Goal: Task Accomplishment & Management: Use online tool/utility

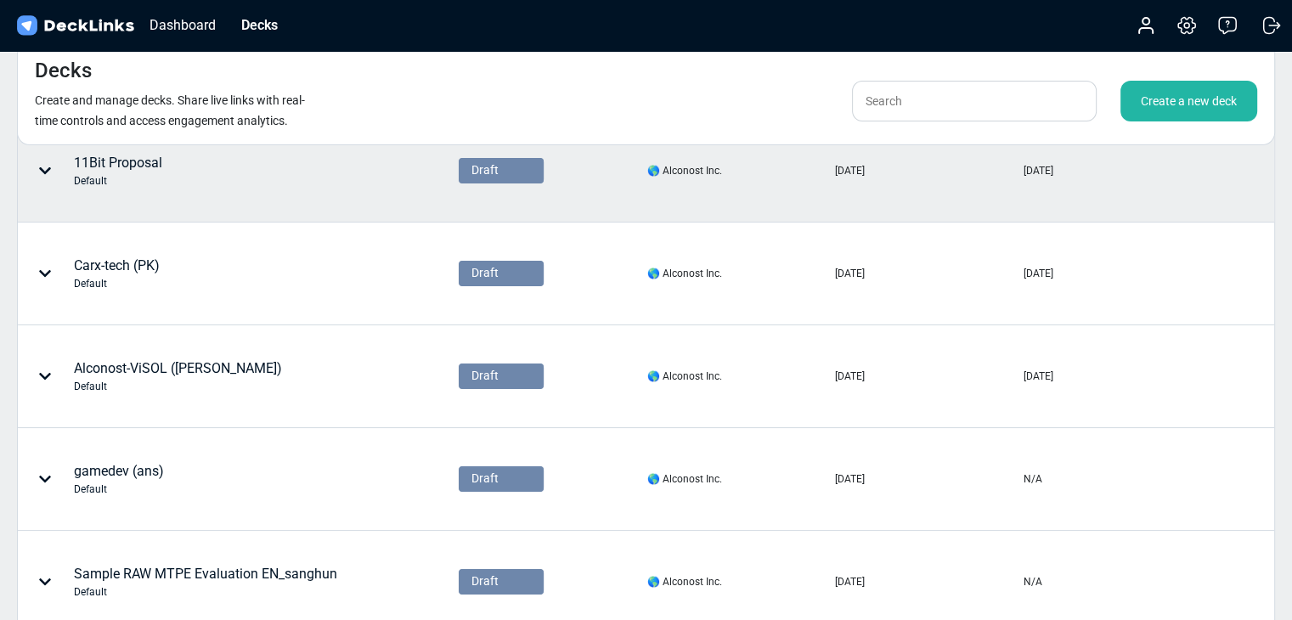
scroll to position [283, 0]
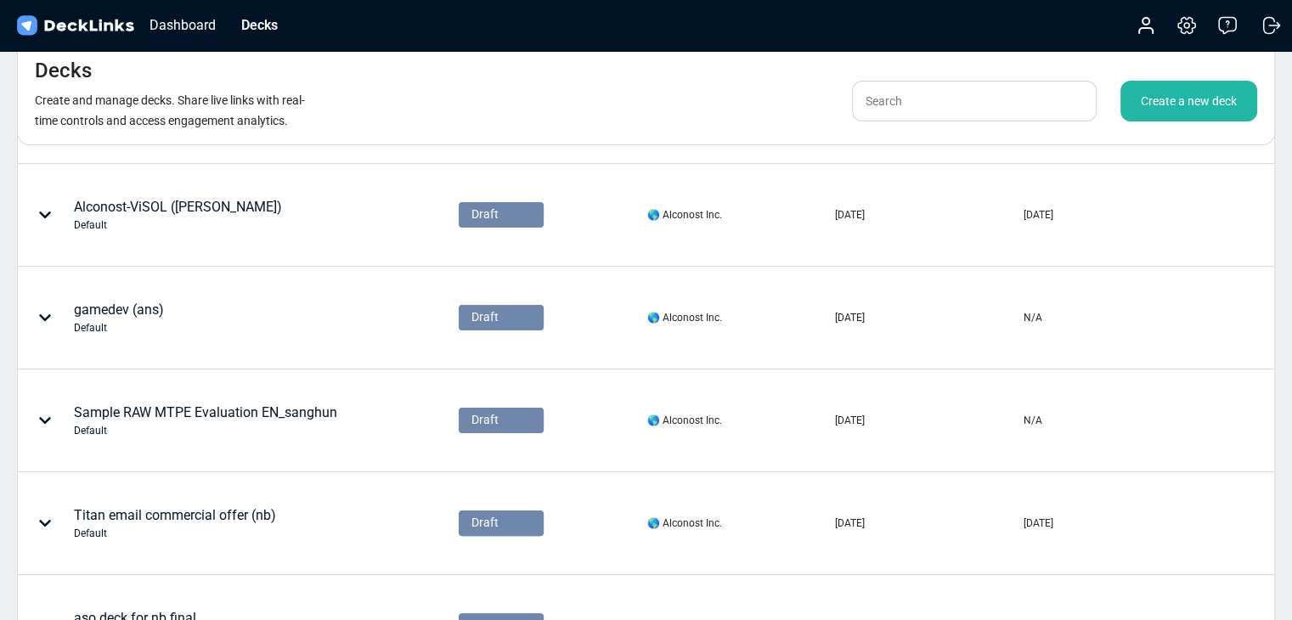
click at [434, 67] on div "Decks Create and manage decks. Share live links with real-time controls and acc…" at bounding box center [646, 93] width 1258 height 104
click at [968, 94] on input "text" at bounding box center [974, 101] width 245 height 41
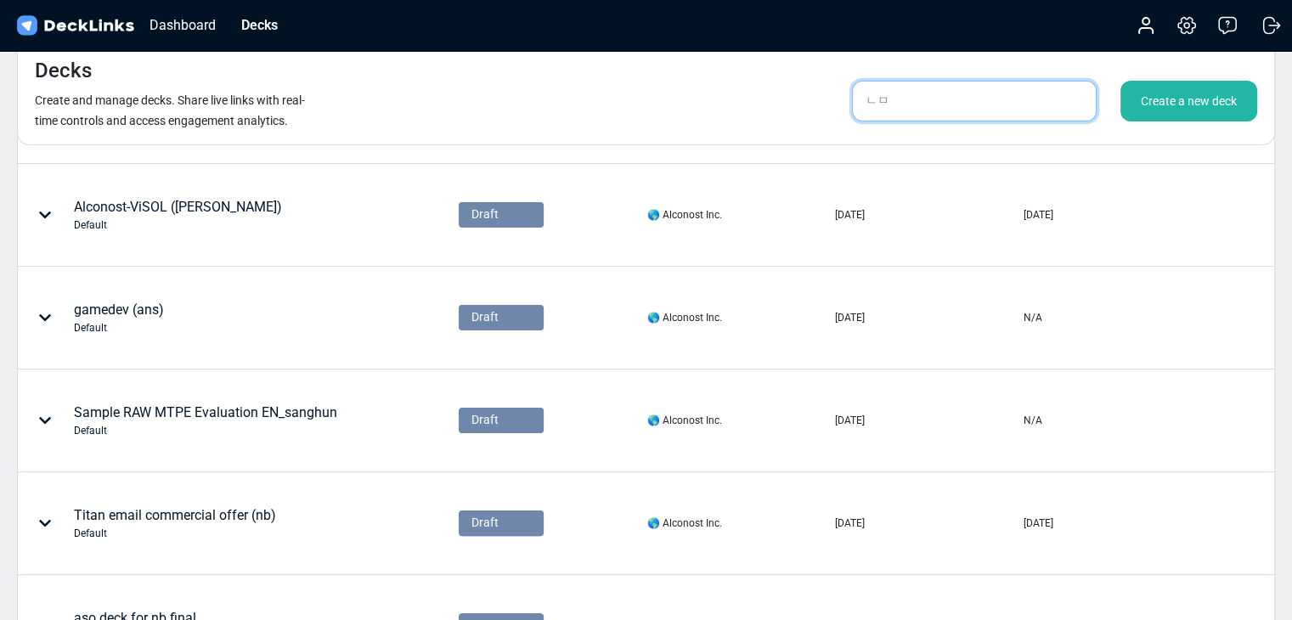
type input "ㄴ"
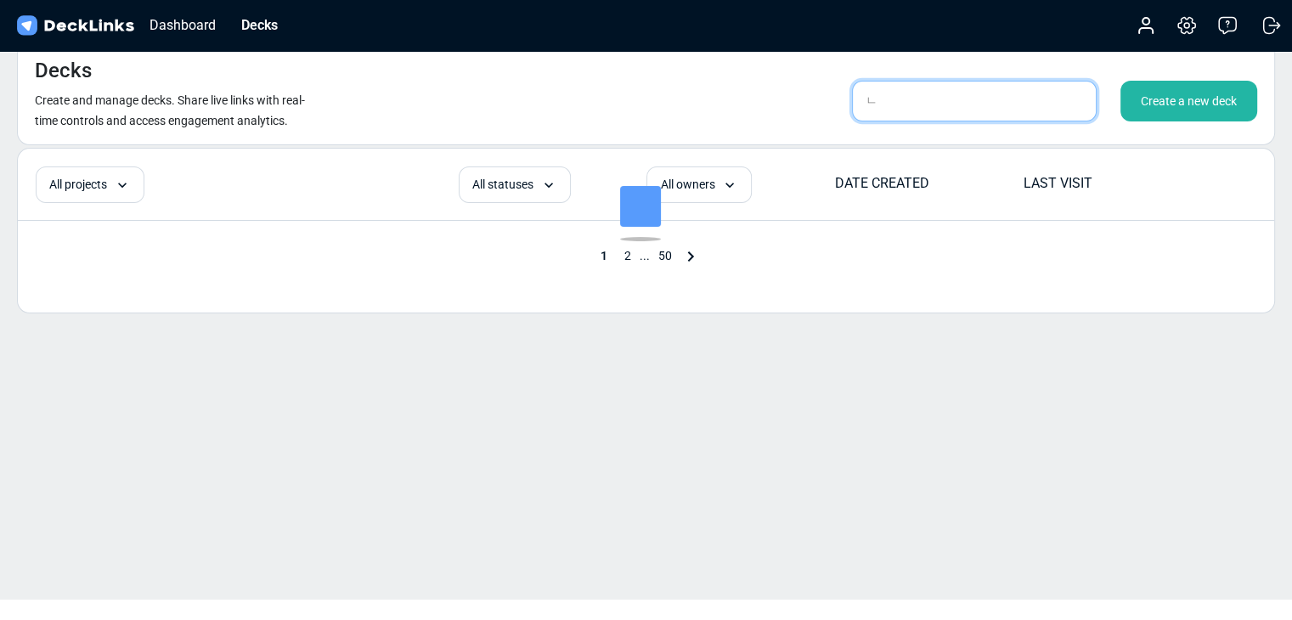
scroll to position [20, 0]
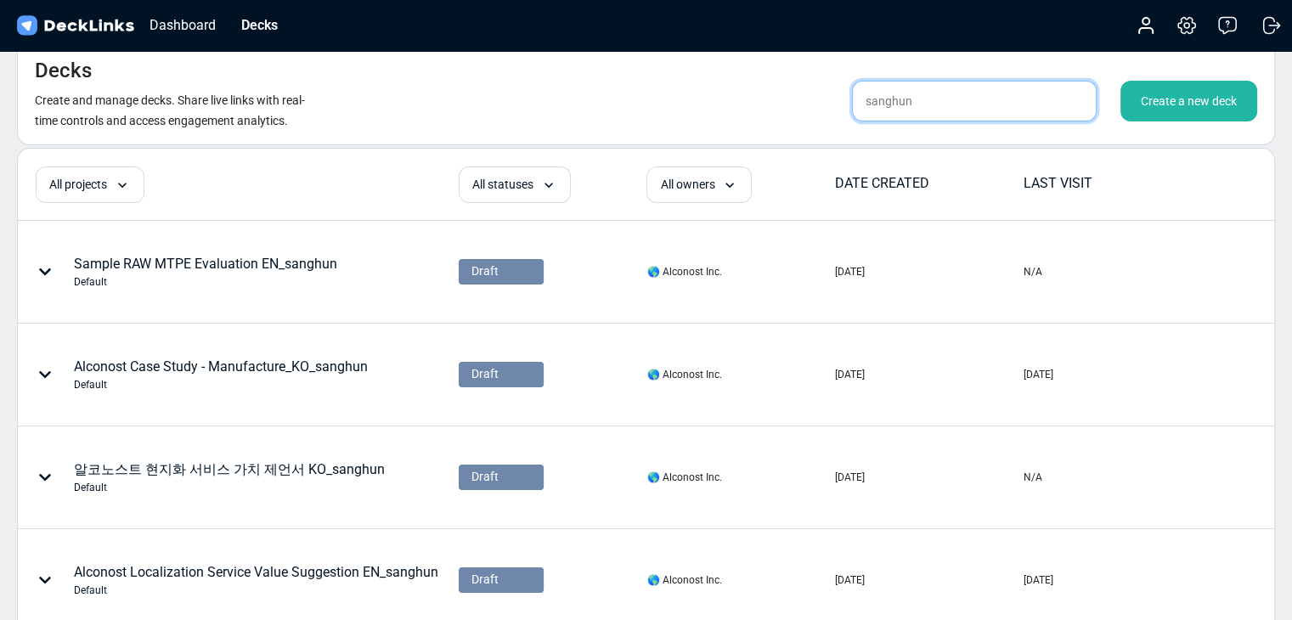
type input "sanghun"
click at [742, 106] on div "Decks Create and manage decks. Share live links with real-time controls and acc…" at bounding box center [646, 93] width 1258 height 104
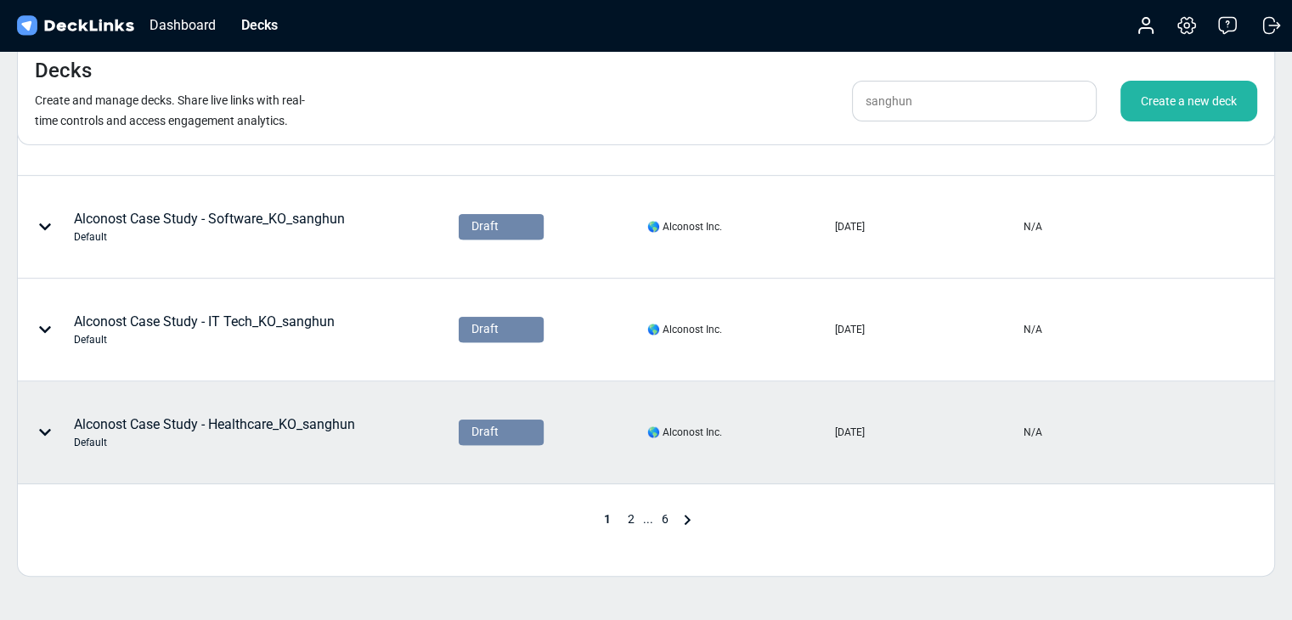
scroll to position [870, 0]
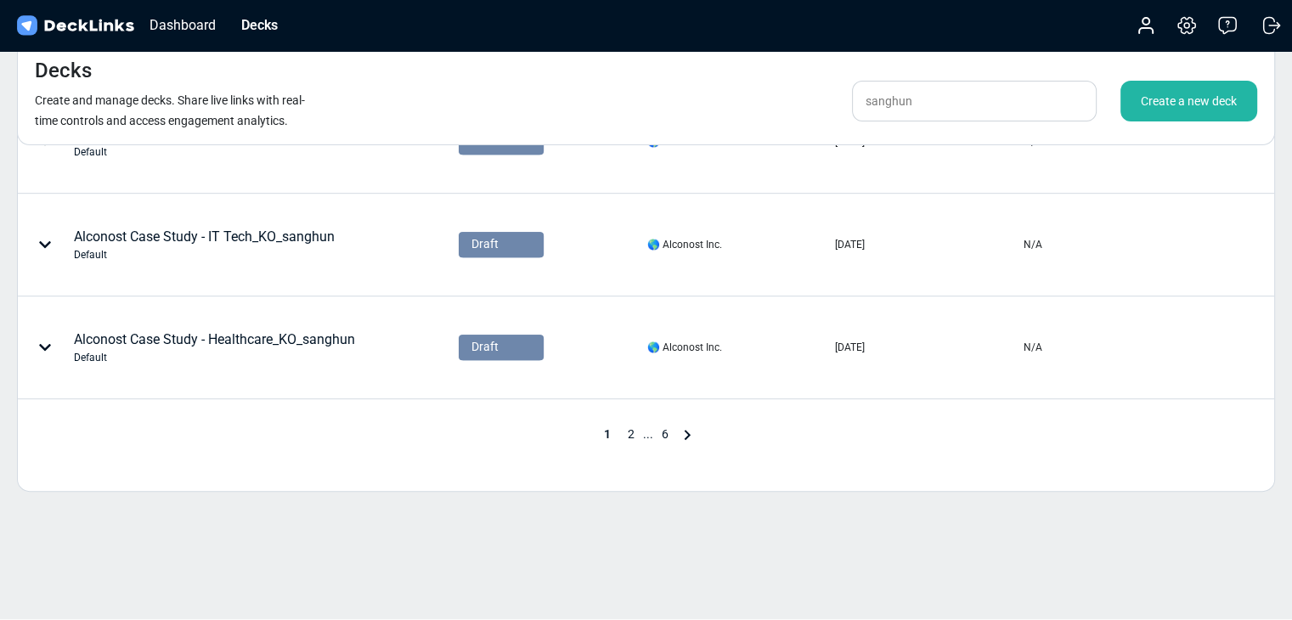
click at [629, 430] on span "2" at bounding box center [631, 434] width 24 height 14
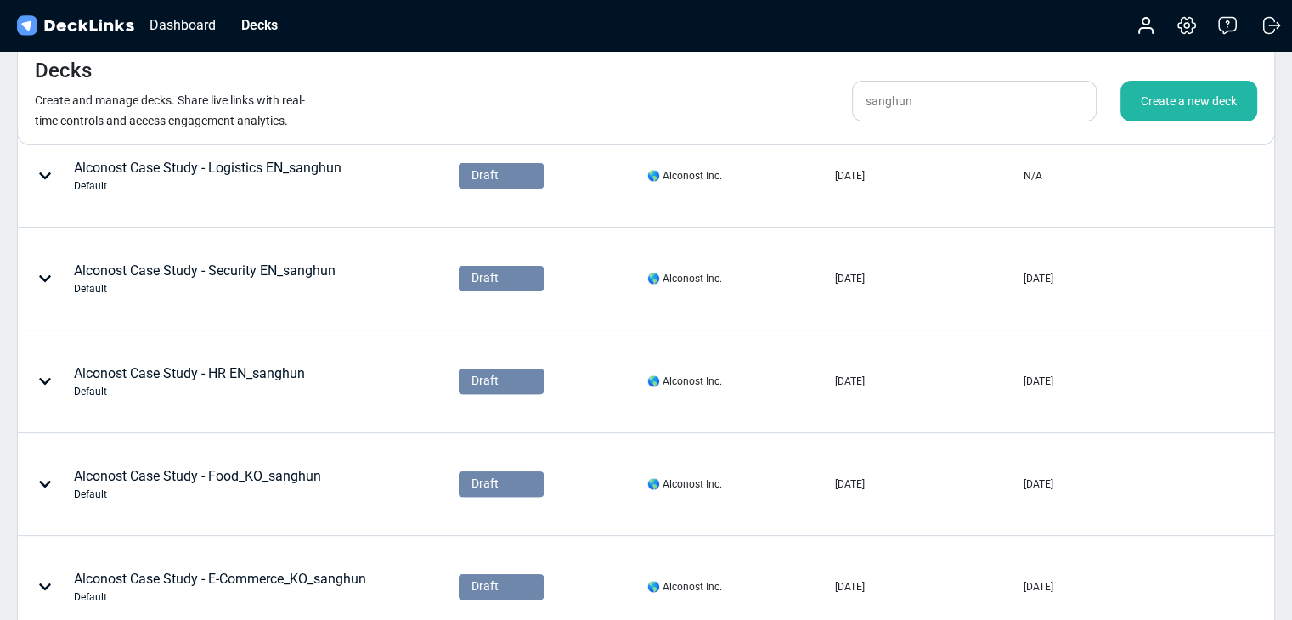
scroll to position [708, 0]
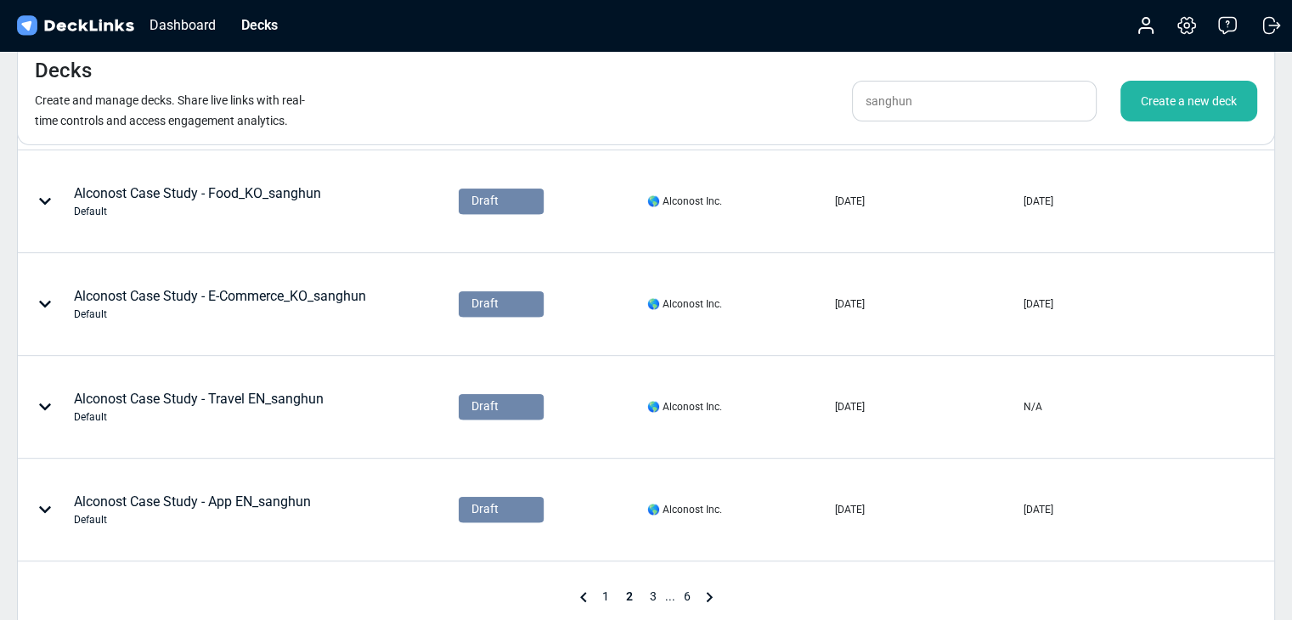
click at [647, 596] on span "3" at bounding box center [653, 597] width 24 height 14
click at [663, 592] on span "4" at bounding box center [665, 597] width 24 height 14
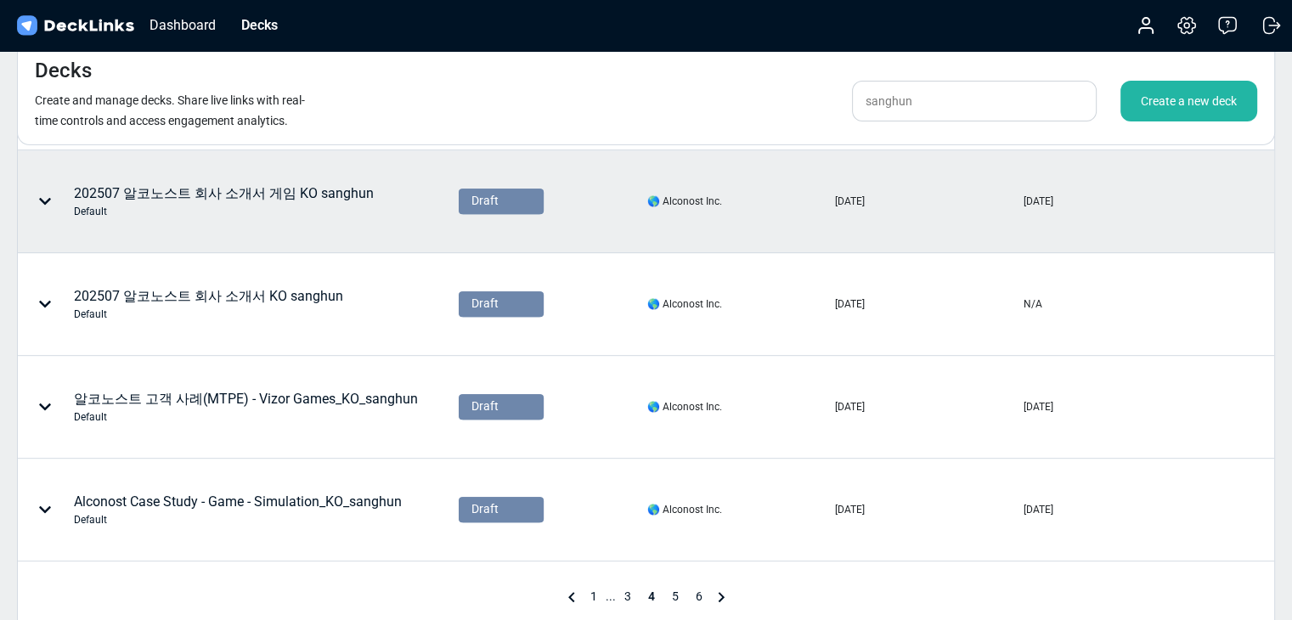
click at [330, 204] on div "Default" at bounding box center [224, 211] width 300 height 15
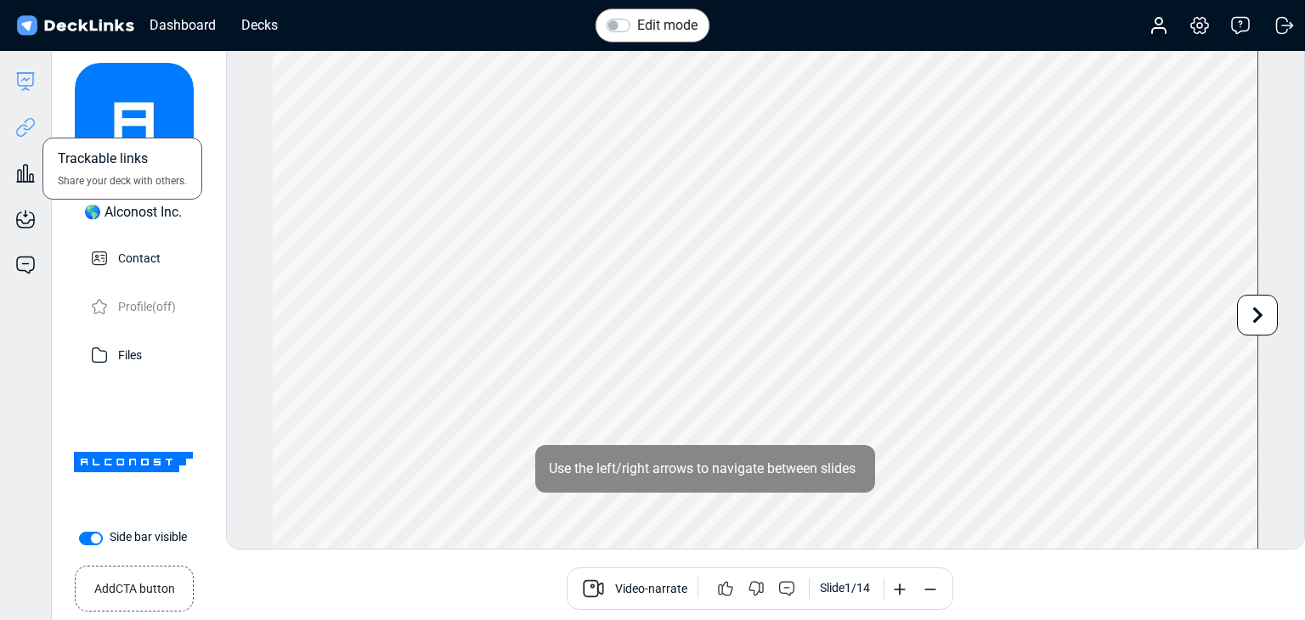
click at [16, 131] on icon at bounding box center [25, 127] width 20 height 20
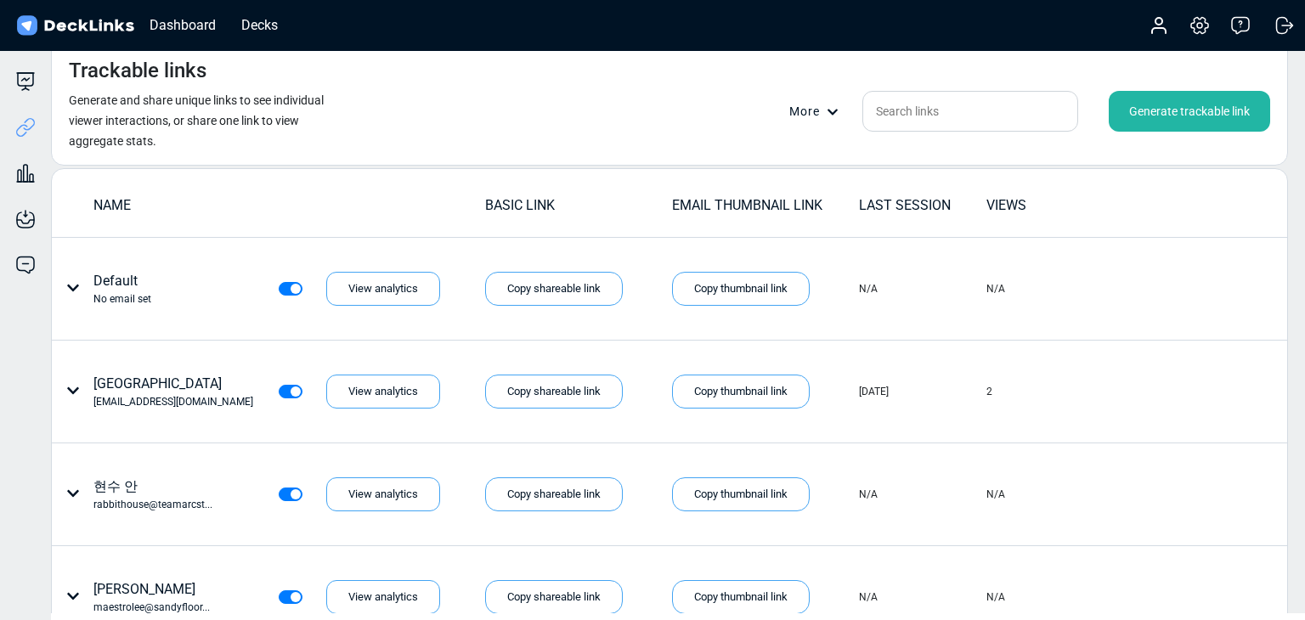
drag, startPoint x: 1148, startPoint y: 89, endPoint x: 1109, endPoint y: 111, distance: 44.9
click at [1148, 89] on div "Trackable links Generate and share unique links to see individual viewer intera…" at bounding box center [669, 103] width 1237 height 125
click at [1155, 103] on div "Generate trackable link" at bounding box center [1189, 111] width 161 height 41
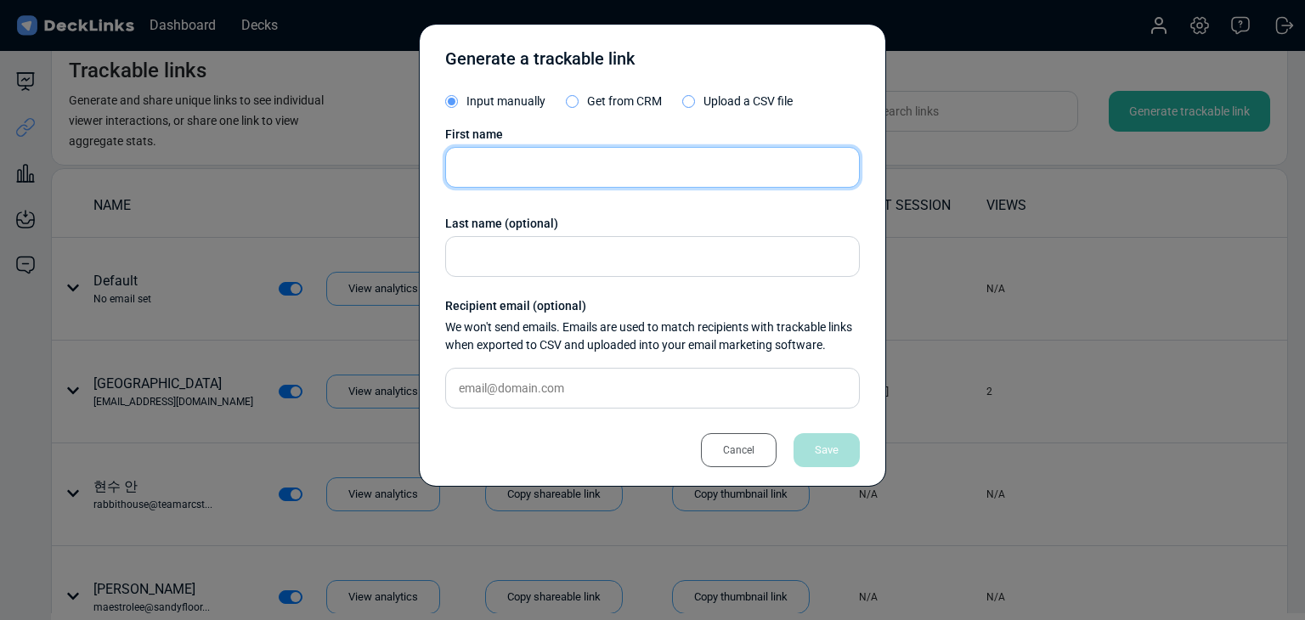
click at [553, 179] on input "text" at bounding box center [652, 167] width 415 height 41
click at [553, 171] on input "text" at bounding box center [652, 167] width 415 height 41
paste input "Kong Aiden"
type input "Kong Aiden"
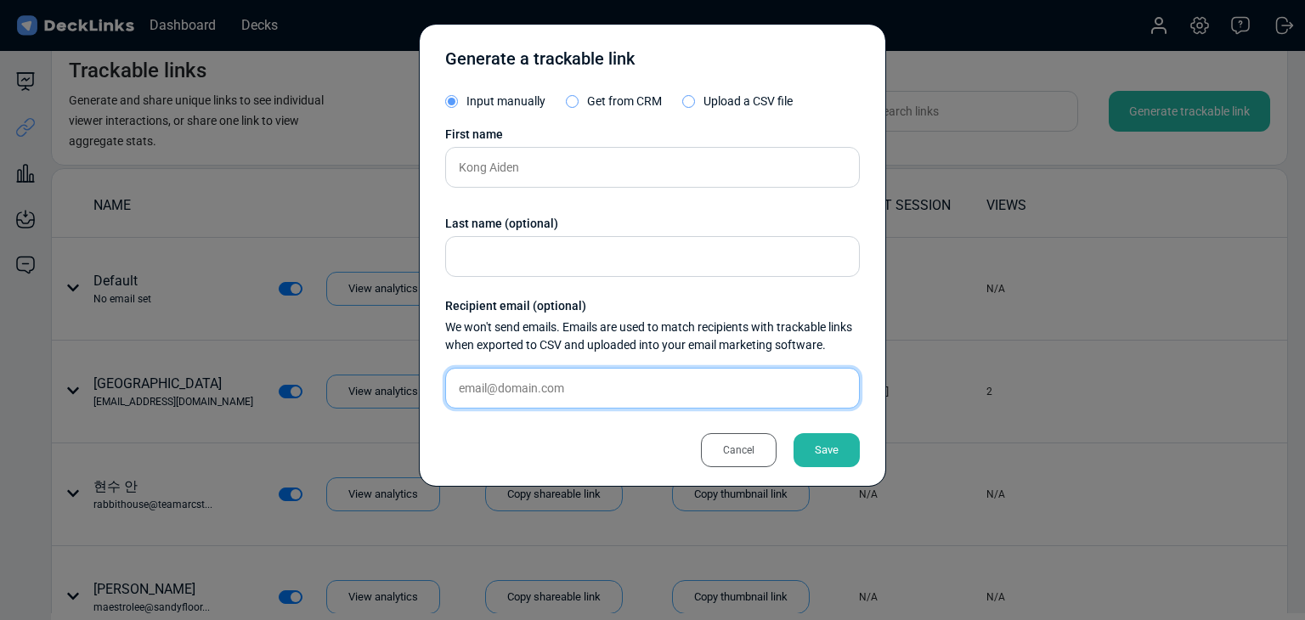
click at [567, 383] on input "text" at bounding box center [652, 388] width 415 height 41
paste input "[EMAIL_ADDRESS][DOMAIN_NAME]"
type input "[EMAIL_ADDRESS][DOMAIN_NAME]"
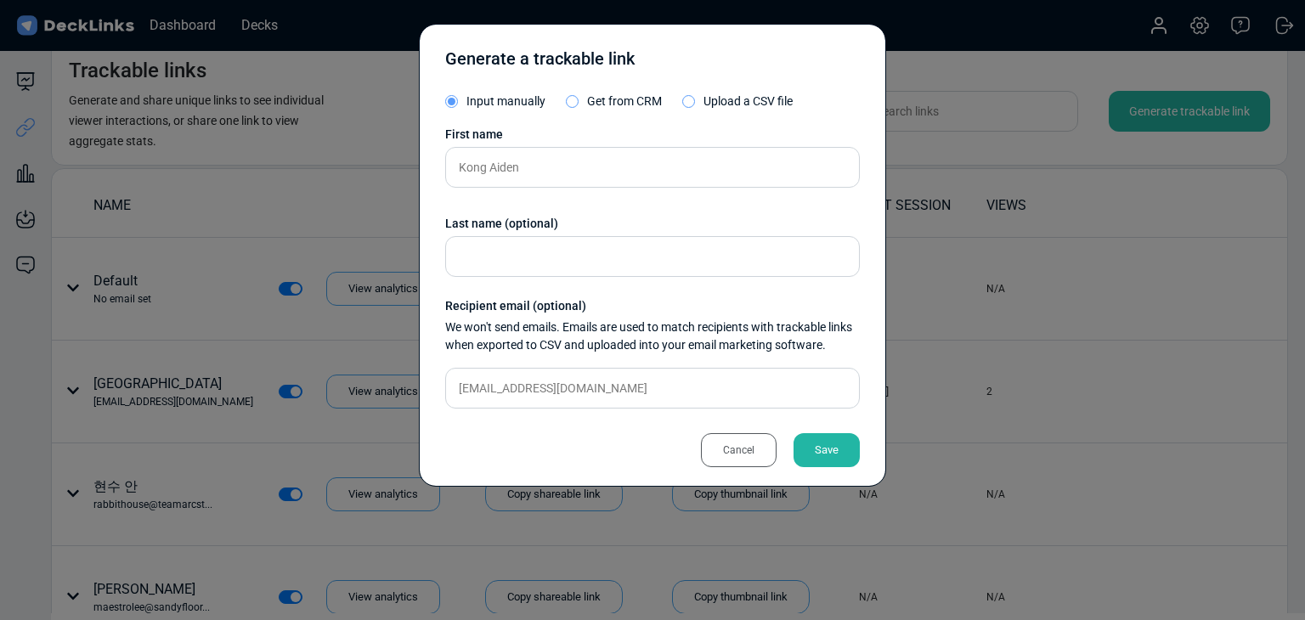
click at [836, 446] on div "Save" at bounding box center [826, 450] width 66 height 34
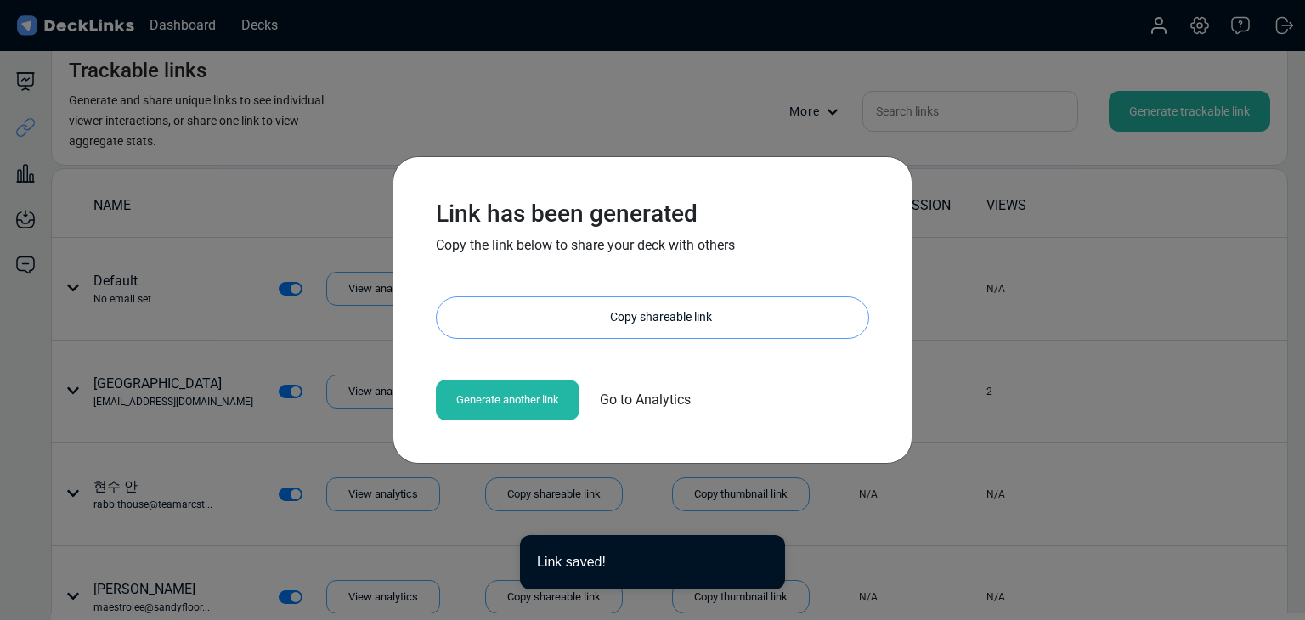
click at [656, 317] on div "Copy shareable link" at bounding box center [661, 317] width 415 height 41
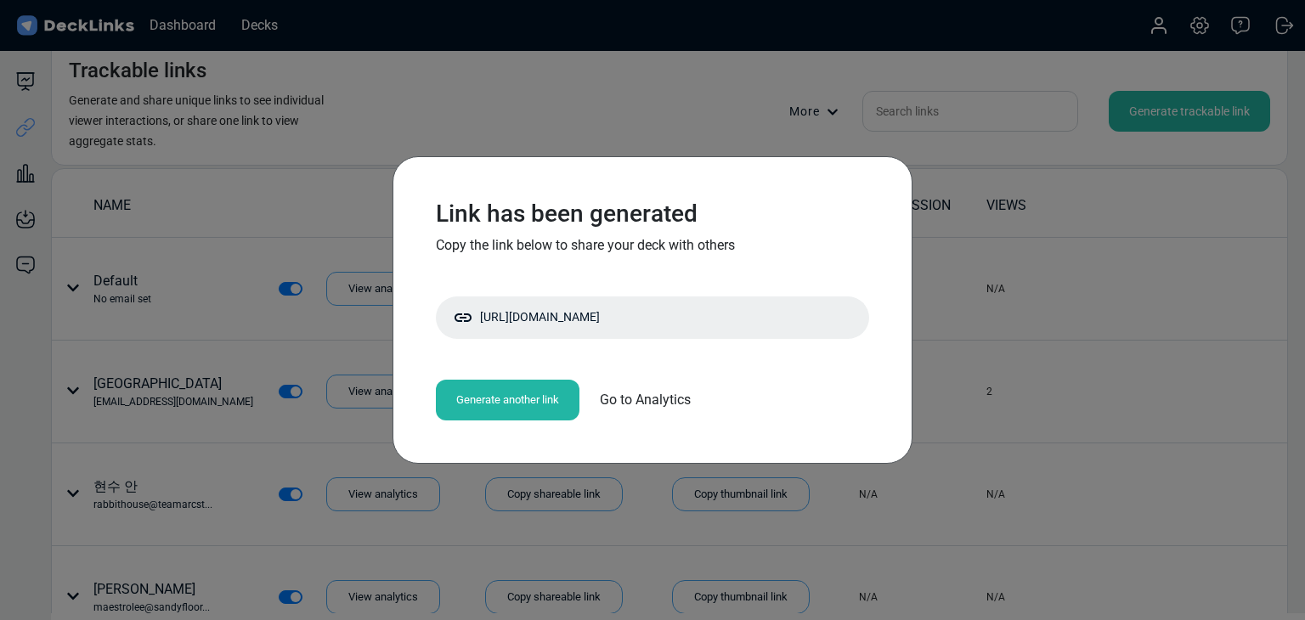
drag, startPoint x: 99, startPoint y: 236, endPoint x: 92, endPoint y: 215, distance: 22.3
click at [99, 236] on div "Link has been generated Copy the link below to share your deck with others http…" at bounding box center [652, 310] width 1305 height 620
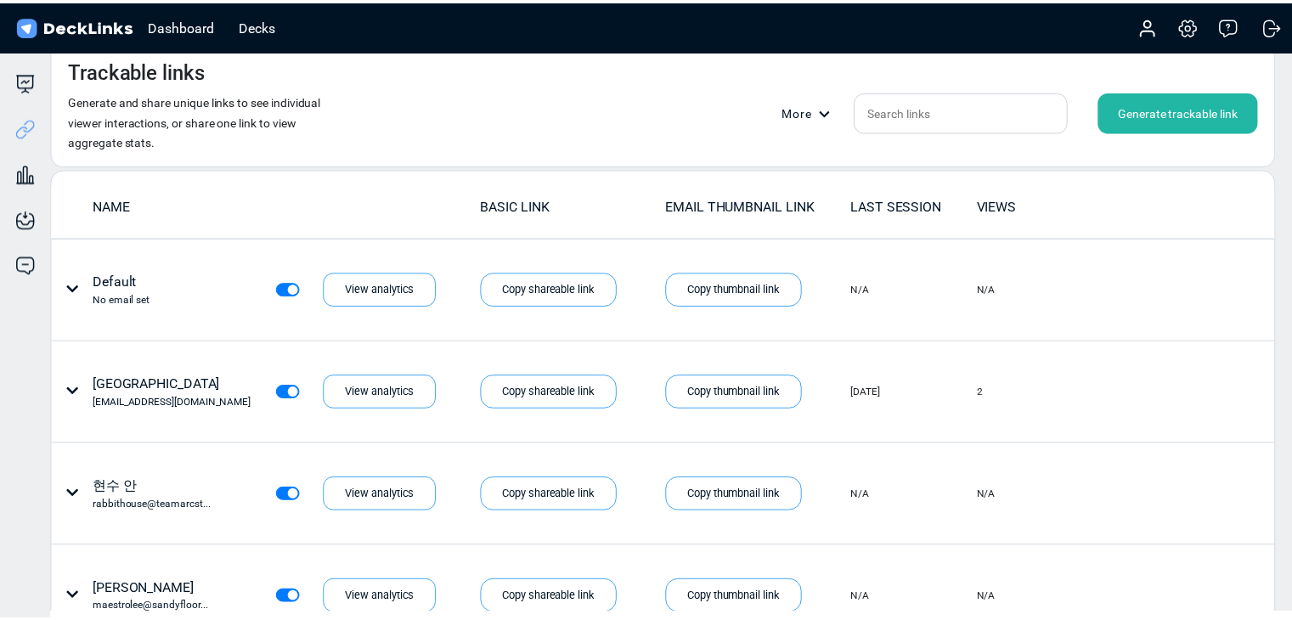
scroll to position [20, 0]
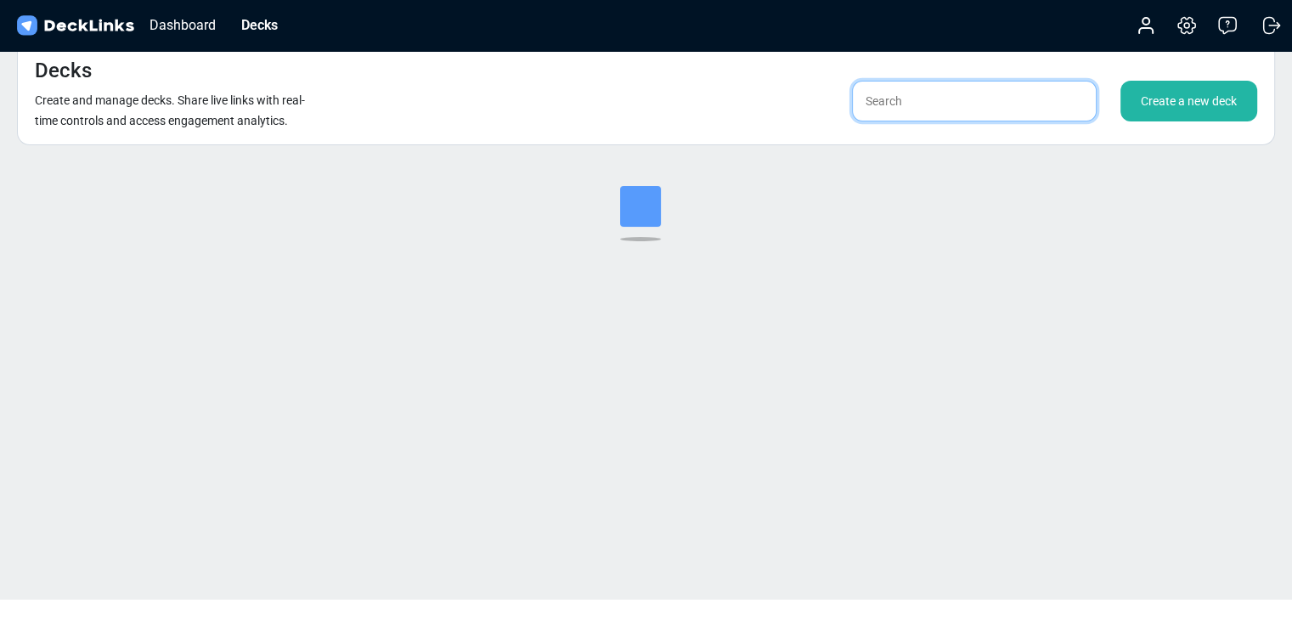
click at [862, 91] on input "text" at bounding box center [974, 101] width 245 height 41
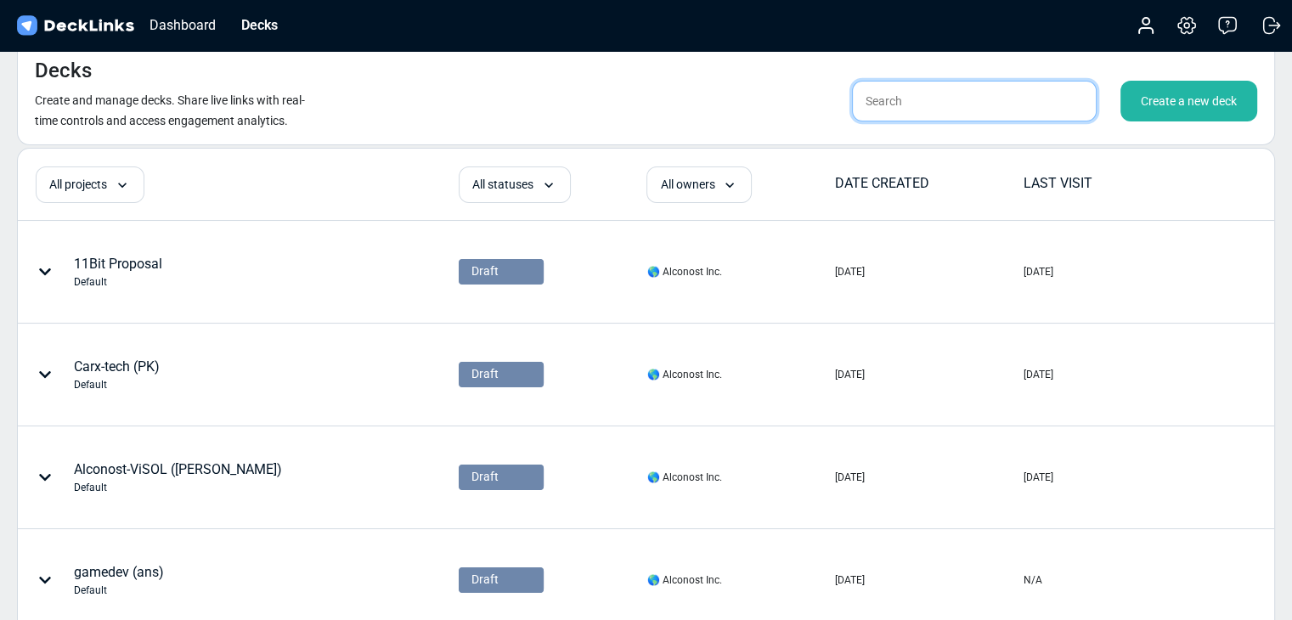
click at [893, 102] on input "text" at bounding box center [974, 101] width 245 height 41
type input "ㄴ"
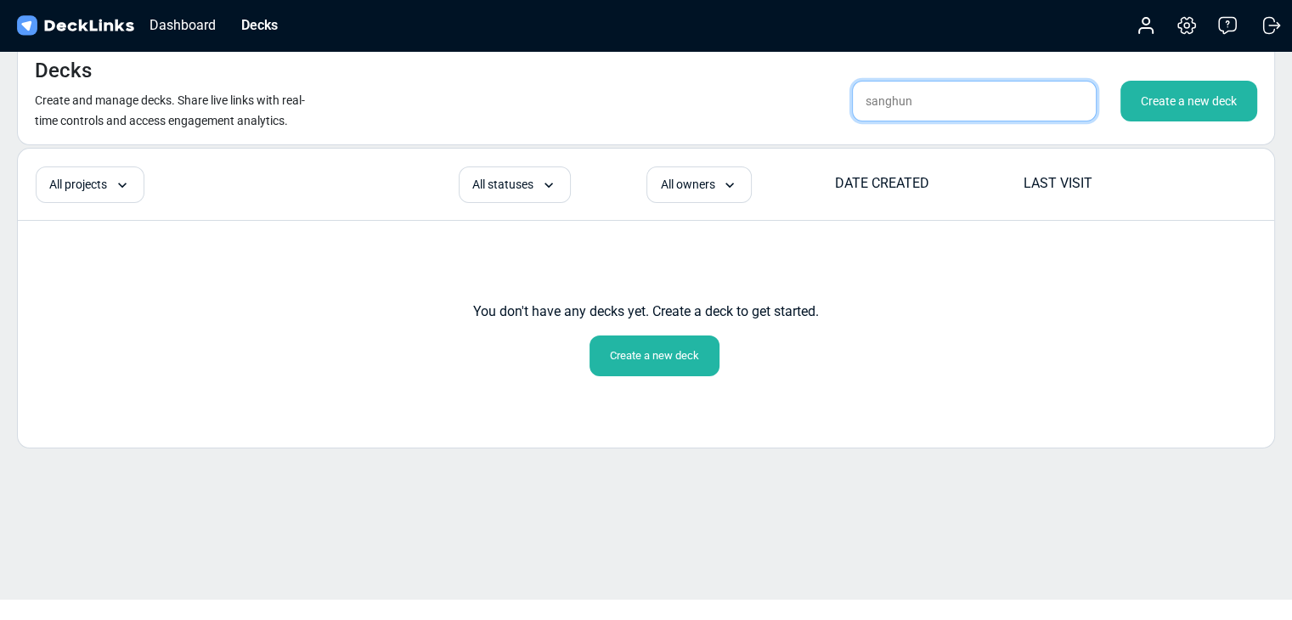
type input "sanghun"
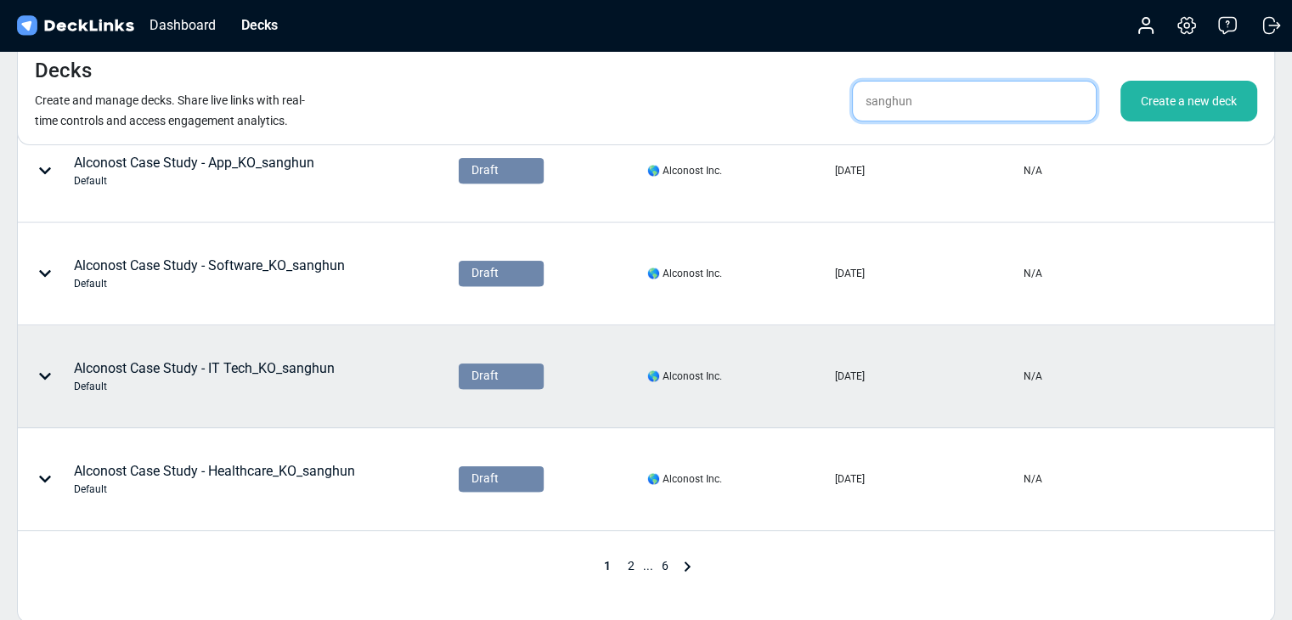
scroll to position [887, 0]
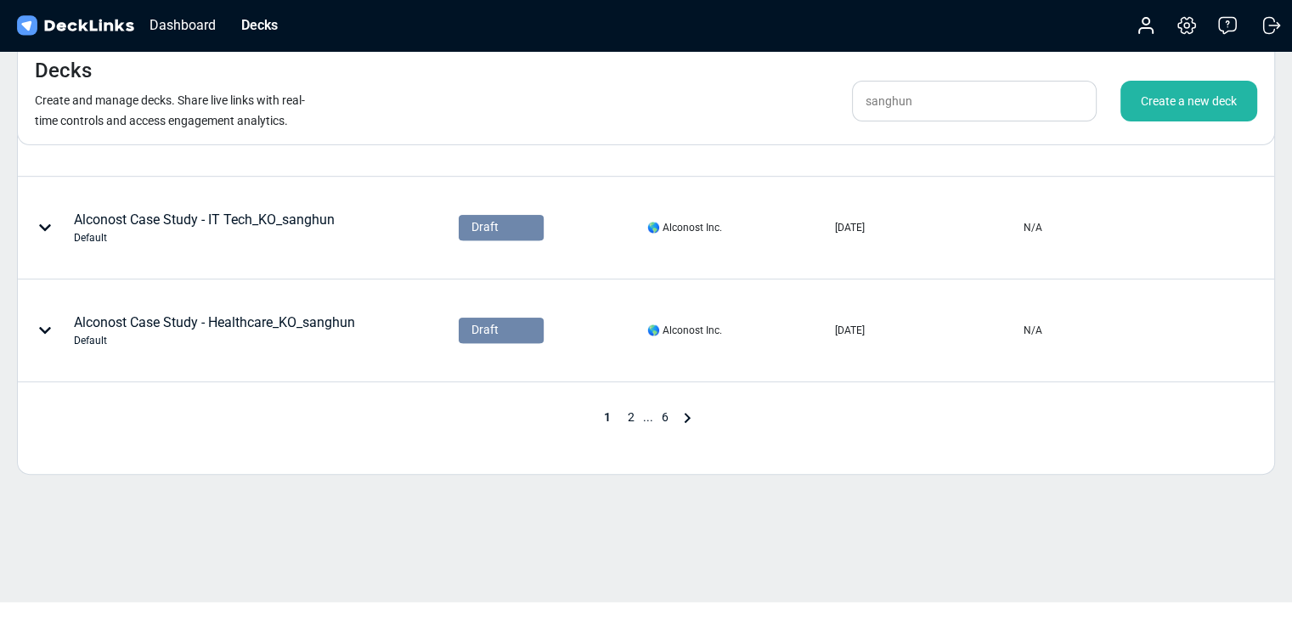
click at [630, 412] on span "2" at bounding box center [631, 417] width 24 height 14
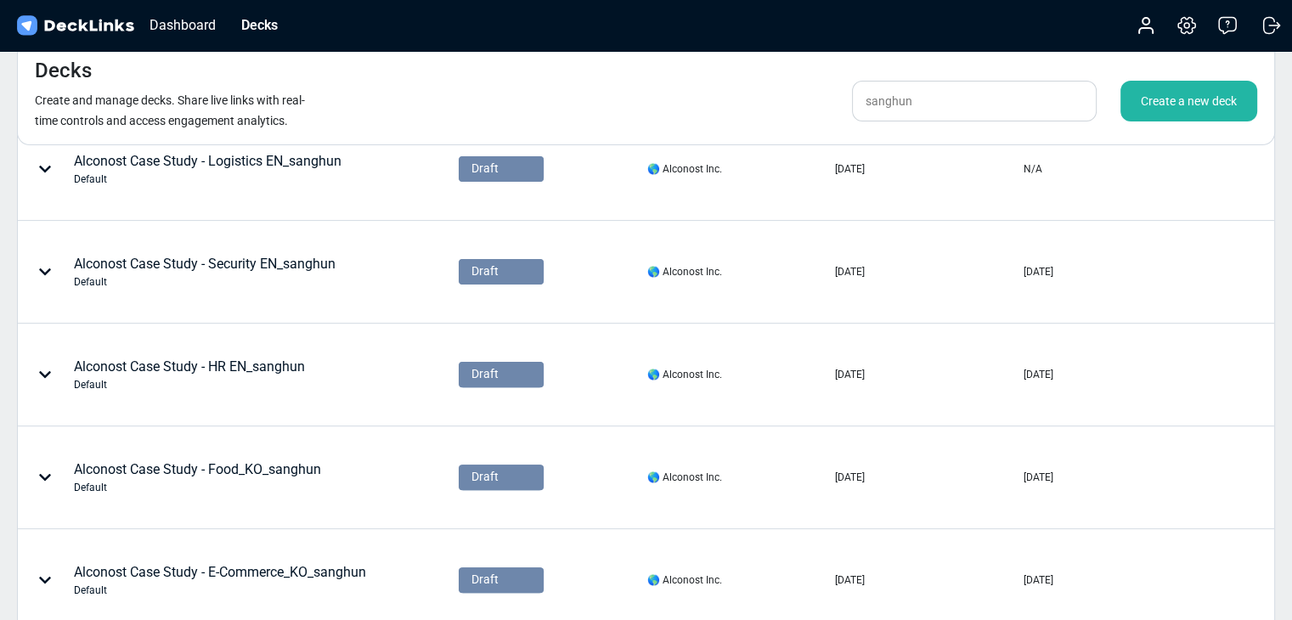
scroll to position [708, 0]
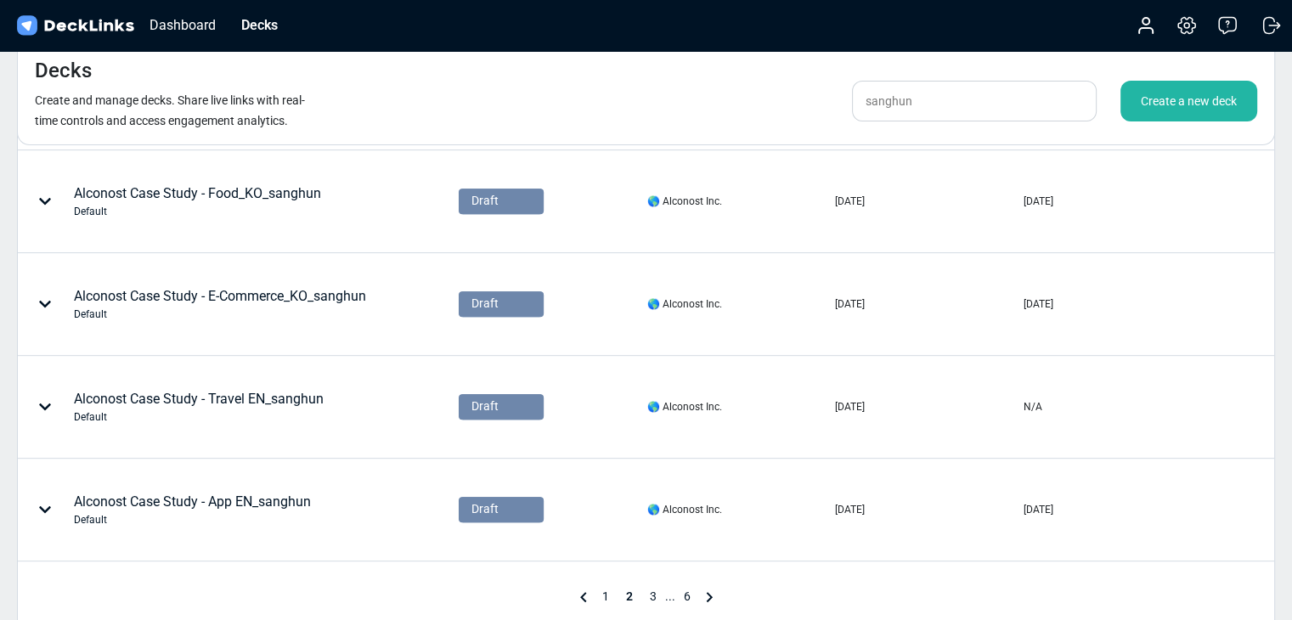
click at [651, 590] on span "3" at bounding box center [653, 597] width 24 height 14
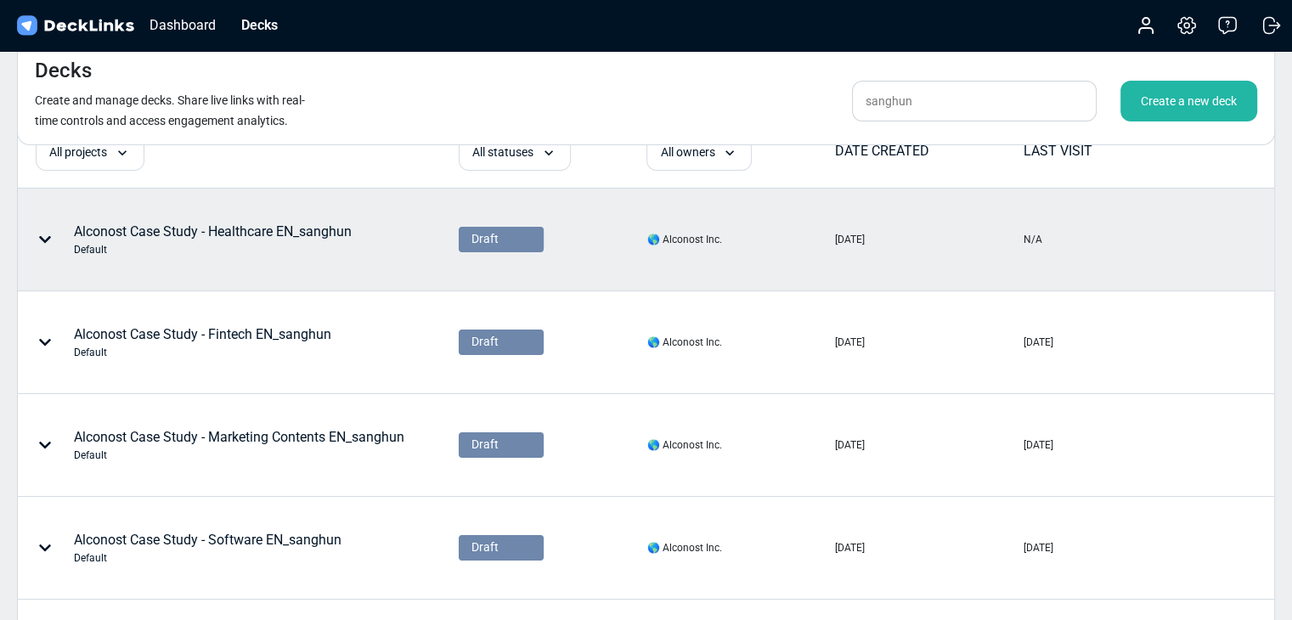
scroll to position [0, 0]
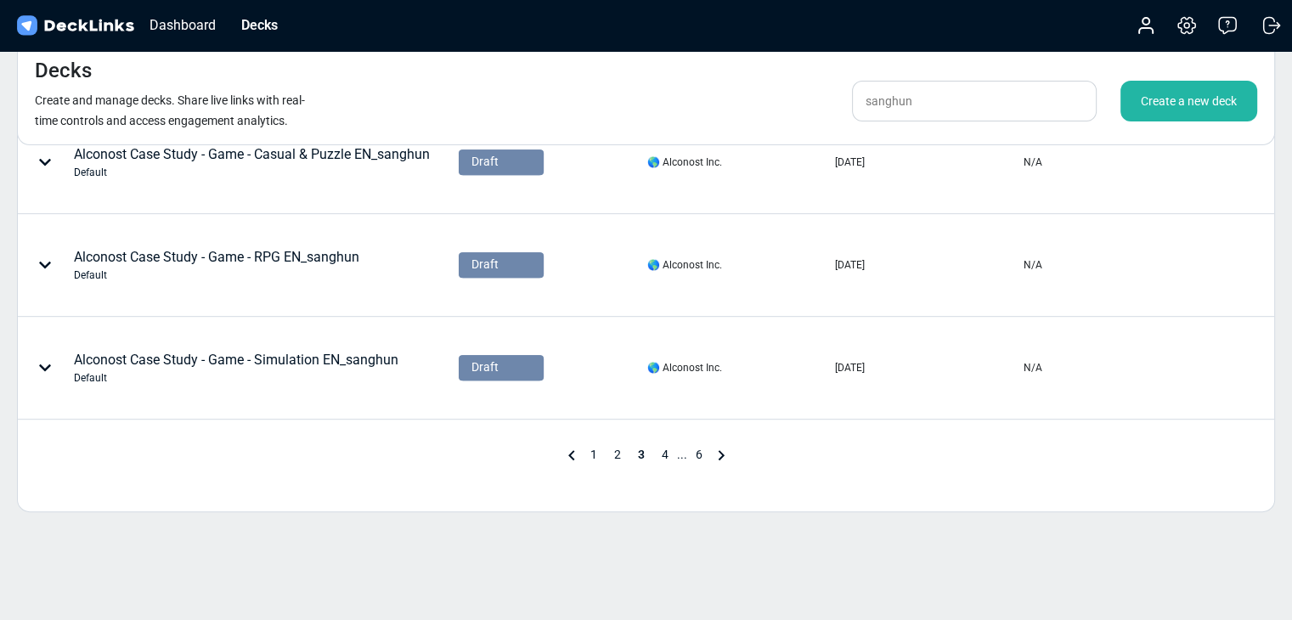
click at [663, 453] on span "4" at bounding box center [665, 455] width 24 height 14
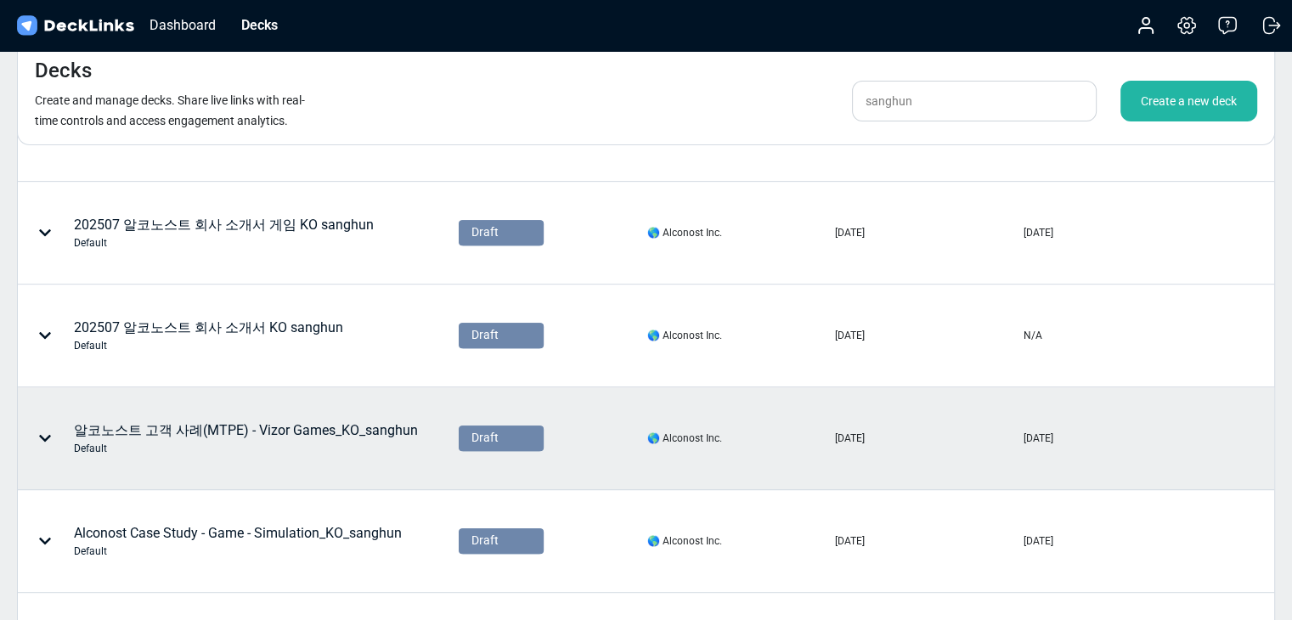
scroll to position [708, 0]
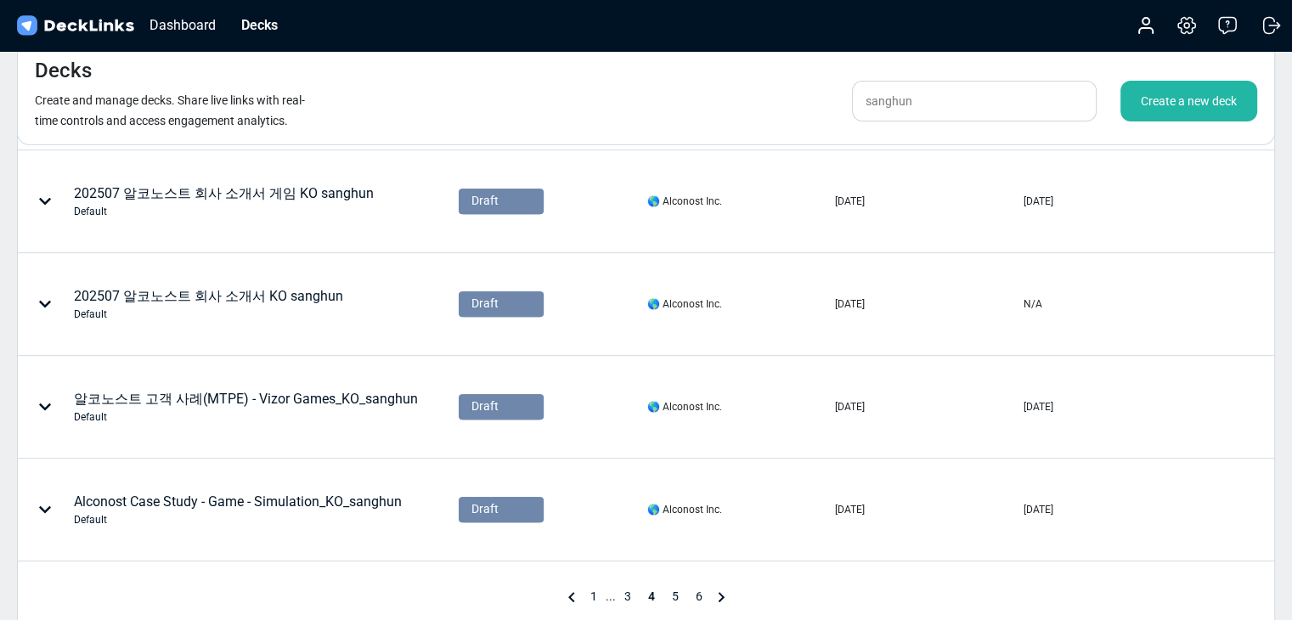
click at [414, 504] on div "Alconost Case Study - Game - Simulation_KO_sanghun Default" at bounding box center [238, 510] width 438 height 100
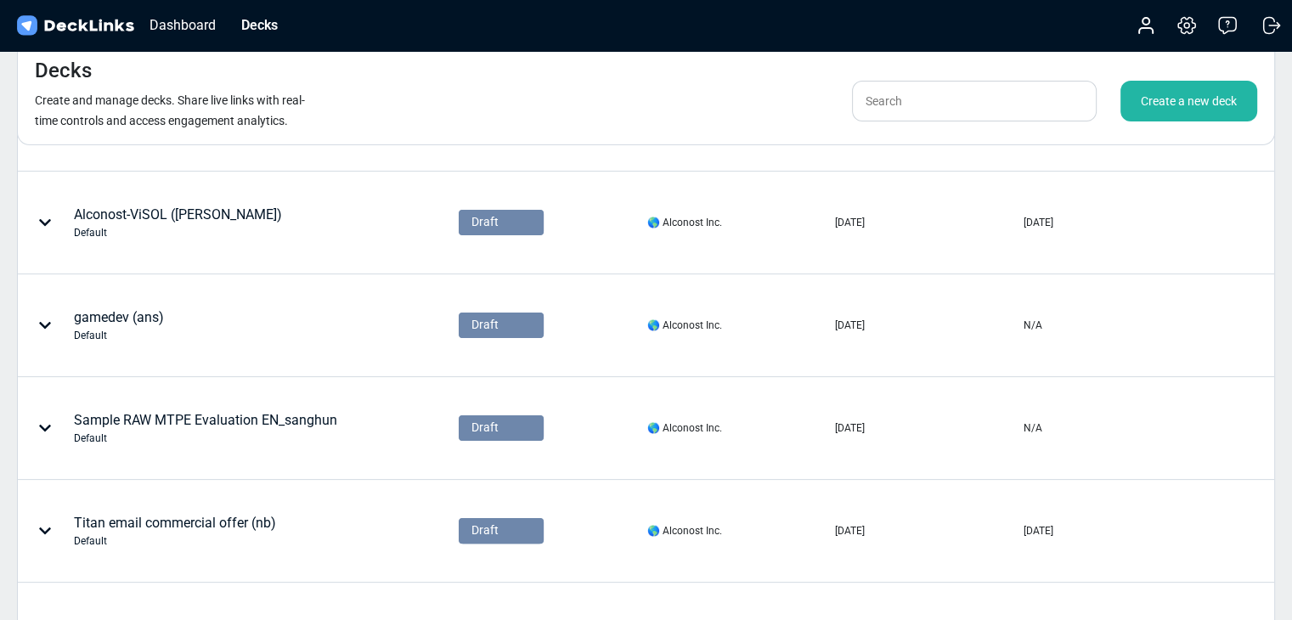
scroll to position [728, 0]
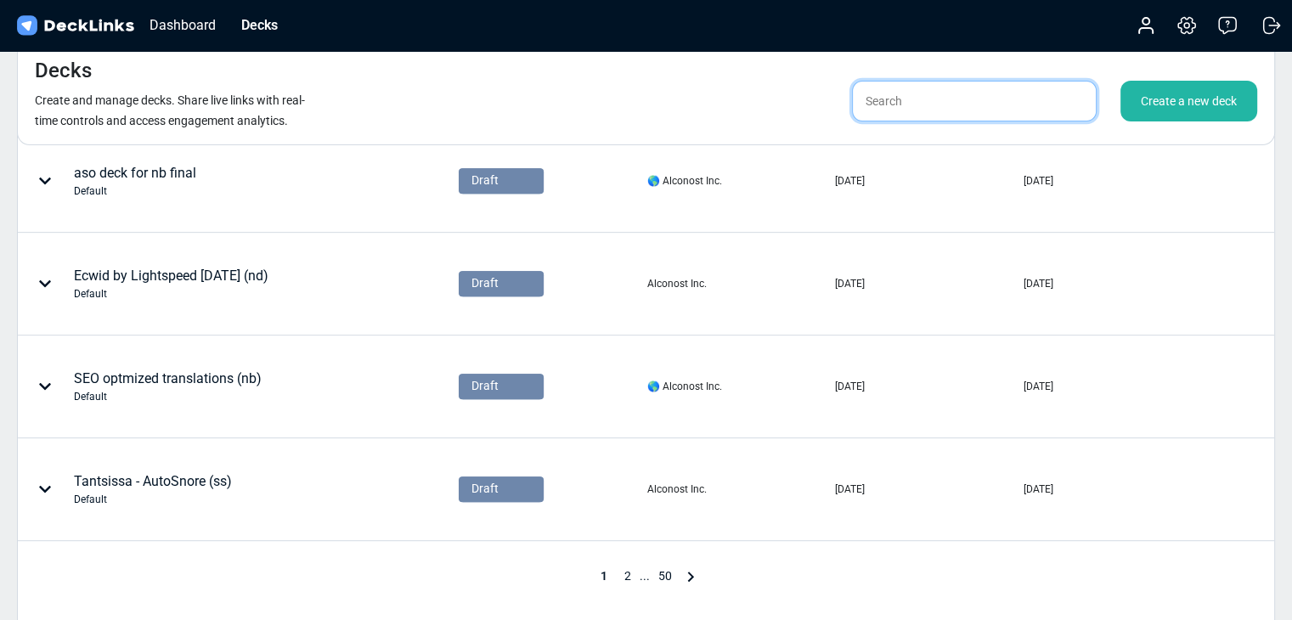
click at [872, 108] on input "text" at bounding box center [974, 101] width 245 height 41
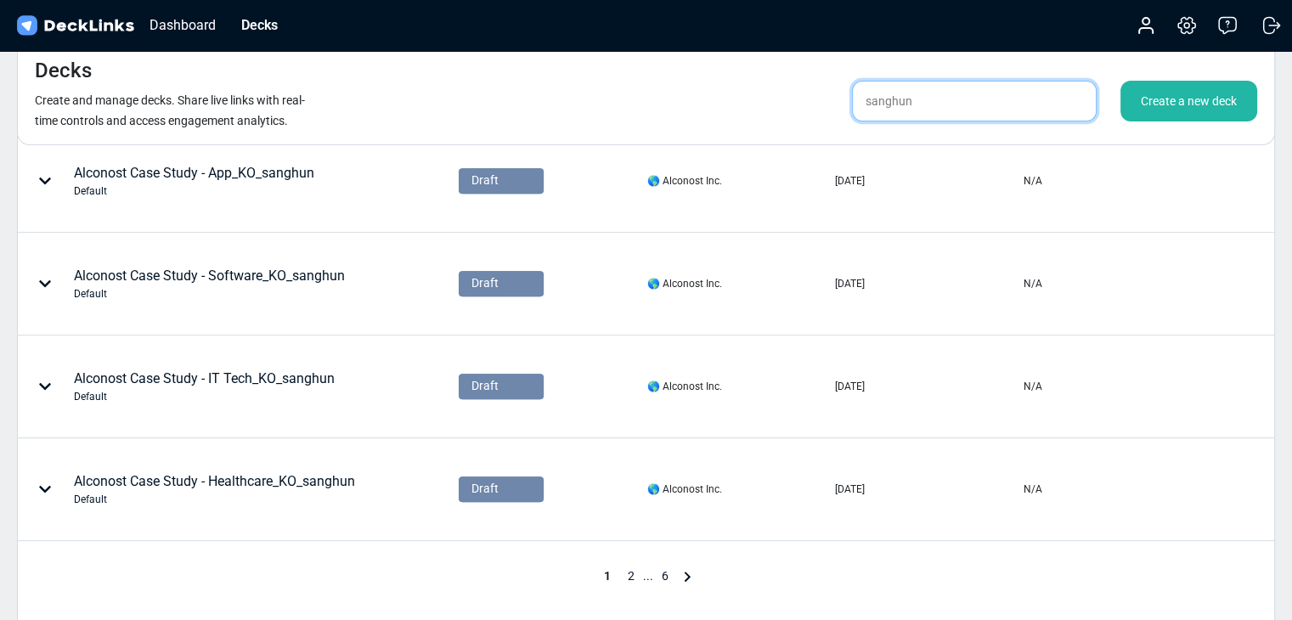
type input "sanghun"
click at [625, 575] on span "2" at bounding box center [631, 576] width 24 height 14
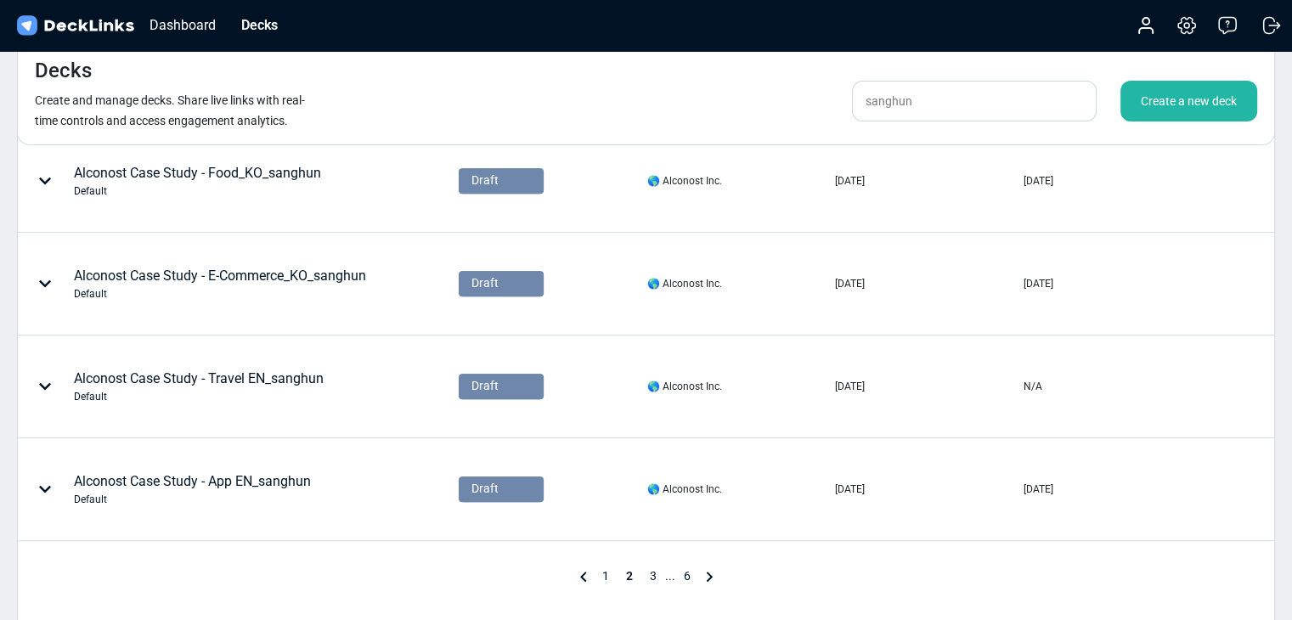
click at [650, 573] on span "3" at bounding box center [653, 576] width 24 height 14
click at [664, 578] on span "4" at bounding box center [665, 576] width 24 height 14
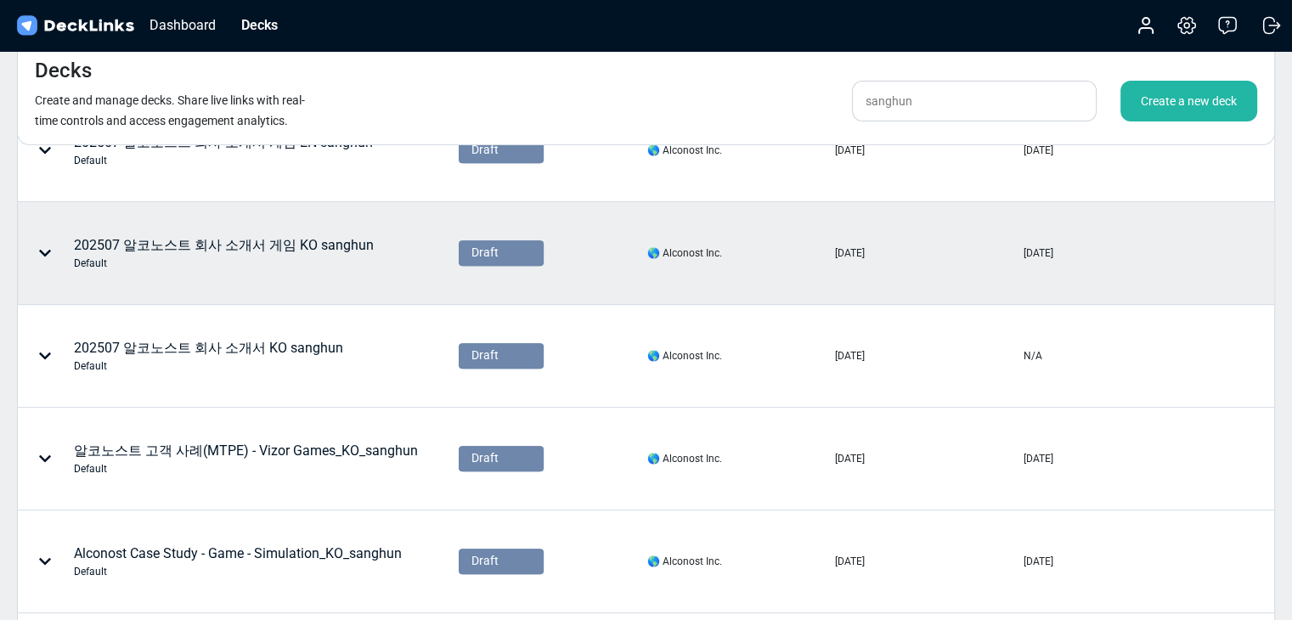
scroll to position [586, 0]
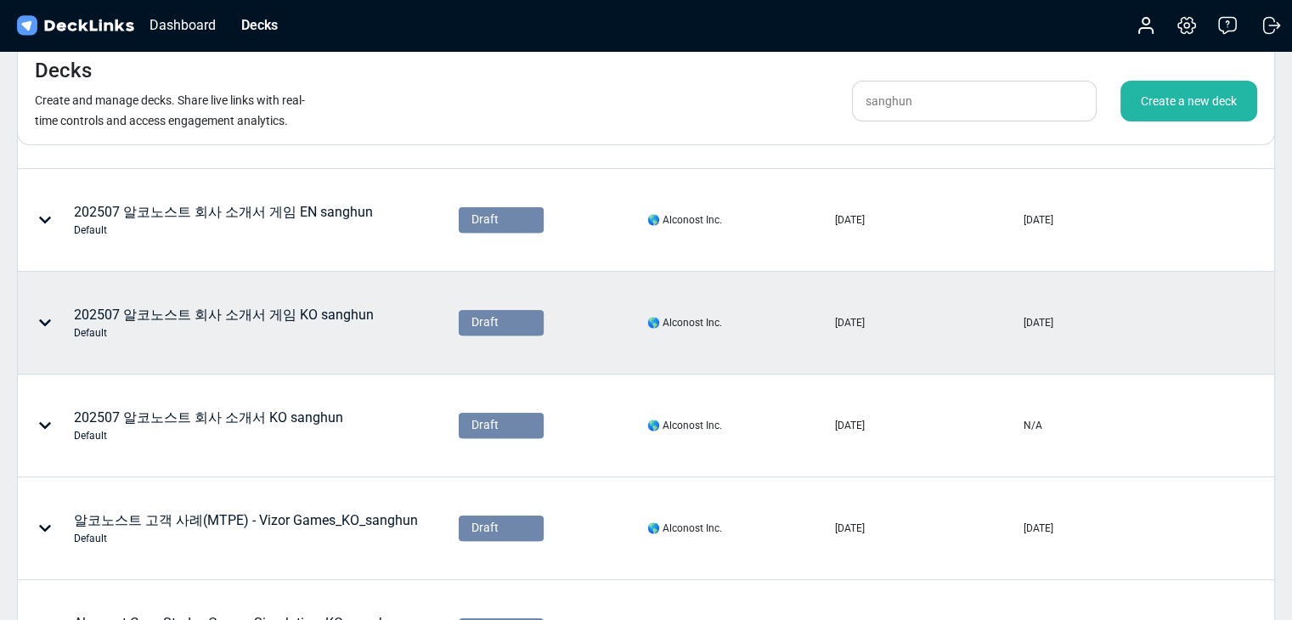
click at [311, 327] on div "Default" at bounding box center [224, 332] width 300 height 15
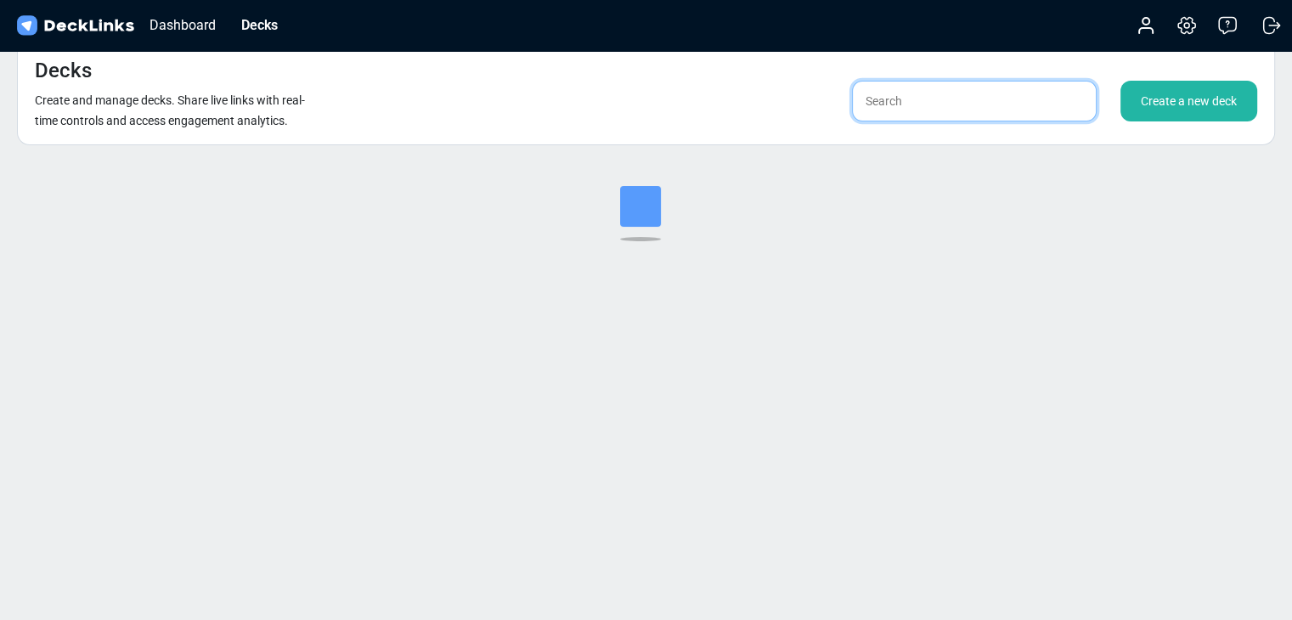
click at [932, 108] on input "text" at bounding box center [974, 101] width 245 height 41
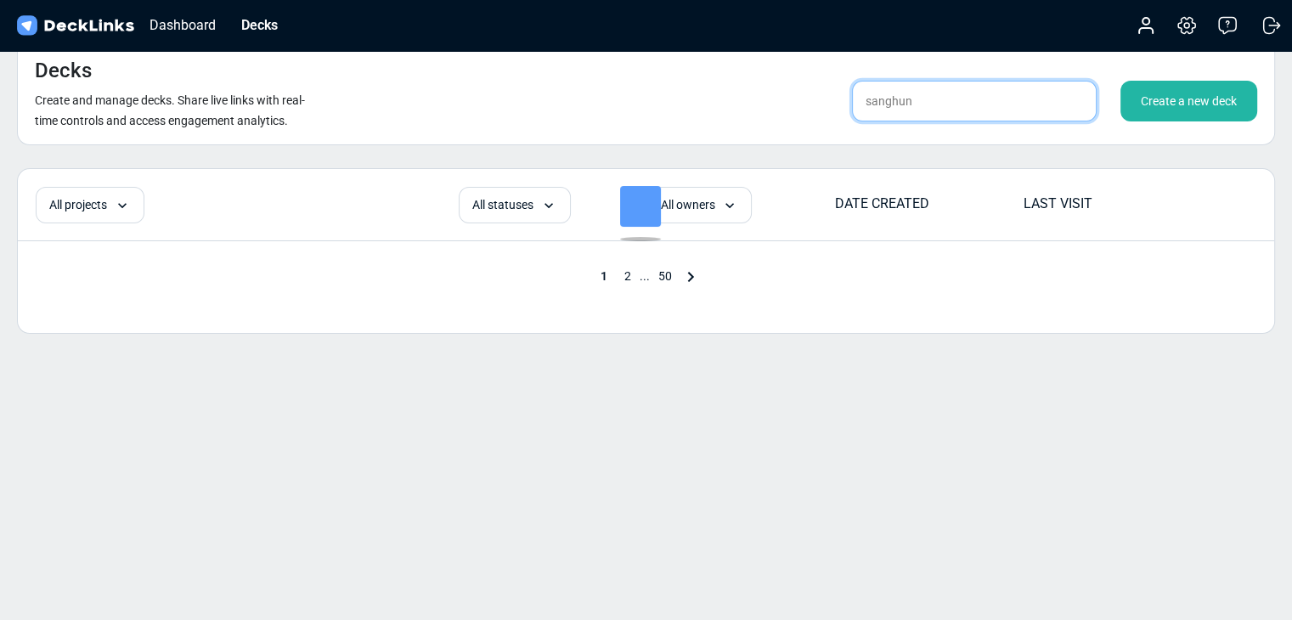
type input "sanghun"
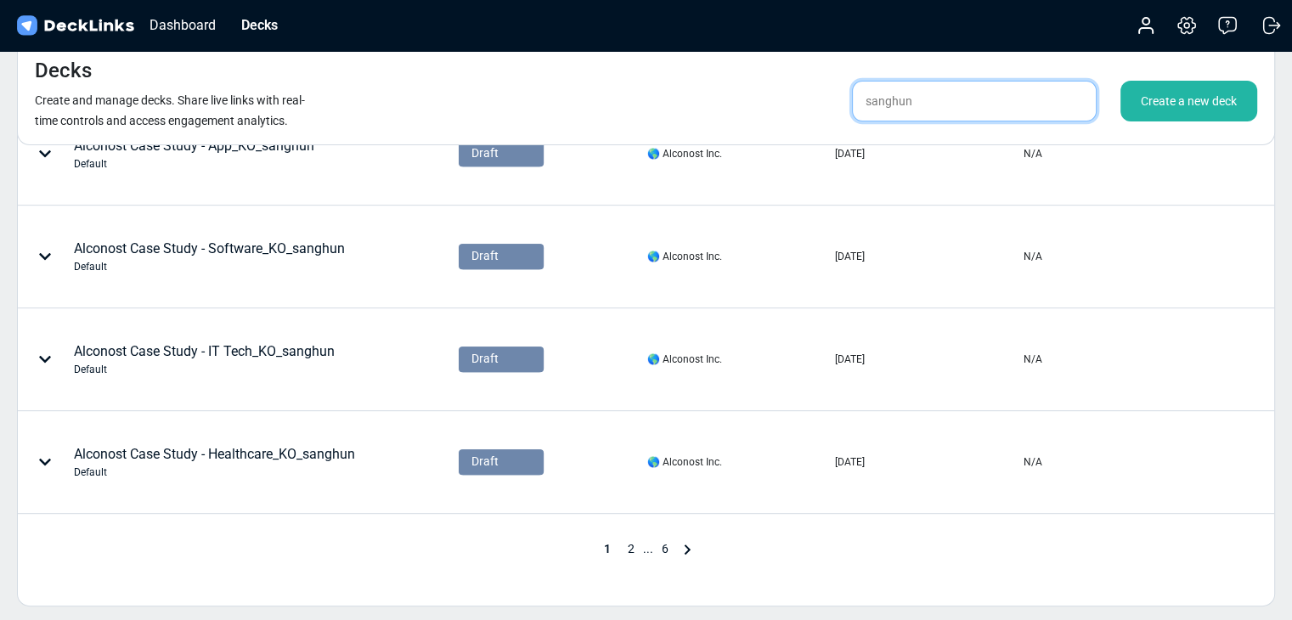
scroll to position [887, 0]
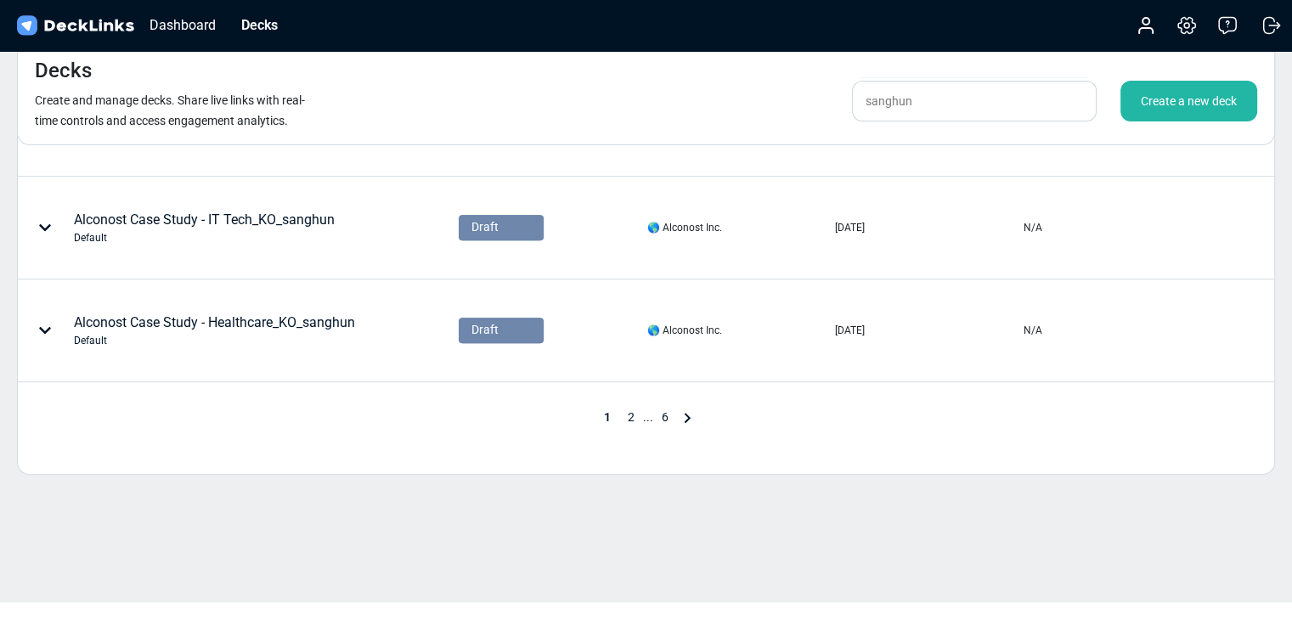
click at [686, 413] on icon at bounding box center [687, 418] width 6 height 10
click at [659, 416] on span "3" at bounding box center [653, 417] width 24 height 14
click at [665, 410] on span "4" at bounding box center [665, 417] width 24 height 14
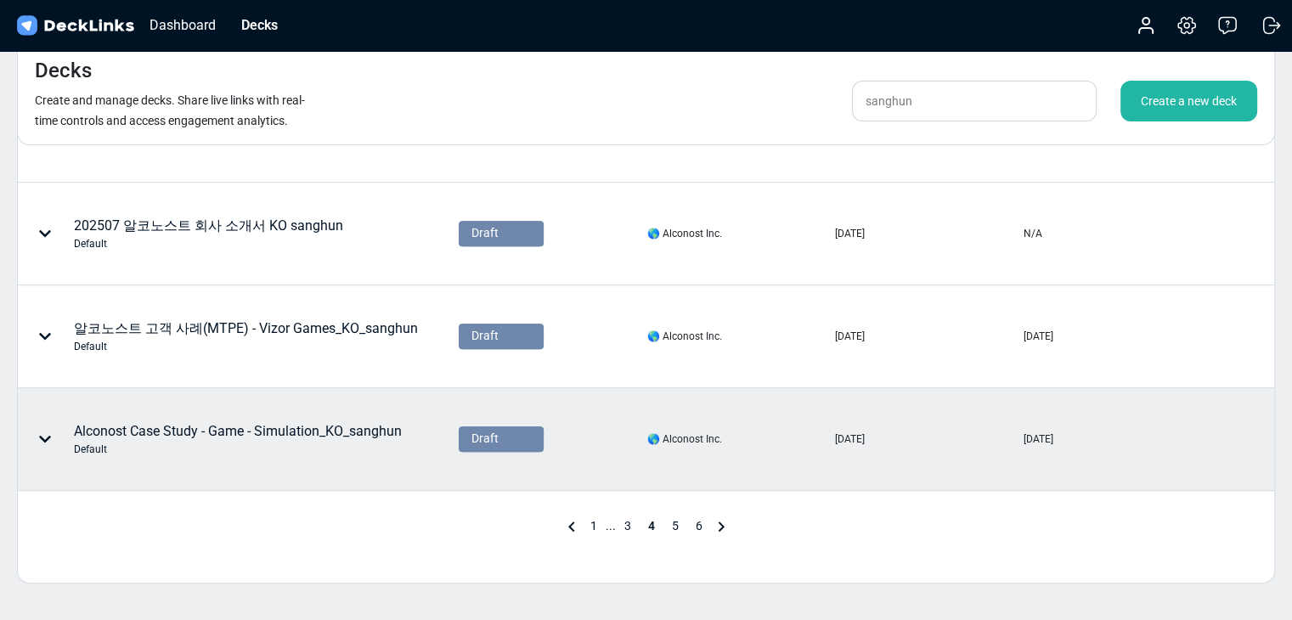
scroll to position [746, 0]
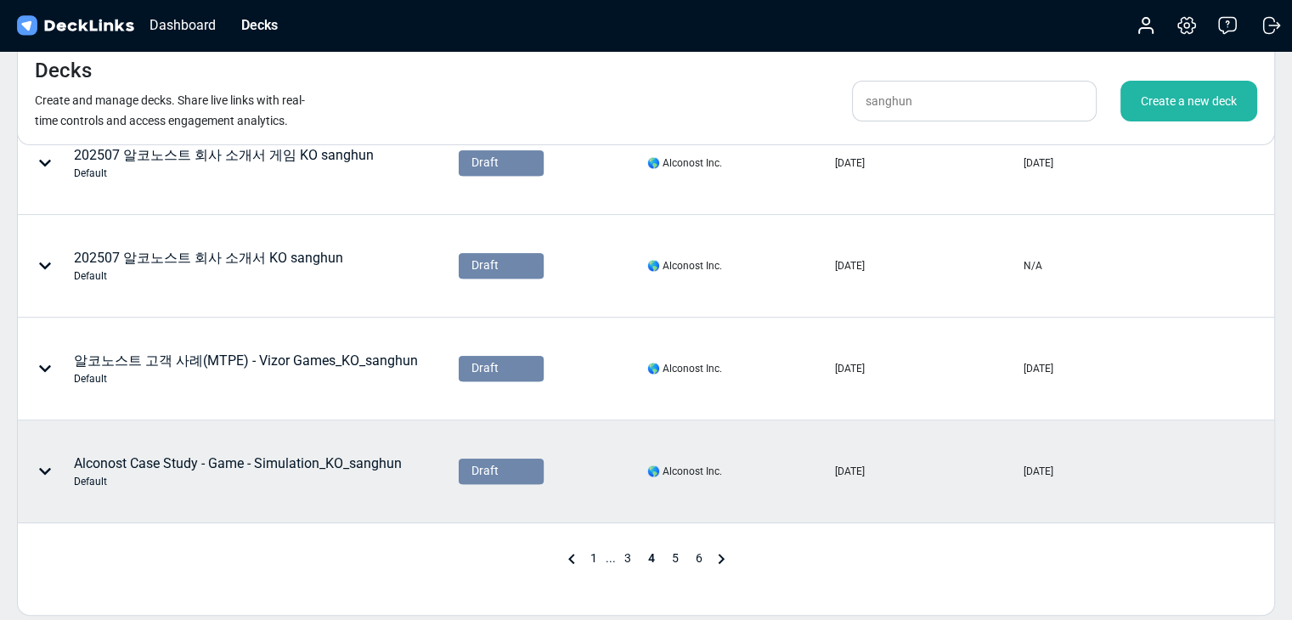
click at [302, 454] on div "Alconost Case Study - Game - Simulation_KO_sanghun Default" at bounding box center [238, 472] width 328 height 36
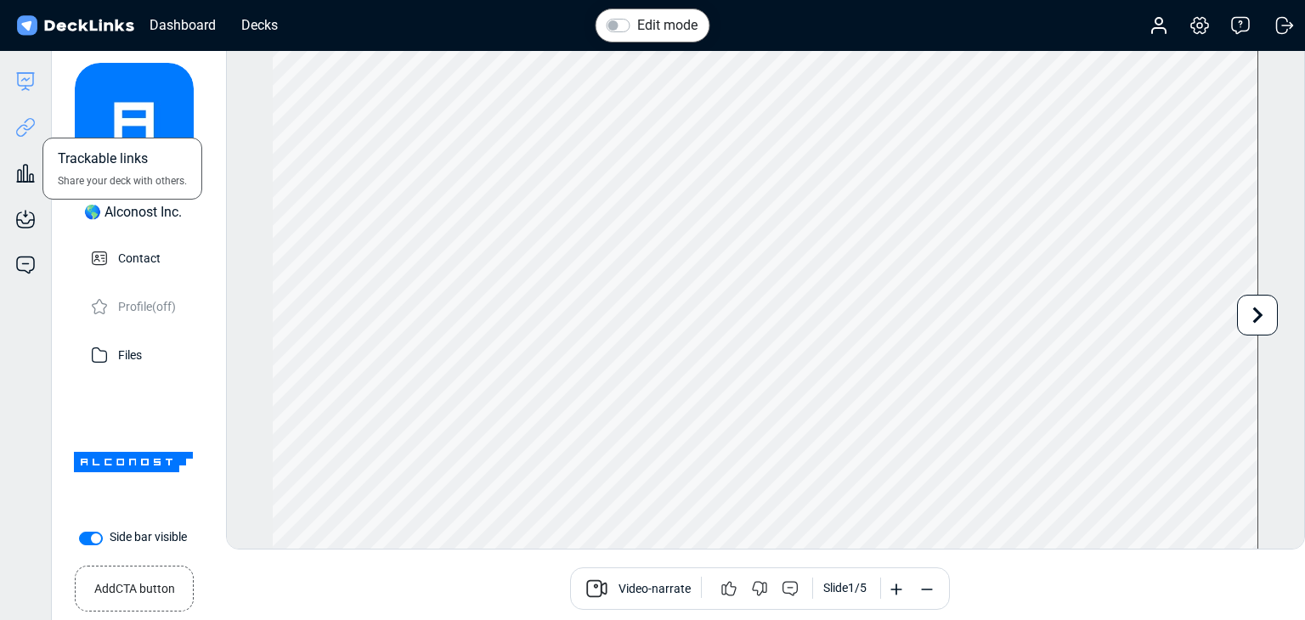
click at [31, 130] on icon at bounding box center [25, 127] width 20 height 20
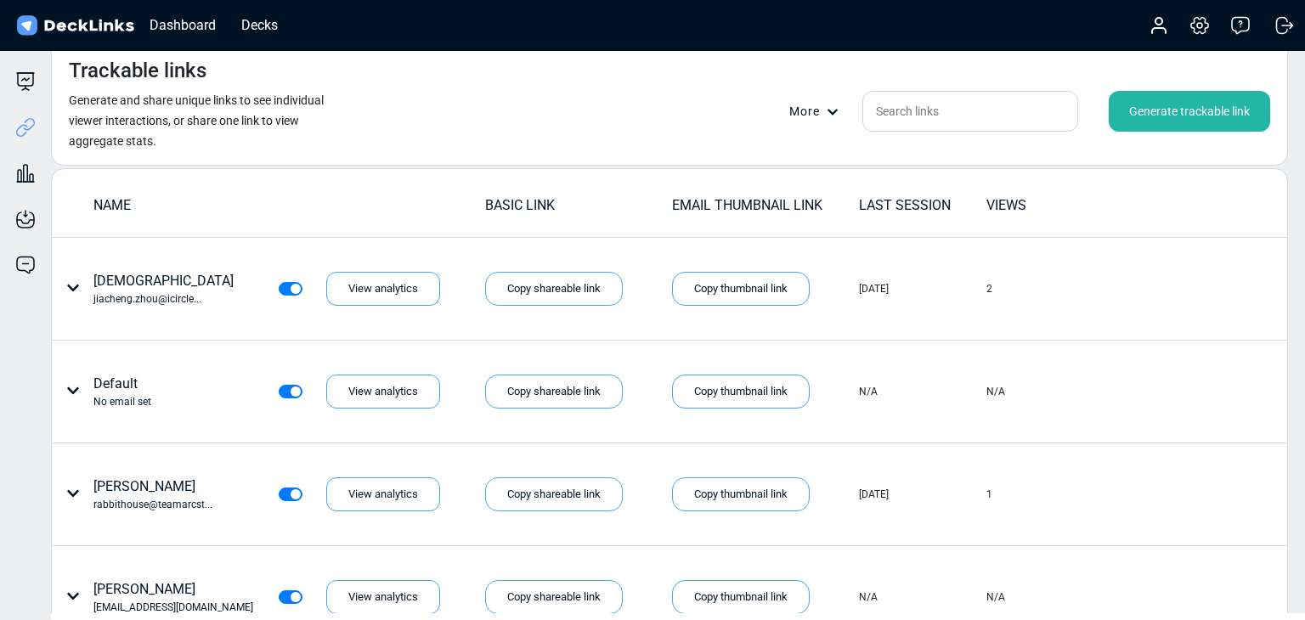
click at [1187, 102] on div "Generate trackable link" at bounding box center [1189, 111] width 161 height 41
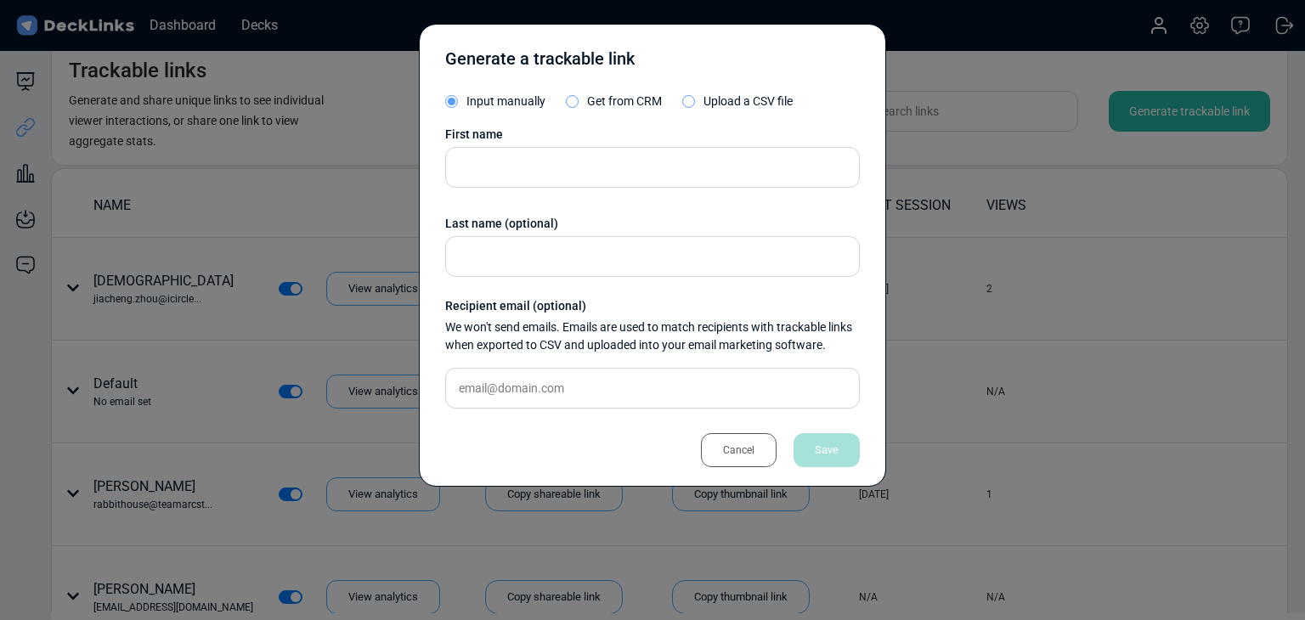
click at [595, 190] on div "First name Last name (optional) Recipient email (optional) We won't send emails…" at bounding box center [652, 274] width 415 height 296
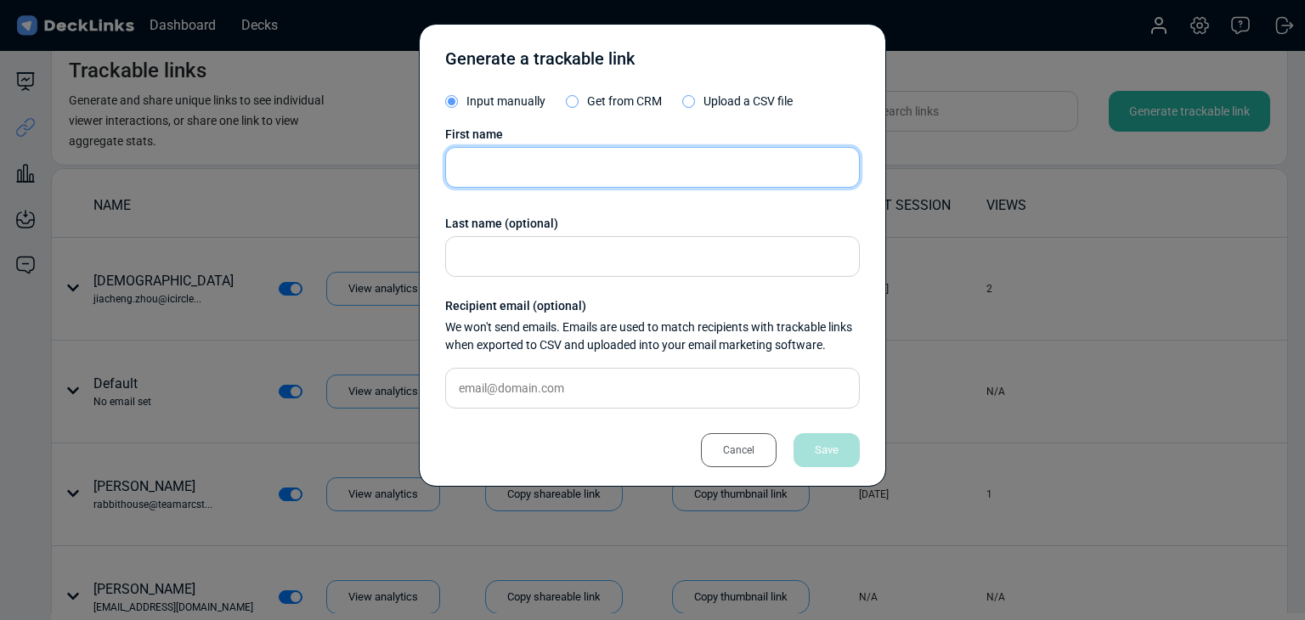
click at [598, 167] on input "text" at bounding box center [652, 167] width 415 height 41
paste input "Kong Aiden"
type input "Kong Aiden"
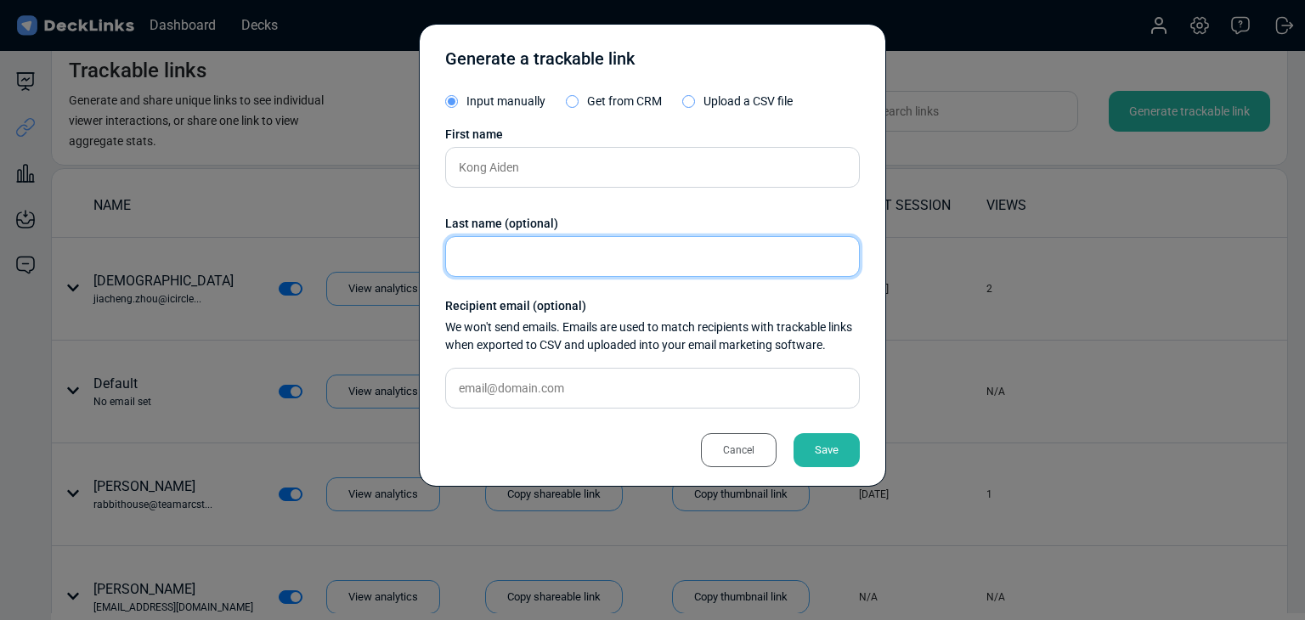
click at [490, 253] on input "text" at bounding box center [652, 256] width 415 height 41
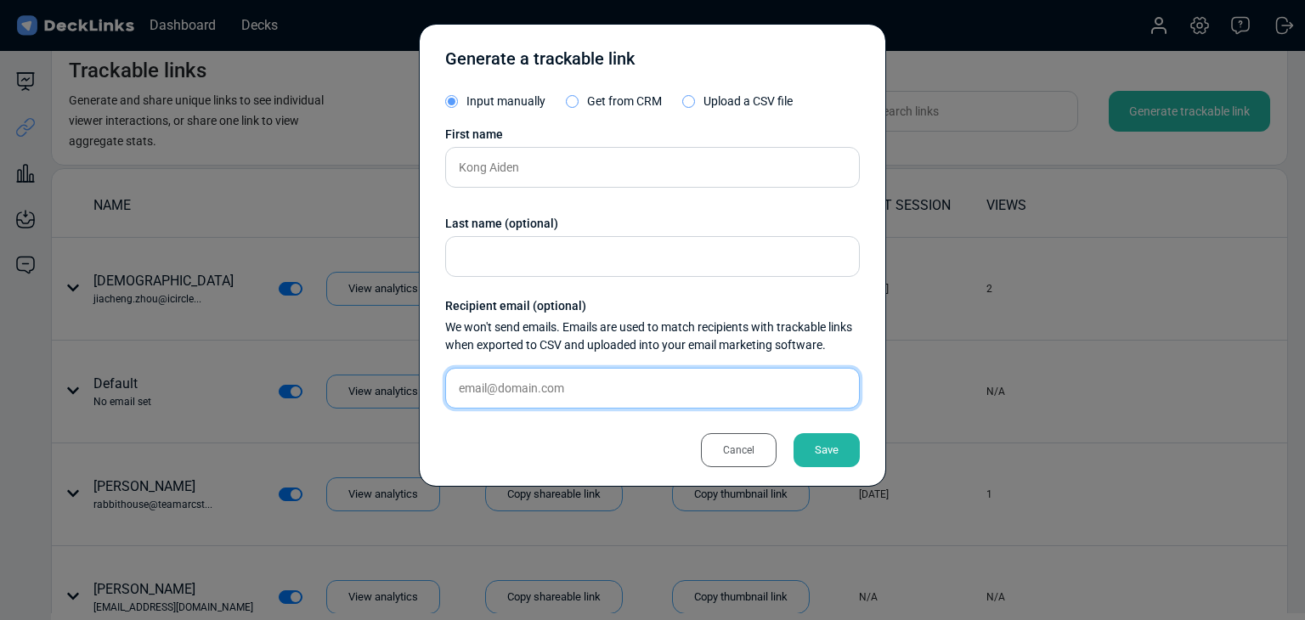
click at [568, 381] on input "text" at bounding box center [652, 388] width 415 height 41
paste input "[EMAIL_ADDRESS][DOMAIN_NAME]"
type input "[EMAIL_ADDRESS][DOMAIN_NAME]"
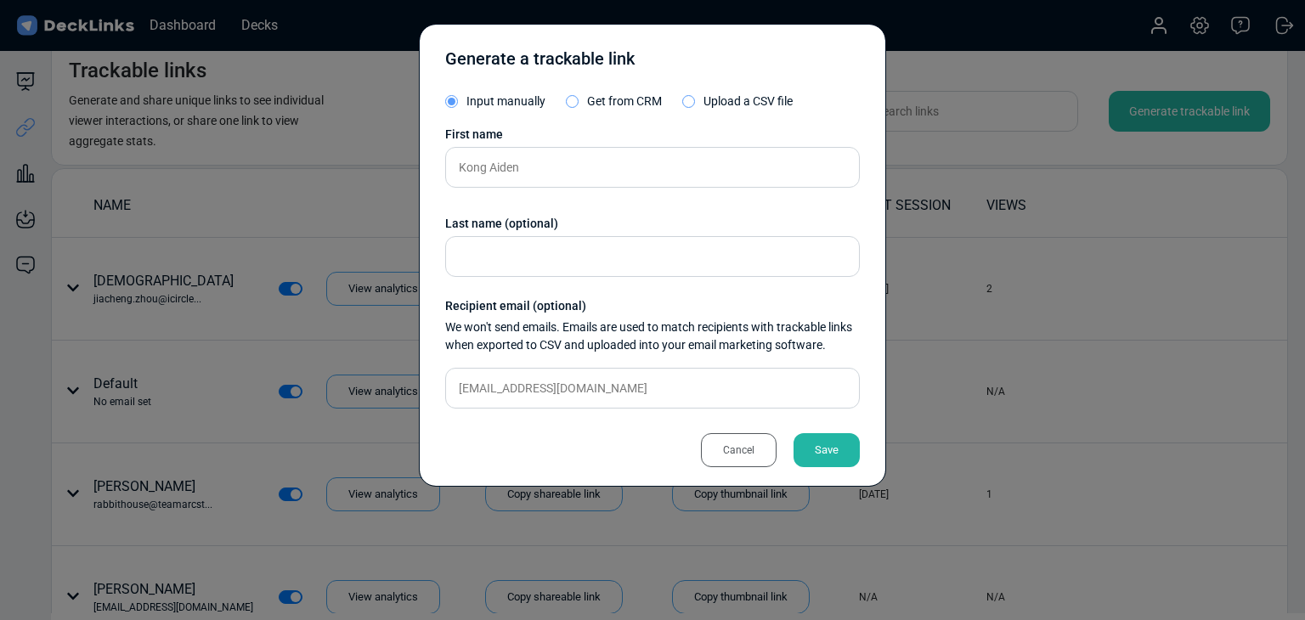
click at [829, 439] on div "Save" at bounding box center [826, 450] width 66 height 34
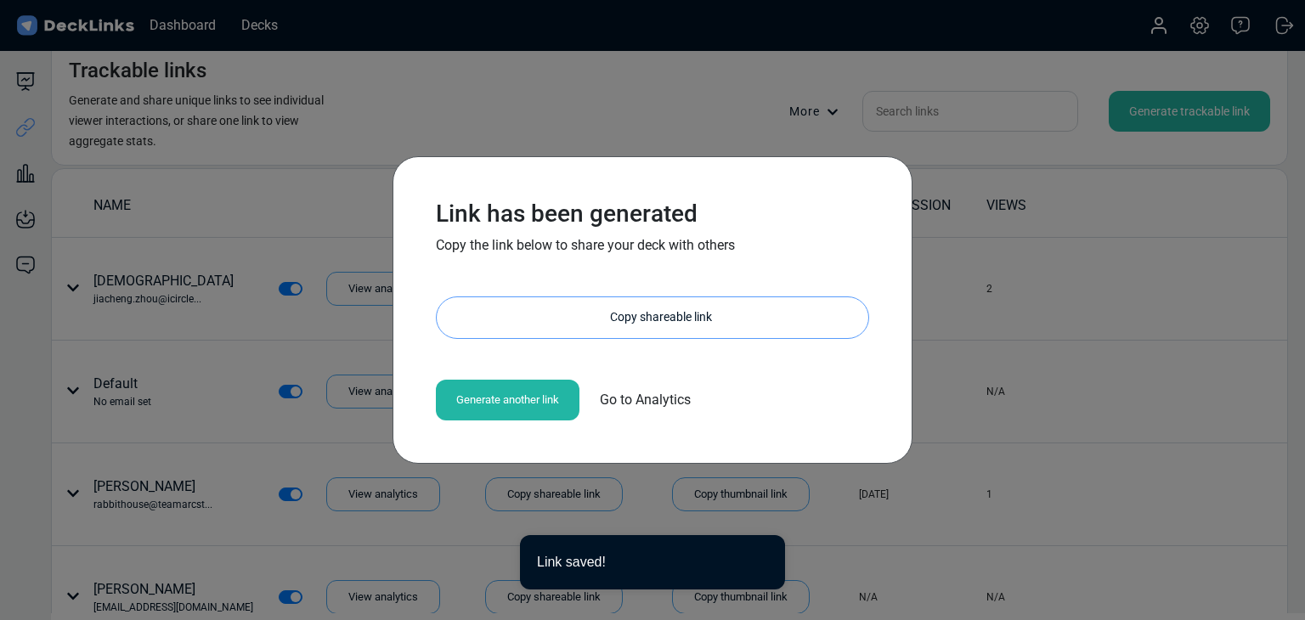
click at [645, 330] on div "Copy shareable link" at bounding box center [661, 317] width 415 height 41
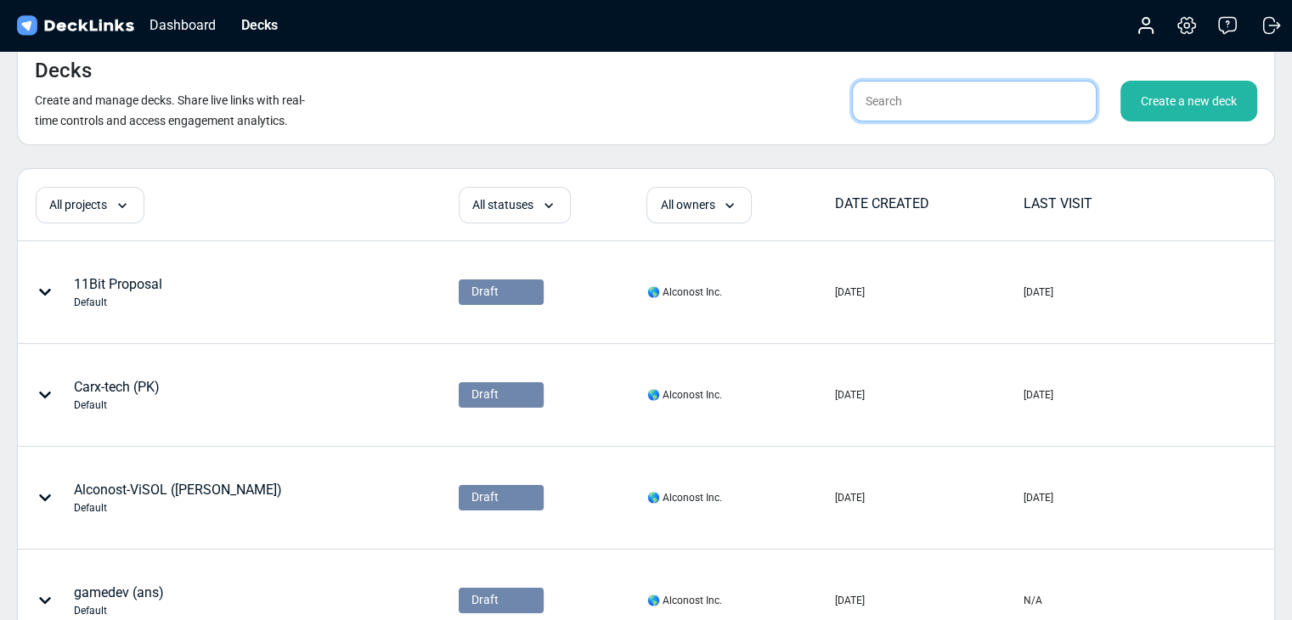
click at [988, 82] on input "text" at bounding box center [974, 101] width 245 height 41
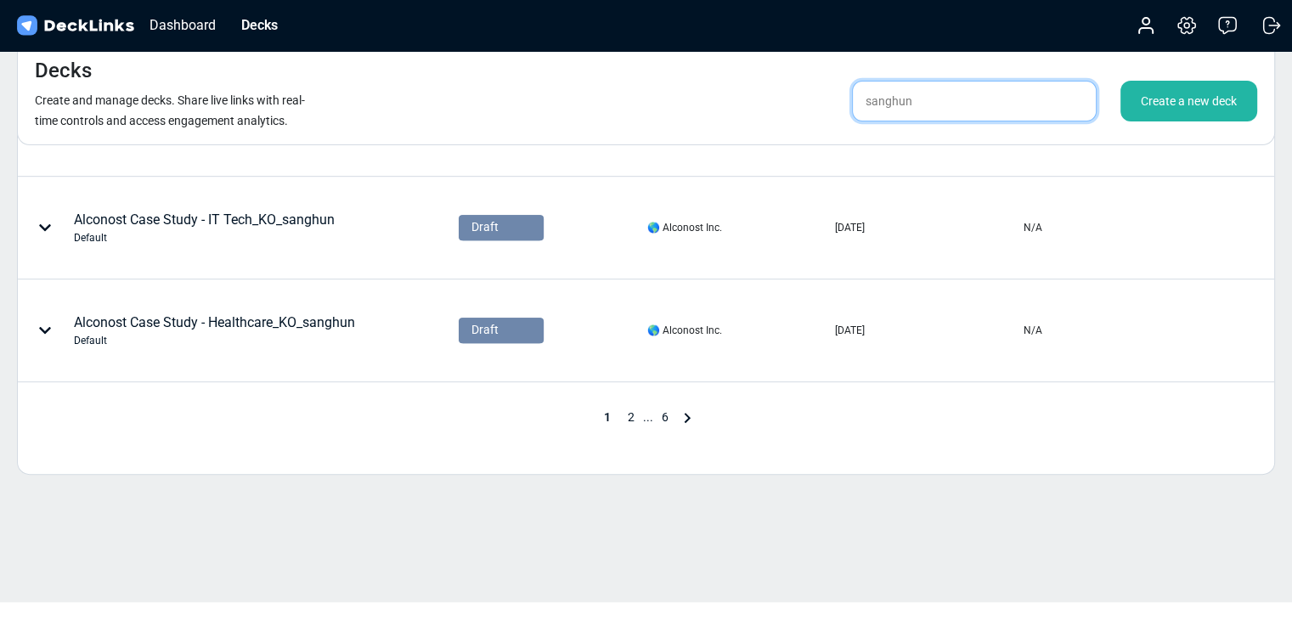
type input "sanghun"
click at [654, 415] on span "6" at bounding box center [665, 417] width 24 height 14
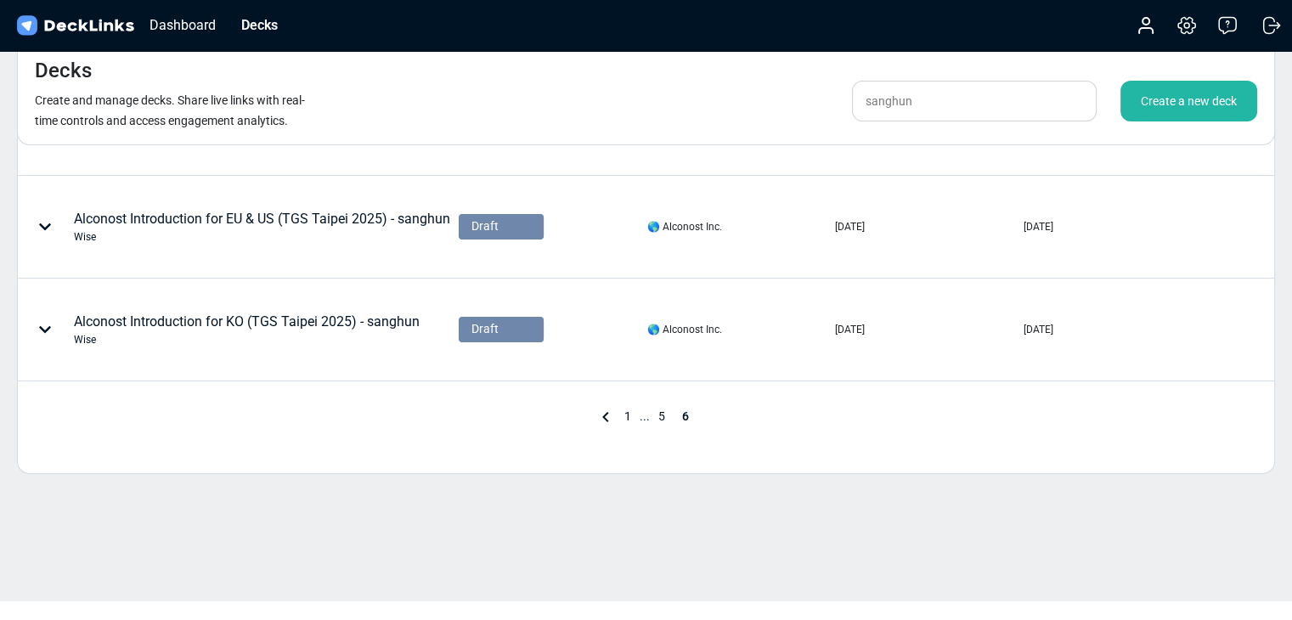
click at [661, 412] on span "5" at bounding box center [662, 416] width 24 height 14
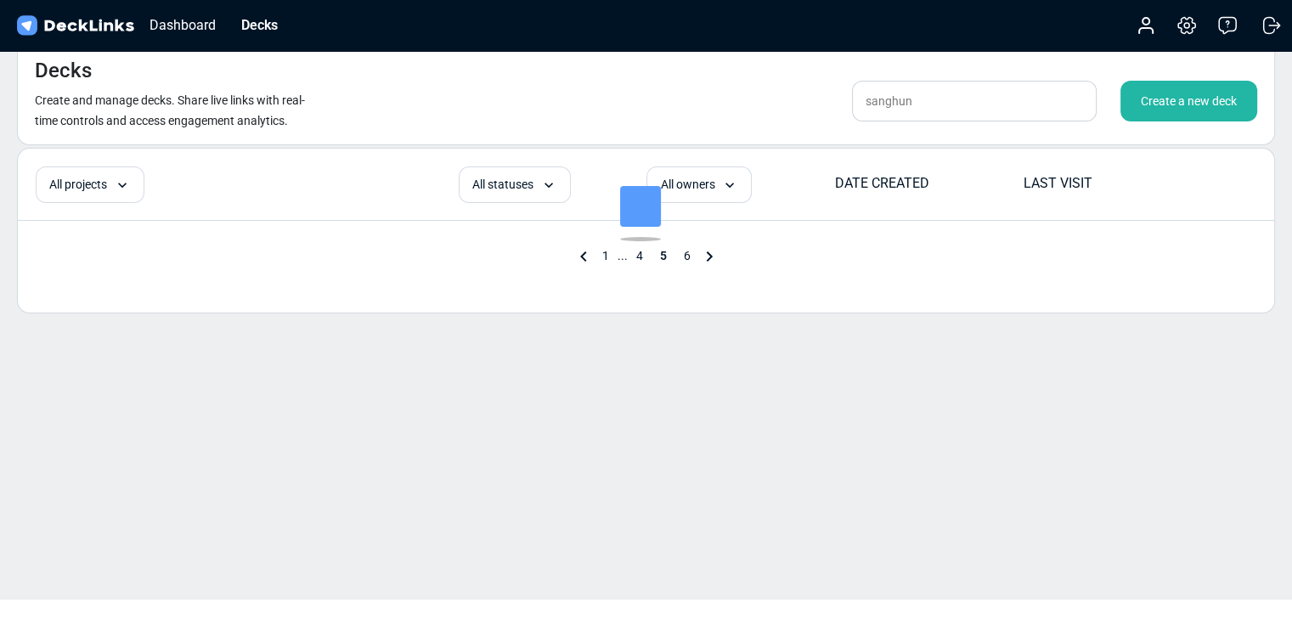
scroll to position [20, 0]
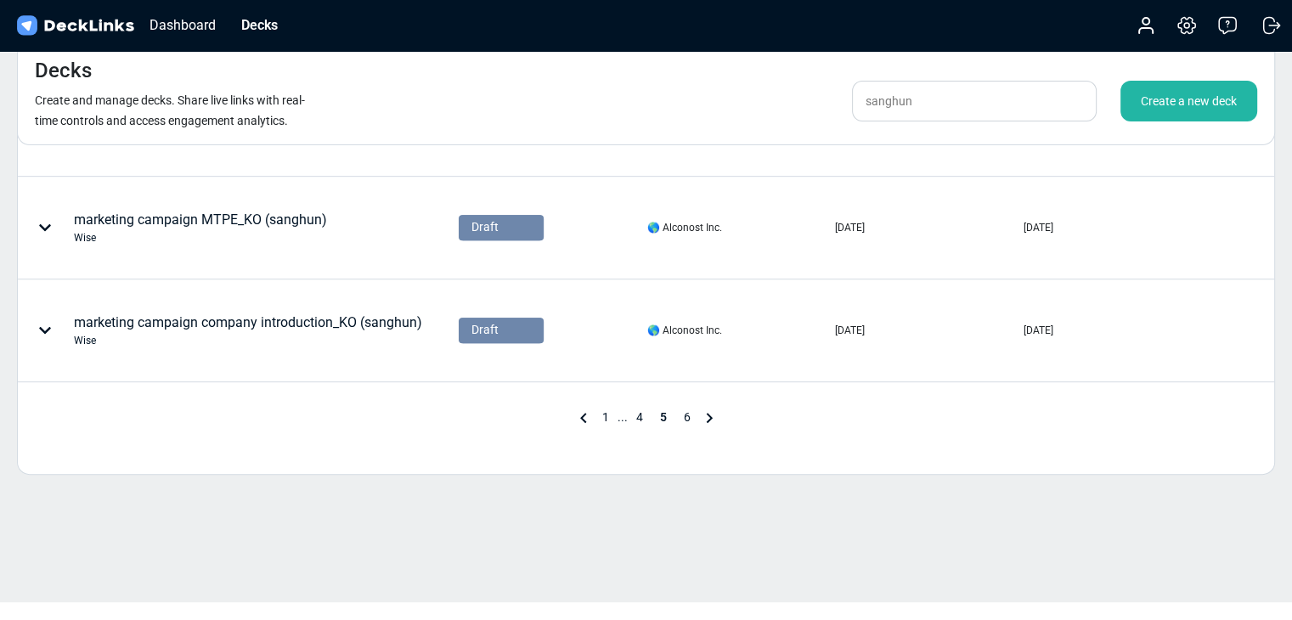
click at [640, 412] on span "4" at bounding box center [640, 417] width 24 height 14
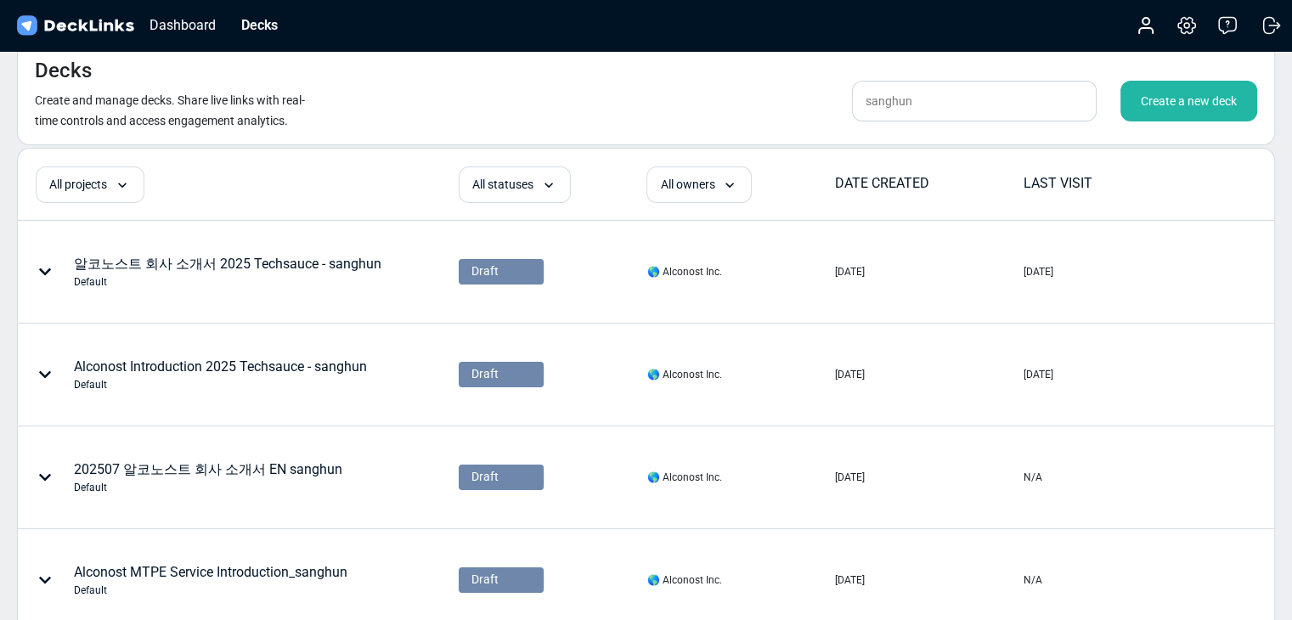
scroll to position [887, 0]
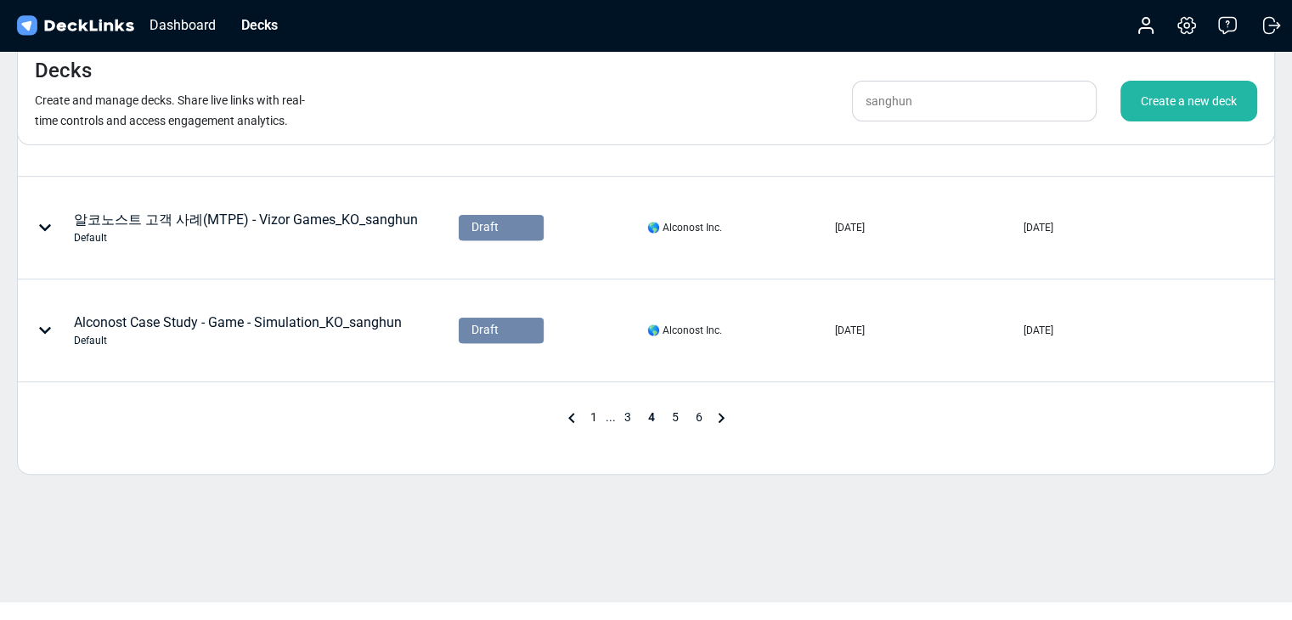
click at [669, 415] on span "5" at bounding box center [675, 417] width 24 height 14
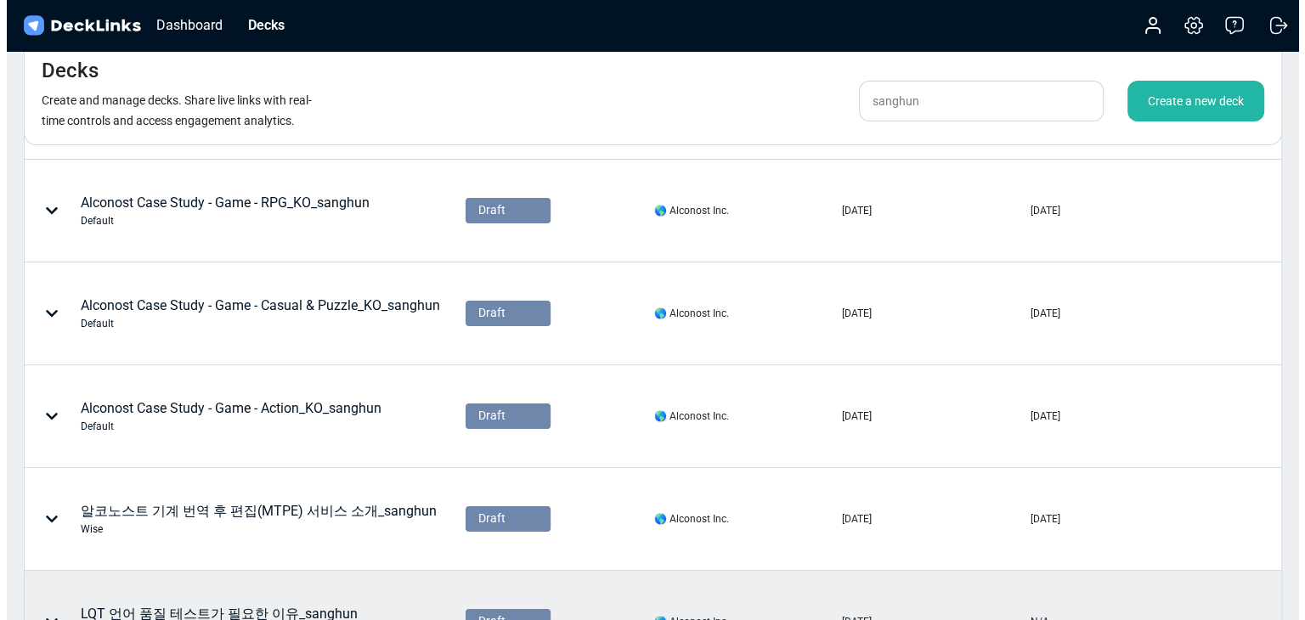
scroll to position [0, 0]
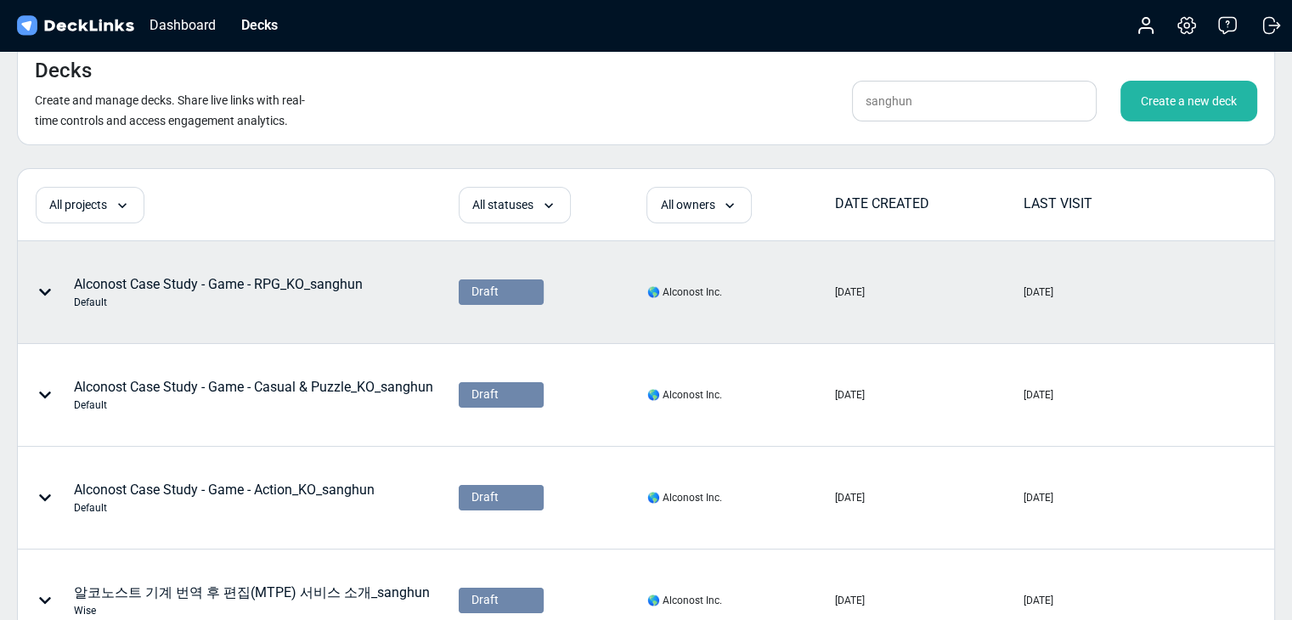
click at [353, 301] on div "Default" at bounding box center [218, 302] width 289 height 15
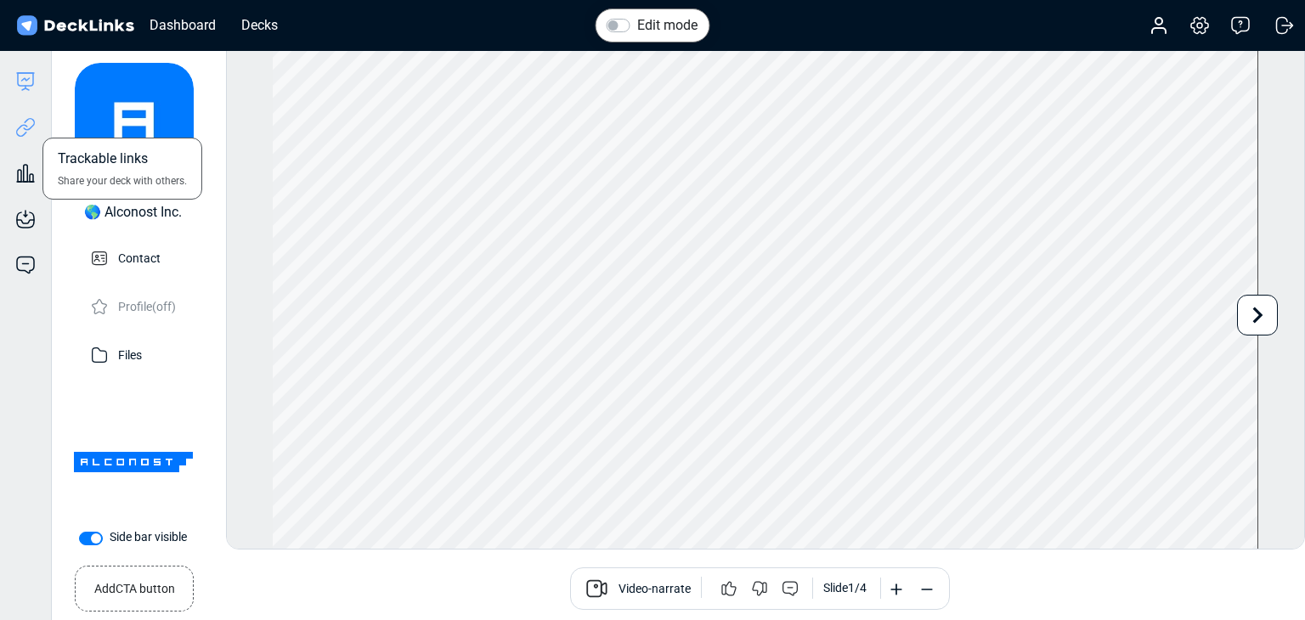
click at [31, 127] on icon at bounding box center [29, 124] width 12 height 13
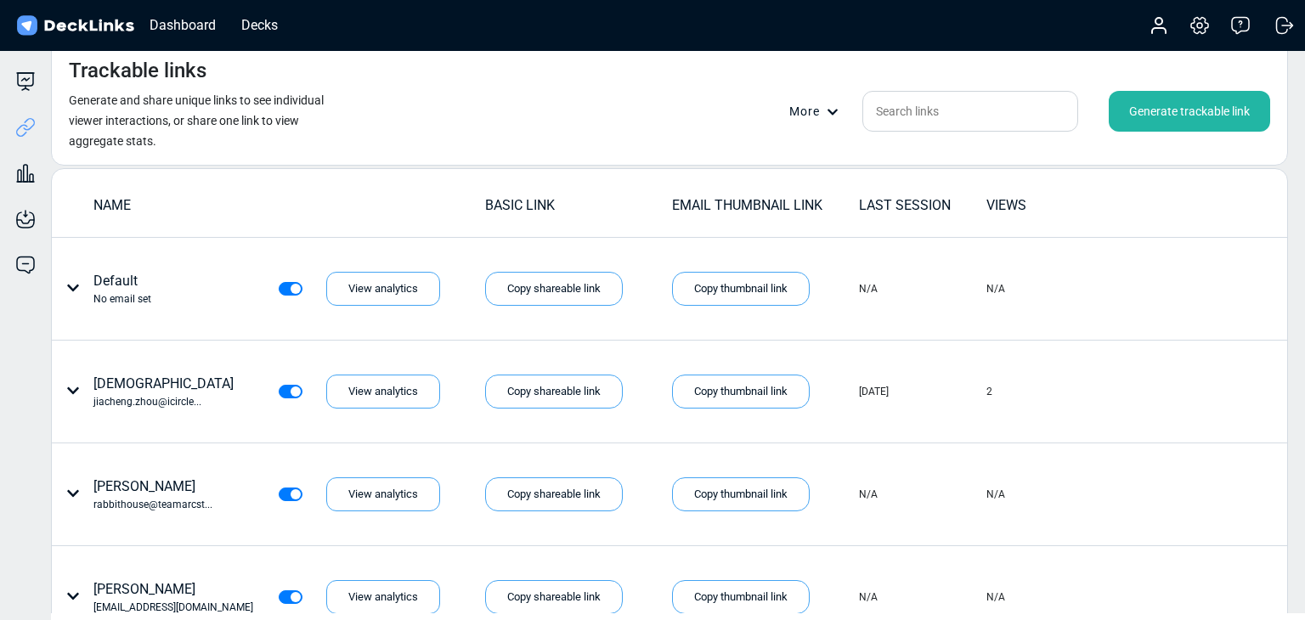
click at [1210, 104] on div "Generate trackable link" at bounding box center [1189, 111] width 161 height 41
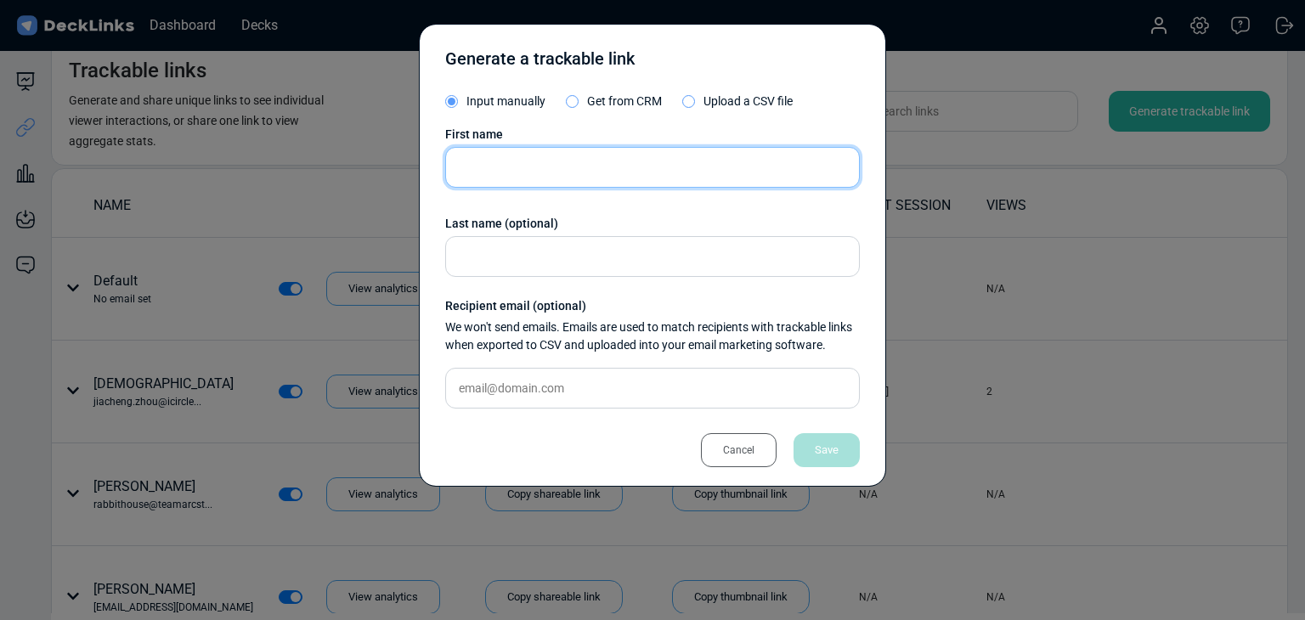
click at [654, 170] on input "text" at bounding box center [652, 167] width 415 height 41
paste input "Kong Aiden"
type input "Kong Aiden"
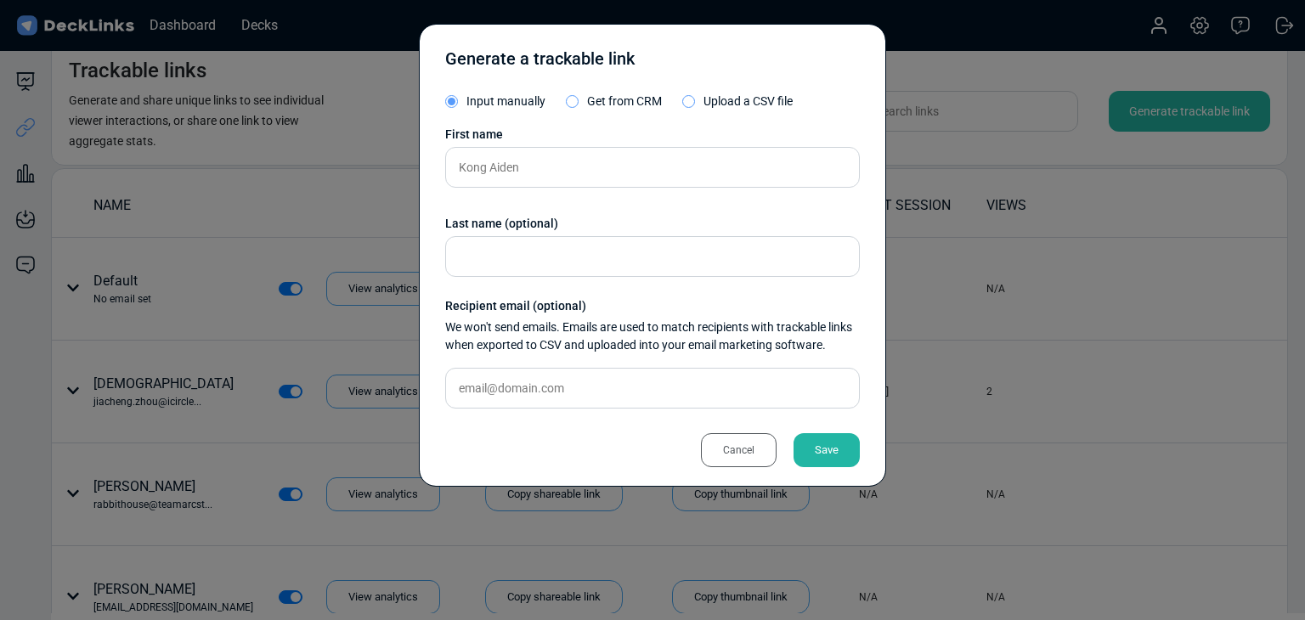
click at [531, 364] on div "First name Kong Aiden Last name (optional) Recipient email (optional) We won't …" at bounding box center [652, 274] width 415 height 296
click at [542, 379] on input "text" at bounding box center [652, 388] width 415 height 41
paste input "[EMAIL_ADDRESS][DOMAIN_NAME]"
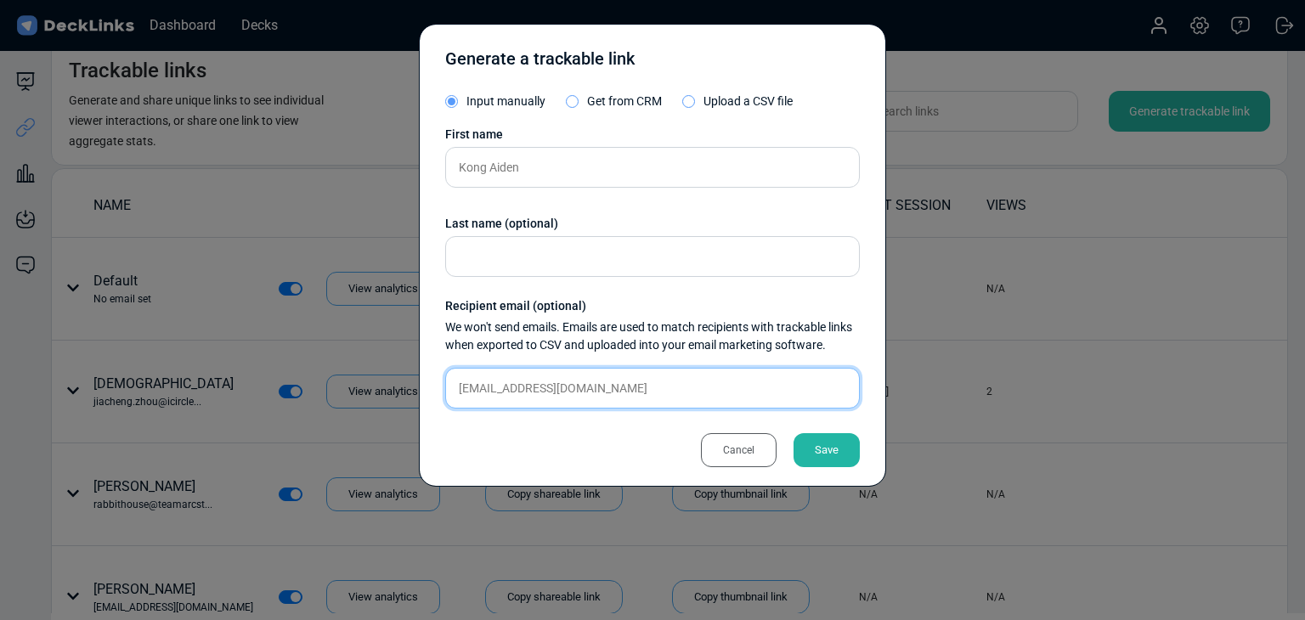
type input "[EMAIL_ADDRESS][DOMAIN_NAME]"
click at [839, 446] on div "Save" at bounding box center [826, 450] width 66 height 34
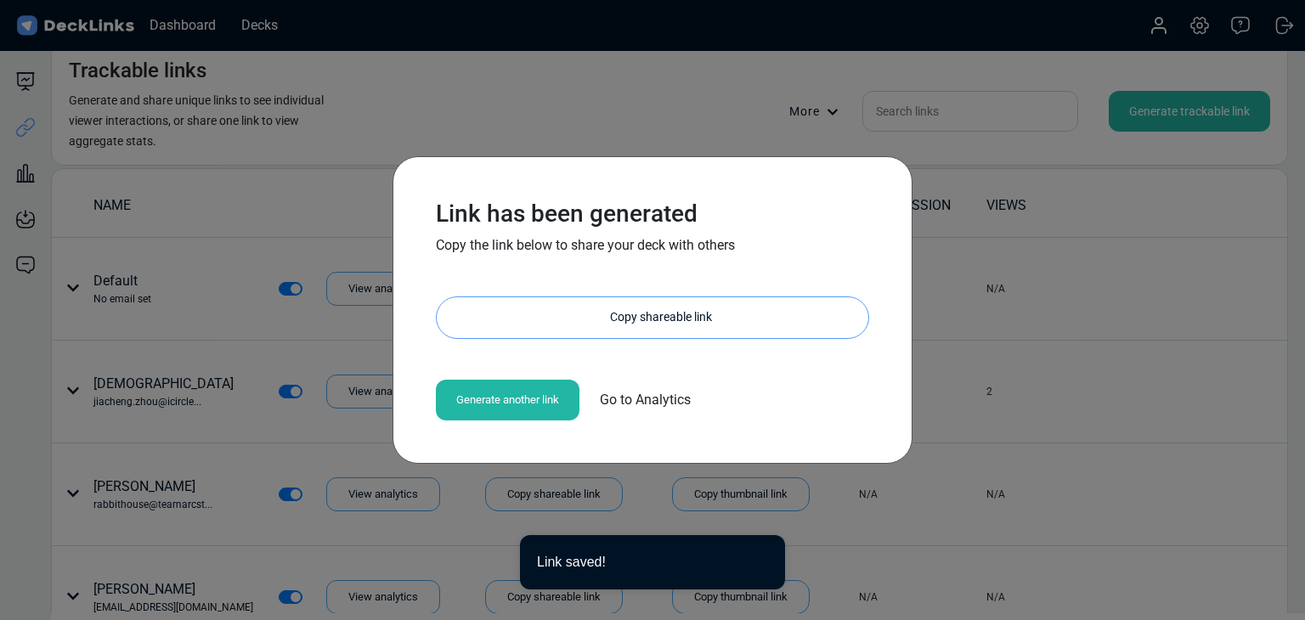
click at [657, 313] on div "Copy shareable link" at bounding box center [661, 317] width 415 height 41
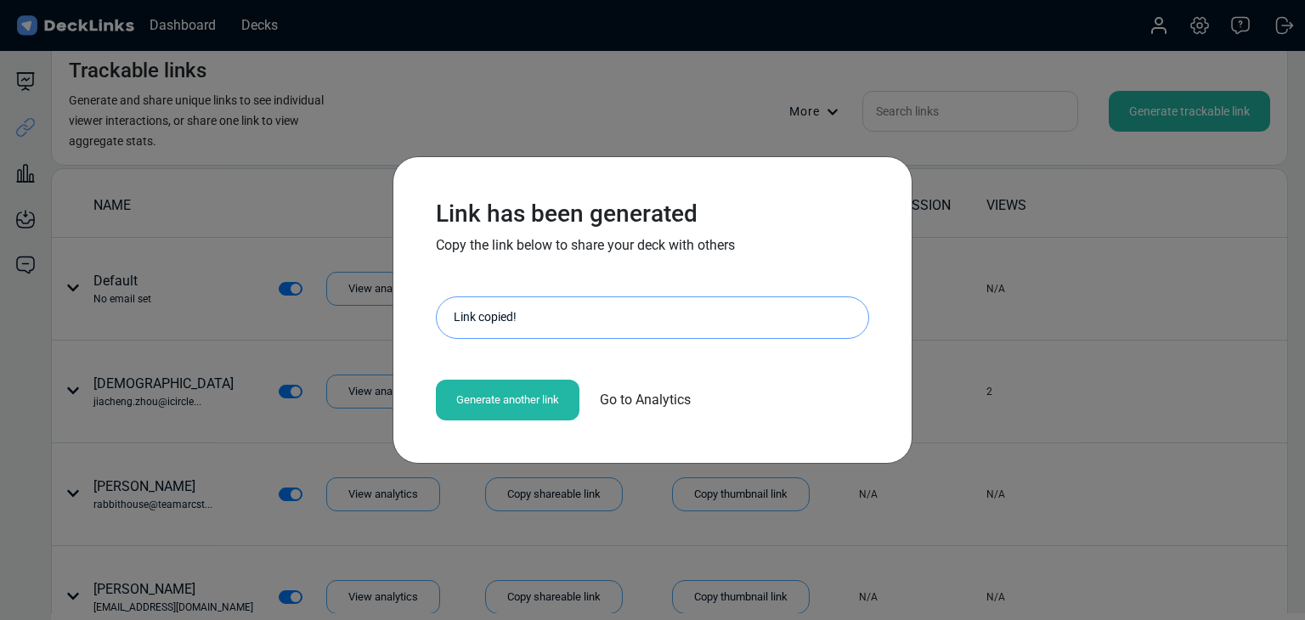
drag, startPoint x: 305, startPoint y: 99, endPoint x: 440, endPoint y: 4, distance: 165.2
click at [304, 100] on div "Link has been generated Copy the link below to share your deck with others http…" at bounding box center [652, 310] width 1305 height 620
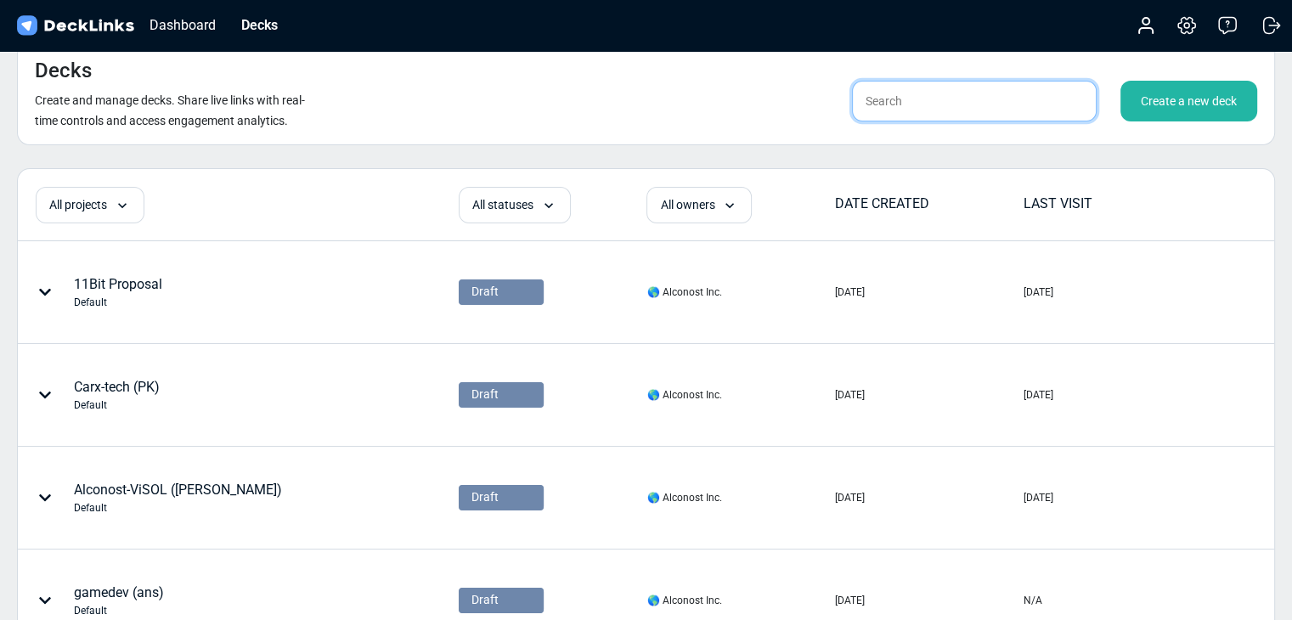
click at [913, 96] on input "text" at bounding box center [974, 101] width 245 height 41
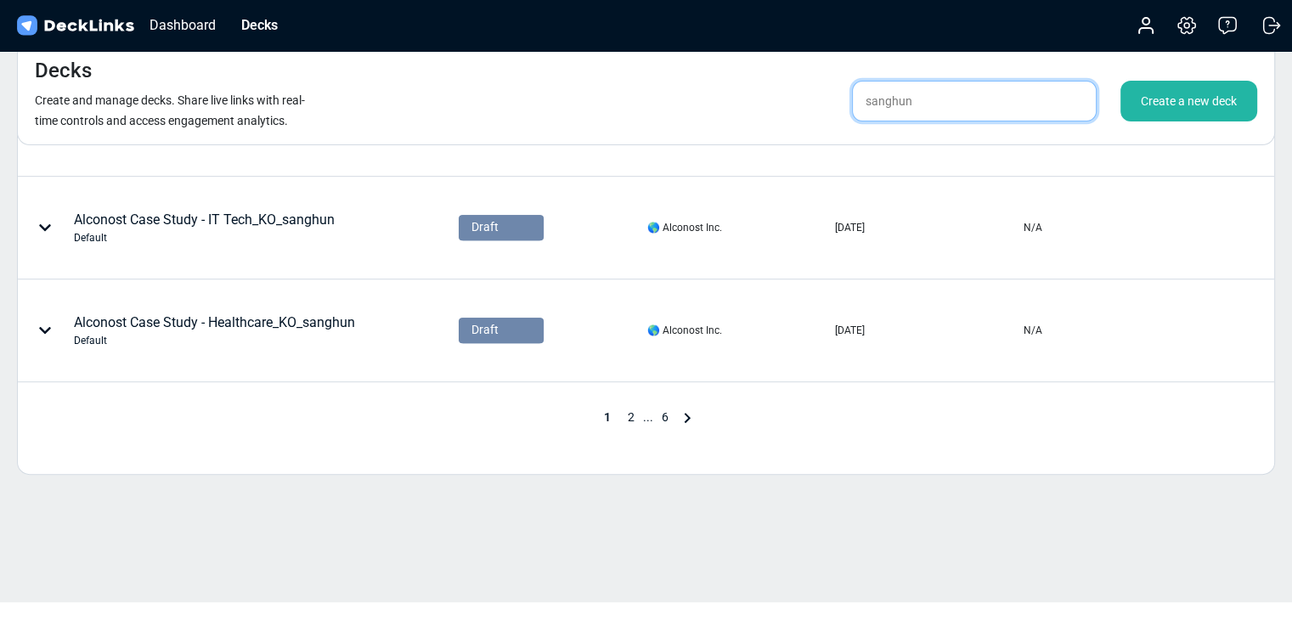
type input "sanghun"
click at [660, 414] on span "6" at bounding box center [665, 417] width 24 height 14
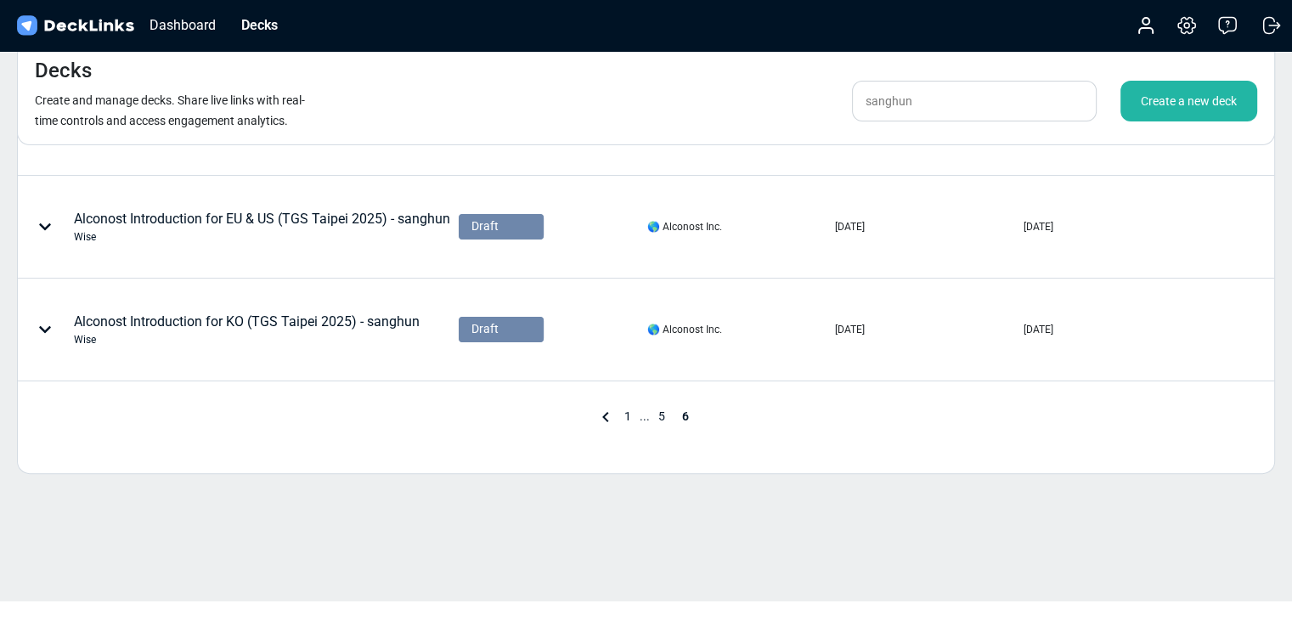
click at [660, 412] on span "5" at bounding box center [662, 416] width 24 height 14
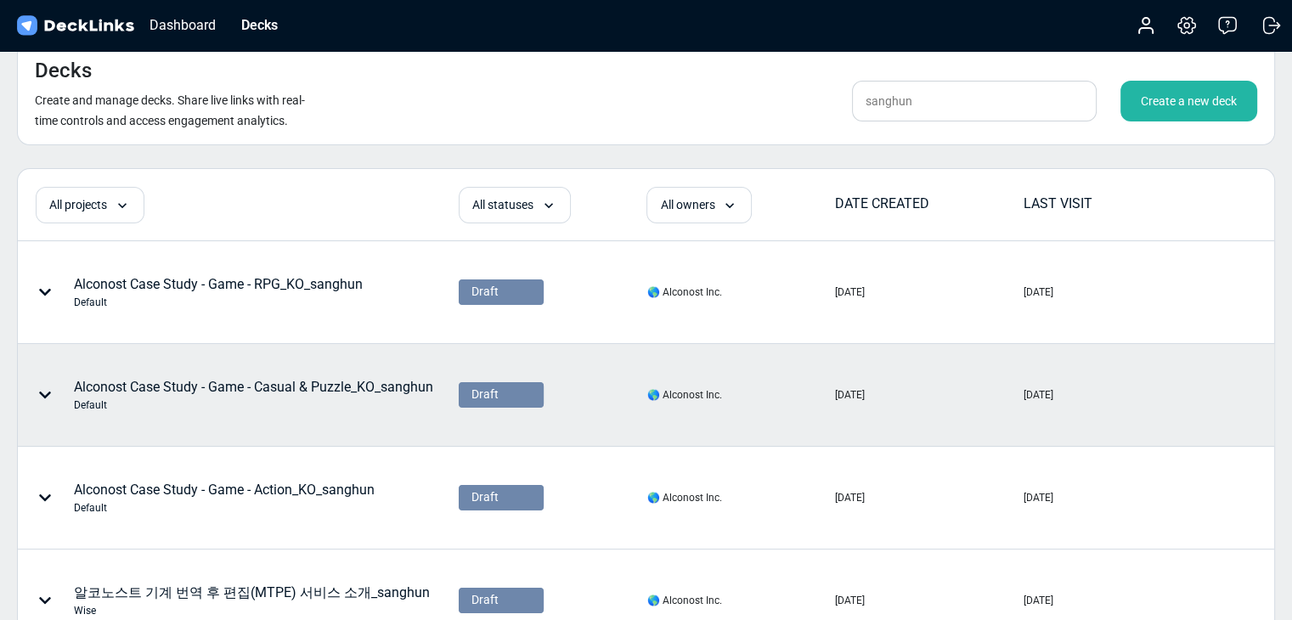
click at [343, 381] on div "Alconost Case Study - Game - Casual & Puzzle_KO_sanghun Default" at bounding box center [253, 395] width 359 height 36
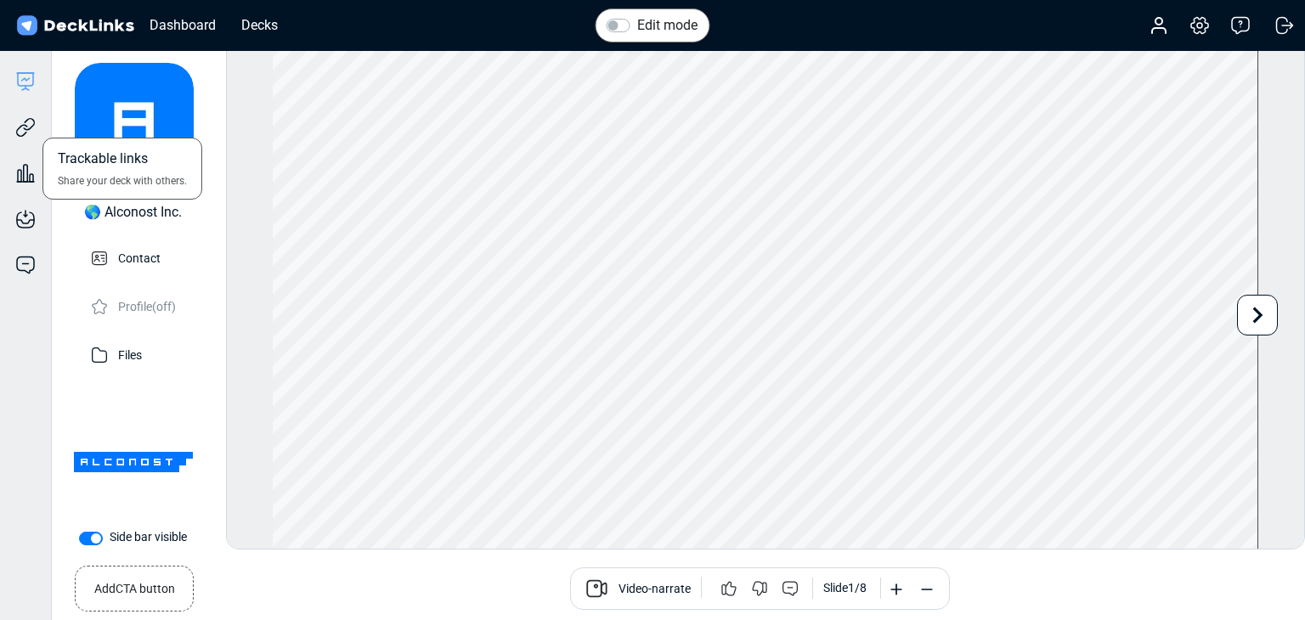
click at [37, 133] on div "Trackable links Share your deck with others." at bounding box center [25, 115] width 51 height 46
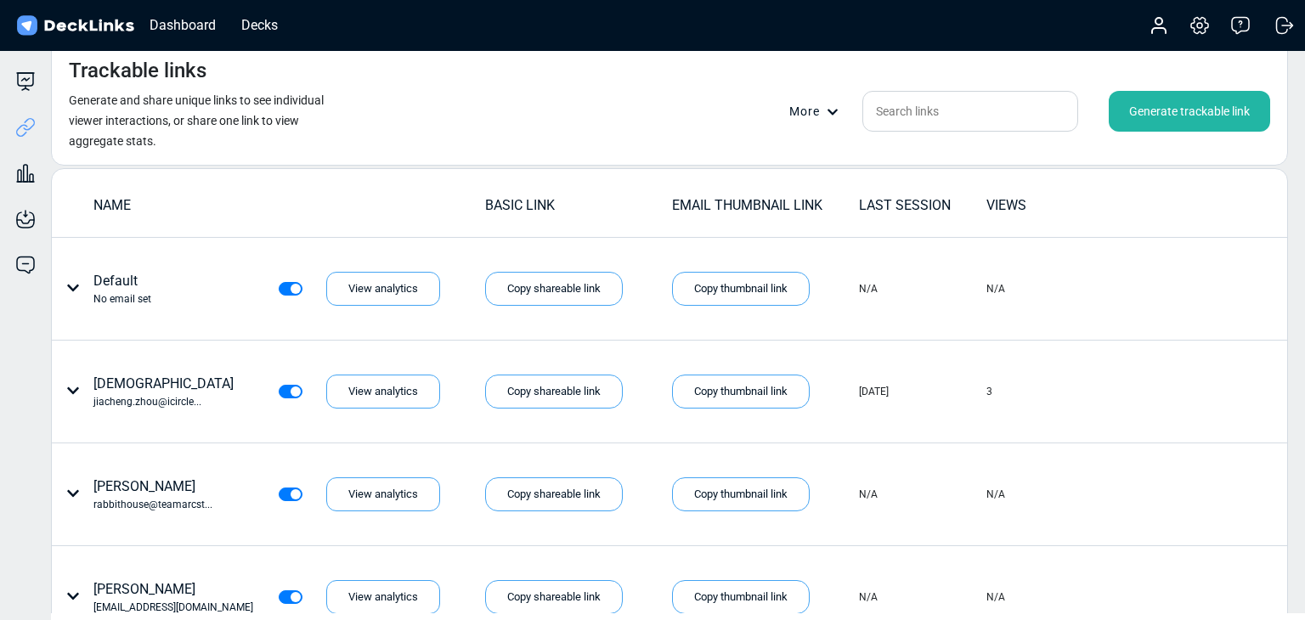
click at [1171, 116] on div "Generate trackable link" at bounding box center [1189, 111] width 161 height 41
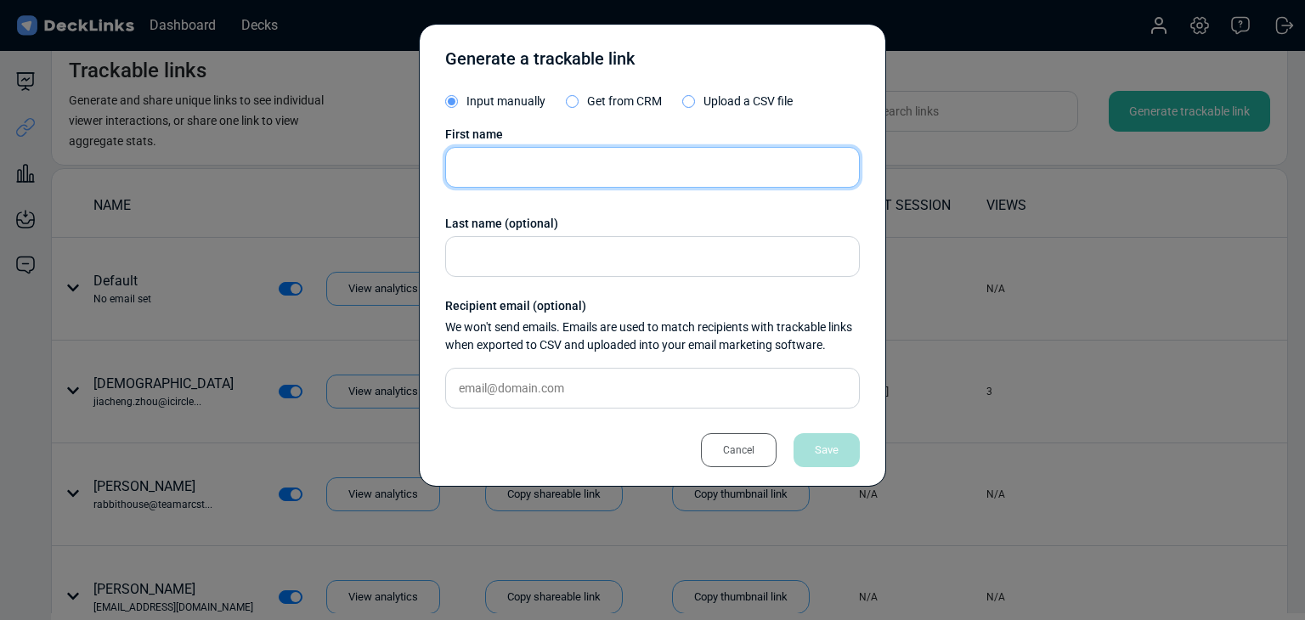
click at [647, 167] on input "text" at bounding box center [652, 167] width 415 height 41
paste input "Kong Aiden"
type input "Kong Aiden"
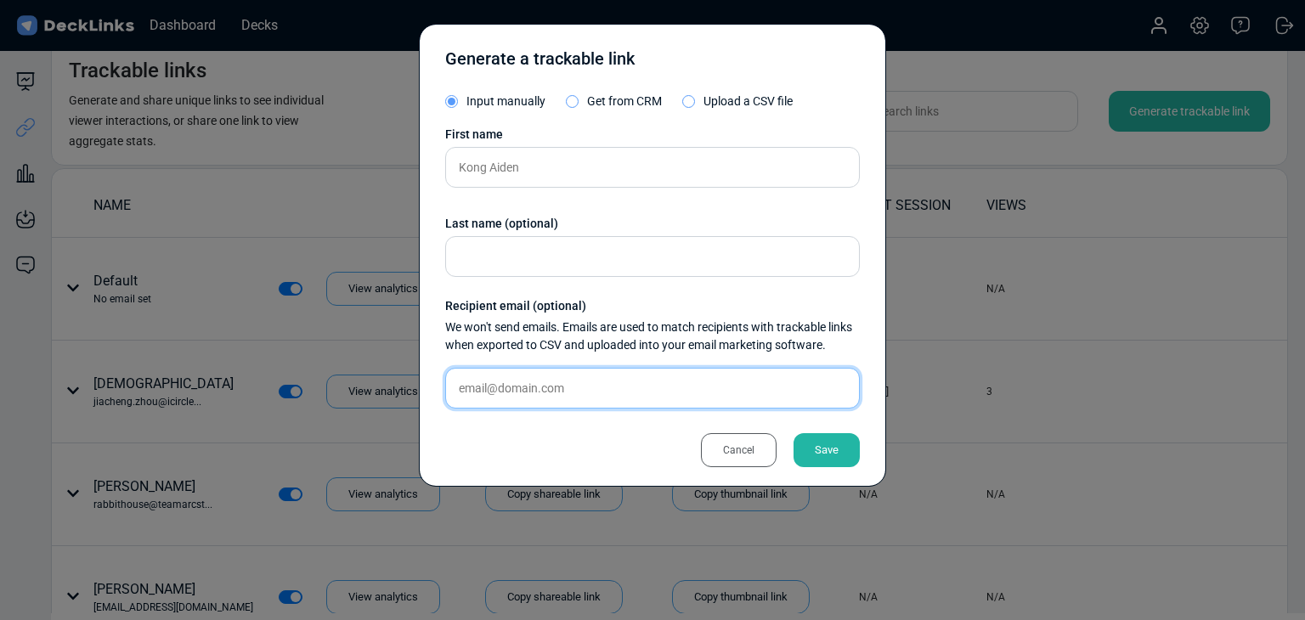
click at [501, 388] on input "text" at bounding box center [652, 388] width 415 height 41
paste input "[EMAIL_ADDRESS][DOMAIN_NAME]"
type input "[EMAIL_ADDRESS][DOMAIN_NAME]"
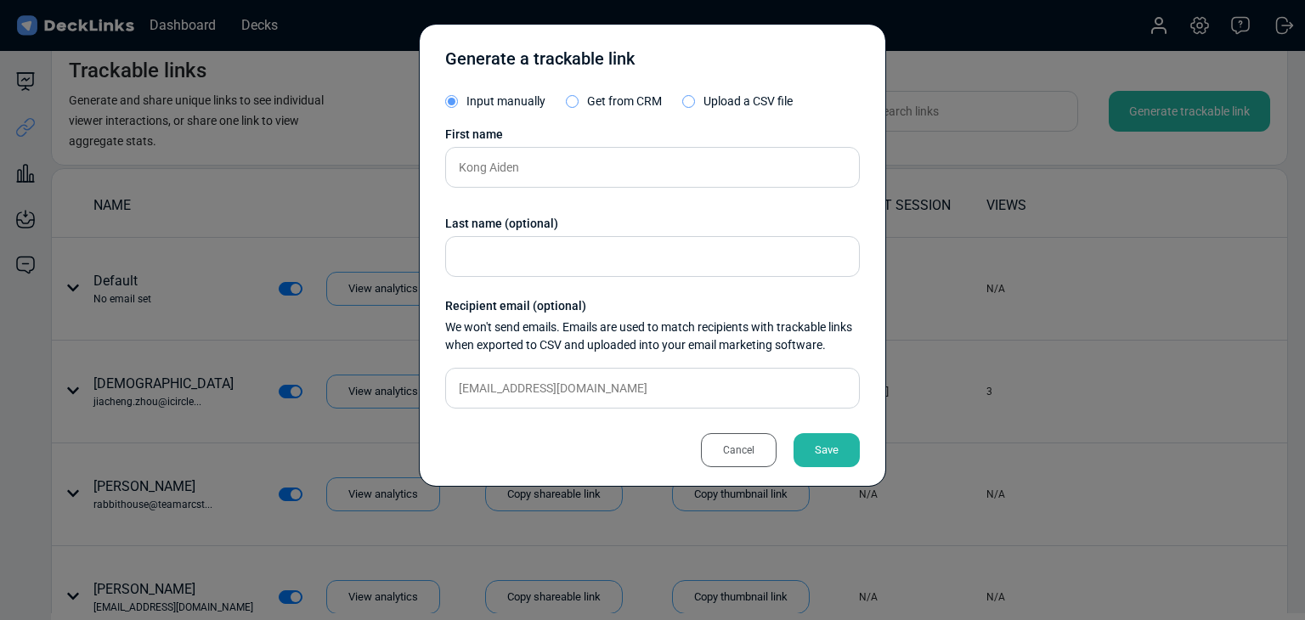
click at [821, 443] on div "Save" at bounding box center [826, 450] width 66 height 34
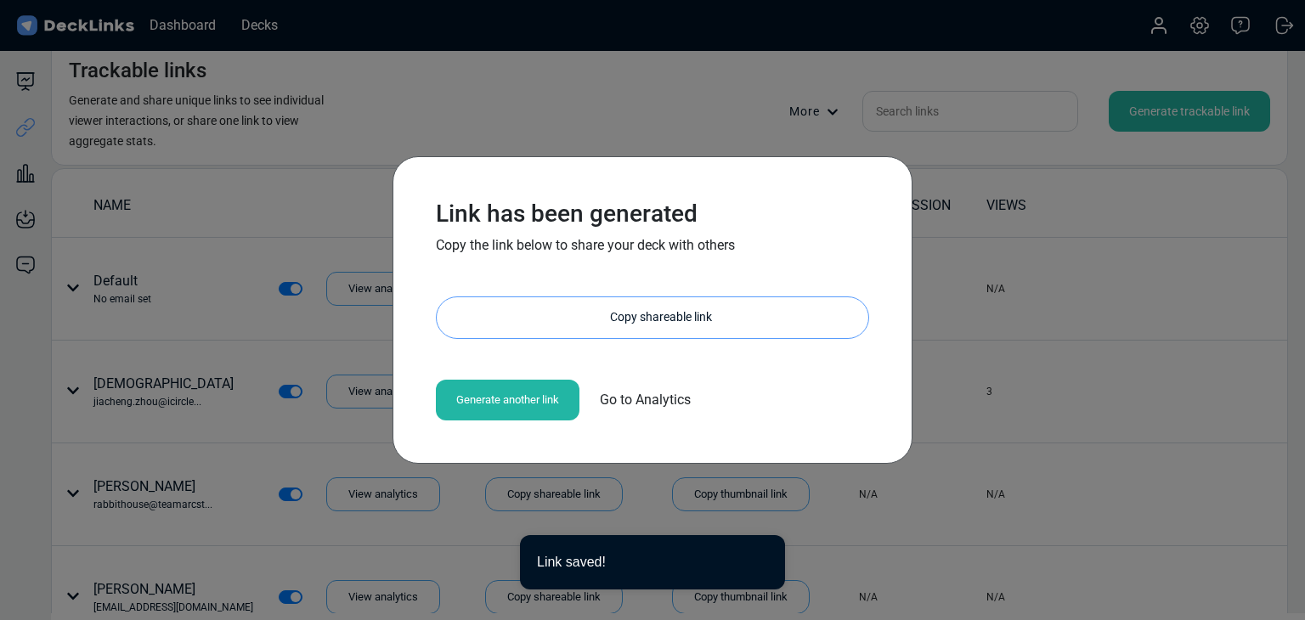
click at [663, 306] on div "Copy shareable link" at bounding box center [661, 317] width 415 height 41
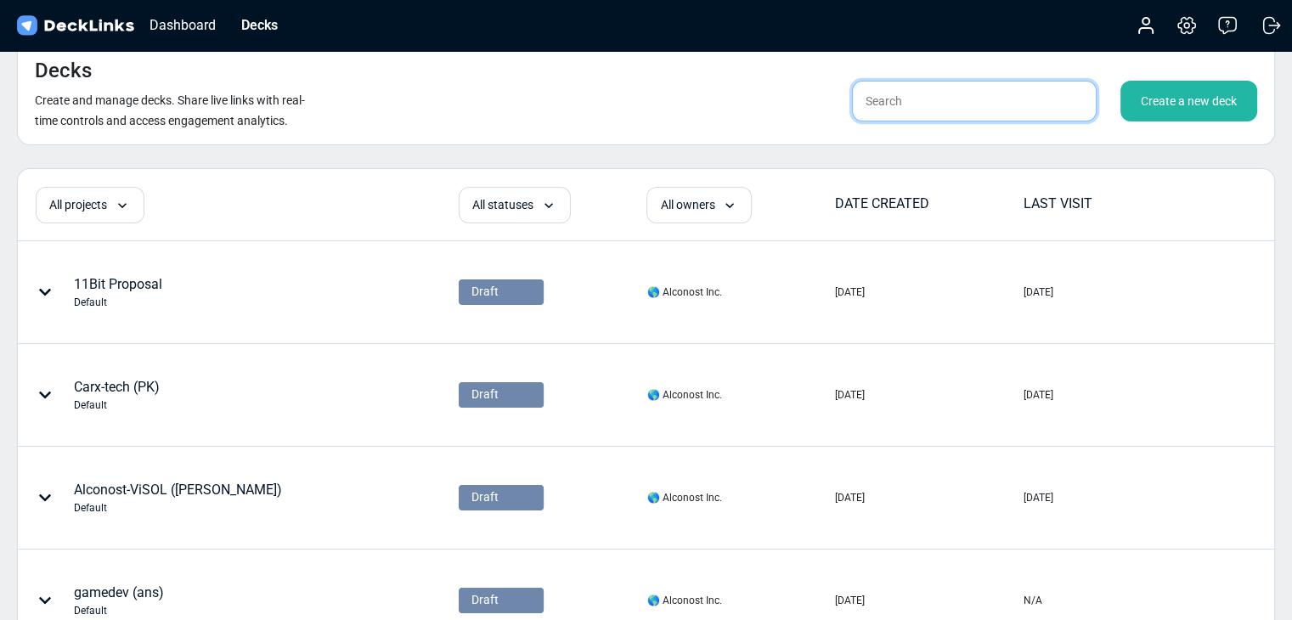
click at [1021, 101] on input "text" at bounding box center [974, 101] width 245 height 41
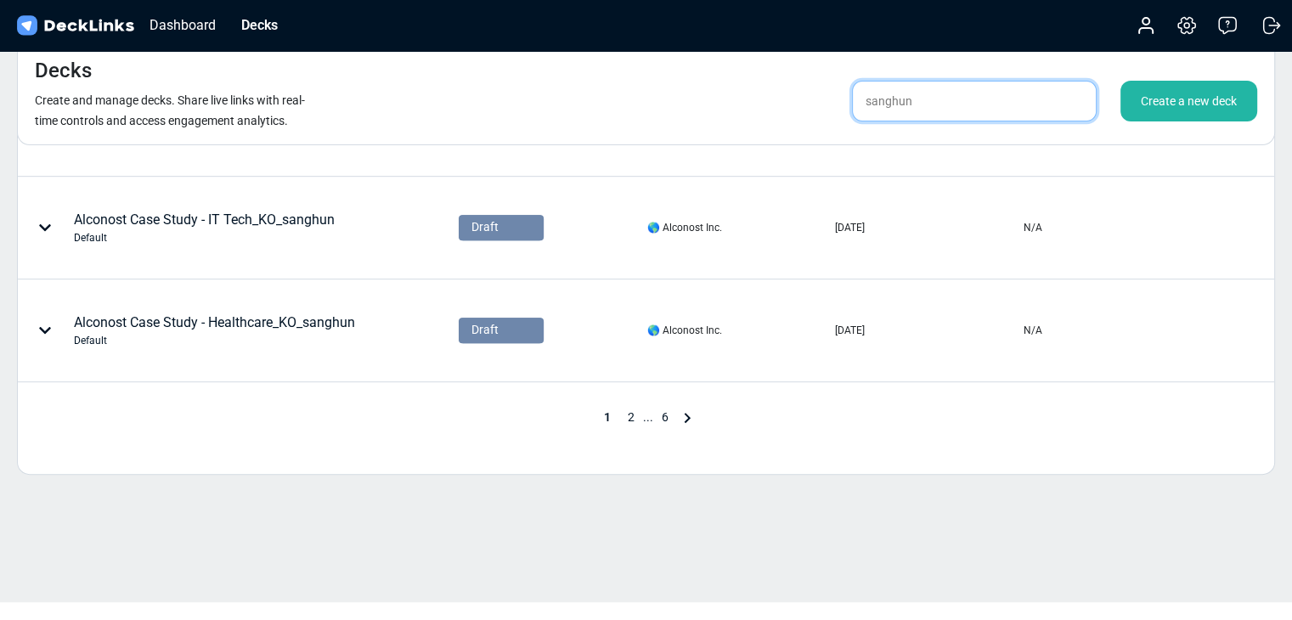
type input "sanghun"
click at [661, 420] on div "1 2 ... 6" at bounding box center [646, 418] width 102 height 20
click at [662, 414] on span "6" at bounding box center [665, 417] width 24 height 14
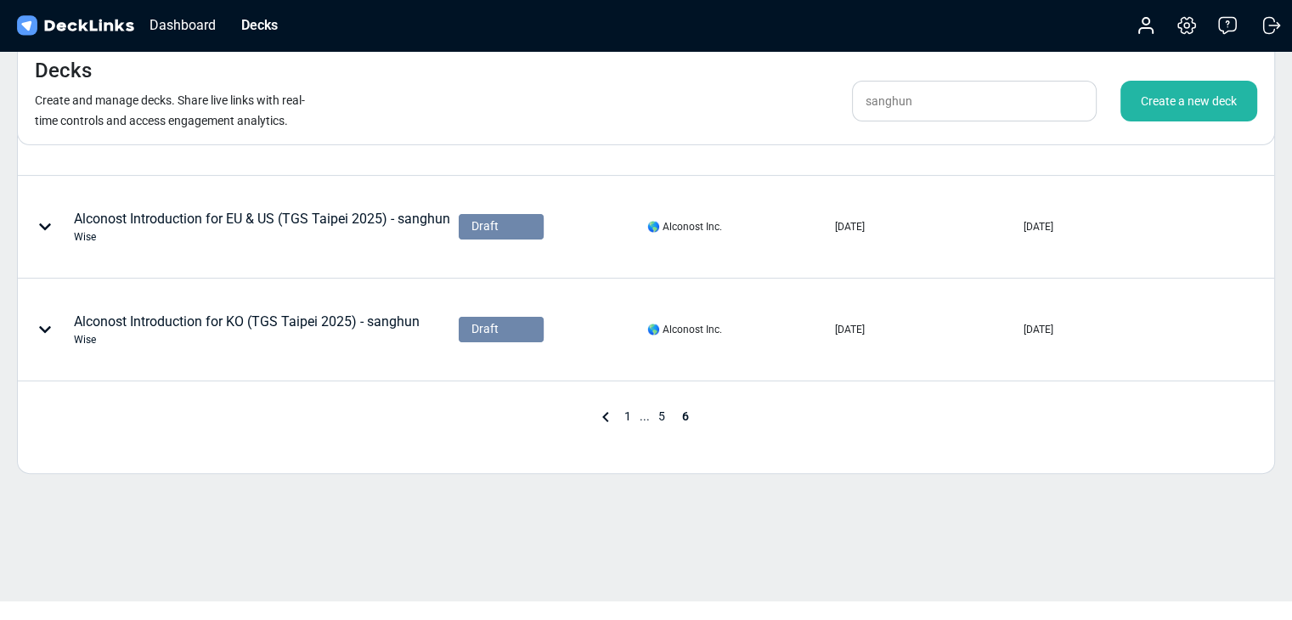
click at [657, 415] on span "5" at bounding box center [662, 416] width 24 height 14
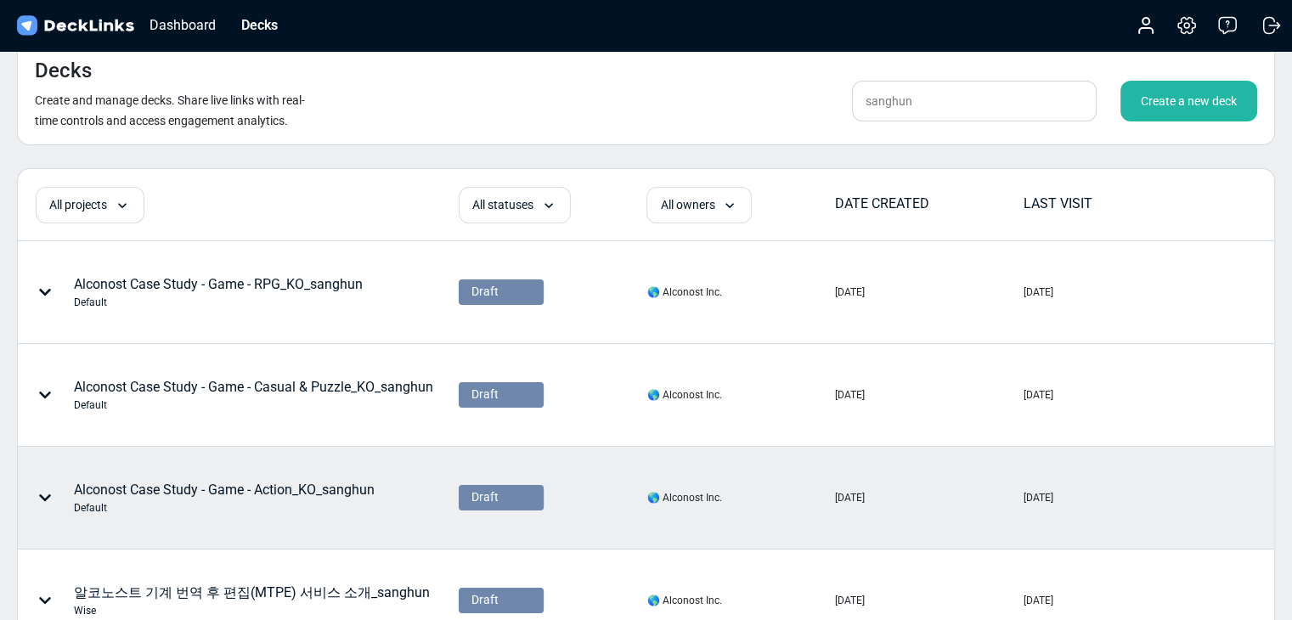
click at [370, 486] on div "Alconost Case Study - Game - Action_KO_sanghun Default" at bounding box center [224, 498] width 301 height 36
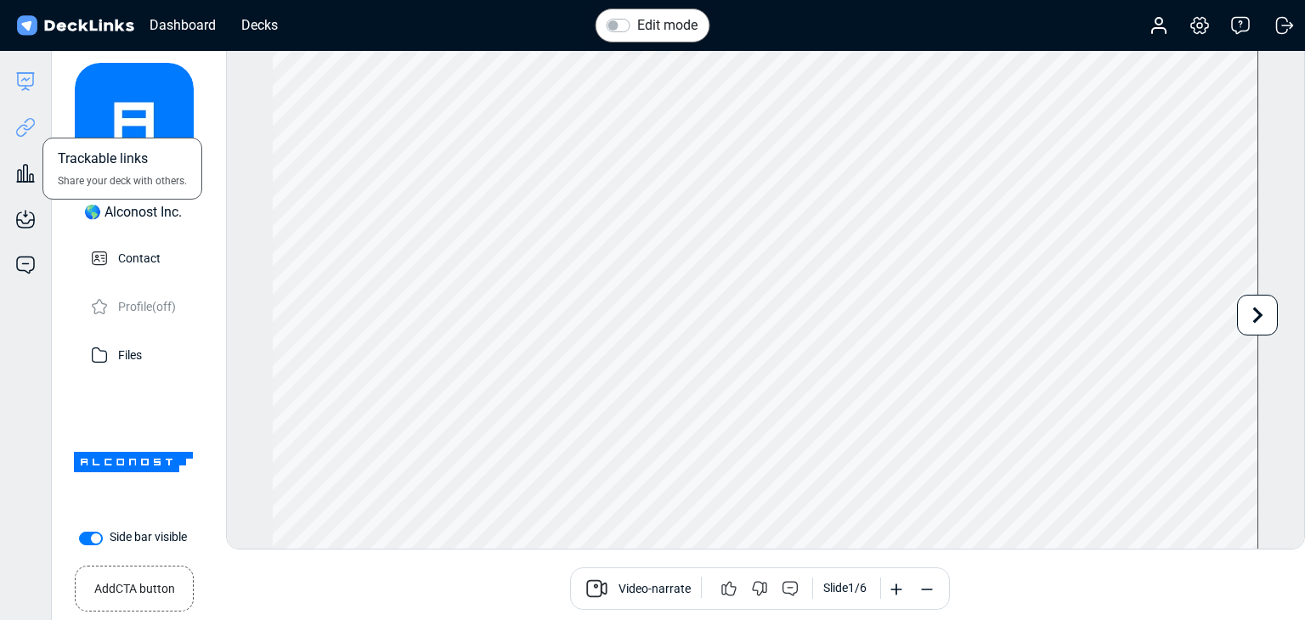
click at [24, 135] on icon at bounding box center [22, 130] width 12 height 13
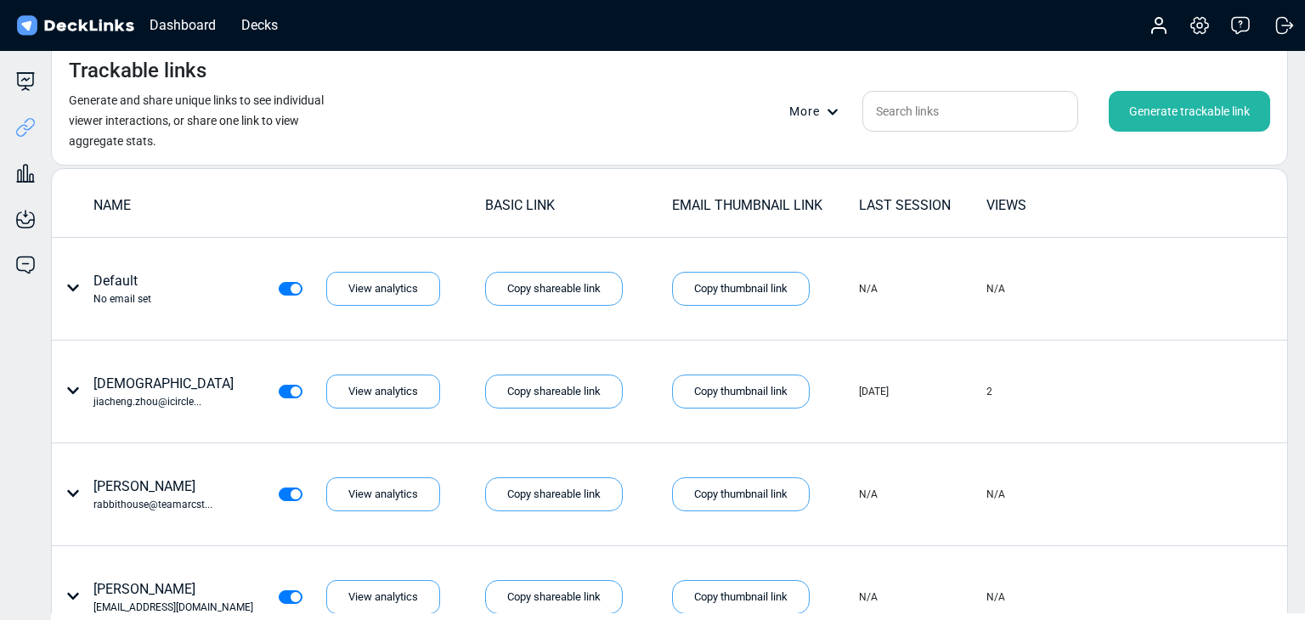
click at [1185, 126] on div "Generate trackable link" at bounding box center [1189, 111] width 161 height 41
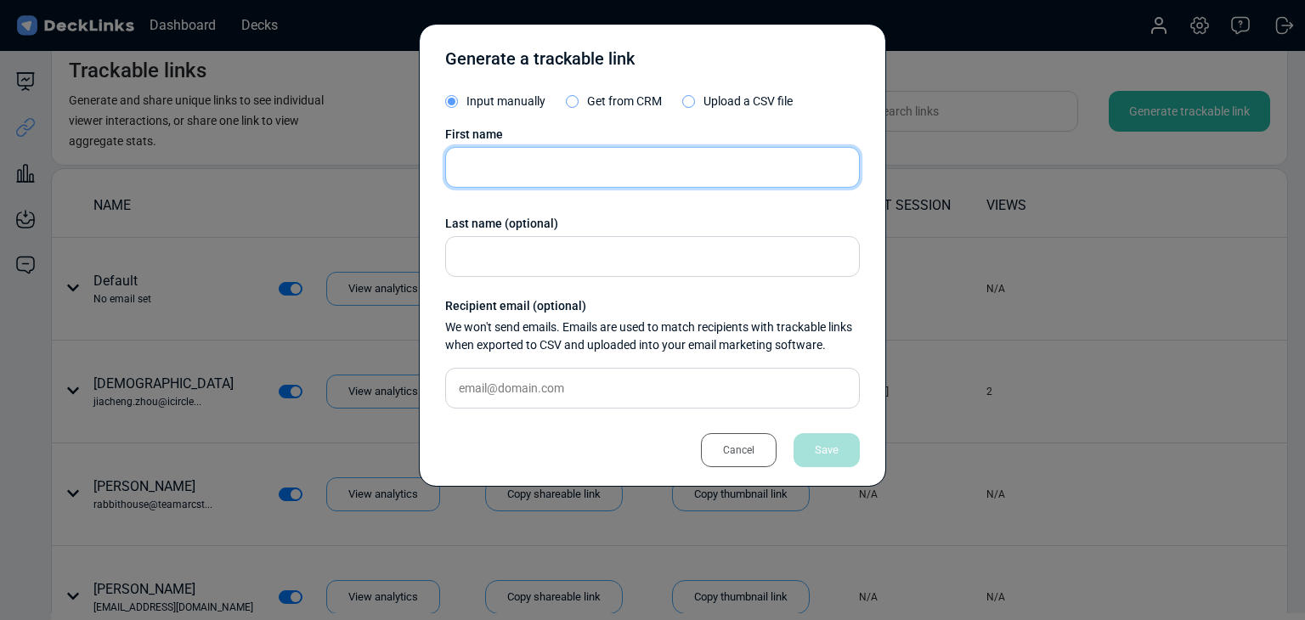
click at [635, 163] on input "text" at bounding box center [652, 167] width 415 height 41
paste input "Kong Aiden"
type input "Kong Aiden"
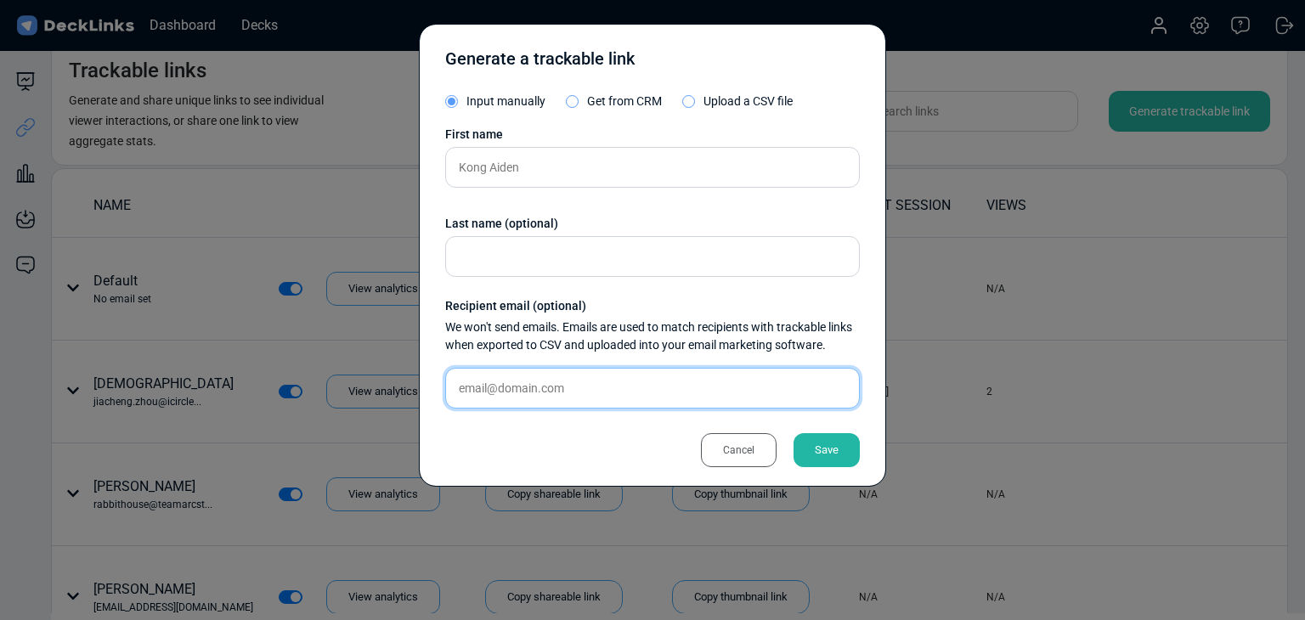
click at [569, 396] on input "text" at bounding box center [652, 388] width 415 height 41
paste input "aiden@sevenlinelabs.com"
type input "aiden@sevenlinelabs.com"
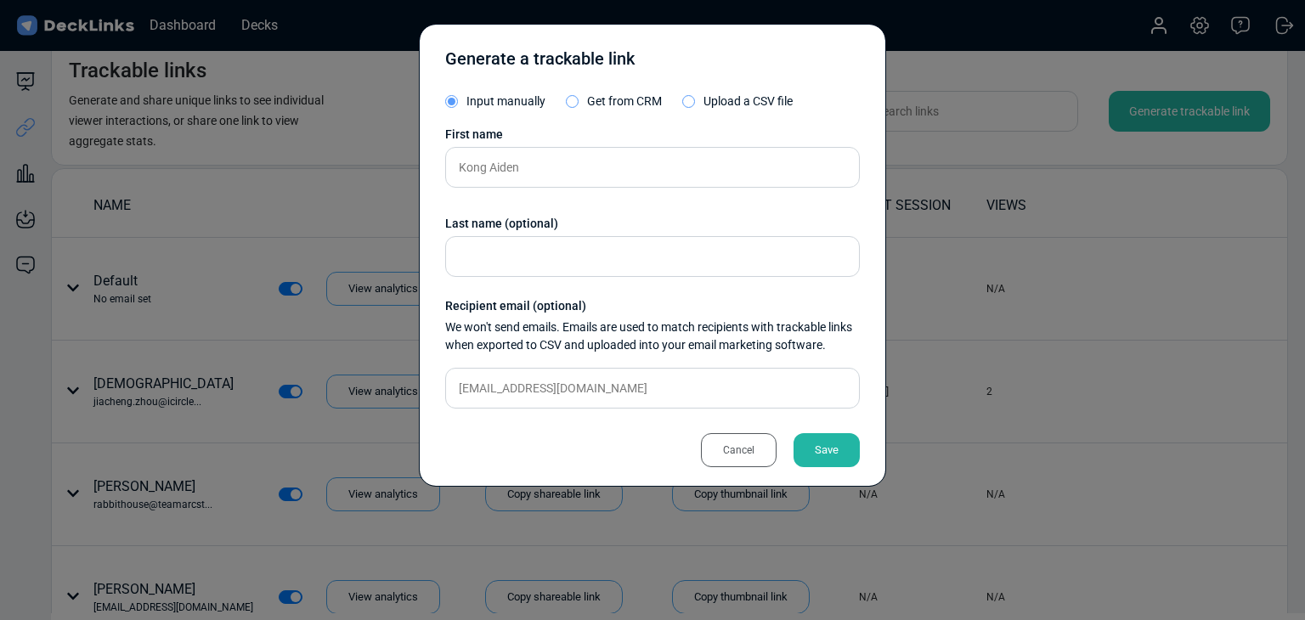
click at [853, 446] on div "Save" at bounding box center [826, 450] width 66 height 34
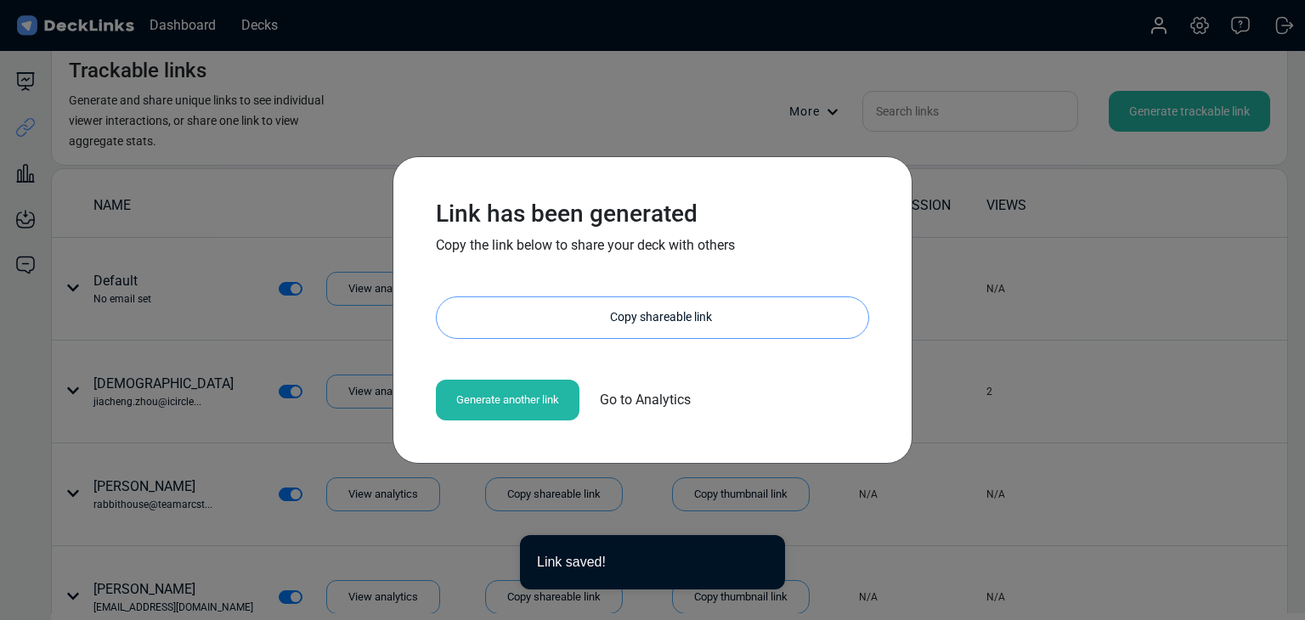
click at [656, 315] on div "Copy shareable link" at bounding box center [661, 317] width 415 height 41
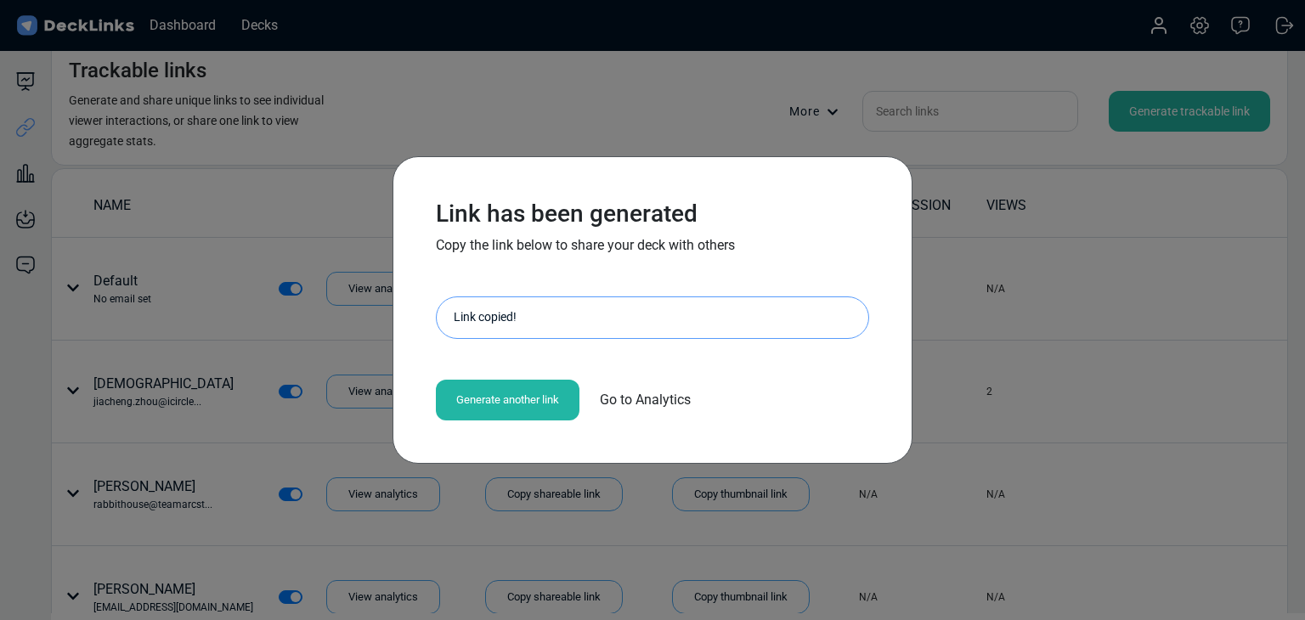
click at [149, 291] on div "Link has been generated Copy the link below to share your deck with others http…" at bounding box center [652, 310] width 1305 height 620
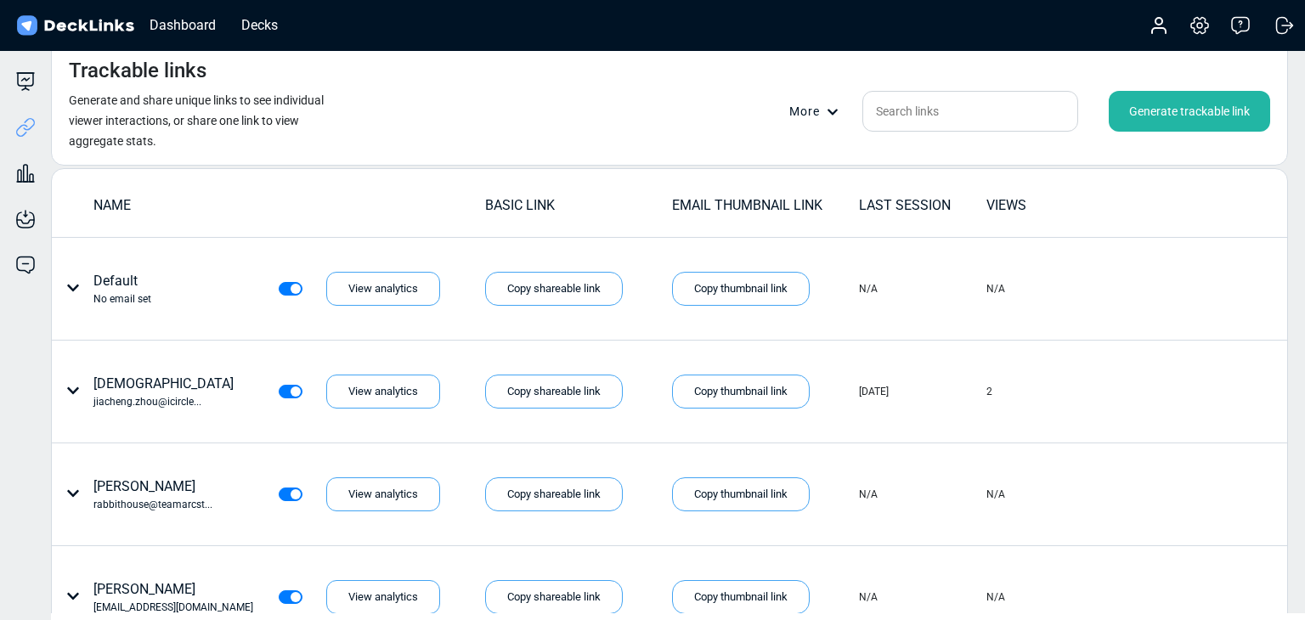
click at [642, 89] on div "Trackable links Generate and share unique links to see individual viewer intera…" at bounding box center [669, 103] width 1237 height 125
click at [1139, 110] on div "Generate trackable link" at bounding box center [1189, 111] width 161 height 41
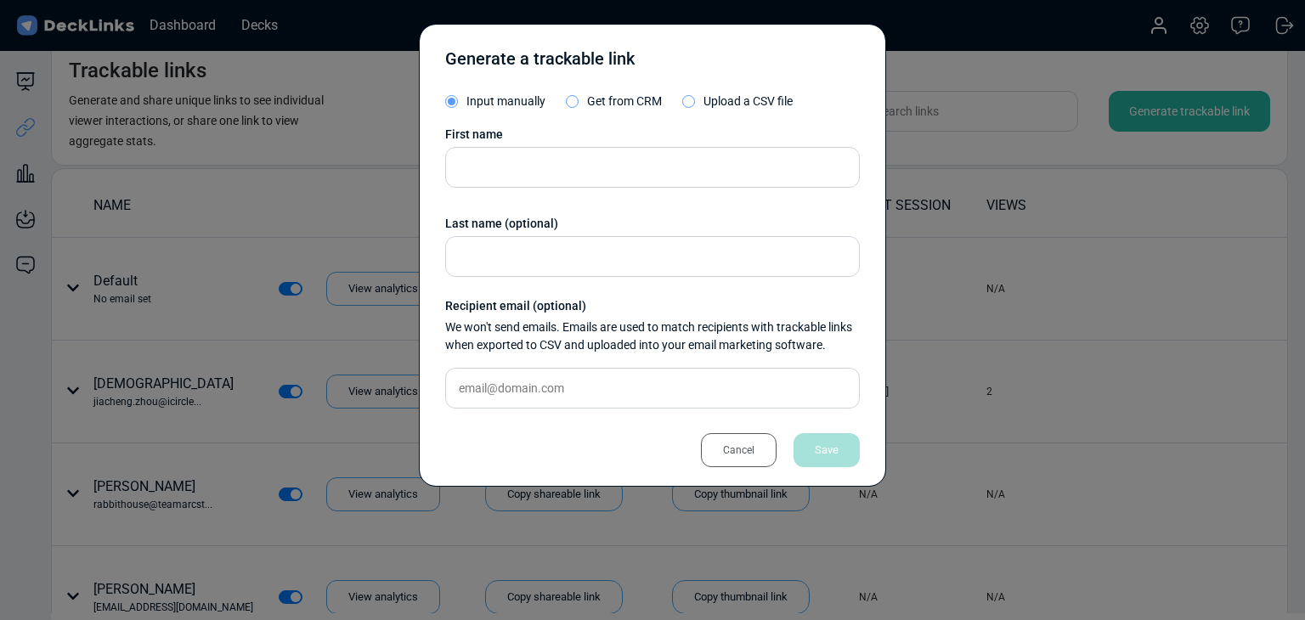
click at [759, 447] on div "Cancel" at bounding box center [739, 450] width 76 height 34
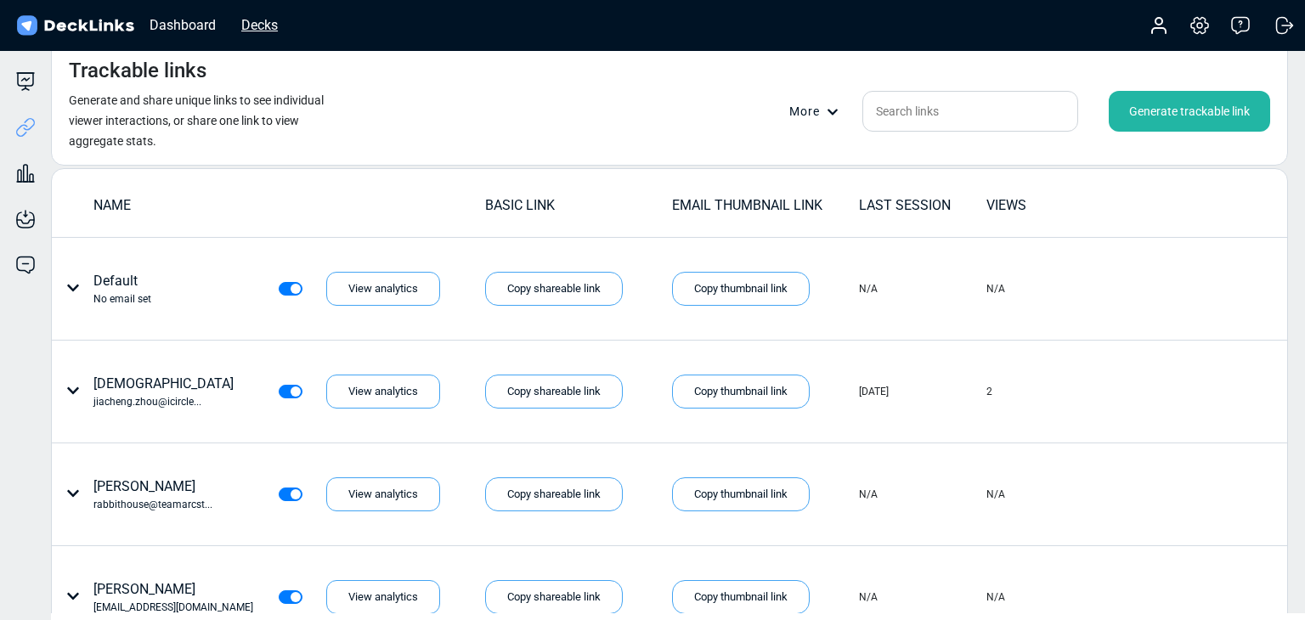
click at [248, 21] on div "Decks" at bounding box center [260, 24] width 54 height 21
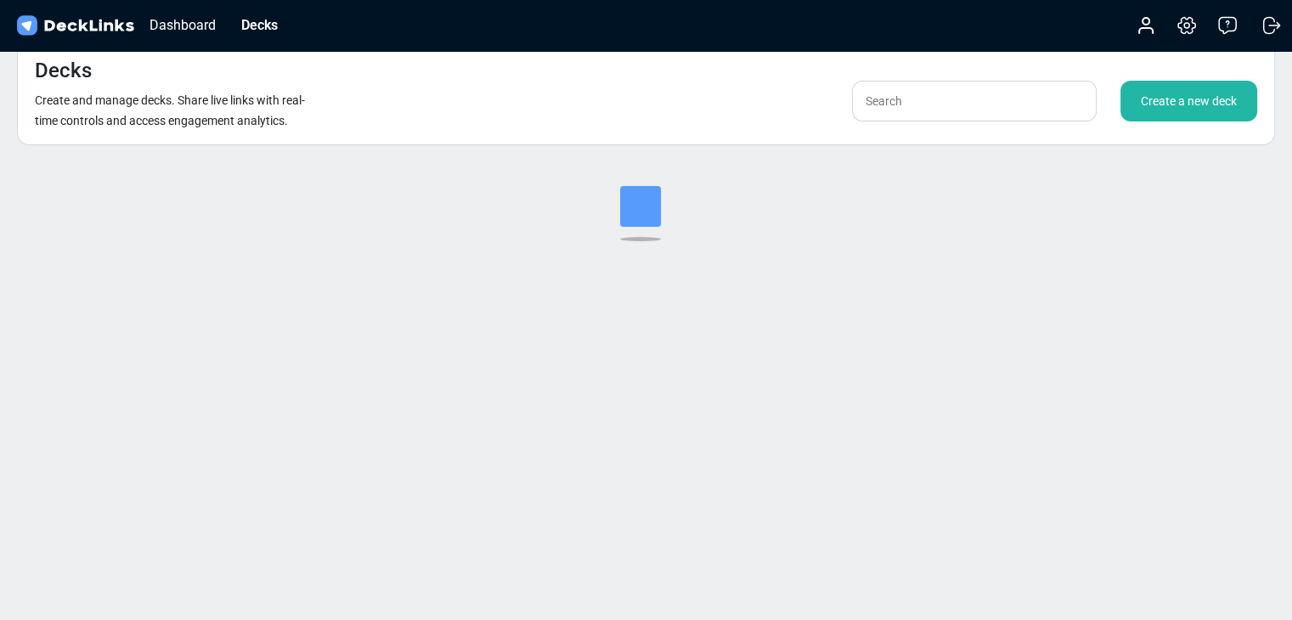
click at [1171, 96] on div "Create a new deck" at bounding box center [1188, 101] width 137 height 41
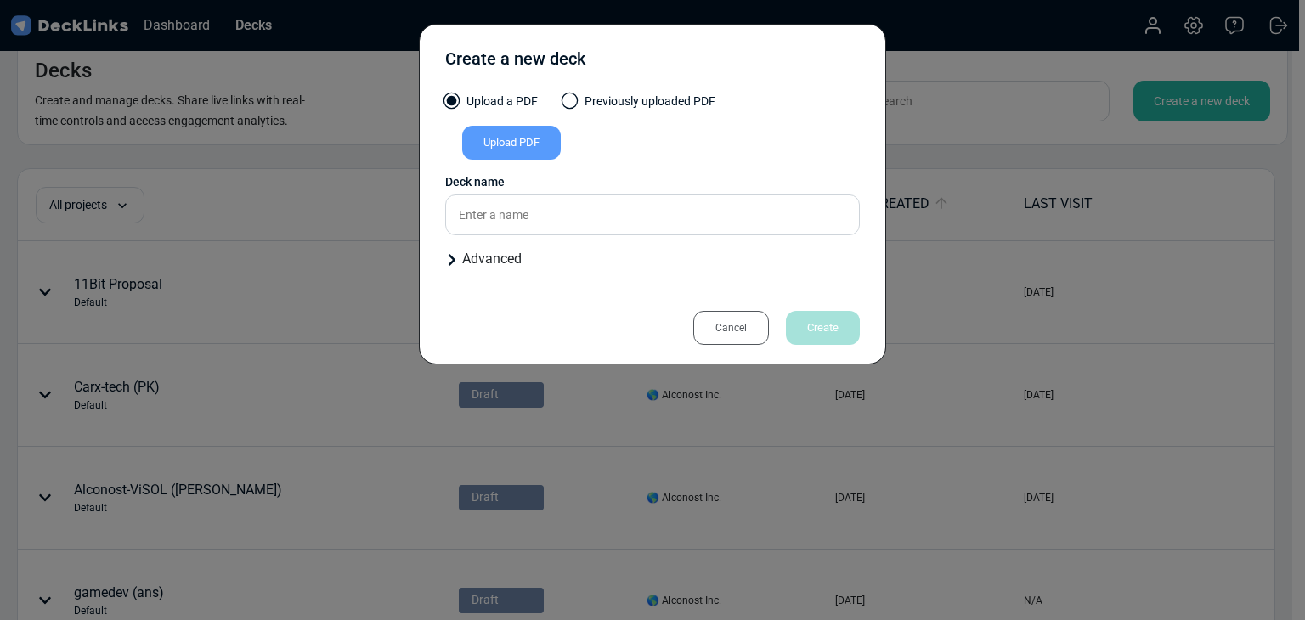
click at [518, 151] on div "Upload PDF" at bounding box center [511, 143] width 99 height 34
click at [0, 0] on input "Upload PDF" at bounding box center [0, 0] width 0 height 0
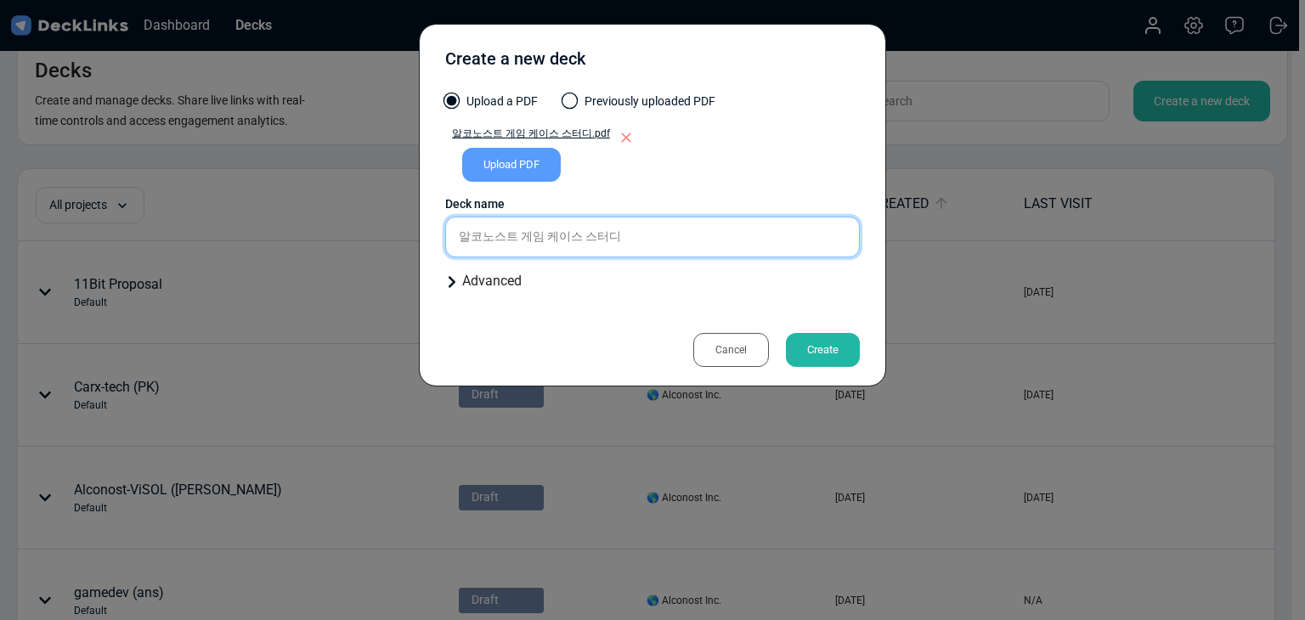
click at [684, 234] on input "알코노스트 게임 케이스 스터디" at bounding box center [652, 237] width 415 height 41
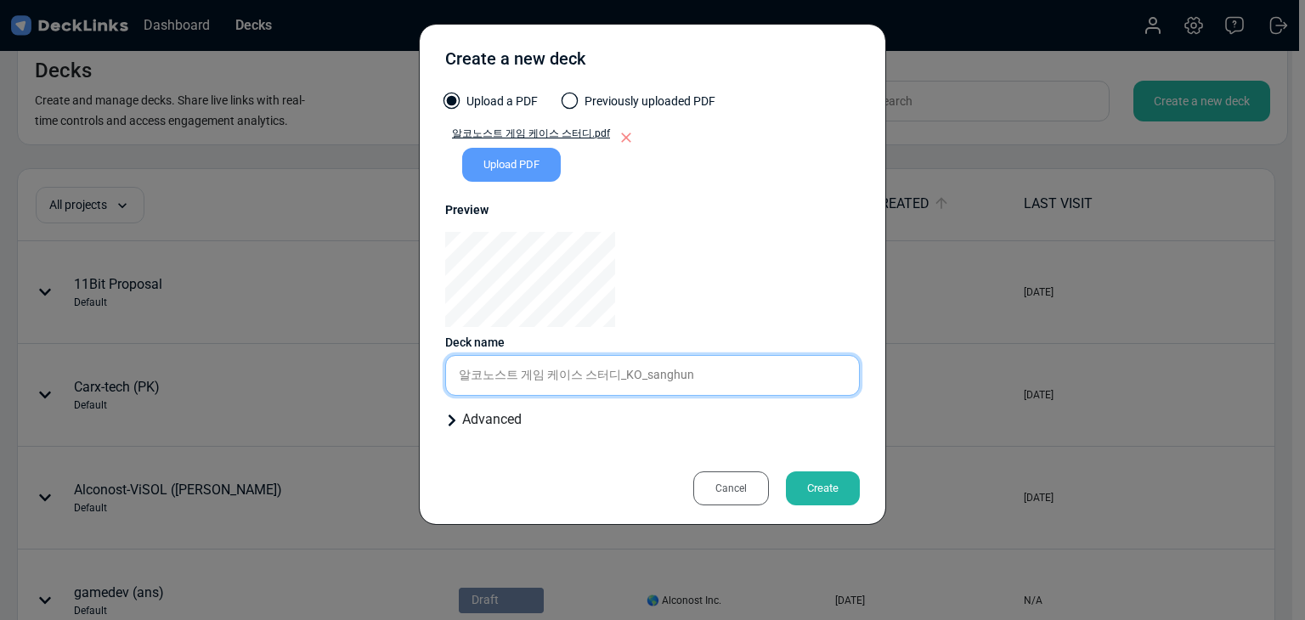
type input "알코노스트 게임 케이스 스터디_KO_sanghun"
click at [809, 493] on div "Create" at bounding box center [823, 488] width 74 height 34
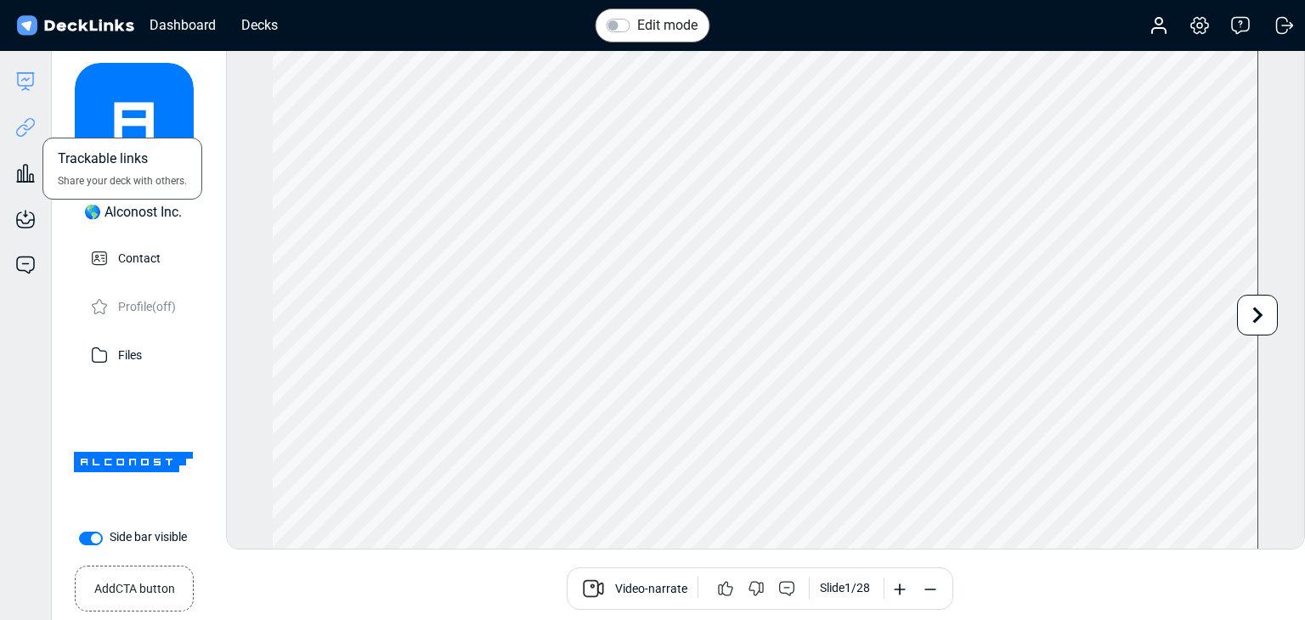
click at [34, 123] on icon at bounding box center [29, 124] width 12 height 13
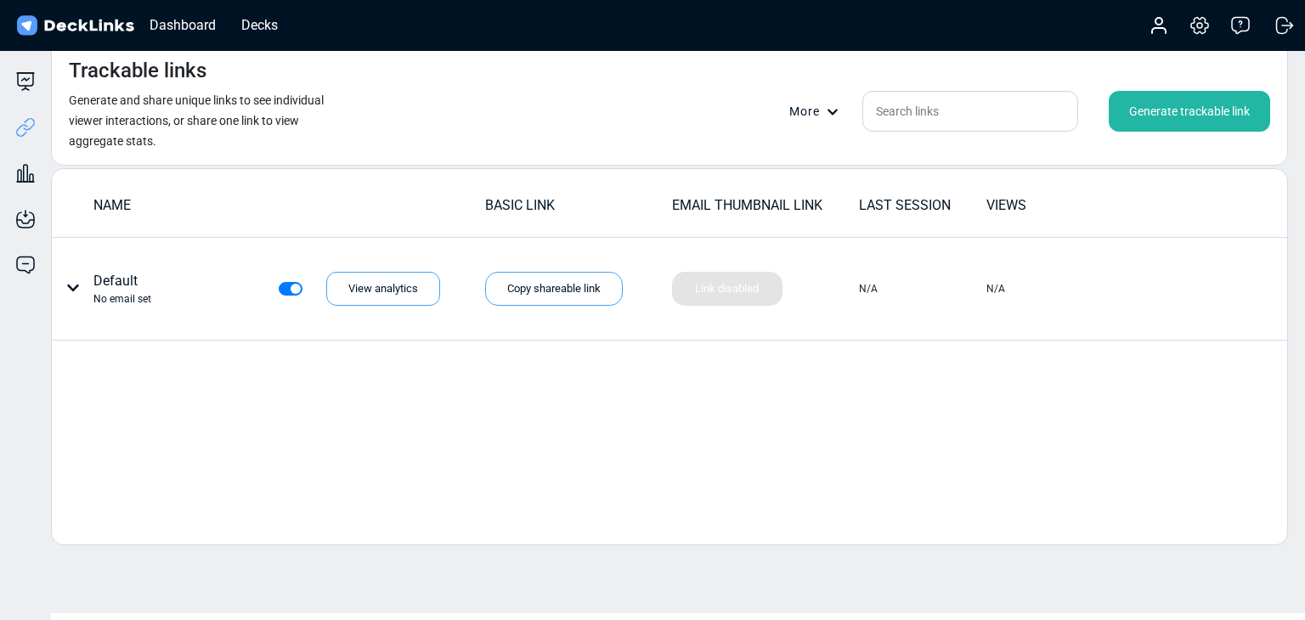
click at [1211, 110] on div "Generate trackable link" at bounding box center [1189, 111] width 161 height 41
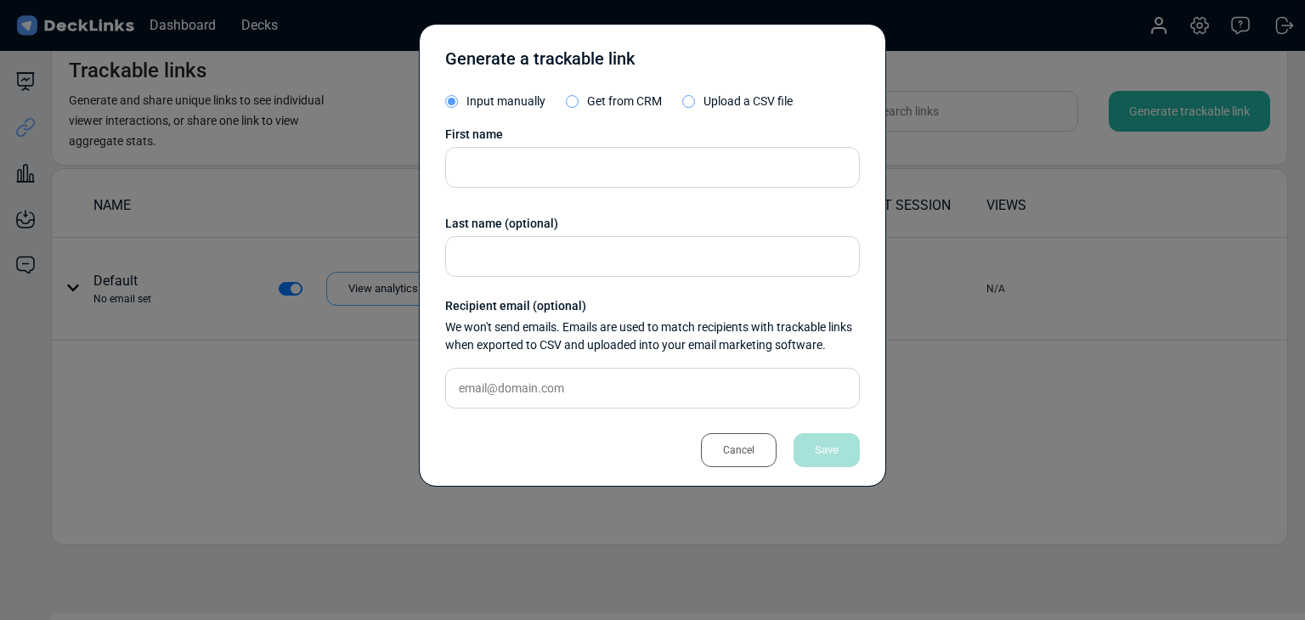
click at [544, 139] on div "First name" at bounding box center [652, 135] width 415 height 18
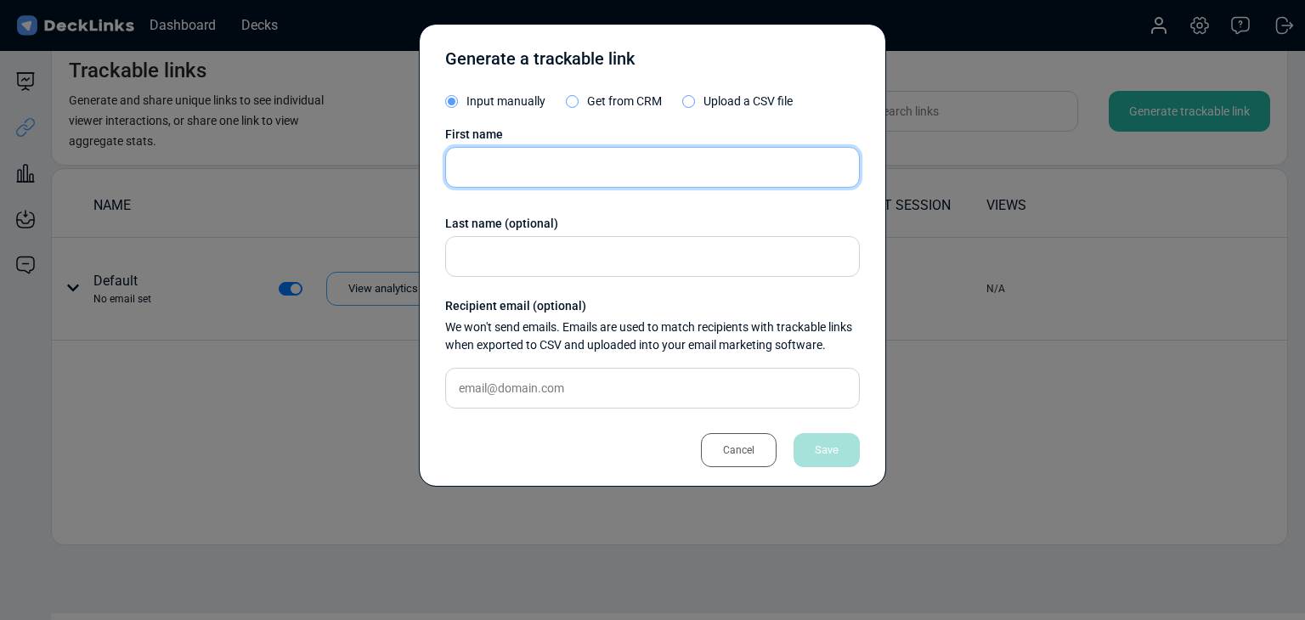
click at [542, 155] on input "text" at bounding box center [652, 167] width 415 height 41
paste input "Kong Aiden"
type input "Kong Aiden"
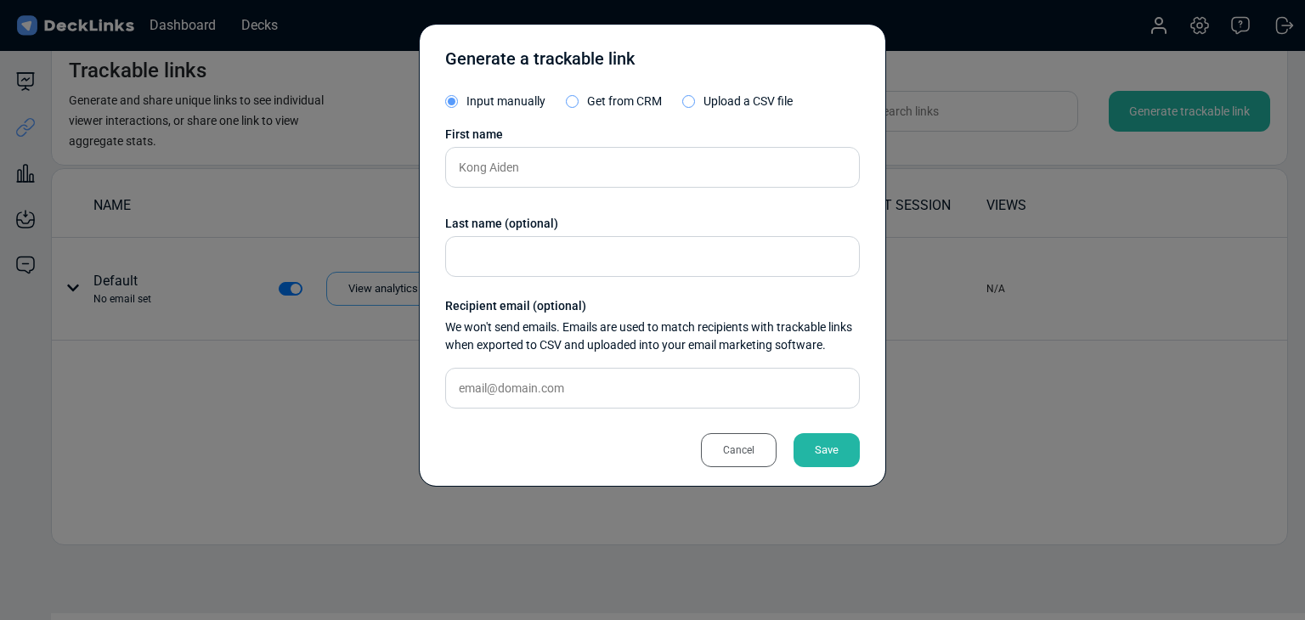
click at [573, 412] on div "First name Kong Aiden Last name (optional) Recipient email (optional) We won't …" at bounding box center [652, 274] width 415 height 296
click at [575, 398] on input "text" at bounding box center [652, 388] width 415 height 41
paste input "aiden@sevenlinelabs.com"
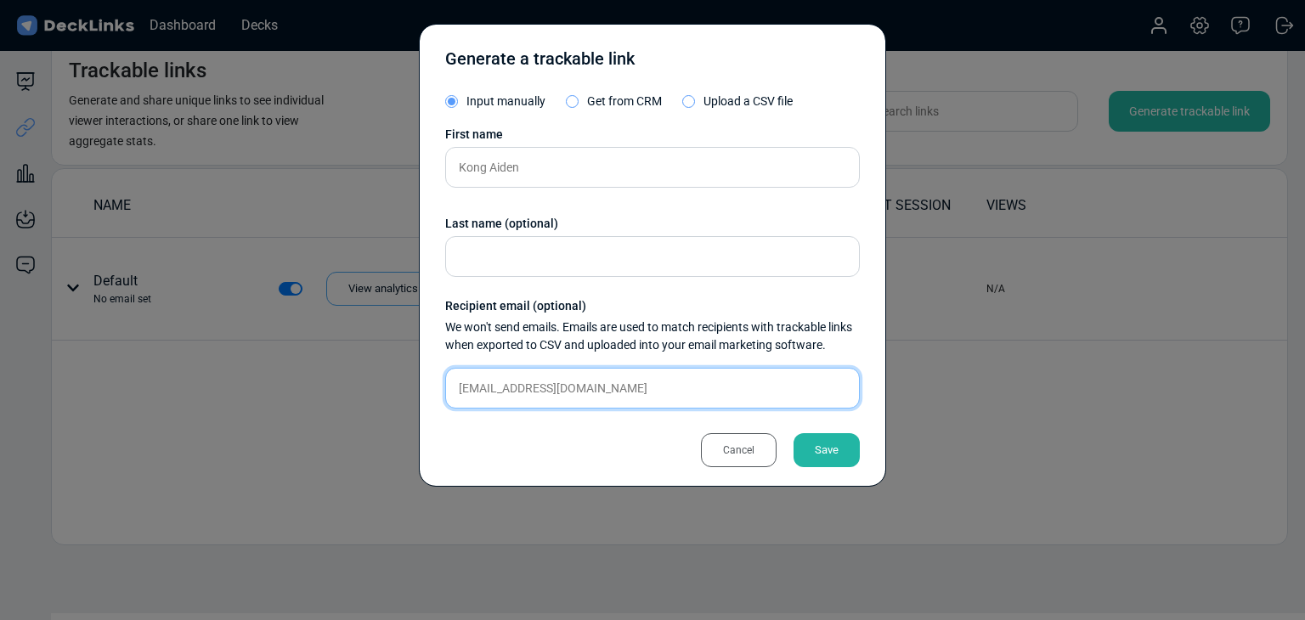
type input "aiden@sevenlinelabs.com"
click at [838, 447] on div "Save" at bounding box center [826, 450] width 66 height 34
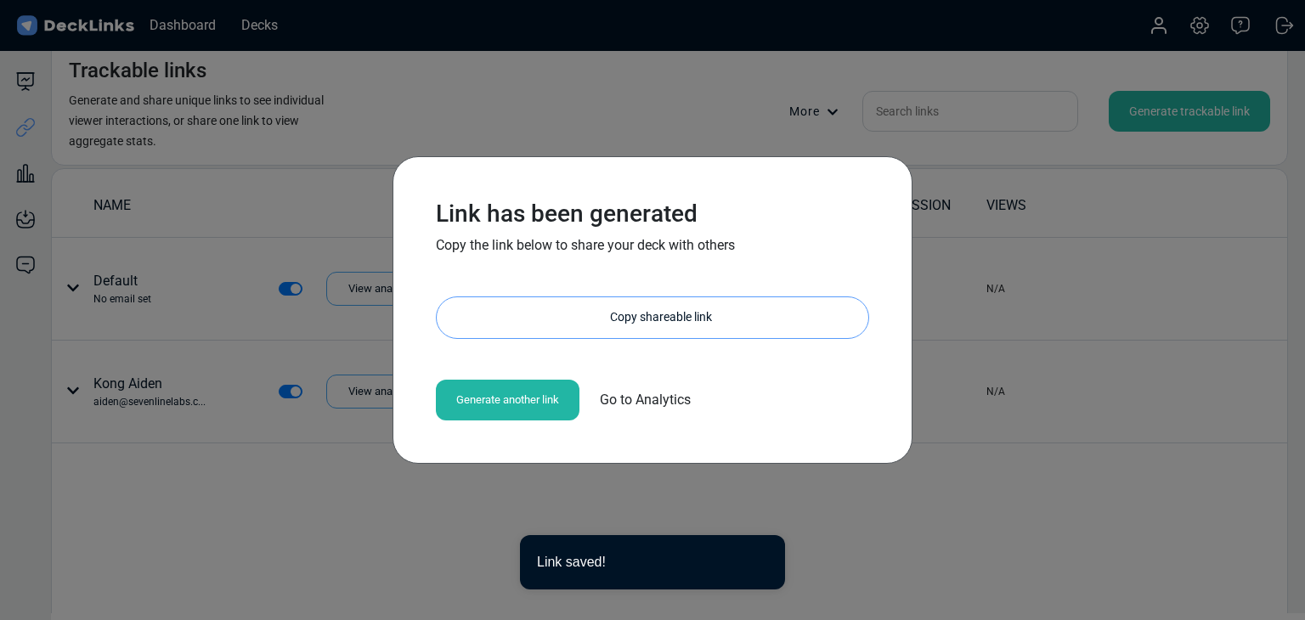
click at [636, 313] on div "Copy shareable link" at bounding box center [661, 317] width 415 height 41
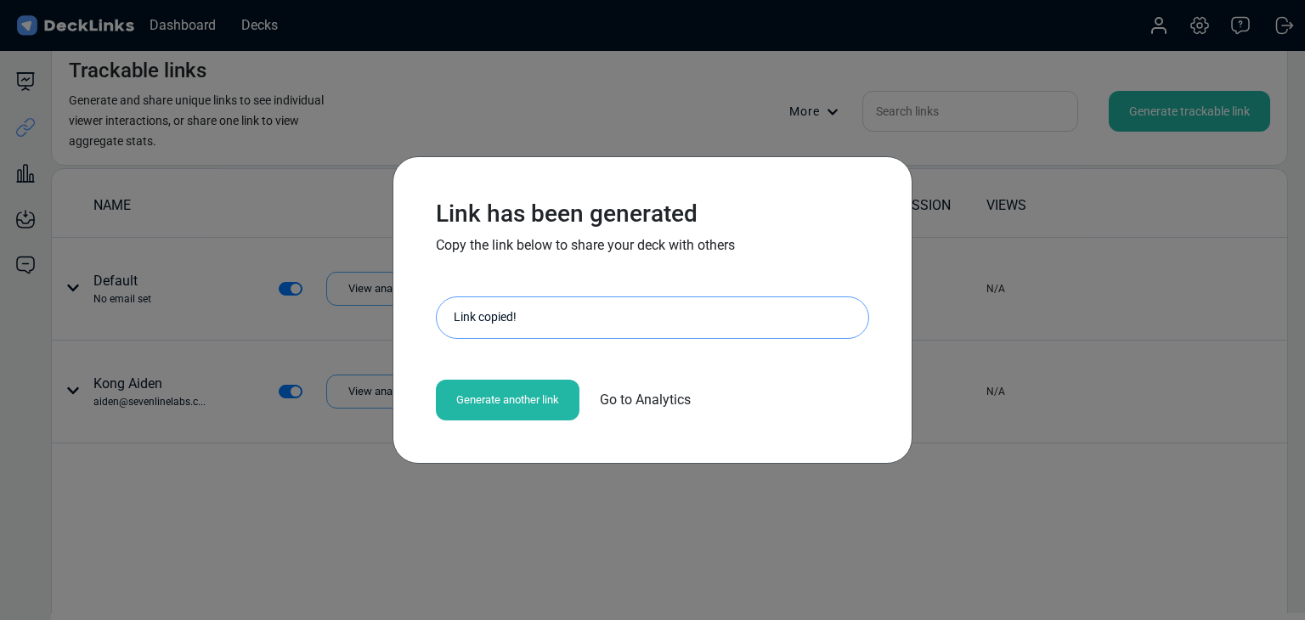
click at [207, 392] on div "Link has been generated Copy the link below to share your deck with others http…" at bounding box center [652, 310] width 1305 height 620
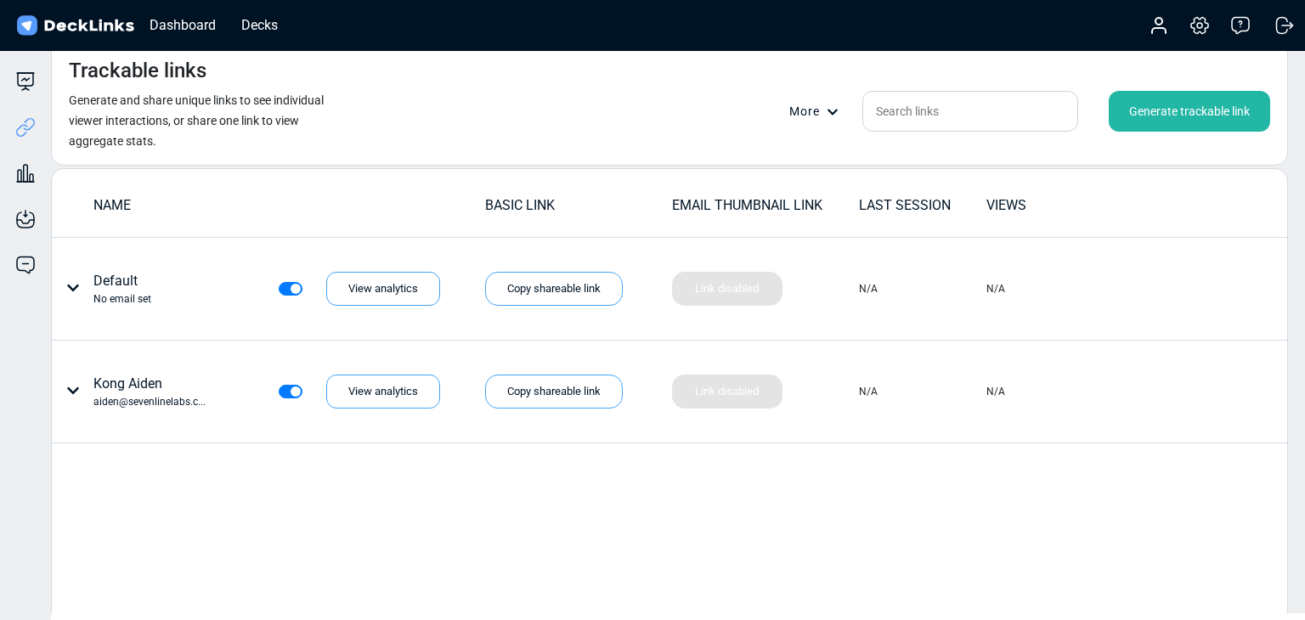
click at [1186, 105] on div "Generate trackable link" at bounding box center [1189, 111] width 161 height 41
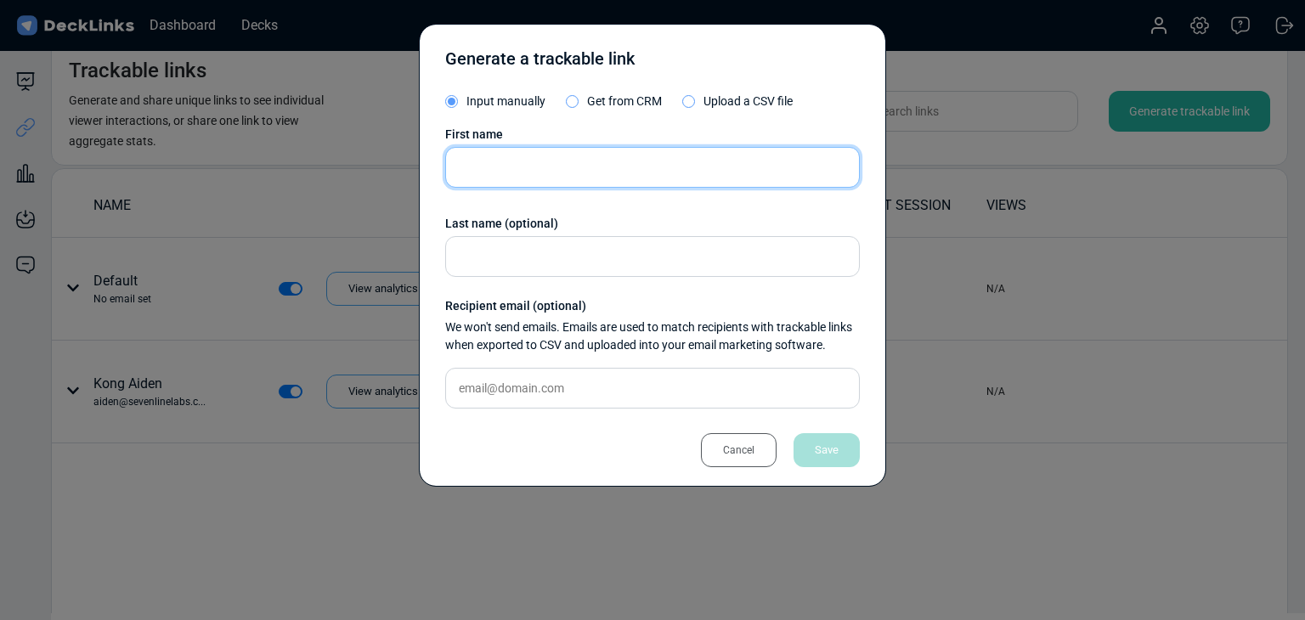
click at [586, 179] on input "text" at bounding box center [652, 167] width 415 height 41
paste input "Sangwoo Ji"
type input "Sangwoo Ji"
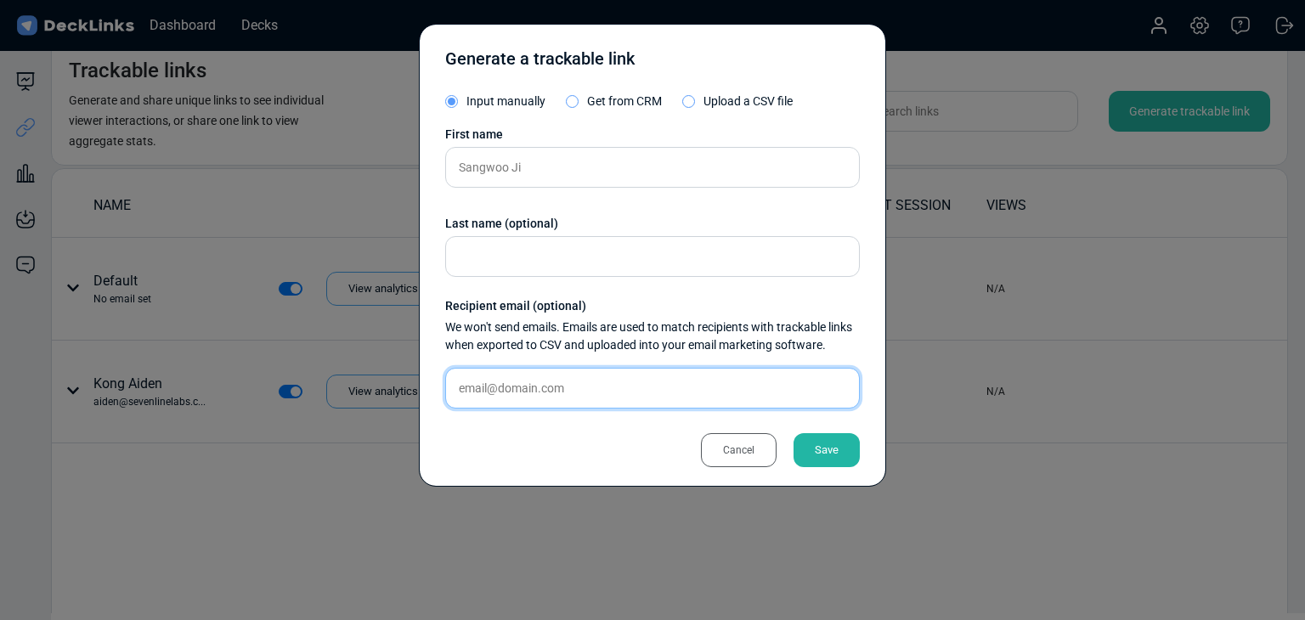
click at [545, 384] on input "text" at bounding box center [652, 388] width 415 height 41
paste input "shasuna97@gmail.com"
type input "shasuna97@gmail.com"
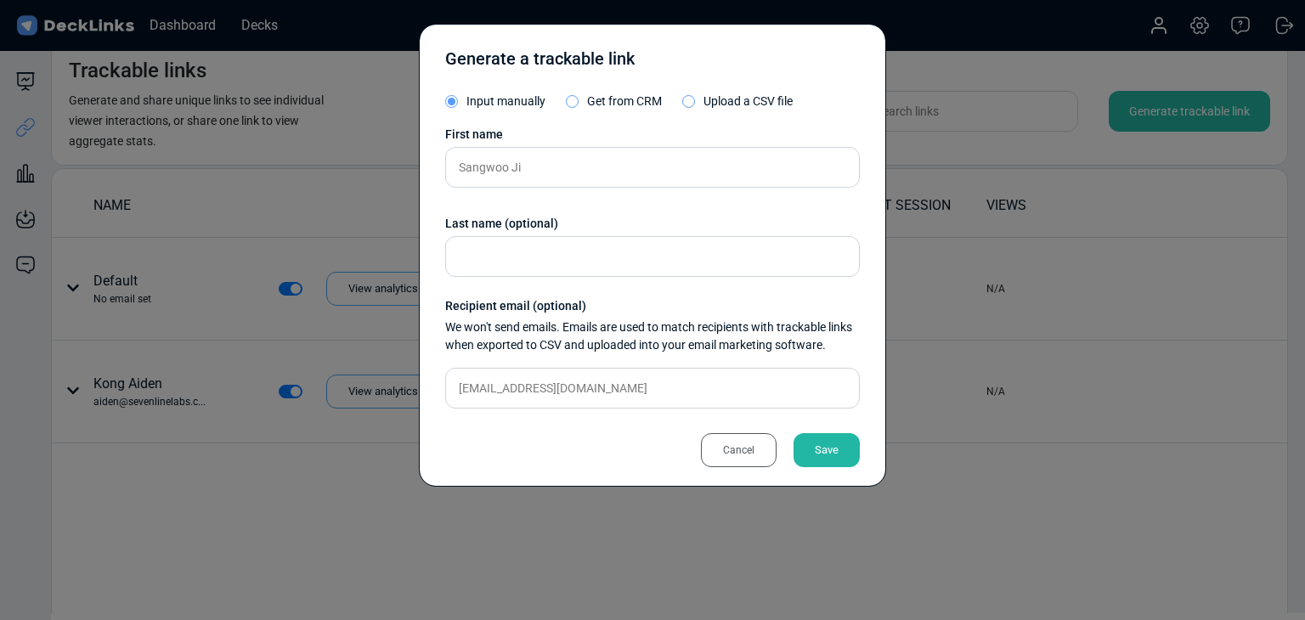
click at [874, 460] on div "Generate a trackable link Input manually Get from CRM Upload a CSV file First n…" at bounding box center [652, 255] width 467 height 463
click at [849, 454] on div "Save" at bounding box center [826, 450] width 66 height 34
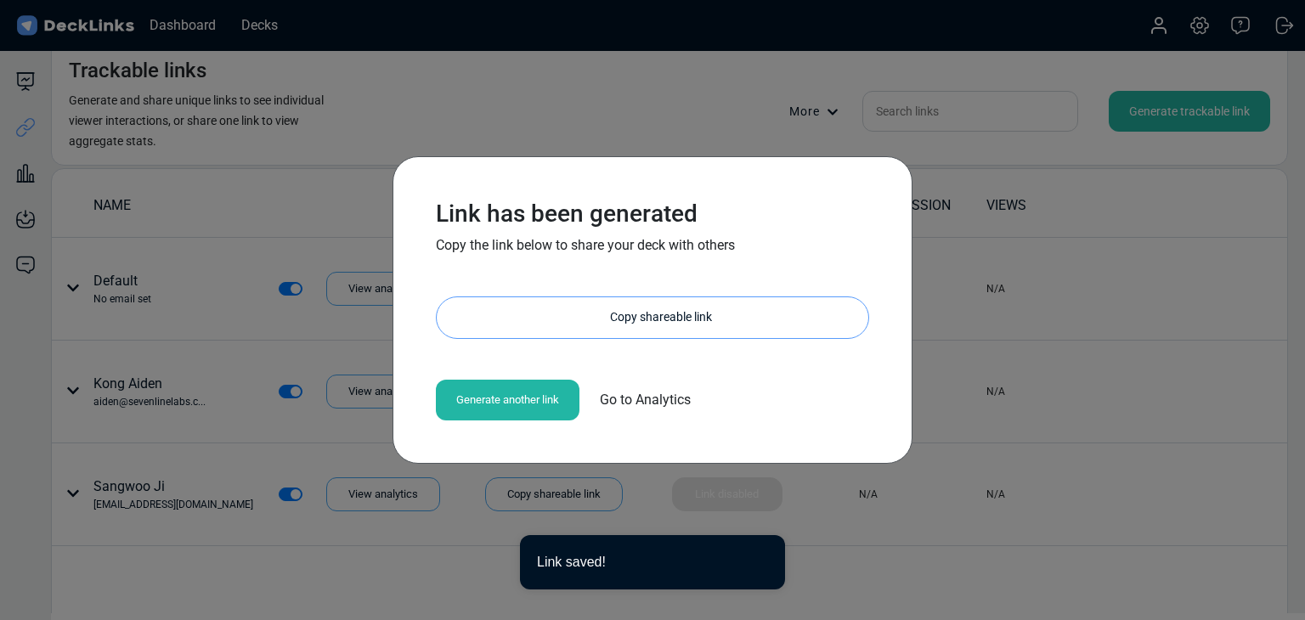
click at [672, 318] on div "Copy shareable link" at bounding box center [661, 317] width 415 height 41
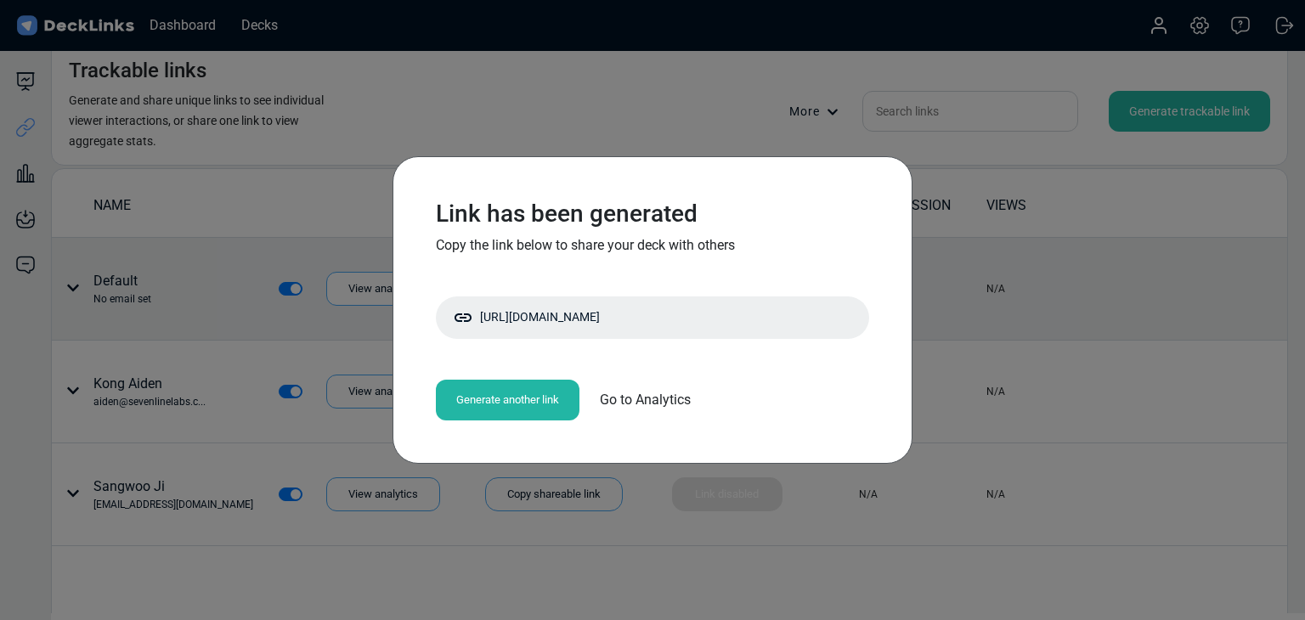
click at [160, 310] on div "Link has been generated Copy the link below to share your deck with others http…" at bounding box center [652, 310] width 1305 height 620
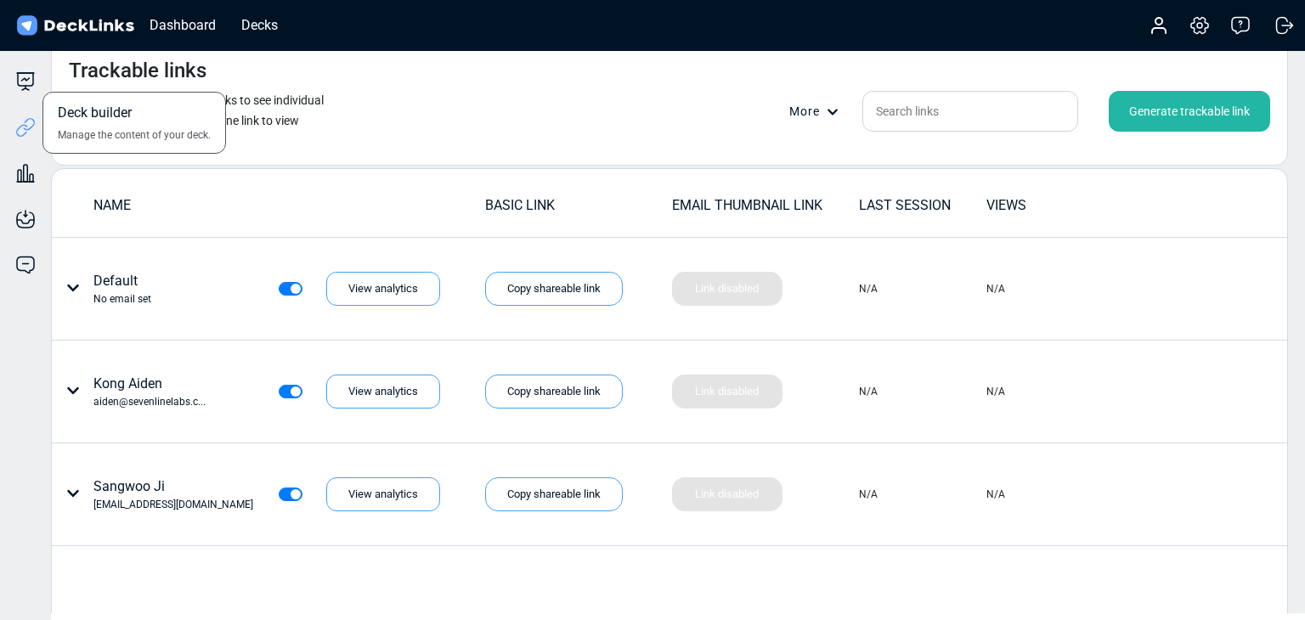
click at [39, 80] on div "Deck builder Manage the content of your deck." at bounding box center [25, 81] width 51 height 20
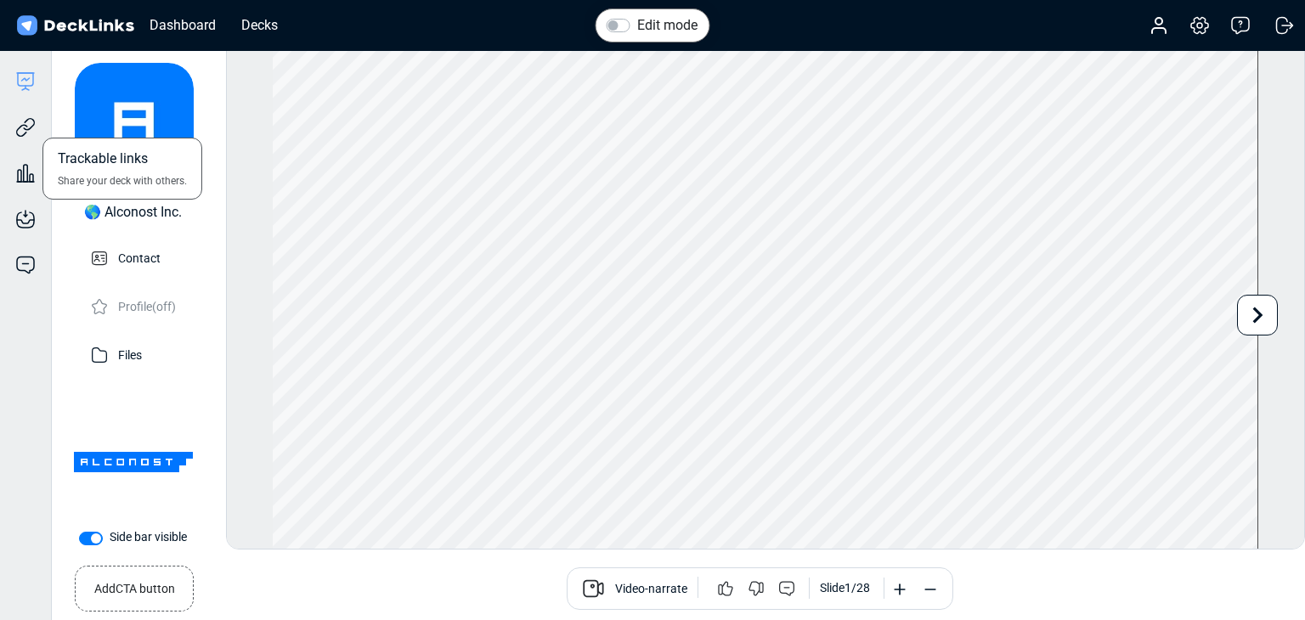
click at [33, 111] on div "Trackable links Share your deck with others." at bounding box center [25, 115] width 51 height 46
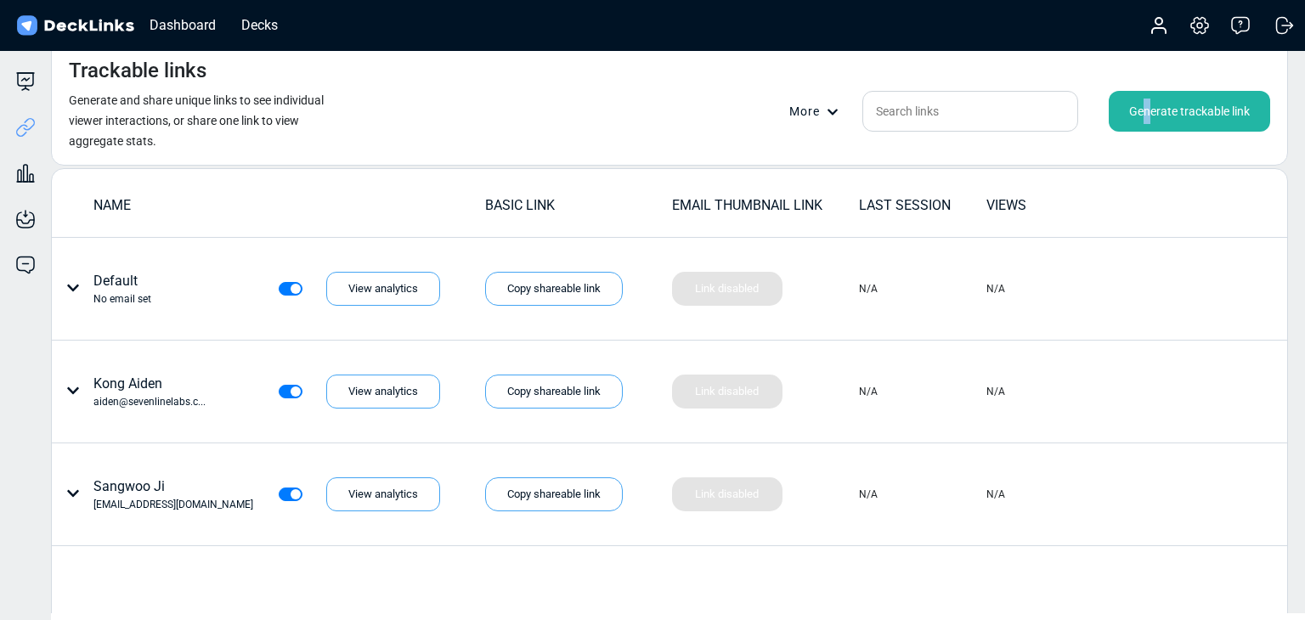
click at [1147, 120] on div "Generate trackable link" at bounding box center [1189, 111] width 161 height 41
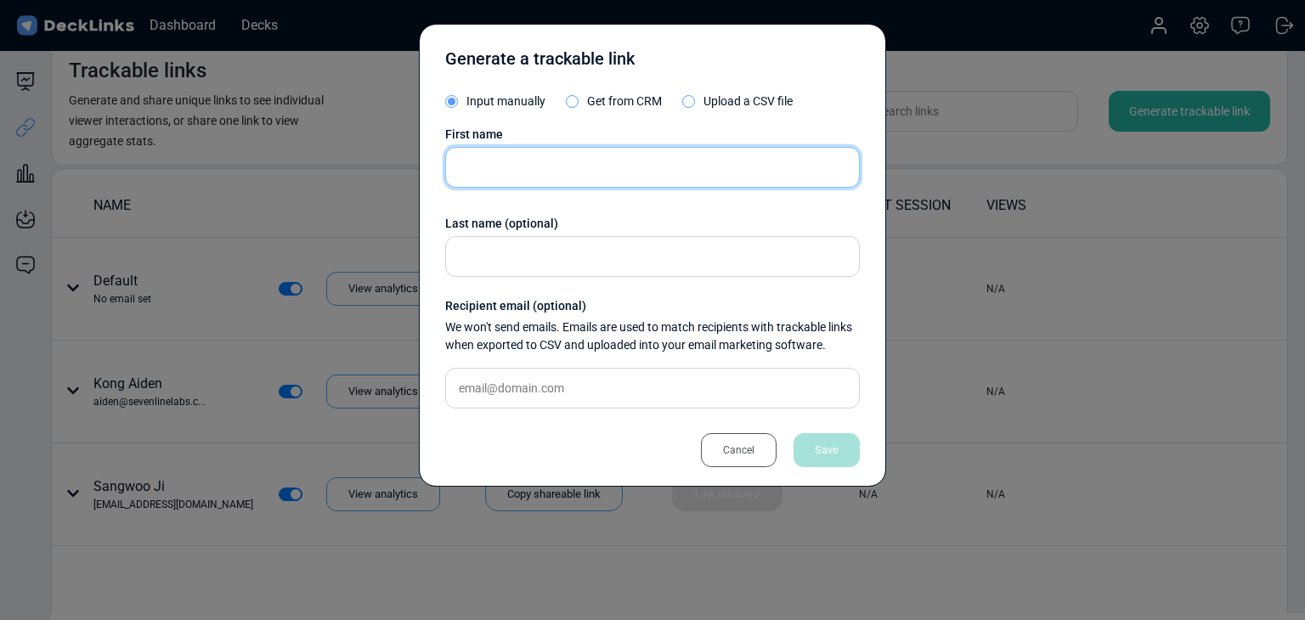
click at [578, 161] on input "text" at bounding box center [652, 167] width 415 height 41
paste input "Jong Chang(장종훈)"
type input "Jong Chang(장종훈)"
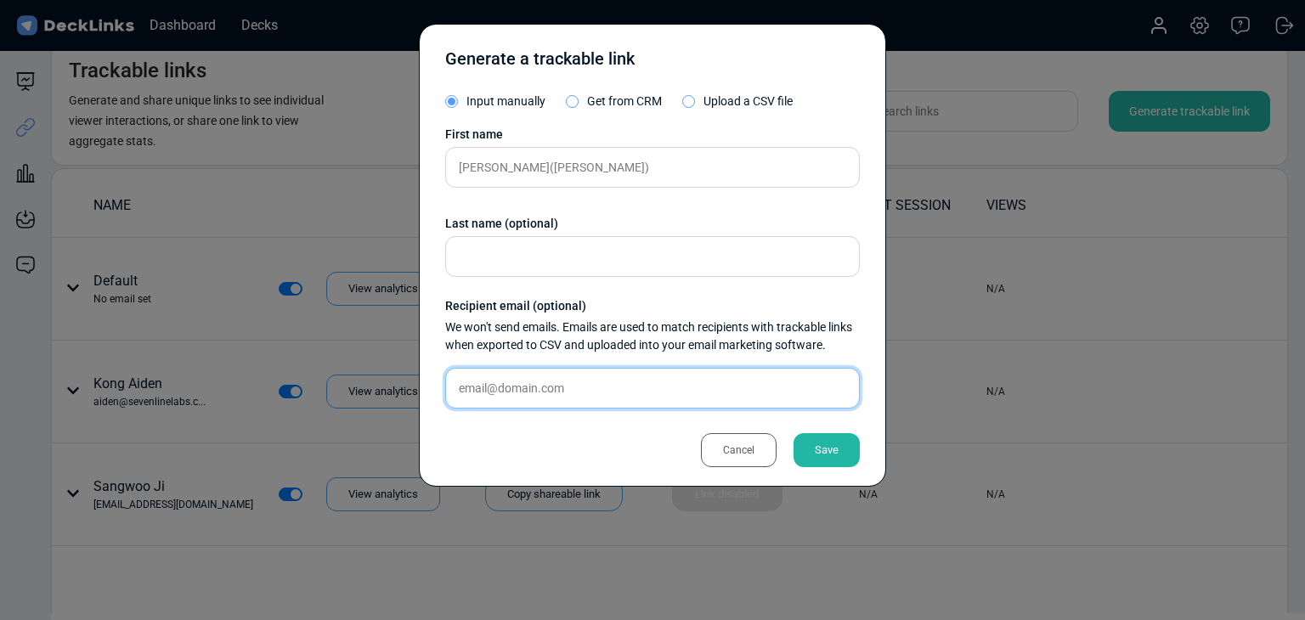
click at [673, 392] on input "text" at bounding box center [652, 388] width 415 height 41
paste input "jong@line.games"
type input "jong@line.games"
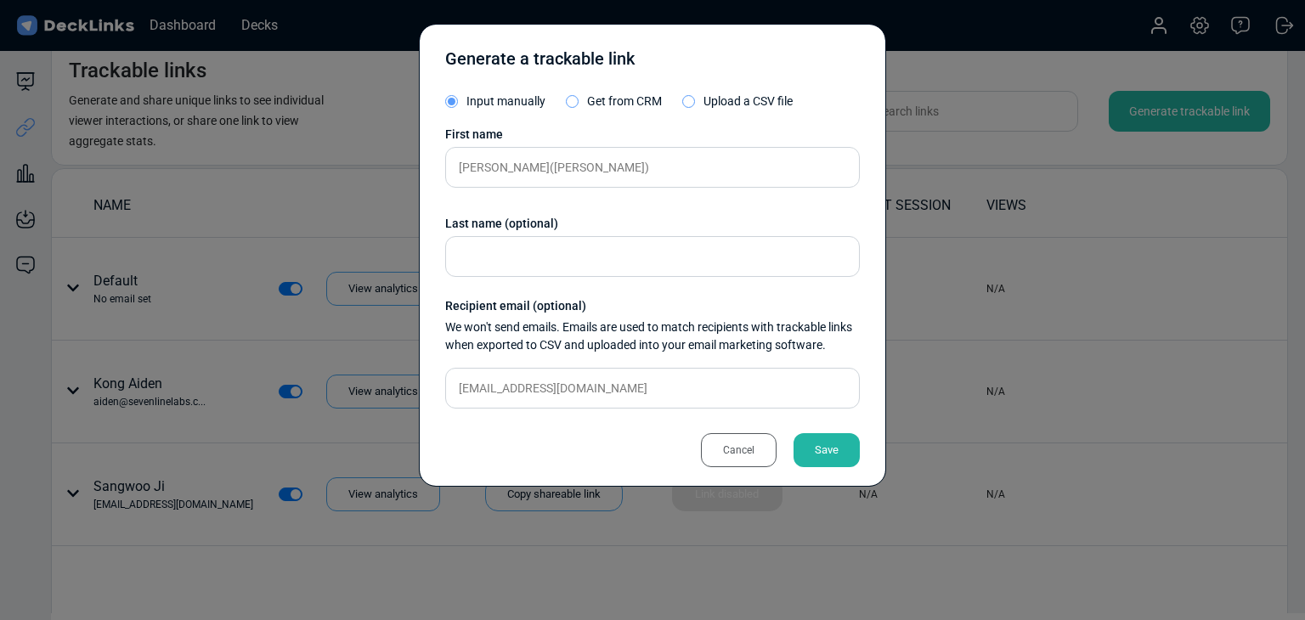
click at [818, 459] on div "Save" at bounding box center [826, 450] width 66 height 34
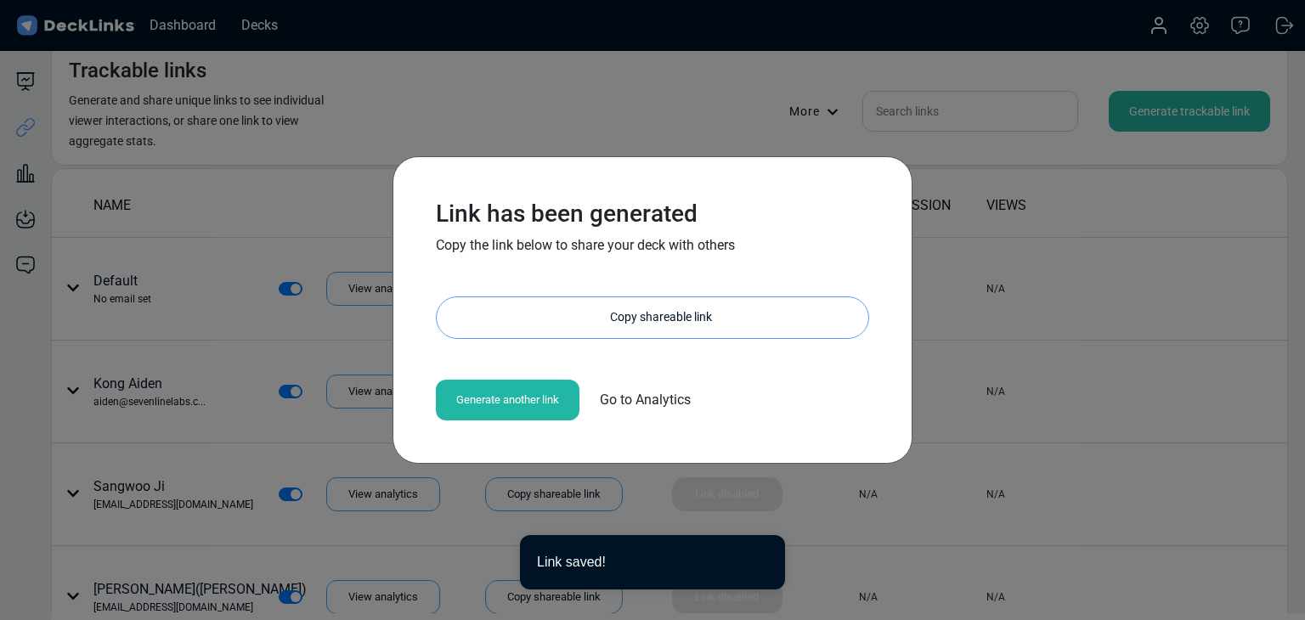
click at [652, 310] on div "Copy shareable link" at bounding box center [661, 317] width 415 height 41
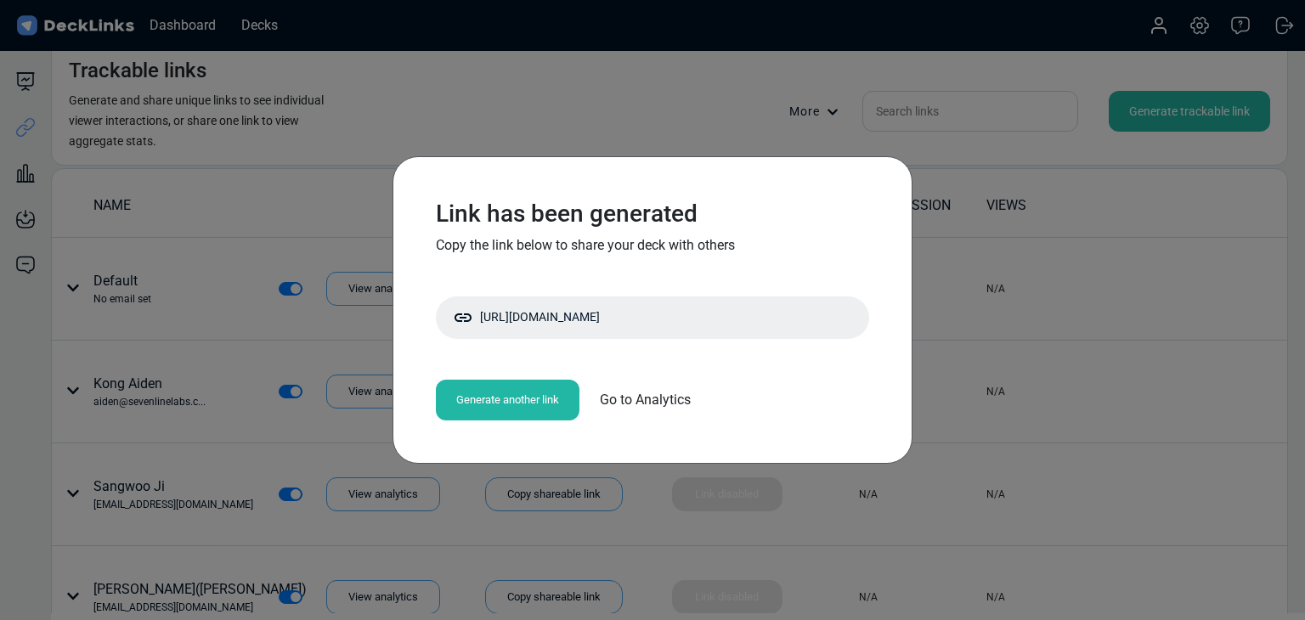
click at [309, 189] on div "Link has been generated Copy the link below to share your deck with others http…" at bounding box center [652, 310] width 1305 height 620
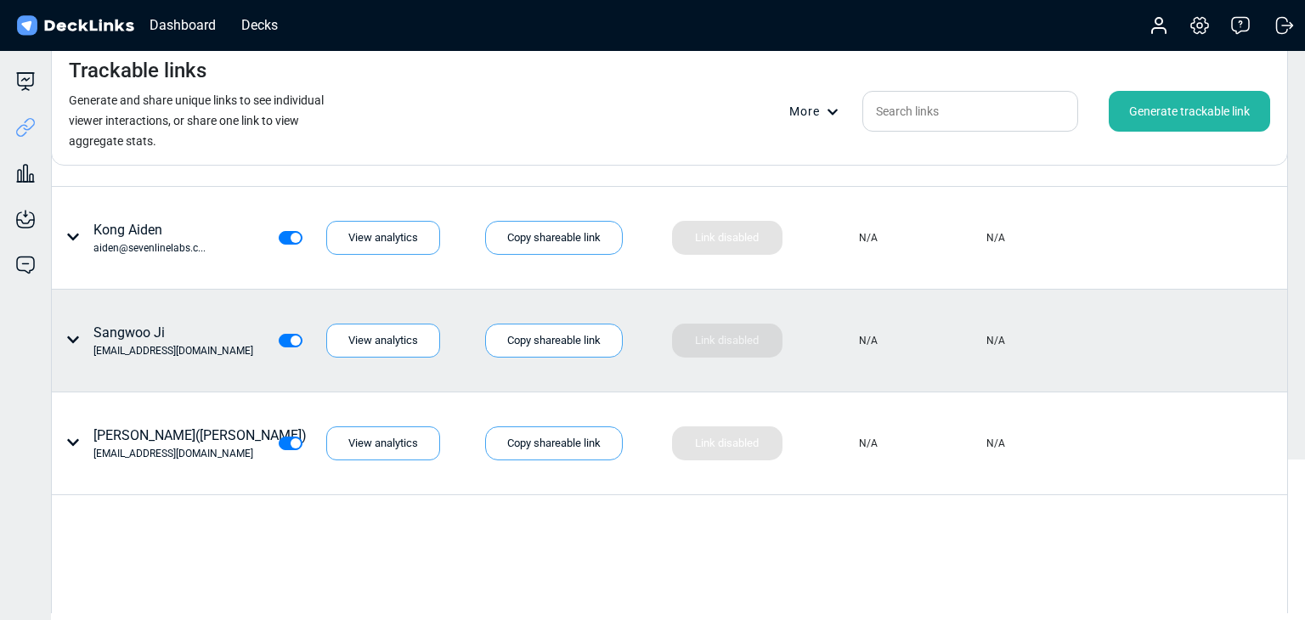
scroll to position [239, 0]
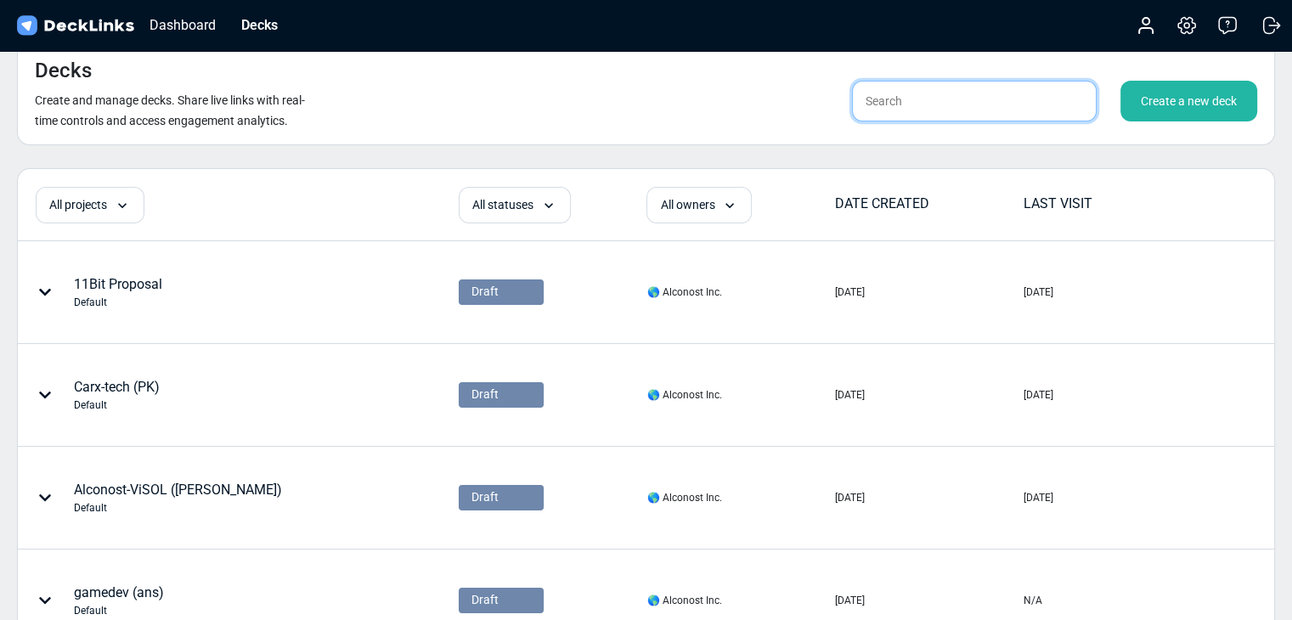
click at [895, 93] on input "text" at bounding box center [974, 101] width 245 height 41
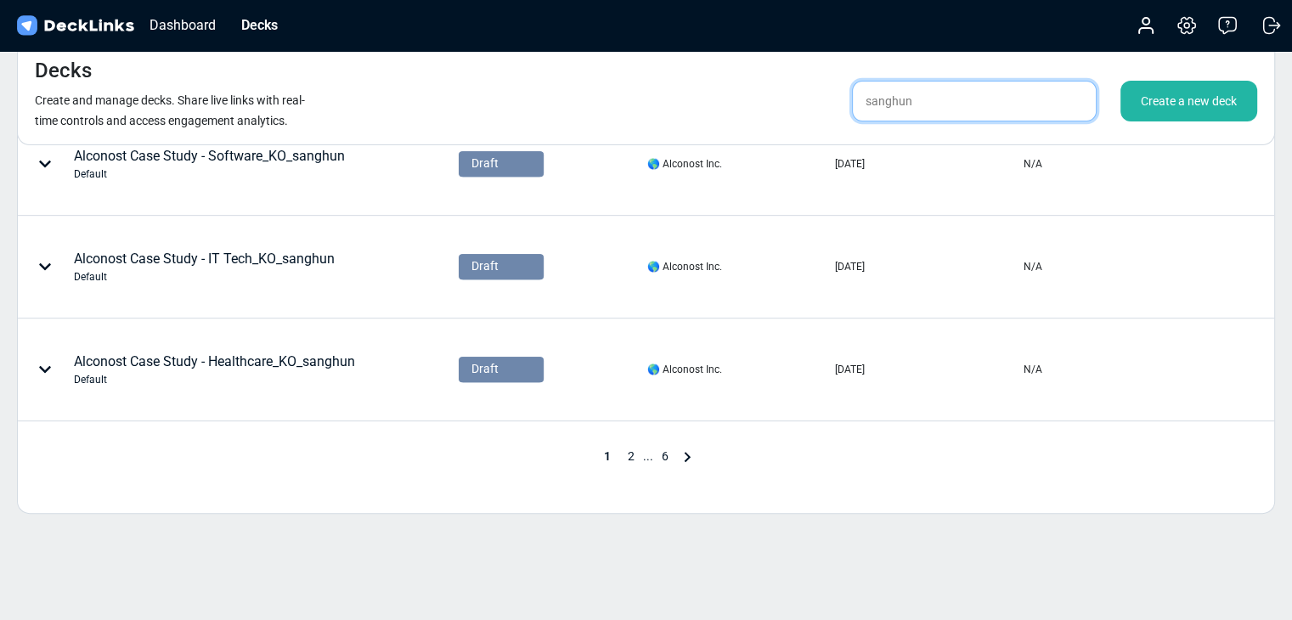
scroll to position [887, 0]
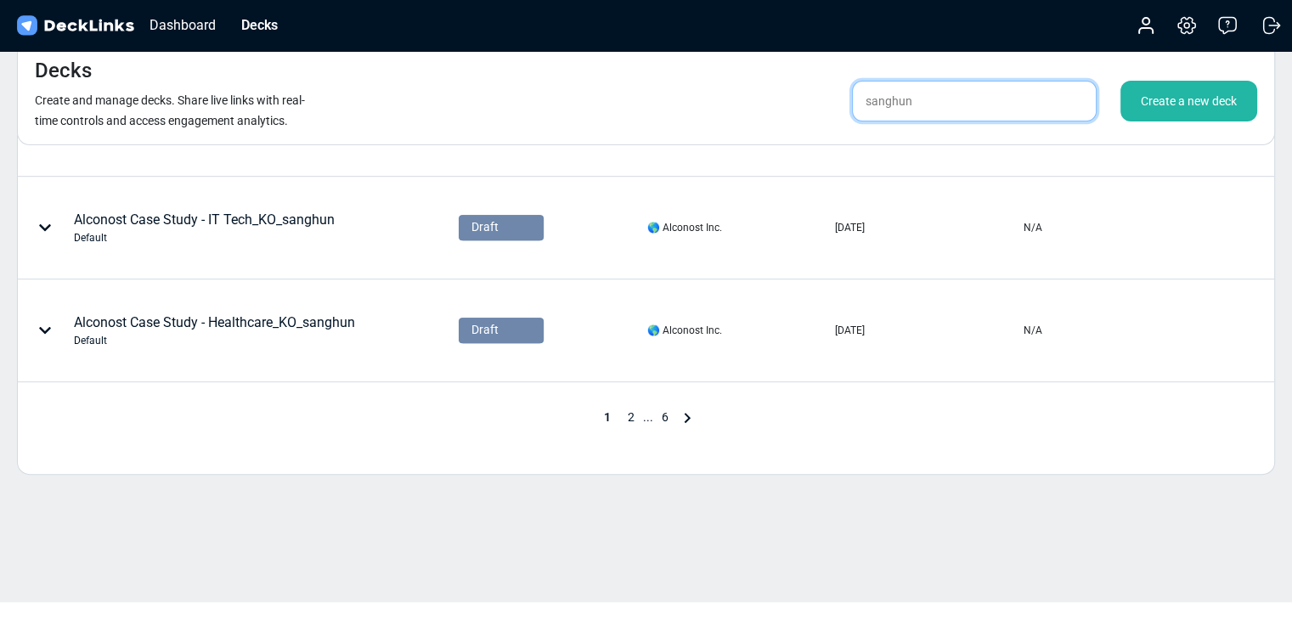
type input "sanghun"
click at [646, 415] on span "..." at bounding box center [648, 417] width 10 height 14
click at [629, 415] on span "2" at bounding box center [631, 417] width 24 height 14
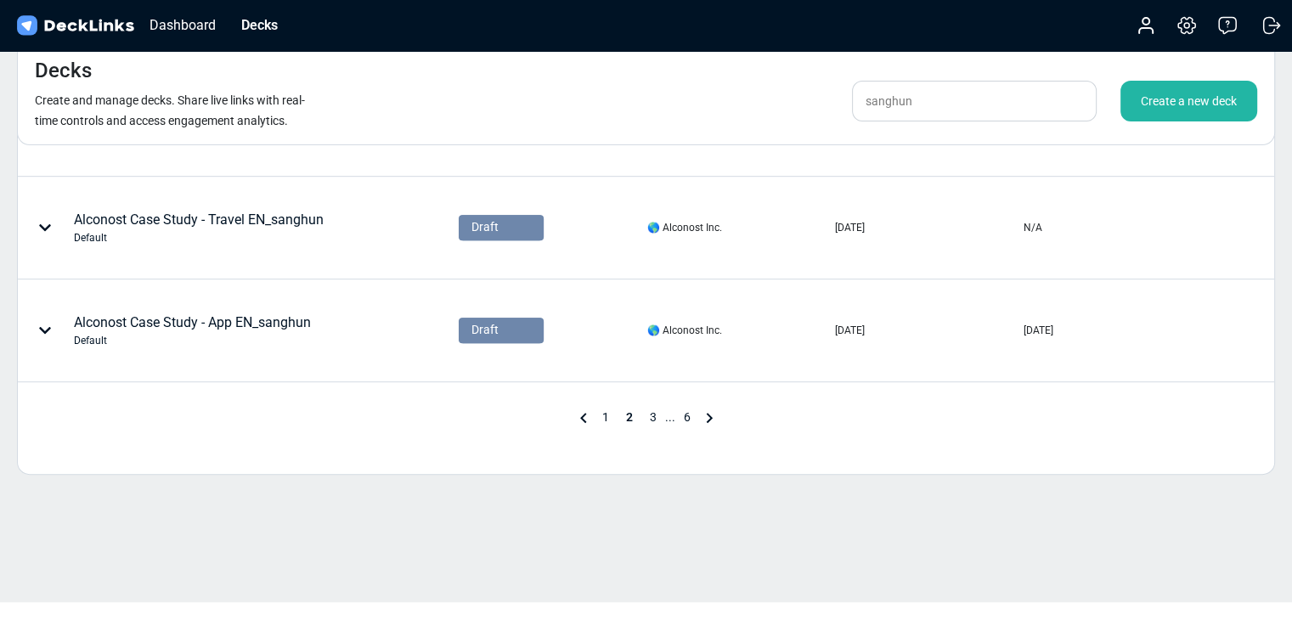
click at [650, 417] on span "3" at bounding box center [653, 417] width 24 height 14
click at [661, 414] on span "4" at bounding box center [665, 417] width 24 height 14
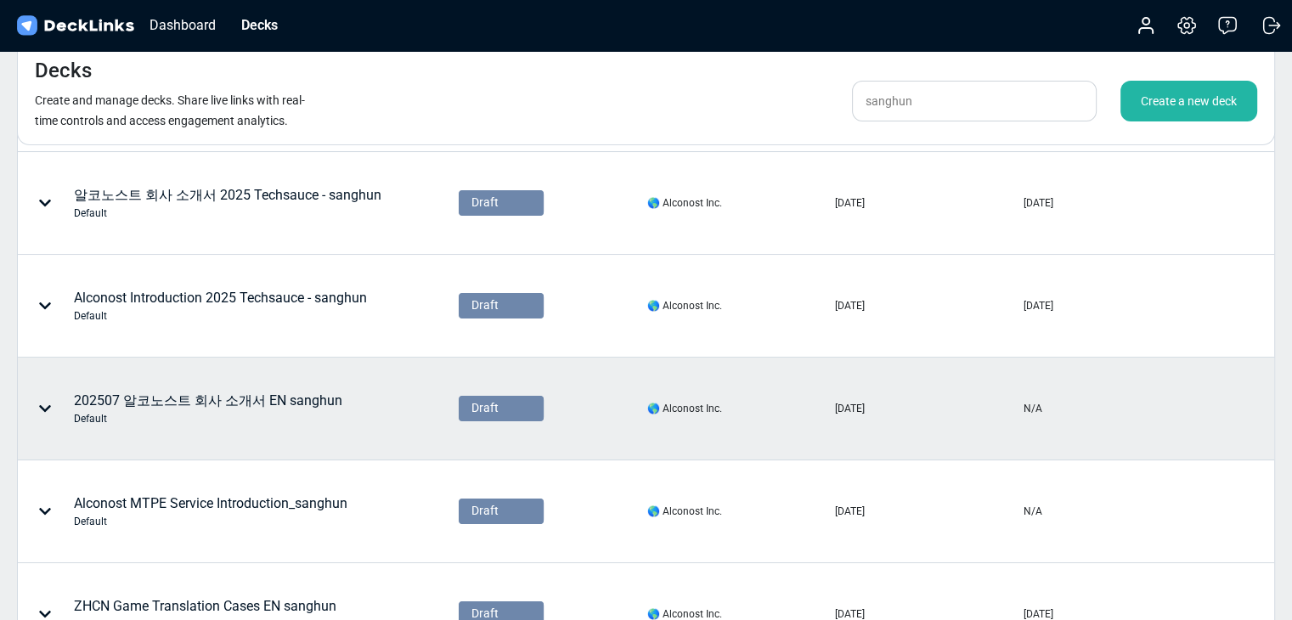
scroll to position [141, 0]
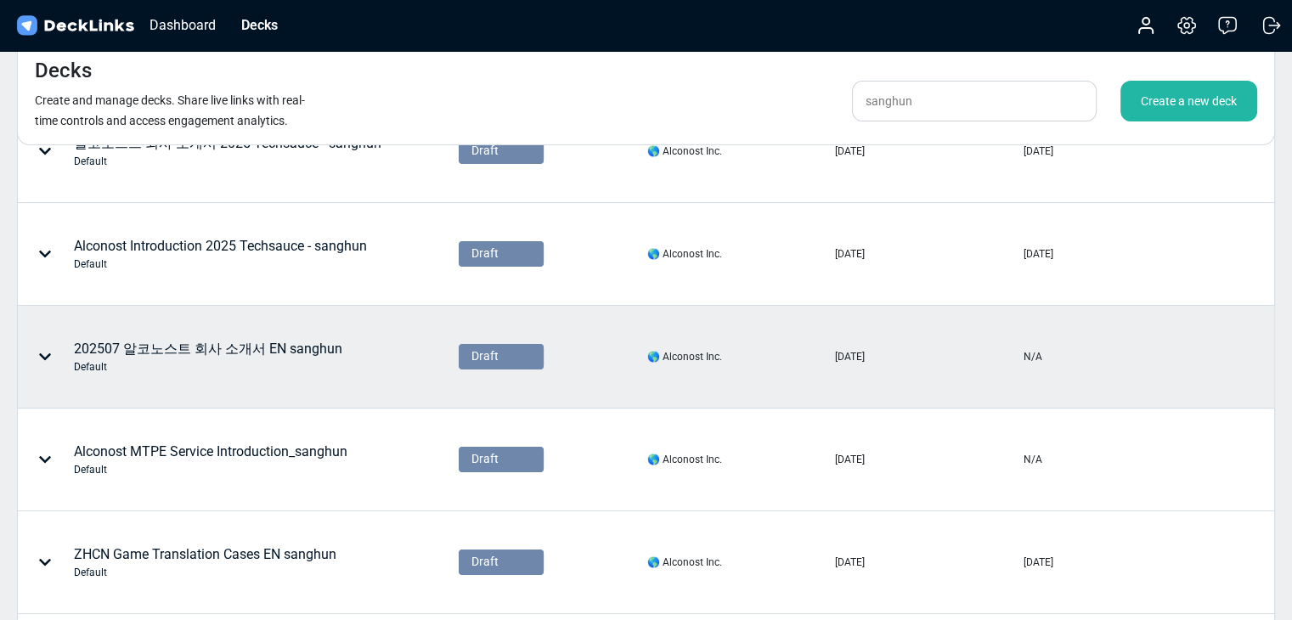
click at [370, 366] on div "202507 알코노스트 회사 소개서 EN sanghun Default" at bounding box center [238, 357] width 438 height 100
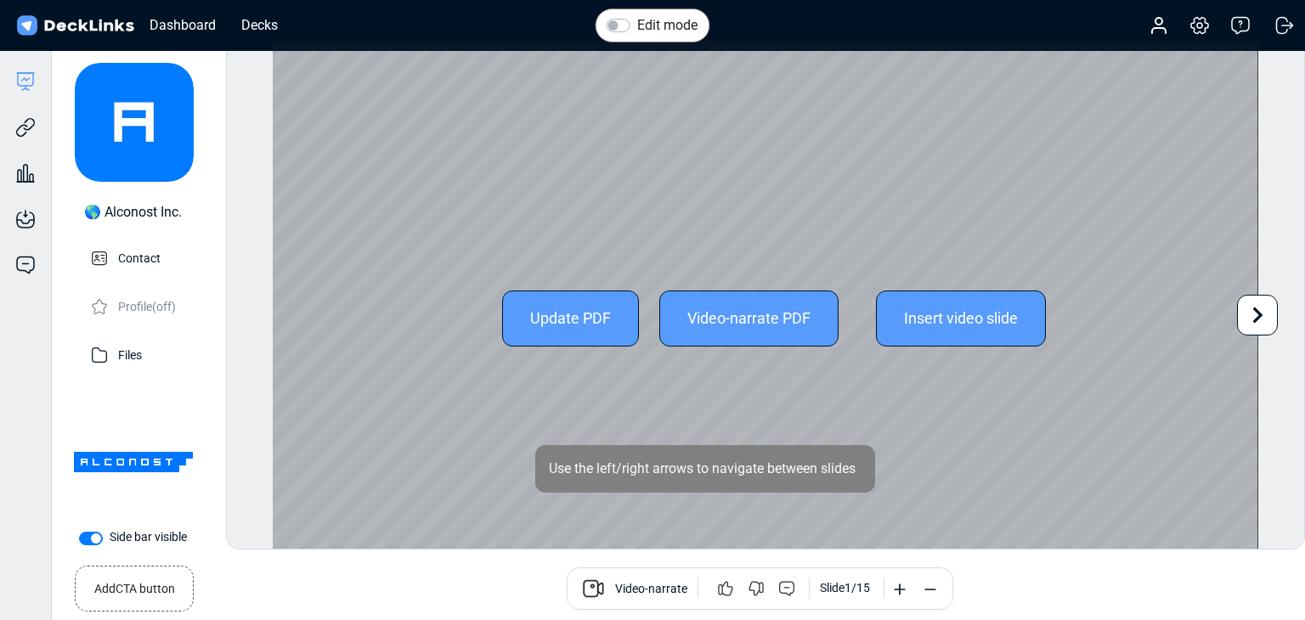
click at [1254, 319] on icon at bounding box center [1257, 315] width 32 height 32
click at [1256, 318] on icon at bounding box center [1258, 316] width 10 height 16
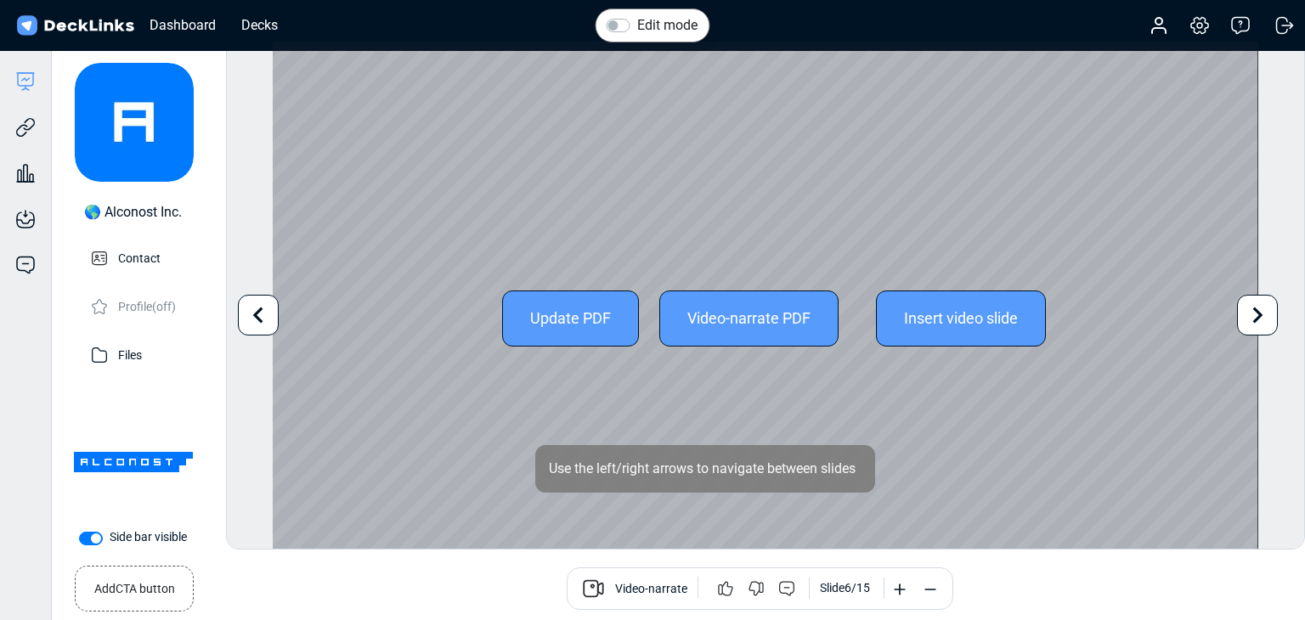
click at [1256, 318] on icon at bounding box center [1258, 316] width 10 height 16
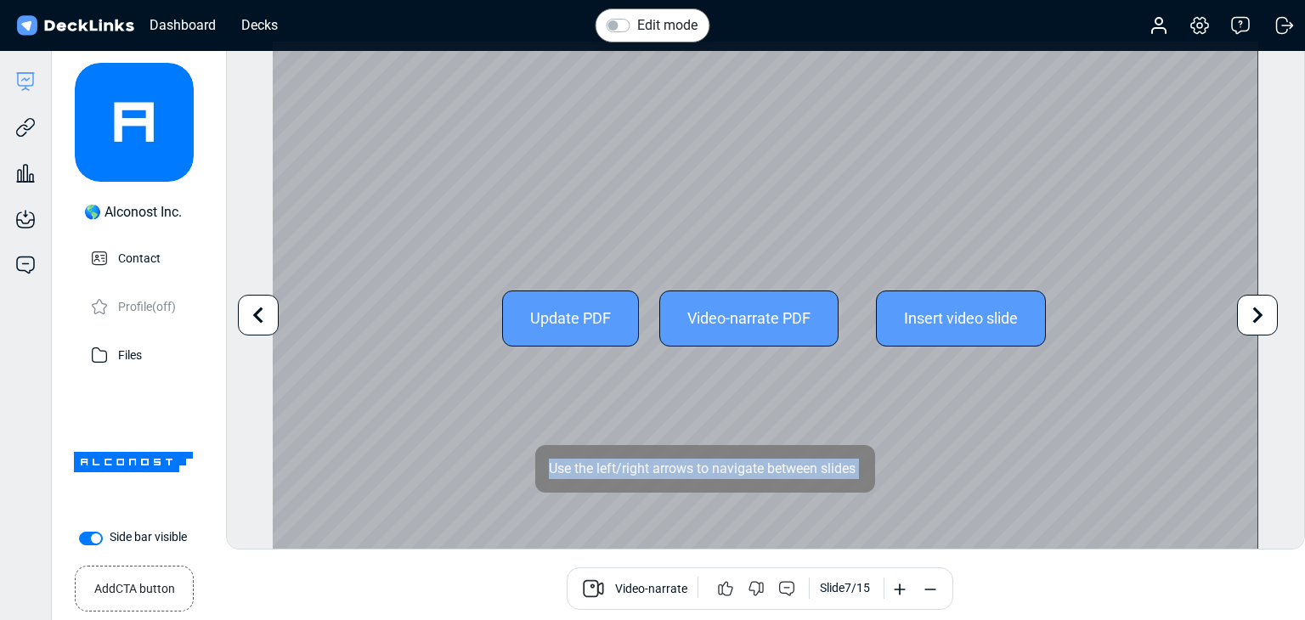
click at [1256, 318] on icon at bounding box center [1258, 316] width 10 height 16
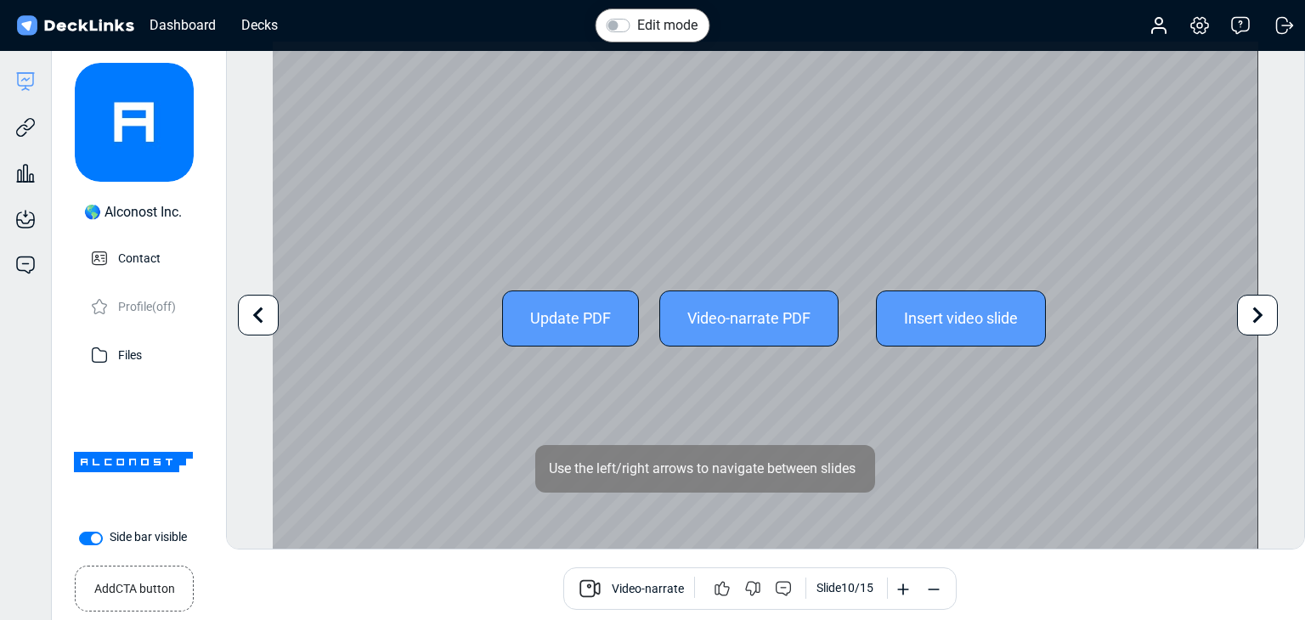
click at [1256, 318] on icon at bounding box center [1258, 316] width 10 height 16
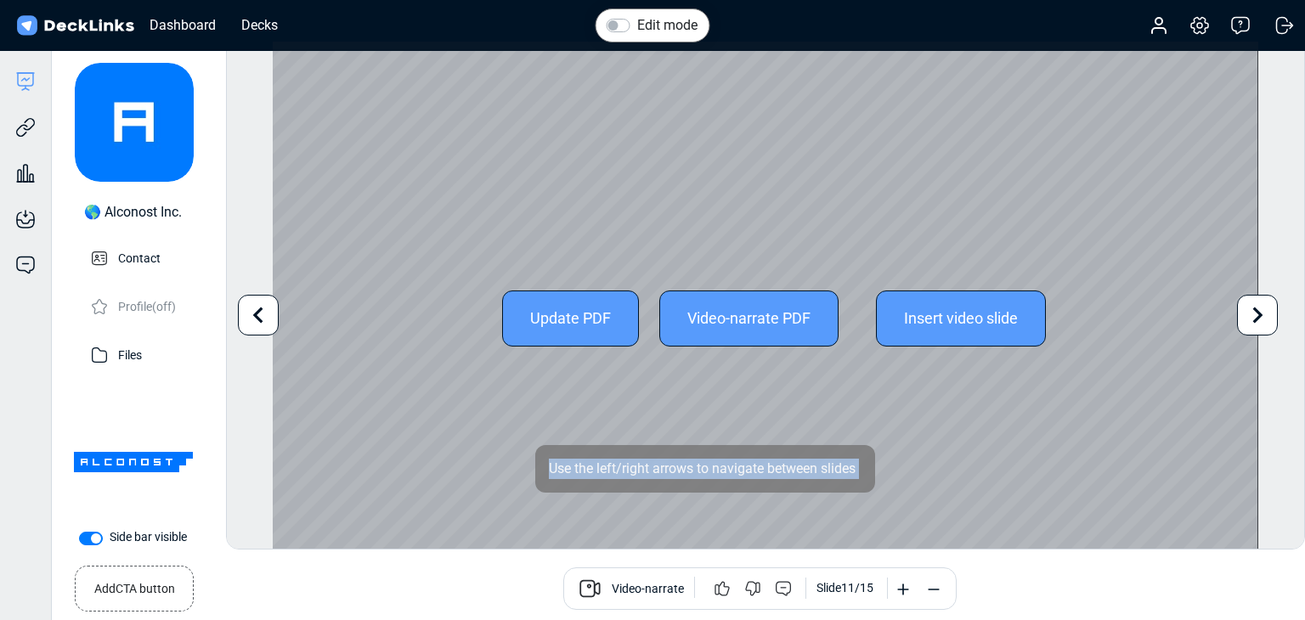
click at [1256, 318] on icon at bounding box center [1258, 316] width 10 height 16
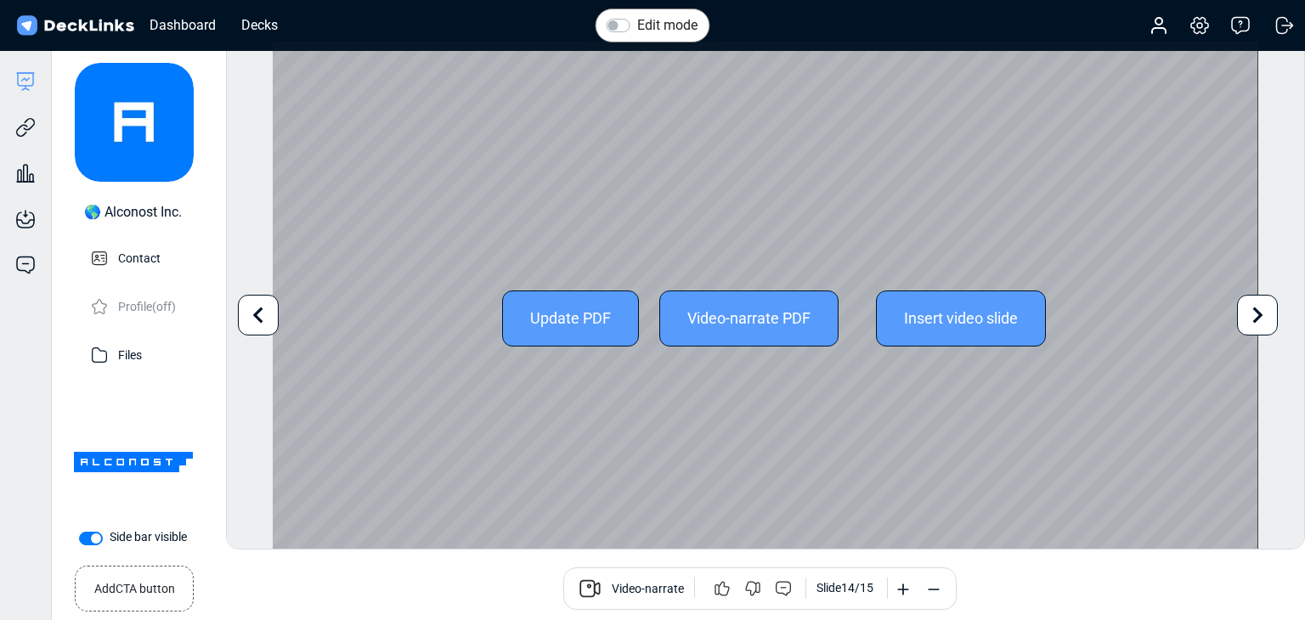
click at [251, 317] on icon at bounding box center [258, 315] width 32 height 32
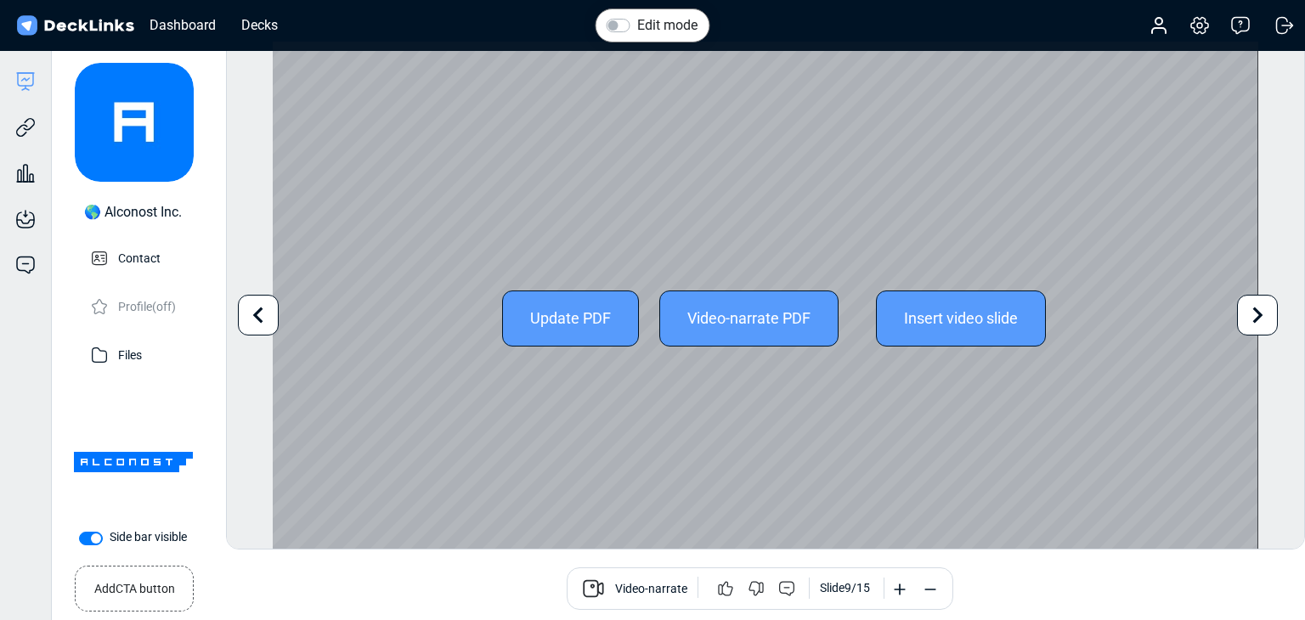
click at [251, 317] on icon at bounding box center [258, 315] width 32 height 32
click at [260, 320] on icon at bounding box center [258, 316] width 10 height 16
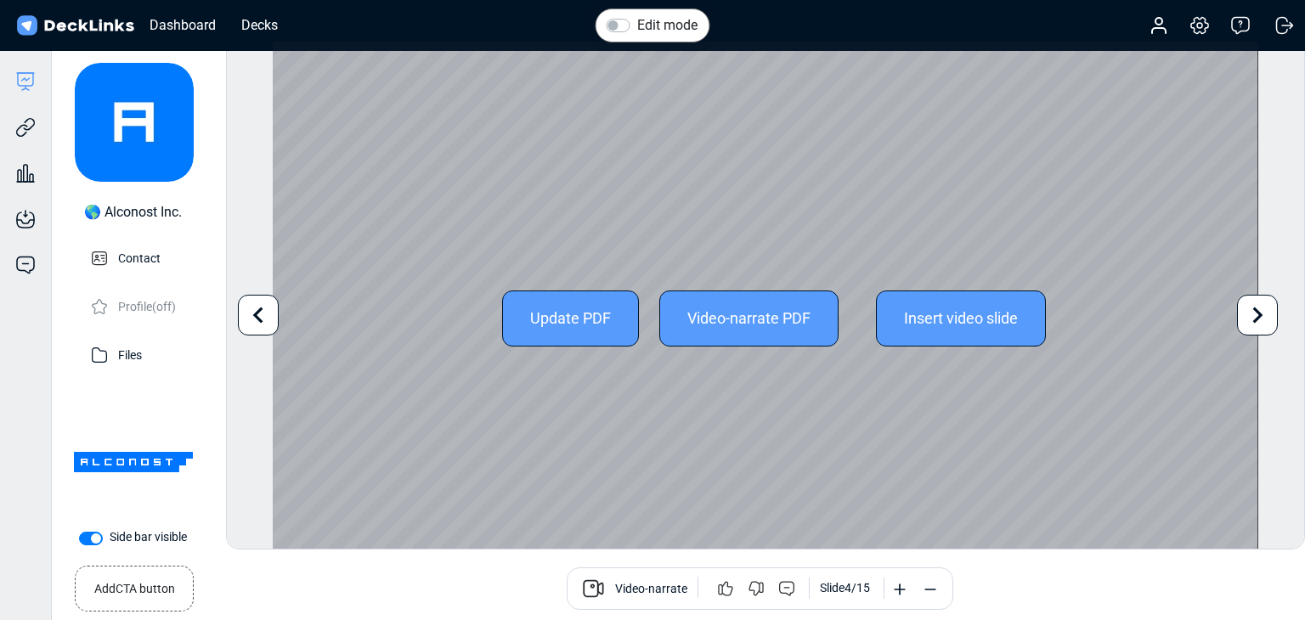
click at [258, 317] on icon at bounding box center [258, 316] width 10 height 16
click at [261, 317] on icon at bounding box center [258, 315] width 32 height 32
click at [262, 316] on icon at bounding box center [258, 315] width 32 height 32
click at [1267, 309] on icon at bounding box center [1257, 315] width 32 height 32
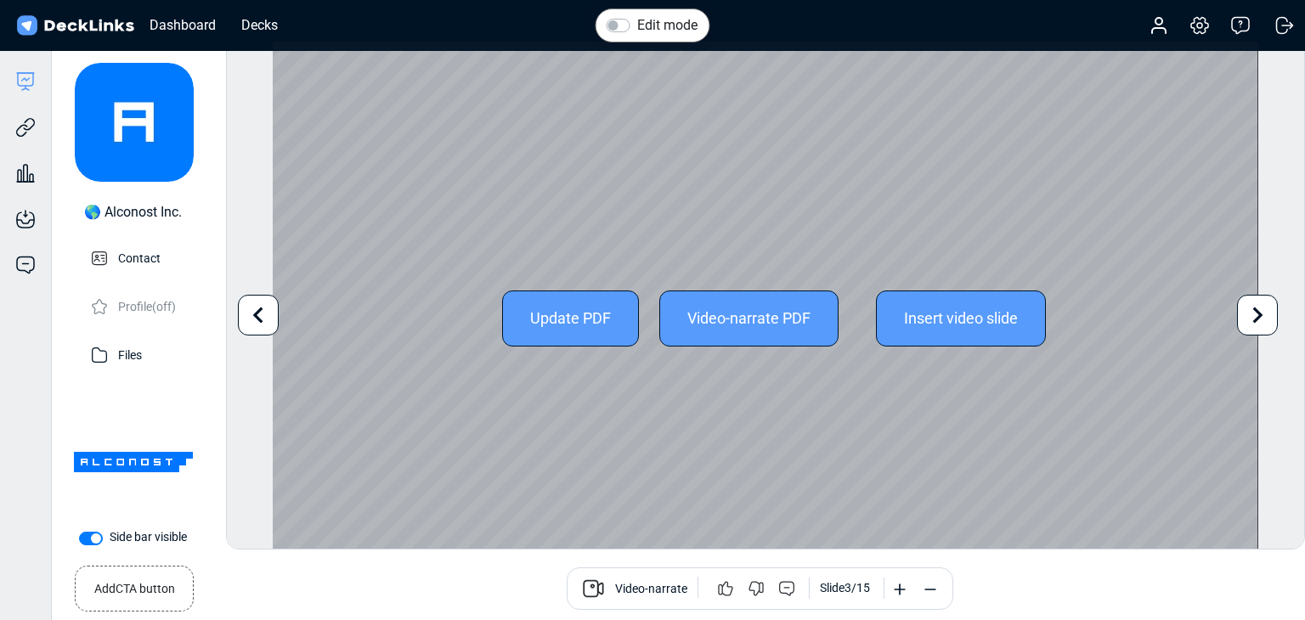
click at [1266, 309] on icon at bounding box center [1257, 315] width 32 height 32
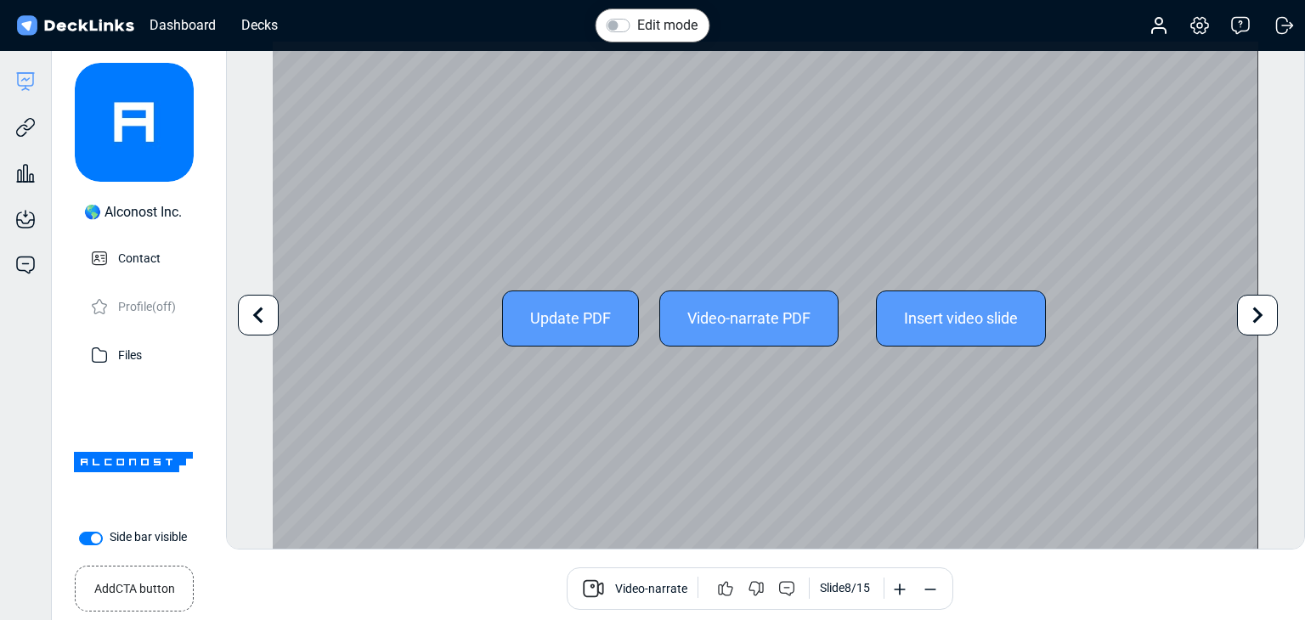
click at [1266, 309] on icon at bounding box center [1257, 315] width 32 height 32
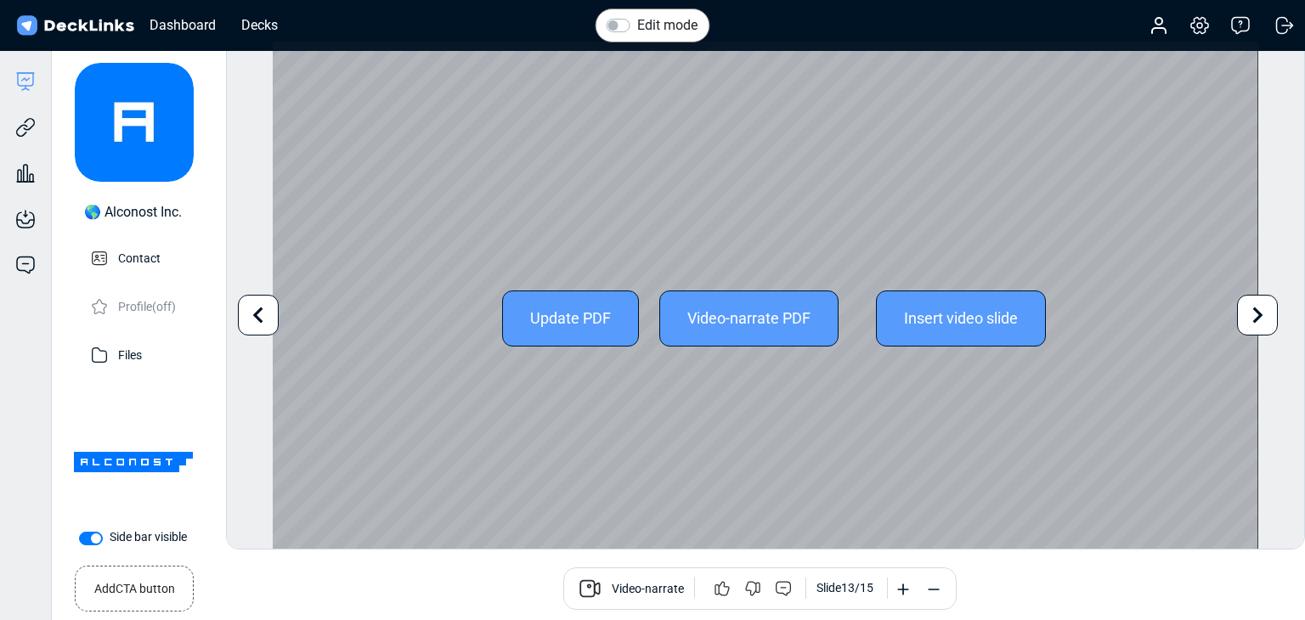
drag, startPoint x: 334, startPoint y: 334, endPoint x: 612, endPoint y: 318, distance: 279.1
click at [334, 335] on div "Update PDF Video-narrate PDF Insert video slide" at bounding box center [765, 319] width 985 height 554
click at [567, 317] on div "Update PDF" at bounding box center [570, 319] width 137 height 56
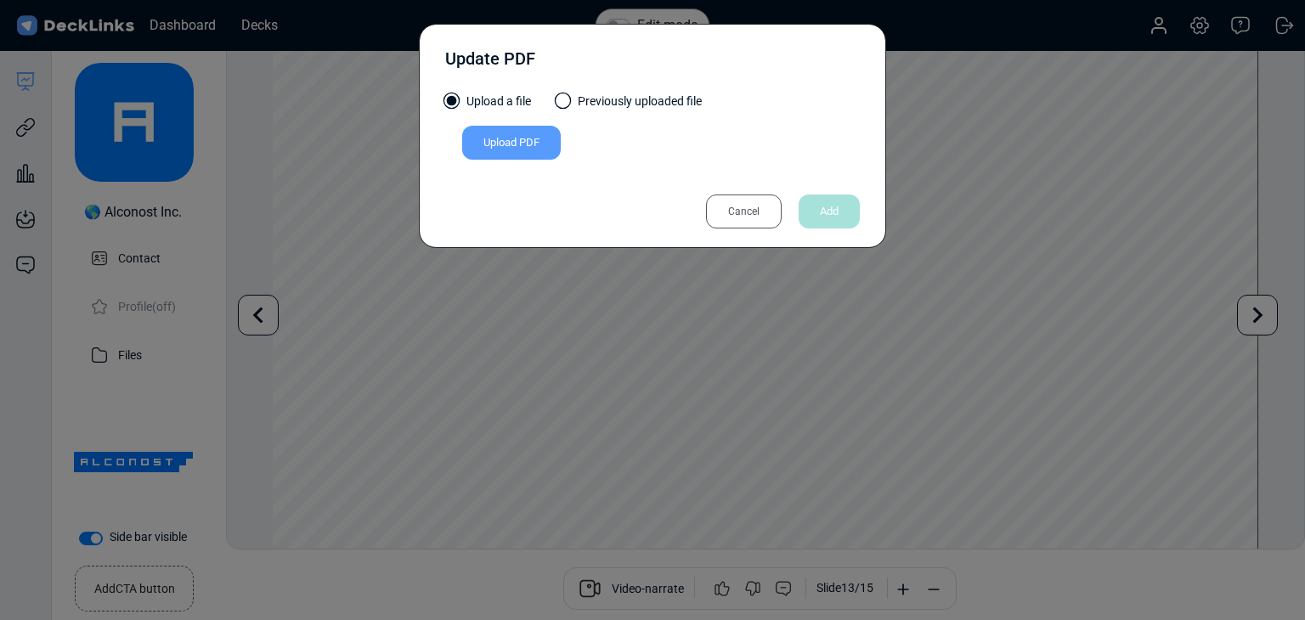
click at [529, 144] on div "Upload PDF" at bounding box center [511, 143] width 99 height 34
click at [0, 0] on input "Upload PDF" at bounding box center [0, 0] width 0 height 0
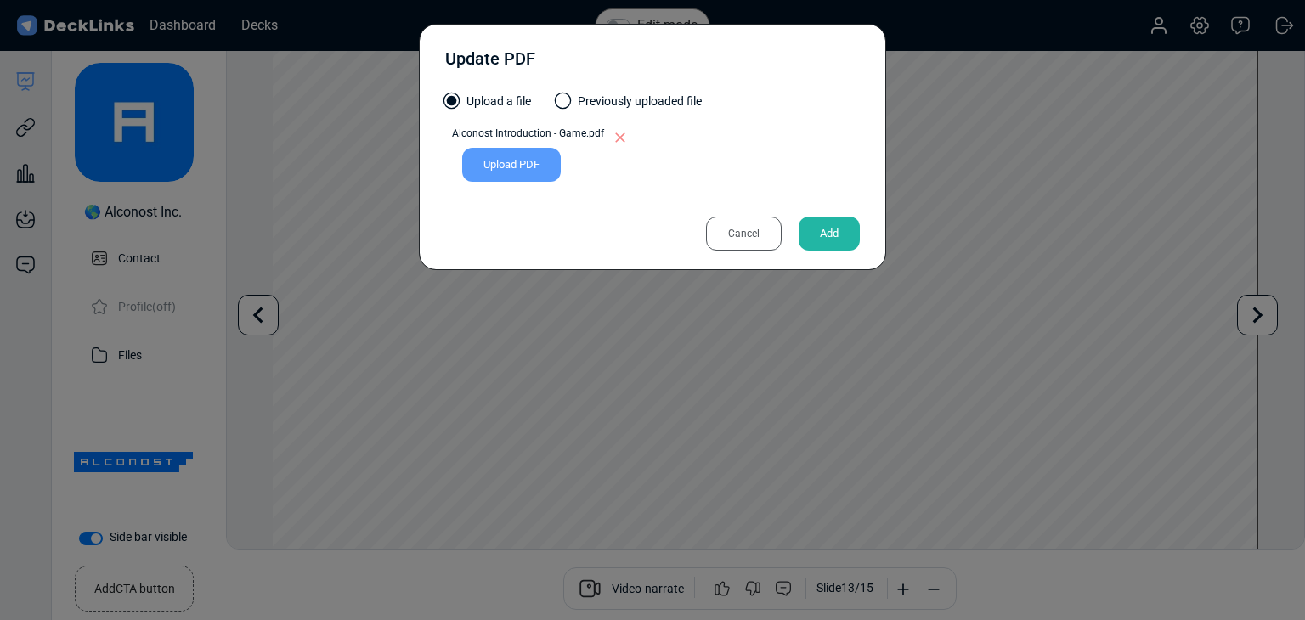
click at [826, 222] on div "Add" at bounding box center [829, 234] width 61 height 34
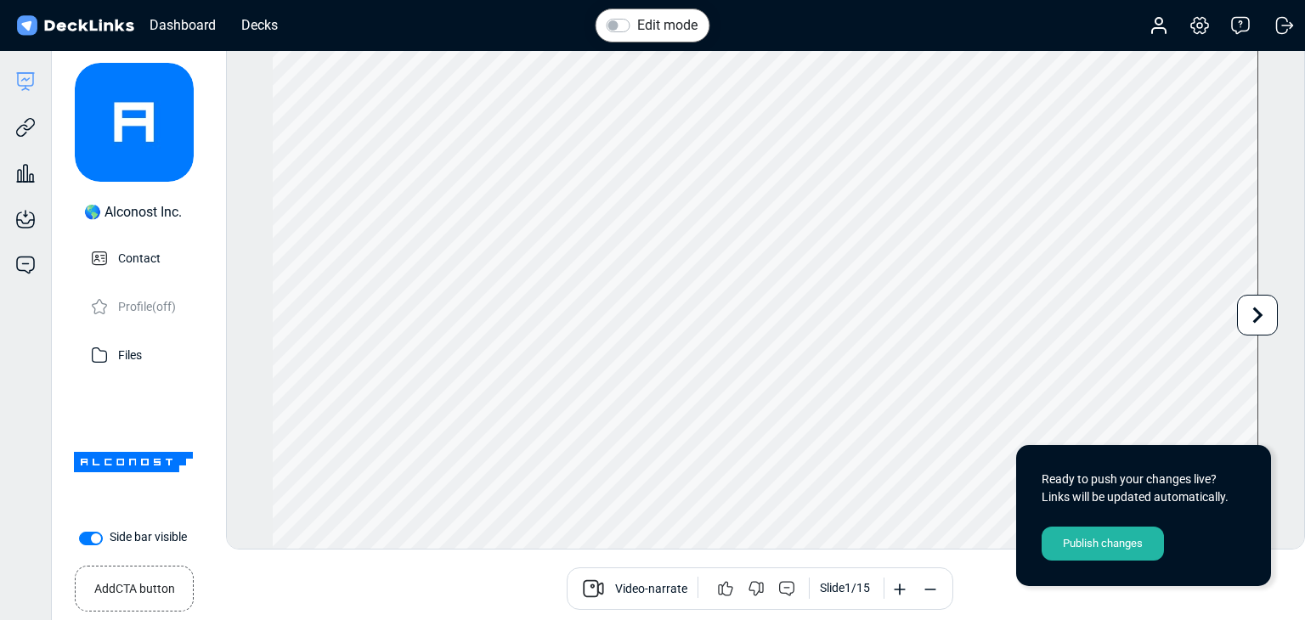
click at [1256, 324] on icon at bounding box center [1257, 315] width 32 height 32
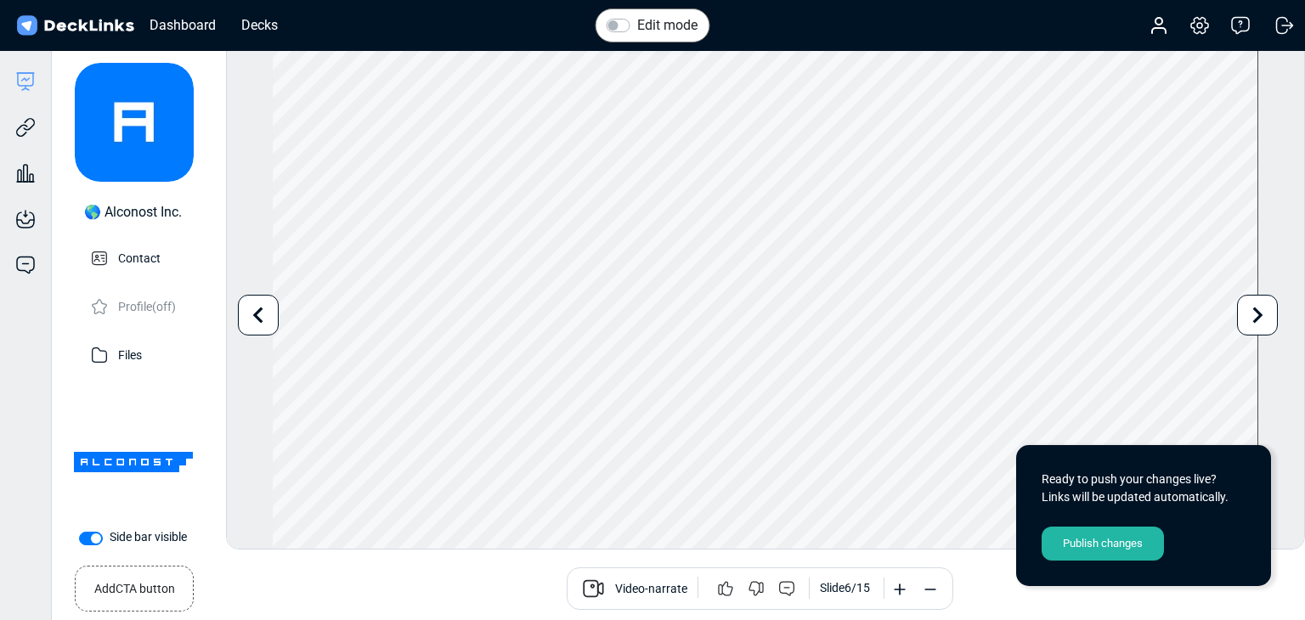
click at [1256, 324] on icon at bounding box center [1257, 315] width 32 height 32
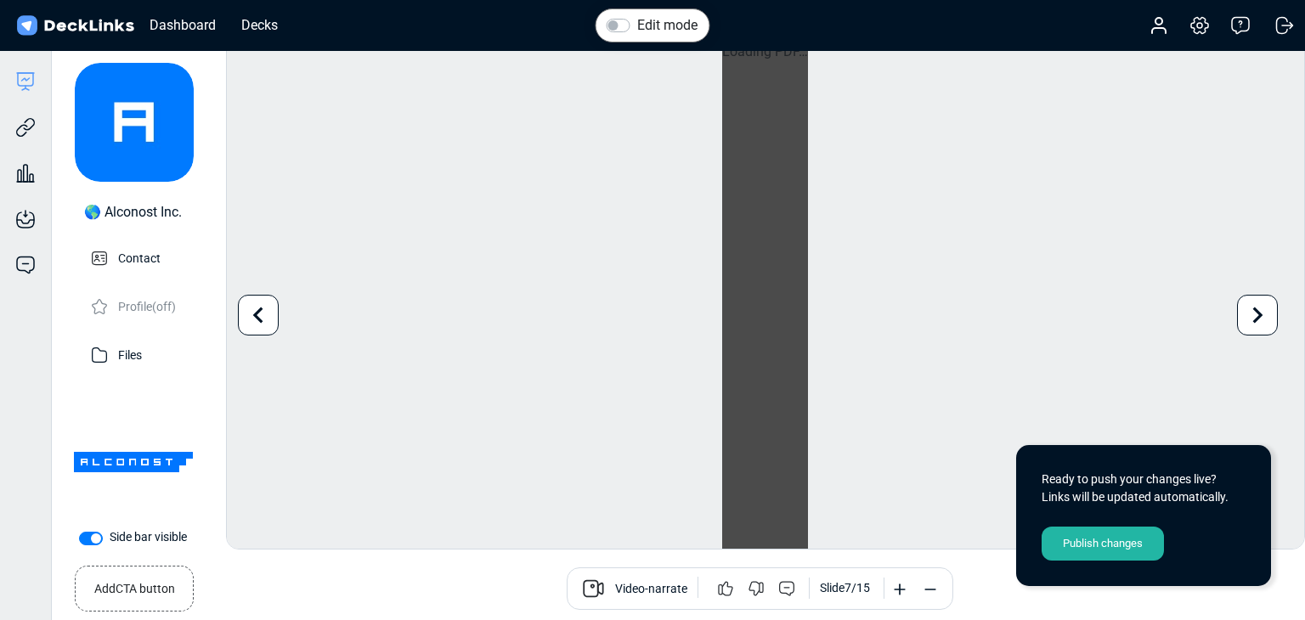
click at [1256, 324] on icon at bounding box center [1257, 315] width 32 height 32
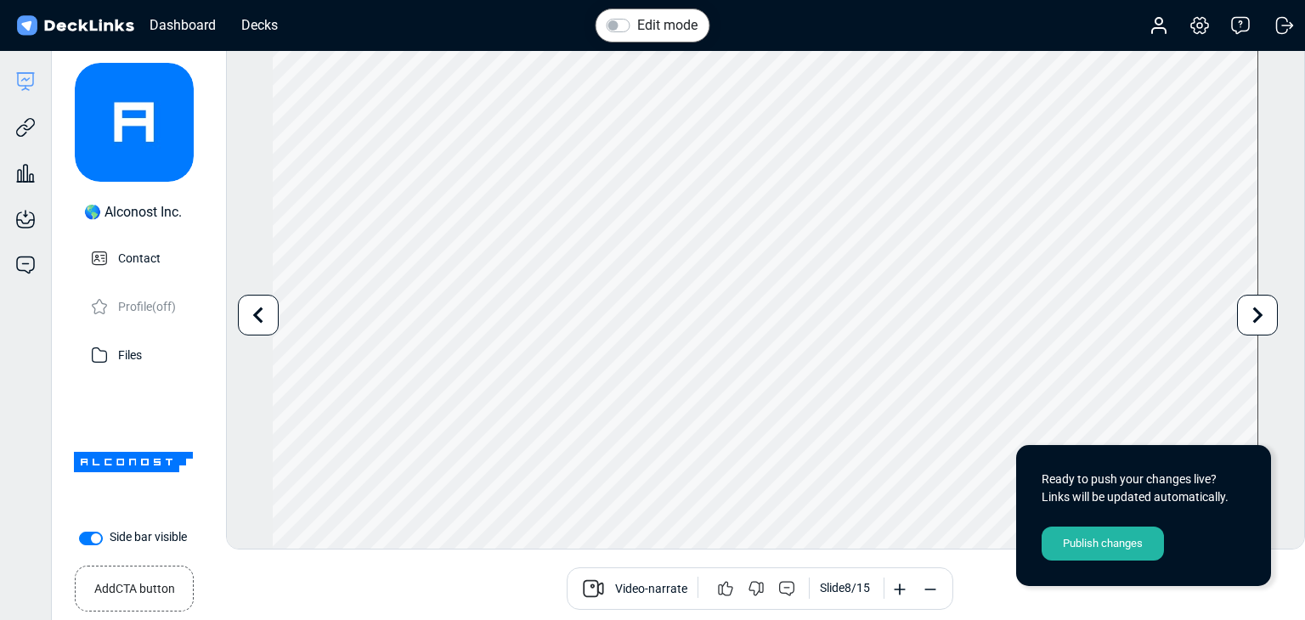
click at [1252, 321] on icon at bounding box center [1257, 315] width 32 height 32
click at [1254, 320] on icon at bounding box center [1258, 316] width 10 height 16
click at [274, 313] on icon at bounding box center [258, 315] width 32 height 32
click at [1246, 319] on icon at bounding box center [1257, 315] width 32 height 32
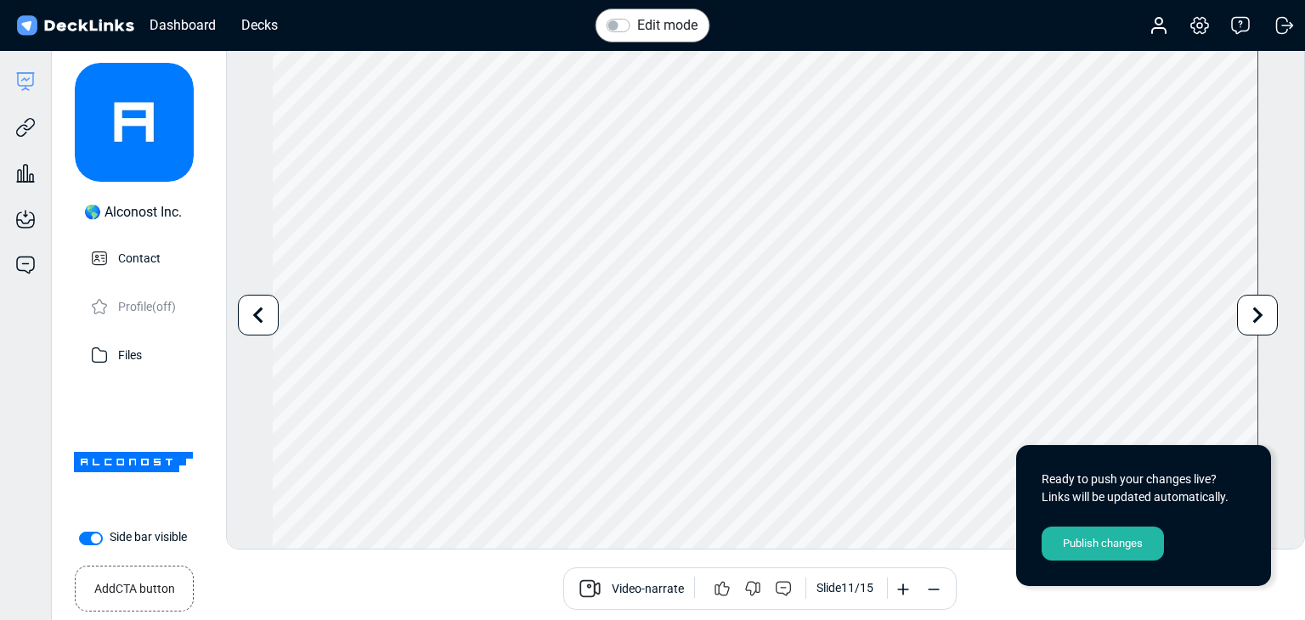
click at [1246, 319] on icon at bounding box center [1257, 315] width 32 height 32
click at [1127, 550] on div "Publish changes" at bounding box center [1102, 544] width 122 height 34
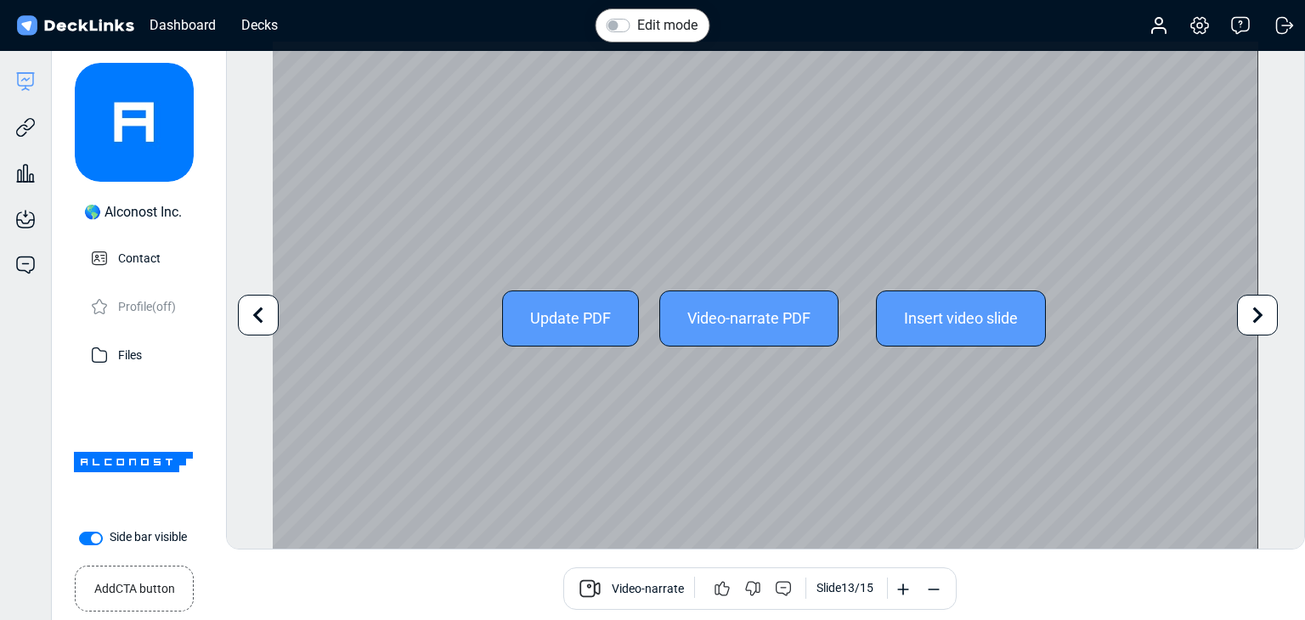
click at [1262, 310] on icon at bounding box center [1257, 315] width 32 height 32
click at [1262, 311] on icon at bounding box center [1257, 315] width 32 height 32
click at [260, 307] on icon at bounding box center [258, 315] width 32 height 32
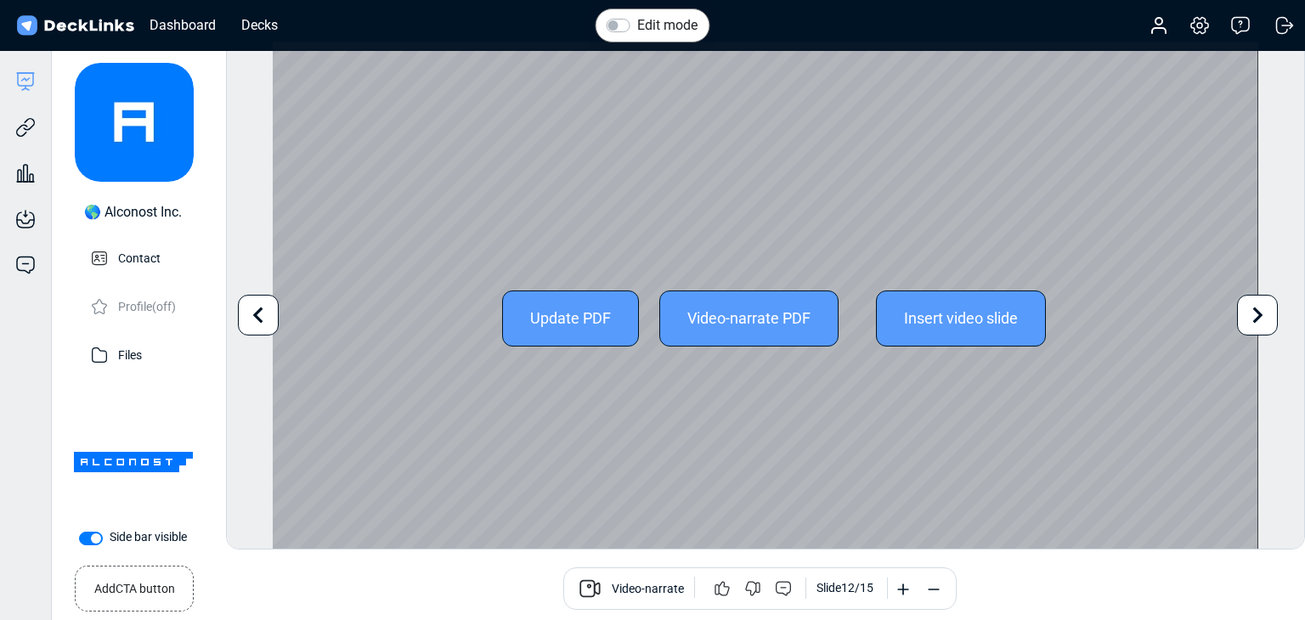
click at [260, 307] on icon at bounding box center [258, 315] width 32 height 32
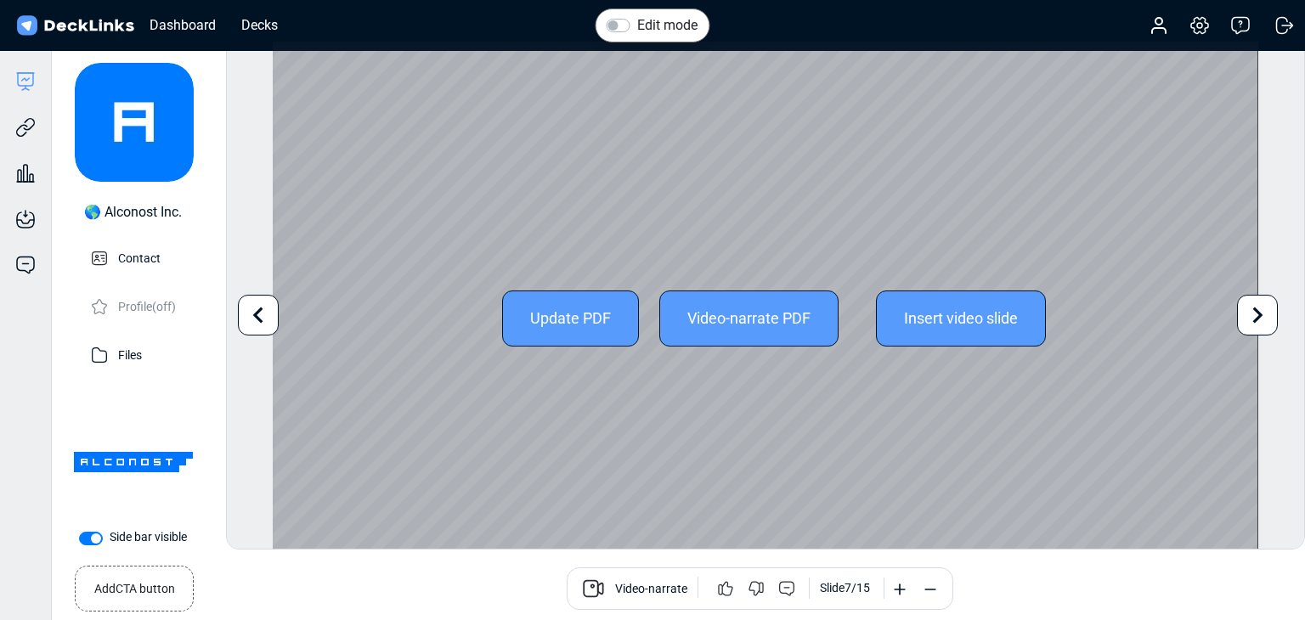
click at [260, 307] on icon at bounding box center [258, 315] width 32 height 32
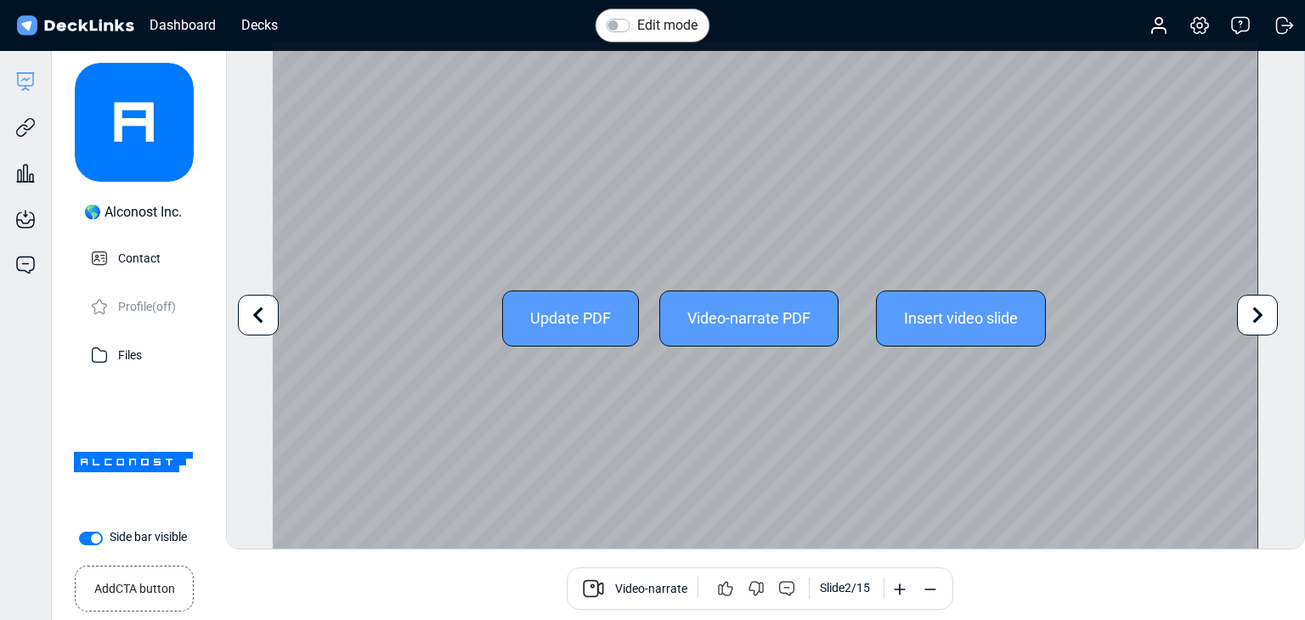
click at [260, 307] on icon at bounding box center [258, 315] width 32 height 32
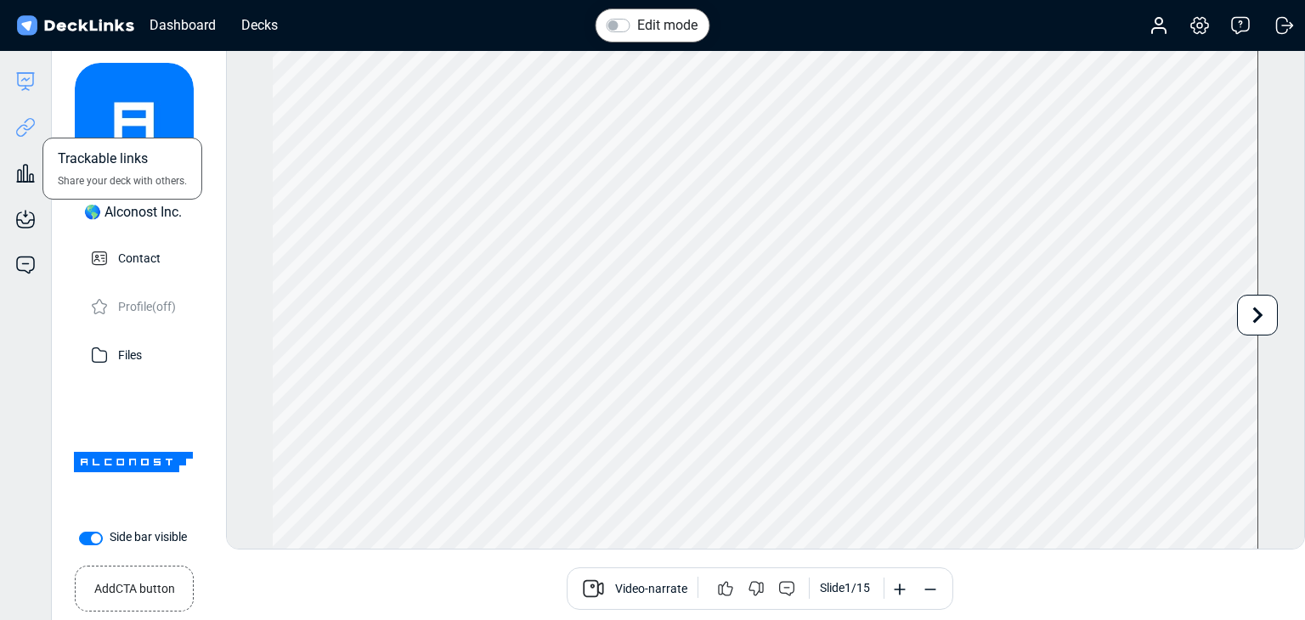
click at [20, 132] on icon at bounding box center [25, 127] width 20 height 20
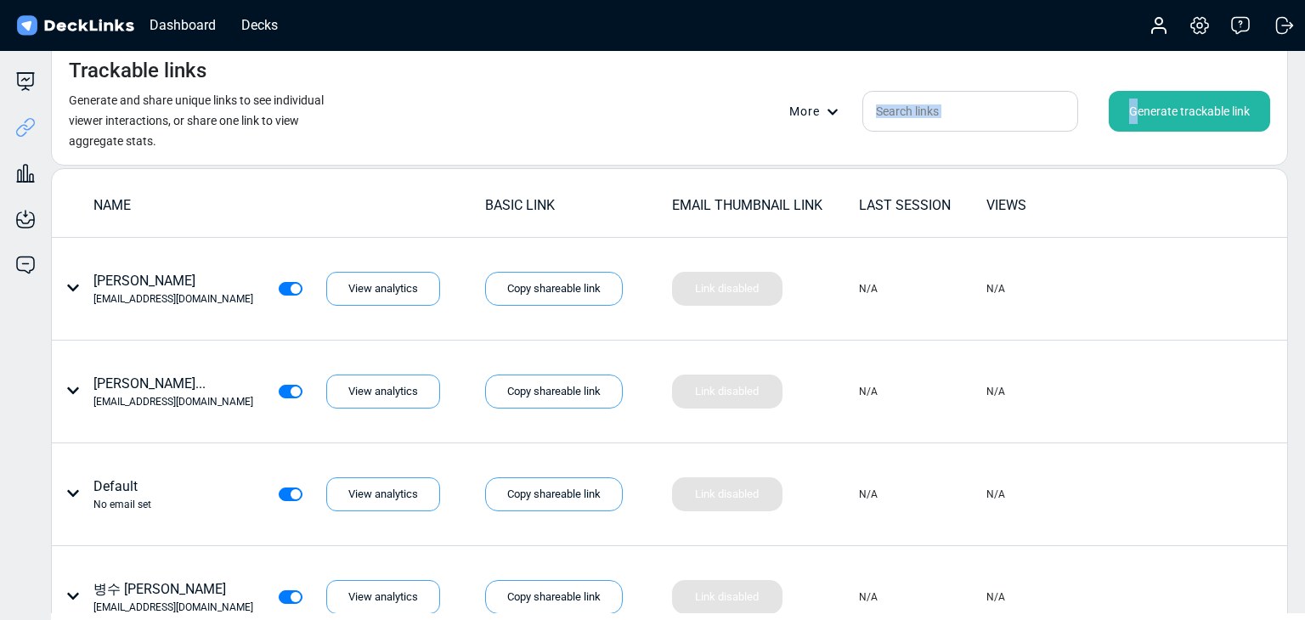
drag, startPoint x: 1137, startPoint y: 120, endPoint x: 829, endPoint y: 106, distance: 308.7
click at [843, 107] on div "More Generate trackable link" at bounding box center [1029, 111] width 481 height 41
click at [1041, 76] on div "Trackable links Generate and share unique links to see individual viewer intera…" at bounding box center [669, 103] width 1237 height 125
click at [1155, 123] on div "Generate trackable link" at bounding box center [1189, 111] width 161 height 41
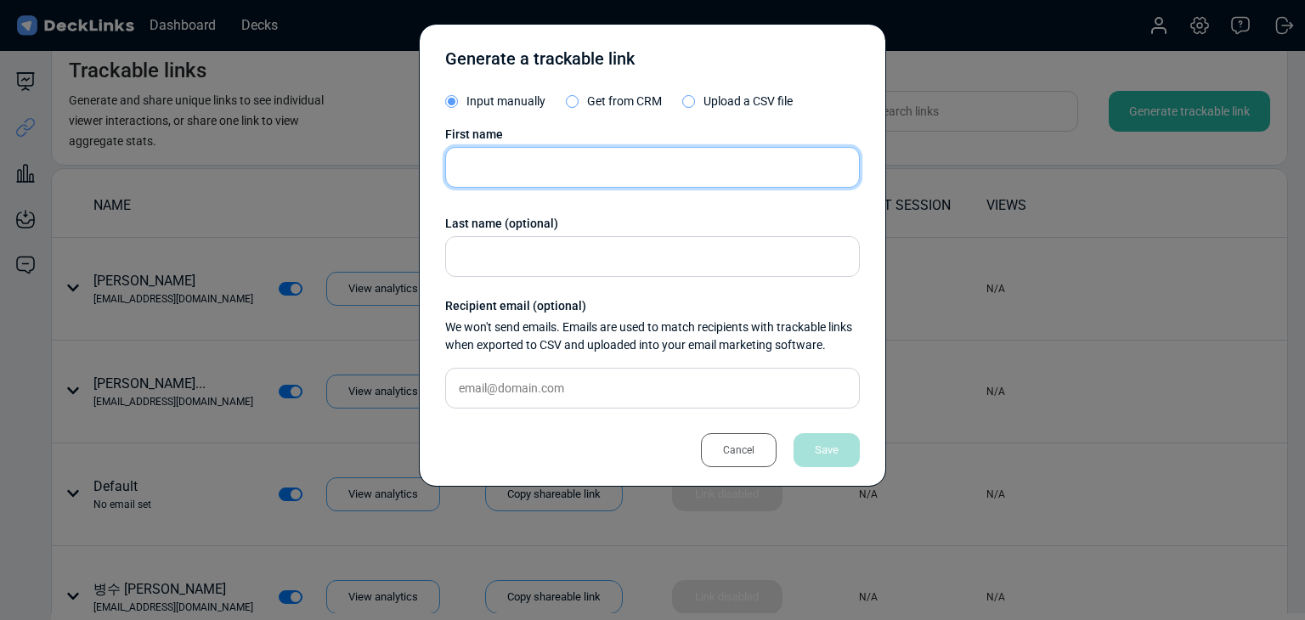
click at [550, 175] on input "text" at bounding box center [652, 167] width 415 height 41
paste input "Vedran Klanac"
type input "Vedran Klanac"
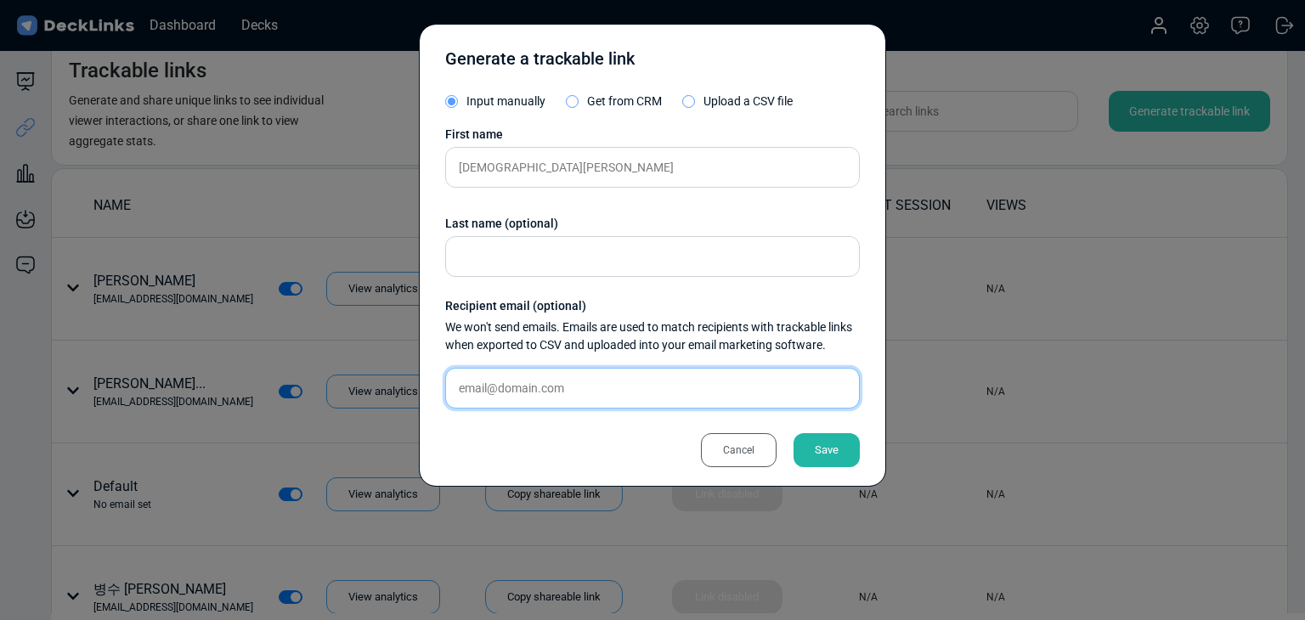
click at [489, 376] on input "text" at bounding box center [652, 388] width 415 height 41
paste input "vedrankl@oceanmedia.hr"
type input "vedrankl@oceanmedia.hr"
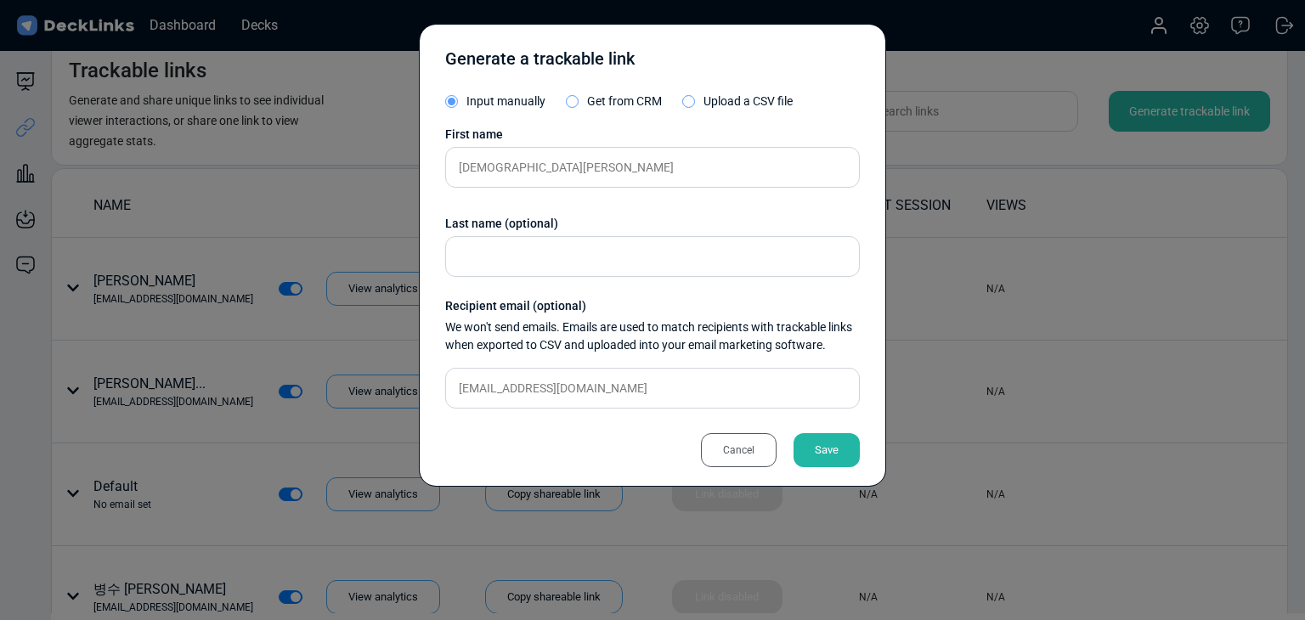
click at [879, 451] on div "Generate a trackable link Input manually Get from CRM Upload a CSV file First n…" at bounding box center [652, 255] width 467 height 463
click at [832, 449] on div "Save" at bounding box center [826, 450] width 66 height 34
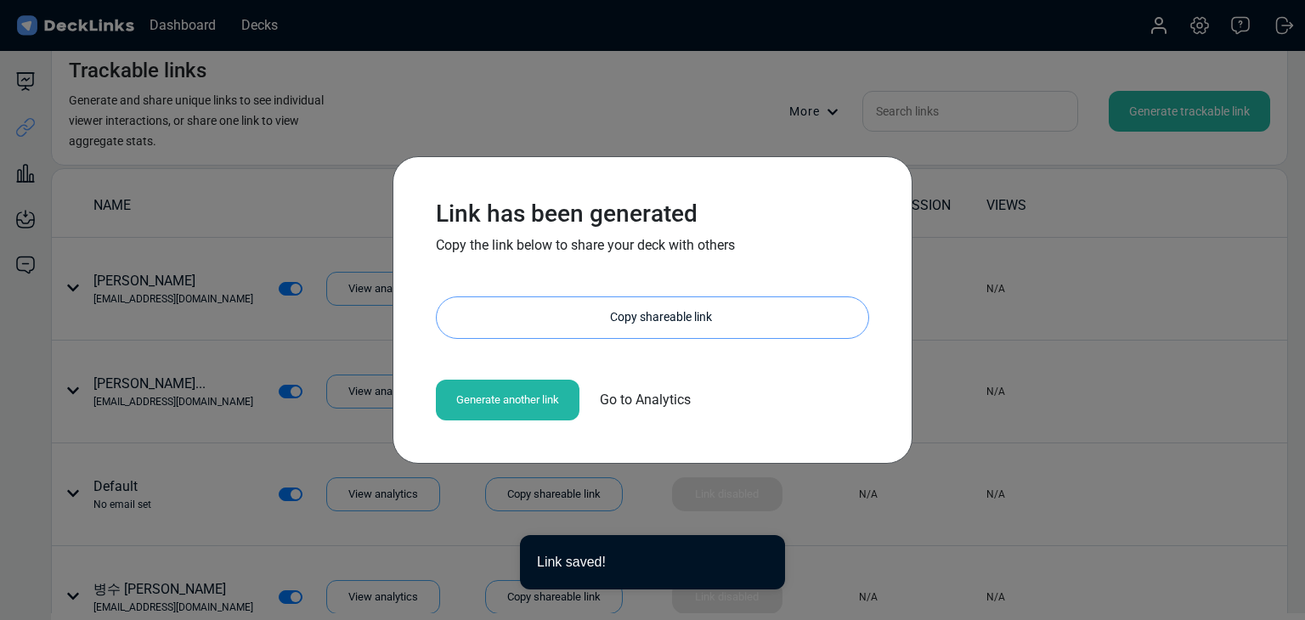
click at [664, 317] on div "Copy shareable link" at bounding box center [661, 317] width 415 height 41
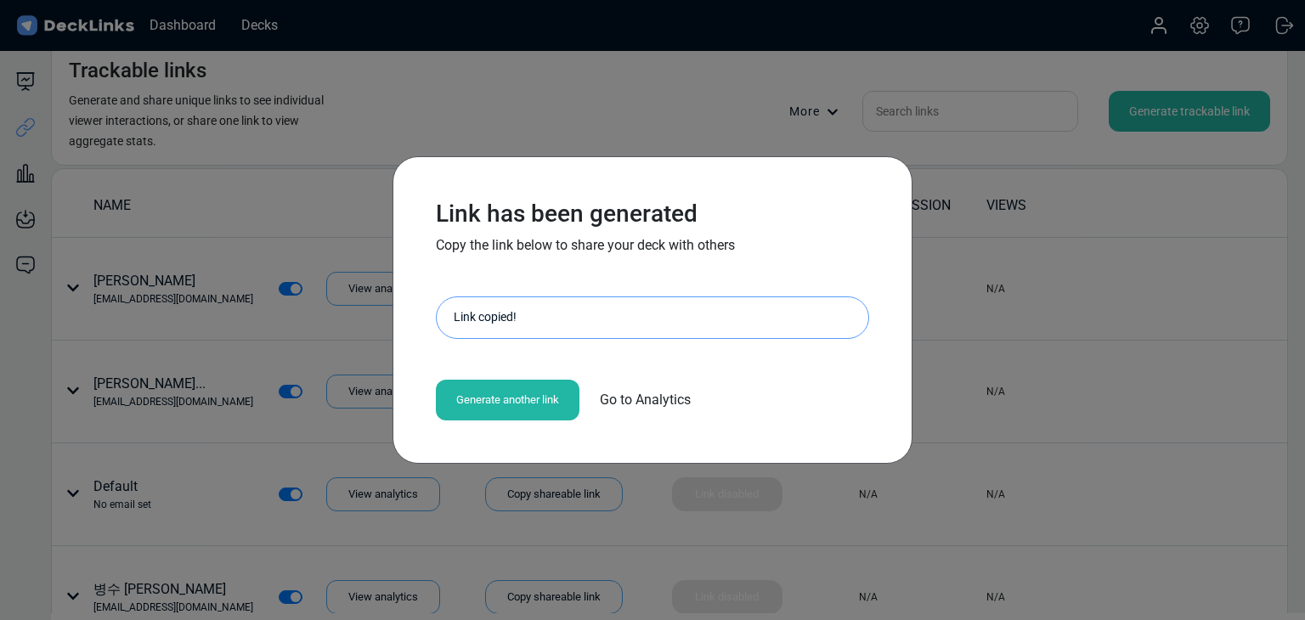
click at [145, 347] on div "Link has been generated Copy the link below to share your deck with others http…" at bounding box center [652, 310] width 1305 height 620
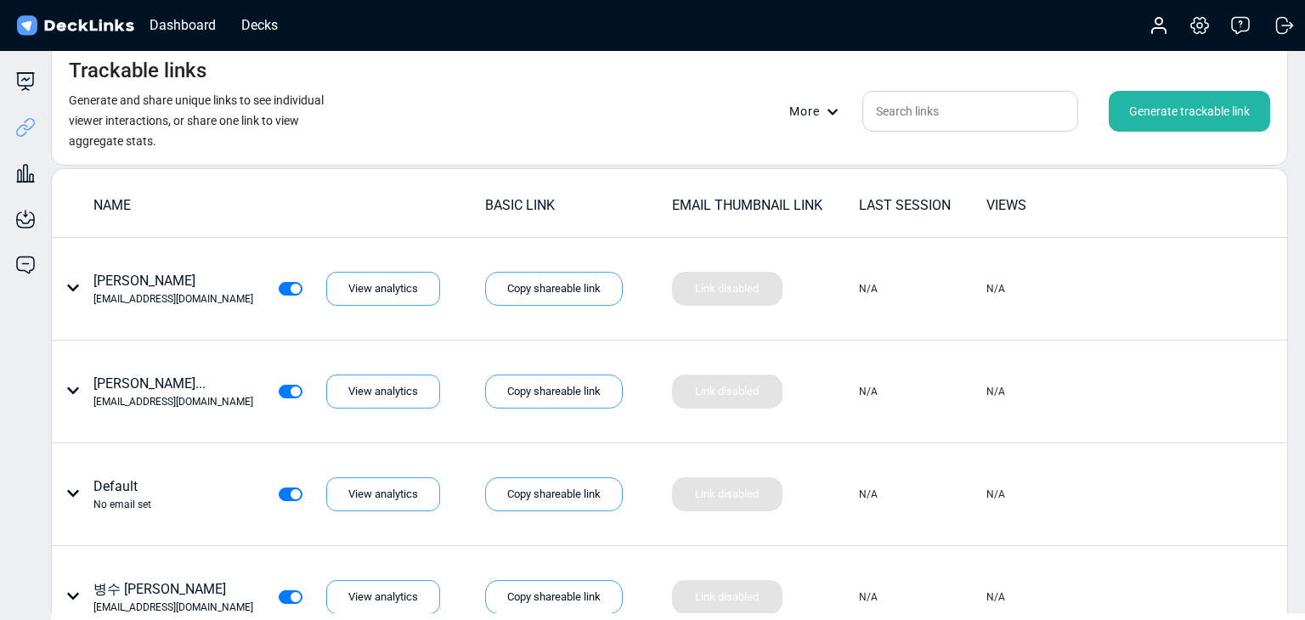
click at [432, 131] on div "Trackable links Generate and share unique links to see individual viewer intera…" at bounding box center [669, 103] width 1237 height 125
click at [36, 82] on div "Deck builder Manage the content of your deck." at bounding box center [25, 81] width 51 height 20
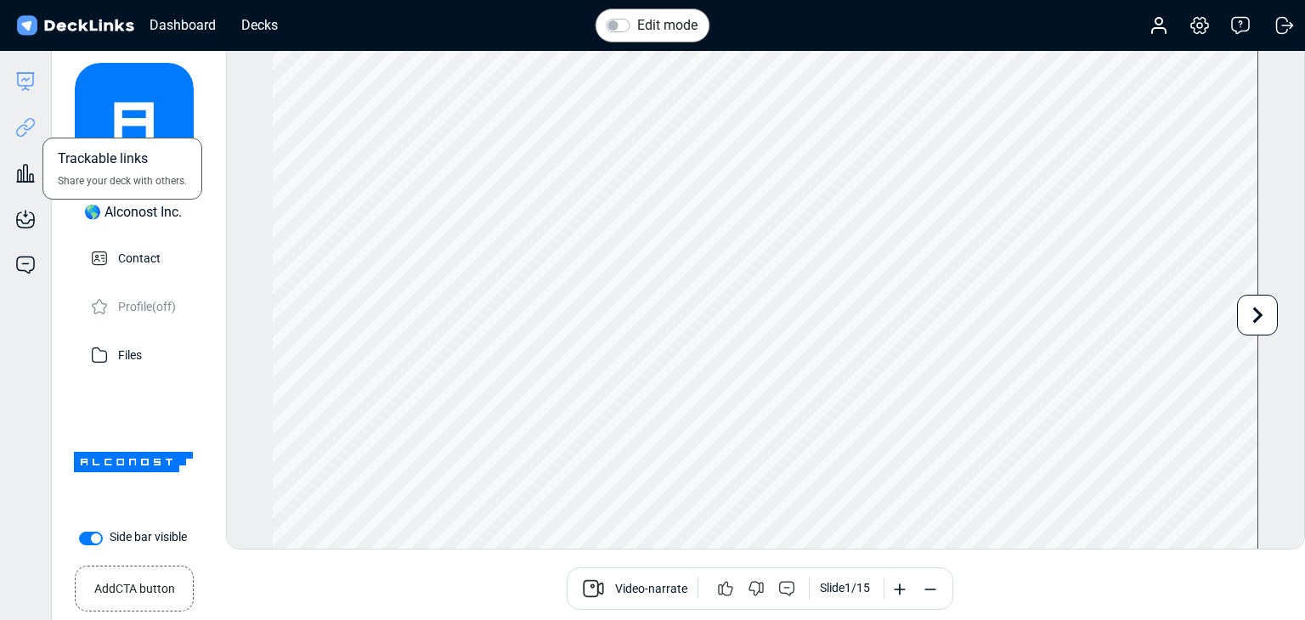
click at [20, 125] on icon at bounding box center [25, 127] width 20 height 20
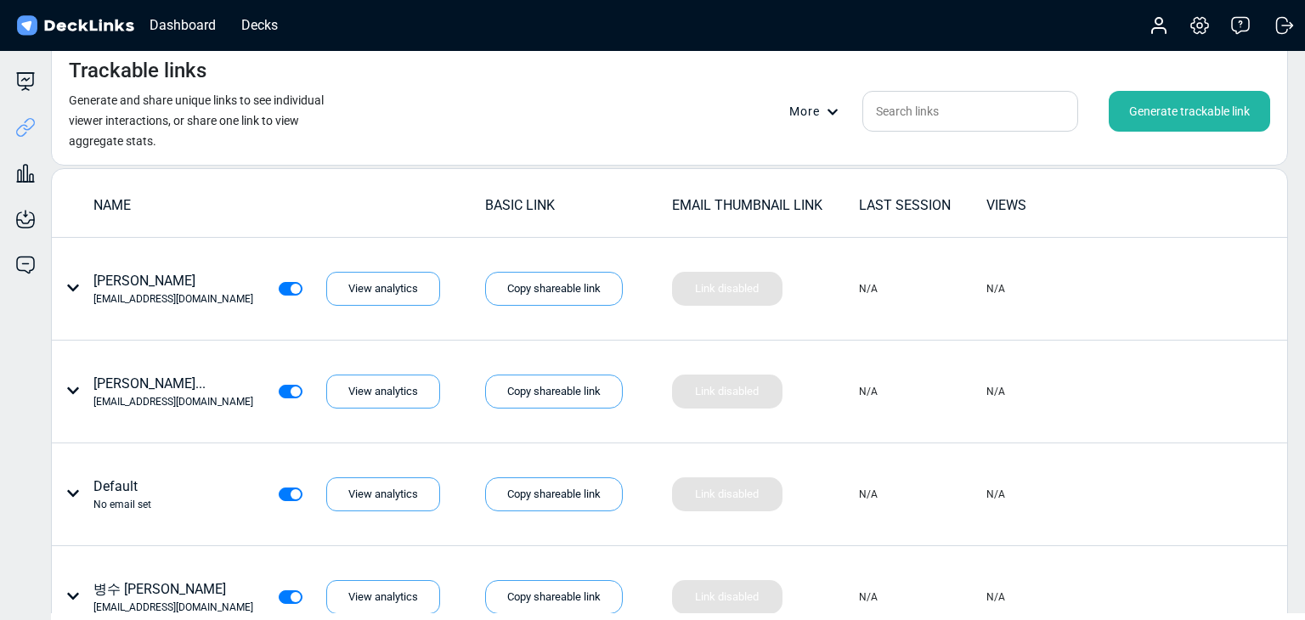
click at [1171, 120] on div "Generate trackable link" at bounding box center [1189, 111] width 161 height 41
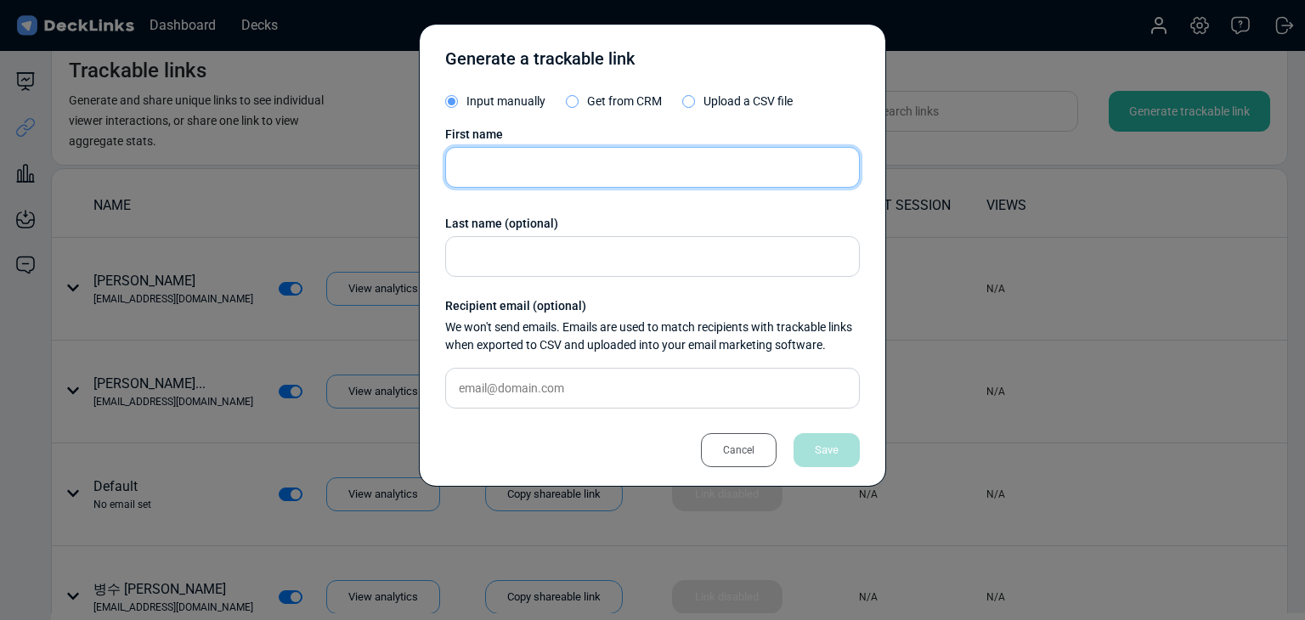
click at [637, 173] on input "text" at bounding box center [652, 167] width 415 height 41
paste input "Jorge Gutierrez"
type input "Jorge Gutierrez"
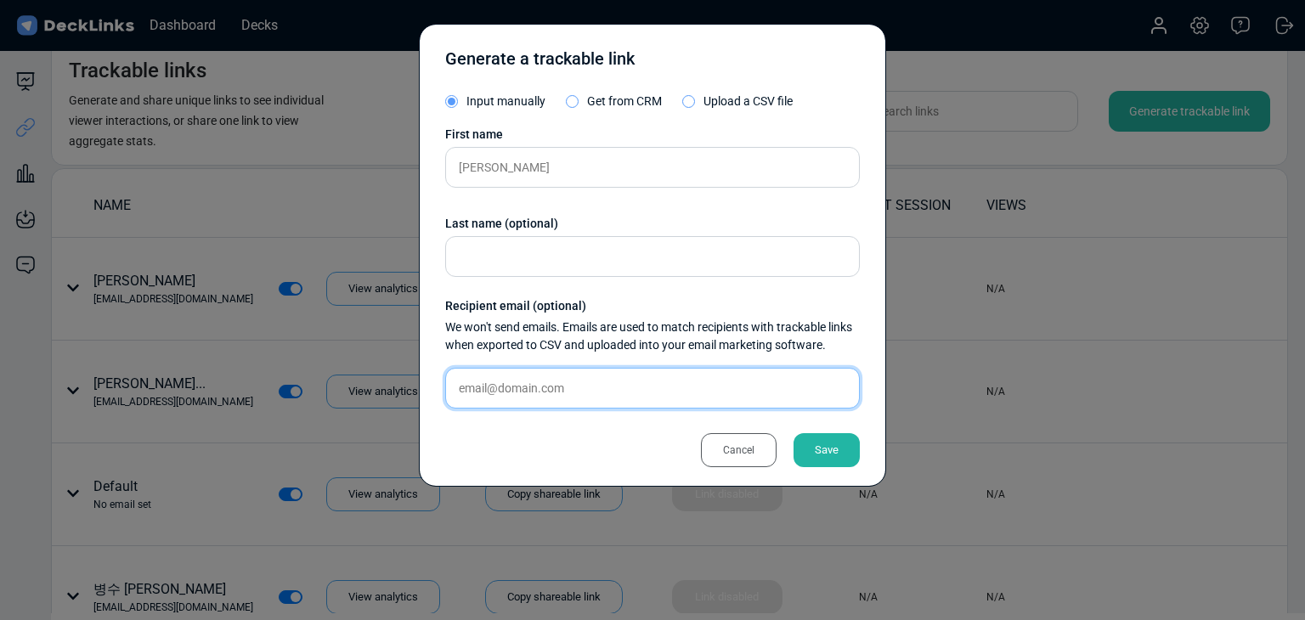
click at [630, 389] on input "text" at bounding box center [652, 388] width 415 height 41
paste input "jgutierrez@bowloftentacles.com"
type input "jgutierrez@bowloftentacles.com"
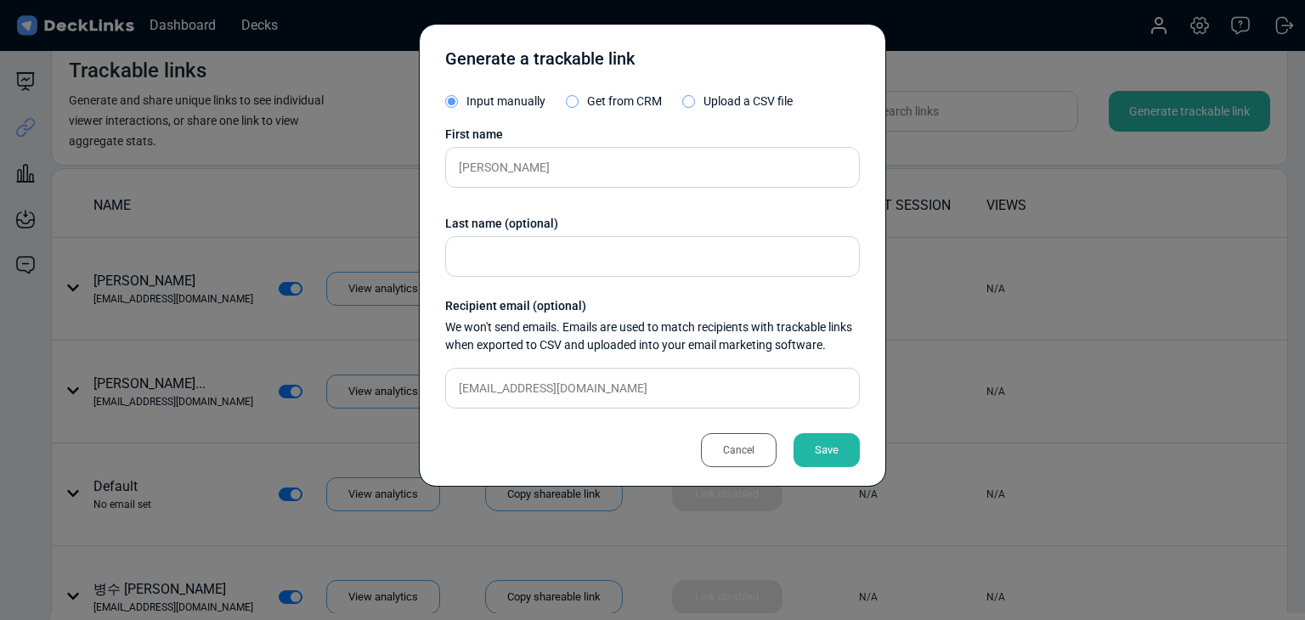
click at [800, 440] on div "Save" at bounding box center [826, 450] width 66 height 34
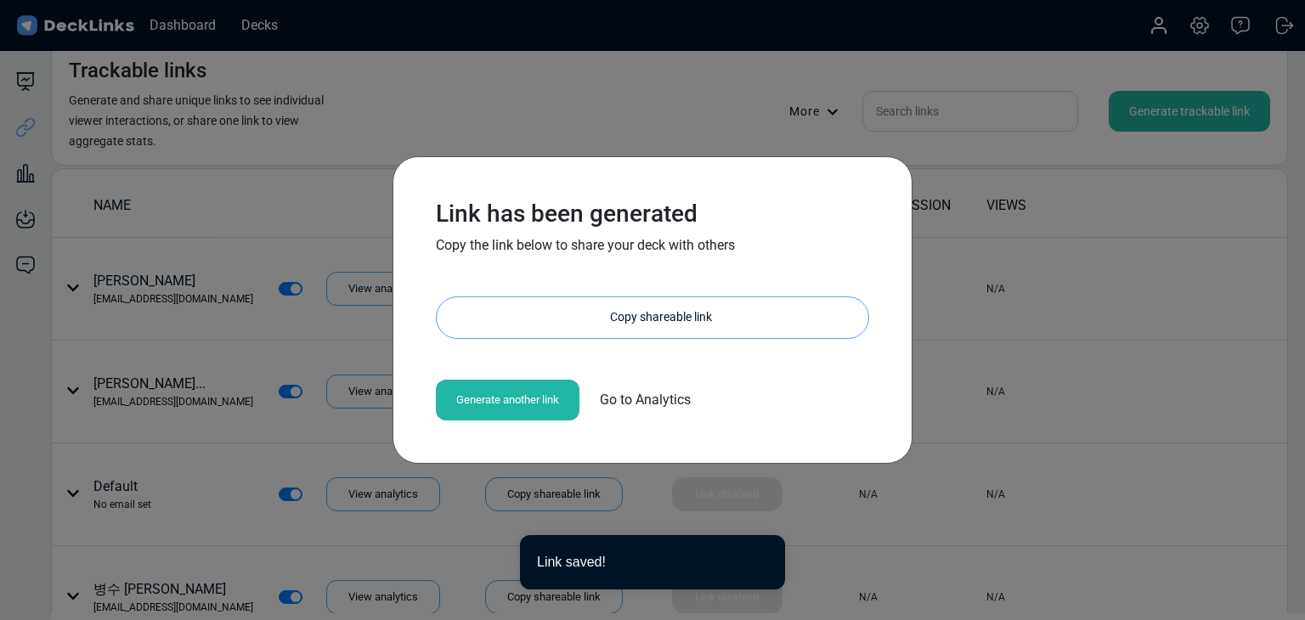
drag, startPoint x: 665, startPoint y: 320, endPoint x: 589, endPoint y: 305, distance: 78.0
click at [665, 320] on div "Copy shareable link" at bounding box center [661, 317] width 415 height 41
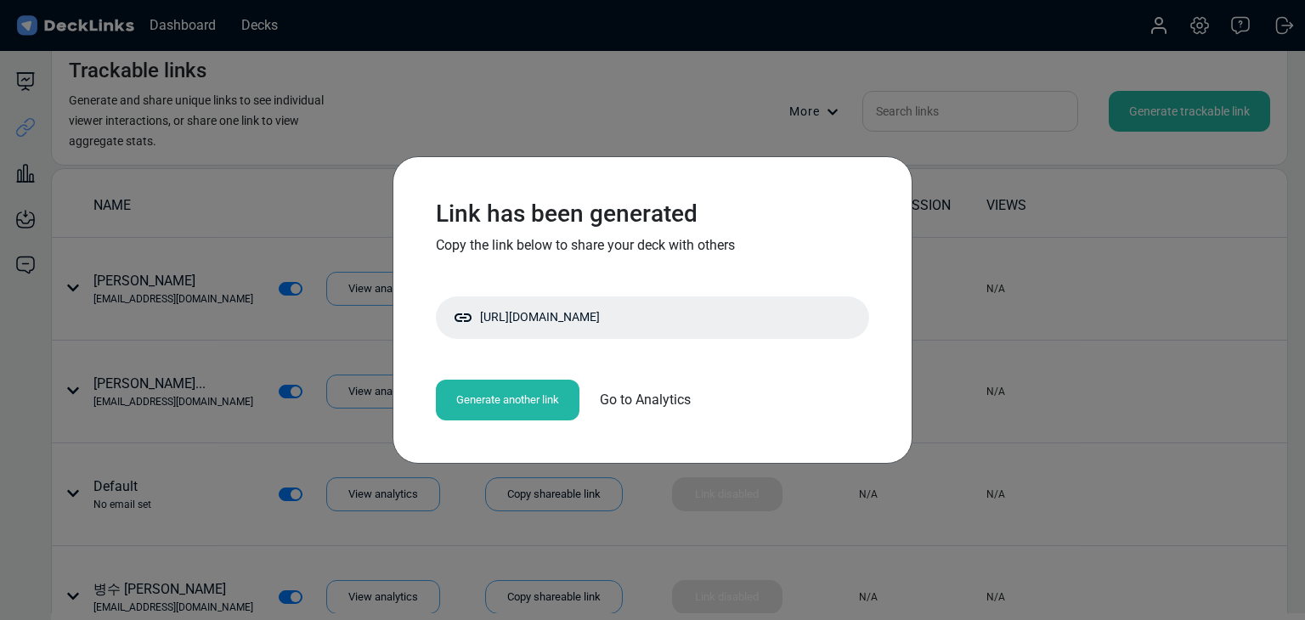
drag, startPoint x: 375, startPoint y: 91, endPoint x: 359, endPoint y: 6, distance: 86.5
click at [375, 92] on div "Link has been generated Copy the link below to share your deck with others http…" at bounding box center [652, 310] width 1305 height 620
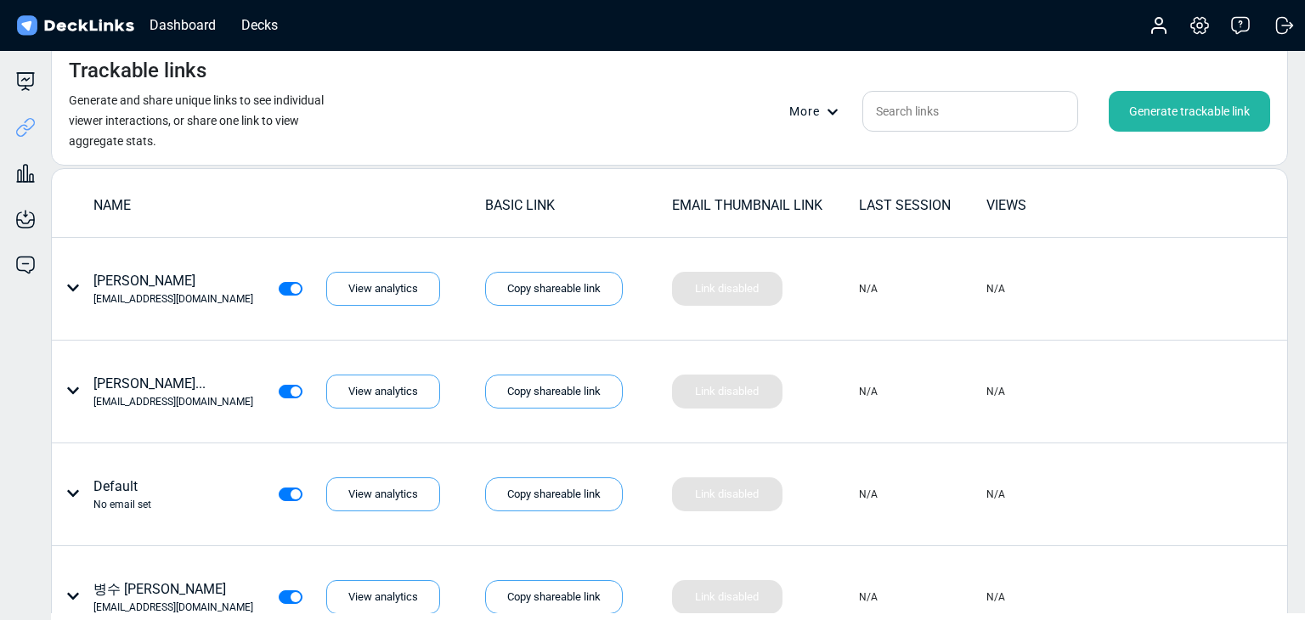
click at [1160, 104] on div "Generate trackable link" at bounding box center [1189, 111] width 161 height 41
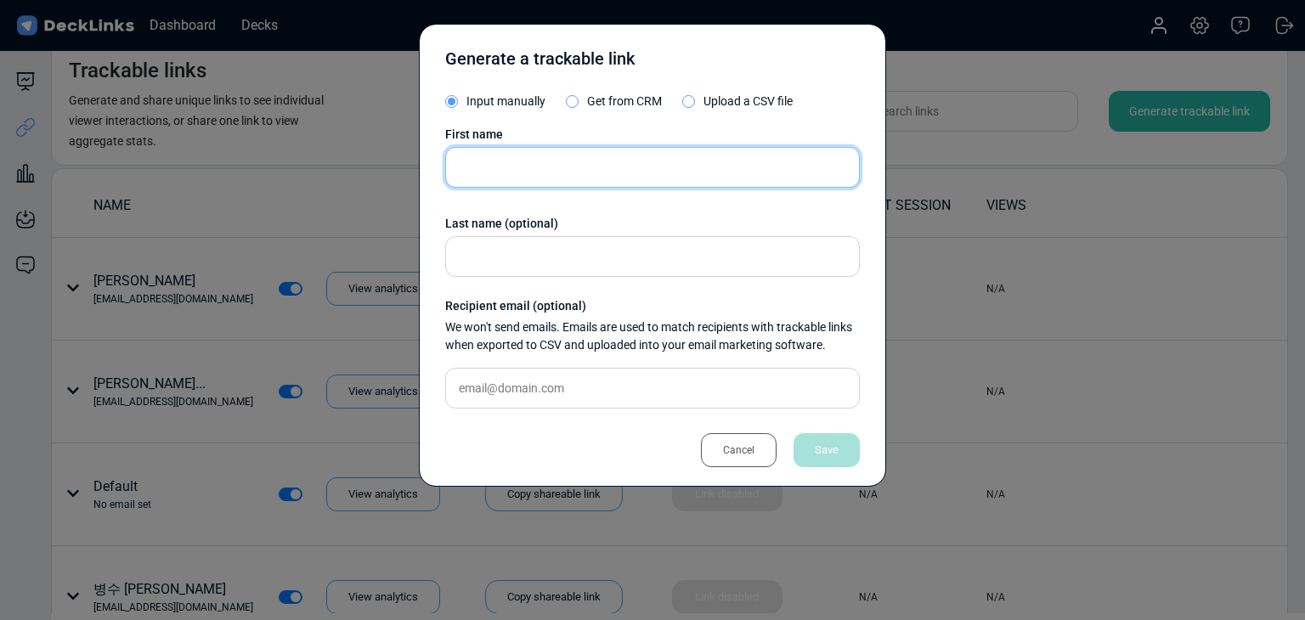
drag, startPoint x: 556, startPoint y: 157, endPoint x: 528, endPoint y: 164, distance: 28.8
click at [556, 157] on input "text" at bounding box center [652, 167] width 415 height 41
paste input "Manicone Matteo"
type input "Manicone Matteo"
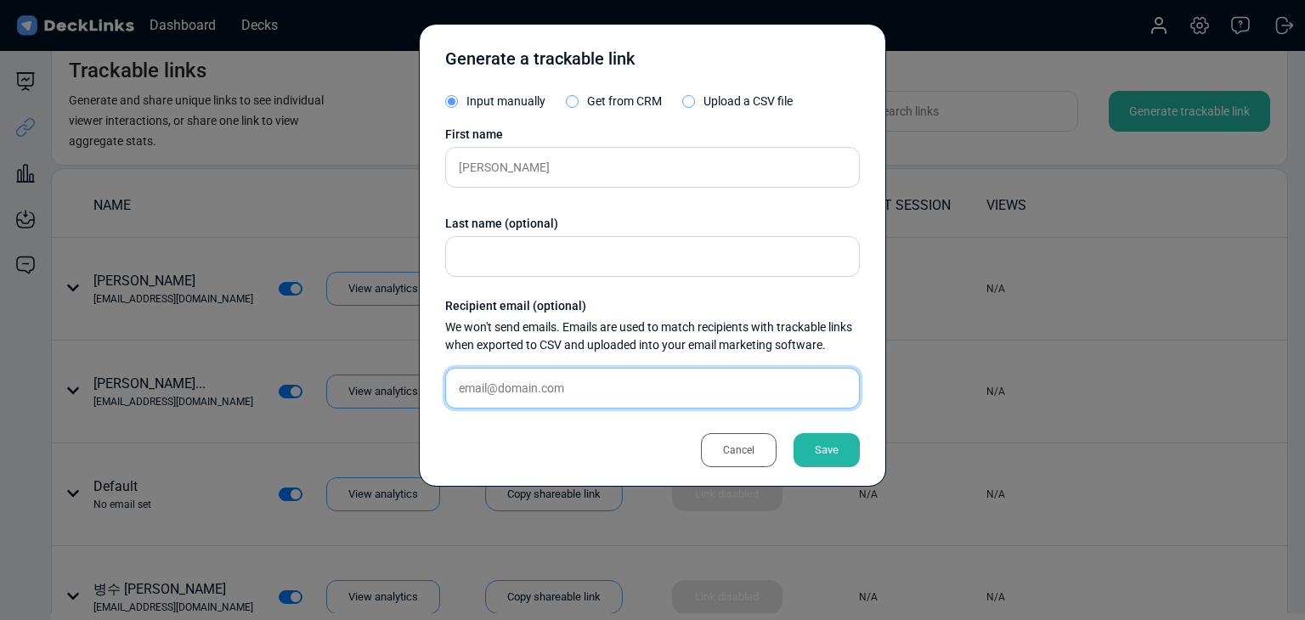
click at [539, 389] on input "text" at bounding box center [652, 388] width 415 height 41
paste input "matteomanicone@outlook.com"
type input "matteomanicone@outlook.com"
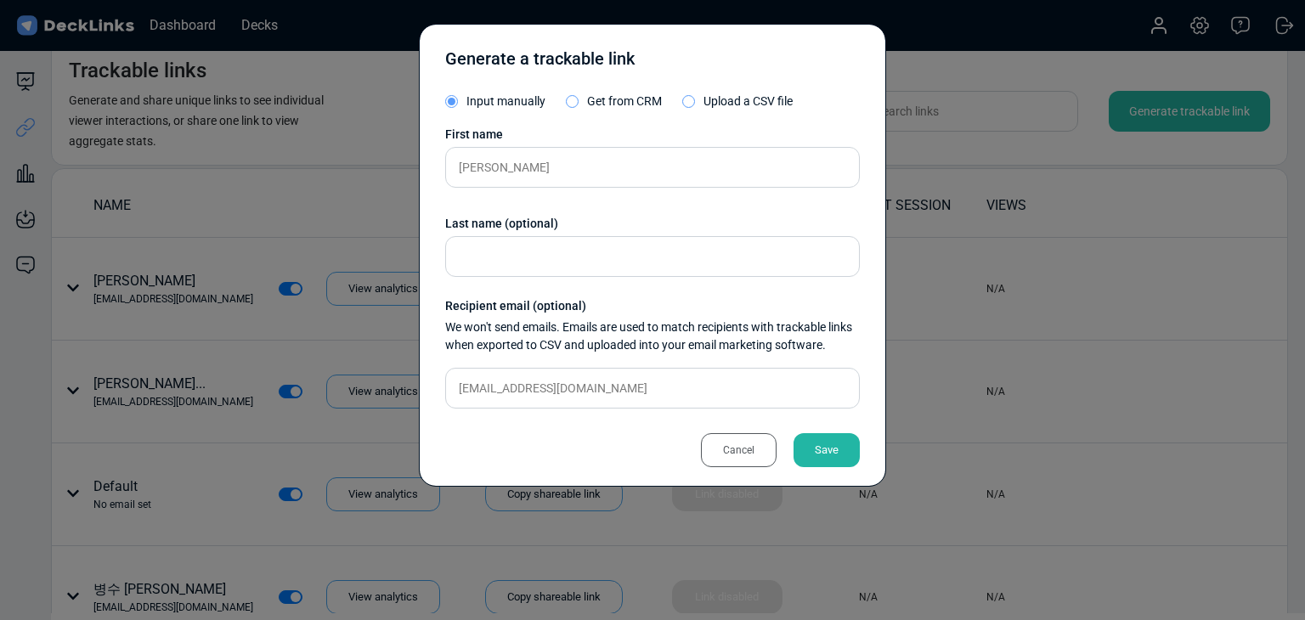
click at [858, 449] on div "Save" at bounding box center [826, 450] width 66 height 34
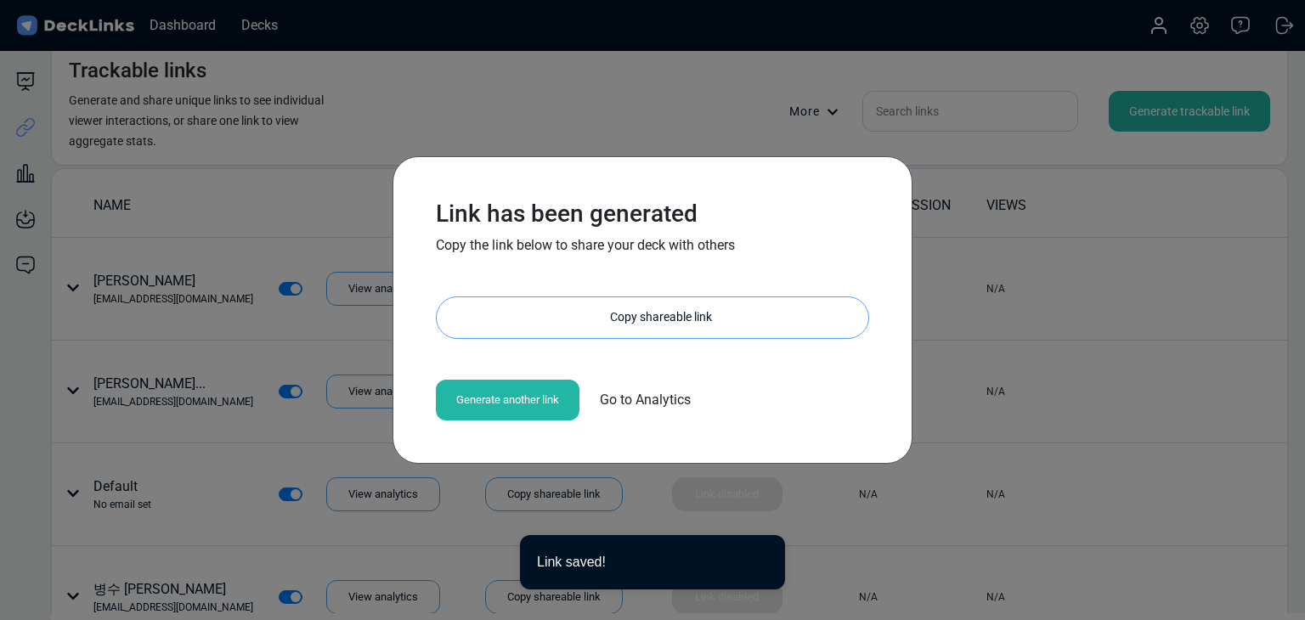
click at [680, 309] on div "Copy shareable link" at bounding box center [661, 317] width 415 height 41
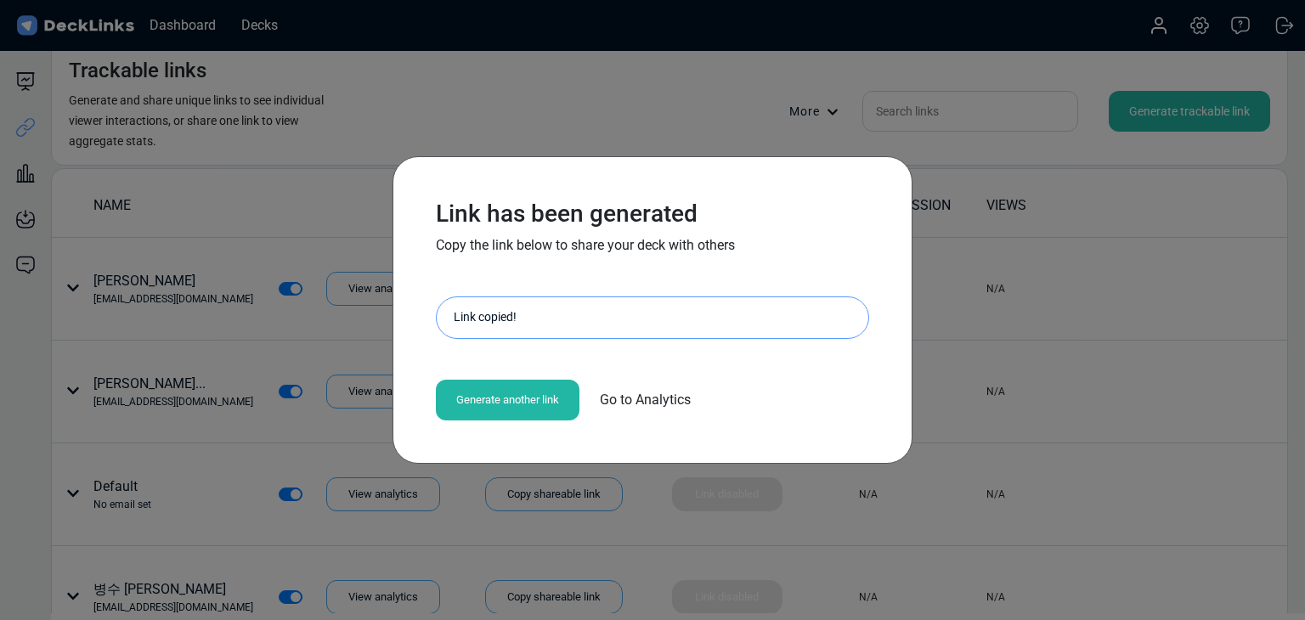
click at [285, 166] on div "Link has been generated Copy the link below to share your deck with others http…" at bounding box center [652, 310] width 1305 height 620
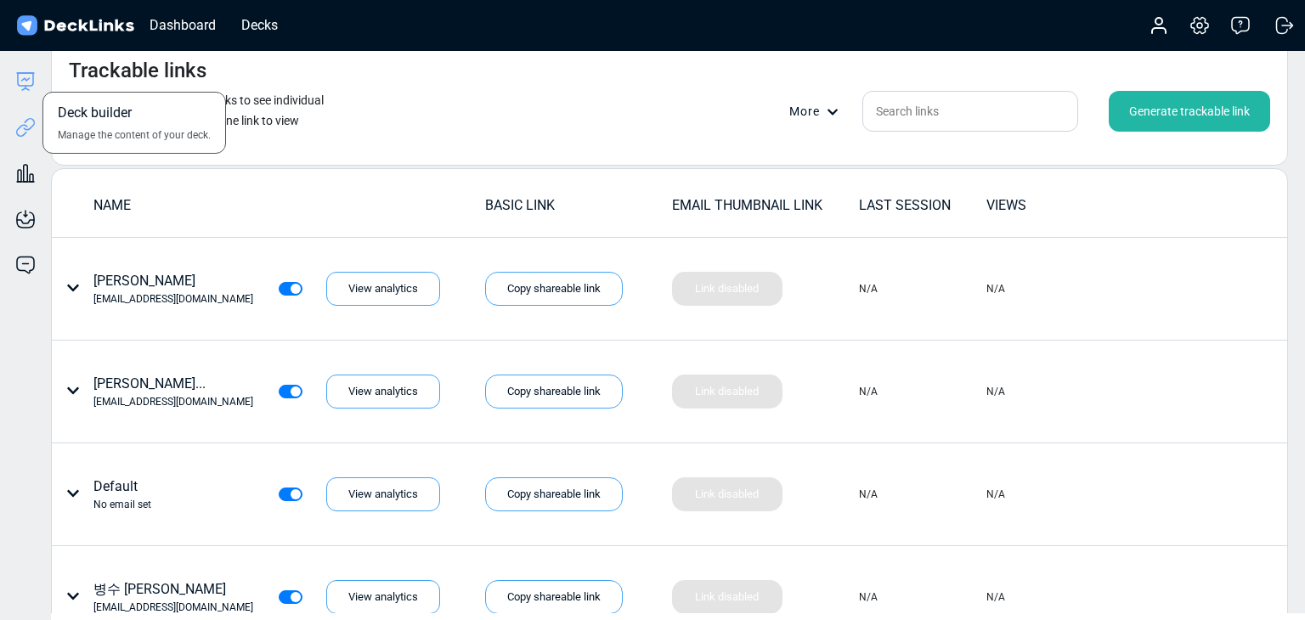
click at [31, 82] on icon at bounding box center [25, 81] width 20 height 20
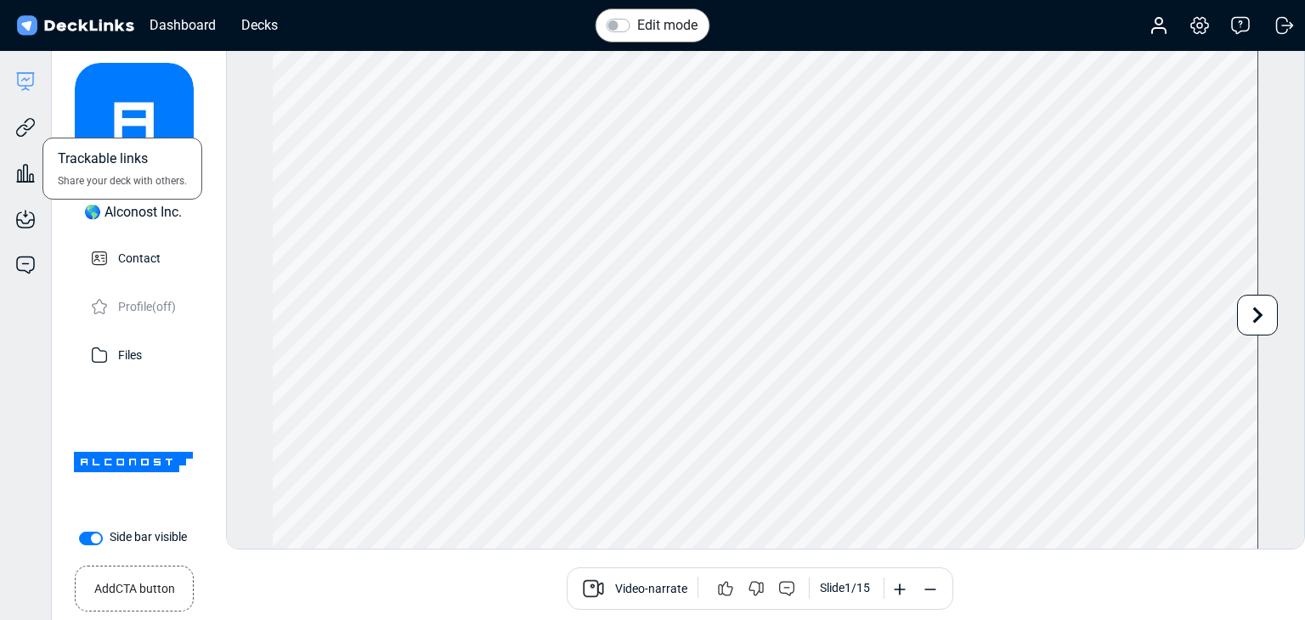
click at [36, 130] on div "Trackable links Share your deck with others." at bounding box center [25, 115] width 51 height 46
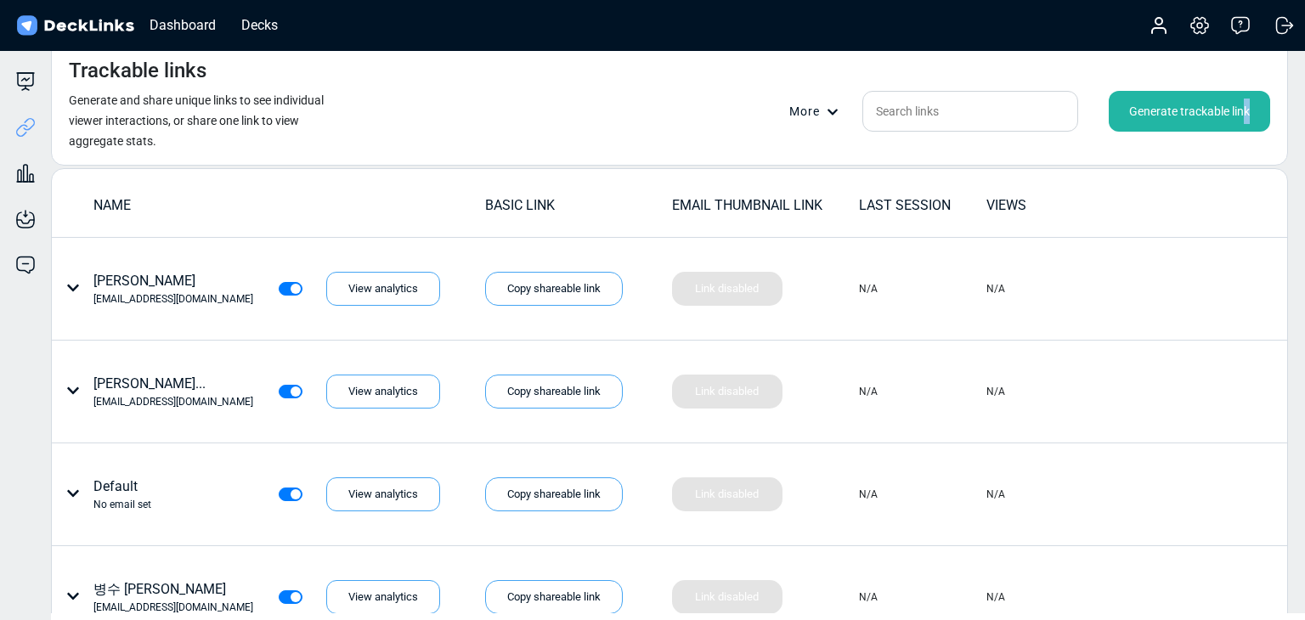
click at [1245, 104] on div "Generate trackable link" at bounding box center [1189, 111] width 161 height 41
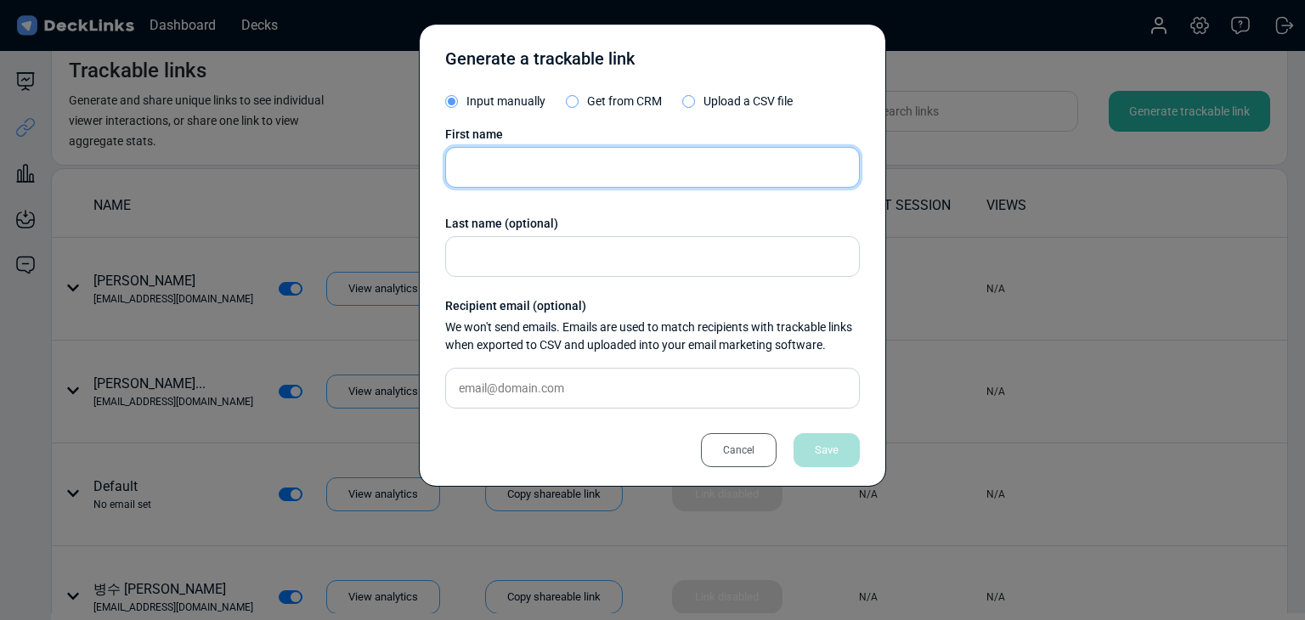
click at [580, 164] on input "text" at bounding box center [652, 167] width 415 height 41
paste input "Koh Tong Liang"
type input "Koh Tong Liang"
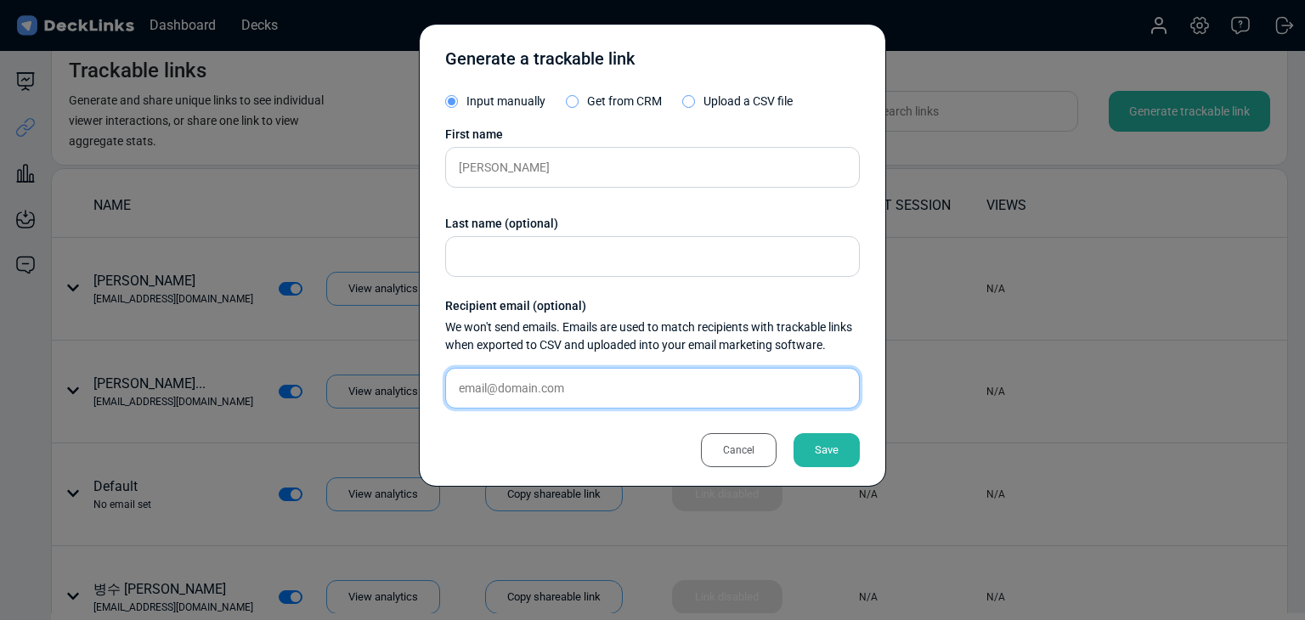
click at [534, 378] on input "text" at bounding box center [652, 388] width 415 height 41
paste input "tongliang@headphoneturtlestudios.com"
type input "tongliang@headphoneturtlestudios.com"
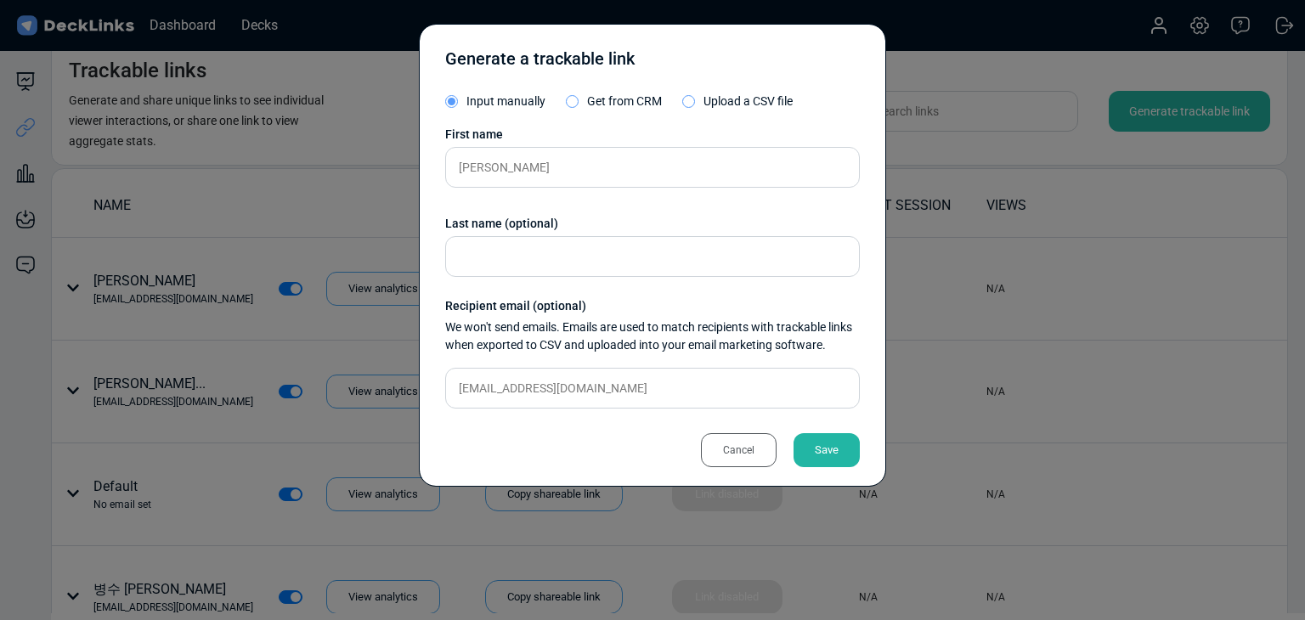
click at [841, 452] on div "Save" at bounding box center [826, 450] width 66 height 34
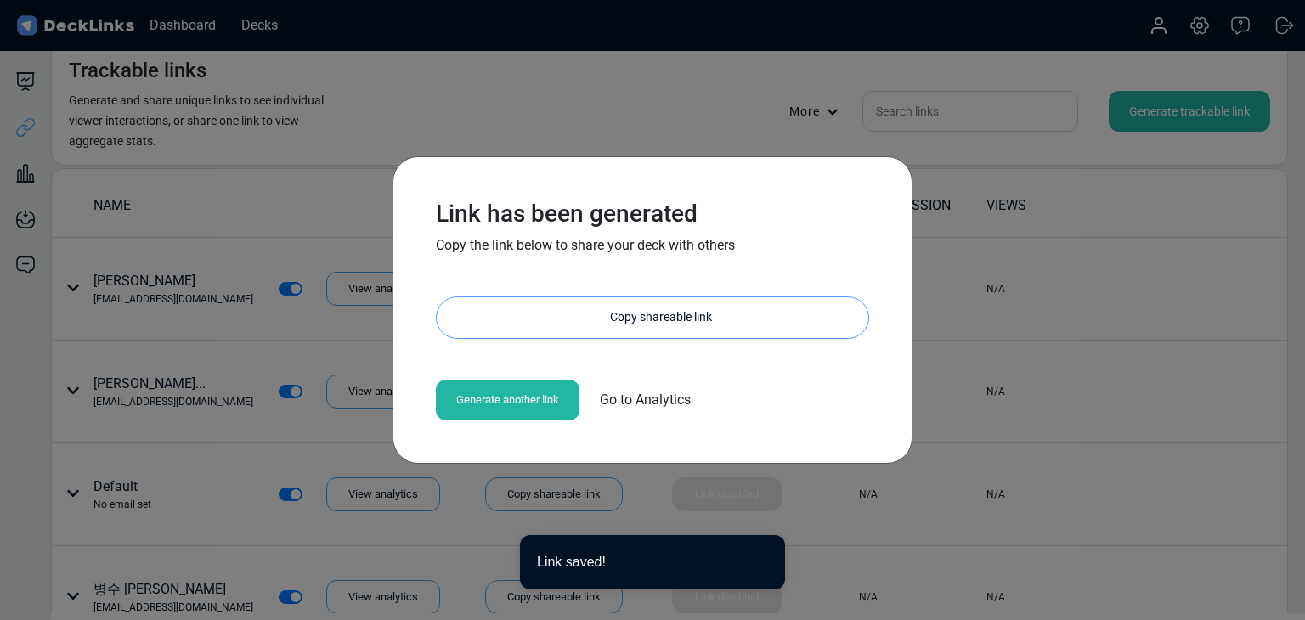
click at [675, 317] on div "Copy shareable link" at bounding box center [661, 317] width 415 height 41
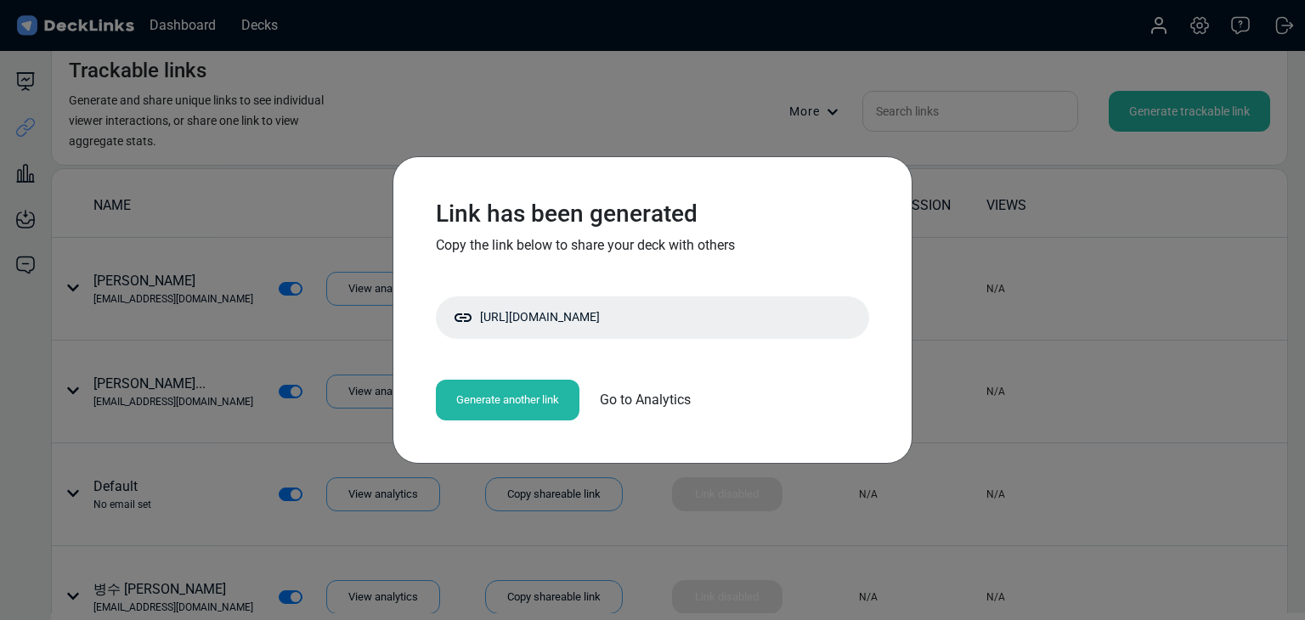
click at [308, 164] on div "Link has been generated Copy the link below to share your deck with others http…" at bounding box center [652, 310] width 1305 height 620
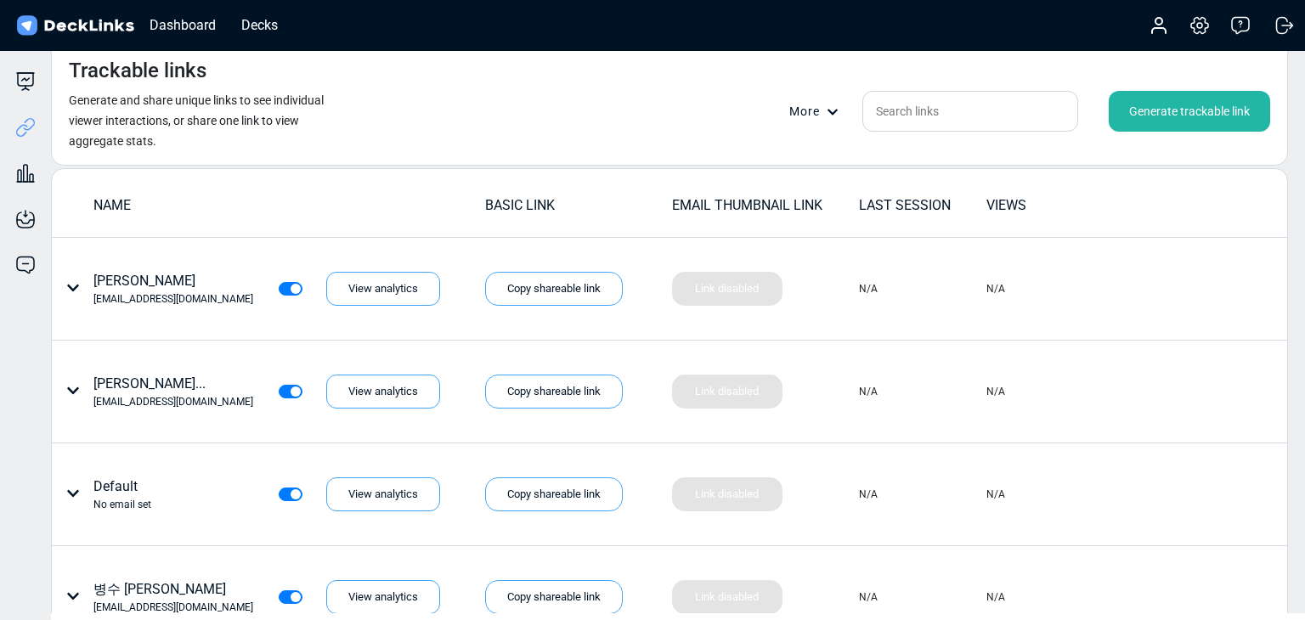
click at [1210, 107] on div "Generate trackable link" at bounding box center [1189, 111] width 161 height 41
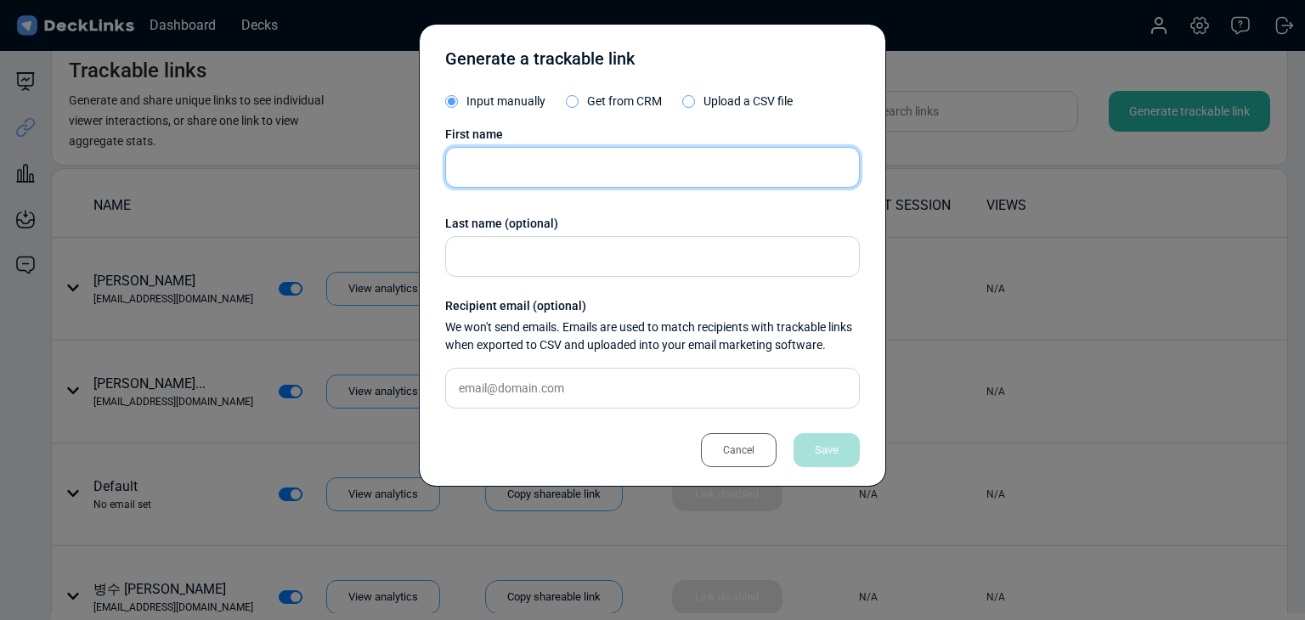
drag, startPoint x: 513, startPoint y: 161, endPoint x: 502, endPoint y: 162, distance: 11.1
click at [513, 161] on input "text" at bounding box center [652, 167] width 415 height 41
paste input "Sarwono Irfan"
type input "Sarwono Irfan"
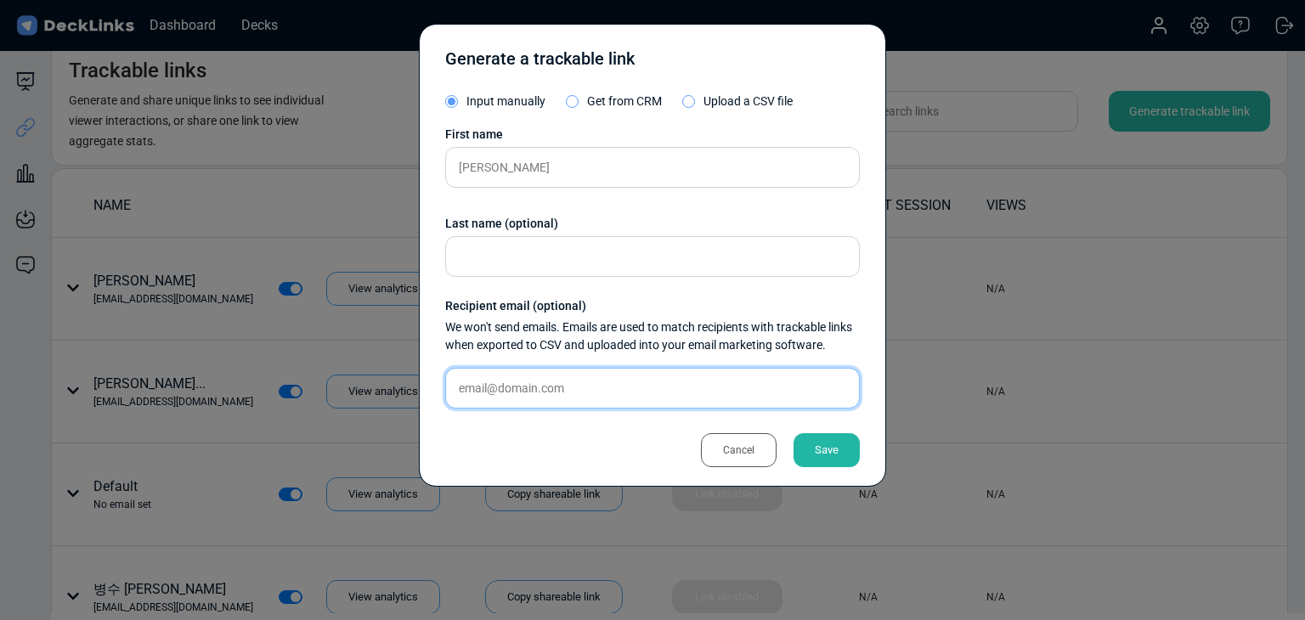
drag, startPoint x: 540, startPoint y: 383, endPoint x: 589, endPoint y: 393, distance: 49.5
click at [540, 383] on input "text" at bounding box center [652, 388] width 415 height 41
paste input "sarwono.irfan@xelodigital.com"
type input "sarwono.irfan@xelodigital.com"
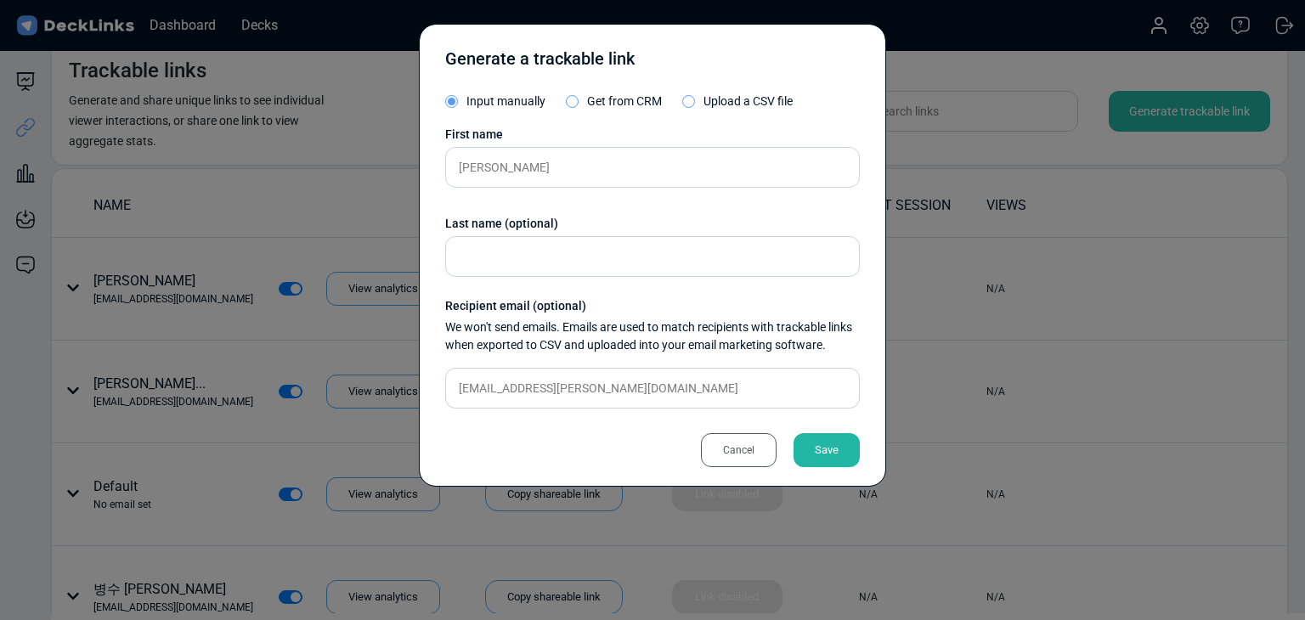
click at [837, 430] on div "Cancel Save" at bounding box center [652, 441] width 415 height 38
click at [838, 438] on div "Save" at bounding box center [826, 450] width 66 height 34
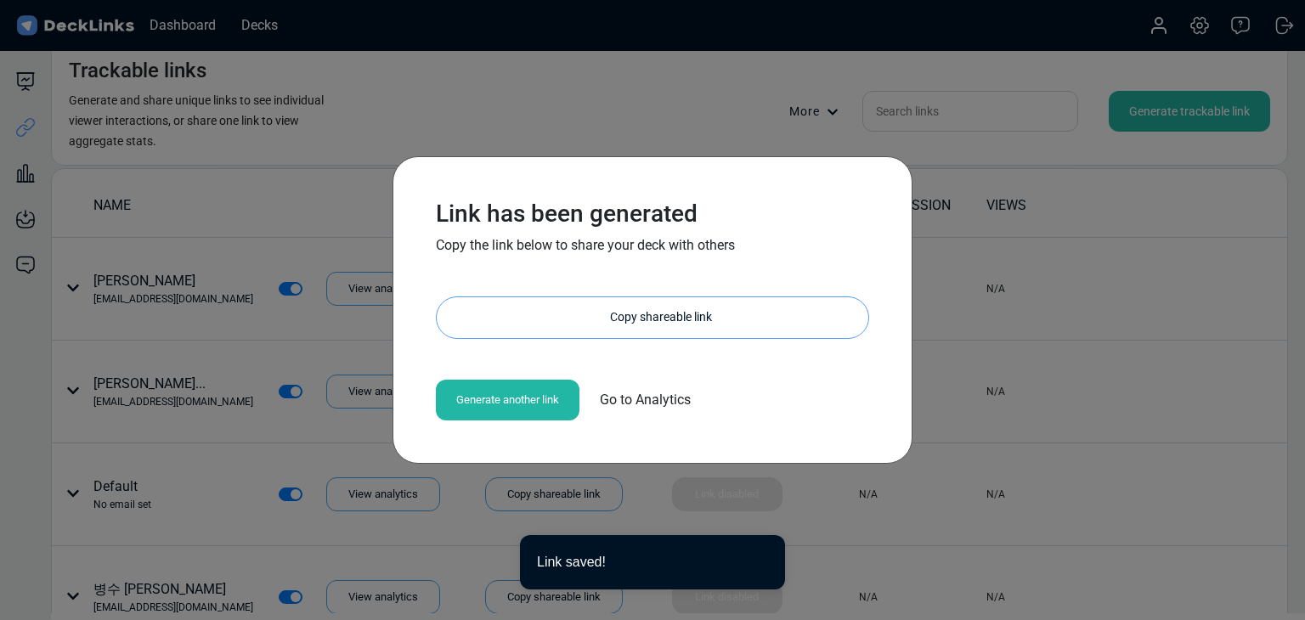
click at [675, 319] on div "Copy shareable link" at bounding box center [661, 317] width 415 height 41
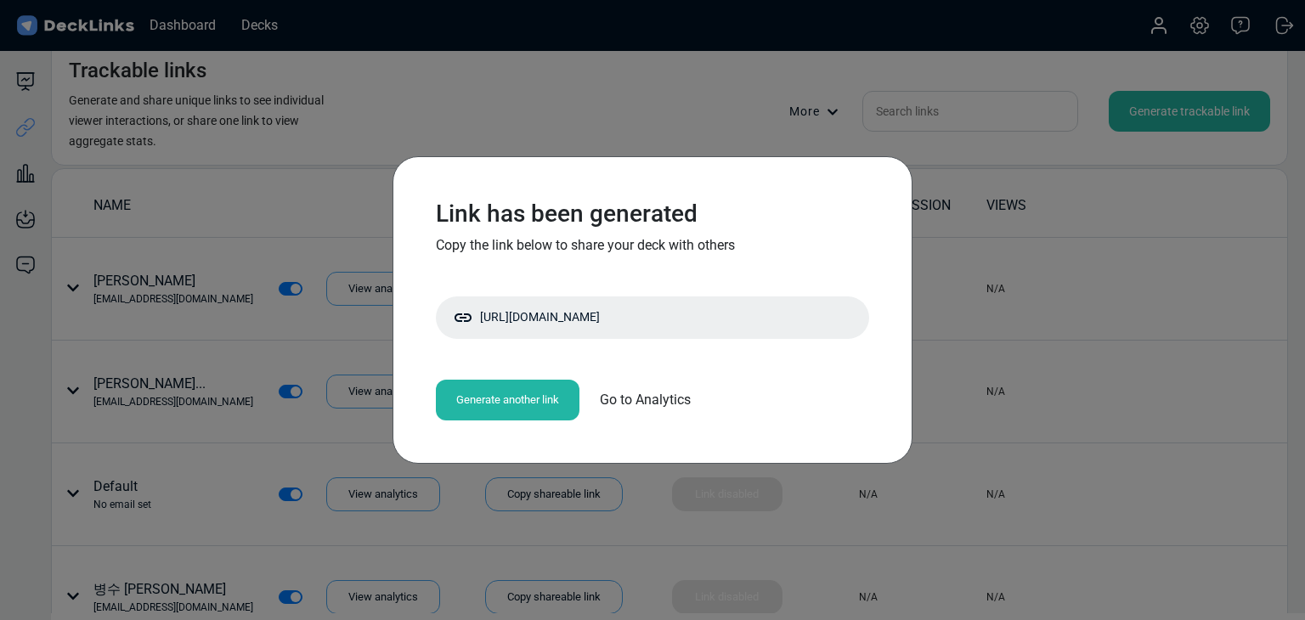
click at [268, 303] on div "Link has been generated Copy the link below to share your deck with others http…" at bounding box center [652, 310] width 1305 height 620
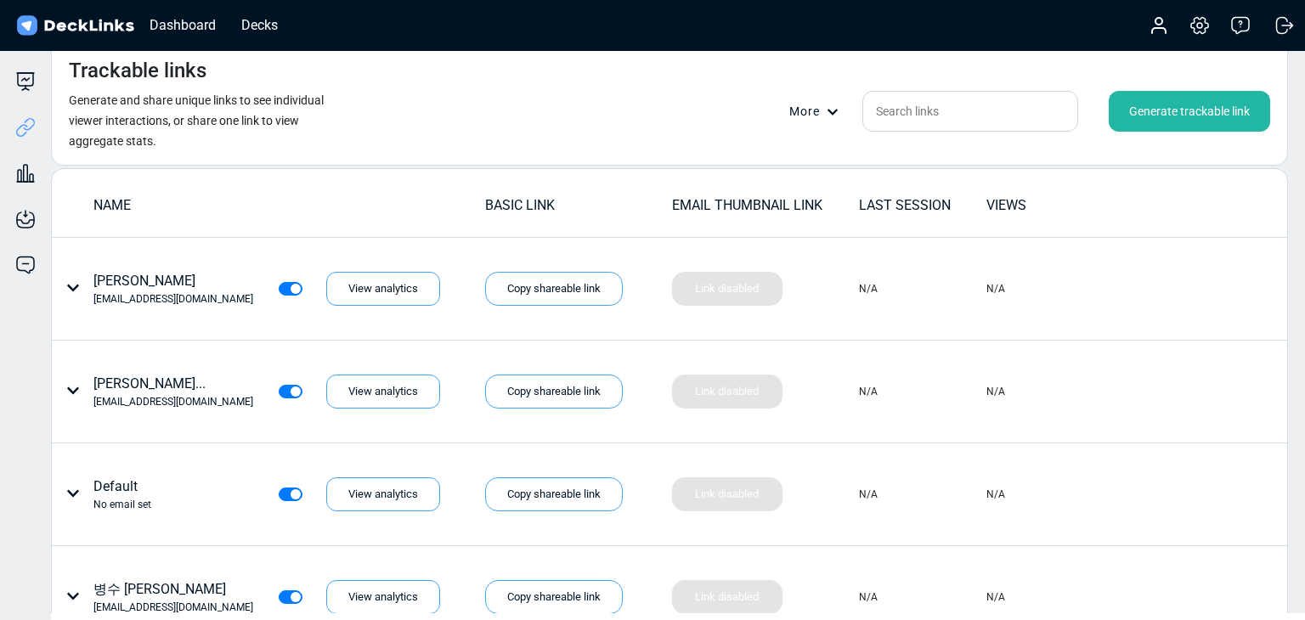
click at [1142, 116] on div "Generate trackable link" at bounding box center [1189, 111] width 161 height 41
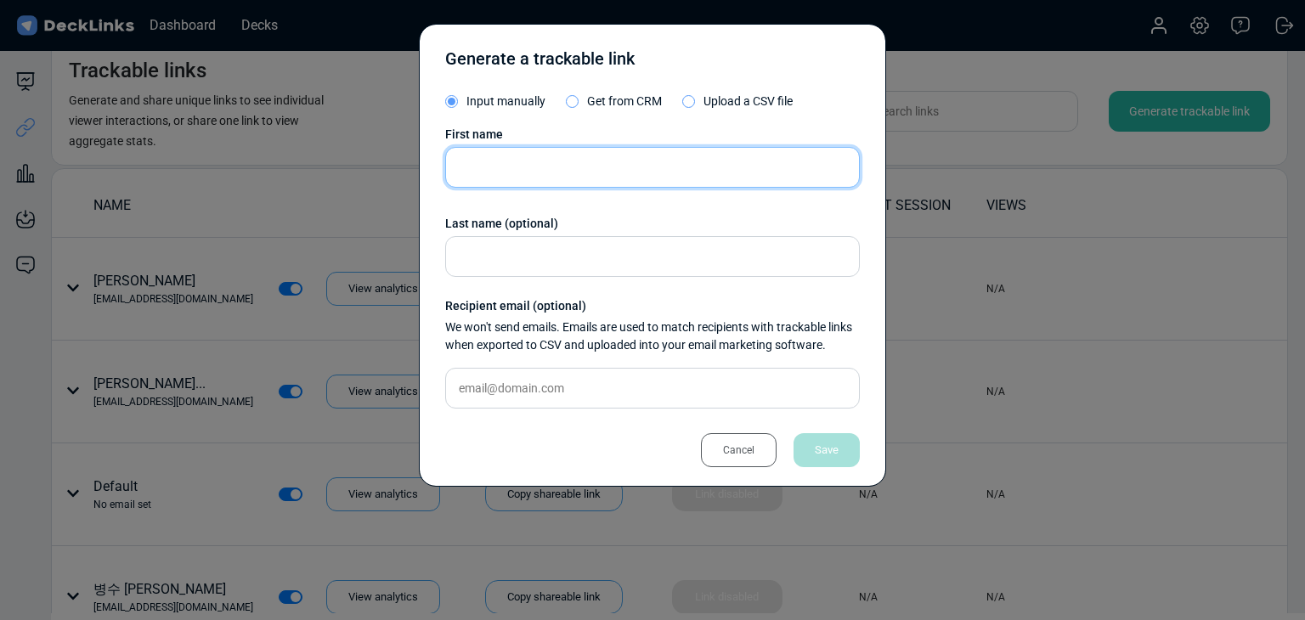
click at [553, 178] on input "text" at bounding box center [652, 167] width 415 height 41
paste input "Bayu Arafat"
type input "Bayu Arafat"
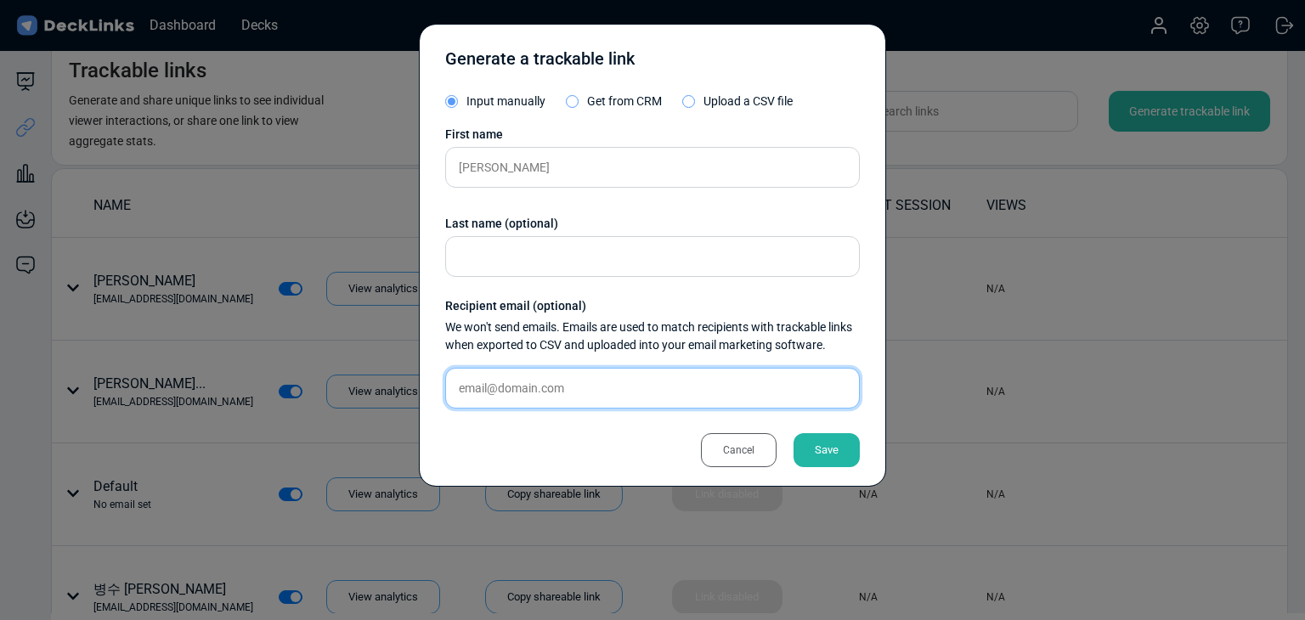
click at [549, 395] on input "text" at bounding box center [652, 388] width 415 height 41
paste input "info@separuhinteractive.com"
type input "info@separuhinteractive.com"
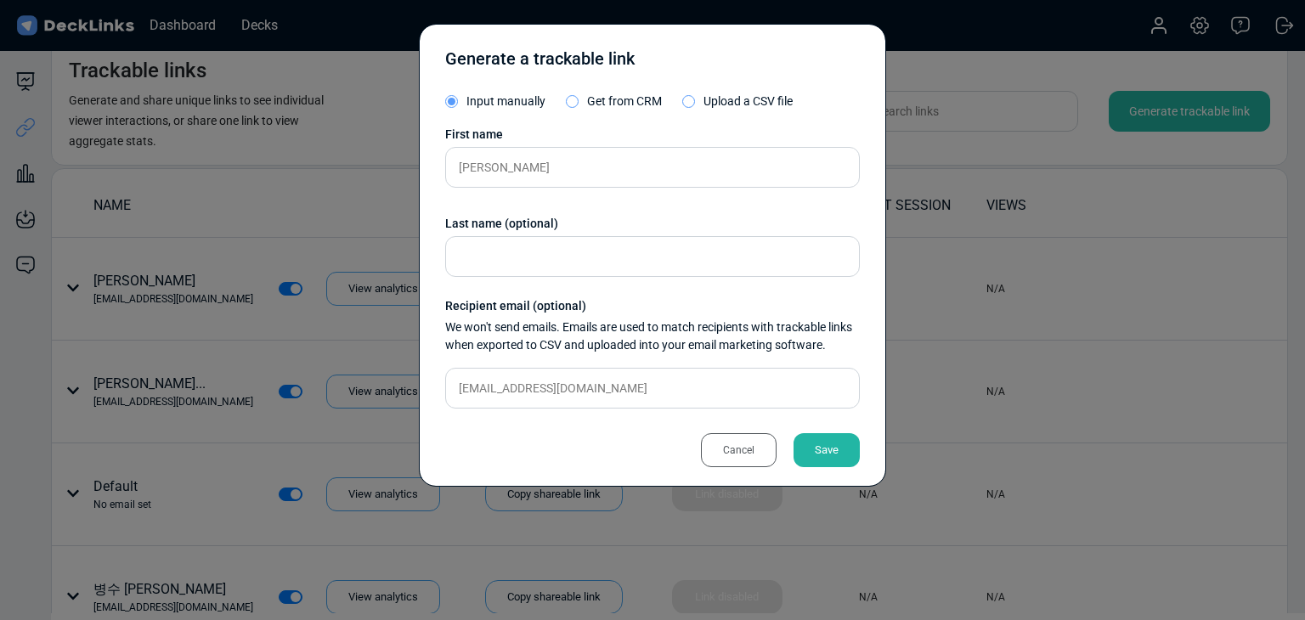
click at [805, 454] on div "Save" at bounding box center [826, 450] width 66 height 34
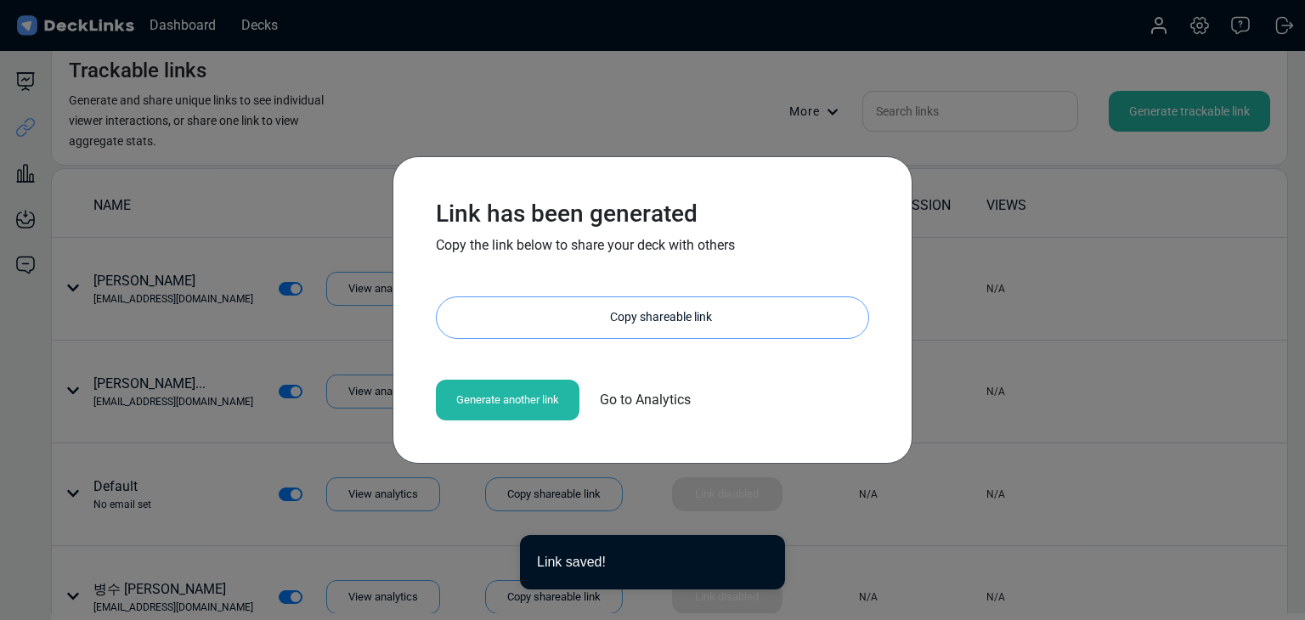
click at [646, 306] on div "Copy shareable link" at bounding box center [661, 317] width 415 height 41
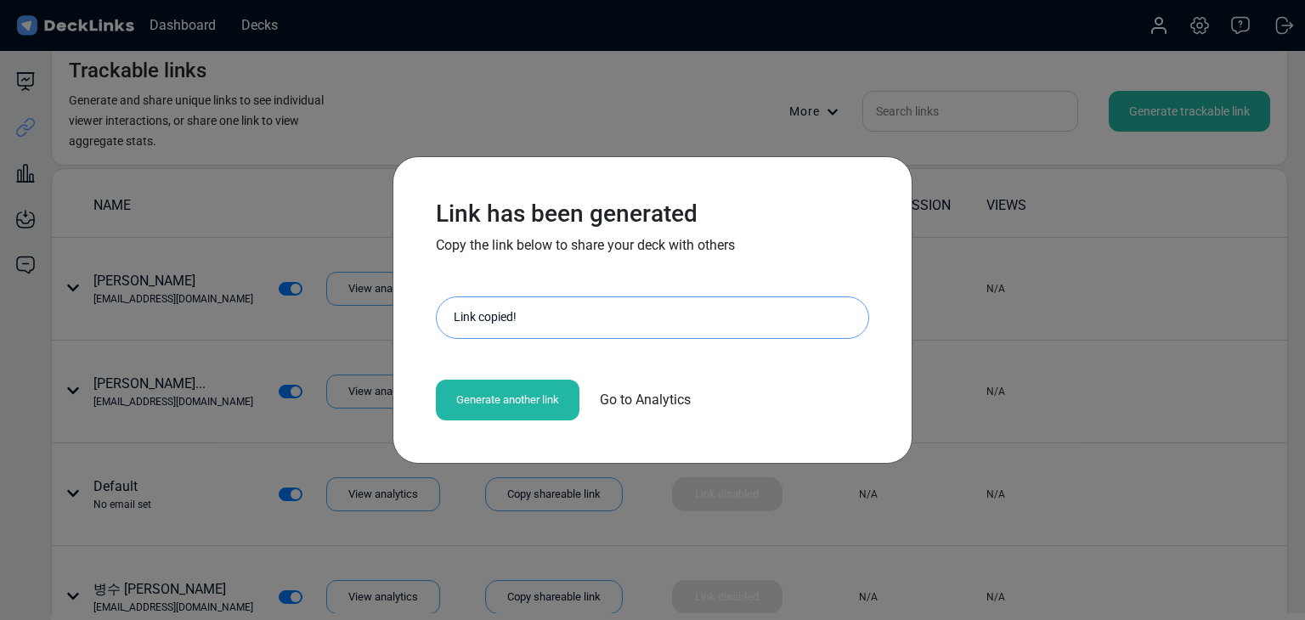
drag, startPoint x: 232, startPoint y: 269, endPoint x: 258, endPoint y: 186, distance: 87.3
click at [229, 268] on div "Link has been generated Copy the link below to share your deck with others http…" at bounding box center [652, 310] width 1305 height 620
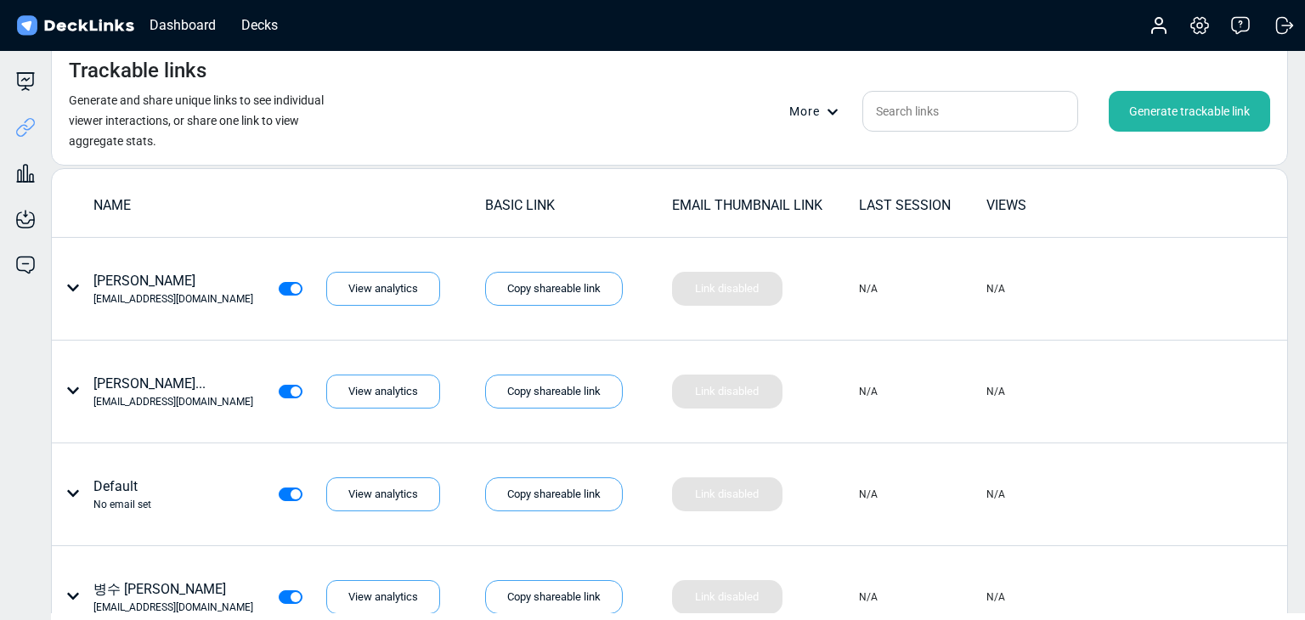
click at [1167, 105] on div "Generate trackable link" at bounding box center [1189, 111] width 161 height 41
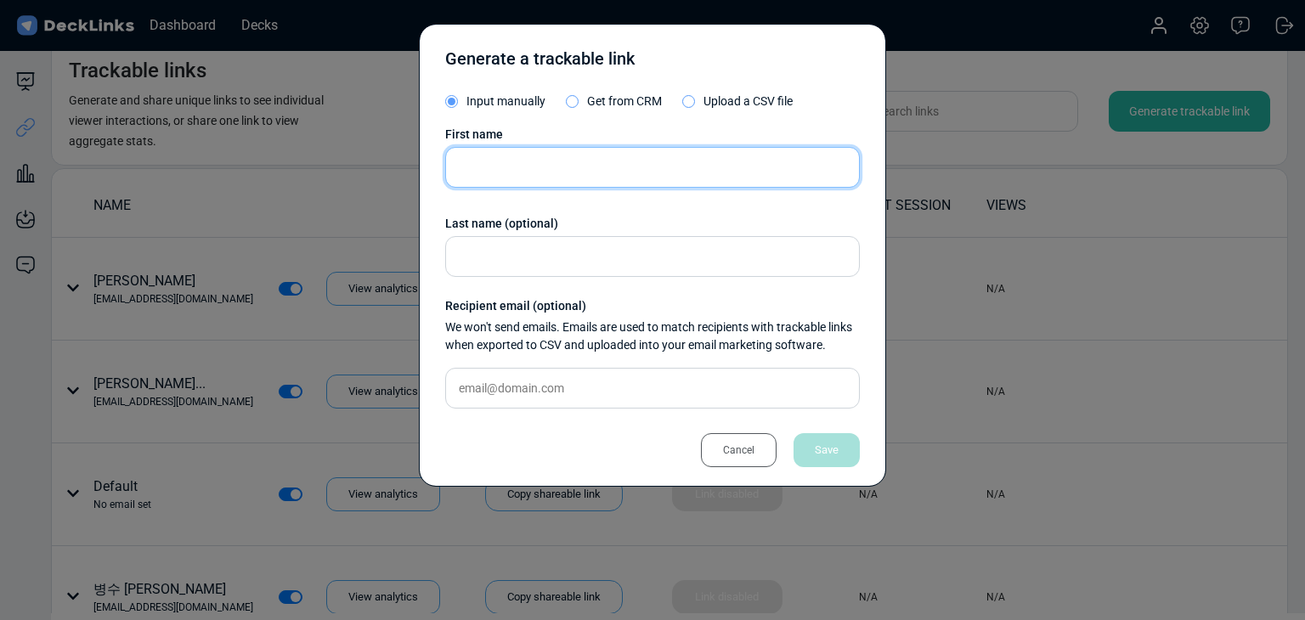
click at [624, 181] on input "text" at bounding box center [652, 167] width 415 height 41
paste input "ersoy servet"
type input "ersoy servet"
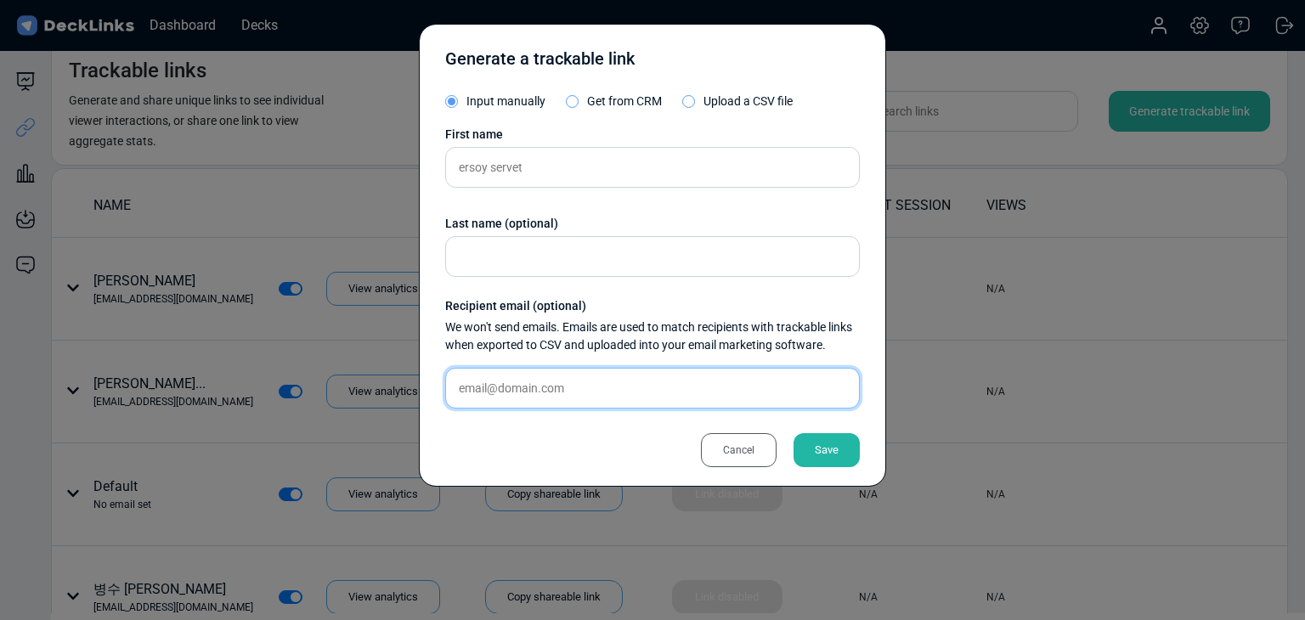
click at [589, 404] on input "text" at bounding box center [652, 388] width 415 height 41
paste input "servet@blbrn.com"
type input "servet@blbrn.com"
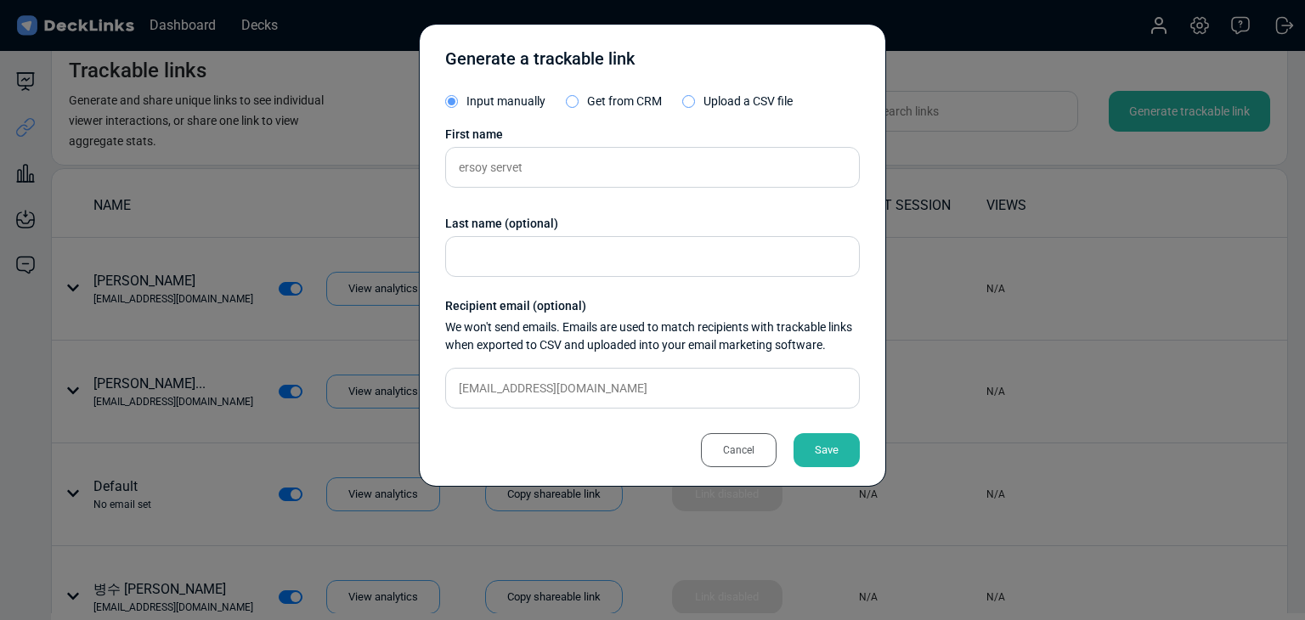
drag, startPoint x: 795, startPoint y: 439, endPoint x: 809, endPoint y: 443, distance: 14.2
click at [801, 442] on div "Save" at bounding box center [826, 450] width 66 height 34
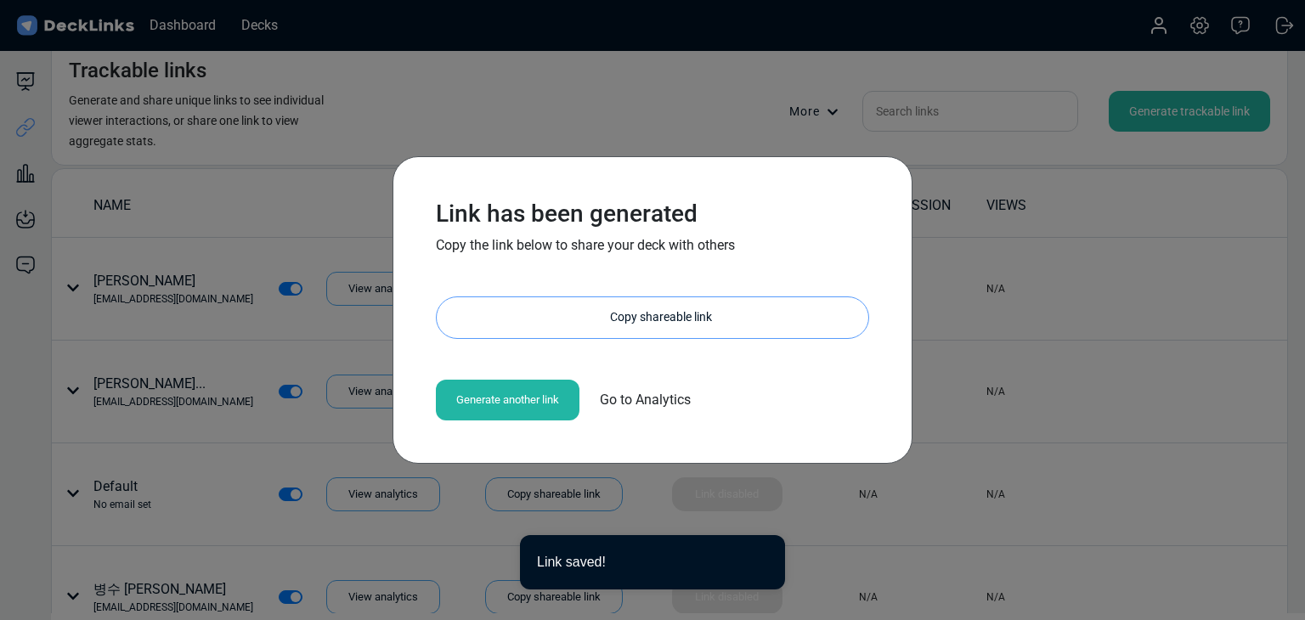
click at [673, 332] on div "Copy shareable link" at bounding box center [661, 317] width 415 height 41
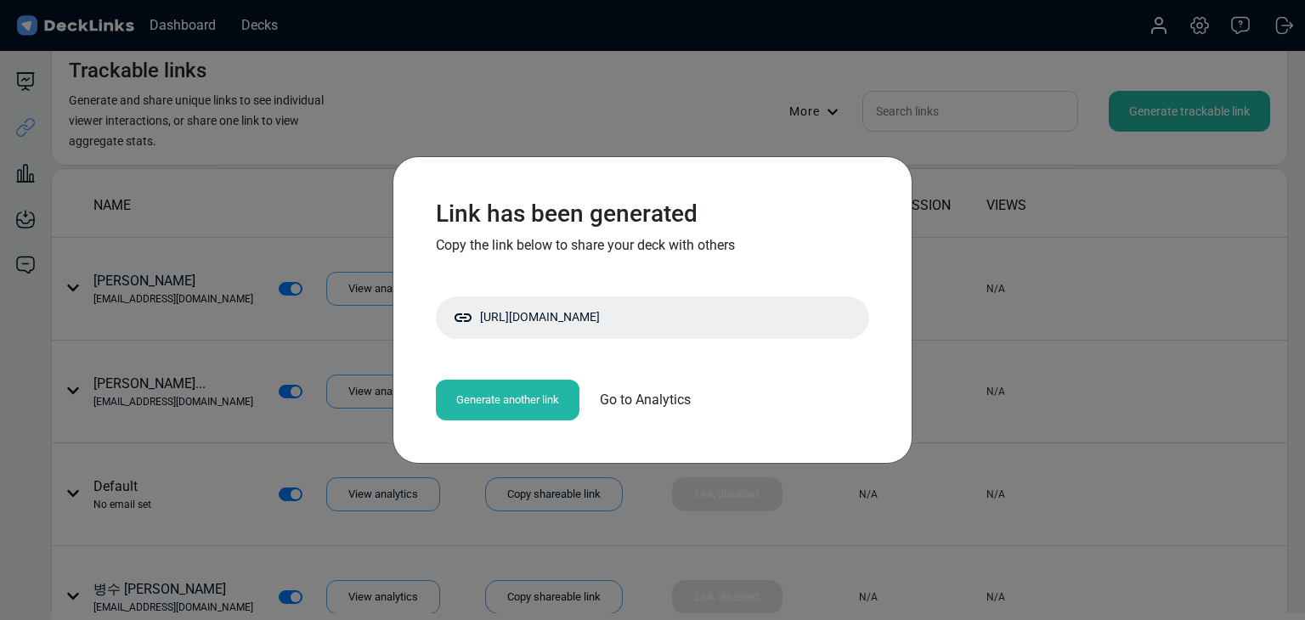
click at [291, 226] on div "Link has been generated Copy the link below to share your deck with others http…" at bounding box center [652, 310] width 1305 height 620
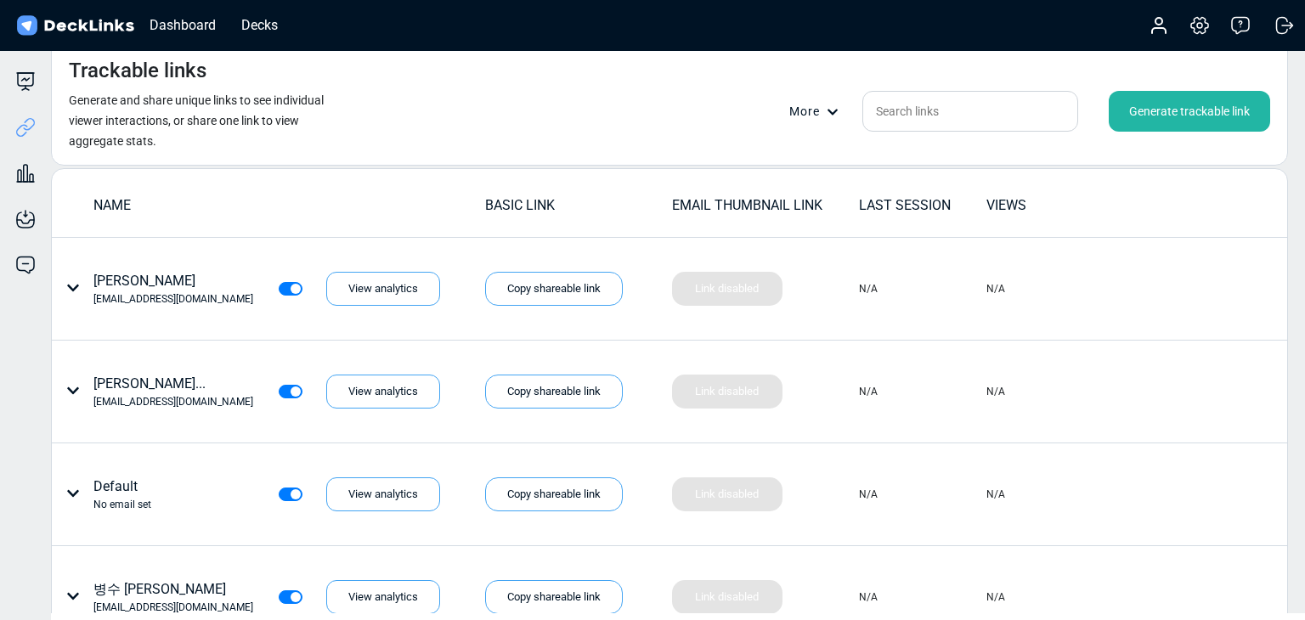
click at [1210, 118] on div "Generate trackable link" at bounding box center [1189, 111] width 161 height 41
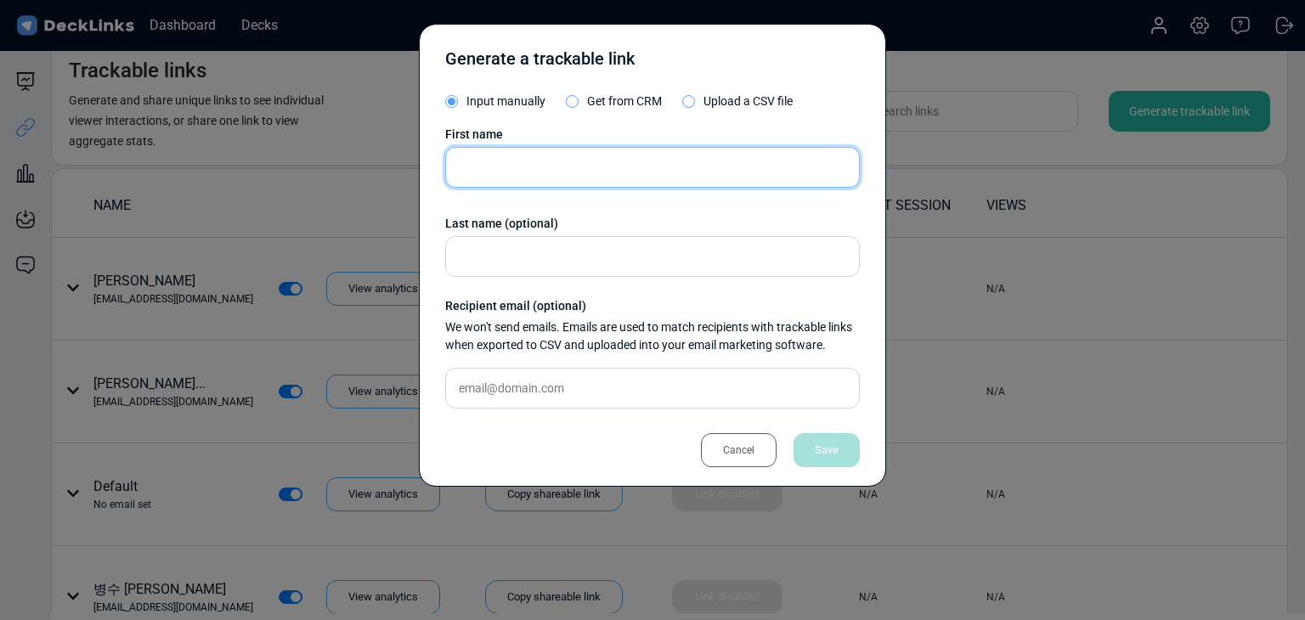
click at [597, 154] on input "text" at bounding box center [652, 167] width 415 height 41
paste input "Katz Aron"
type input "Katz Aron"
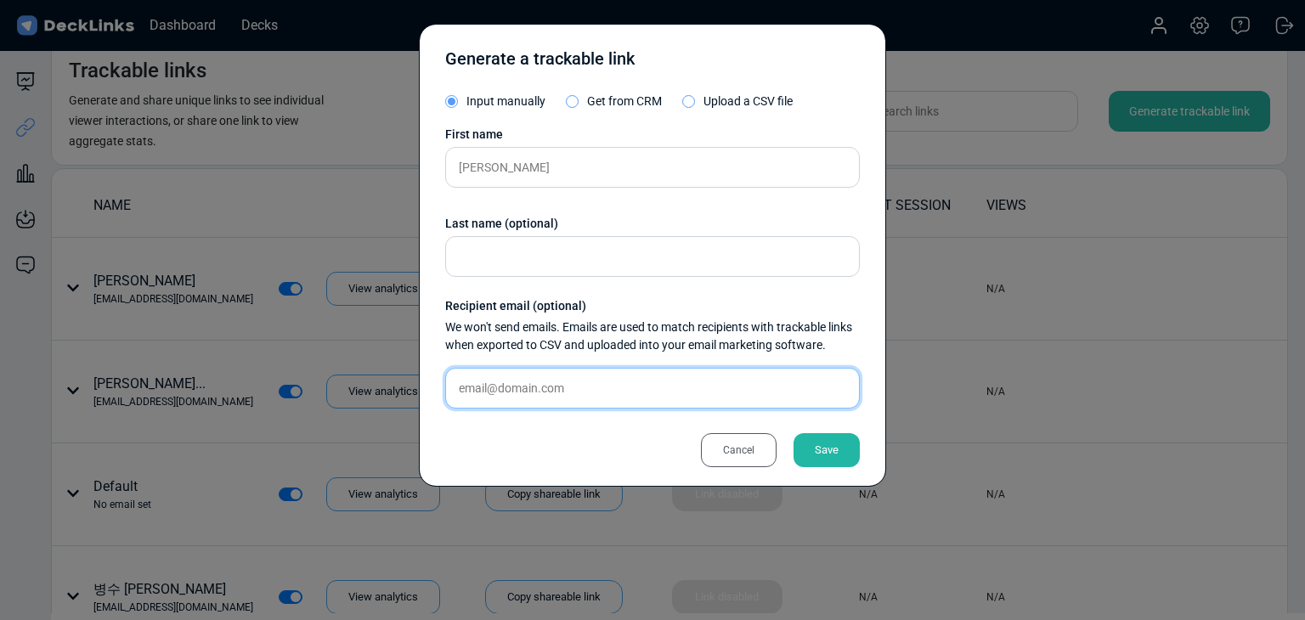
click at [605, 381] on input "text" at bounding box center [652, 388] width 415 height 41
paste input "aron@arongkatzmarketing.com"
type input "aron@arongkatzmarketing.com"
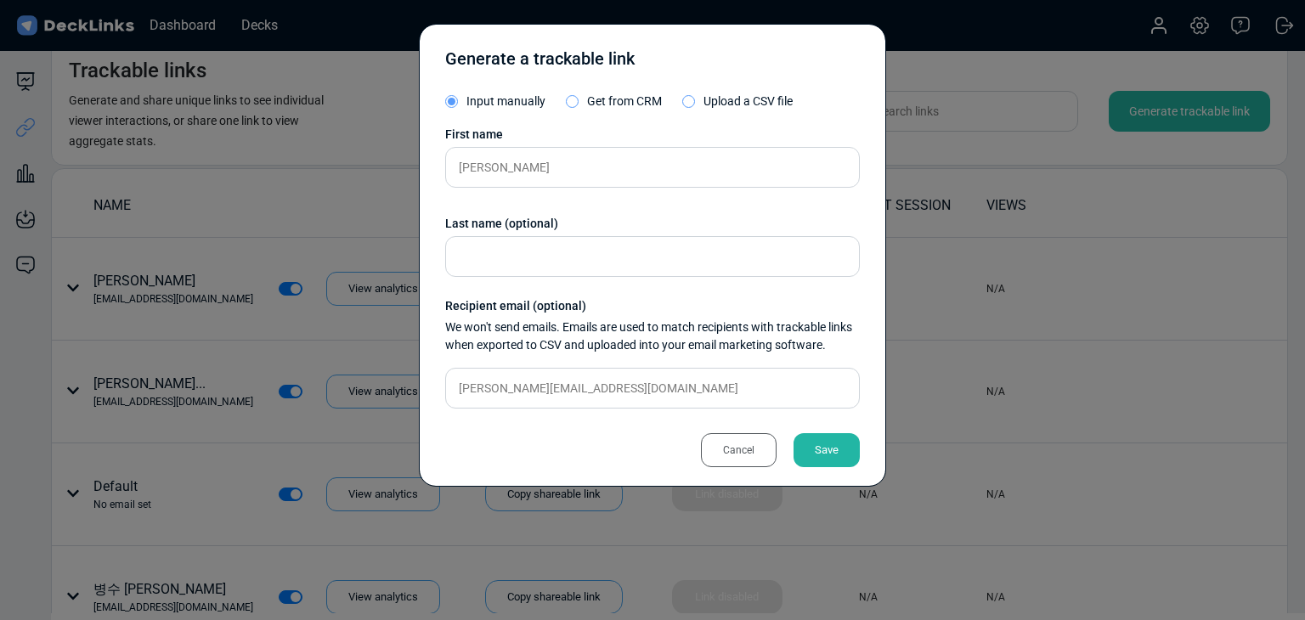
click at [815, 446] on div "Save" at bounding box center [826, 450] width 66 height 34
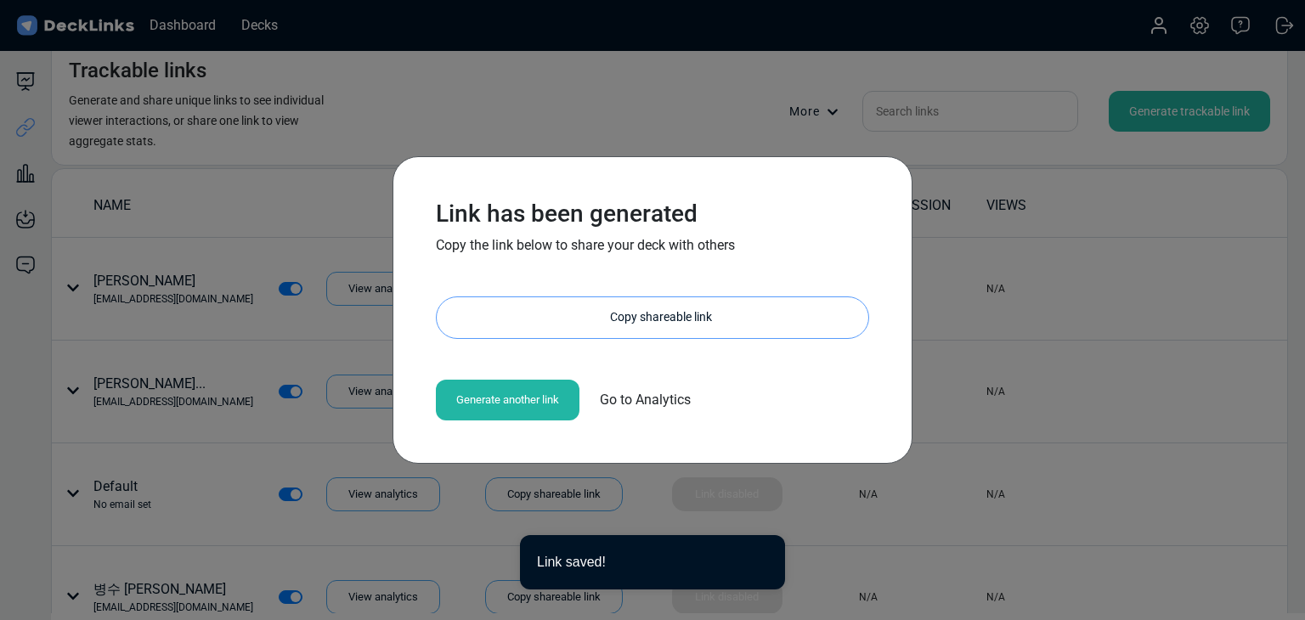
click at [673, 322] on div "Copy shareable link" at bounding box center [661, 317] width 415 height 41
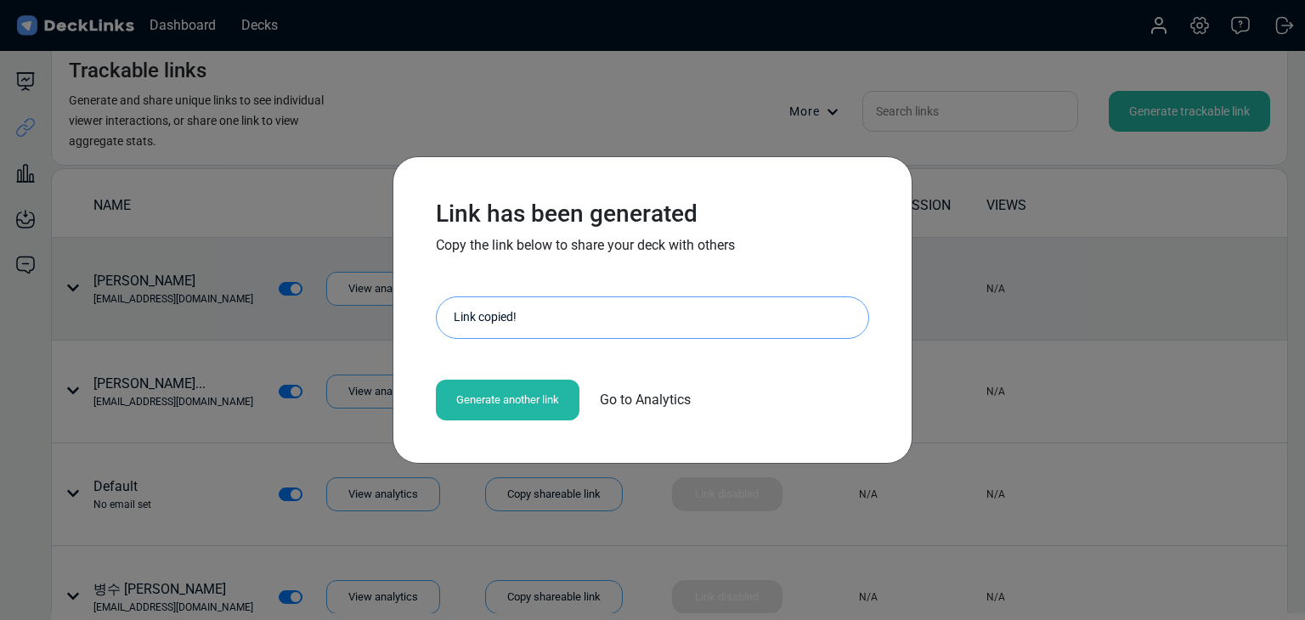
click at [214, 257] on div "Link has been generated Copy the link below to share your deck with others http…" at bounding box center [652, 310] width 1305 height 620
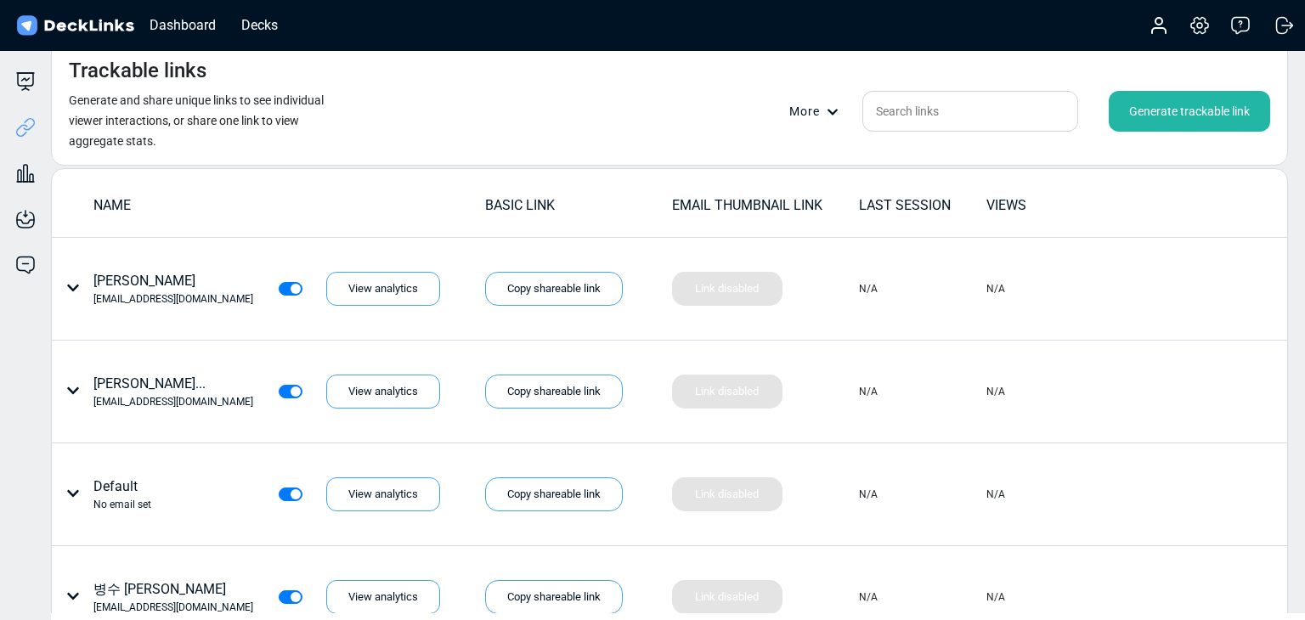
click at [1145, 115] on div "Generate trackable link" at bounding box center [1189, 111] width 161 height 41
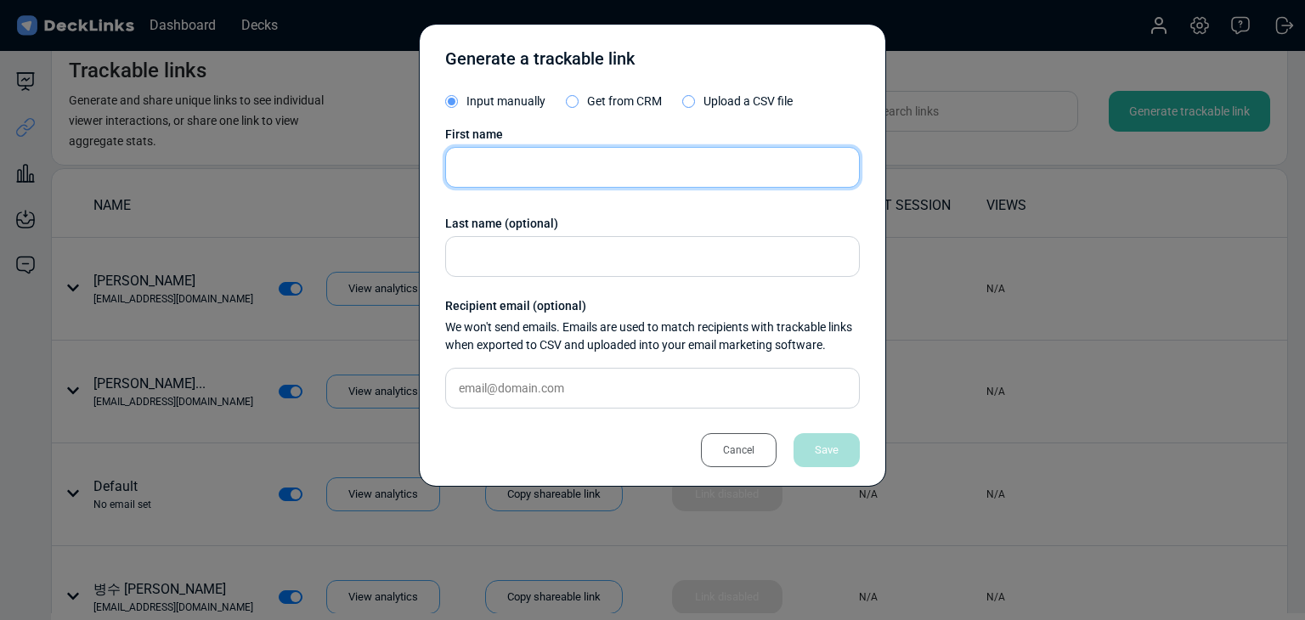
click at [641, 164] on input "text" at bounding box center [652, 167] width 415 height 41
paste input "Fulton Cameron"
type input "Fulton Cameron"
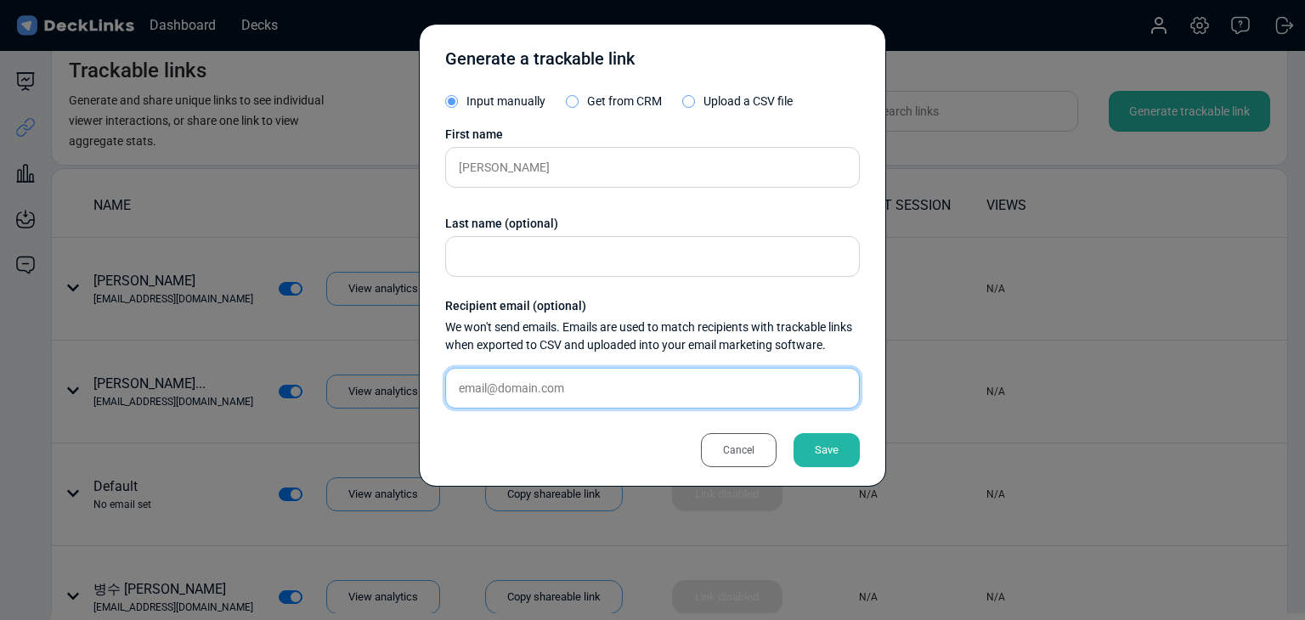
drag, startPoint x: 649, startPoint y: 391, endPoint x: 683, endPoint y: 401, distance: 35.5
click at [649, 391] on input "text" at bounding box center [652, 388] width 415 height 41
paste input "beat1823@gmail.com"
type input "beat1823@gmail.com"
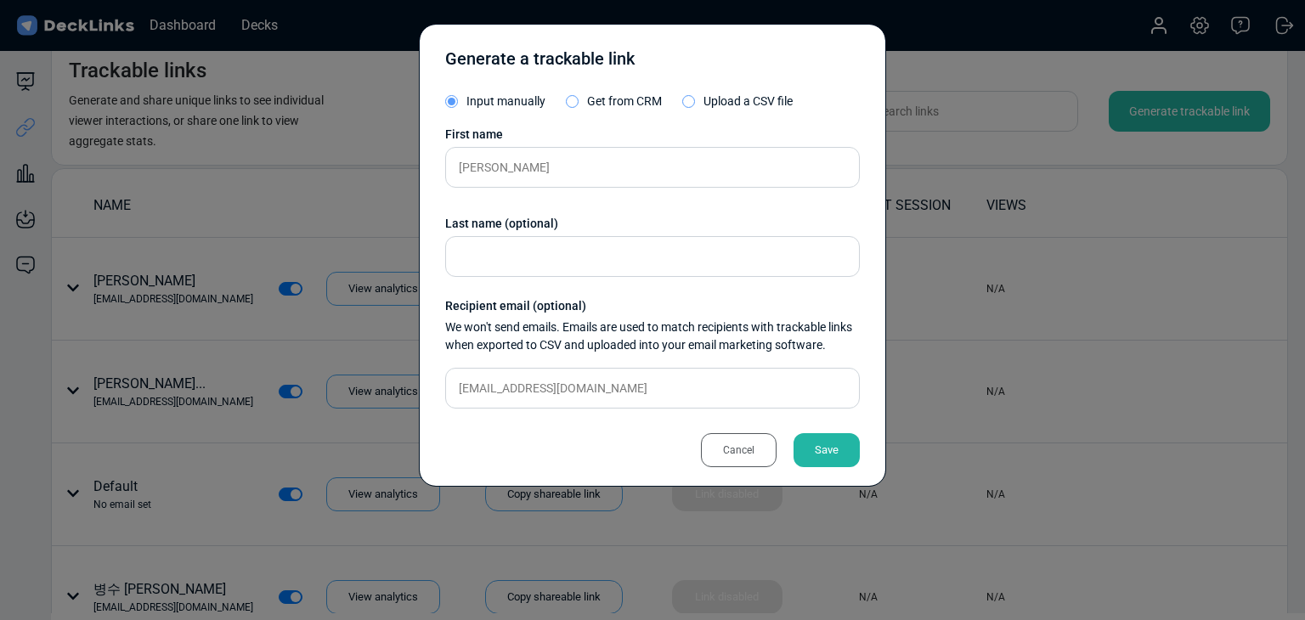
click at [819, 449] on div "Save" at bounding box center [826, 450] width 66 height 34
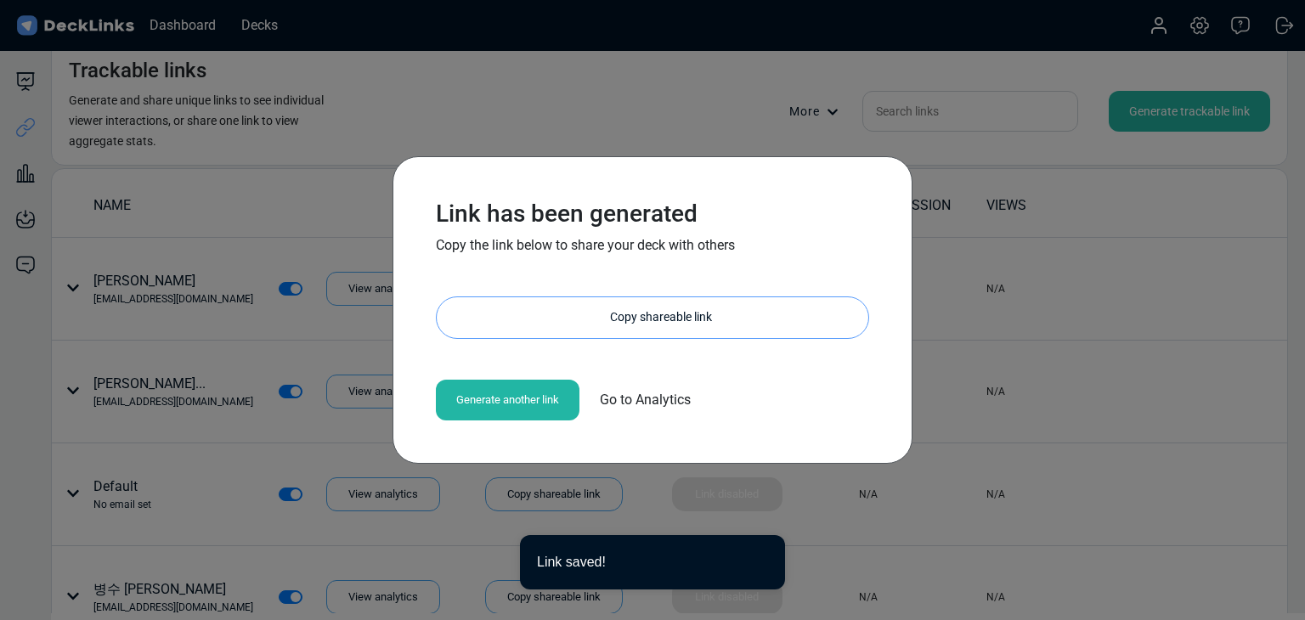
click at [669, 319] on div "Copy shareable link" at bounding box center [661, 317] width 415 height 41
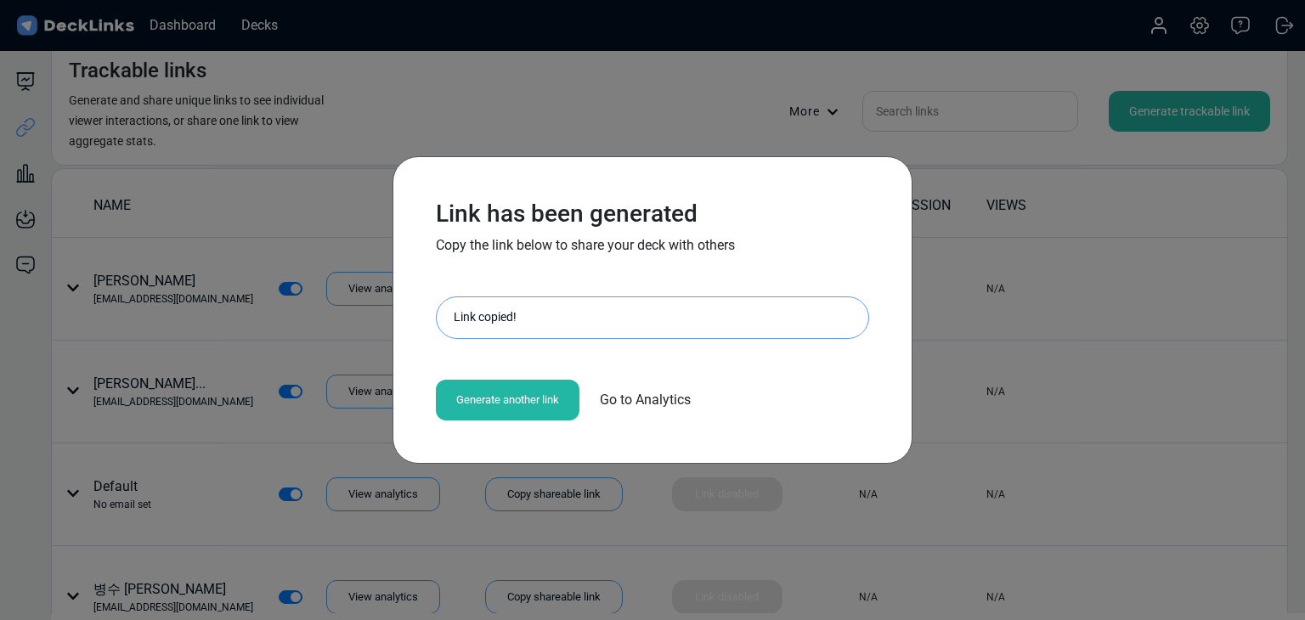
drag, startPoint x: 317, startPoint y: 235, endPoint x: 342, endPoint y: 49, distance: 187.8
click at [317, 235] on div "Link has been generated Copy the link below to share your deck with others http…" at bounding box center [652, 310] width 1305 height 620
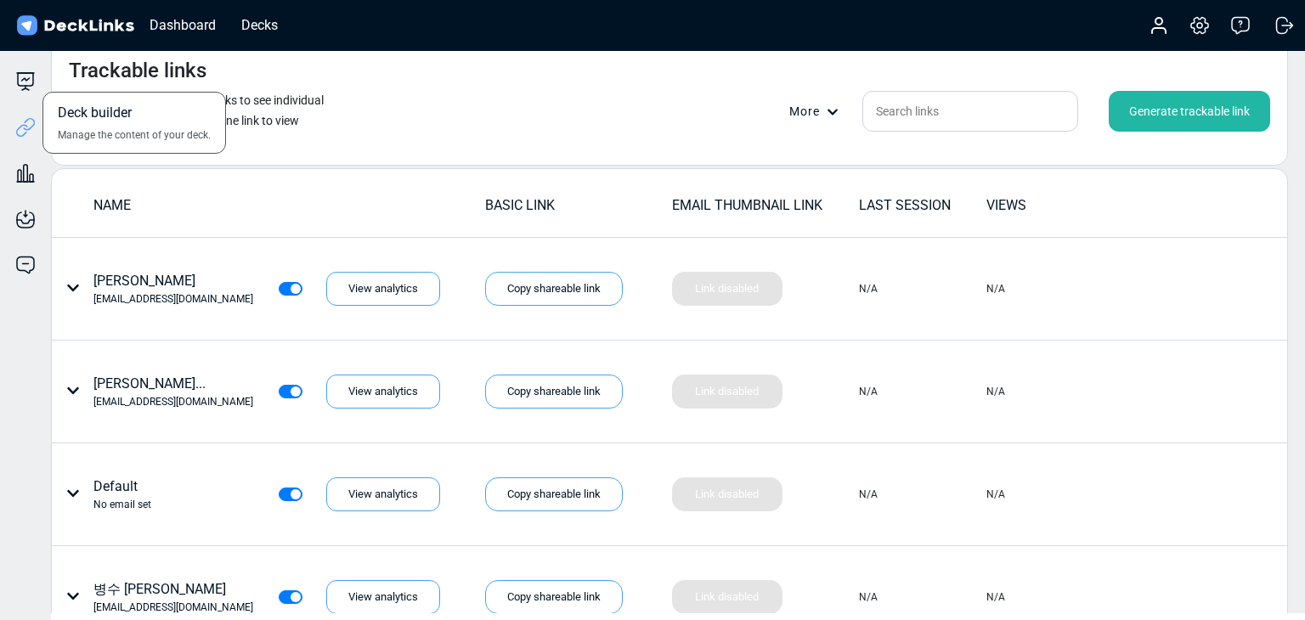
click at [37, 86] on div "Deck builder Manage the content of your deck." at bounding box center [25, 81] width 51 height 20
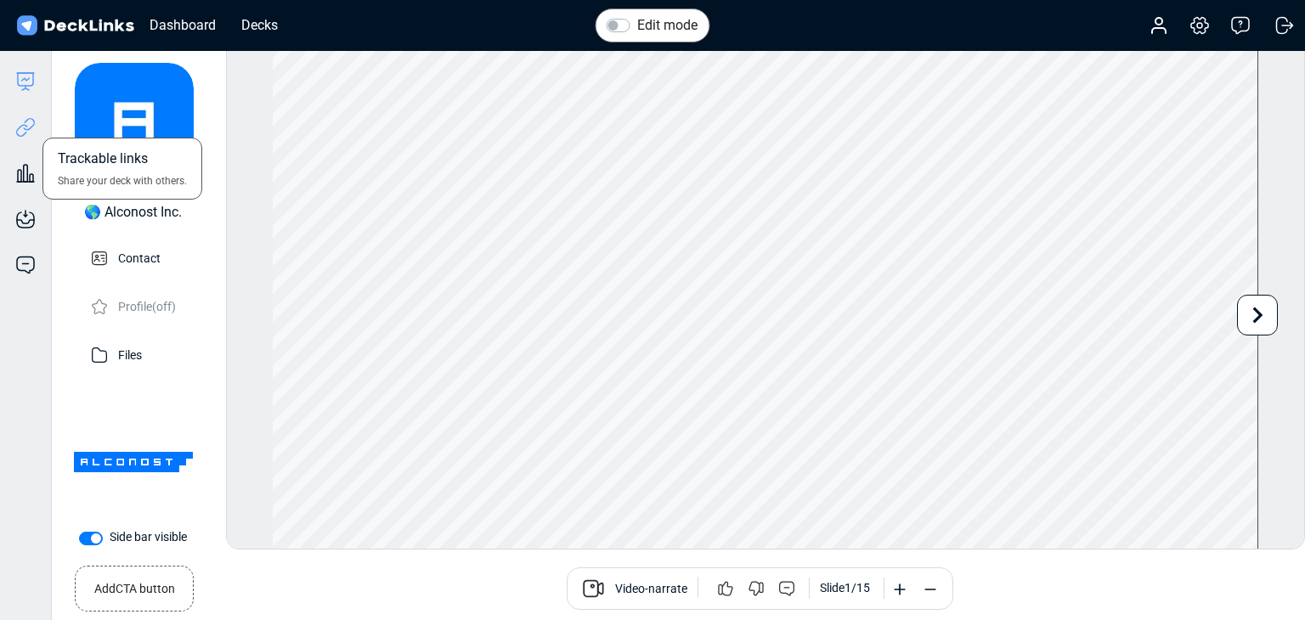
click at [23, 121] on icon at bounding box center [25, 127] width 20 height 20
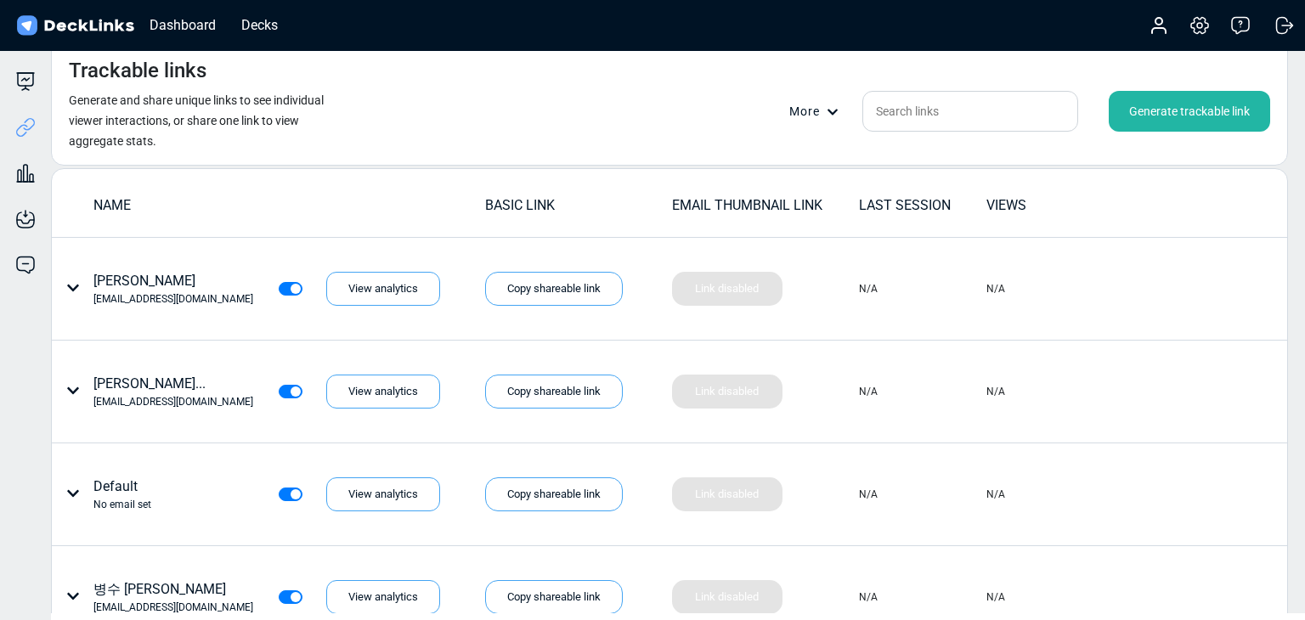
click at [1171, 97] on div "Generate trackable link" at bounding box center [1189, 111] width 161 height 41
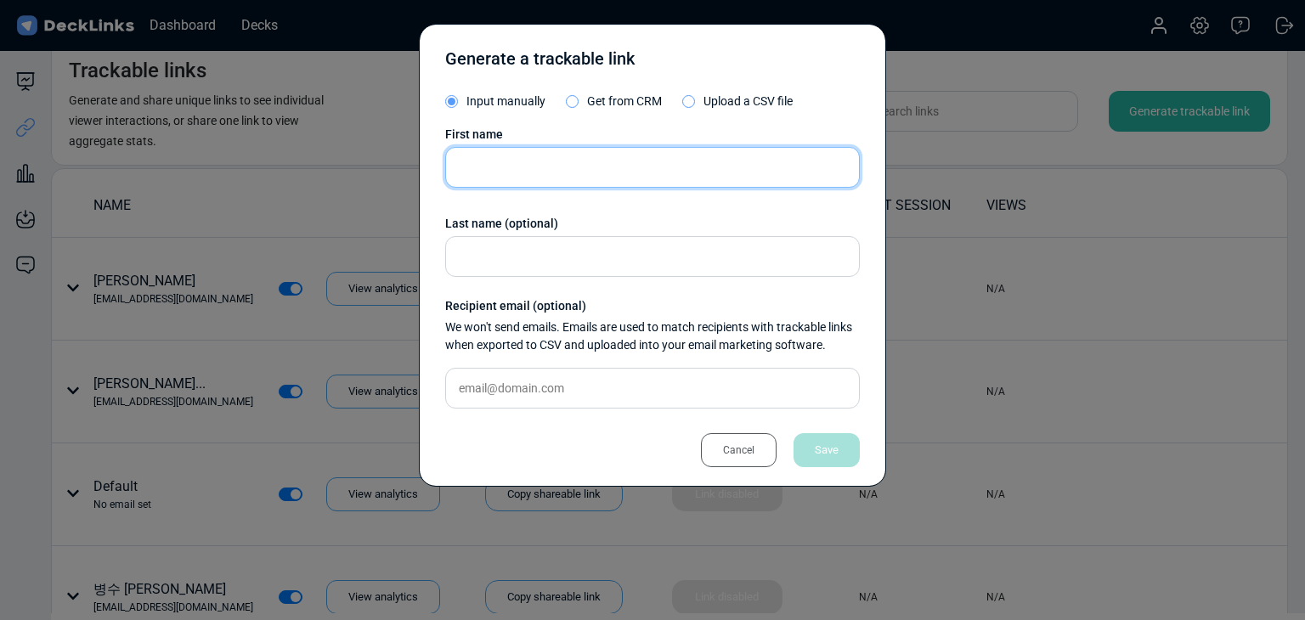
click at [533, 150] on input "text" at bounding box center [652, 167] width 415 height 41
paste input "Subbotin Anatoly"
type input "Subbotin Anatoly"
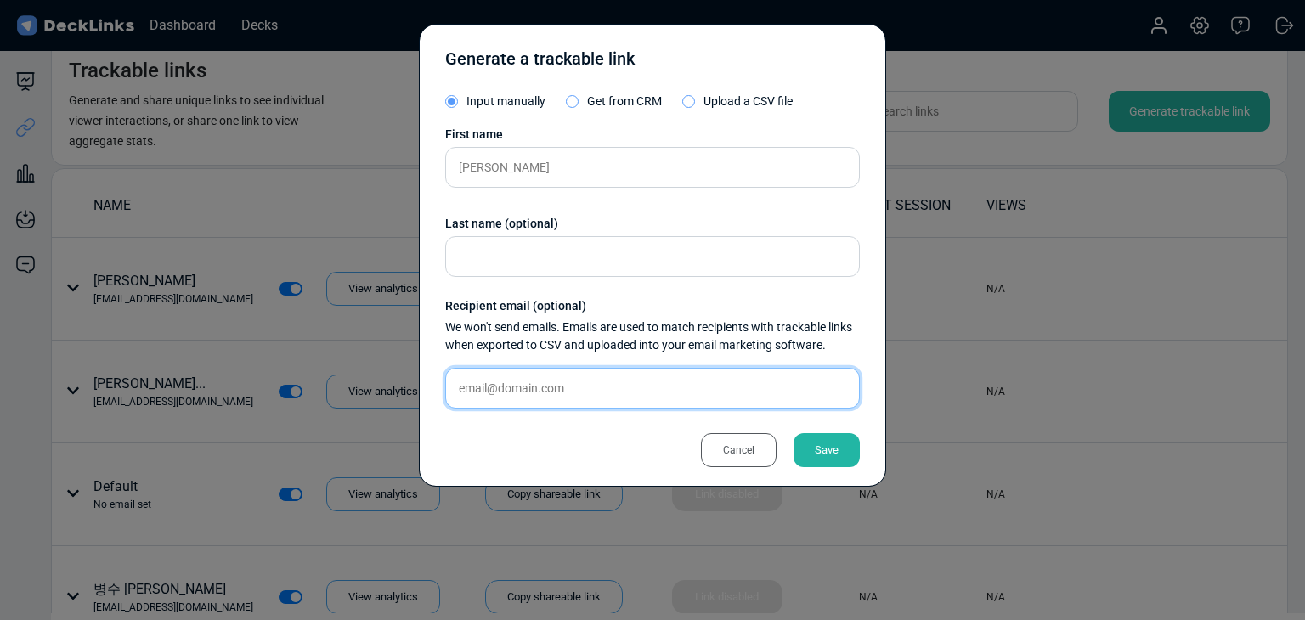
click at [526, 402] on input "text" at bounding box center [652, 388] width 415 height 41
paste input "a_subbotin@1cgs.net"
type input "a_subbotin@1cgs.net"
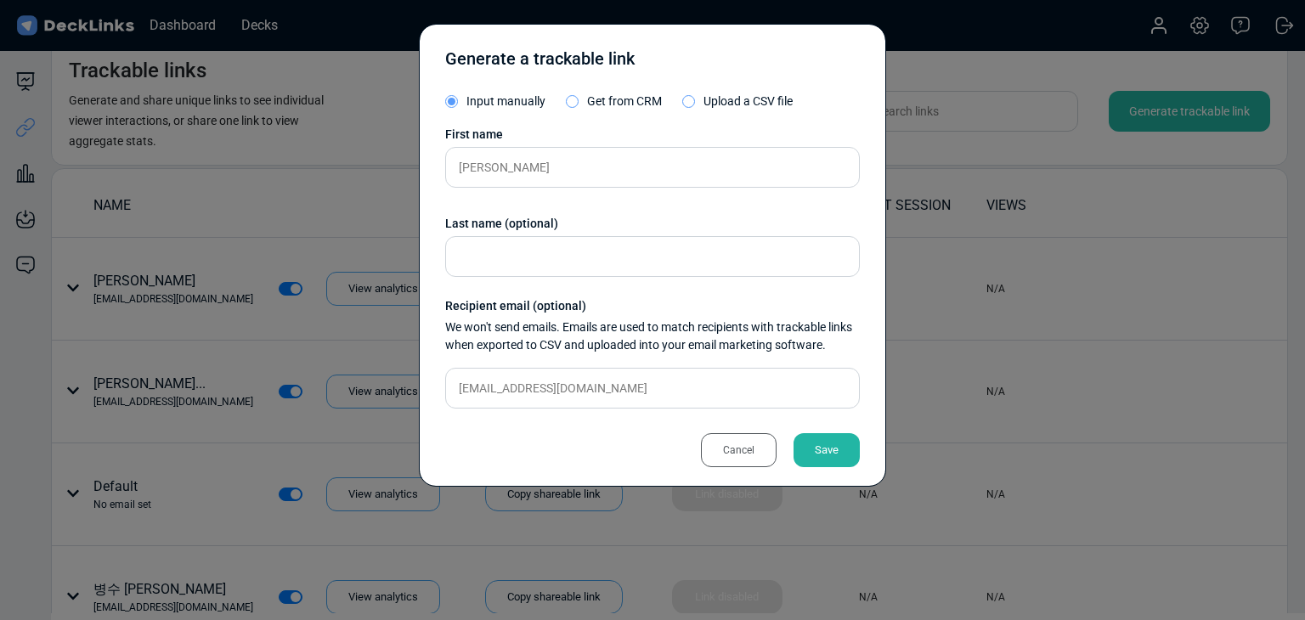
click at [846, 446] on div "Save" at bounding box center [826, 450] width 66 height 34
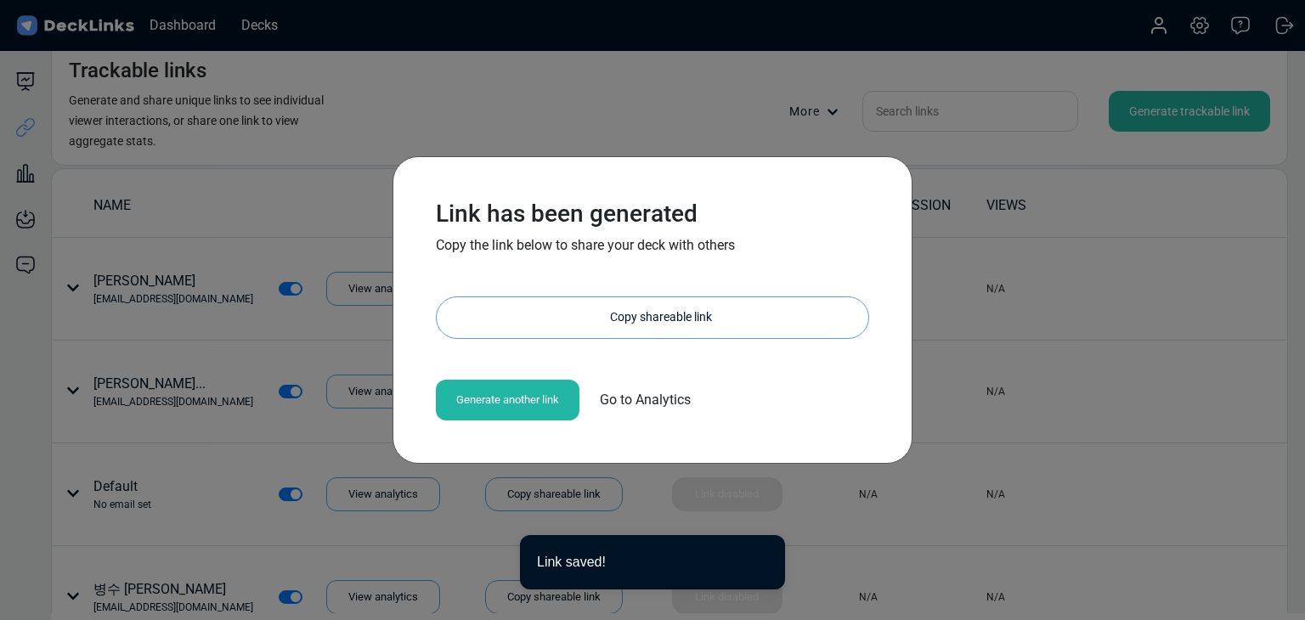
click at [639, 308] on div "Copy shareable link" at bounding box center [661, 317] width 415 height 41
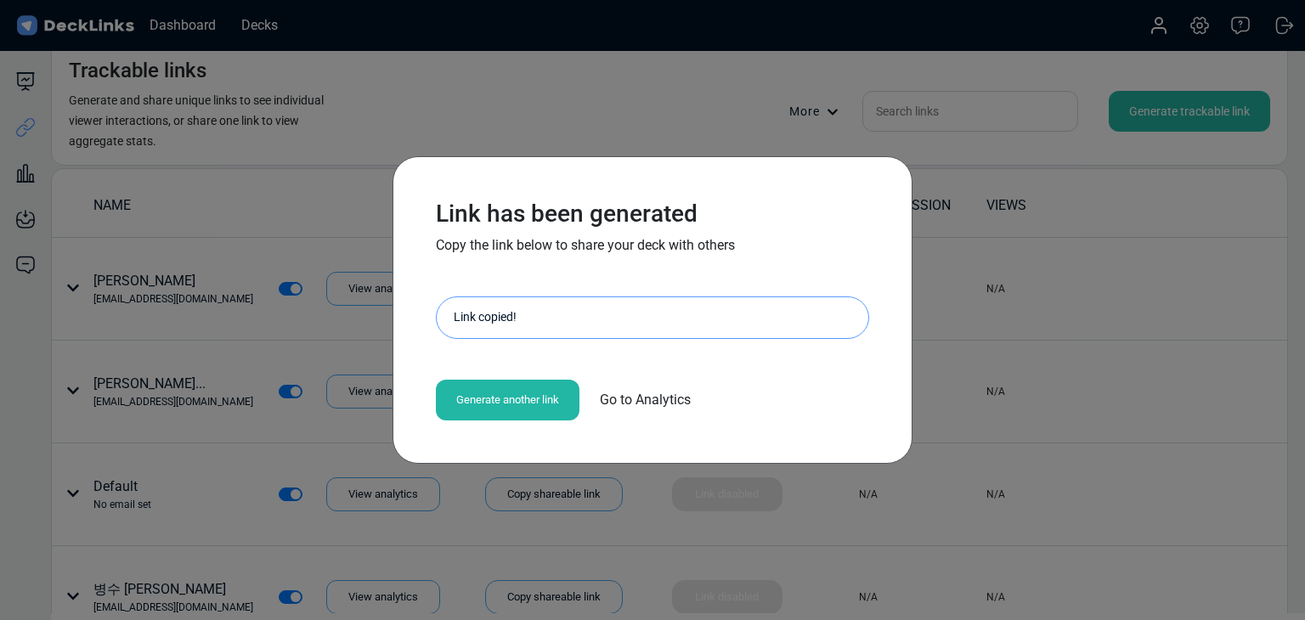
click at [234, 201] on div "Link has been generated Copy the link below to share your deck with others http…" at bounding box center [652, 310] width 1305 height 620
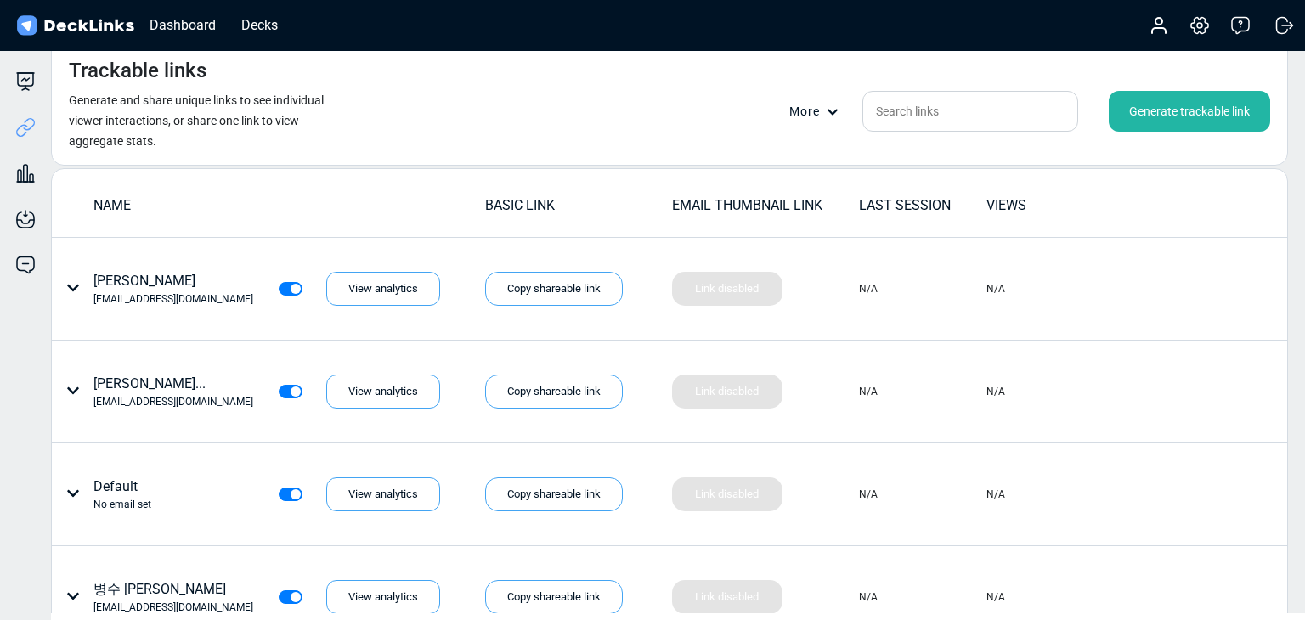
click at [1220, 96] on div "Generate trackable link" at bounding box center [1189, 111] width 161 height 41
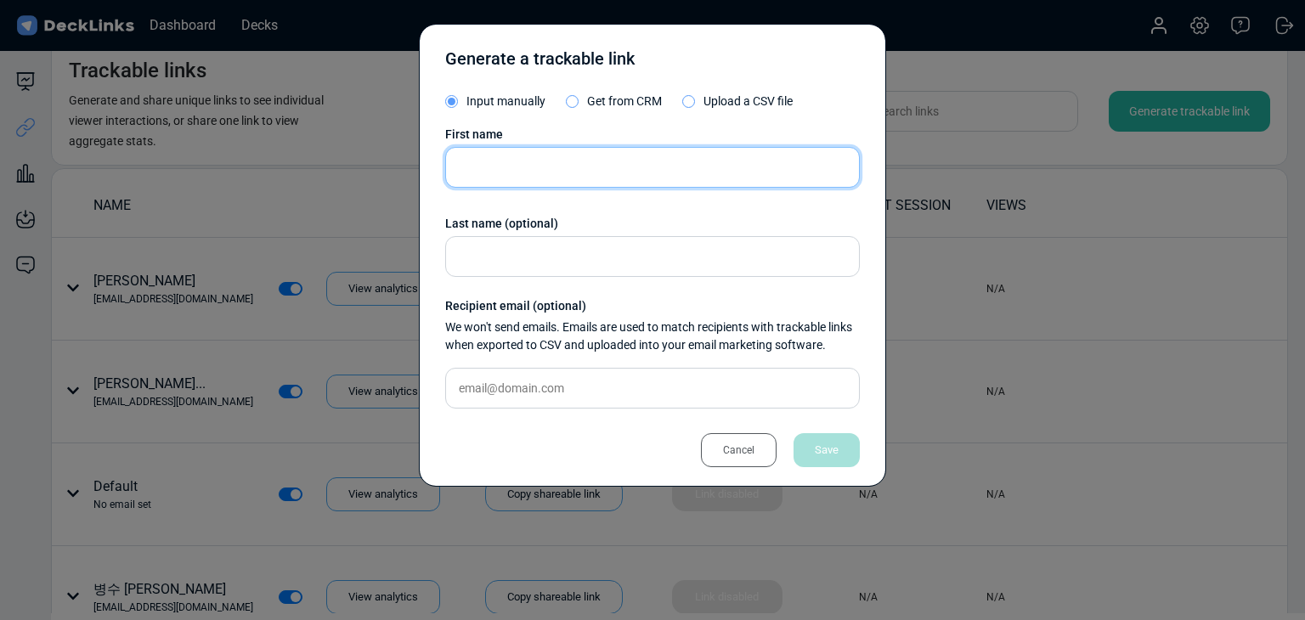
click at [629, 178] on input "text" at bounding box center [652, 167] width 415 height 41
paste input "Khan Husamuddin"
type input "Khan Husamuddin"
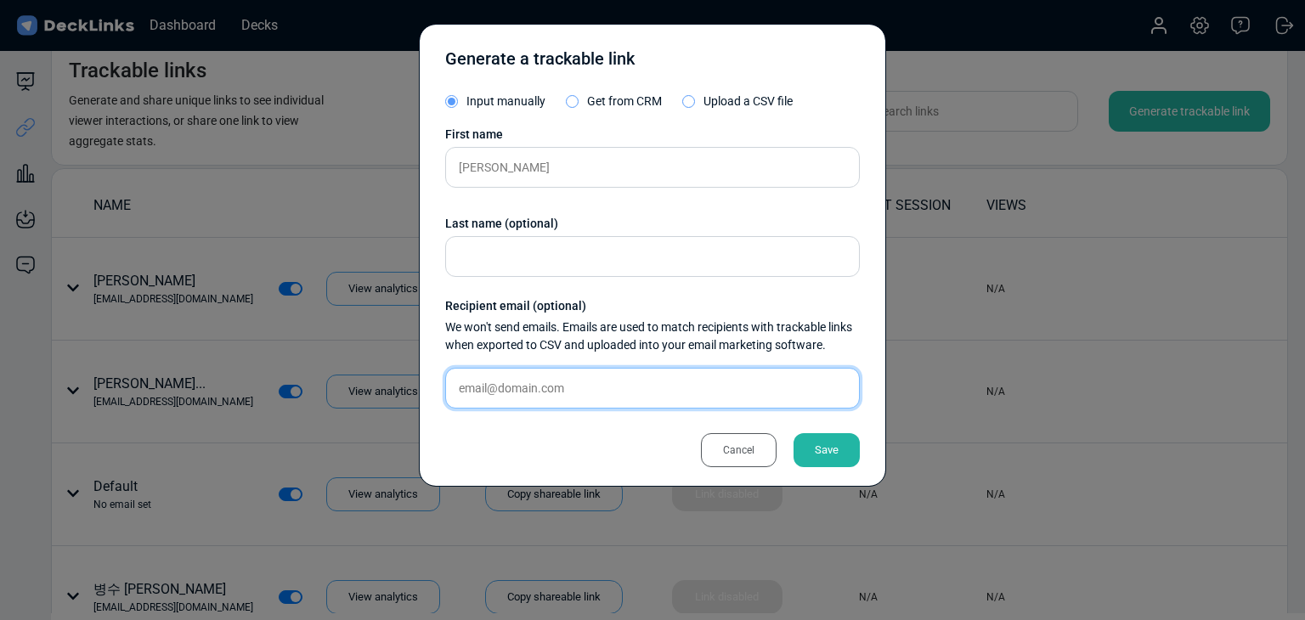
click at [614, 397] on input "text" at bounding box center [652, 388] width 415 height 41
paste input "husam@dynabytes.ae"
type input "husam@dynabytes.ae"
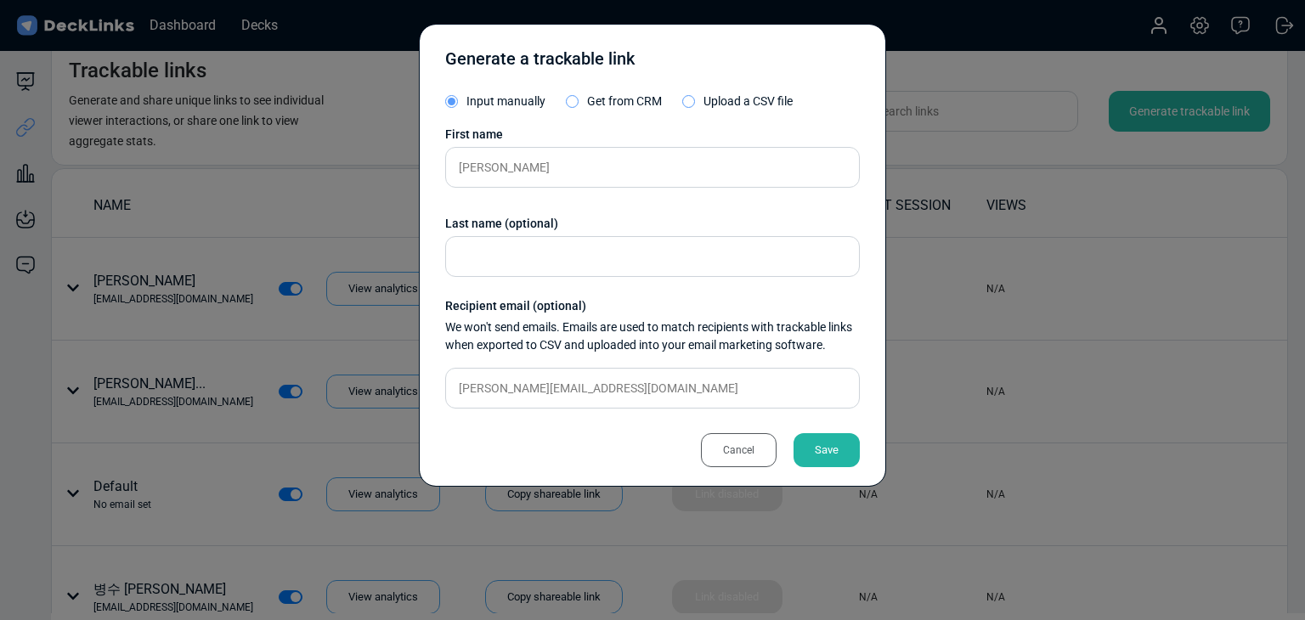
drag, startPoint x: 824, startPoint y: 440, endPoint x: 811, endPoint y: 419, distance: 24.8
click at [825, 440] on div "Save" at bounding box center [826, 450] width 66 height 34
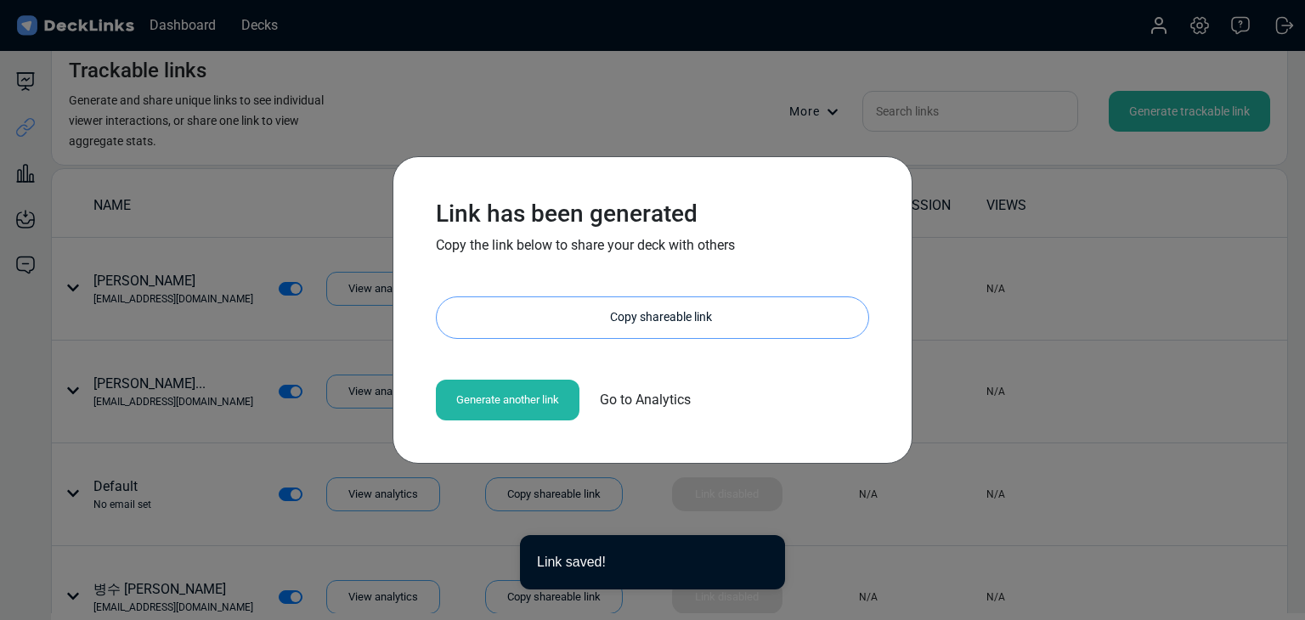
click at [676, 313] on div "Copy shareable link" at bounding box center [661, 317] width 415 height 41
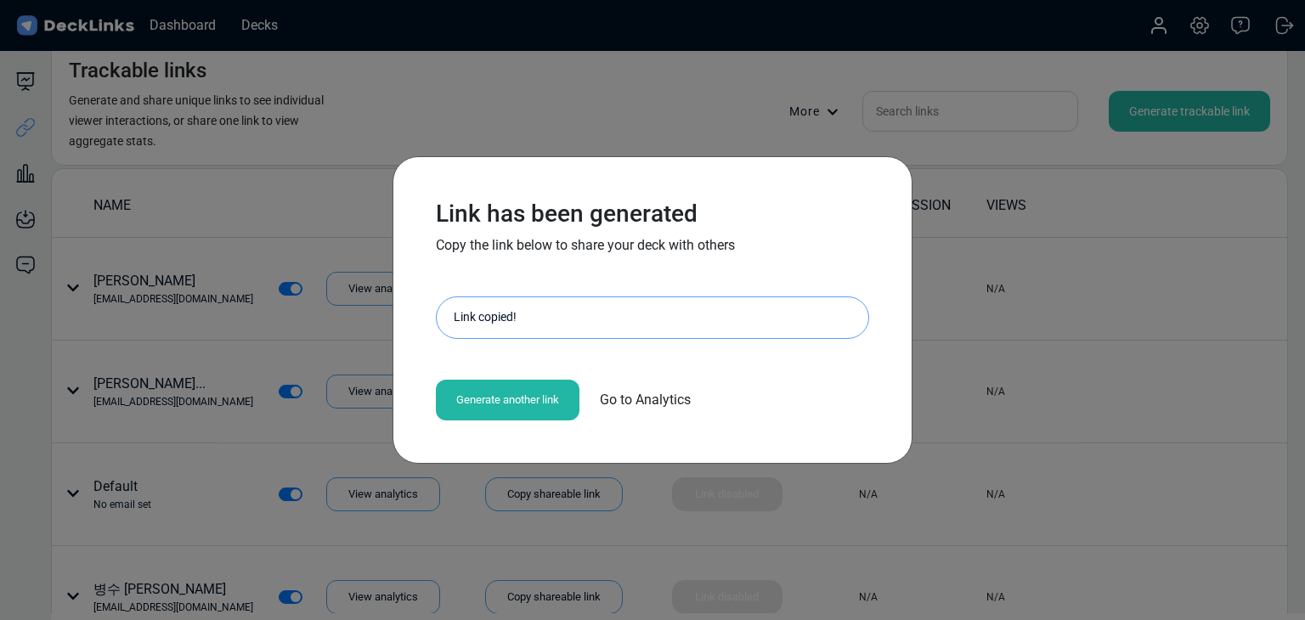
drag, startPoint x: 156, startPoint y: 264, endPoint x: 183, endPoint y: 232, distance: 41.7
click at [156, 265] on div "Link has been generated Copy the link below to share your deck with others http…" at bounding box center [652, 310] width 1305 height 620
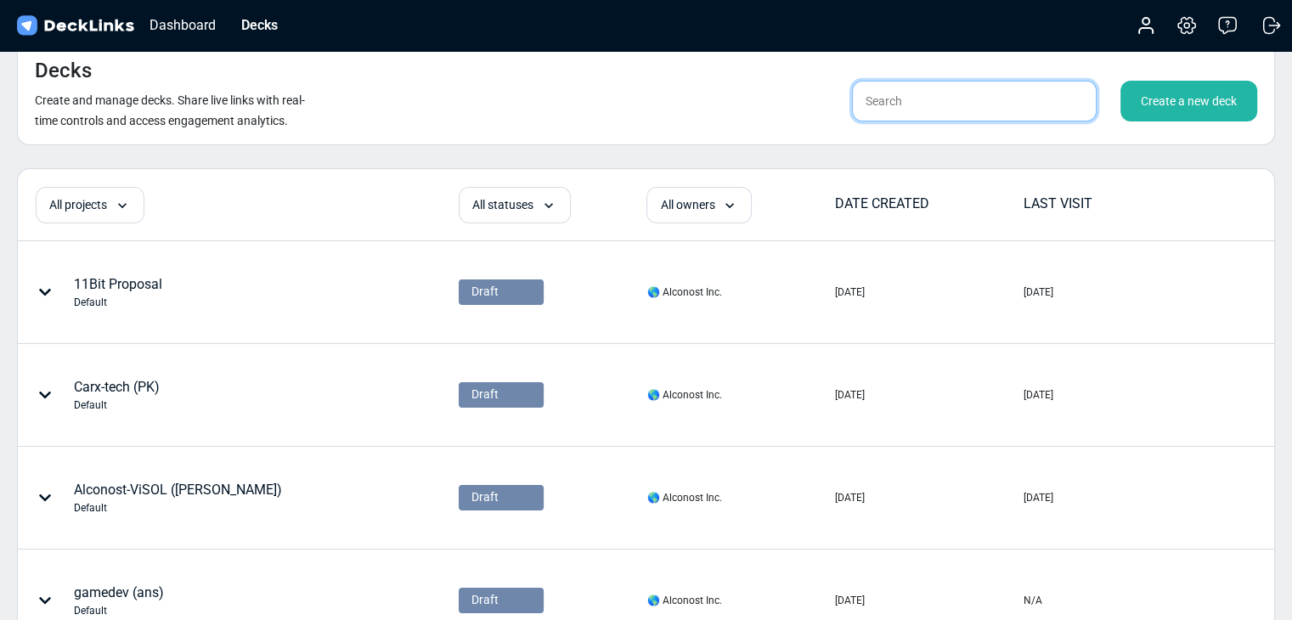
click at [1037, 99] on input "text" at bounding box center [974, 101] width 245 height 41
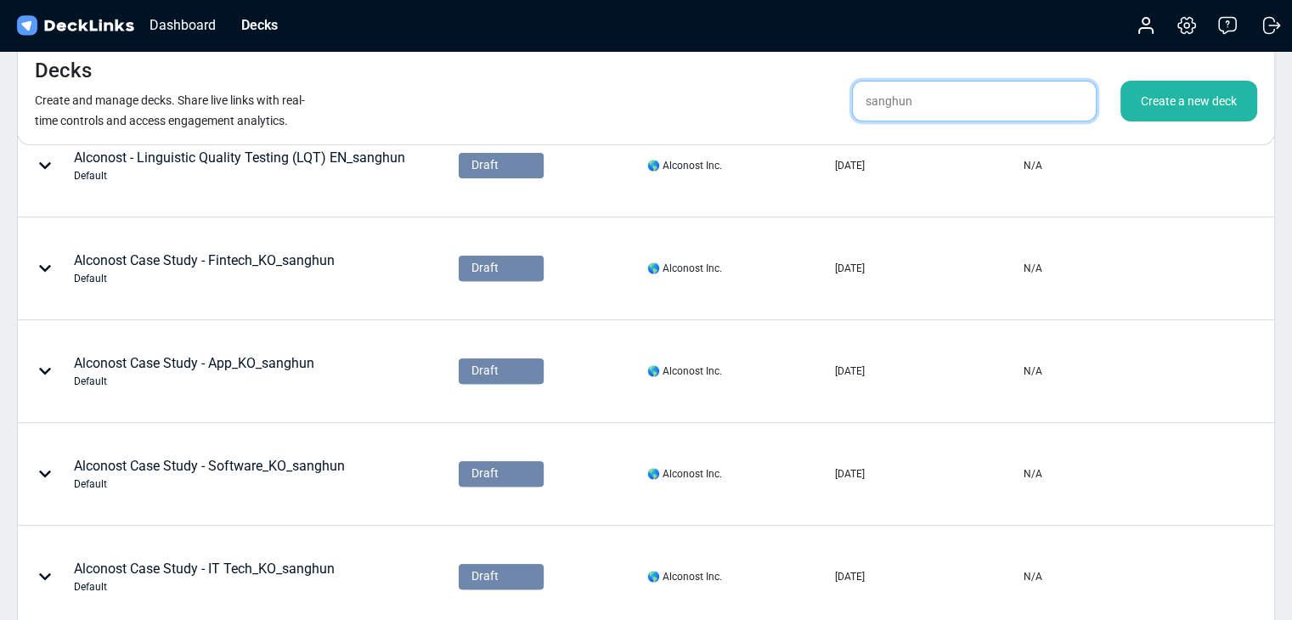
scroll to position [887, 0]
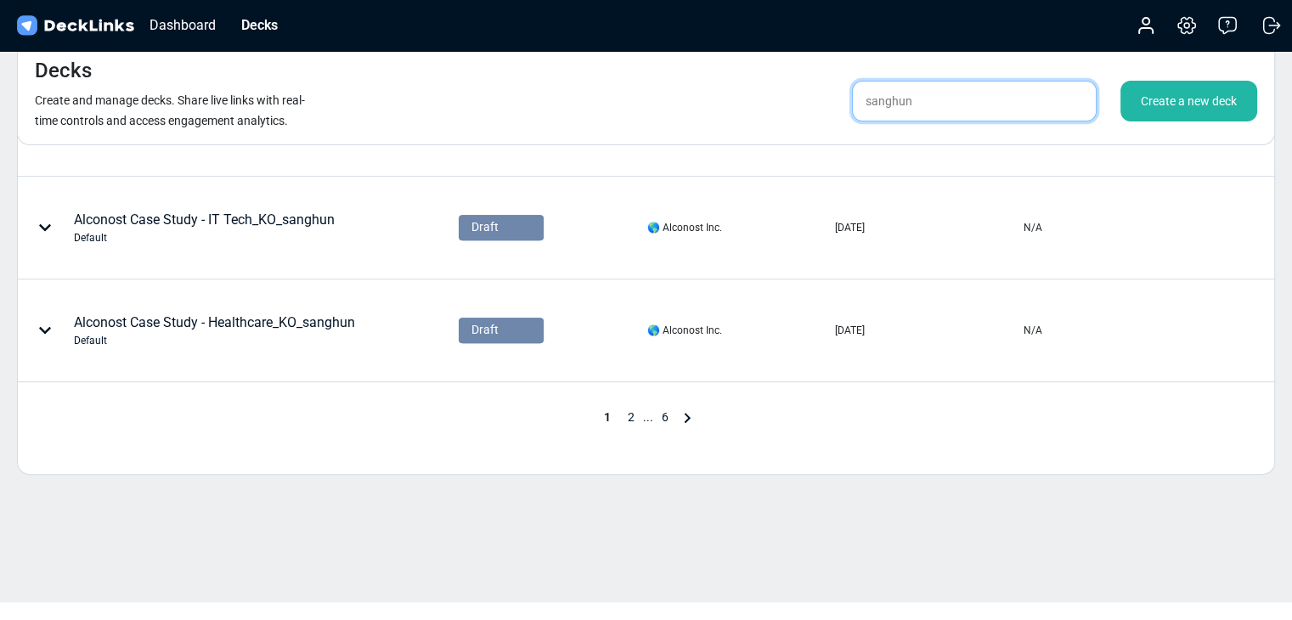
type input "sanghun"
click at [636, 415] on span "2" at bounding box center [631, 417] width 24 height 14
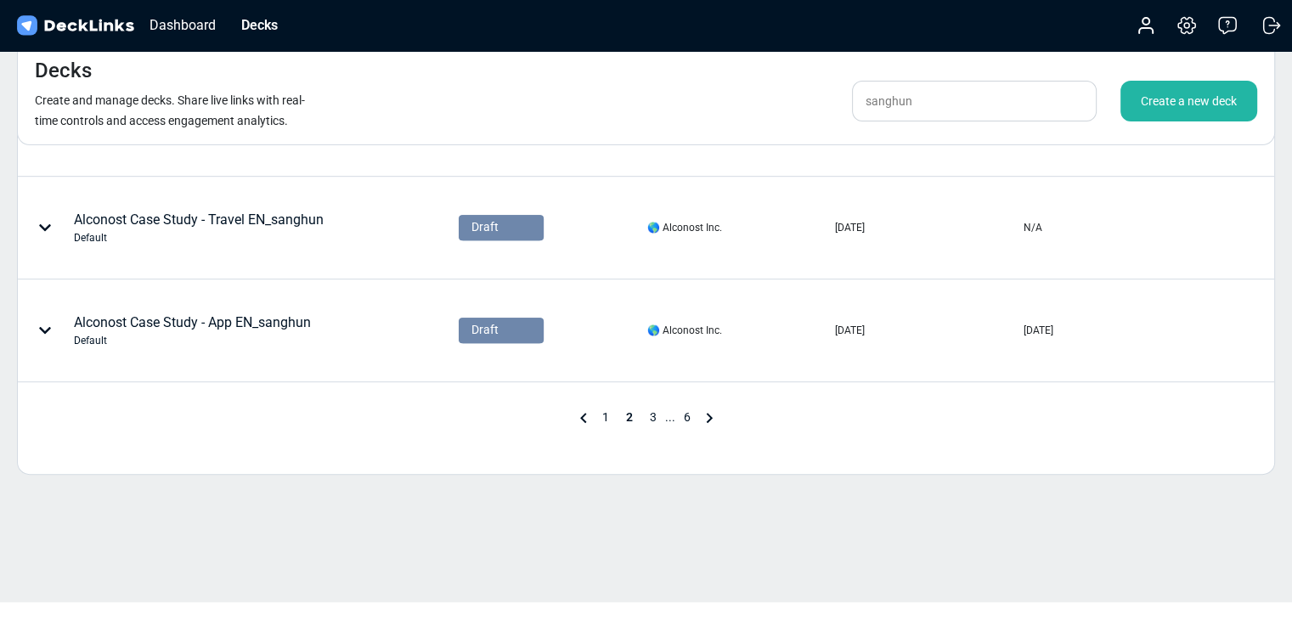
click at [650, 415] on span "3" at bounding box center [653, 417] width 24 height 14
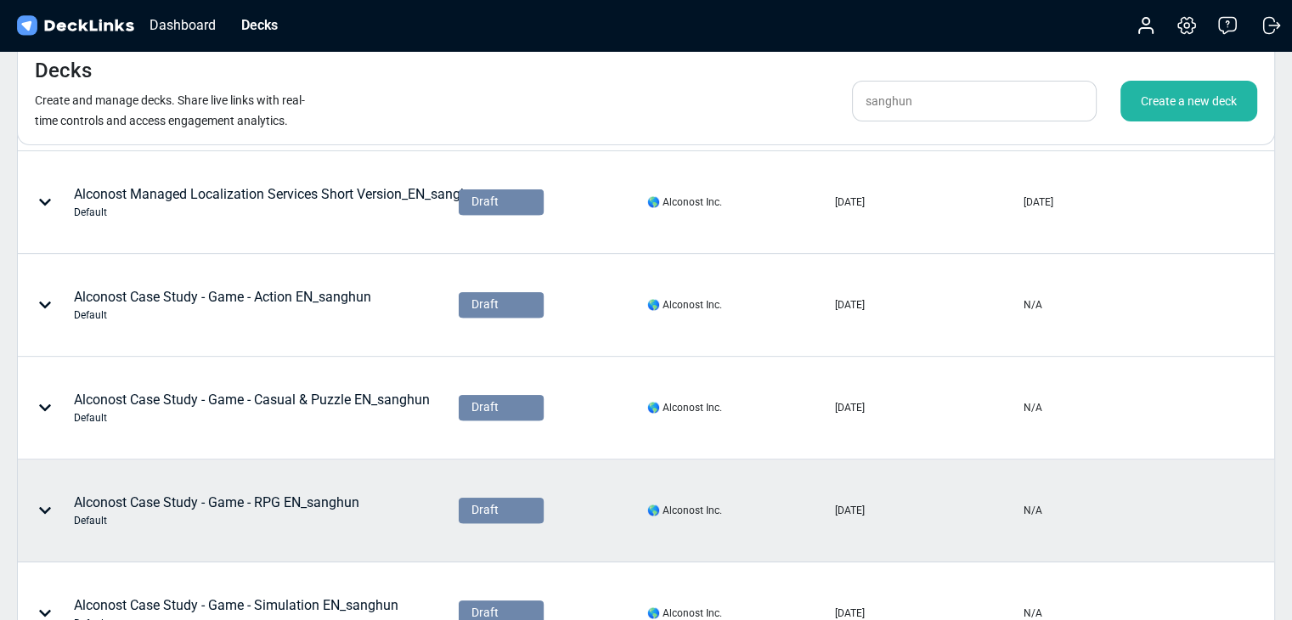
scroll to position [746, 0]
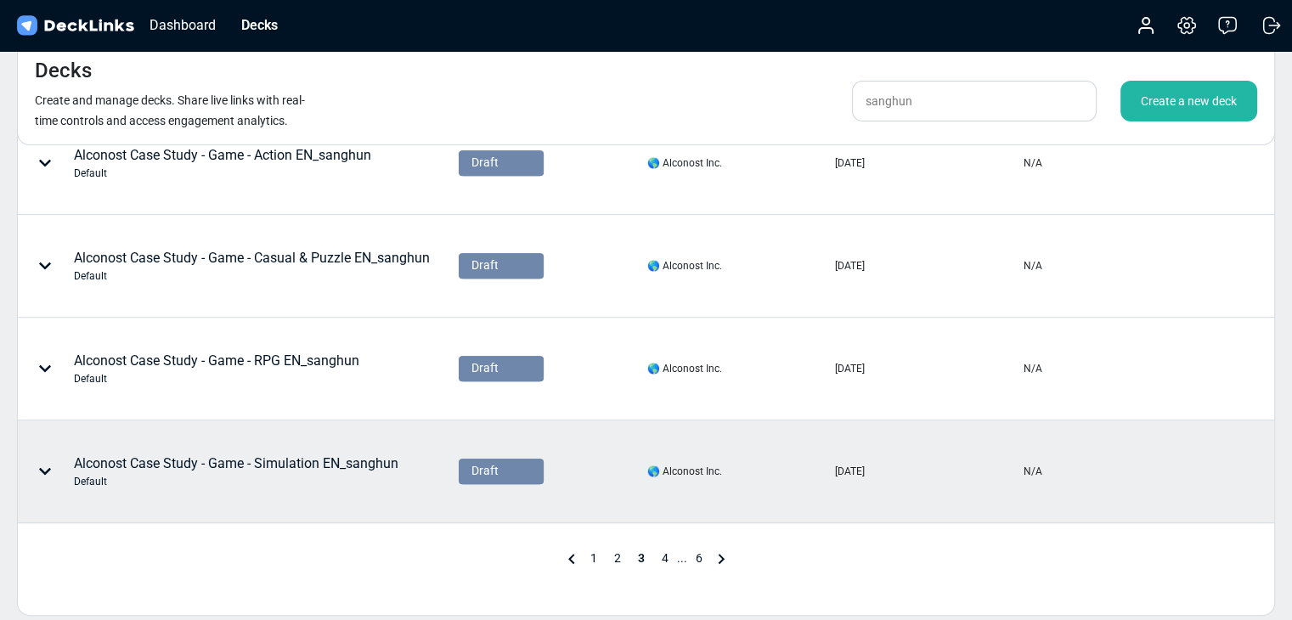
click at [388, 454] on div "Alconost Case Study - Game - Simulation EN_sanghun Default" at bounding box center [236, 472] width 325 height 36
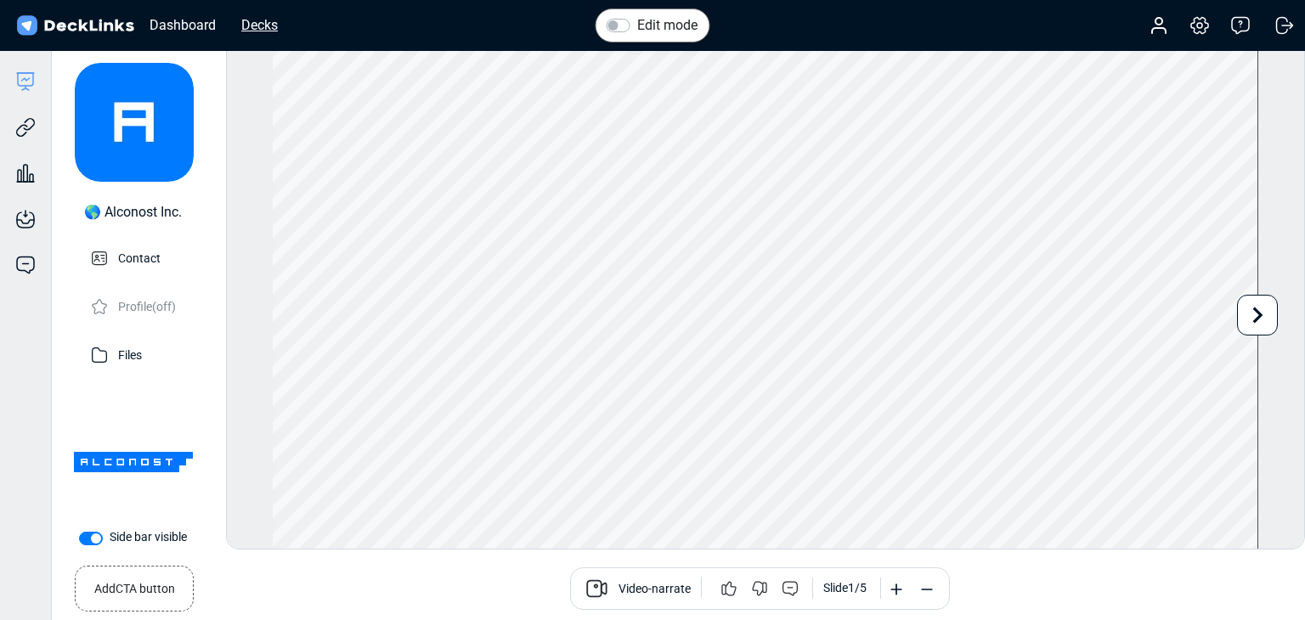
click at [245, 25] on div "Decks" at bounding box center [260, 24] width 54 height 21
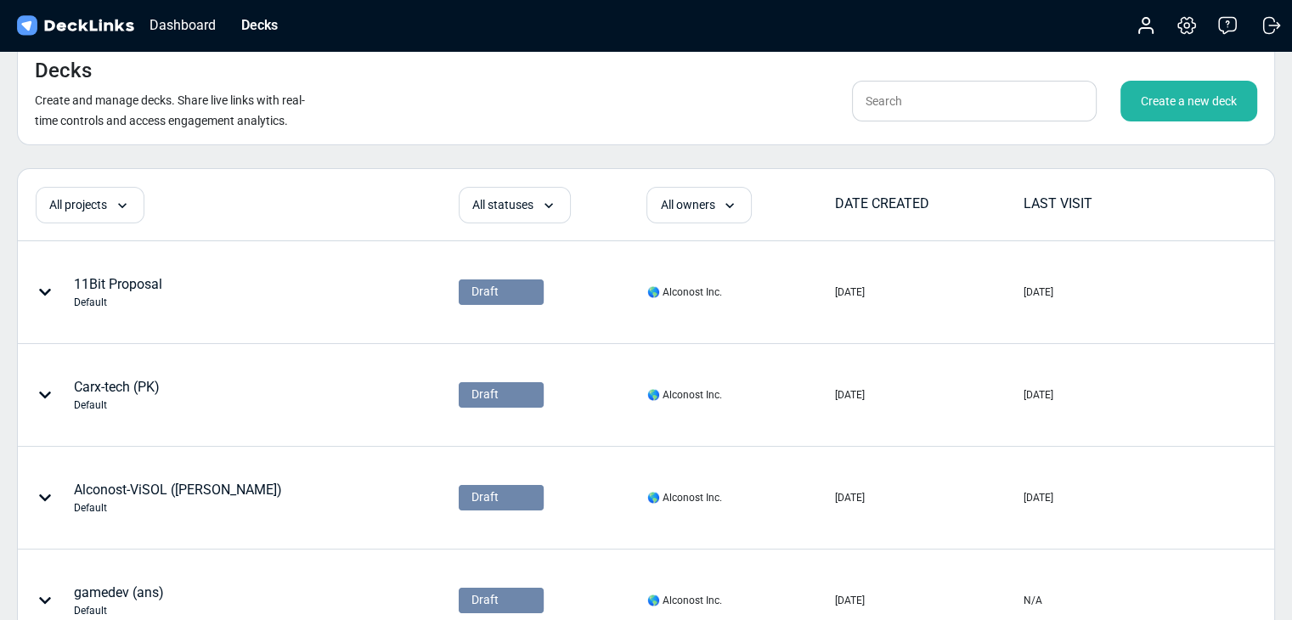
click at [1161, 99] on div "Create a new deck" at bounding box center [1188, 101] width 137 height 41
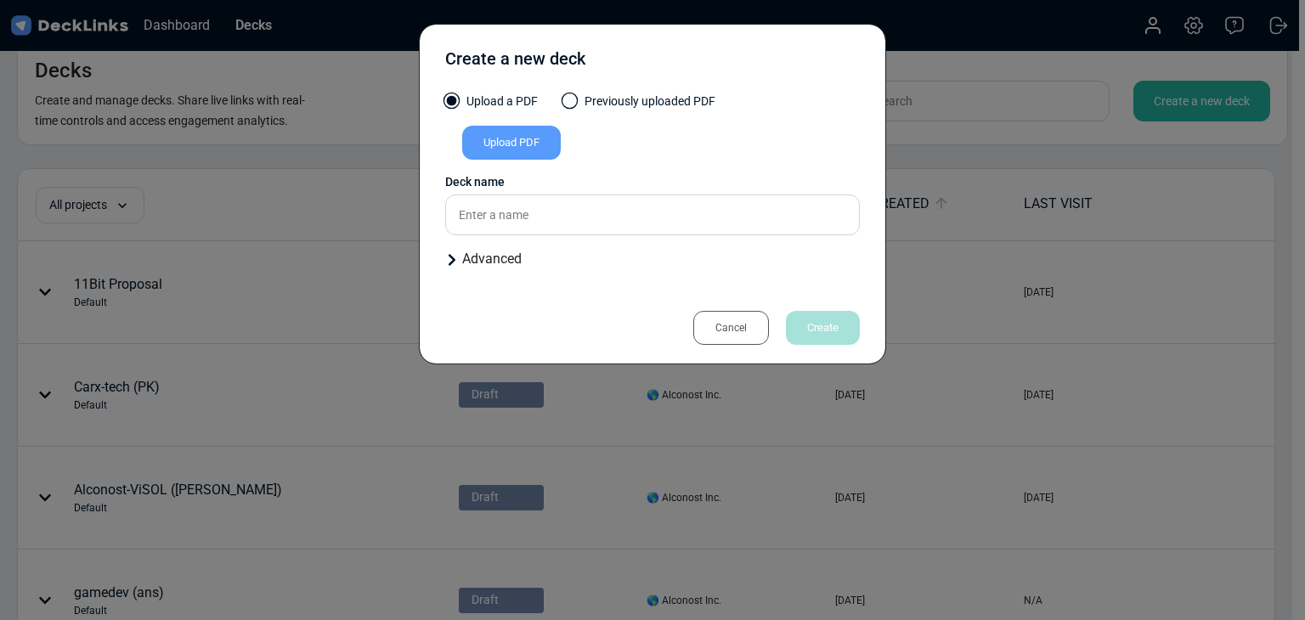
click at [520, 144] on div "Upload PDF" at bounding box center [511, 143] width 99 height 34
click at [0, 0] on input "Upload PDF" at bounding box center [0, 0] width 0 height 0
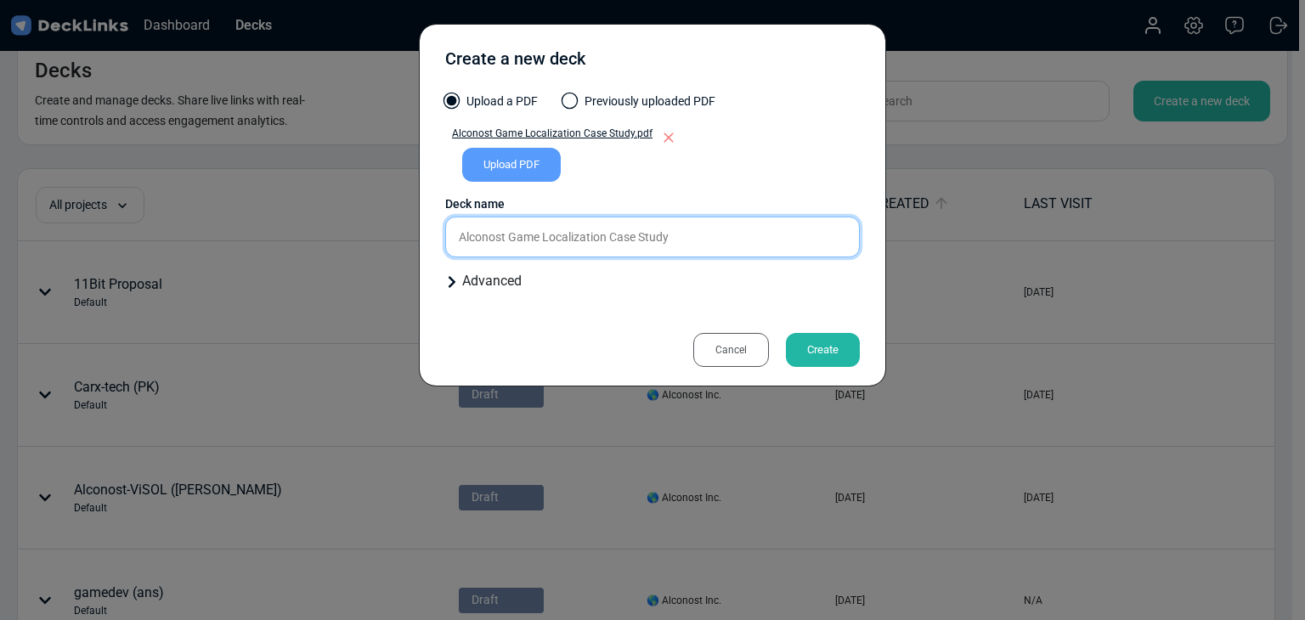
click at [700, 231] on input "Alconost Game Localization Case Study" at bounding box center [652, 237] width 415 height 41
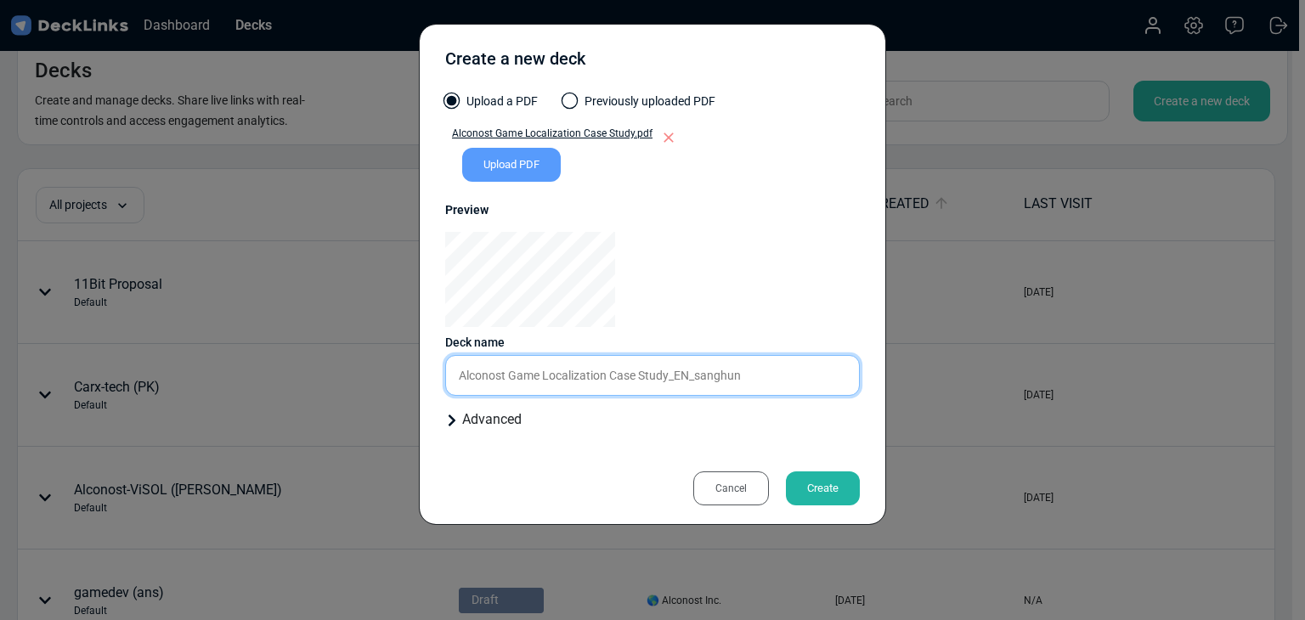
type input "Alconost Game Localization Case Study_EN_sanghun"
click at [820, 494] on div "Create" at bounding box center [823, 488] width 74 height 34
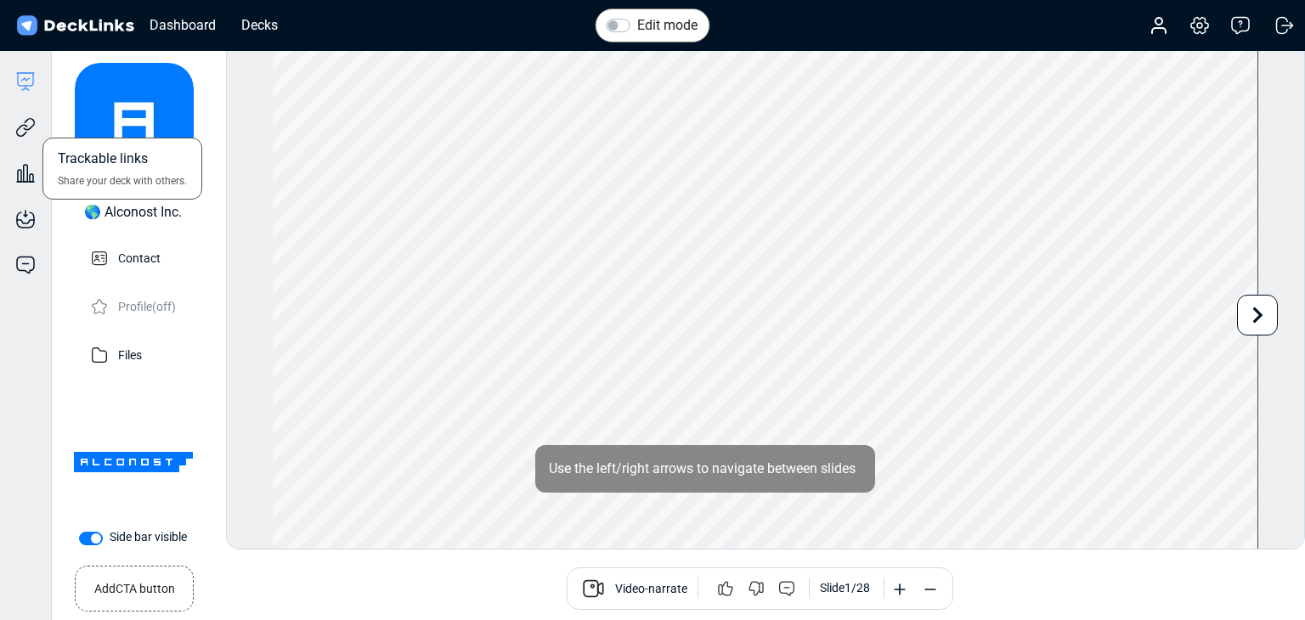
drag, startPoint x: 31, startPoint y: 127, endPoint x: 45, endPoint y: 128, distance: 14.5
click at [31, 127] on icon at bounding box center [29, 124] width 12 height 13
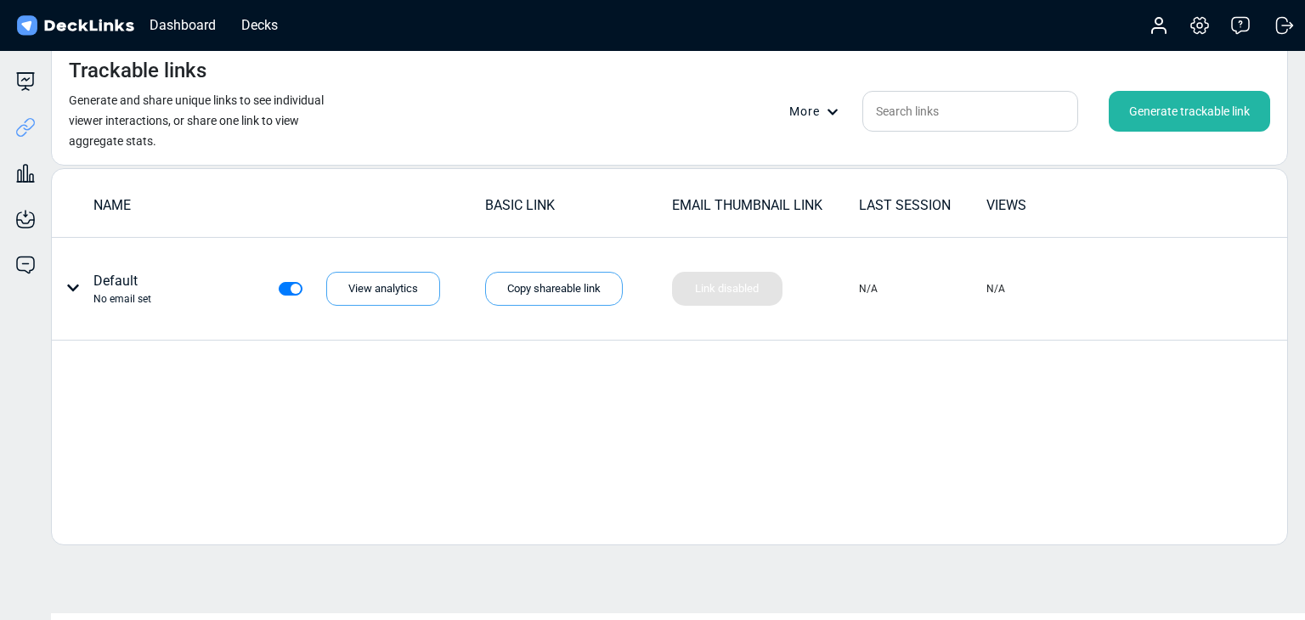
click at [1145, 110] on div "Generate trackable link" at bounding box center [1189, 111] width 161 height 41
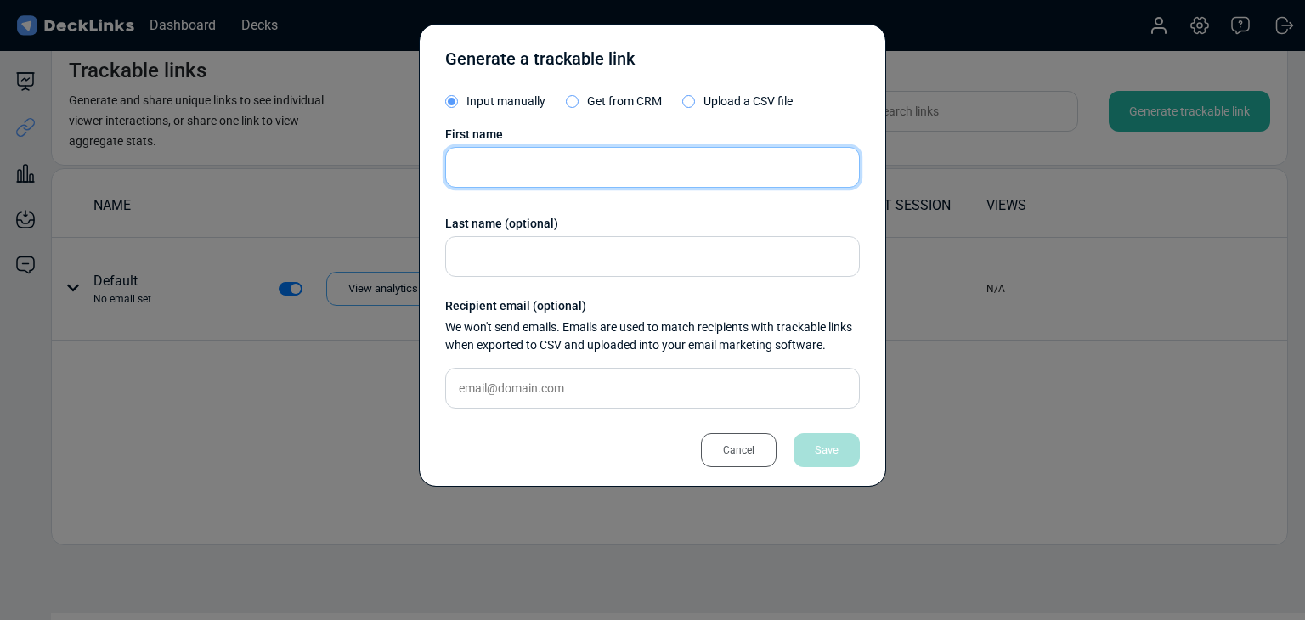
drag, startPoint x: 471, startPoint y: 171, endPoint x: 460, endPoint y: 171, distance: 11.9
click at [471, 171] on input "text" at bounding box center [652, 167] width 415 height 41
paste input "Vedran Klanac"
type input "Vedran Klanac"
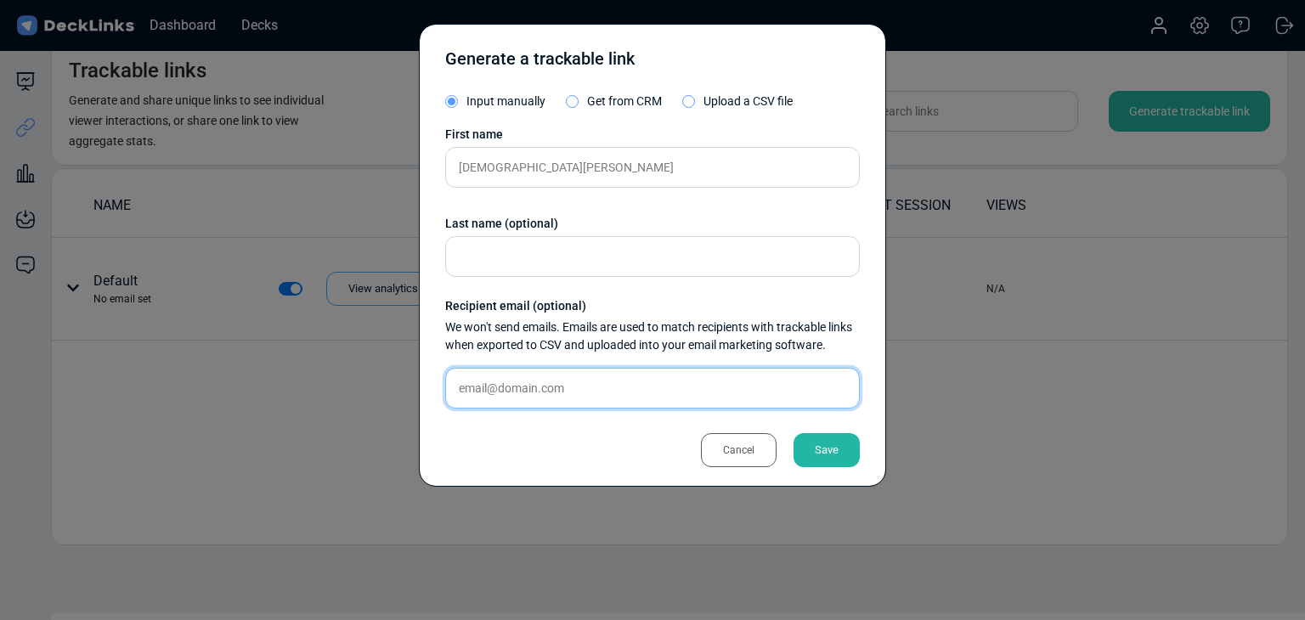
click at [588, 390] on input "text" at bounding box center [652, 388] width 415 height 41
paste input "vedrankl@oceanmedia.hr"
type input "vedrankl@oceanmedia.hr"
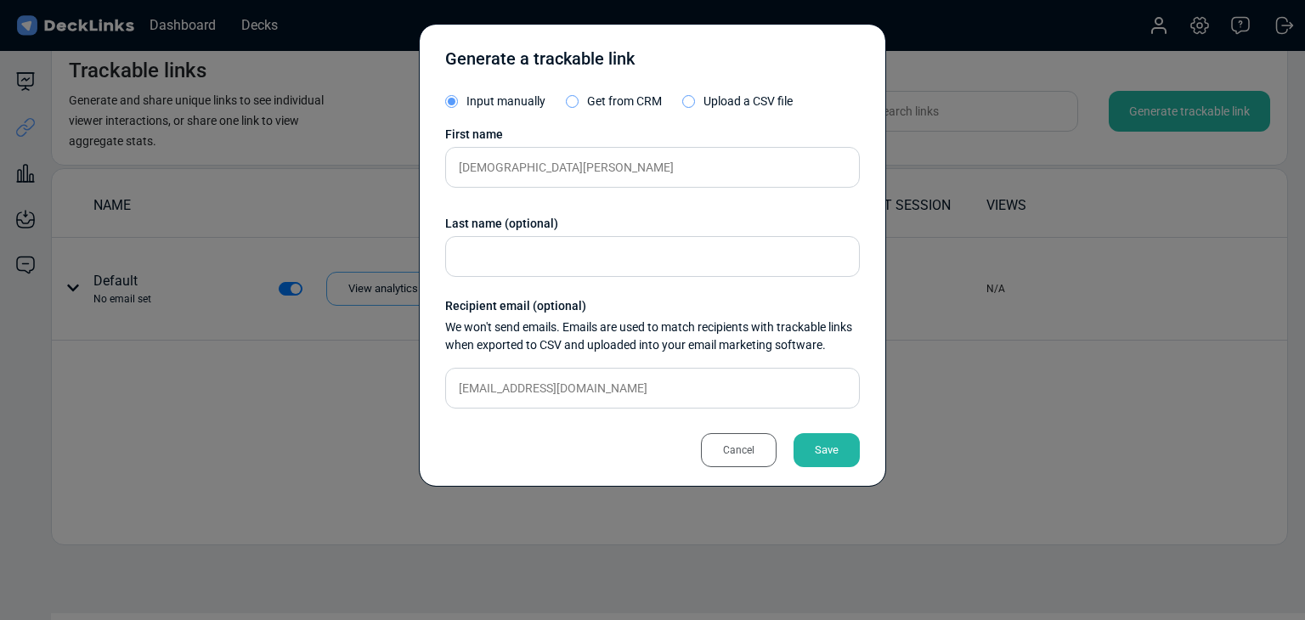
click at [801, 443] on div "Save" at bounding box center [826, 450] width 66 height 34
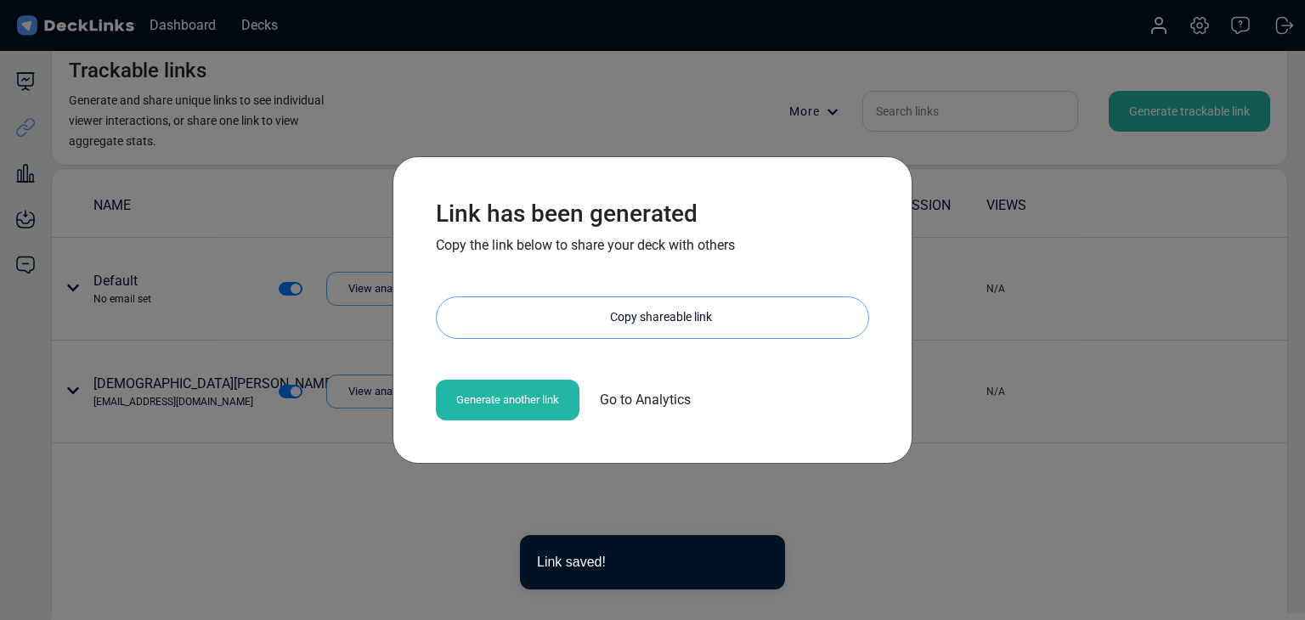
click at [646, 320] on div "Copy shareable link" at bounding box center [661, 317] width 415 height 41
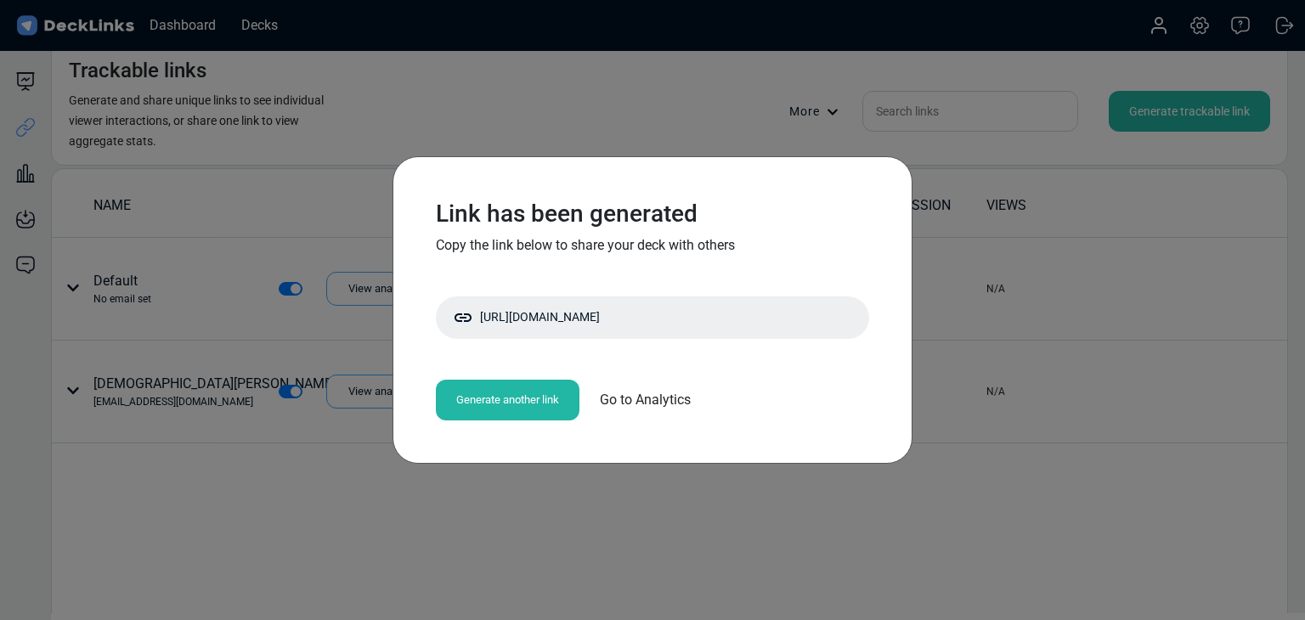
click at [269, 110] on div "Link has been generated Copy the link below to share your deck with others http…" at bounding box center [652, 310] width 1305 height 620
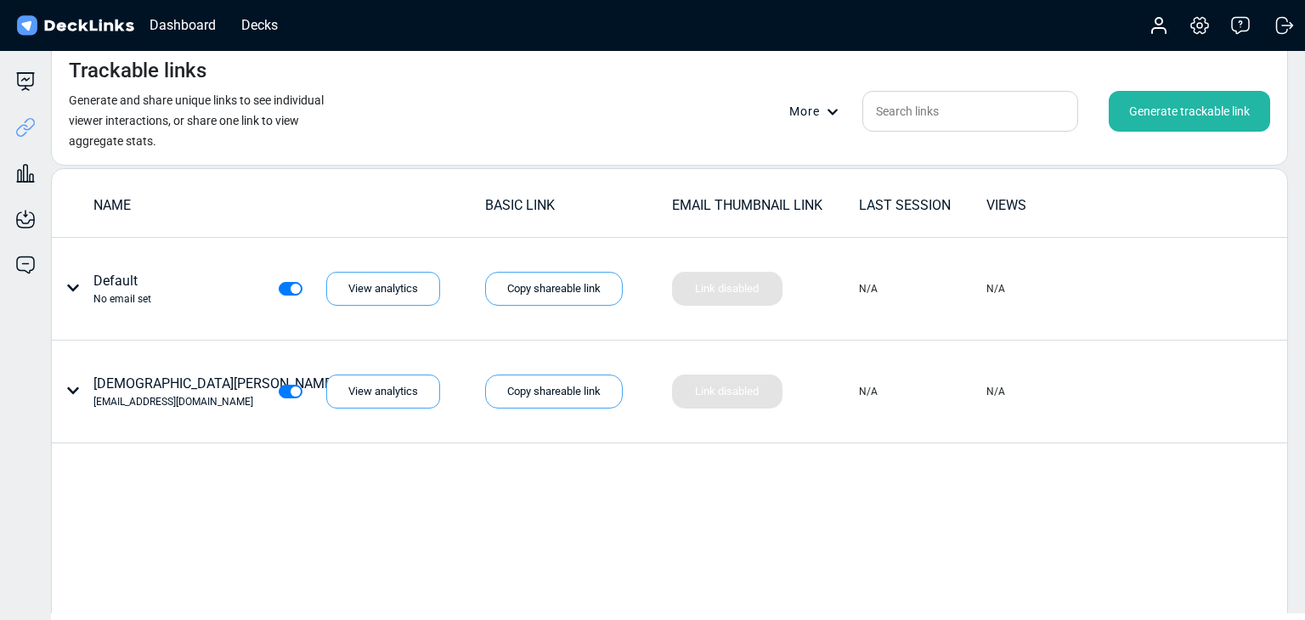
click at [1208, 113] on div "Generate trackable link" at bounding box center [1189, 111] width 161 height 41
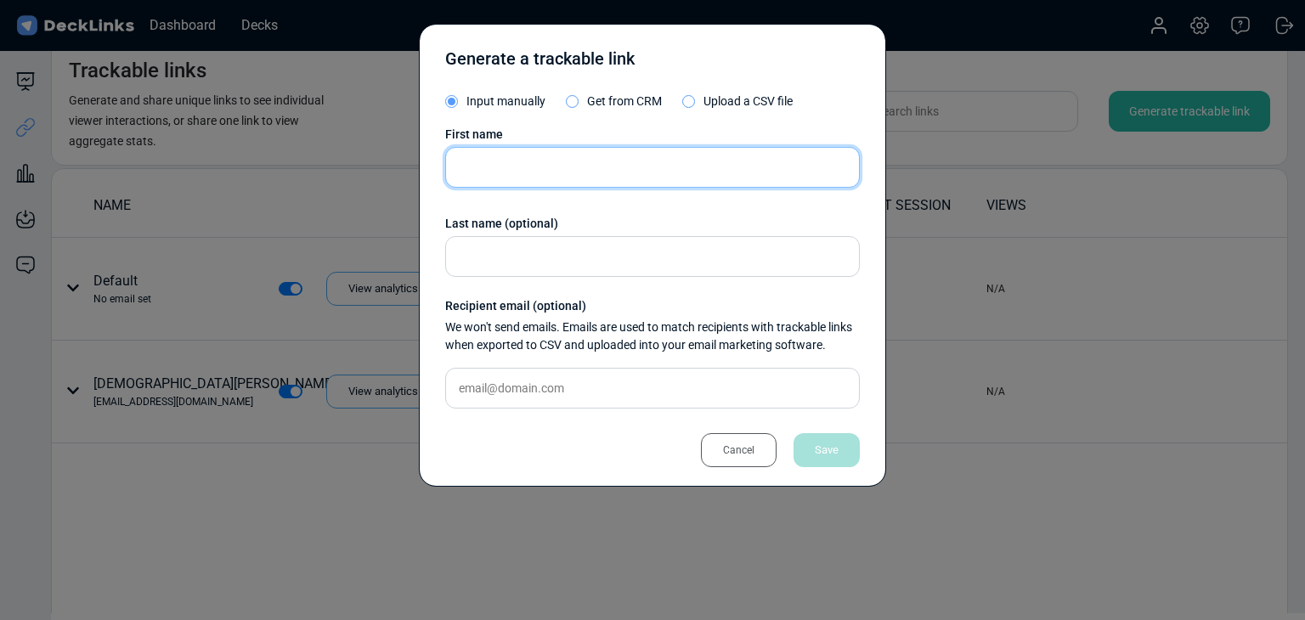
click at [547, 172] on input "text" at bounding box center [652, 167] width 415 height 41
paste input "Jorge Gutierrez"
type input "Jorge Gutierrez"
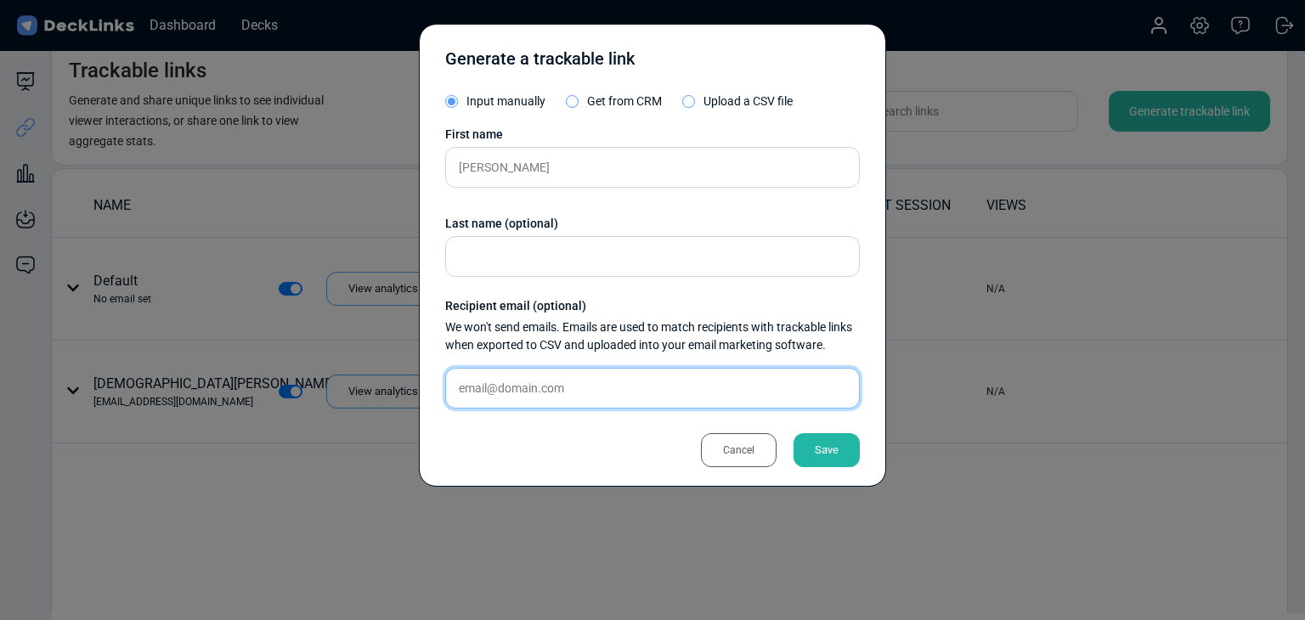
drag, startPoint x: 547, startPoint y: 398, endPoint x: 635, endPoint y: 419, distance: 90.0
click at [547, 398] on input "text" at bounding box center [652, 388] width 415 height 41
paste input "jgutierrez@bowloftentacles.com"
type input "jgutierrez@bowloftentacles.com"
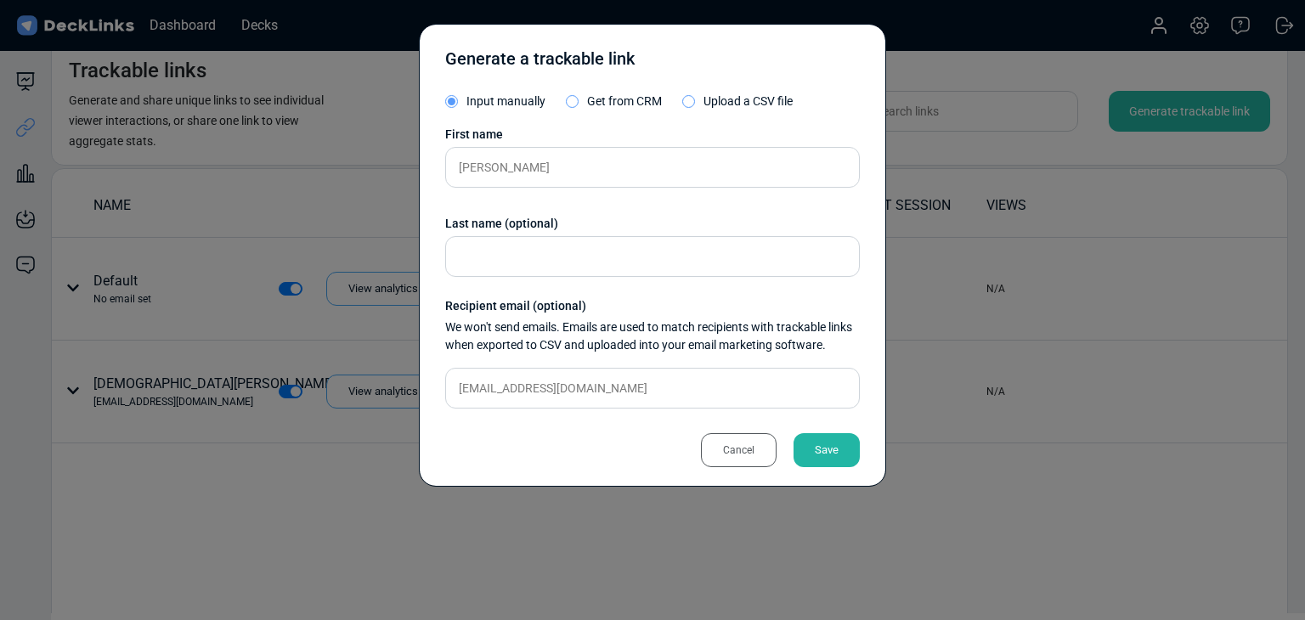
click at [816, 446] on div "Save" at bounding box center [826, 450] width 66 height 34
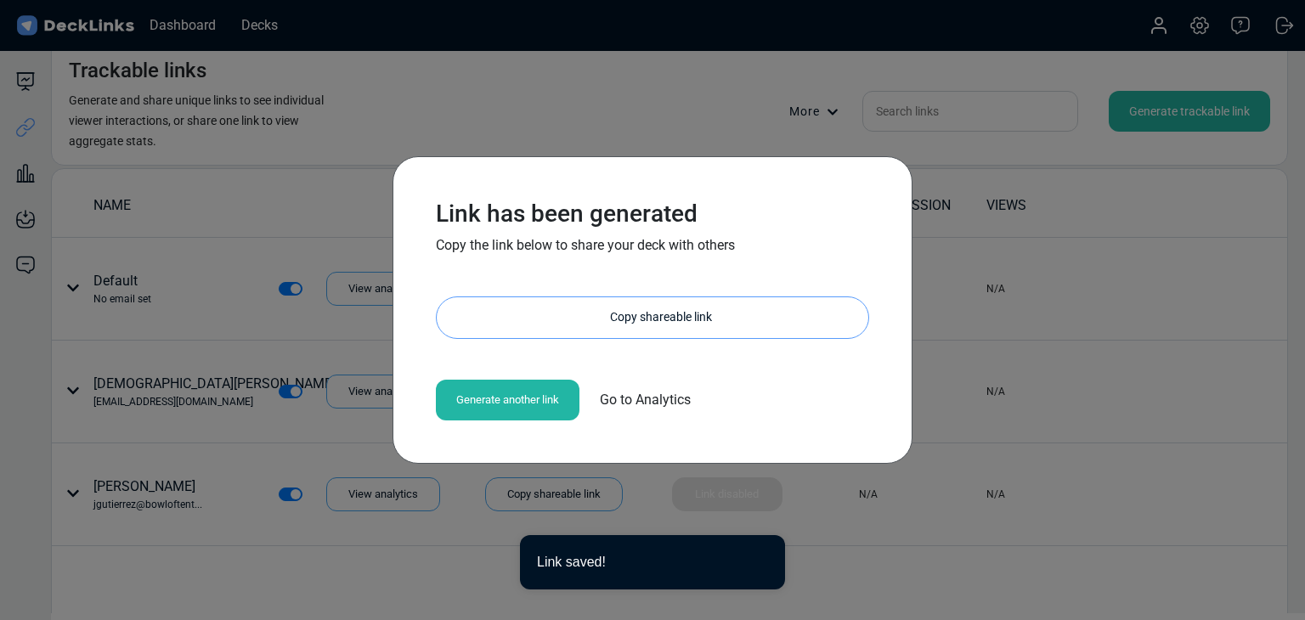
click at [638, 313] on div "Copy shareable link" at bounding box center [661, 317] width 415 height 41
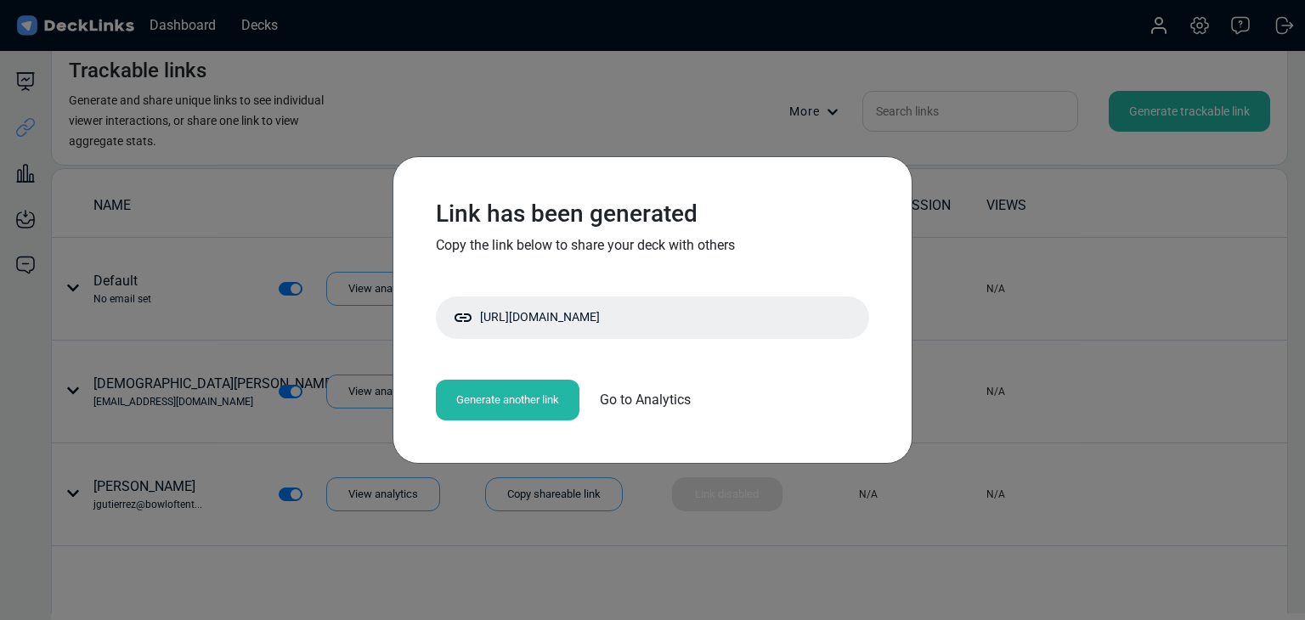
click at [279, 327] on div "Link has been generated Copy the link below to share your deck with others http…" at bounding box center [652, 310] width 1305 height 620
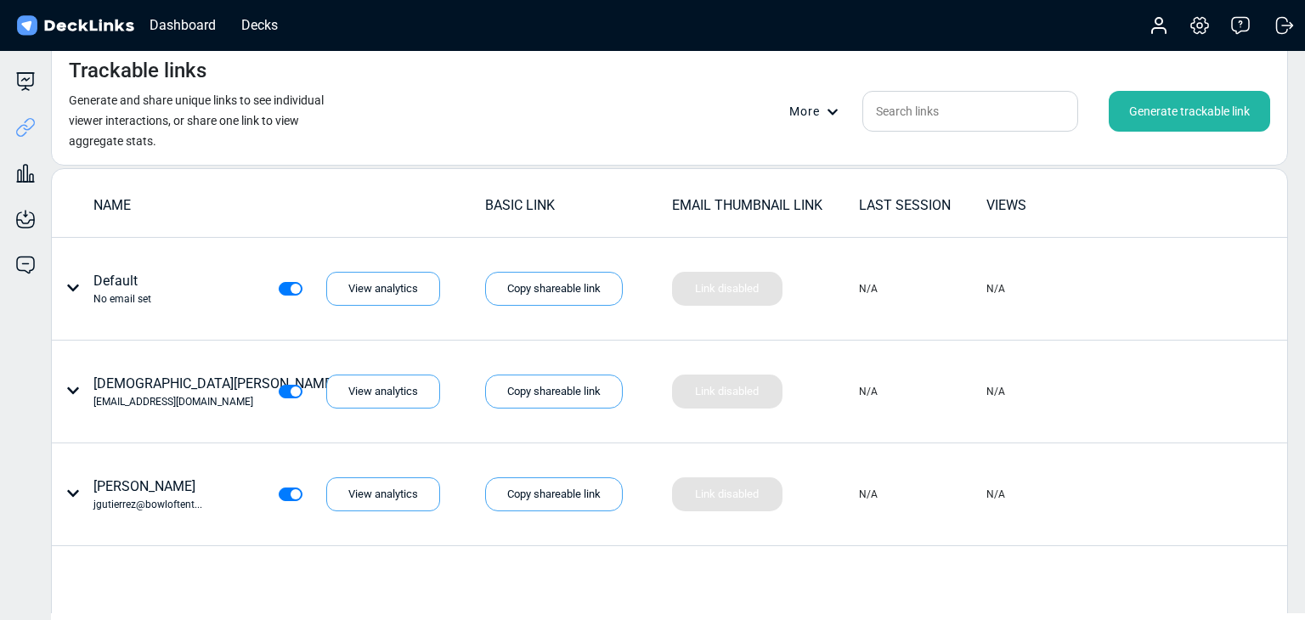
click at [1148, 110] on div "Generate trackable link" at bounding box center [1189, 111] width 161 height 41
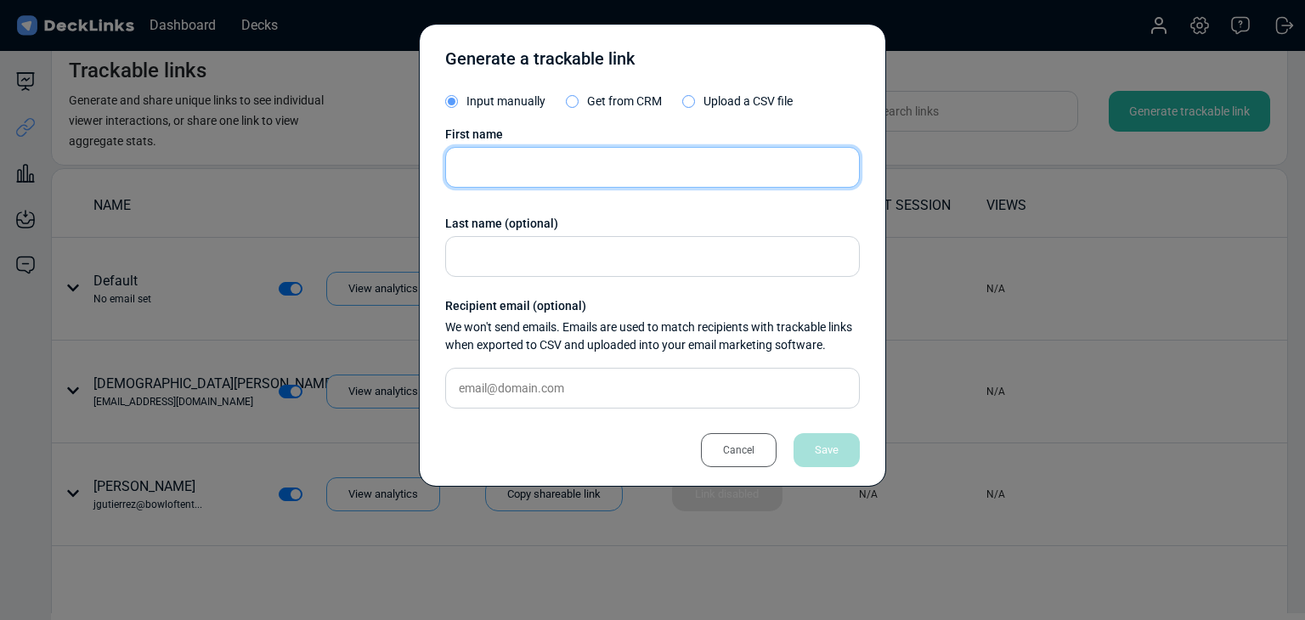
click at [601, 182] on input "text" at bounding box center [652, 167] width 415 height 41
paste input "Manicone Matteo"
type input "Manicone Matteo"
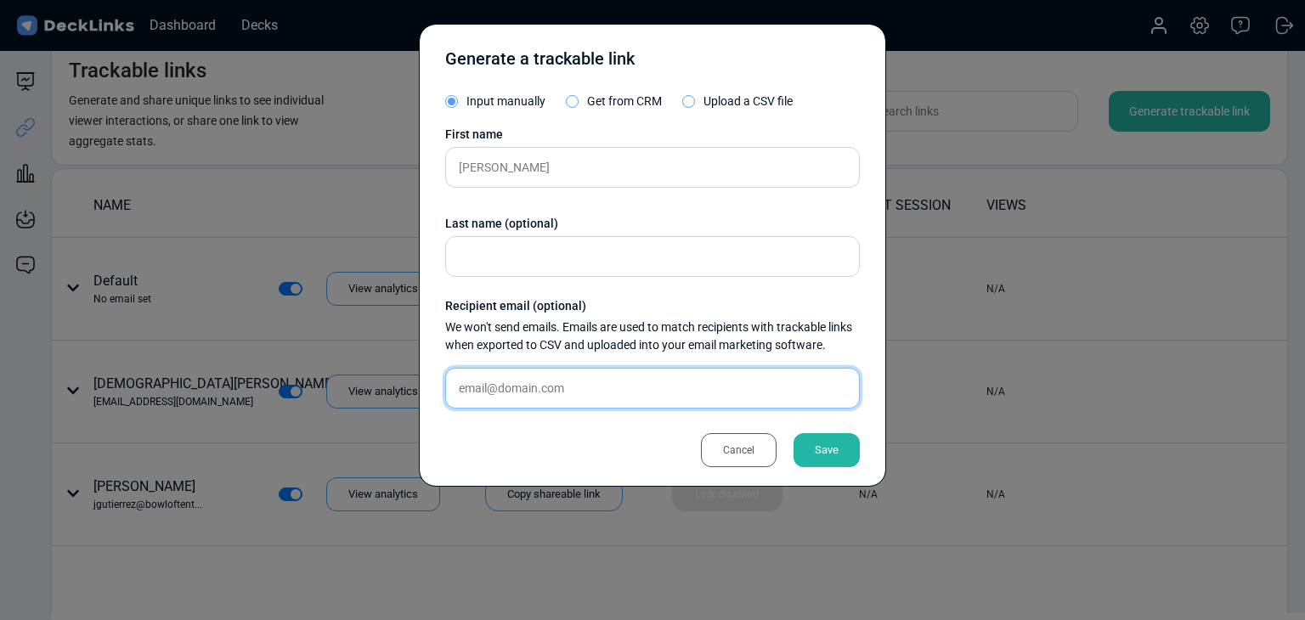
click at [668, 378] on input "text" at bounding box center [652, 388] width 415 height 41
paste input "matteomanicone@outlook.com"
type input "matteomanicone@outlook.com"
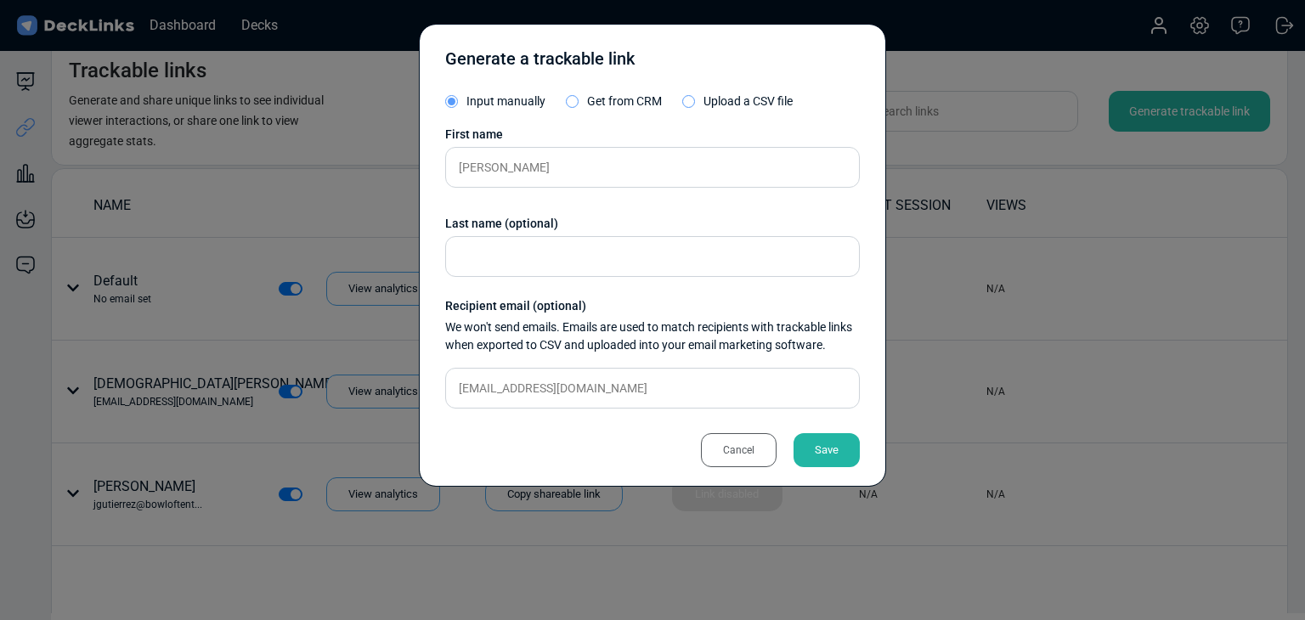
click at [836, 442] on div "Save" at bounding box center [826, 450] width 66 height 34
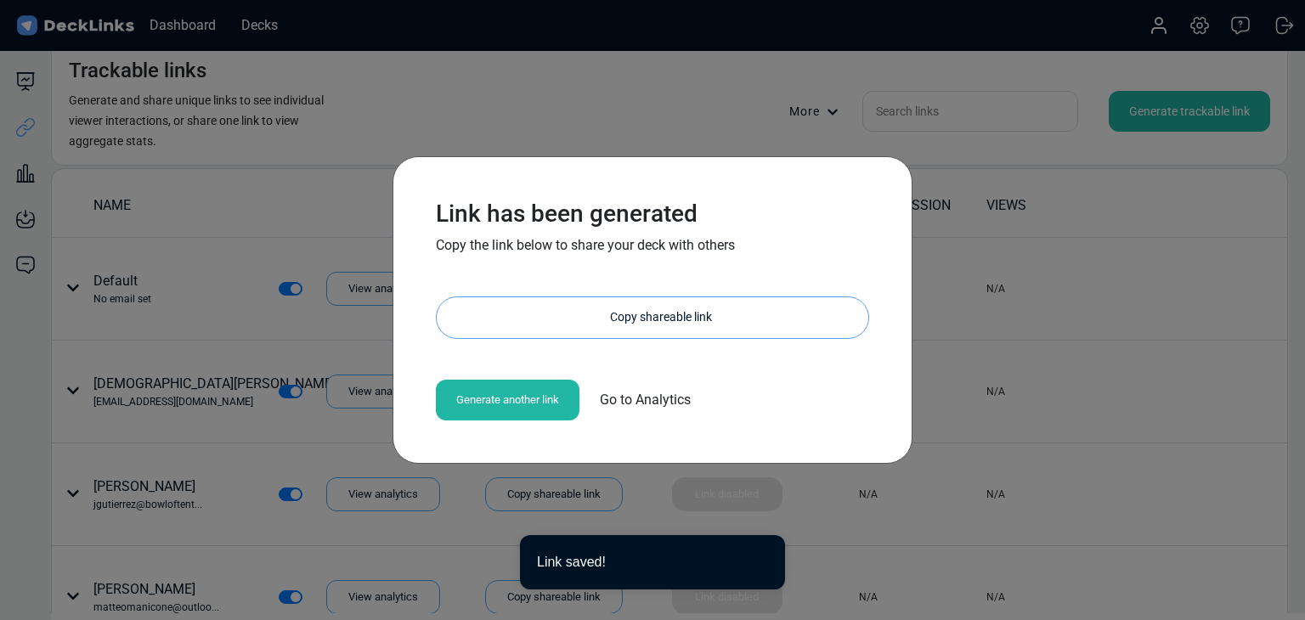
click at [697, 320] on div "Copy shareable link" at bounding box center [661, 317] width 415 height 41
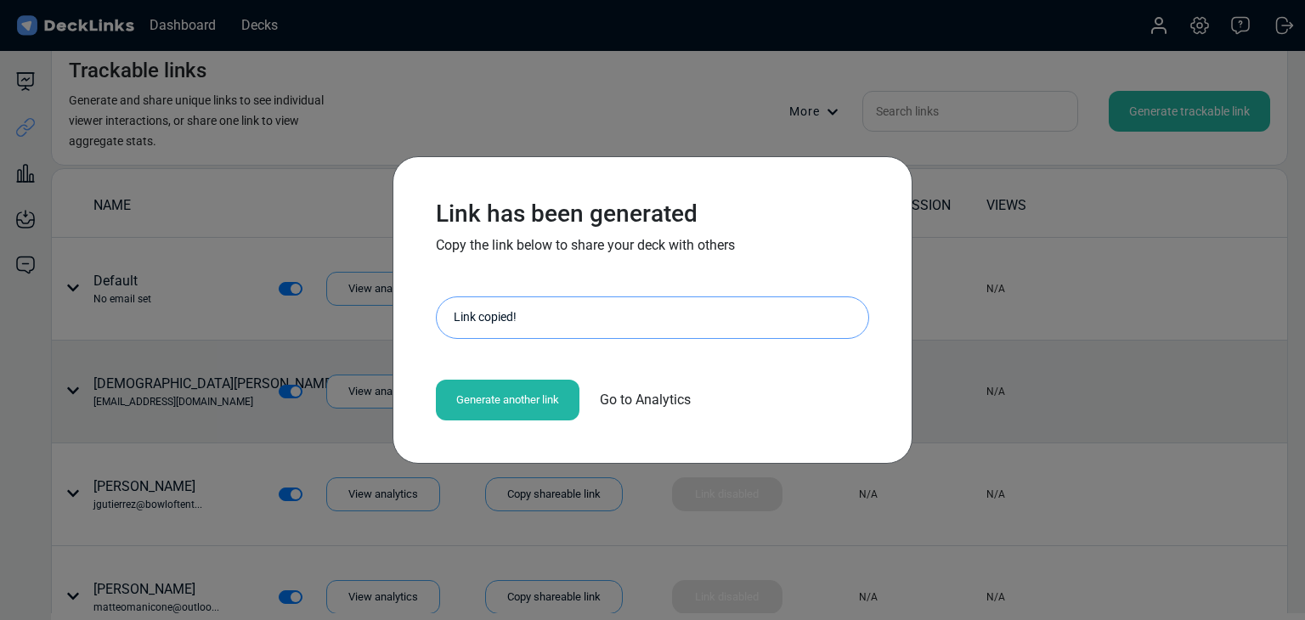
click at [144, 370] on div "Link has been generated Copy the link below to share your deck with others http…" at bounding box center [652, 310] width 1305 height 620
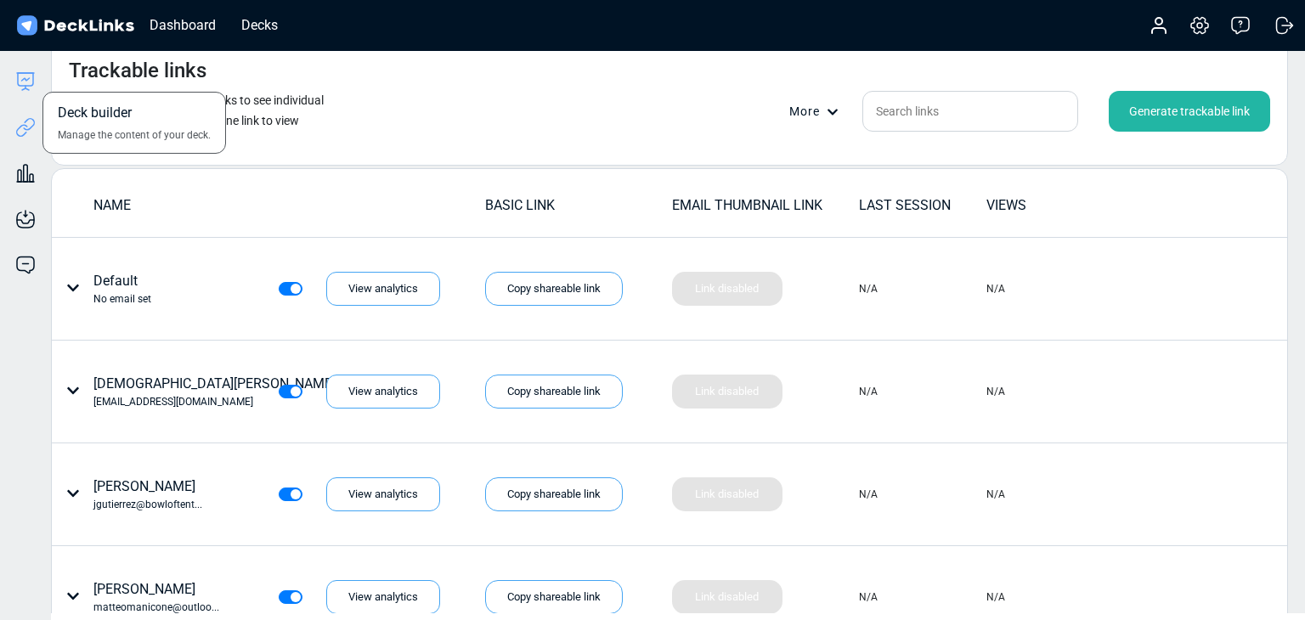
click at [16, 82] on icon at bounding box center [25, 81] width 20 height 20
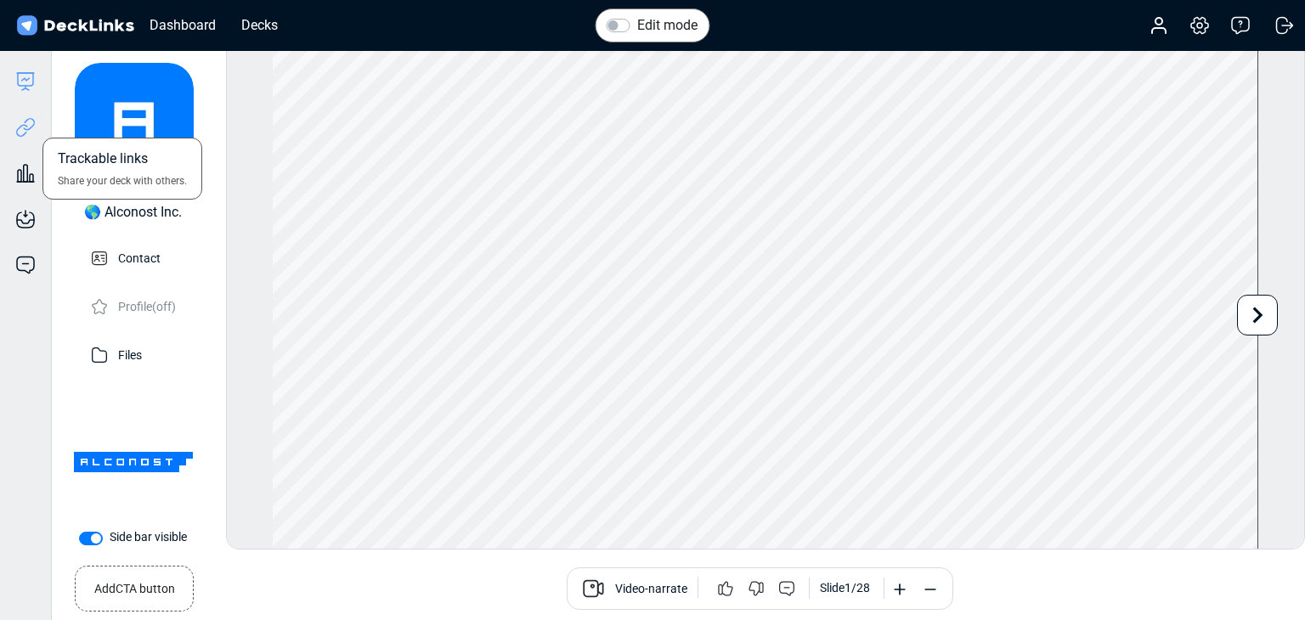
click at [24, 128] on icon at bounding box center [29, 124] width 12 height 13
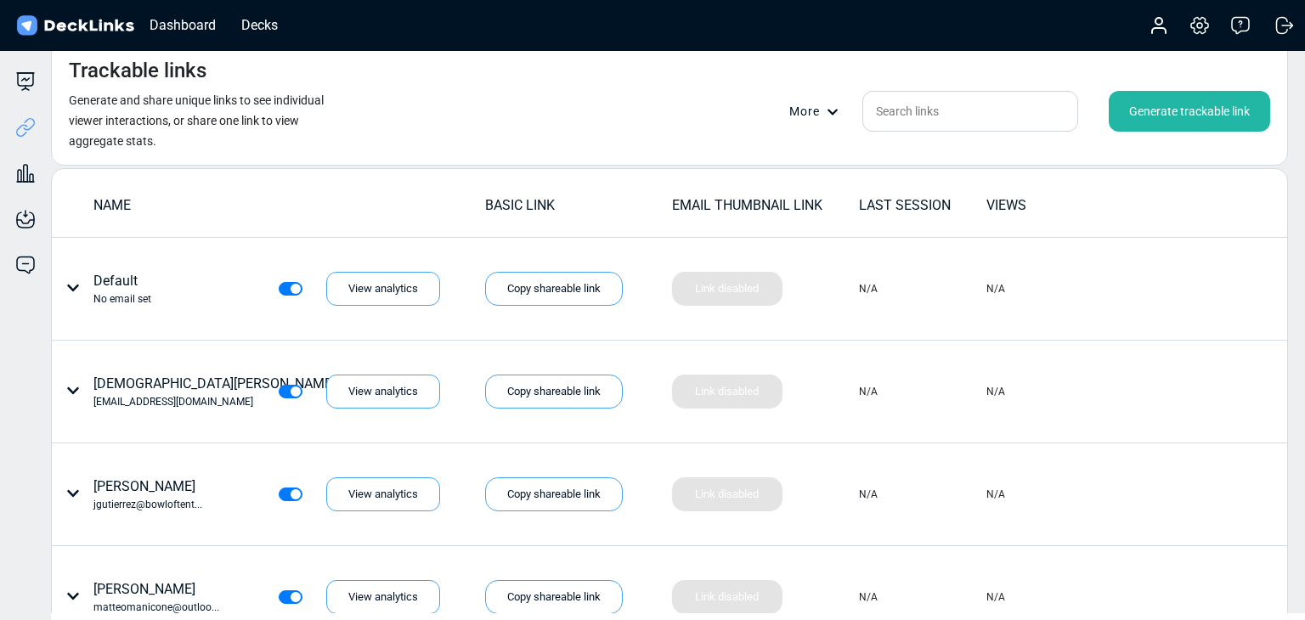
click at [1159, 99] on div "Generate trackable link" at bounding box center [1189, 111] width 161 height 41
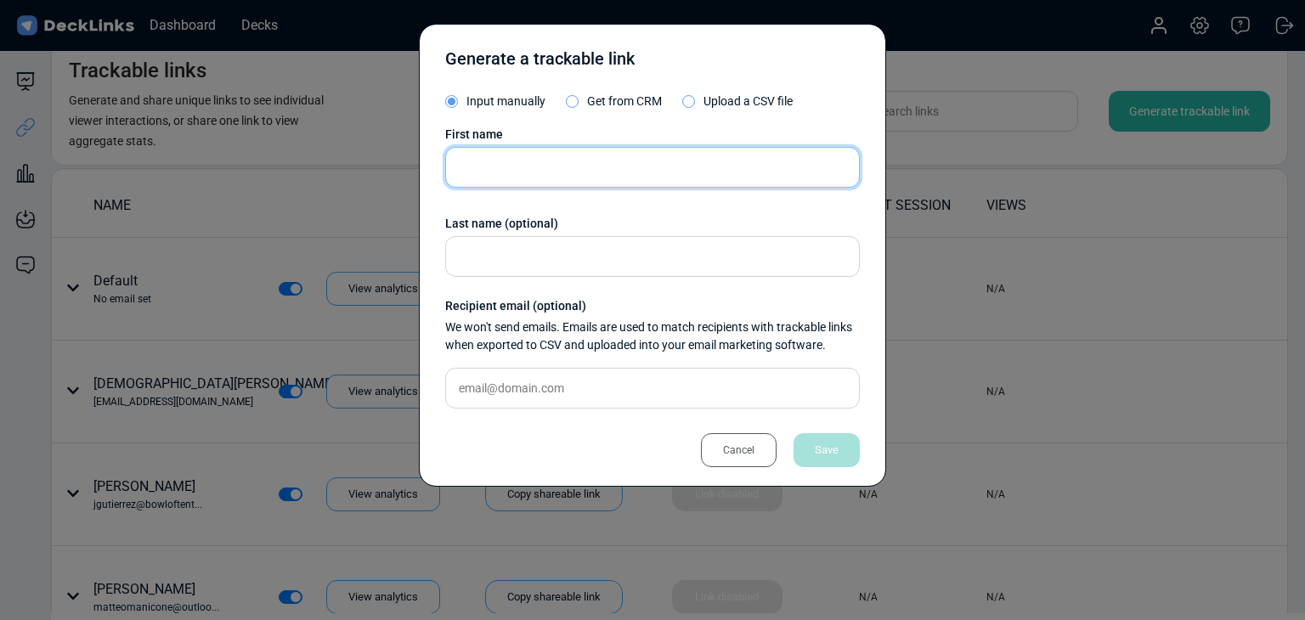
click at [584, 165] on input "text" at bounding box center [652, 167] width 415 height 41
paste input "Xuan Lim"
type input "Xuan Lim"
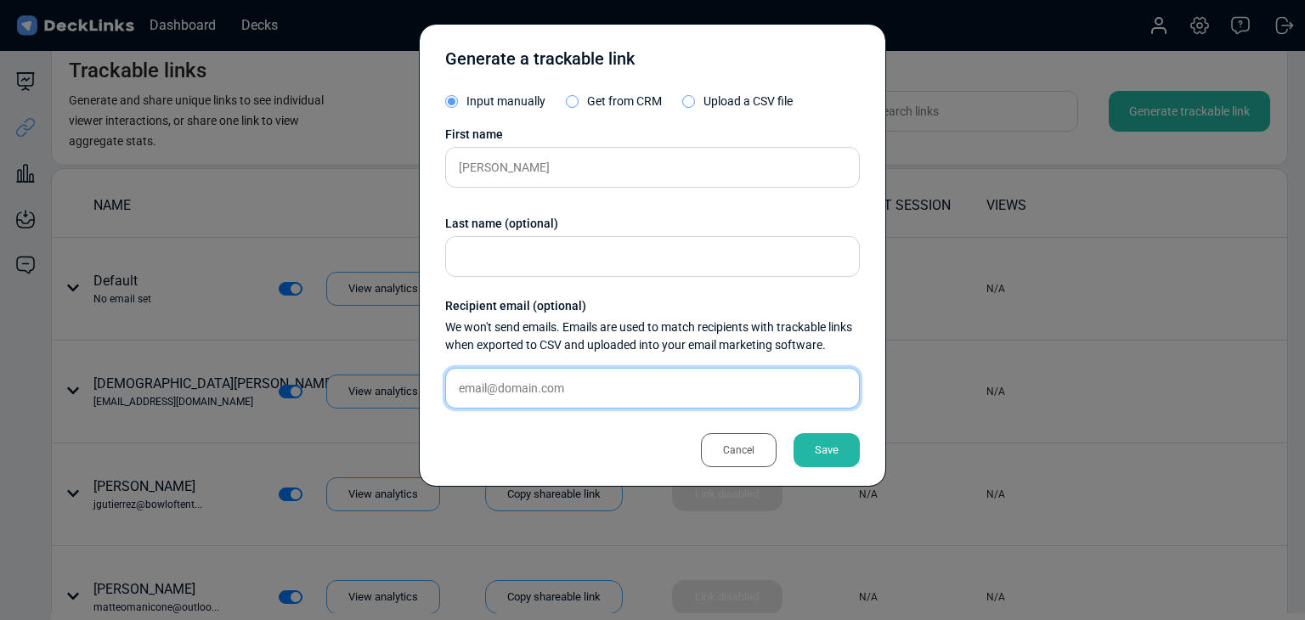
click at [579, 393] on input "text" at bounding box center [652, 388] width 415 height 41
paste input "y-xuan@dxg.jp"
type input "y-xuan@dxg.jp"
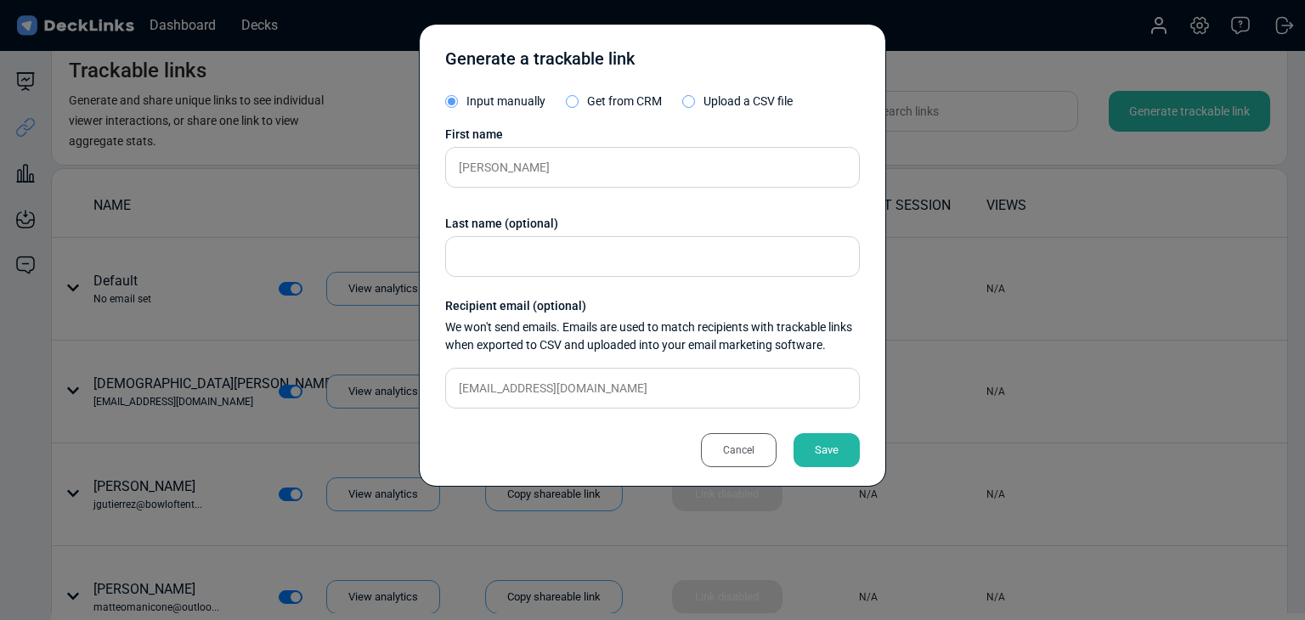
click at [838, 449] on div "Save" at bounding box center [826, 450] width 66 height 34
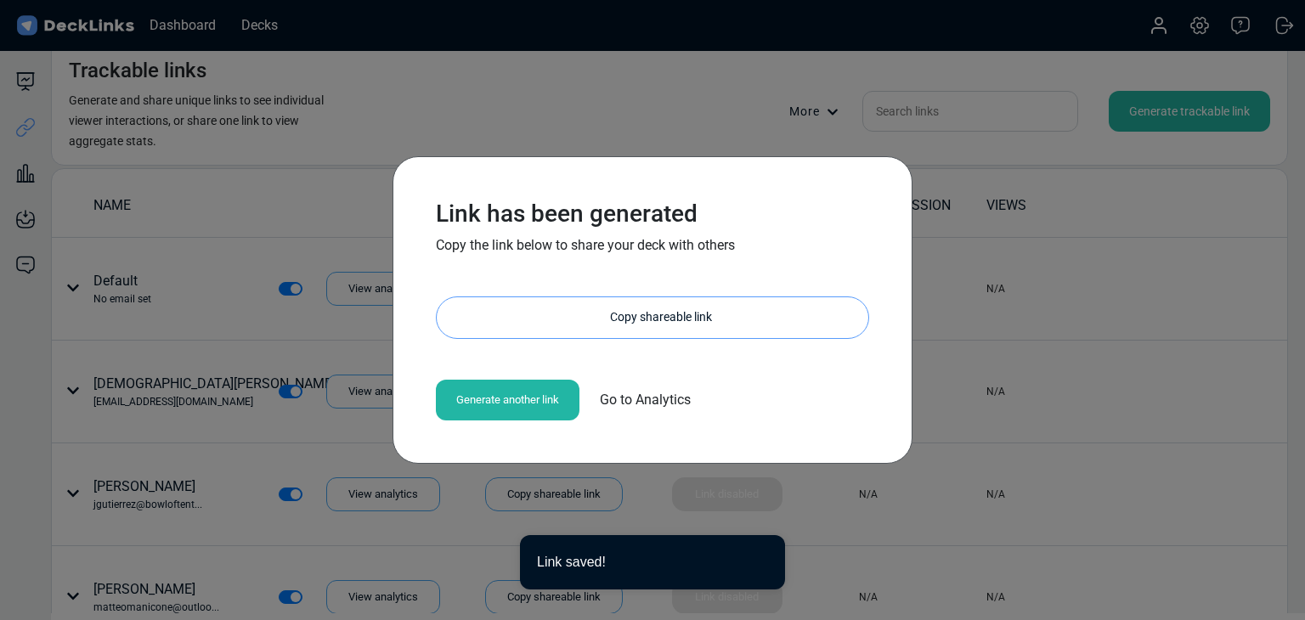
click at [635, 316] on div "Copy shareable link" at bounding box center [661, 317] width 415 height 41
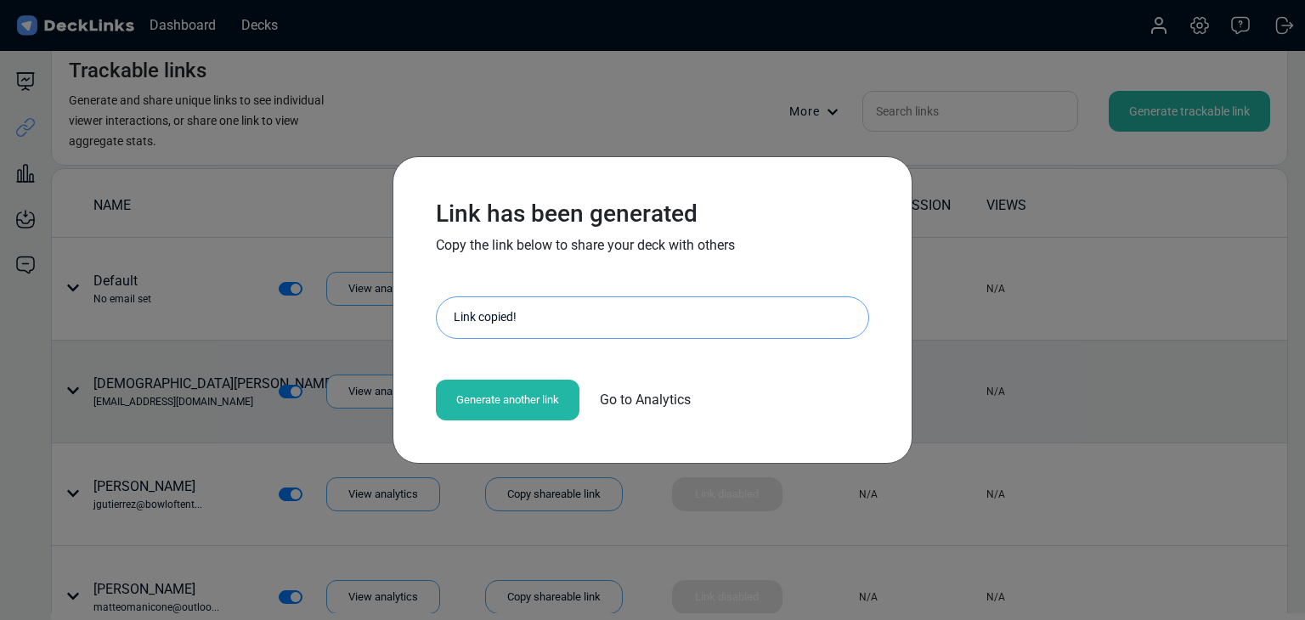
click at [245, 348] on div "Link has been generated Copy the link below to share your deck with others http…" at bounding box center [652, 310] width 1305 height 620
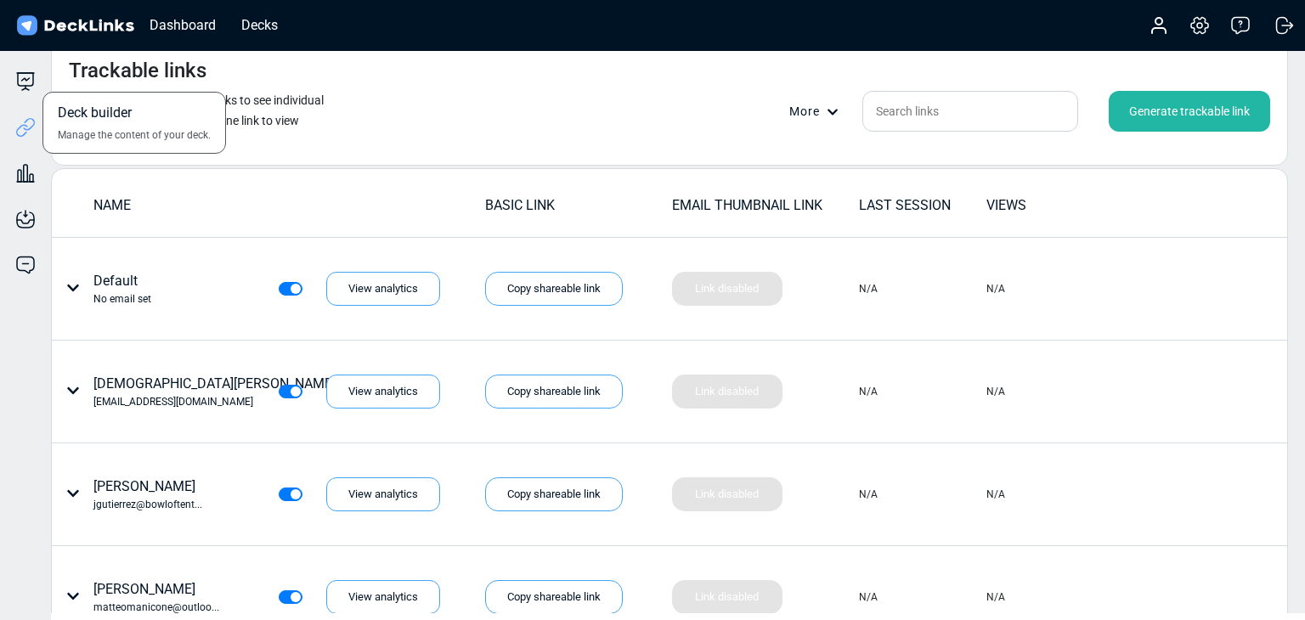
click at [38, 75] on div "Deck builder Manage the content of your deck." at bounding box center [25, 81] width 51 height 20
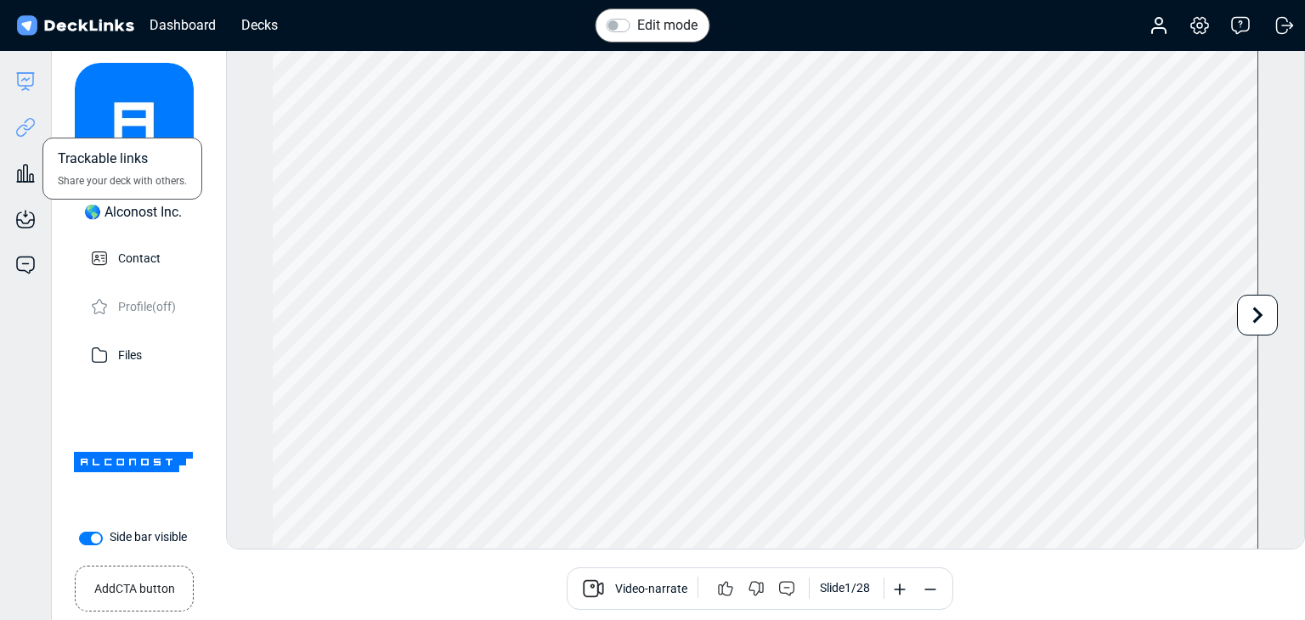
click at [27, 131] on icon at bounding box center [25, 127] width 20 height 20
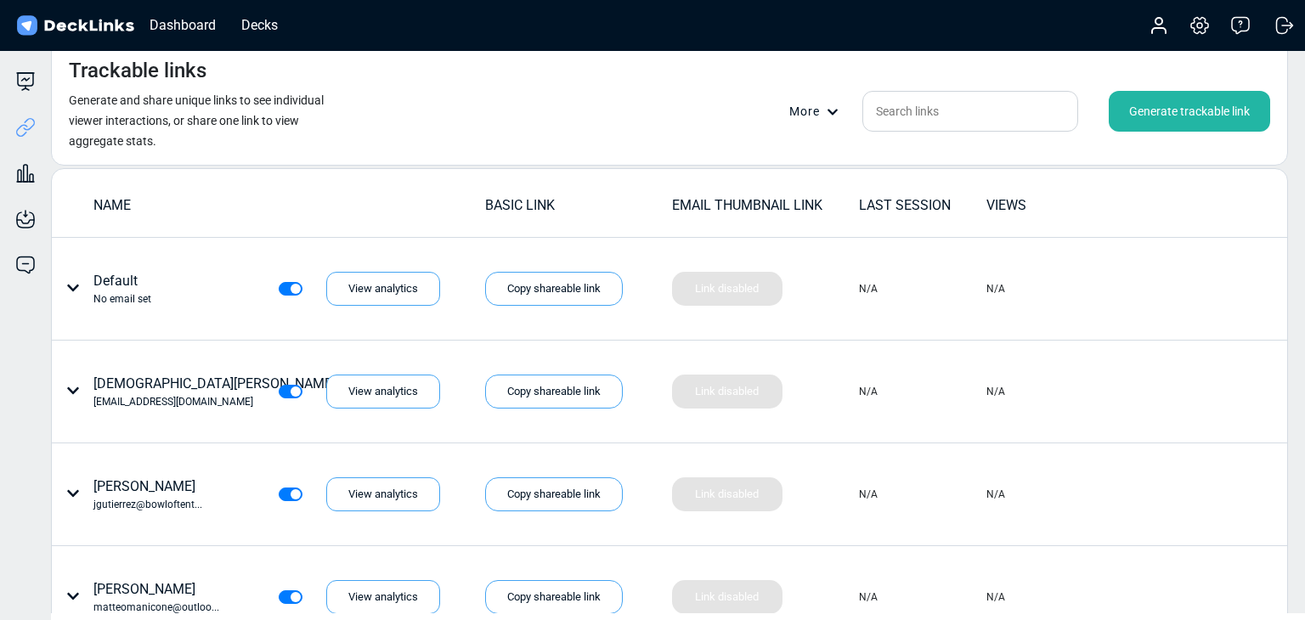
click at [1172, 109] on div "Generate trackable link" at bounding box center [1189, 111] width 161 height 41
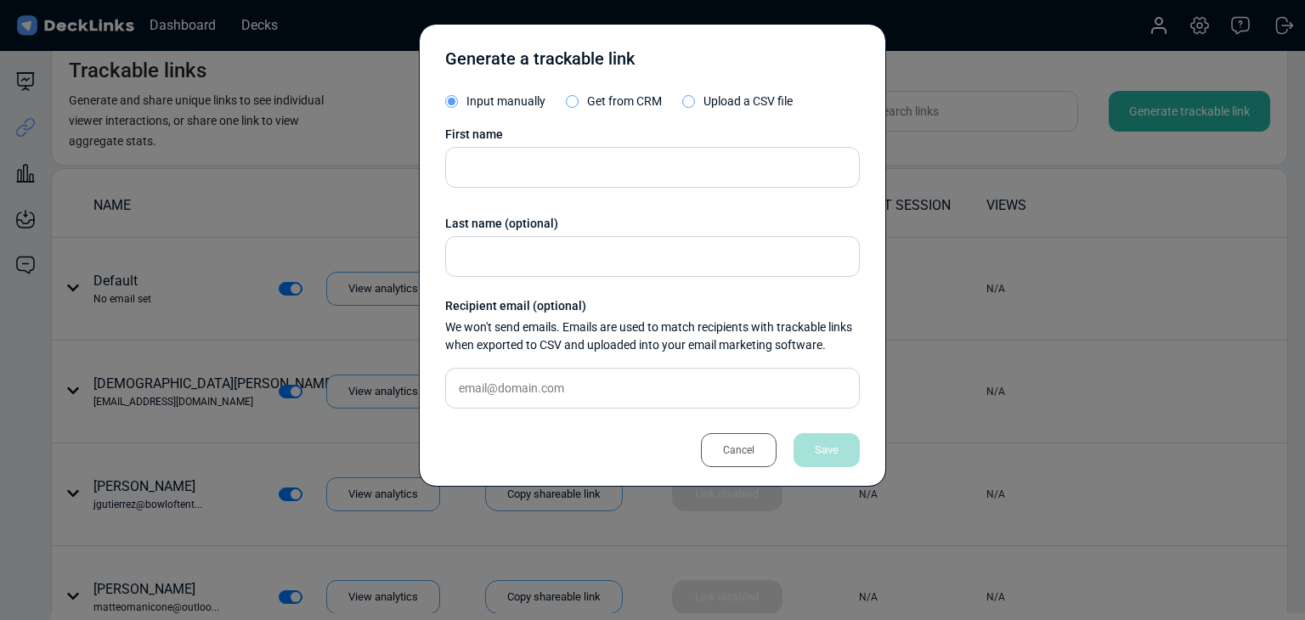
click at [661, 138] on div "First name" at bounding box center [652, 135] width 415 height 18
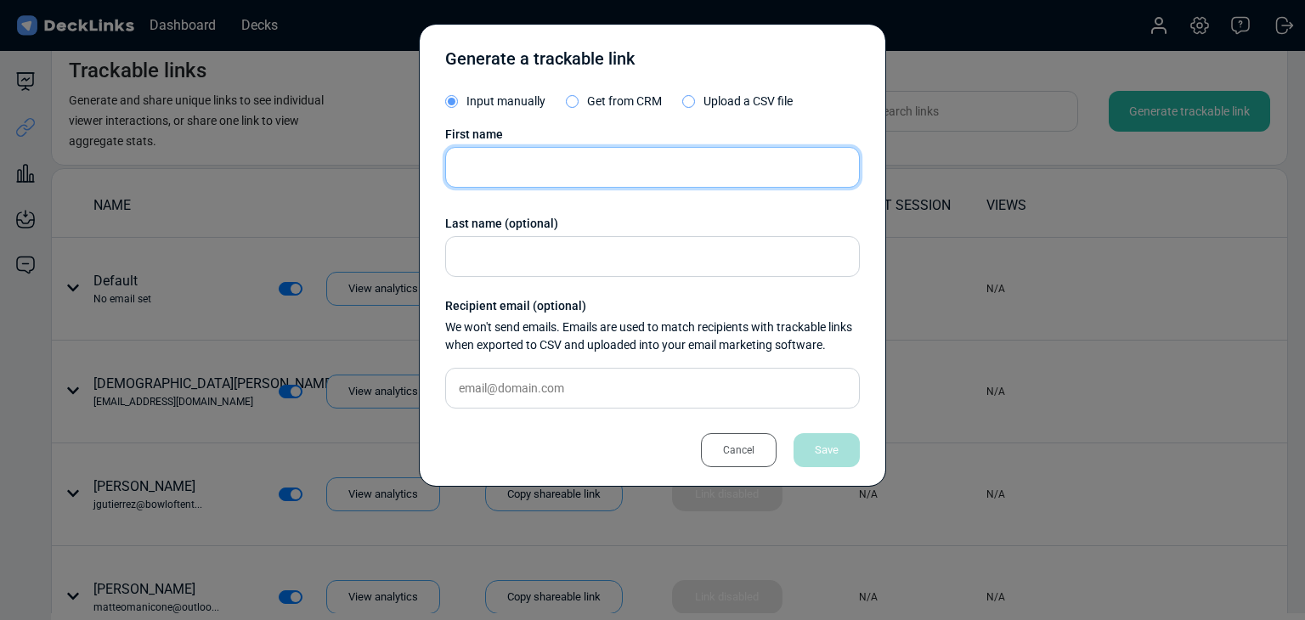
click at [584, 169] on input "text" at bounding box center [652, 167] width 415 height 41
paste input "Koh Tong Liang"
type input "Koh Tong Liang"
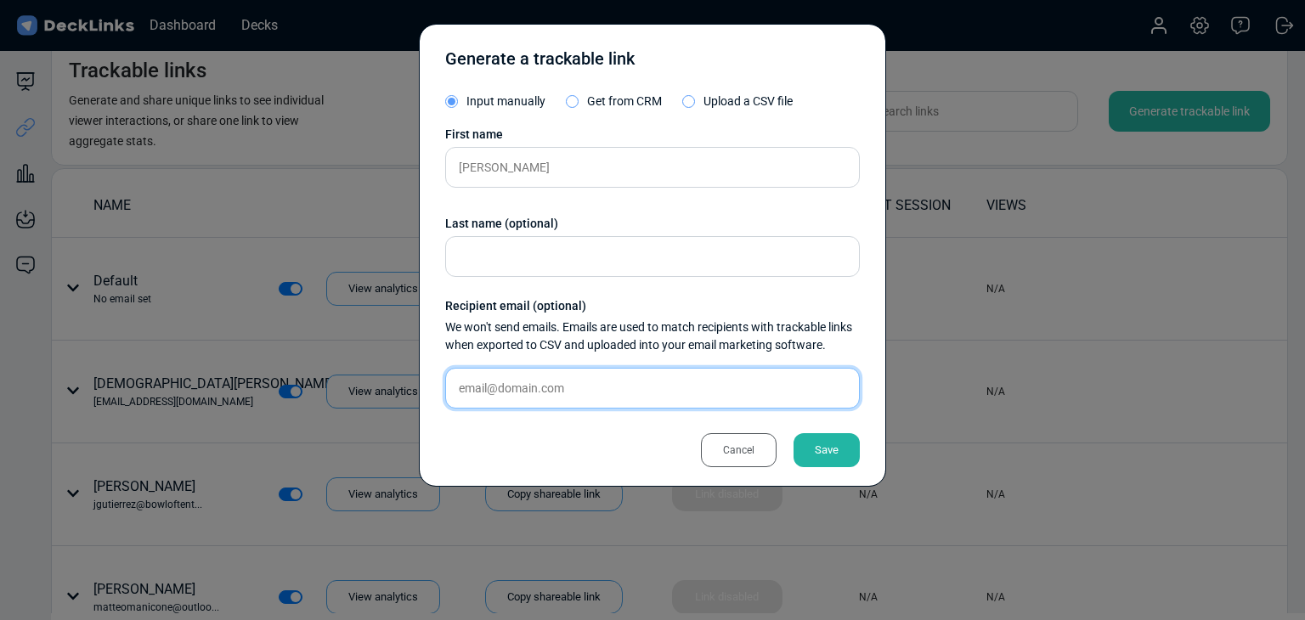
click at [589, 391] on input "text" at bounding box center [652, 388] width 415 height 41
paste input "tongliang@headphoneturtlestudios.com"
type input "tongliang@headphoneturtlestudios.com"
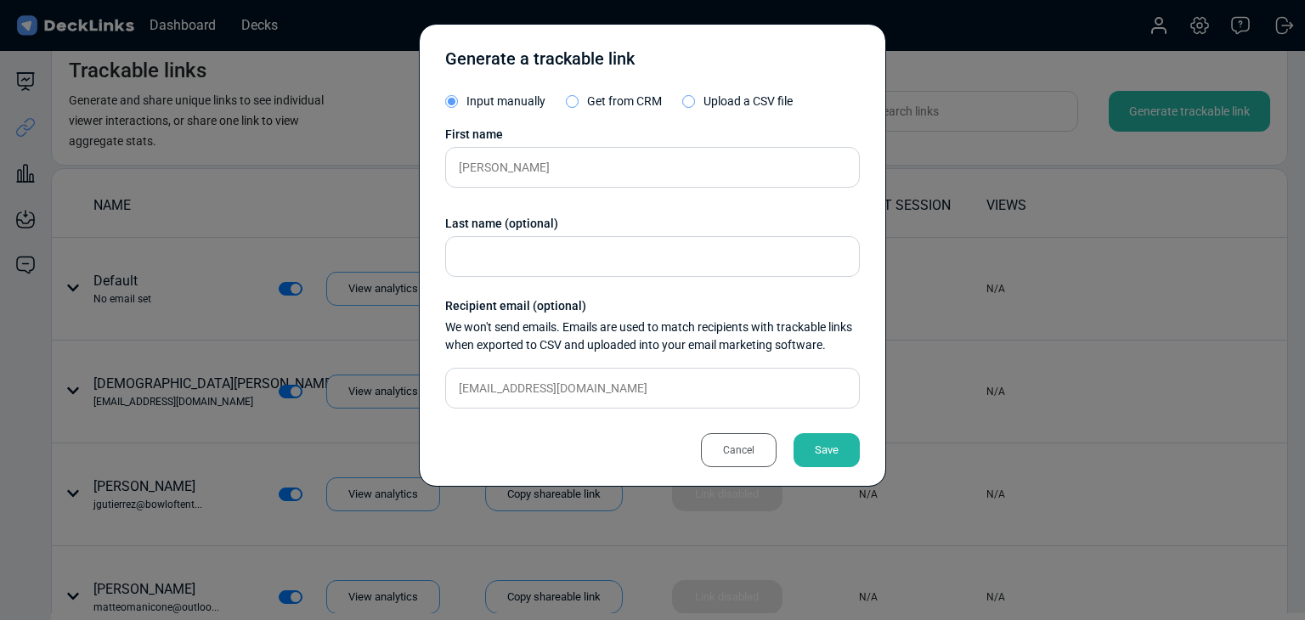
click at [831, 438] on div "Save" at bounding box center [826, 450] width 66 height 34
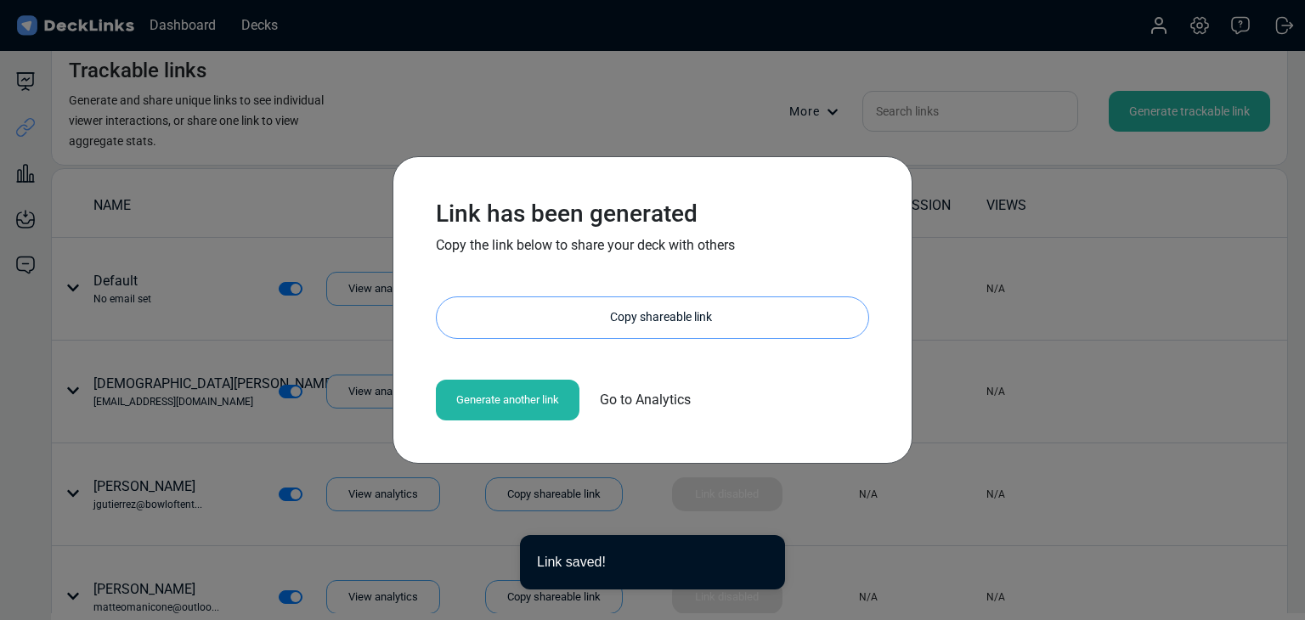
click at [683, 327] on div "Copy shareable link" at bounding box center [661, 317] width 415 height 41
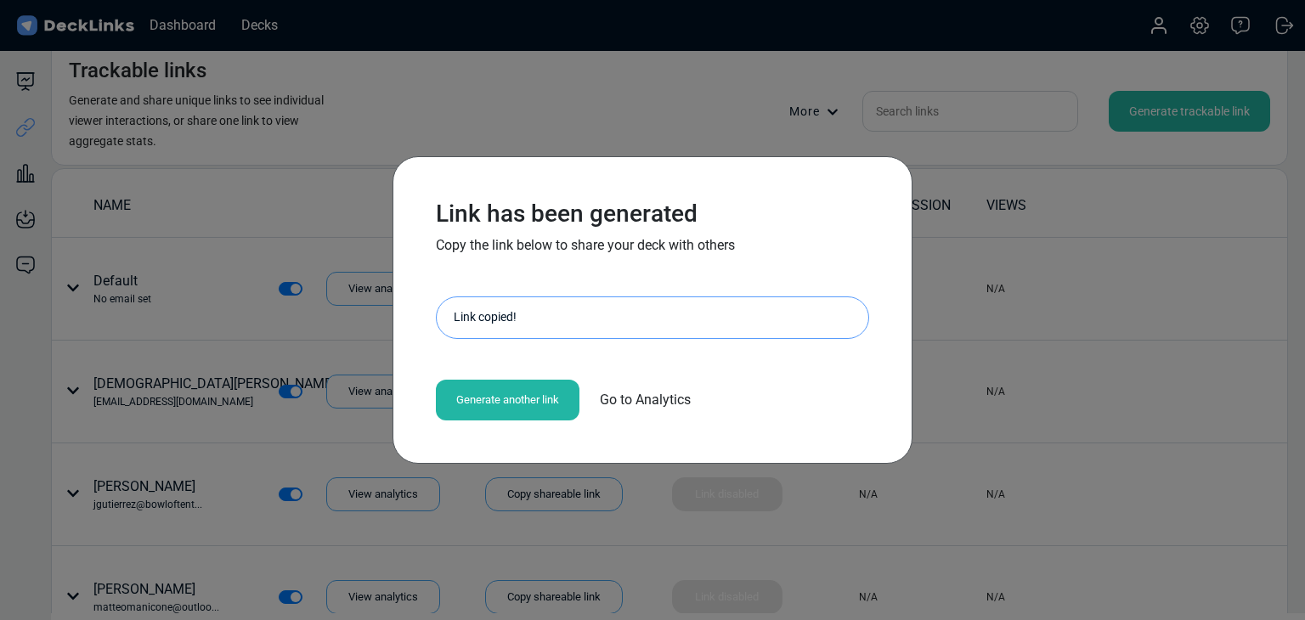
click at [196, 215] on div "Link has been generated Copy the link below to share your deck with others http…" at bounding box center [652, 310] width 1305 height 620
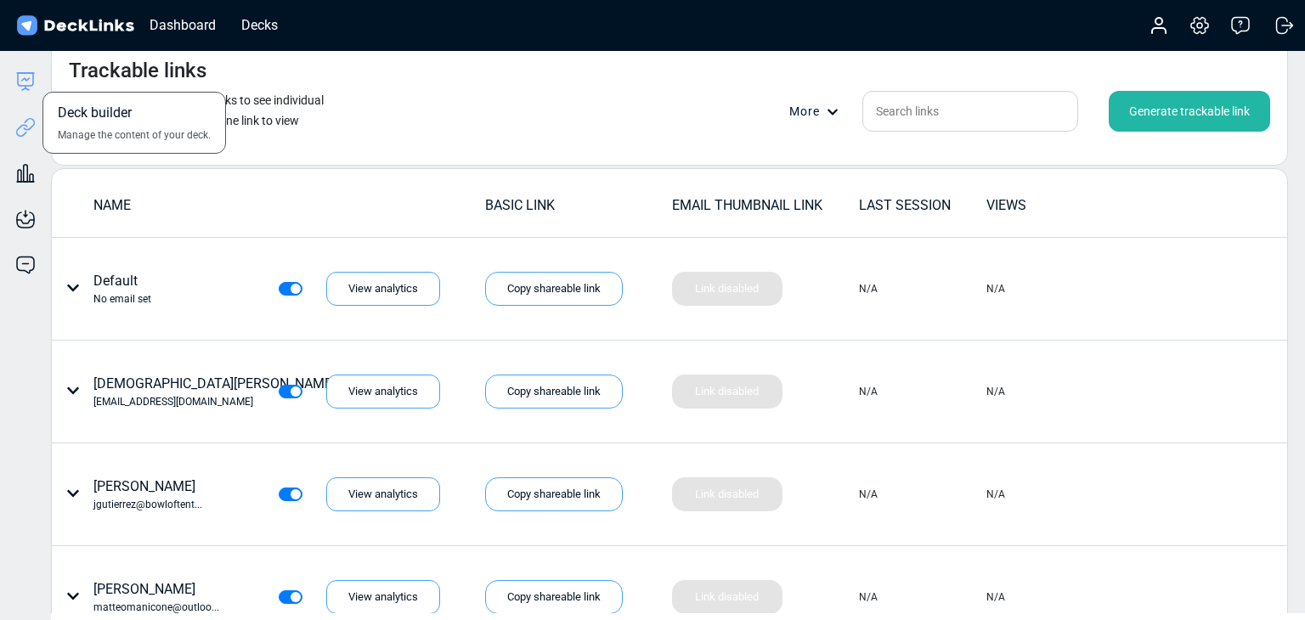
click at [20, 81] on icon at bounding box center [25, 81] width 20 height 20
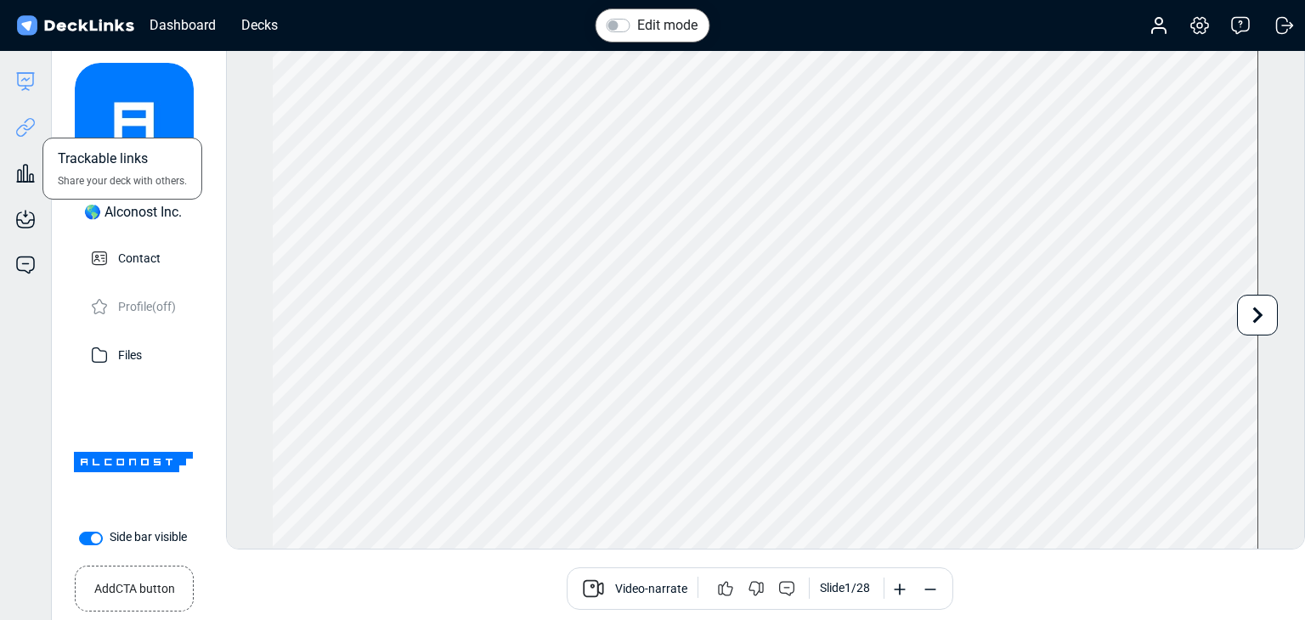
click at [22, 121] on icon at bounding box center [25, 127] width 20 height 20
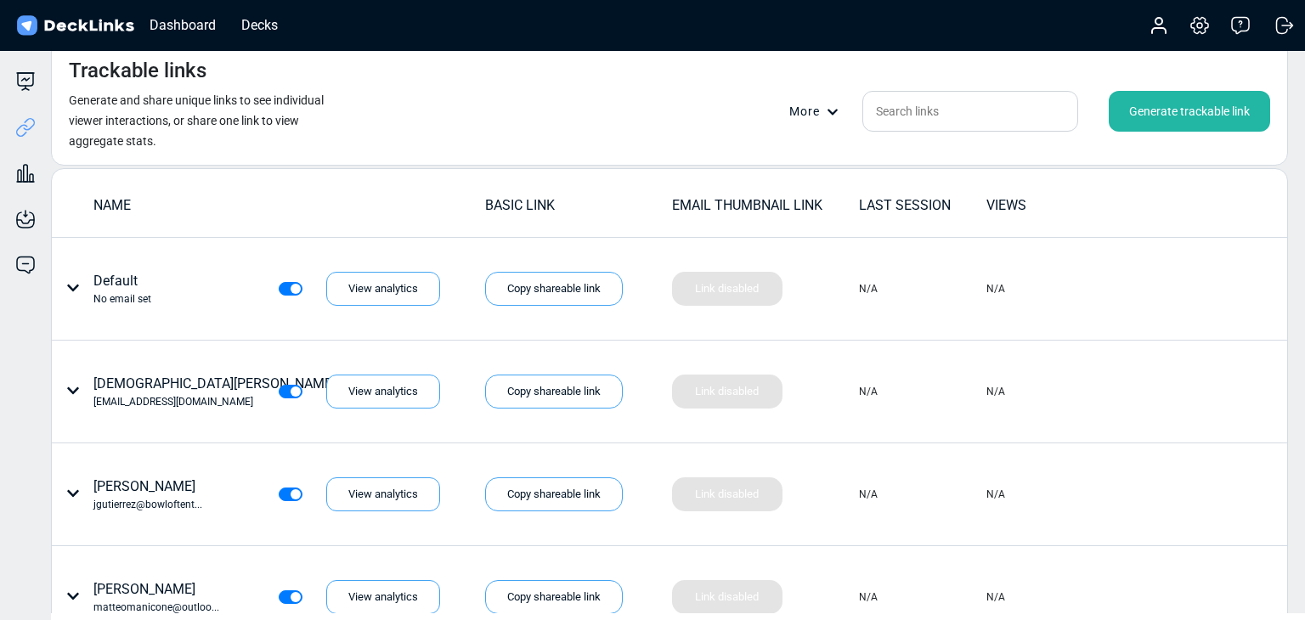
click at [1141, 113] on div "Generate trackable link" at bounding box center [1189, 111] width 161 height 41
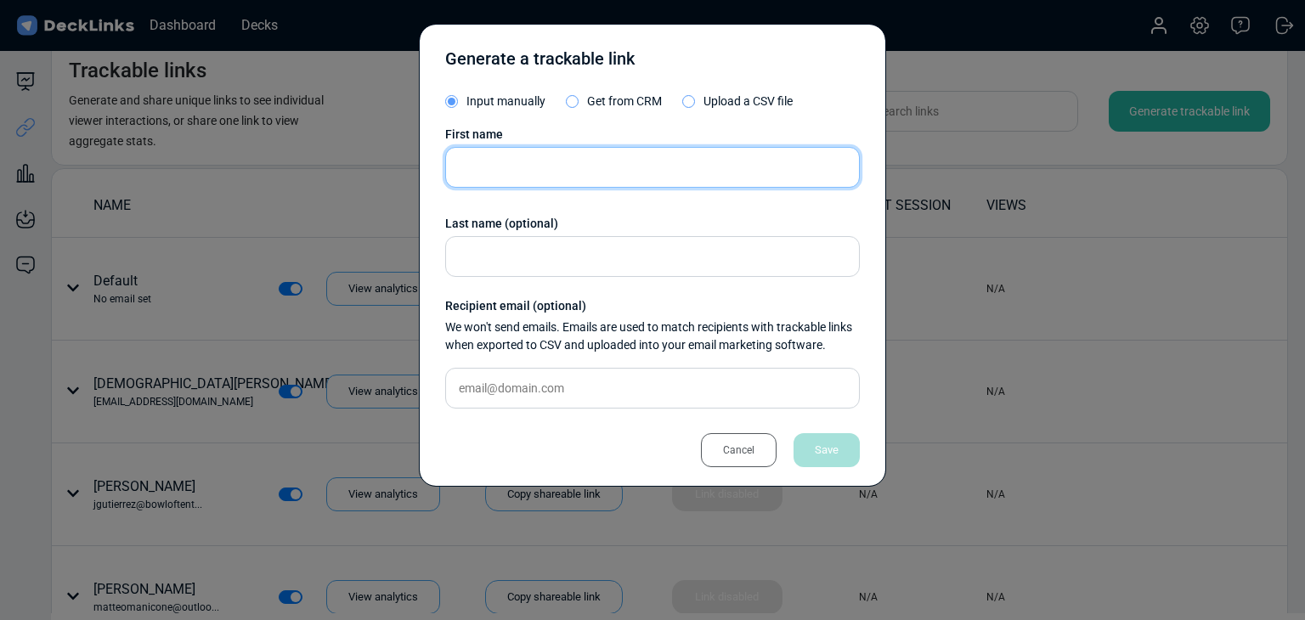
click at [550, 179] on input "text" at bounding box center [652, 167] width 415 height 41
paste input "Sarwono Irfan"
type input "Sarwono Irfan"
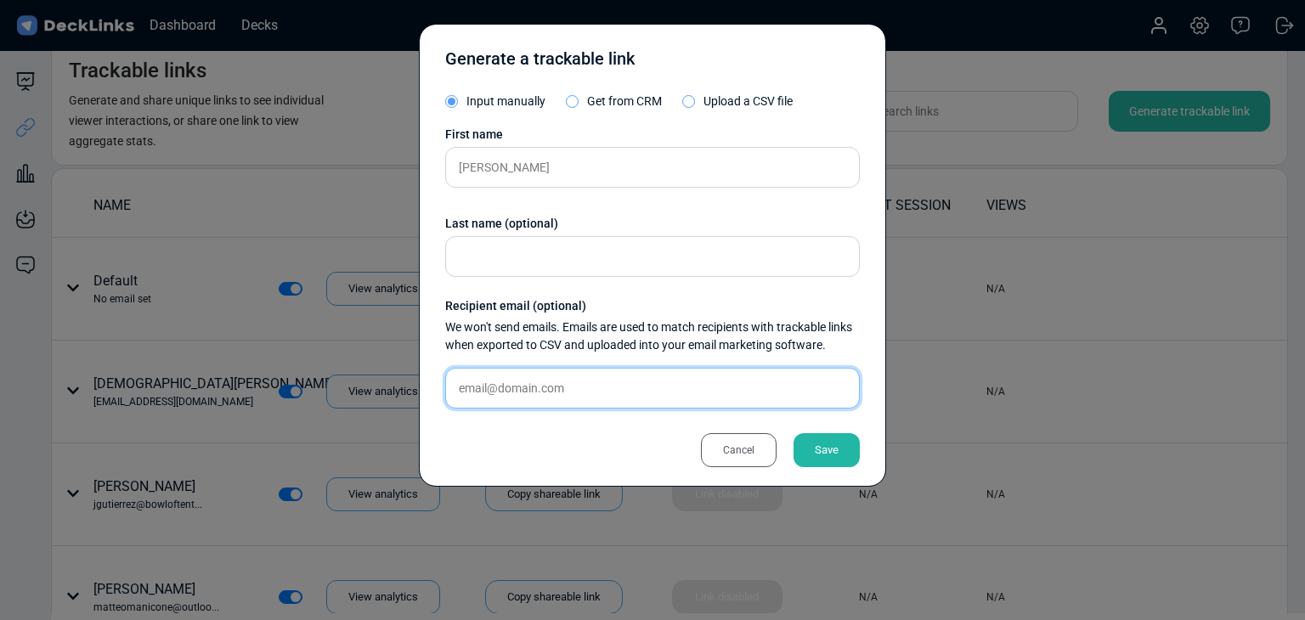
click at [539, 378] on input "text" at bounding box center [652, 388] width 415 height 41
paste input "sarwono.irfan@xelodigital.com"
type input "sarwono.irfan@xelodigital.com"
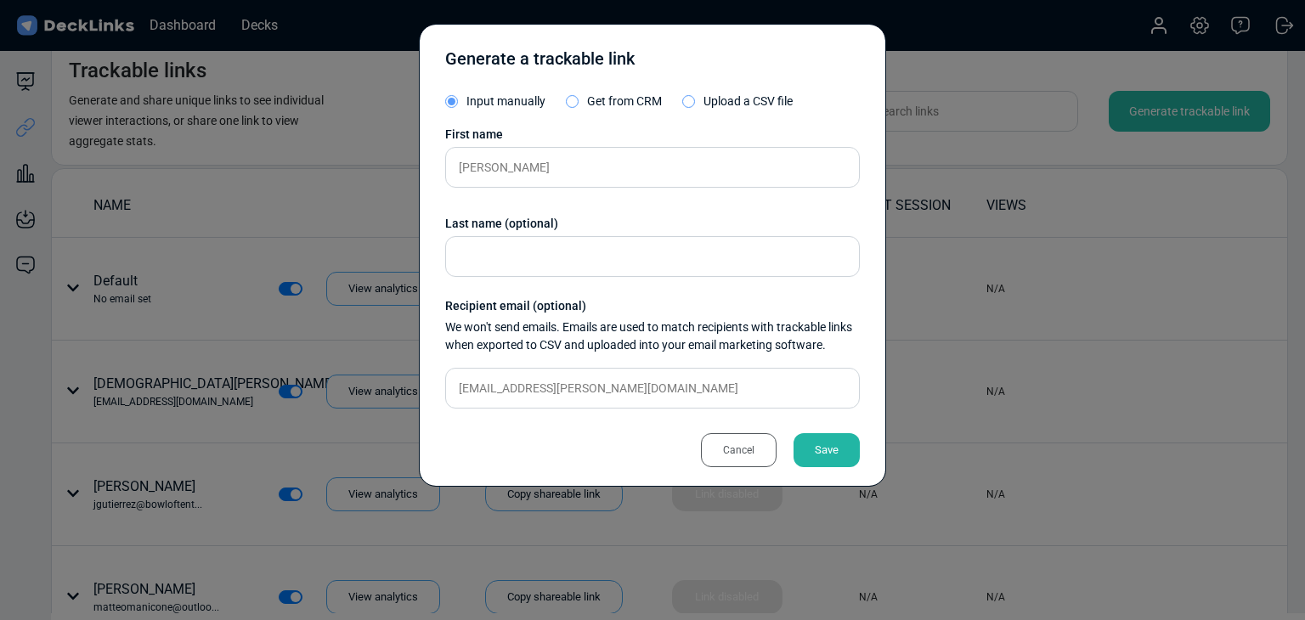
click at [818, 448] on div "Save" at bounding box center [826, 450] width 66 height 34
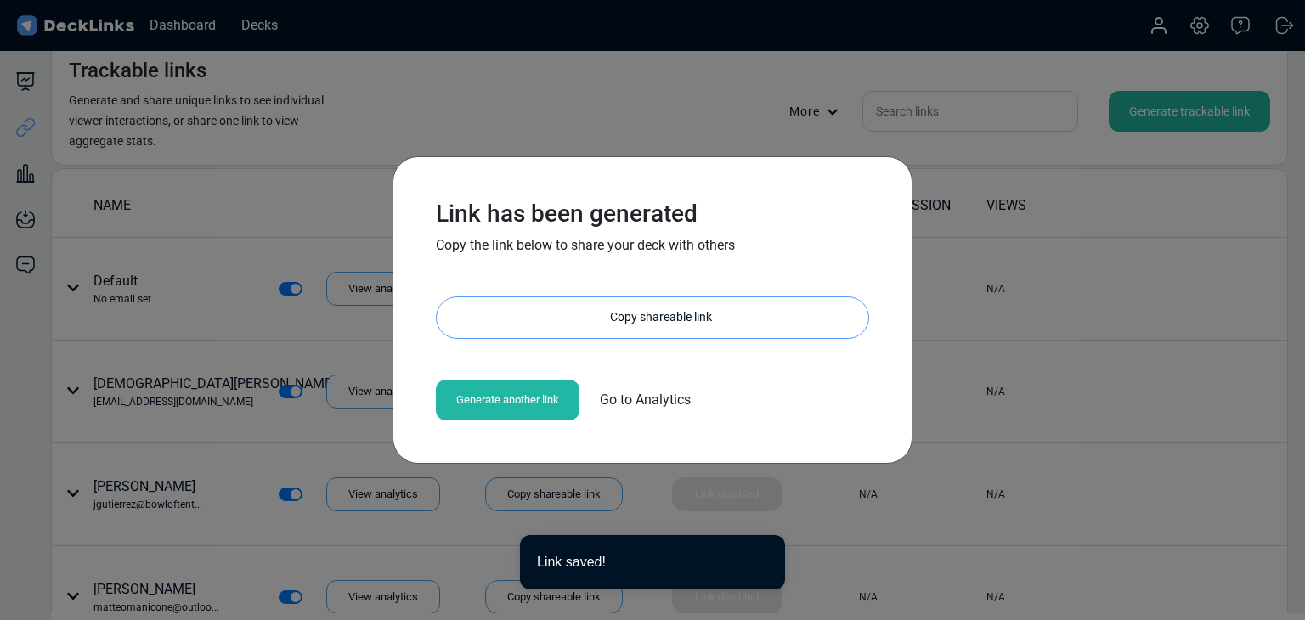
click at [736, 325] on div "Copy shareable link" at bounding box center [661, 317] width 415 height 41
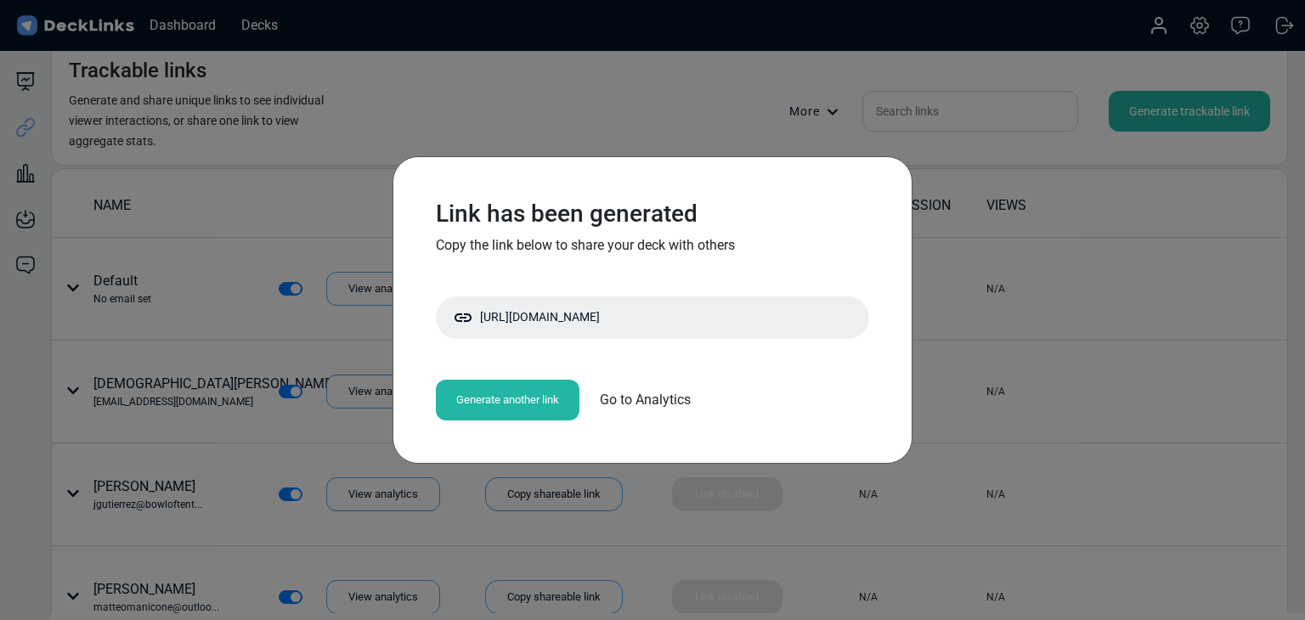
click at [260, 330] on div "Link has been generated Copy the link below to share your deck with others http…" at bounding box center [652, 310] width 1305 height 620
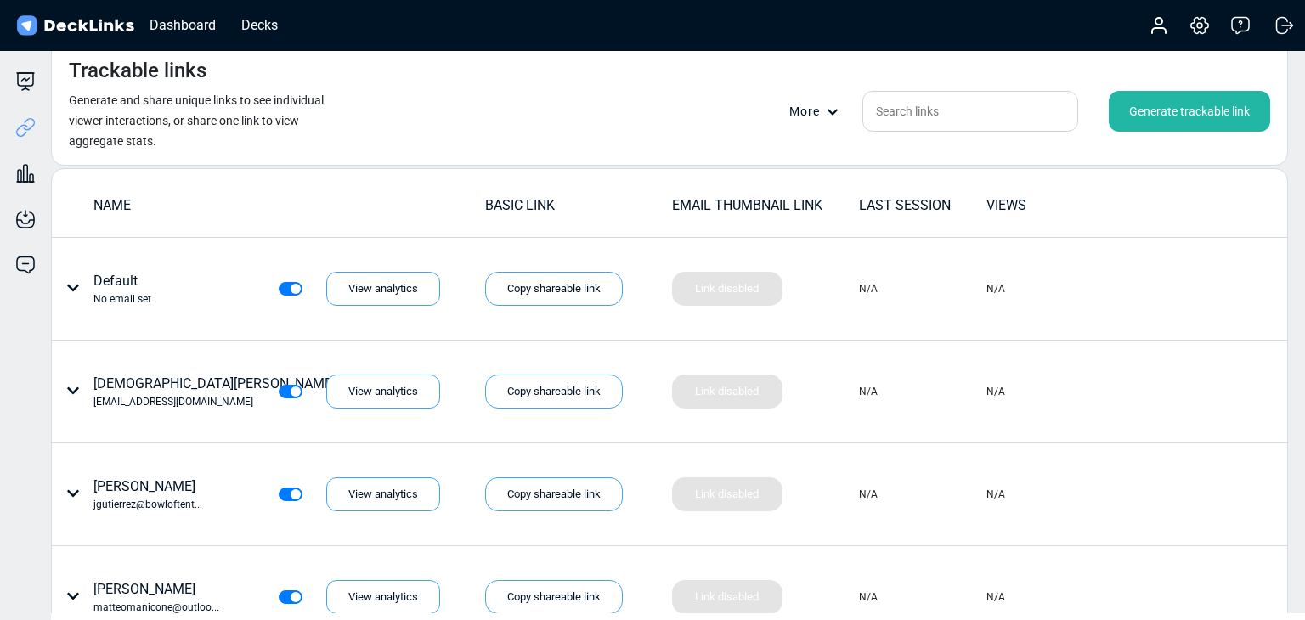
click at [1203, 109] on div "Generate trackable link" at bounding box center [1189, 111] width 161 height 41
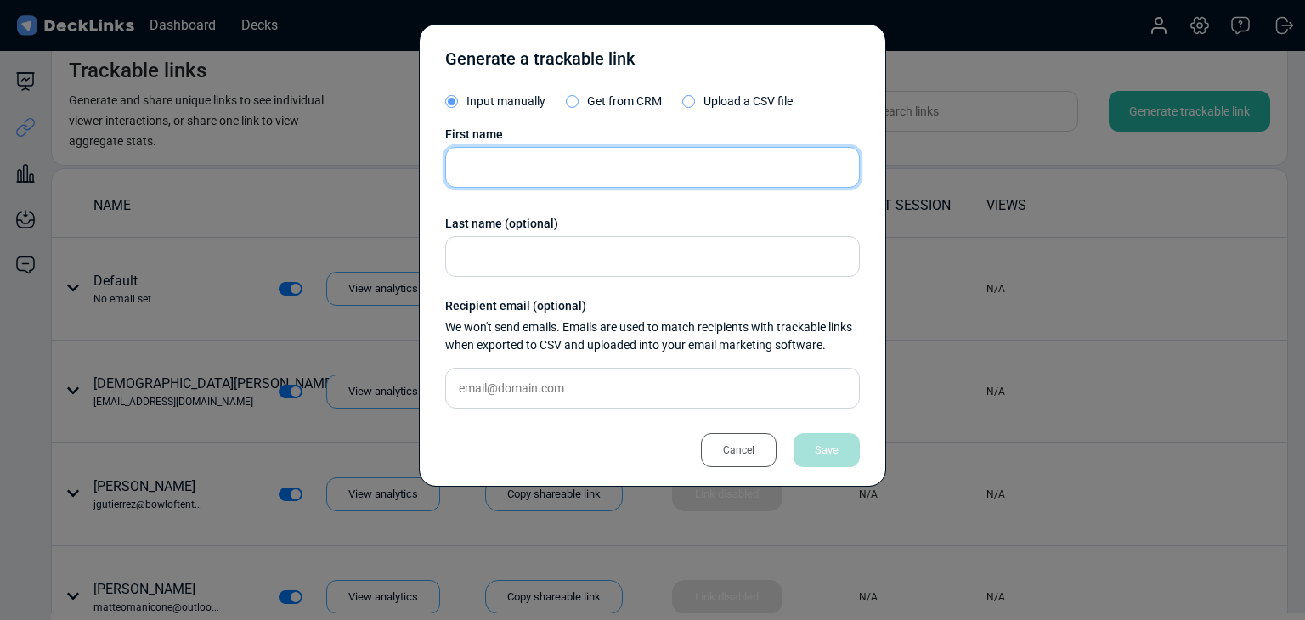
click at [698, 177] on input "text" at bounding box center [652, 167] width 415 height 41
paste input "Bayu Arafat"
type input "Bayu Arafat"
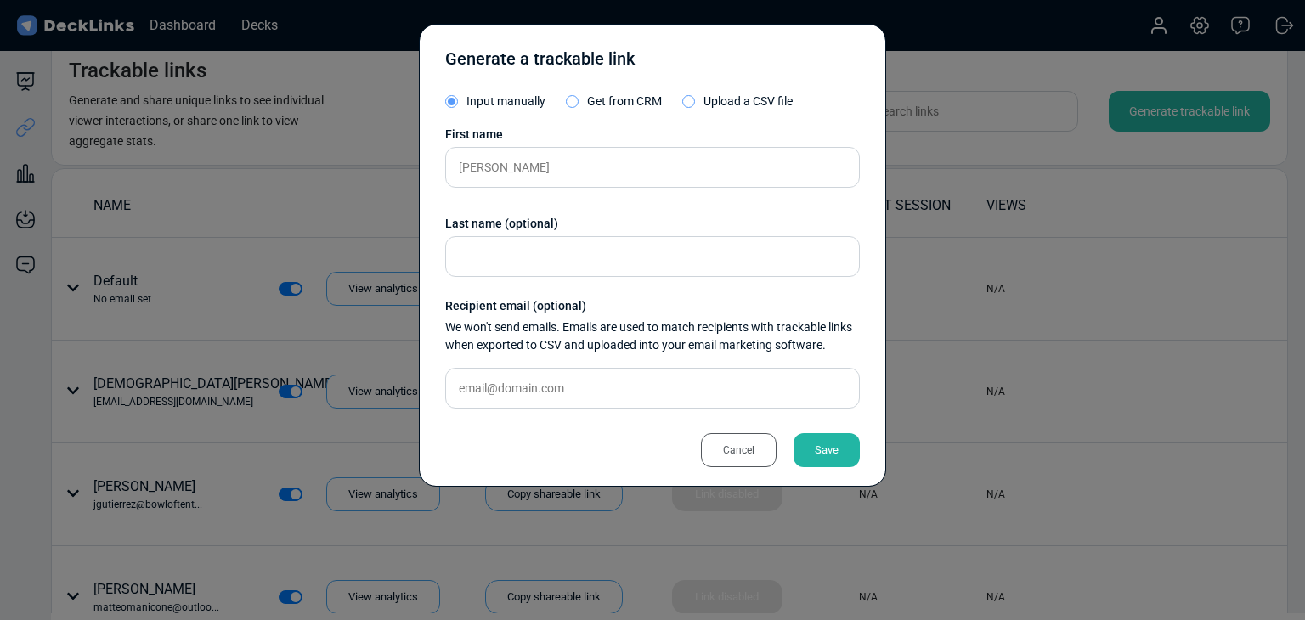
drag, startPoint x: 516, startPoint y: 351, endPoint x: 537, endPoint y: 377, distance: 33.3
click at [523, 360] on div "First name Bayu Arafat Last name (optional) Recipient email (optional) We won't…" at bounding box center [652, 274] width 415 height 296
click at [537, 378] on input "text" at bounding box center [652, 388] width 415 height 41
paste input "info@separuhinteractive.com"
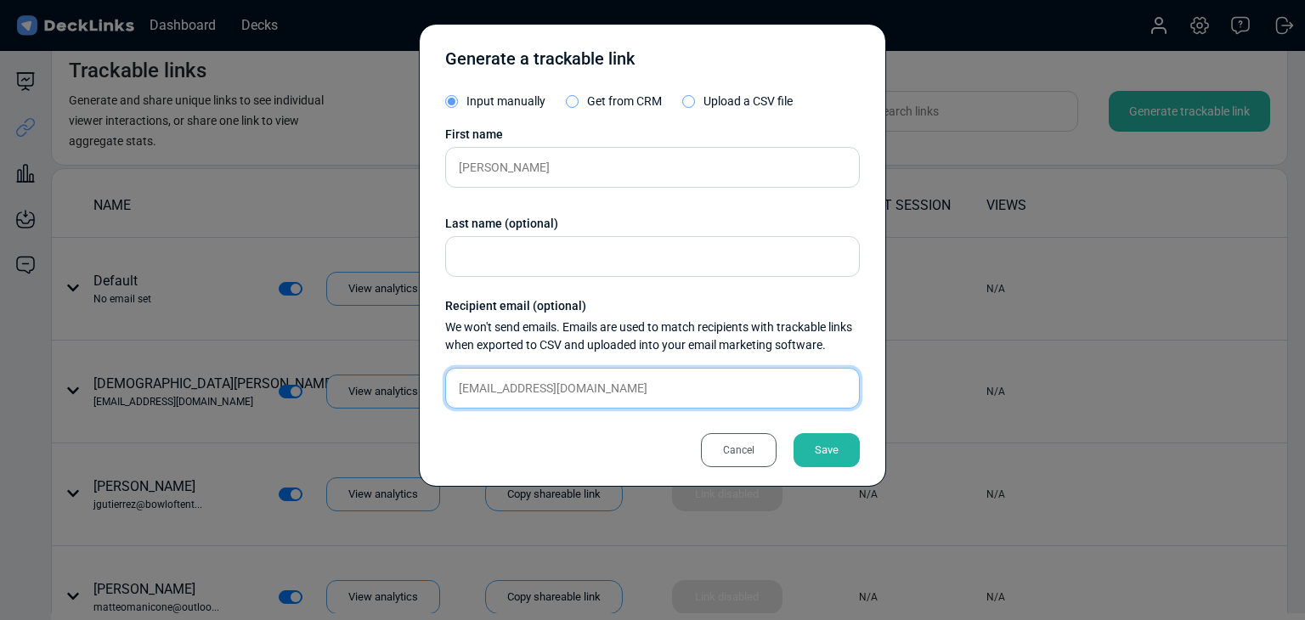
type input "info@separuhinteractive.com"
drag, startPoint x: 894, startPoint y: 459, endPoint x: 872, endPoint y: 450, distance: 23.7
click at [894, 459] on div "Generate a trackable link Input manually Get from CRM Upload a CSV file First n…" at bounding box center [652, 310] width 1305 height 620
click at [854, 446] on div "Generate a trackable link Input manually Get from CRM Upload a CSV file First n…" at bounding box center [652, 255] width 467 height 463
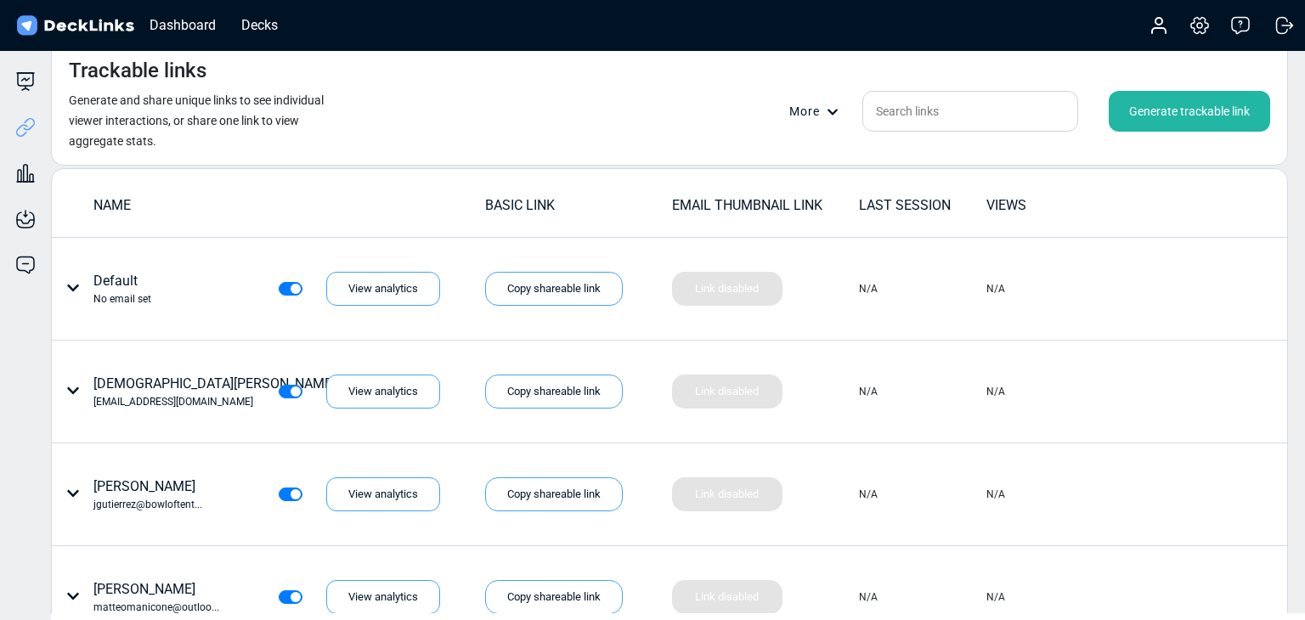
click at [1132, 108] on div "Generate trackable link" at bounding box center [1189, 111] width 161 height 41
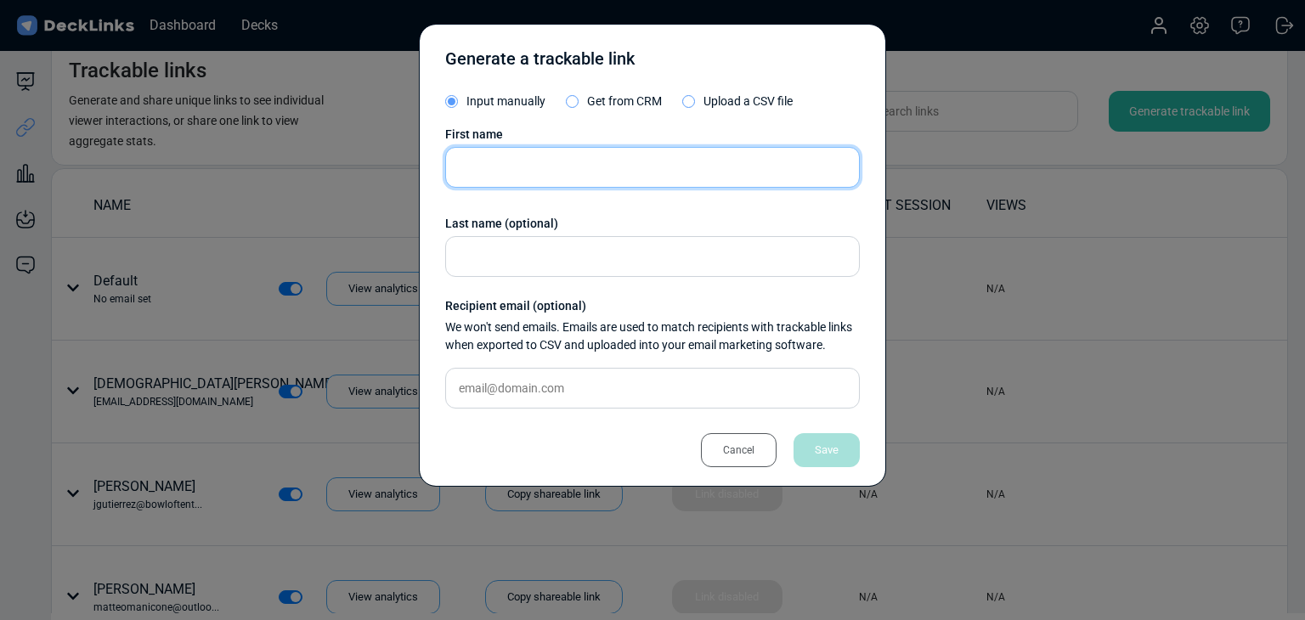
click at [511, 154] on input "text" at bounding box center [652, 167] width 415 height 41
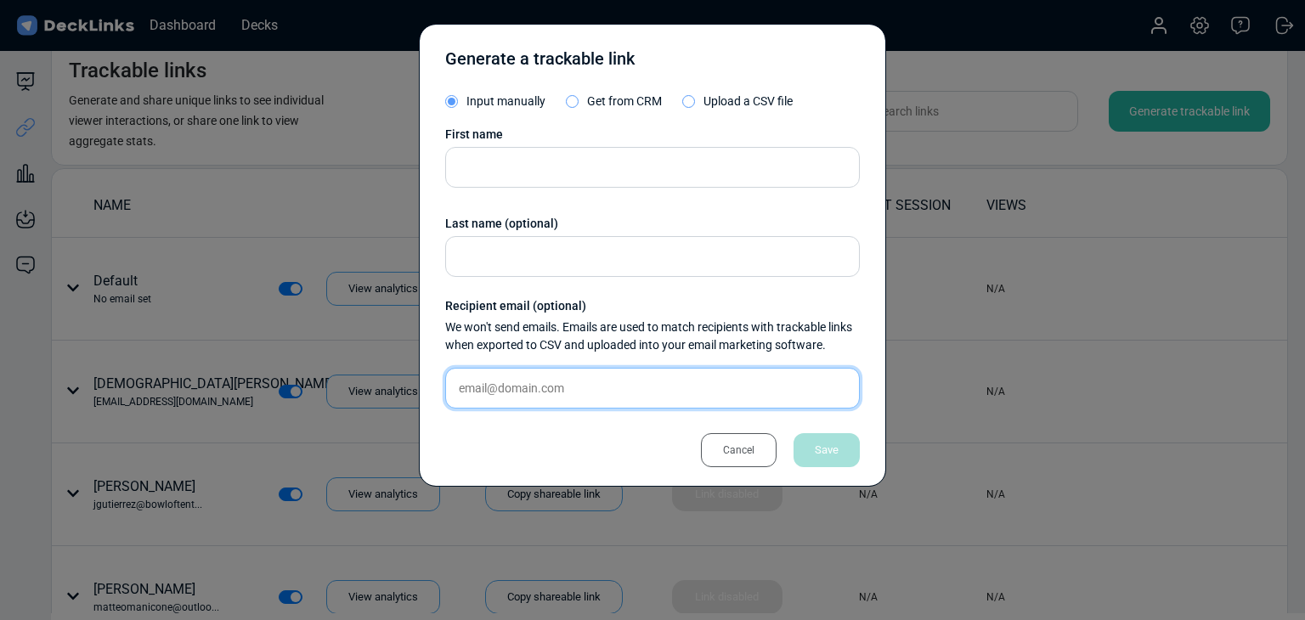
click at [569, 394] on input "text" at bounding box center [652, 388] width 415 height 41
paste input "info@separuhinteractive.com"
type input "info@separuhinteractive.com"
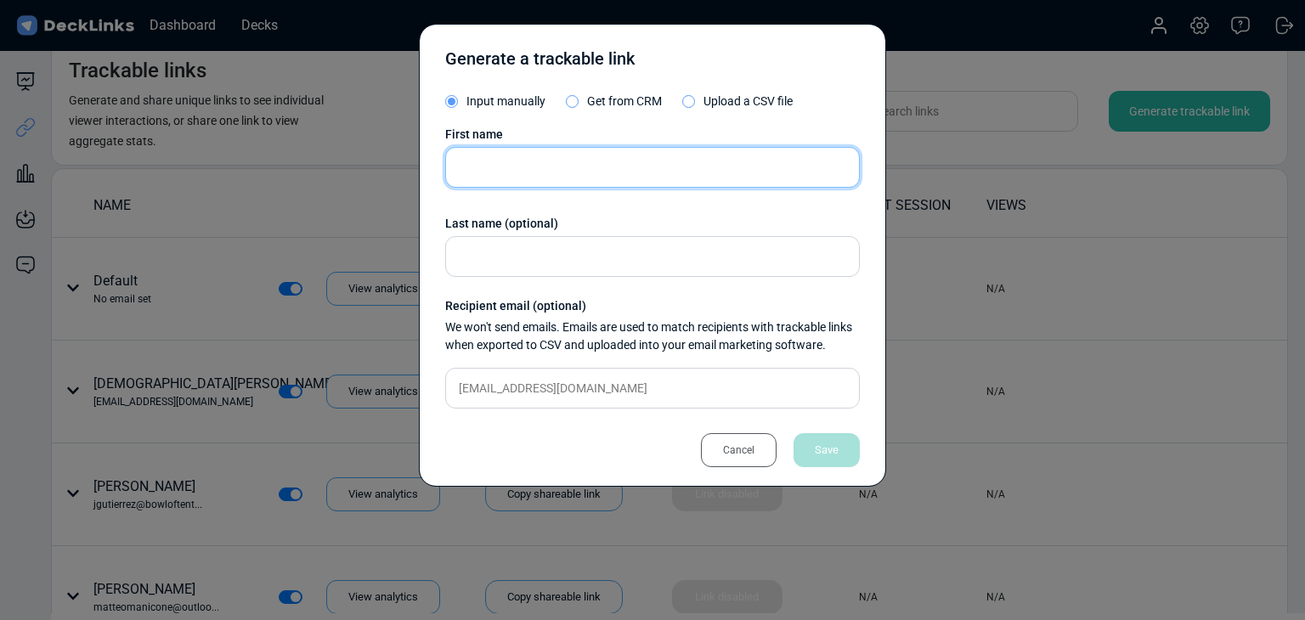
click at [536, 166] on input "text" at bounding box center [652, 167] width 415 height 41
paste input "Bayu Arafat"
type input "Bayu Arafat"
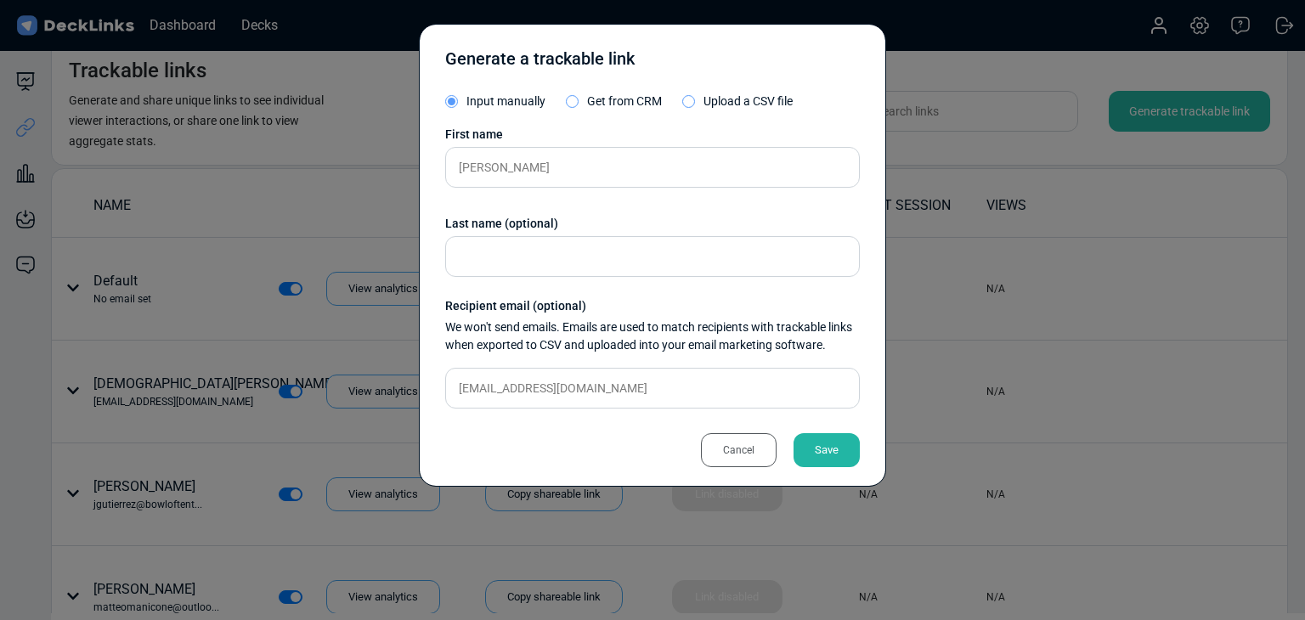
click at [818, 443] on div "Save" at bounding box center [826, 450] width 66 height 34
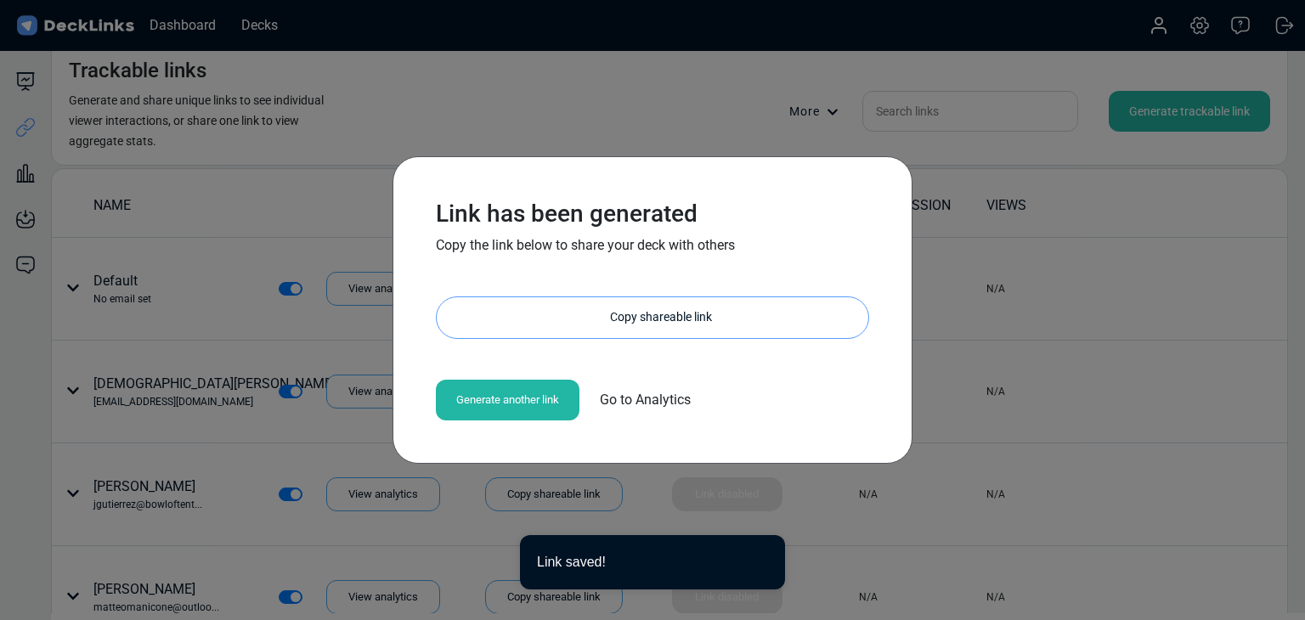
click at [656, 313] on div "Copy shareable link" at bounding box center [661, 317] width 415 height 41
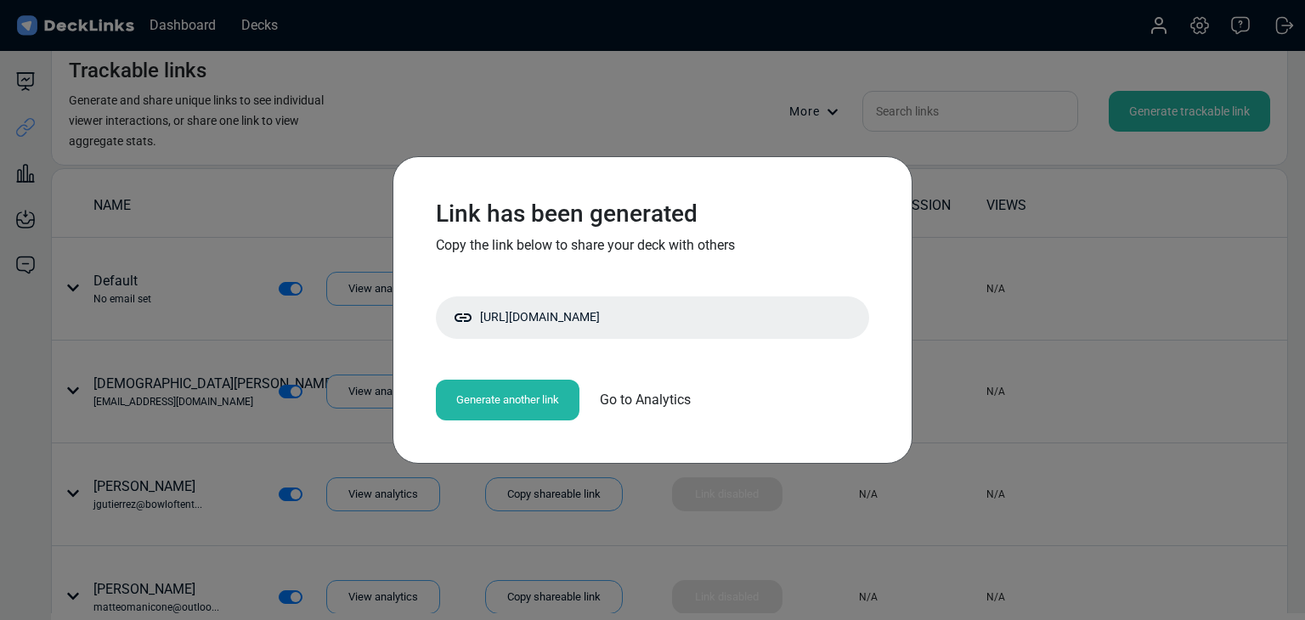
click at [133, 316] on div "Link has been generated Copy the link below to share your deck with others http…" at bounding box center [652, 310] width 1305 height 620
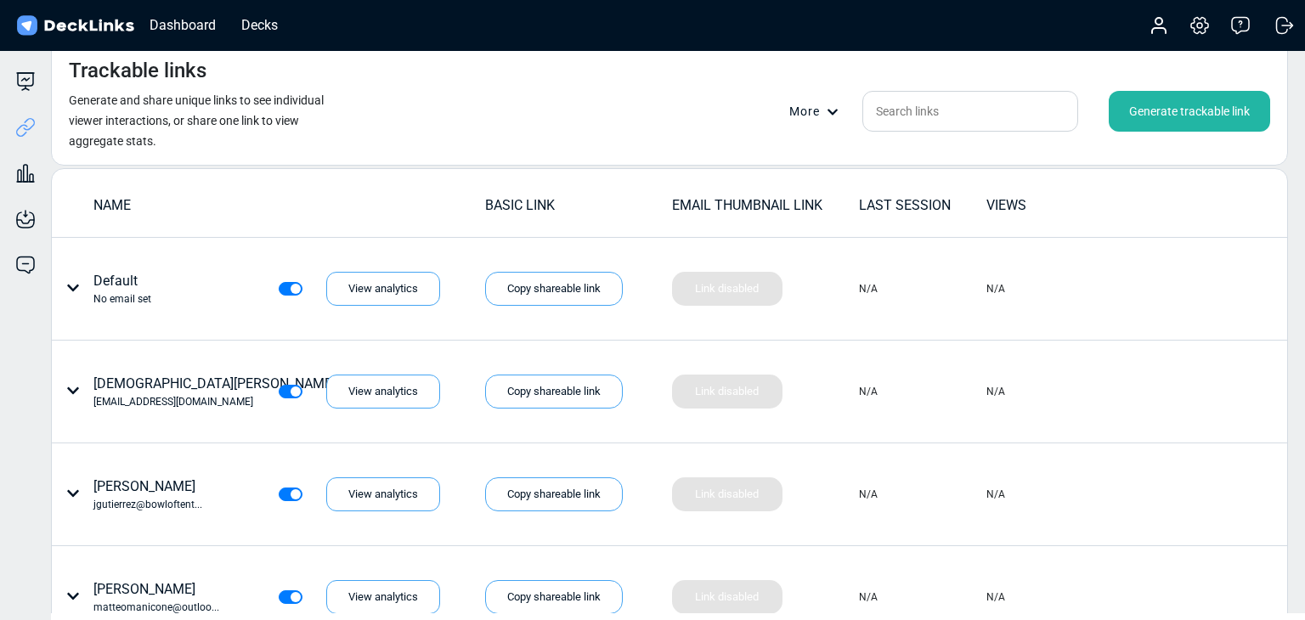
click at [1148, 101] on div "Generate trackable link" at bounding box center [1189, 111] width 161 height 41
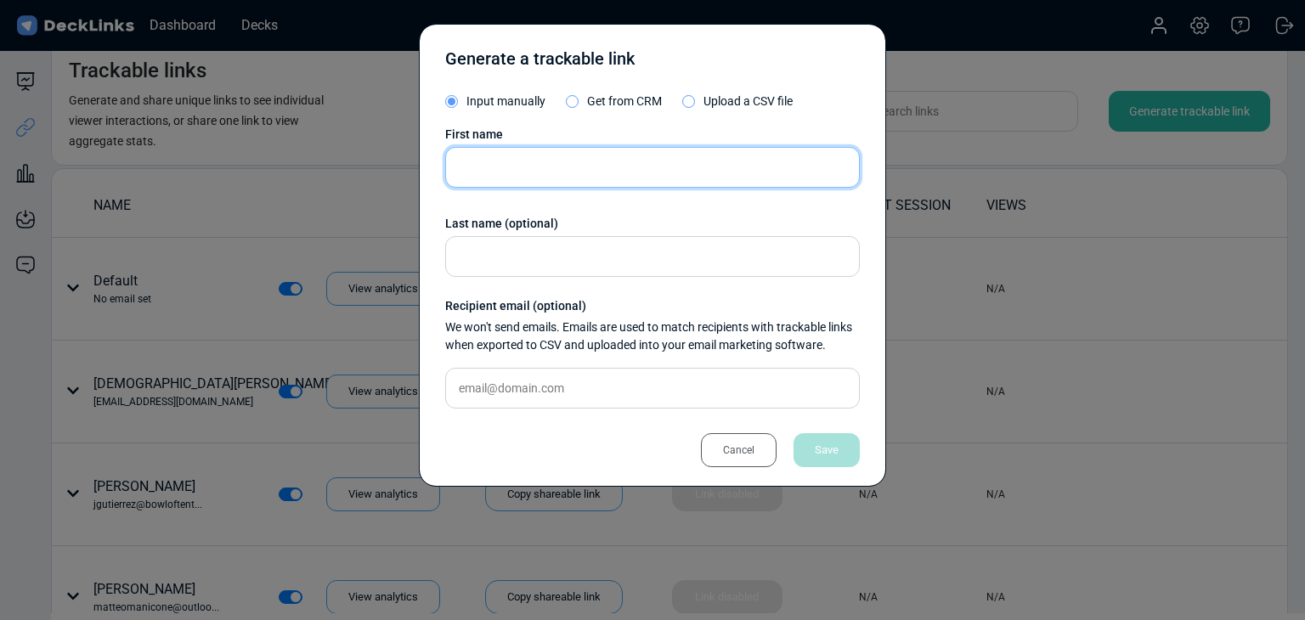
drag, startPoint x: 646, startPoint y: 173, endPoint x: 607, endPoint y: 173, distance: 39.1
click at [646, 173] on input "text" at bounding box center [652, 167] width 415 height 41
paste input "ersoy servet"
type input "ersoy servet"
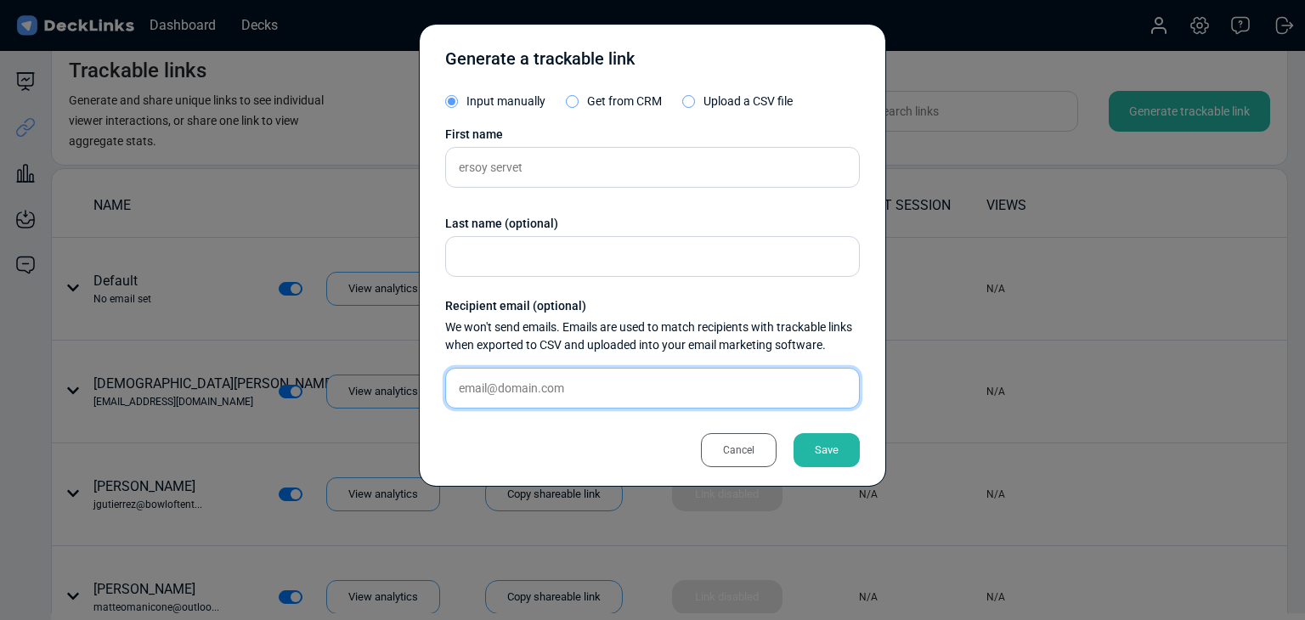
click at [562, 402] on input "text" at bounding box center [652, 388] width 415 height 41
paste input "servet@blbrn.com"
type input "servet@blbrn.com"
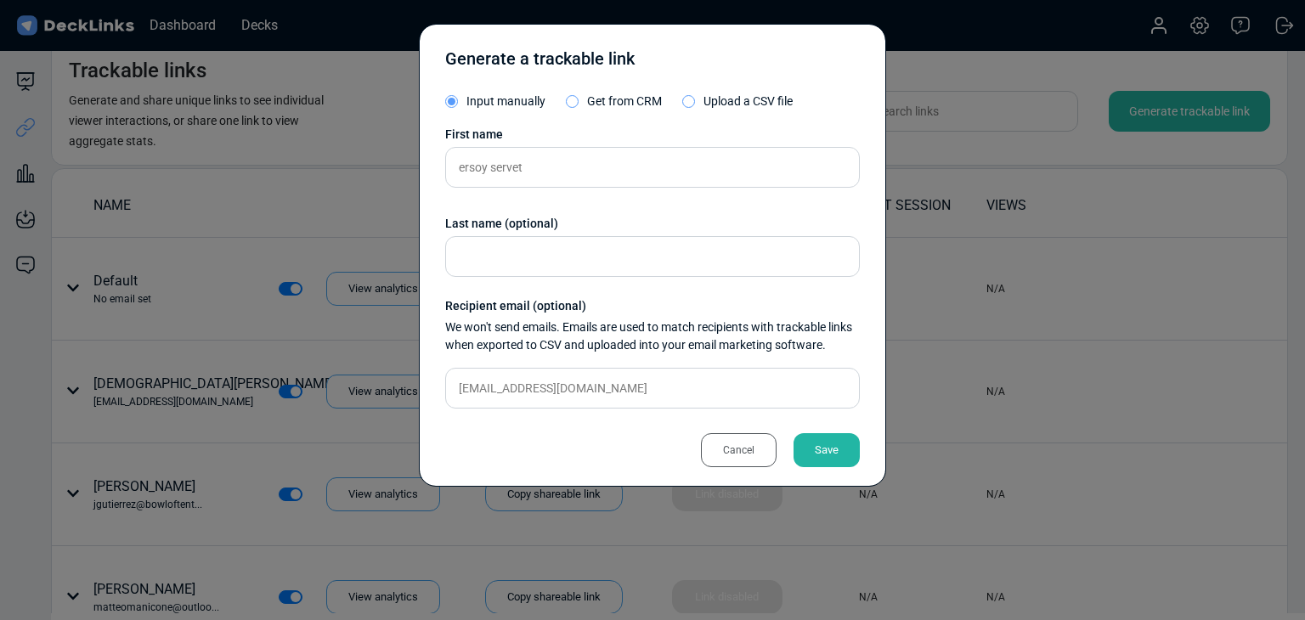
click at [827, 453] on div "Save" at bounding box center [826, 450] width 66 height 34
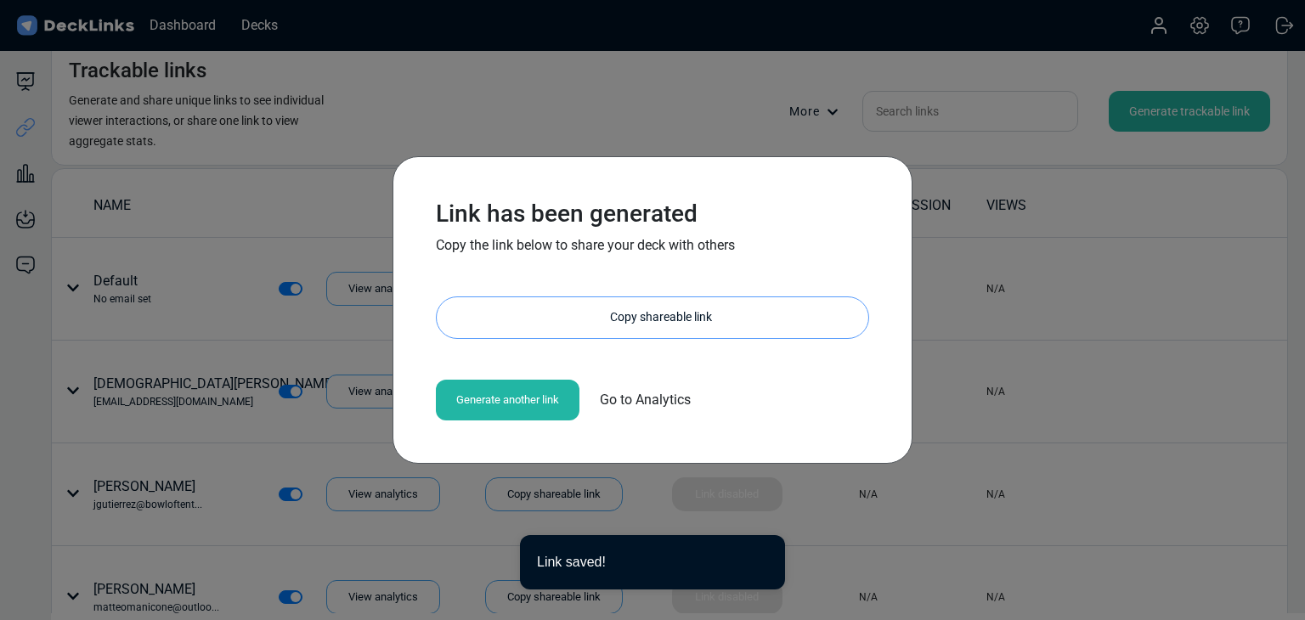
click at [672, 319] on div "Copy shareable link" at bounding box center [661, 317] width 415 height 41
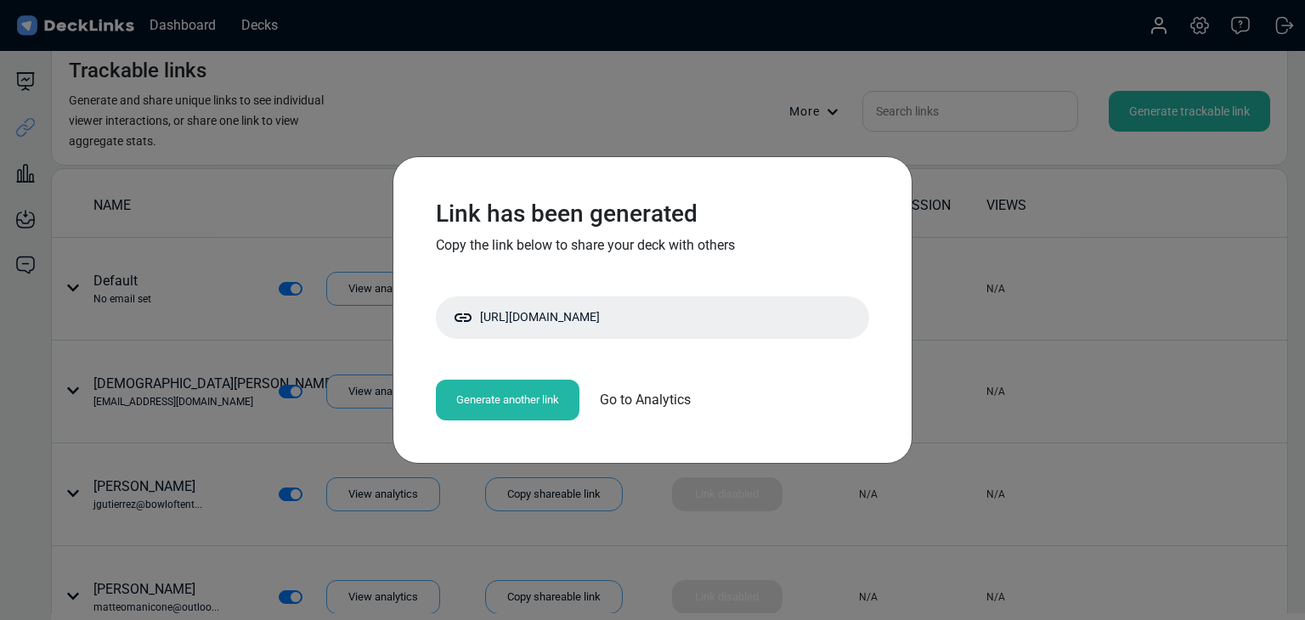
click at [186, 176] on div "Link has been generated Copy the link below to share your deck with others http…" at bounding box center [652, 310] width 1305 height 620
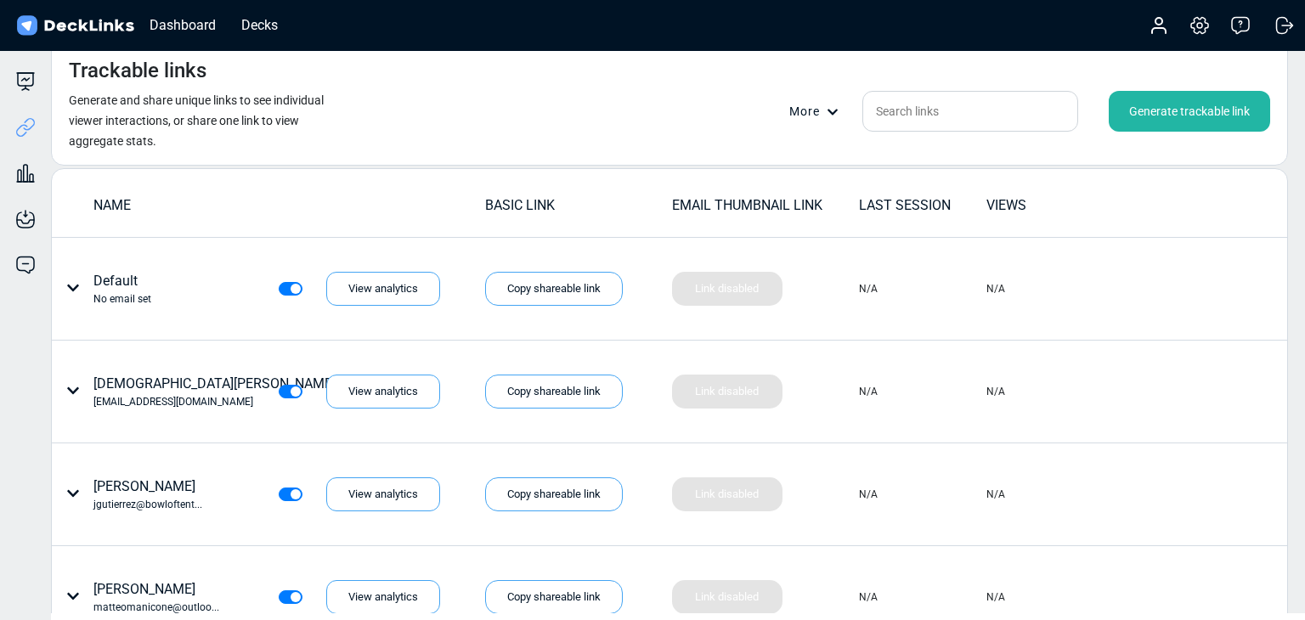
click at [500, 134] on div "Trackable links Generate and share unique links to see individual viewer intera…" at bounding box center [669, 103] width 1237 height 125
click at [1203, 102] on div "Generate trackable link" at bounding box center [1189, 111] width 161 height 41
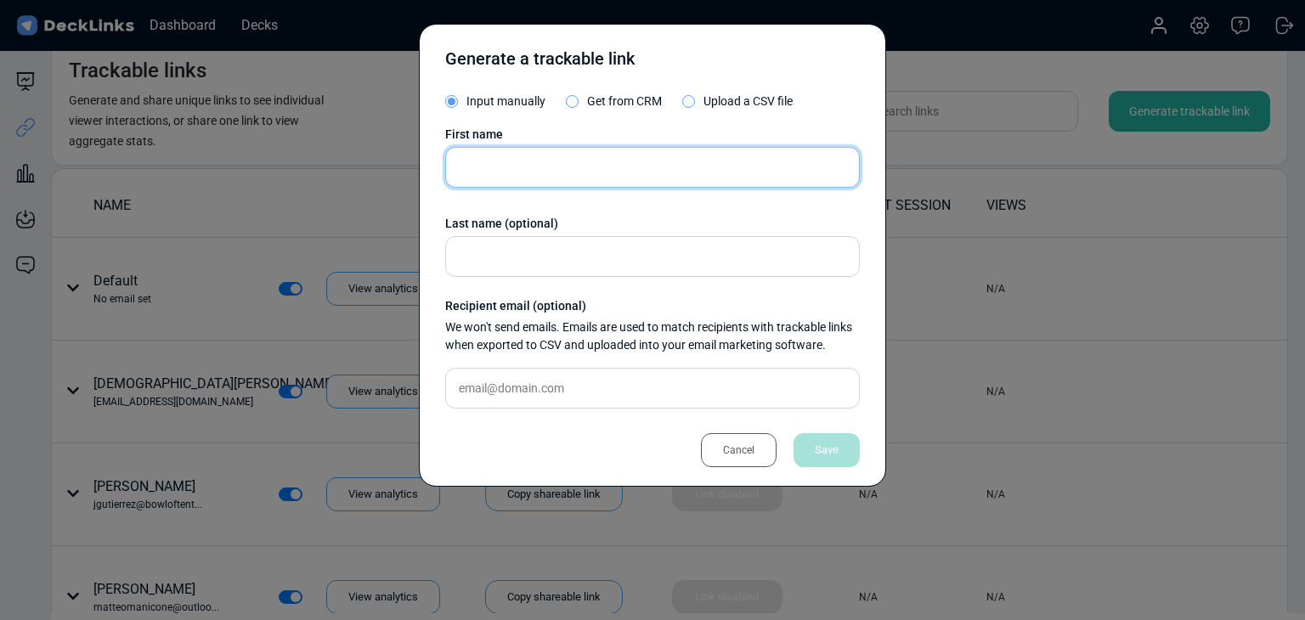
click at [567, 183] on input "text" at bounding box center [652, 167] width 415 height 41
paste input "Katz Aron"
type input "Katz Aron"
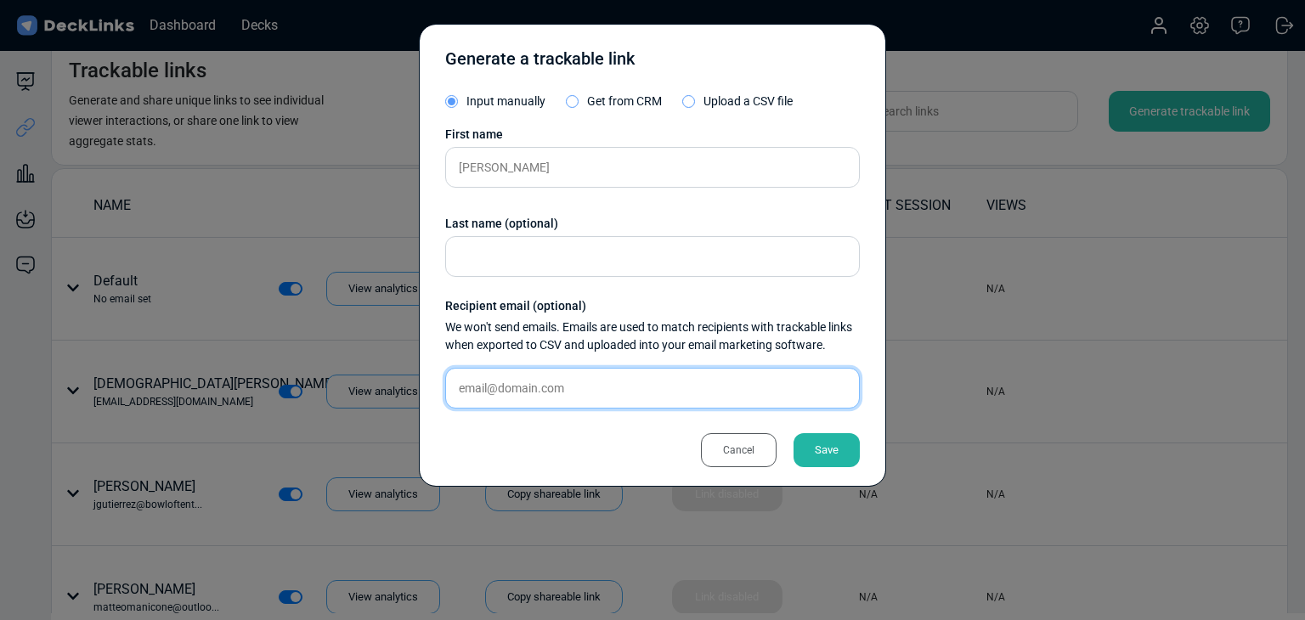
drag, startPoint x: 517, startPoint y: 378, endPoint x: 560, endPoint y: 390, distance: 44.1
click at [517, 378] on input "text" at bounding box center [652, 388] width 415 height 41
paste input "aron@arongkatzmarketing.com"
type input "aron@arongkatzmarketing.com"
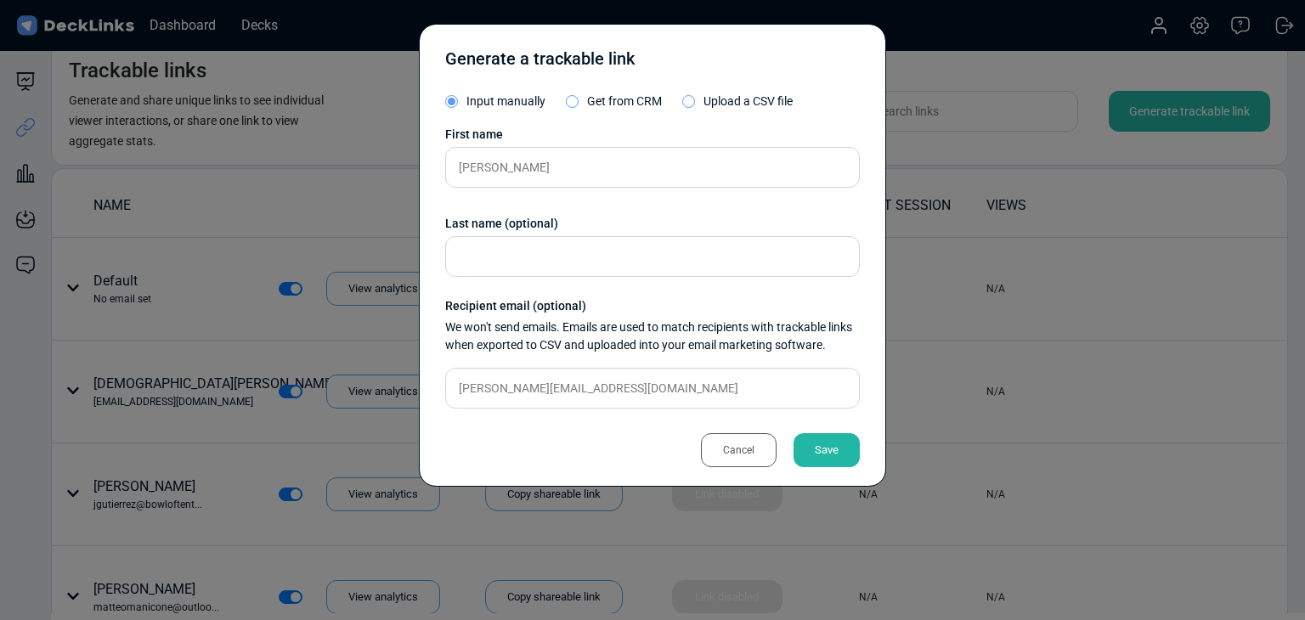
click at [814, 450] on div "Save" at bounding box center [826, 450] width 66 height 34
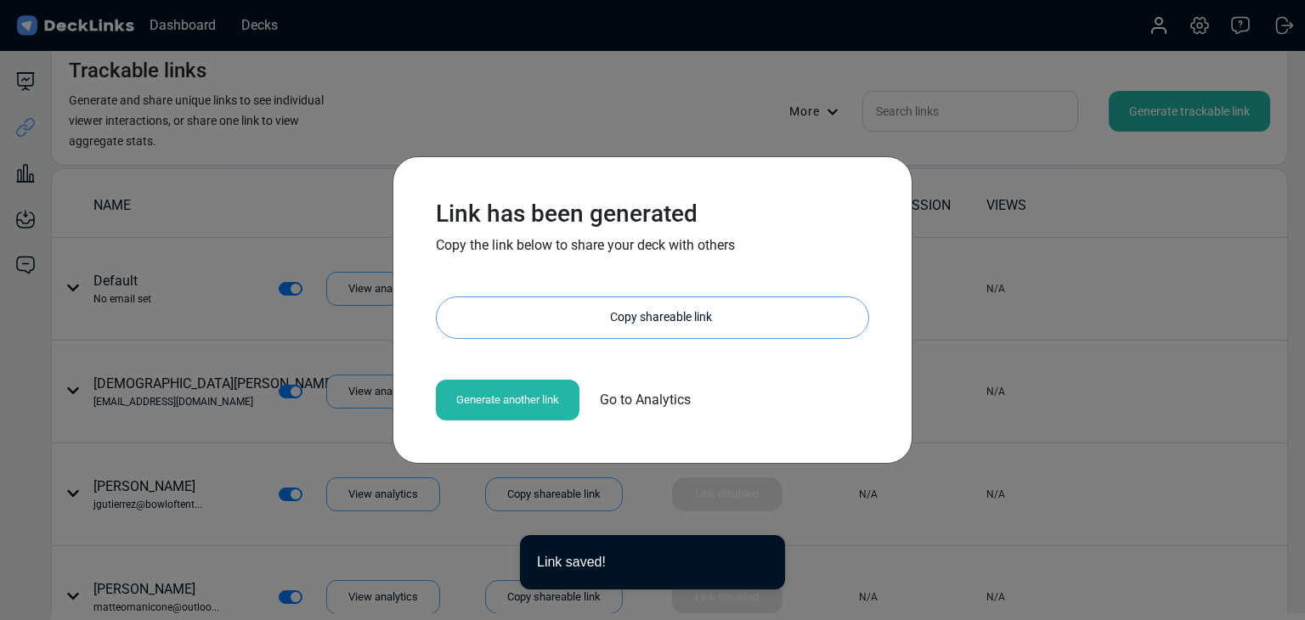
click at [682, 317] on div "Copy shareable link" at bounding box center [661, 317] width 415 height 41
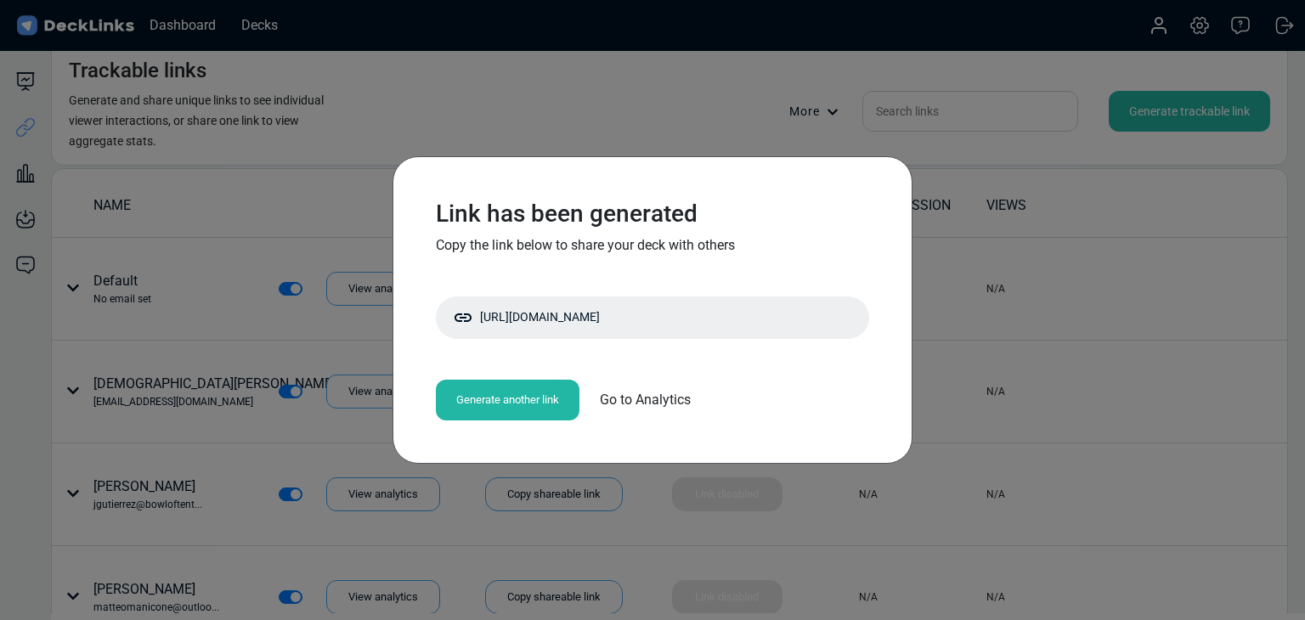
click at [199, 130] on div "Link has been generated Copy the link below to share your deck with others http…" at bounding box center [652, 310] width 1305 height 620
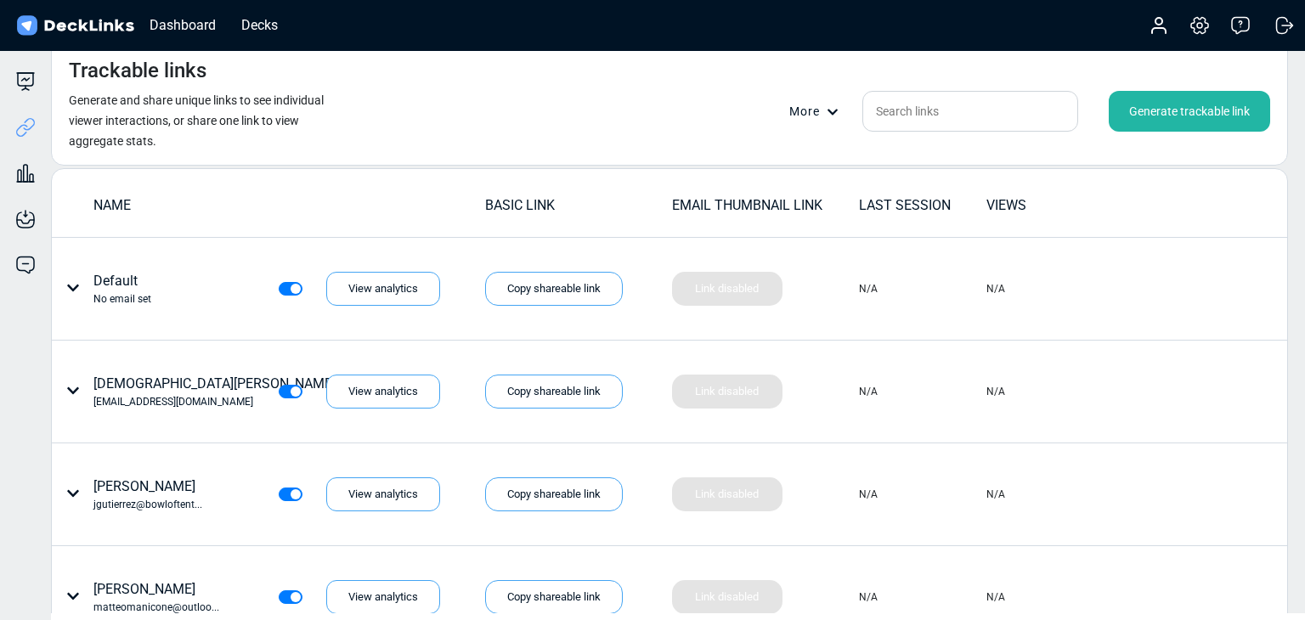
click at [1182, 103] on div "Generate trackable link" at bounding box center [1189, 111] width 161 height 41
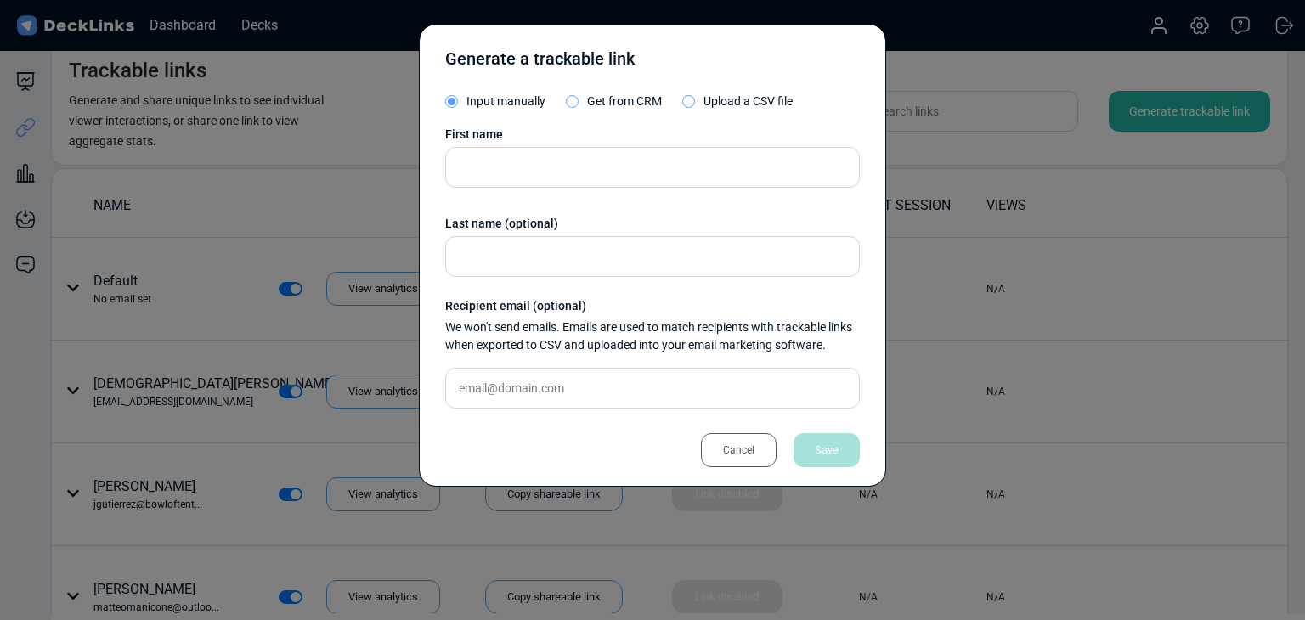
click at [658, 193] on div "First name Last name (optional) Recipient email (optional) We won't send emails…" at bounding box center [652, 274] width 415 height 296
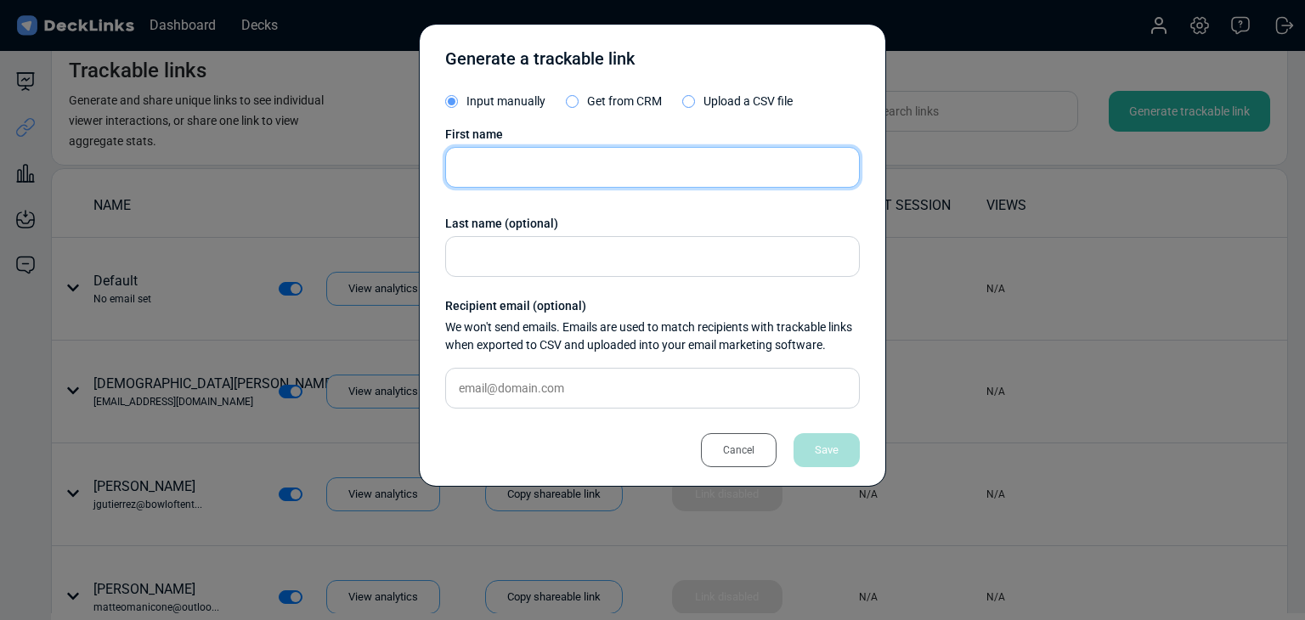
click at [649, 174] on input "text" at bounding box center [652, 167] width 415 height 41
paste input "Fulton Cameron"
type input "Fulton Cameron"
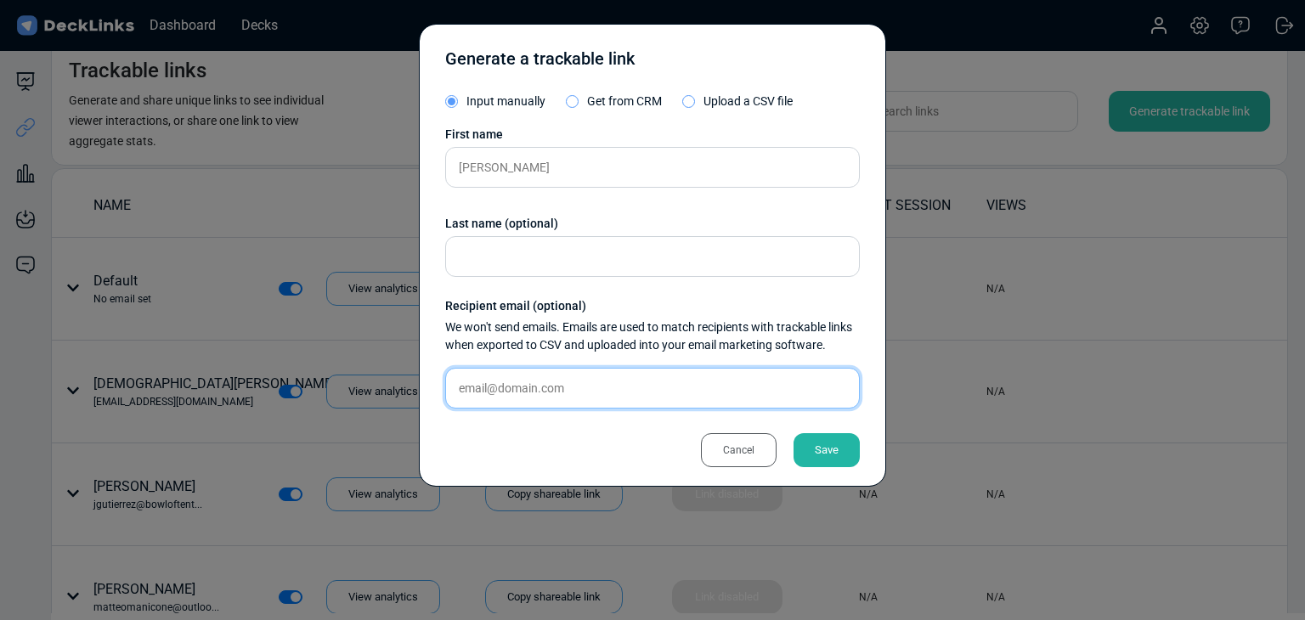
click at [624, 390] on input "text" at bounding box center [652, 388] width 415 height 41
paste input "beat1823@gmail.com"
type input "beat1823@gmail.com"
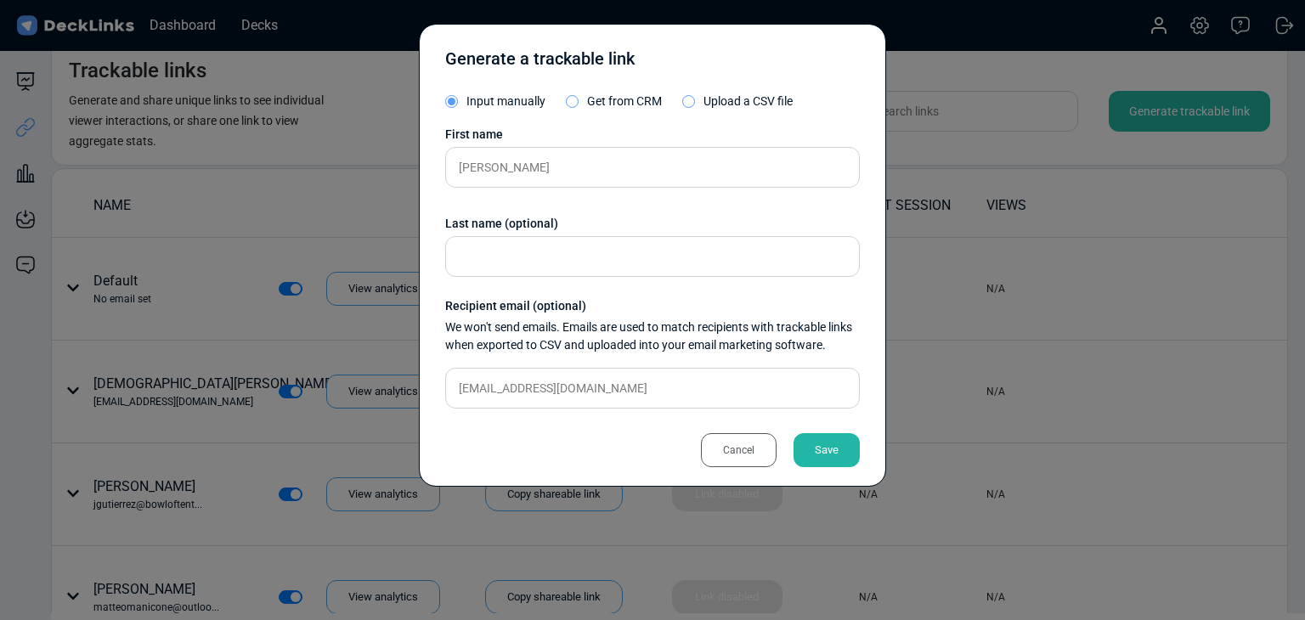
click at [804, 439] on div "Save" at bounding box center [826, 450] width 66 height 34
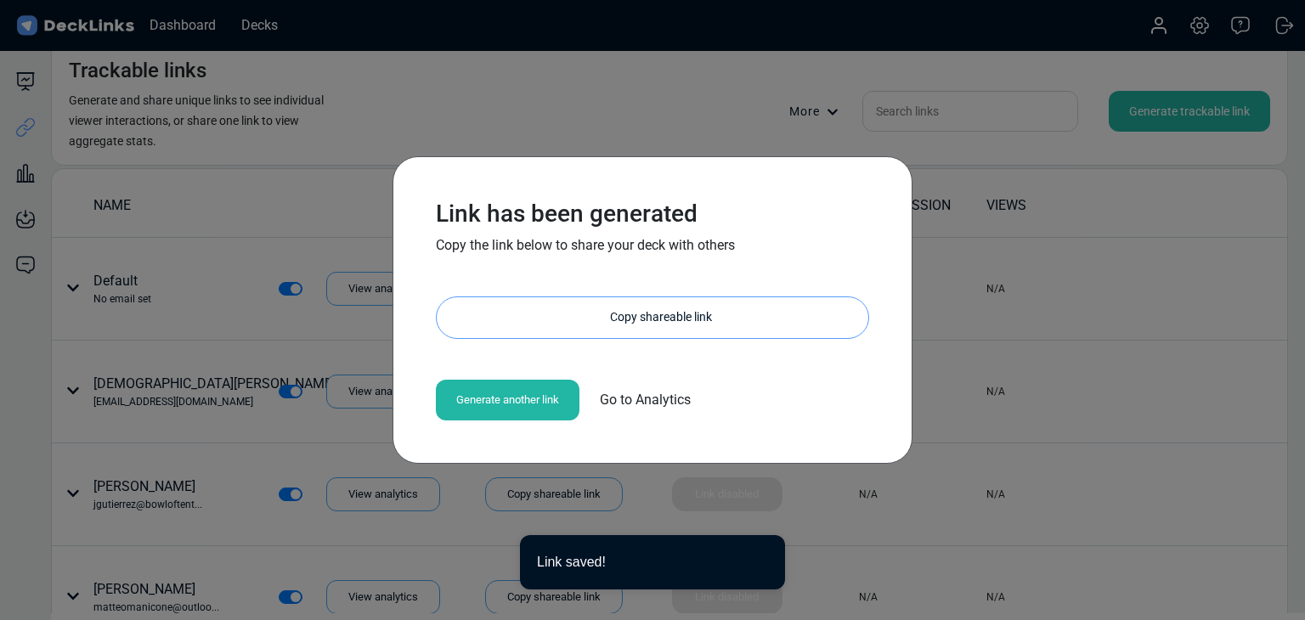
click at [628, 313] on div "Copy shareable link" at bounding box center [661, 317] width 415 height 41
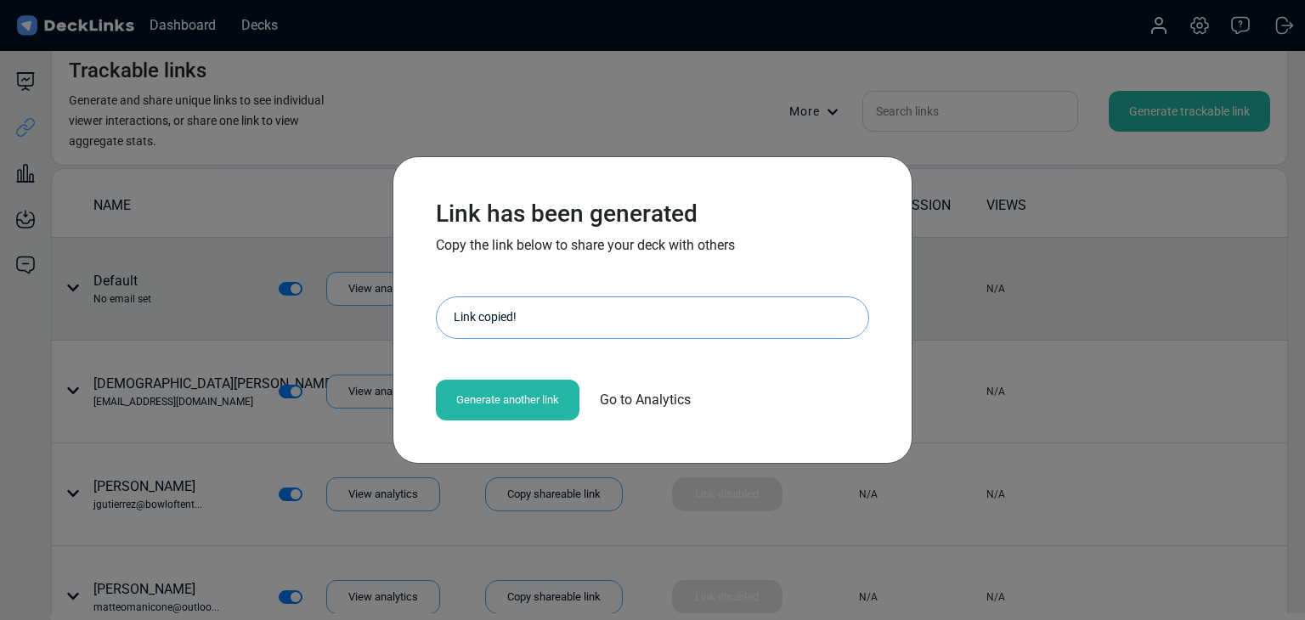
click at [261, 318] on div "Link has been generated Copy the link below to share your deck with others http…" at bounding box center [652, 310] width 1305 height 620
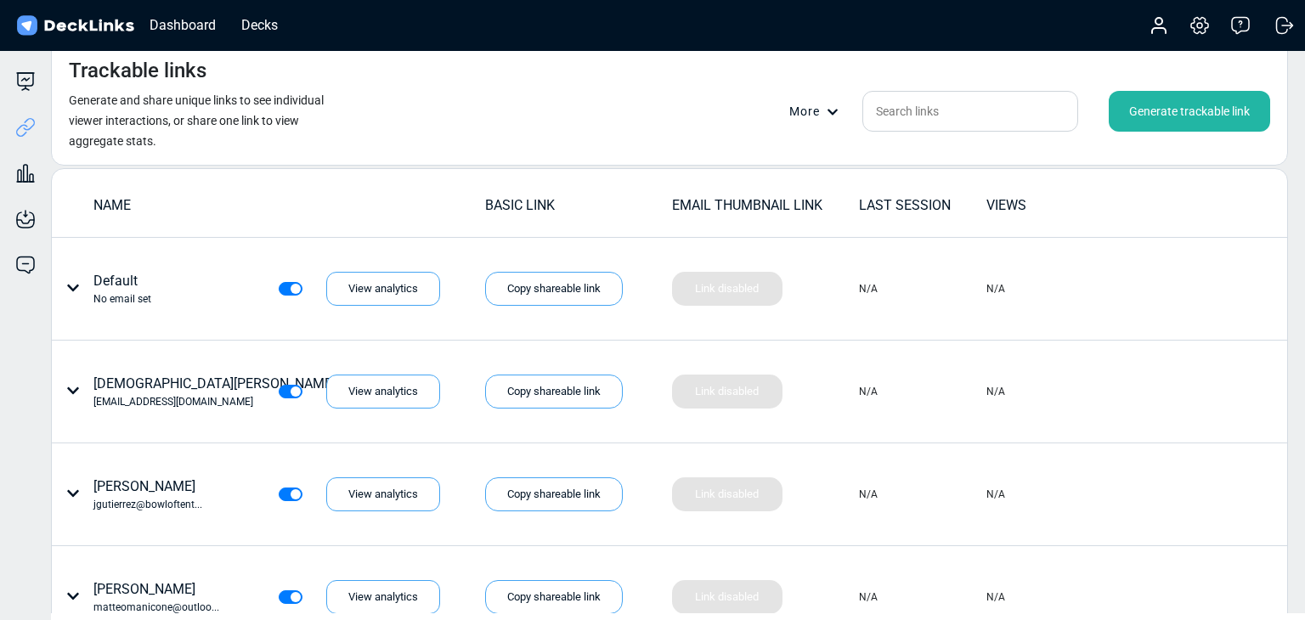
click at [1158, 115] on div "Generate trackable link" at bounding box center [1189, 111] width 161 height 41
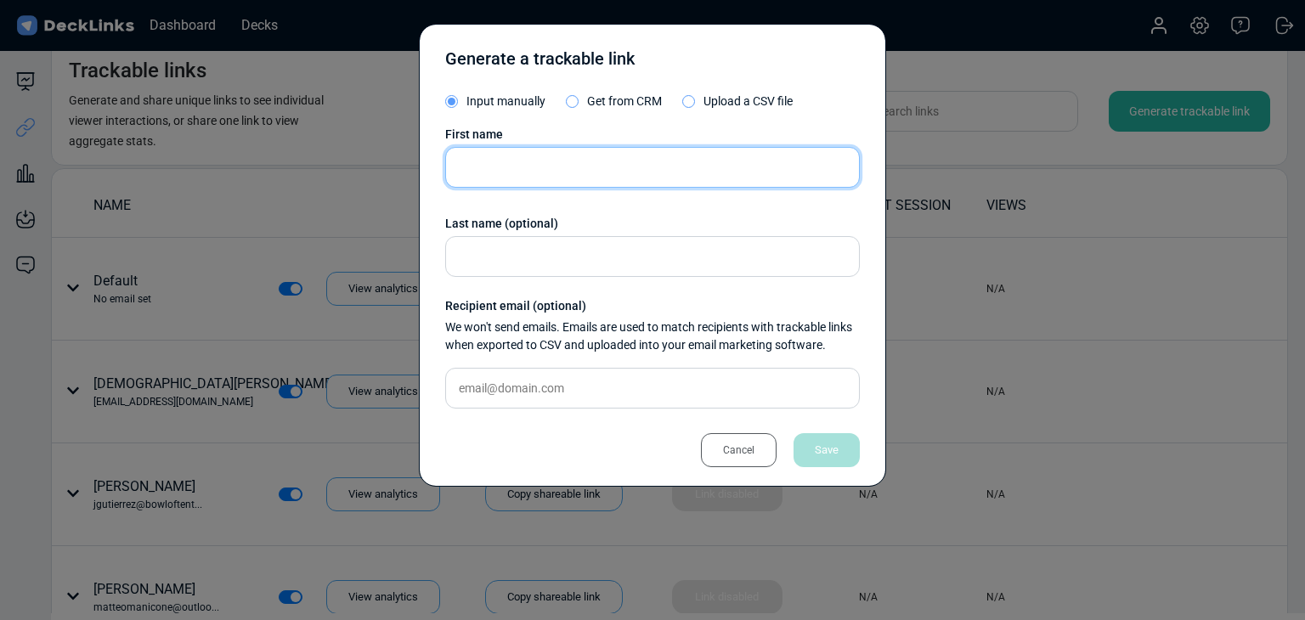
click at [466, 180] on input "text" at bounding box center [652, 167] width 415 height 41
paste input "Subbotin Anatoly"
type input "Subbotin Anatoly"
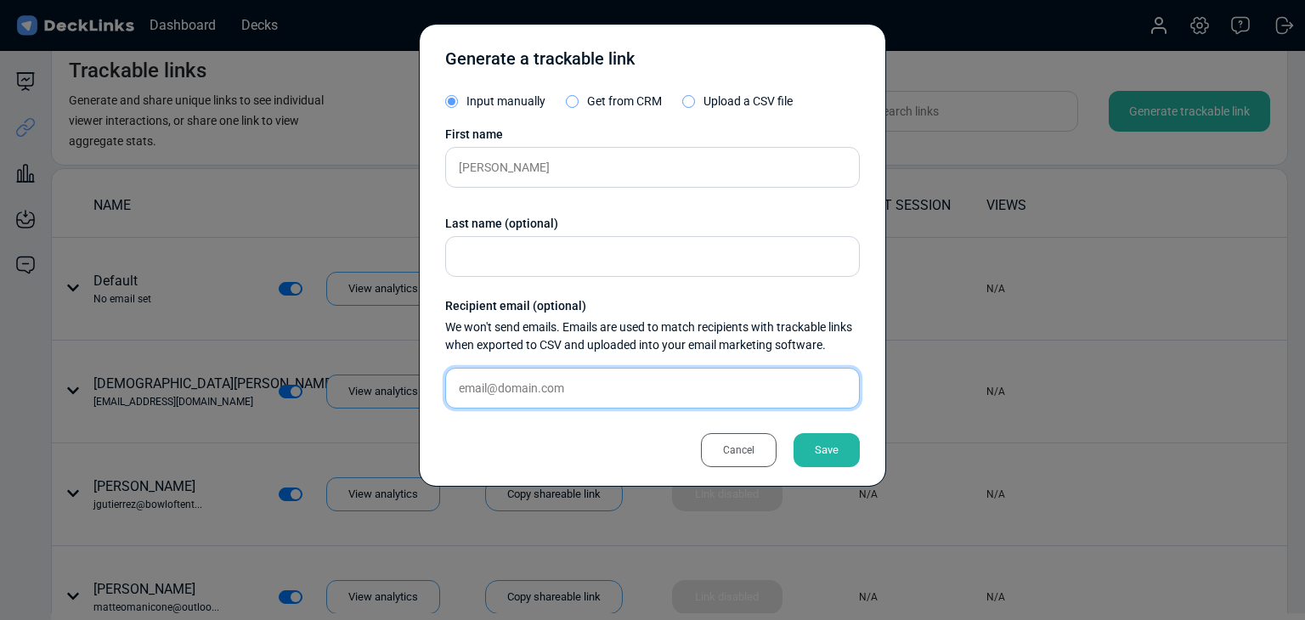
click at [639, 392] on input "text" at bounding box center [652, 388] width 415 height 41
paste input "a_subbotin@1cgs.net"
type input "a_subbotin@1cgs.net"
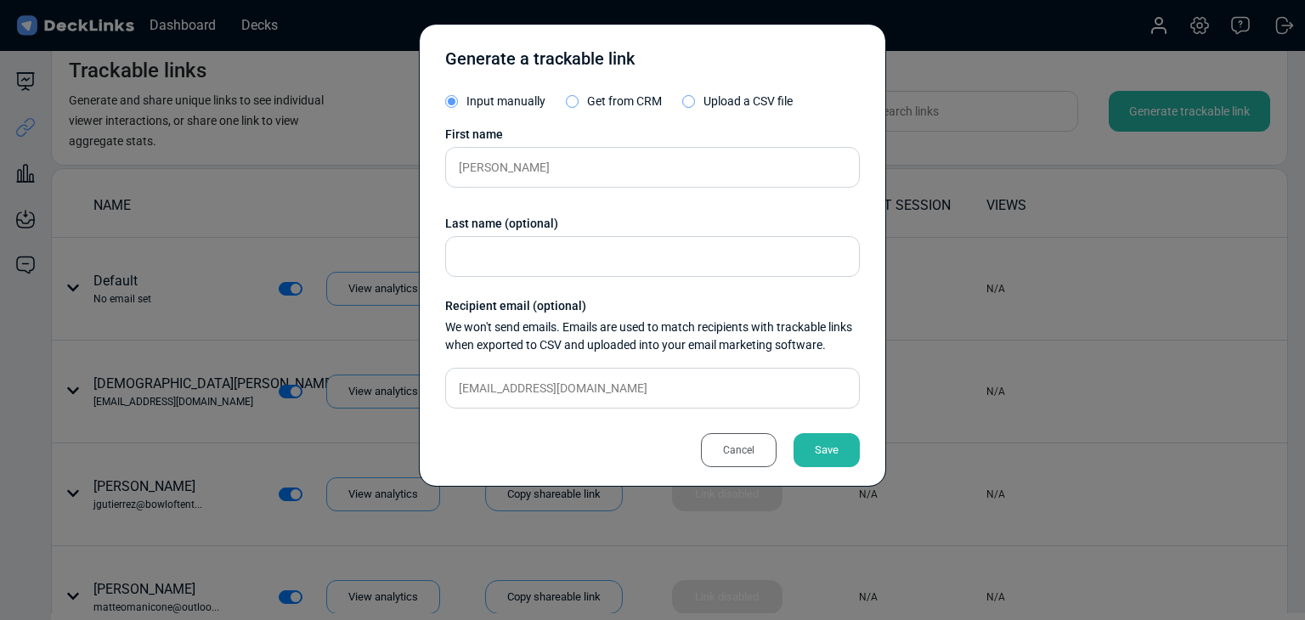
click at [829, 456] on div "Save" at bounding box center [826, 450] width 66 height 34
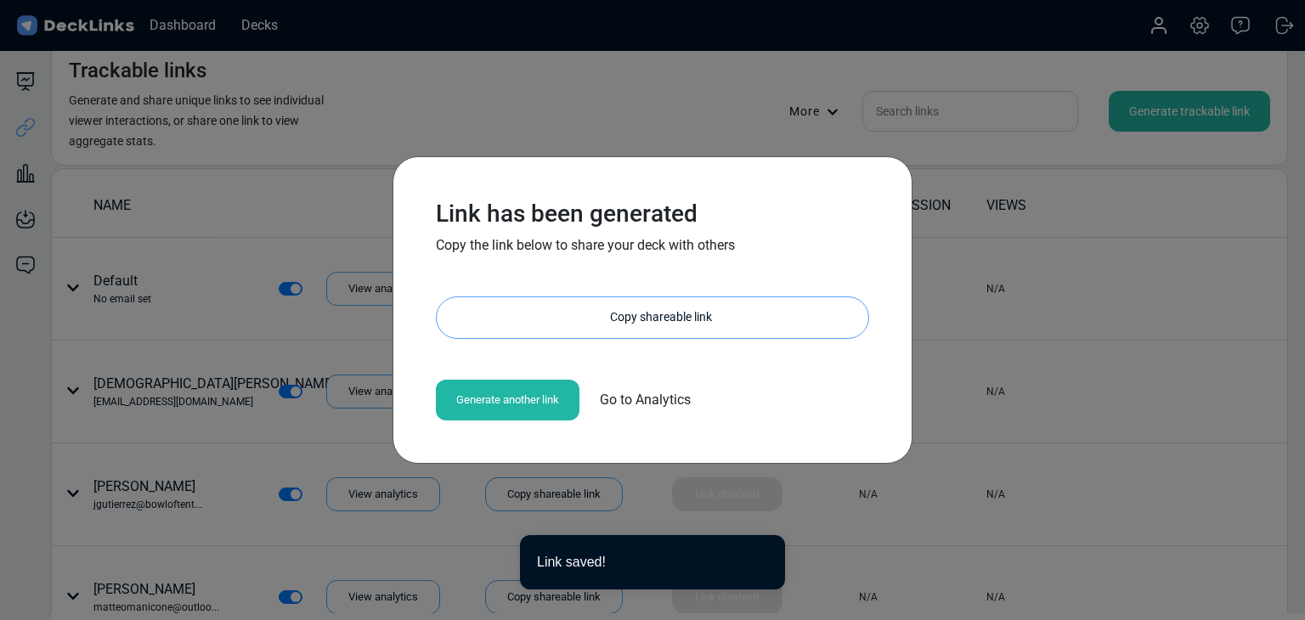
click at [660, 316] on div "Copy shareable link" at bounding box center [661, 317] width 415 height 41
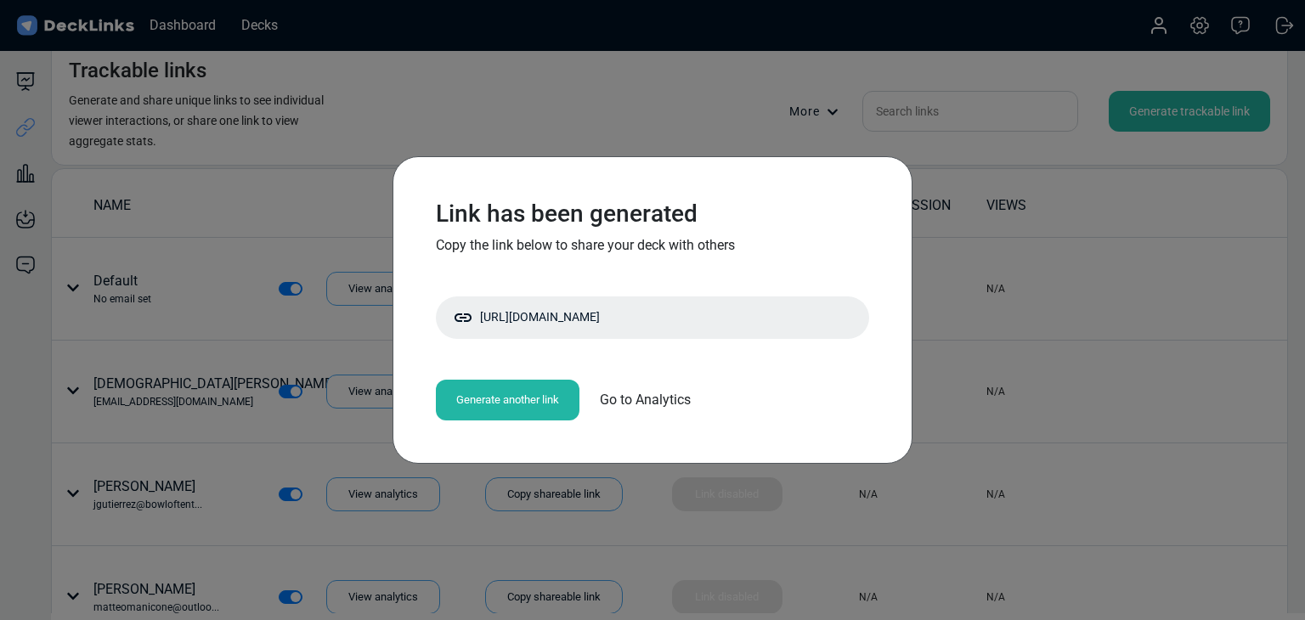
click at [116, 270] on div "Link has been generated Copy the link below to share your deck with others http…" at bounding box center [652, 310] width 1305 height 620
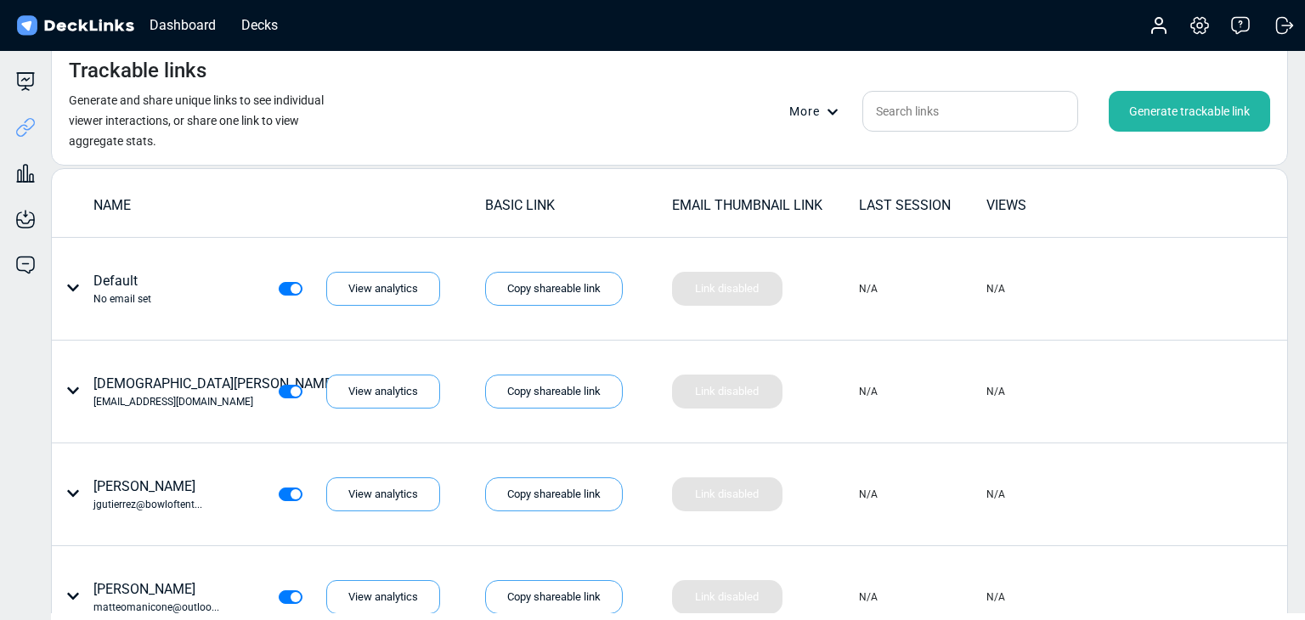
click at [1142, 113] on div "Generate trackable link" at bounding box center [1189, 111] width 161 height 41
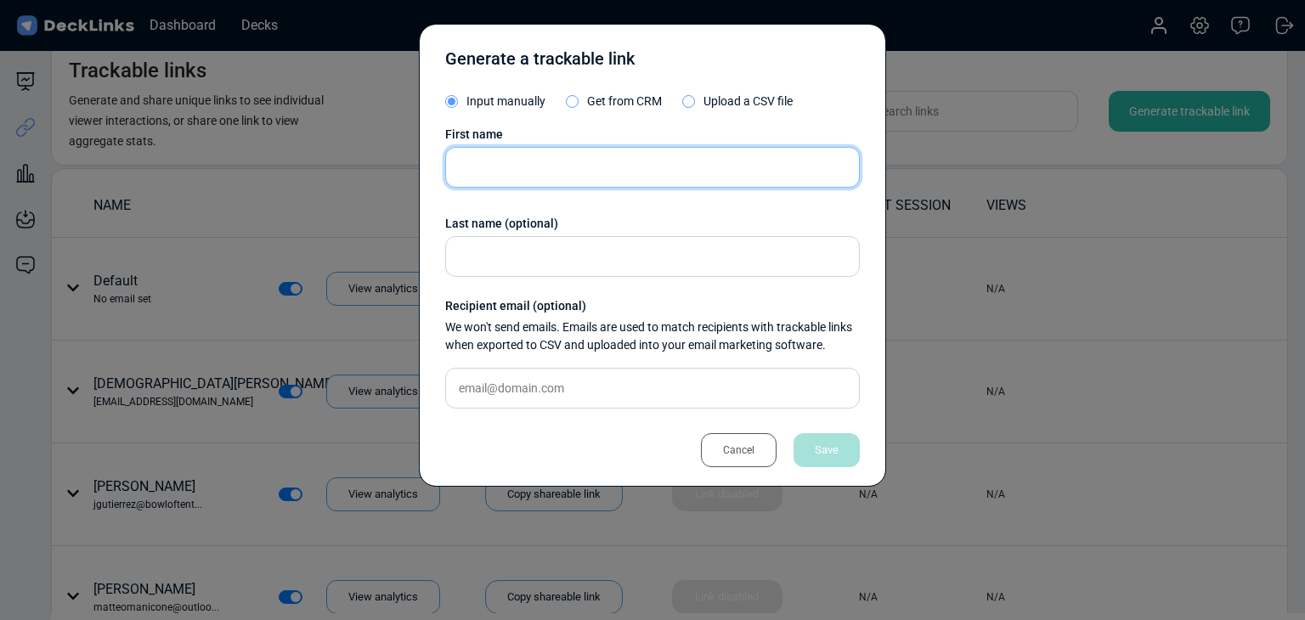
click at [582, 171] on input "text" at bounding box center [652, 167] width 415 height 41
paste input "Khan Husamuddin"
type input "Khan Husamuddin"
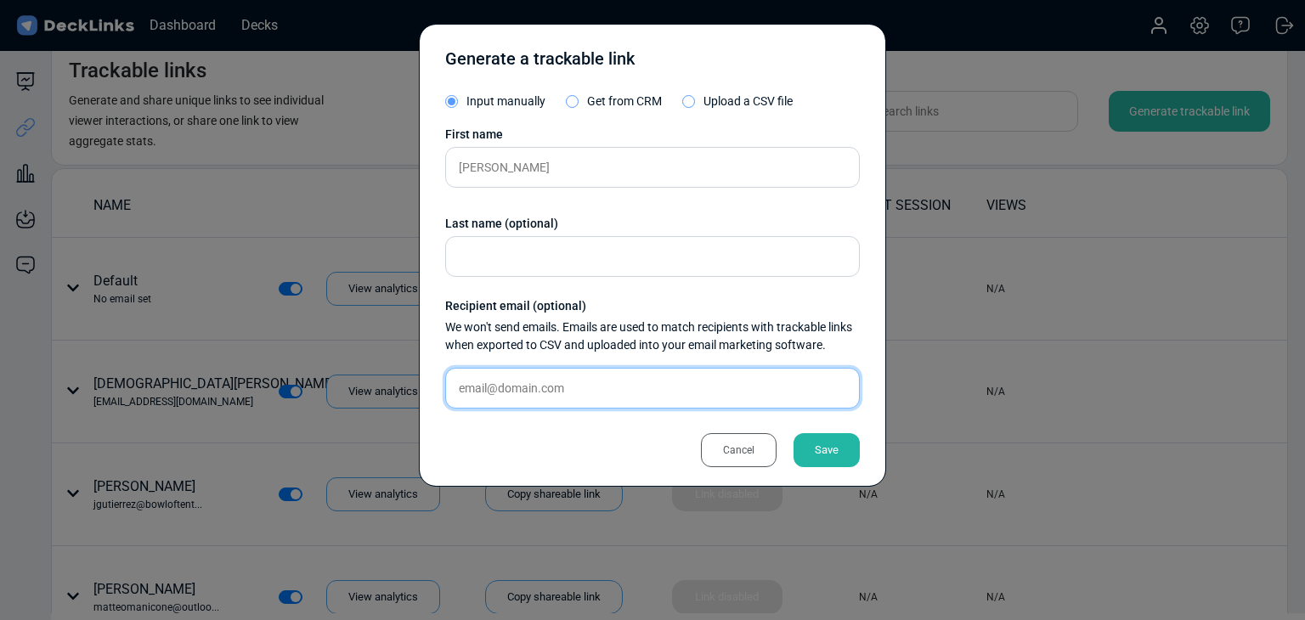
click at [582, 398] on input "text" at bounding box center [652, 388] width 415 height 41
paste input "husam@dynabytes.ae"
type input "husam@dynabytes.ae"
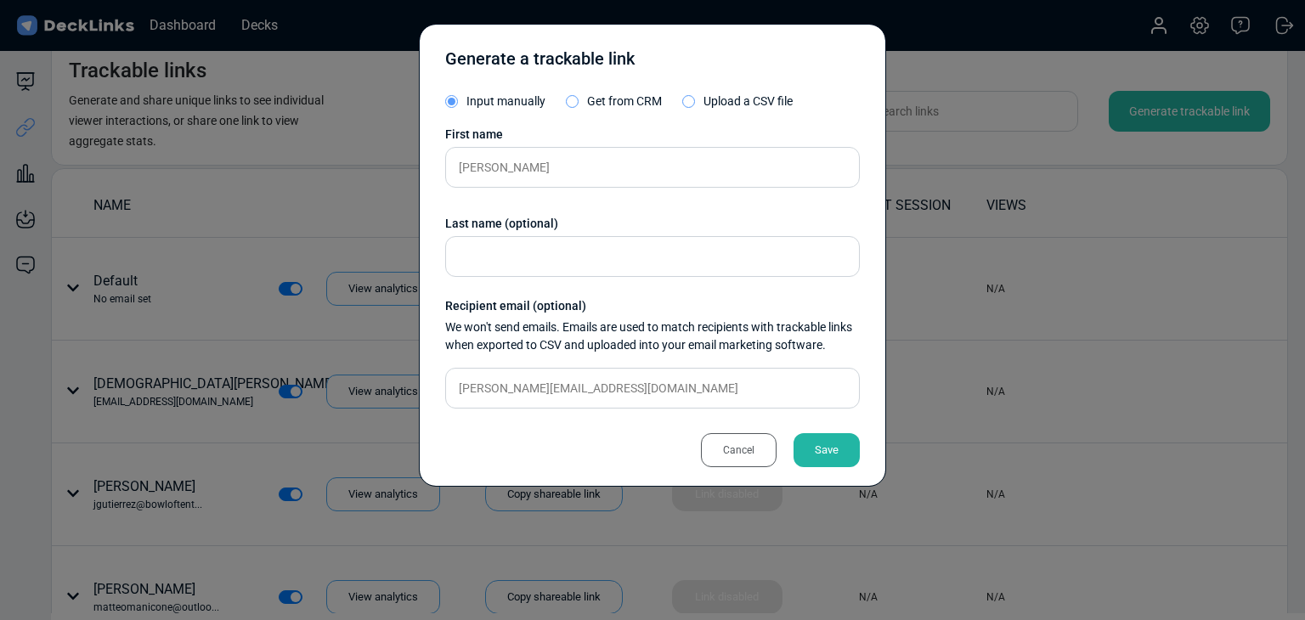
click at [808, 441] on div "Save" at bounding box center [826, 450] width 66 height 34
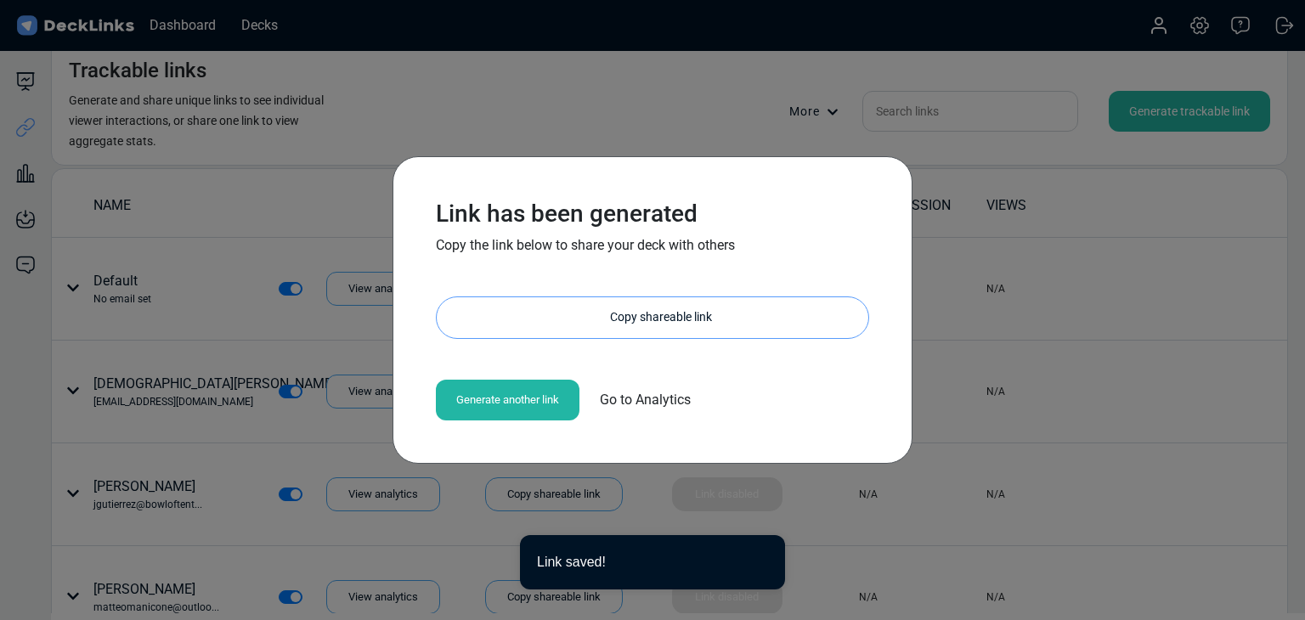
click at [676, 320] on div "Copy shareable link" at bounding box center [661, 317] width 415 height 41
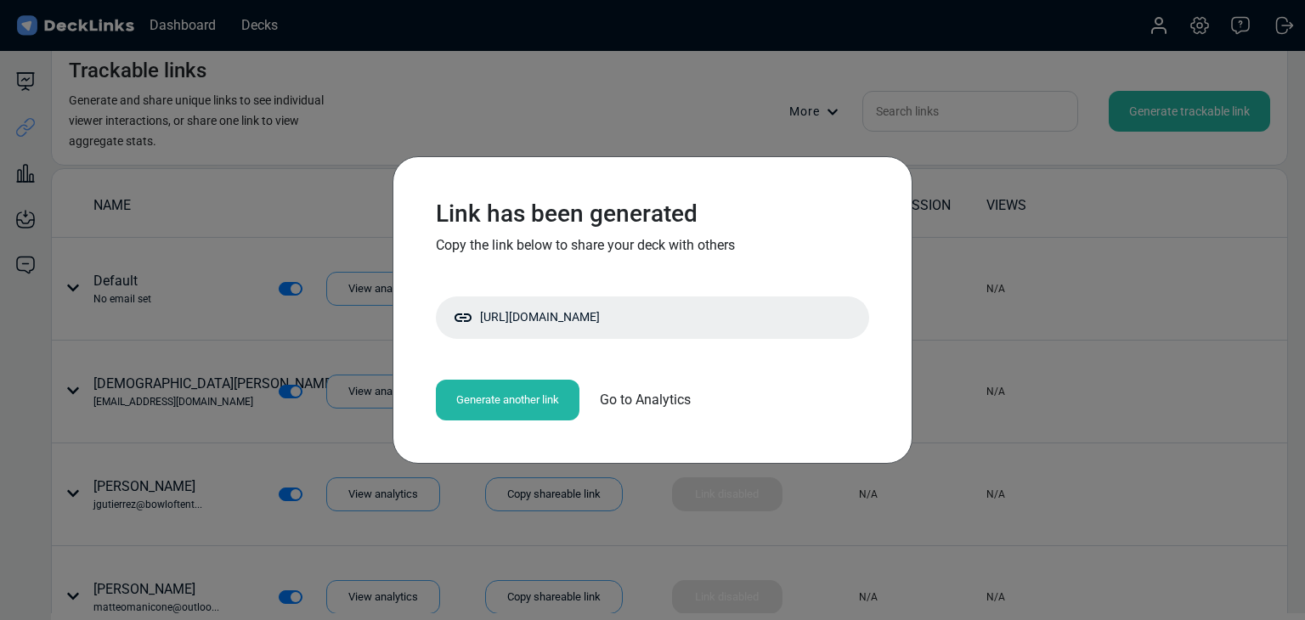
click at [323, 422] on div "Link has been generated Copy the link below to share your deck with others http…" at bounding box center [652, 310] width 1305 height 620
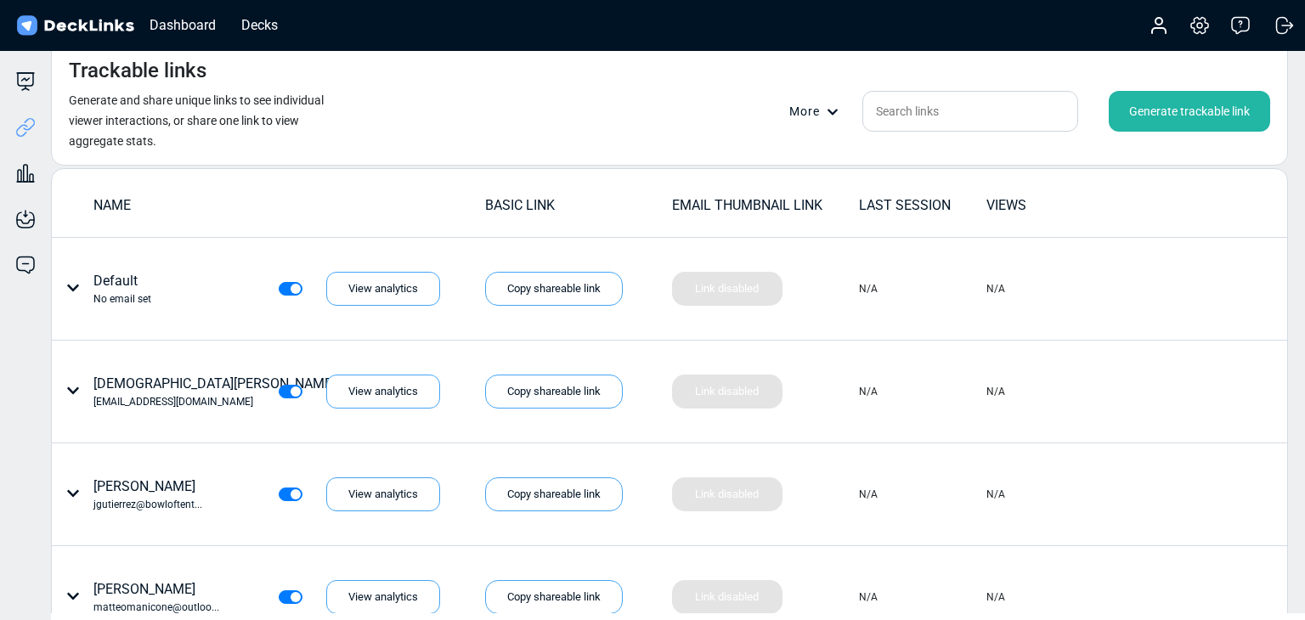
drag, startPoint x: 518, startPoint y: 113, endPoint x: 714, endPoint y: 0, distance: 225.7
click at [518, 113] on div "Trackable links Generate and share unique links to see individual viewer intera…" at bounding box center [669, 103] width 1237 height 125
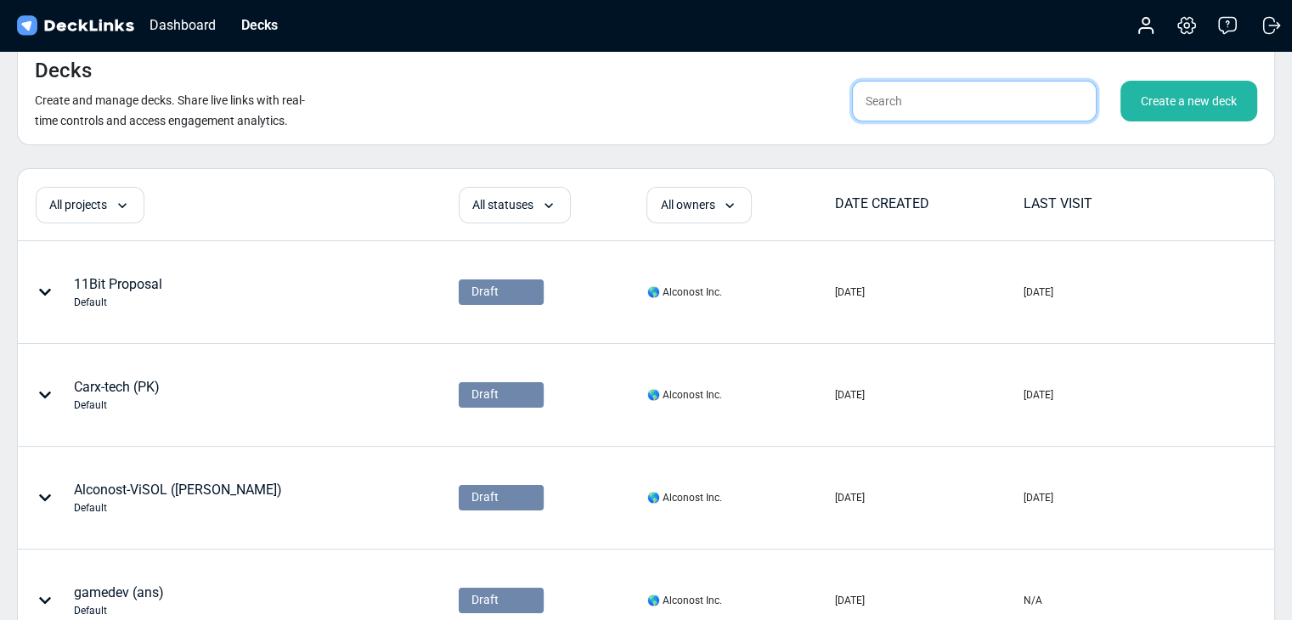
click at [907, 117] on input "text" at bounding box center [974, 101] width 245 height 41
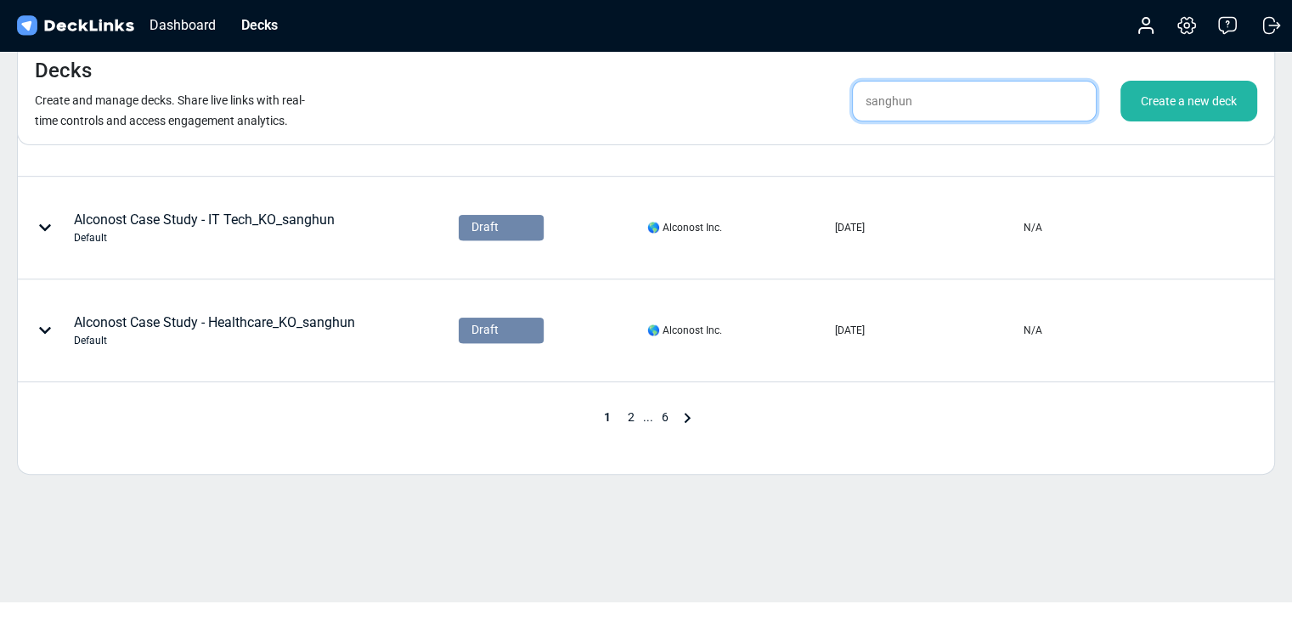
type input "sanghun"
click at [635, 416] on span "2" at bounding box center [631, 417] width 24 height 14
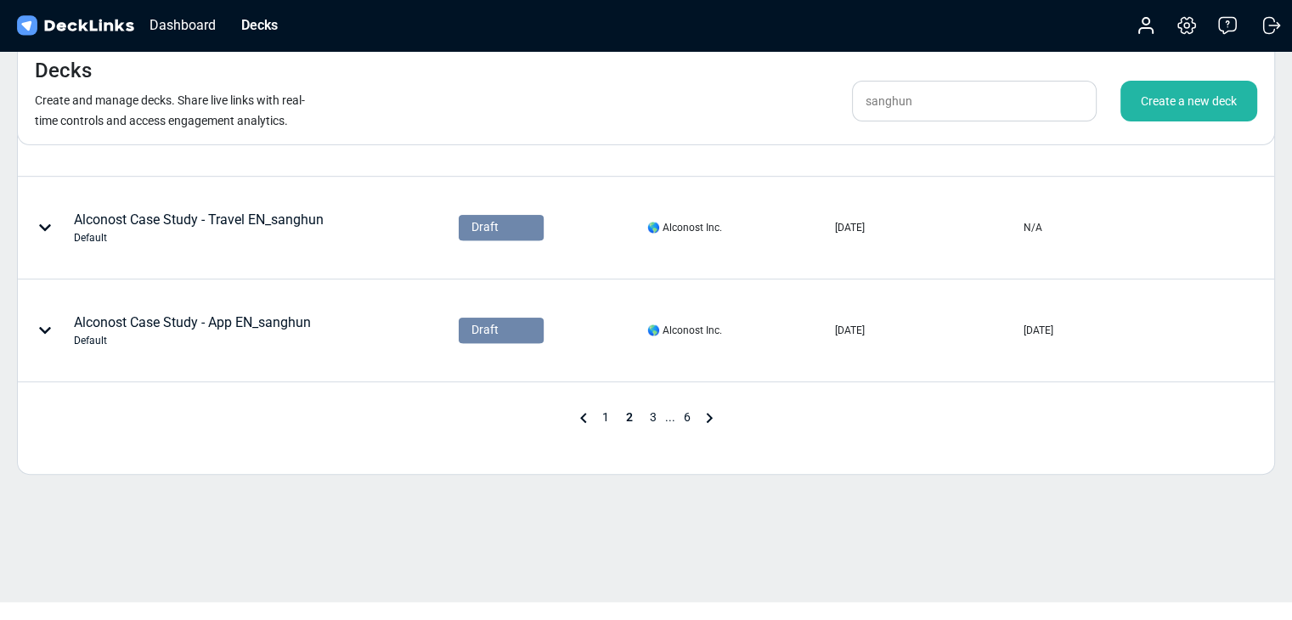
click at [648, 411] on span "3" at bounding box center [653, 417] width 24 height 14
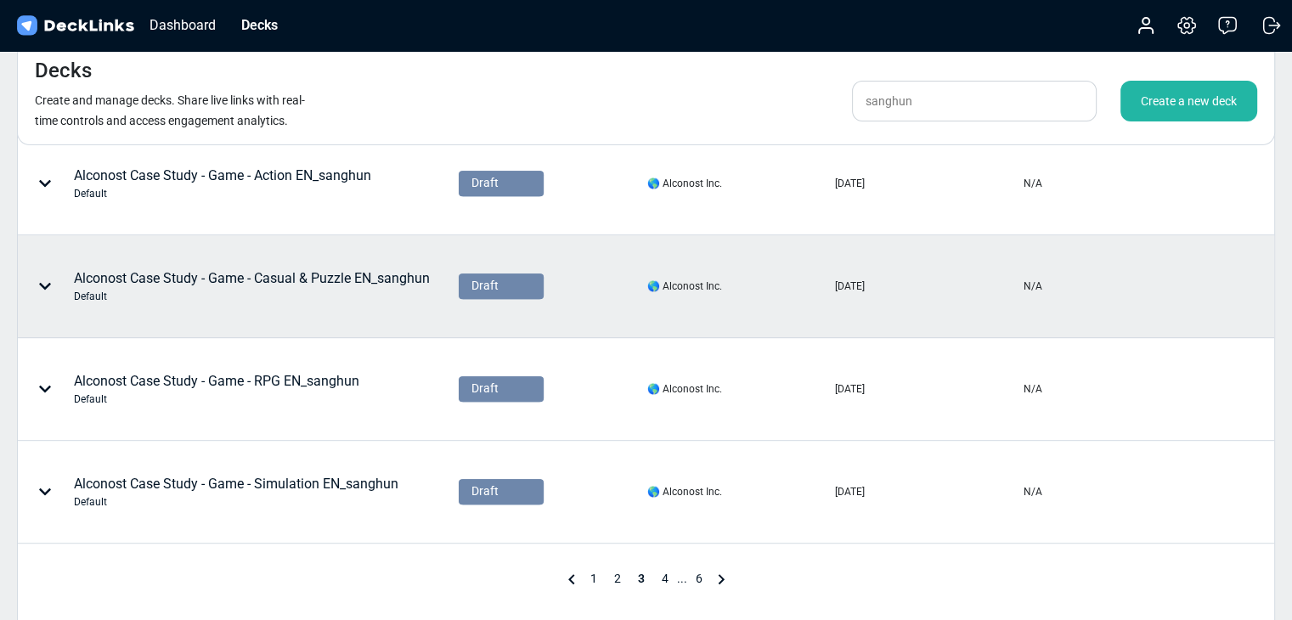
scroll to position [604, 0]
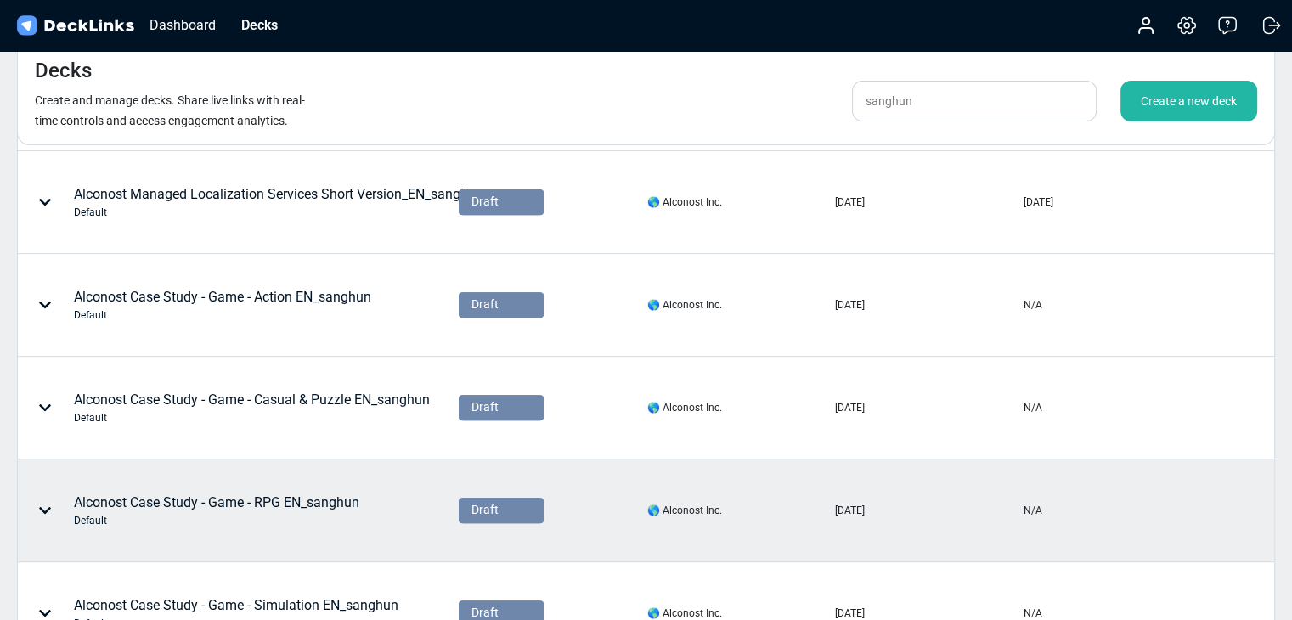
click at [354, 496] on div "Alconost Case Study - Game - RPG EN_sanghun Default" at bounding box center [216, 511] width 285 height 36
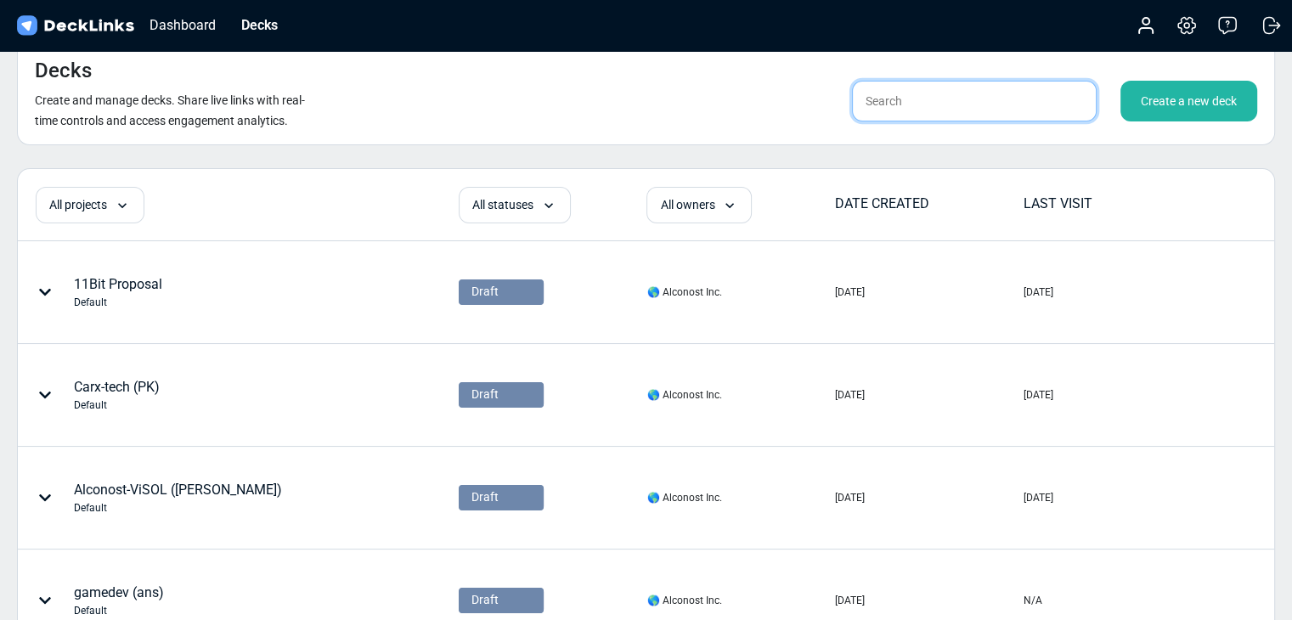
click at [974, 87] on input "text" at bounding box center [974, 101] width 245 height 41
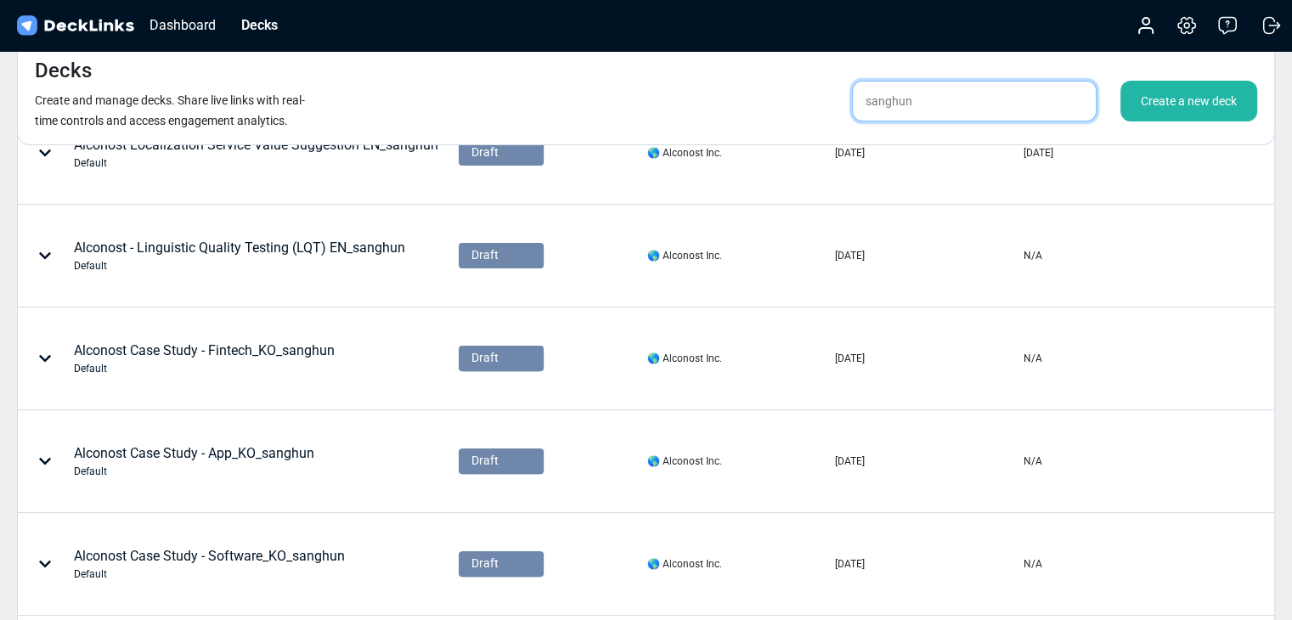
scroll to position [887, 0]
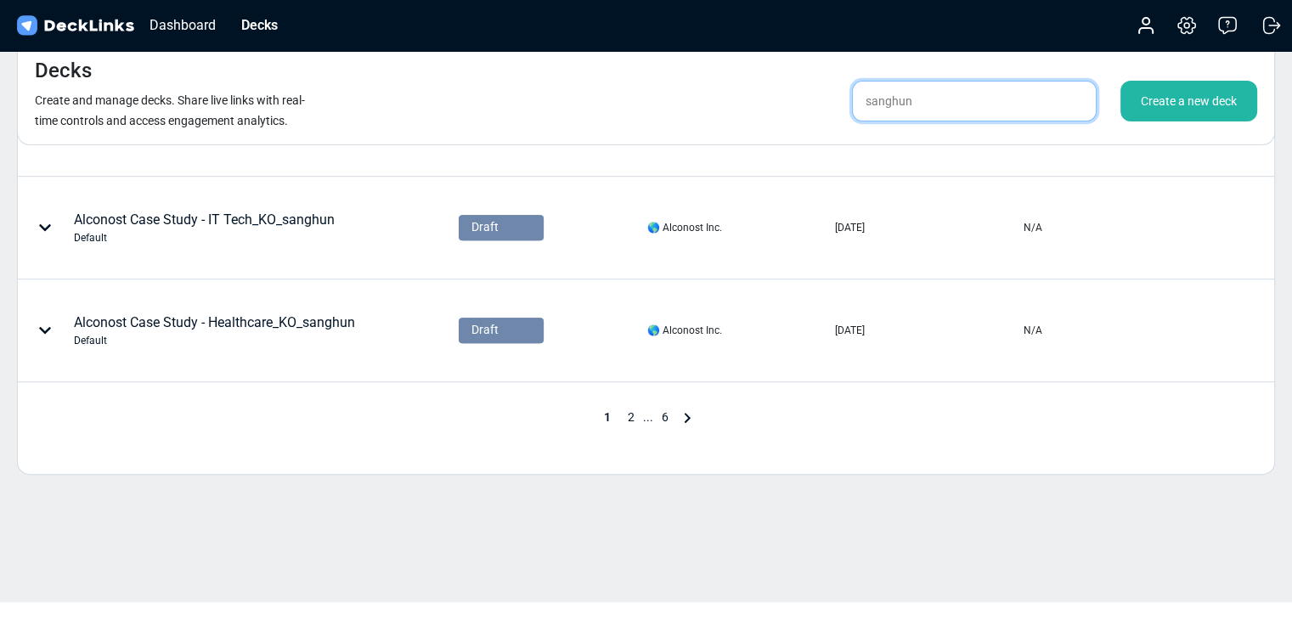
type input "sanghun"
click at [632, 422] on div "1 2 ... 6" at bounding box center [646, 418] width 102 height 20
click at [632, 420] on span "2" at bounding box center [631, 417] width 24 height 14
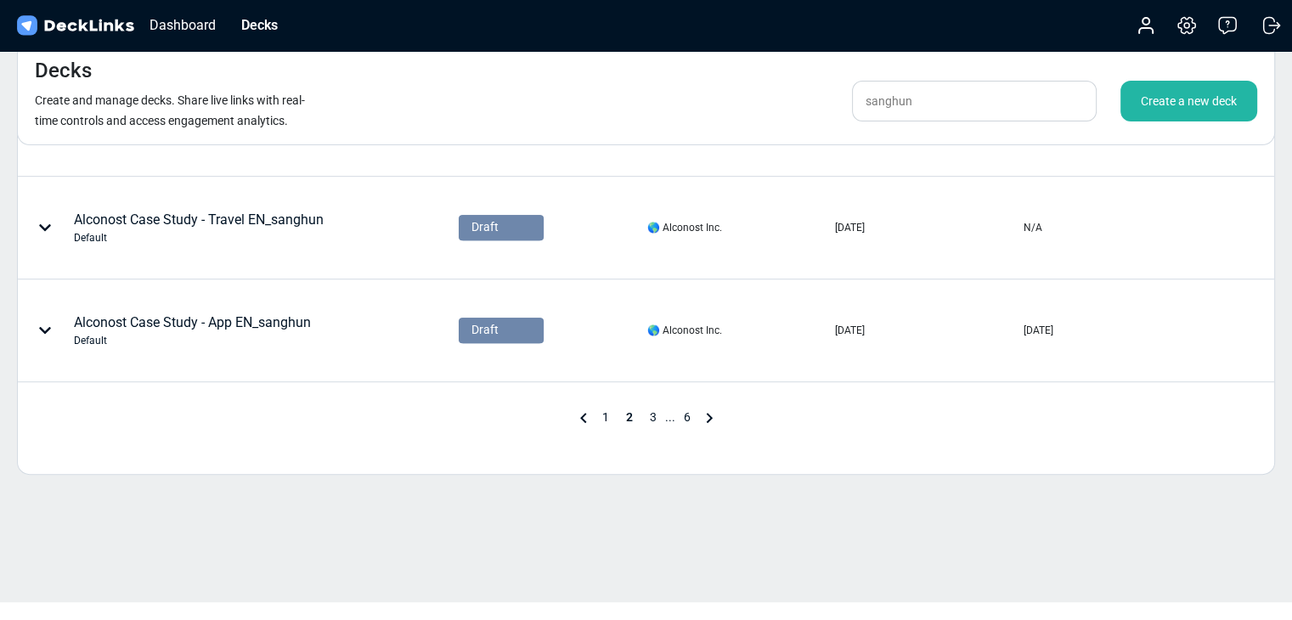
click at [652, 416] on span "3" at bounding box center [653, 417] width 24 height 14
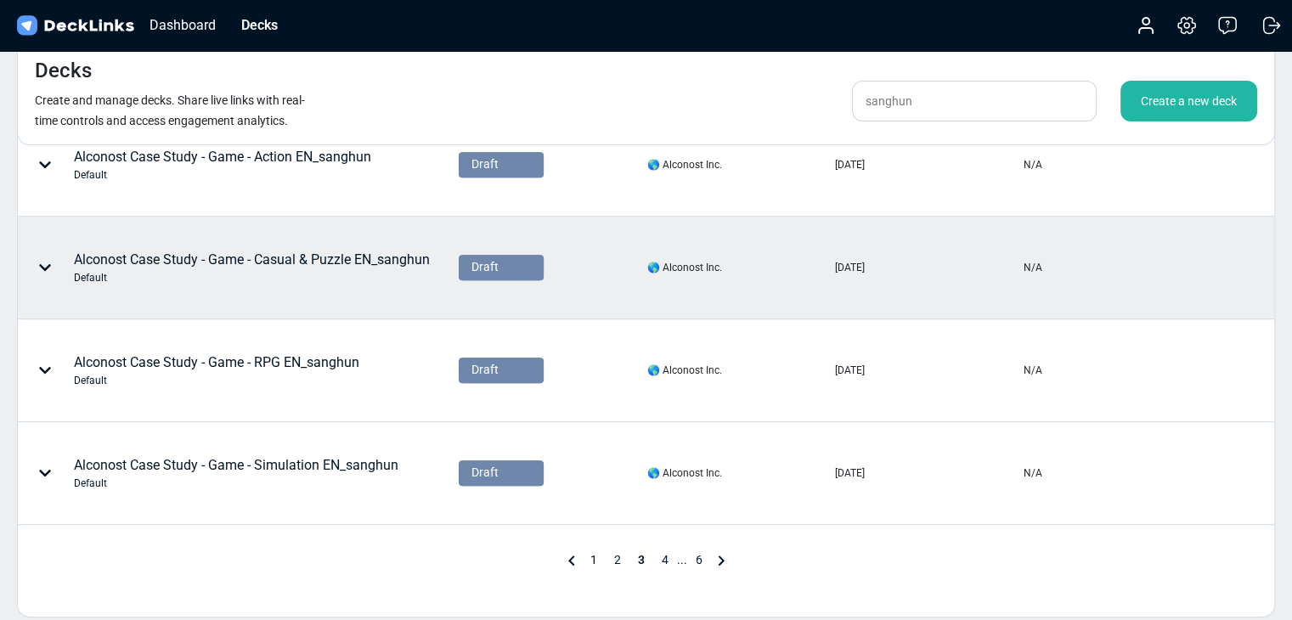
scroll to position [604, 0]
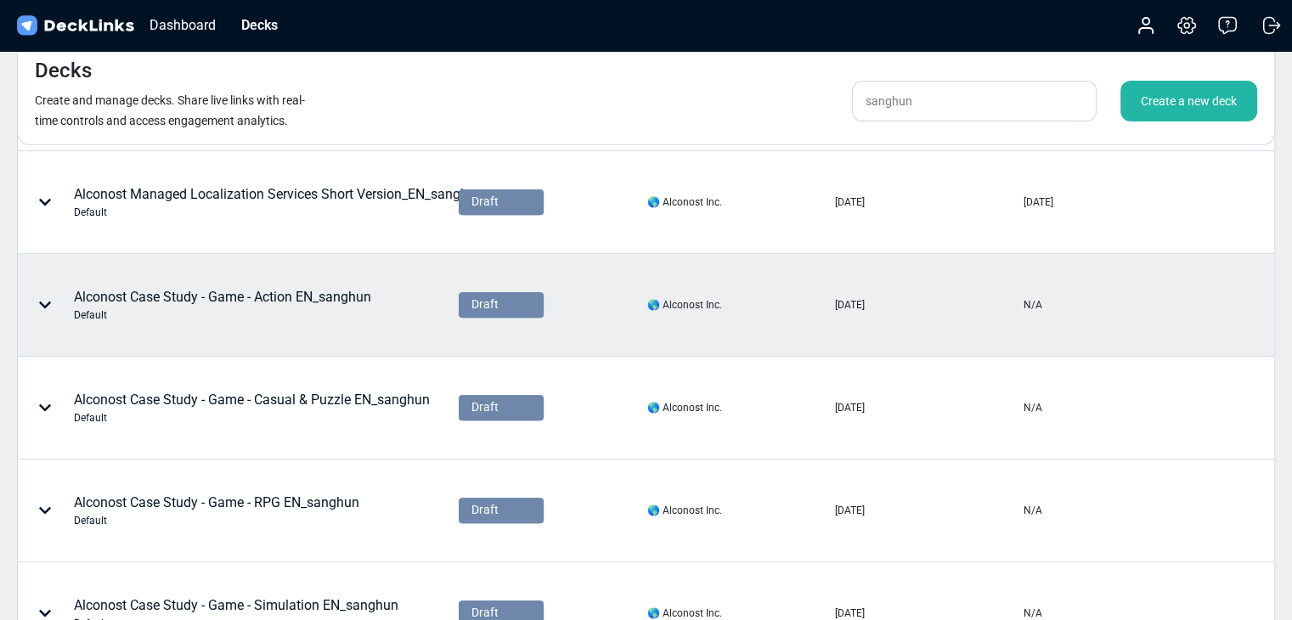
click at [298, 299] on div "Alconost Case Study - Game - Action EN_sanghun Default" at bounding box center [222, 305] width 297 height 36
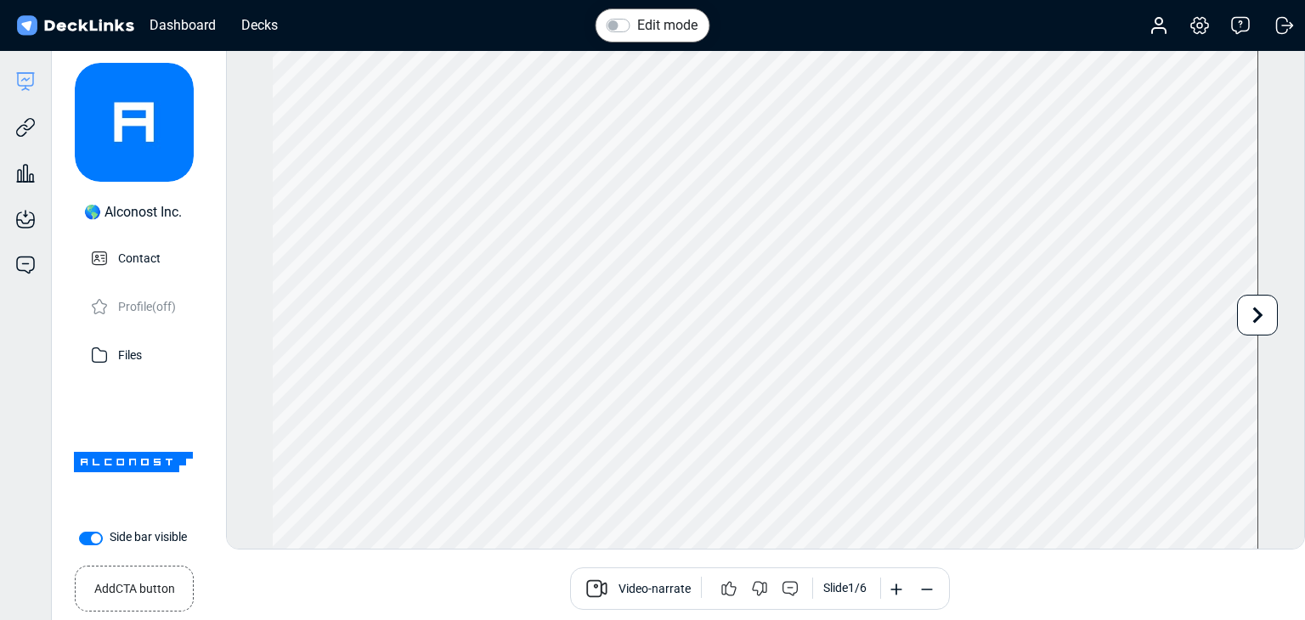
drag, startPoint x: 438, startPoint y: 585, endPoint x: 438, endPoint y: 574, distance: 11.0
click at [438, 585] on div "Video-narrate Slide 1 / 6" at bounding box center [760, 588] width 1064 height 42
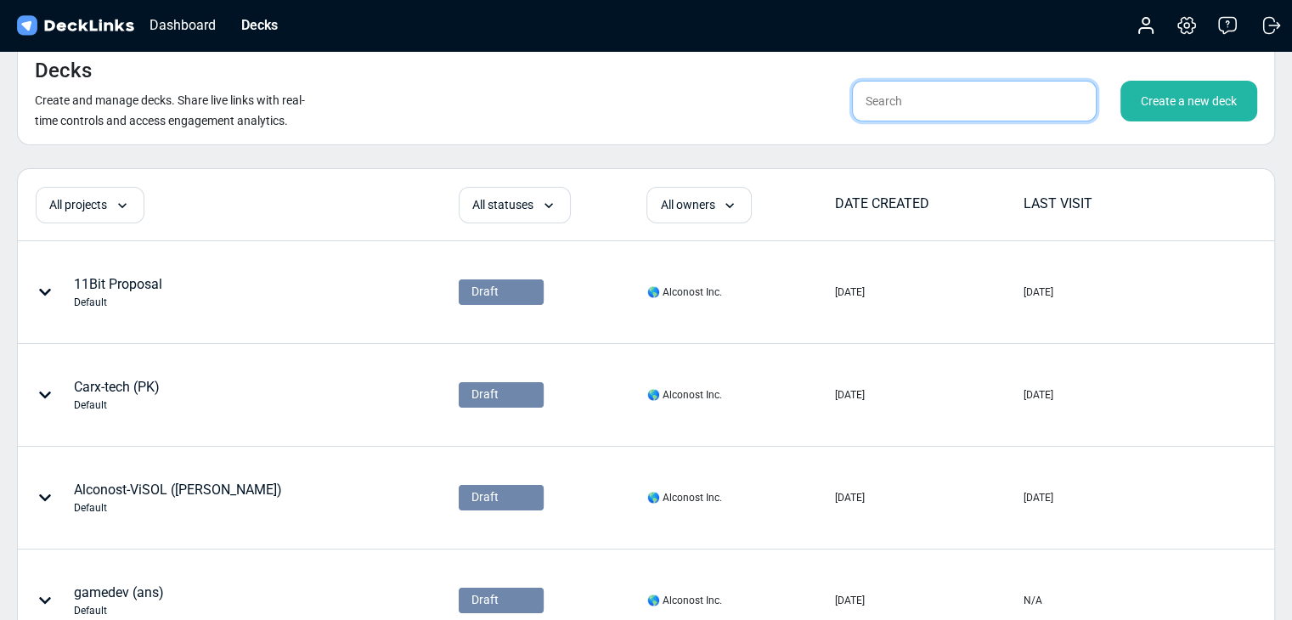
click at [903, 106] on input "text" at bounding box center [974, 101] width 245 height 41
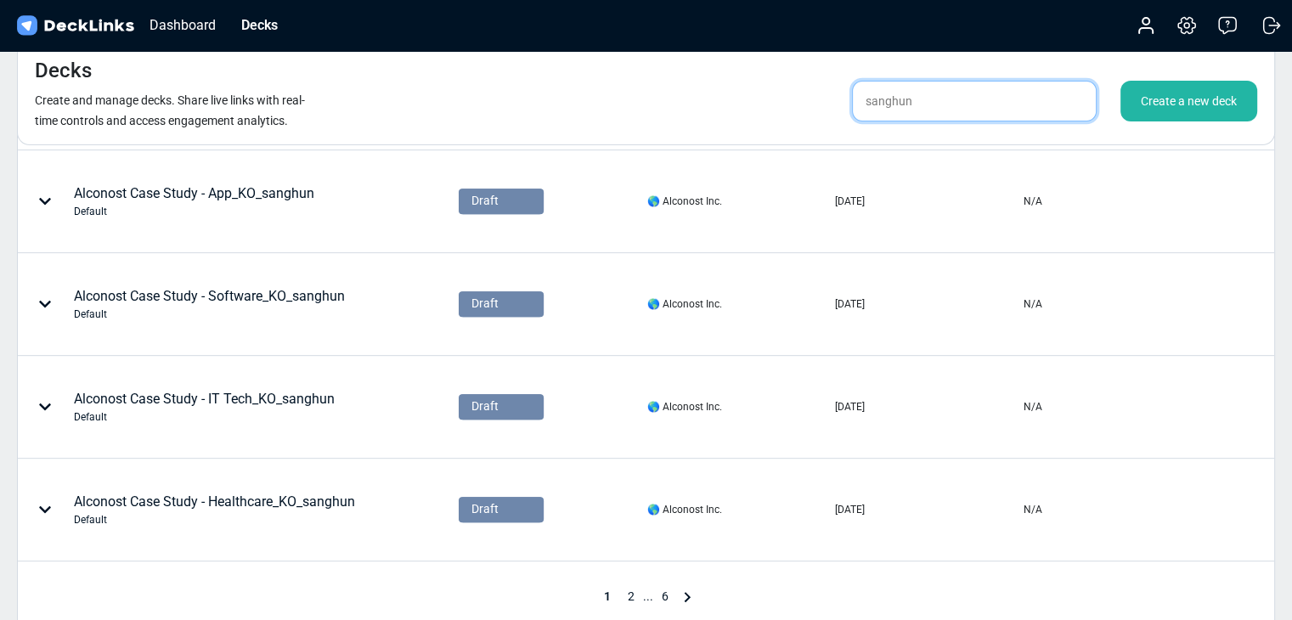
type input "sanghun"
click at [635, 590] on span "2" at bounding box center [631, 597] width 24 height 14
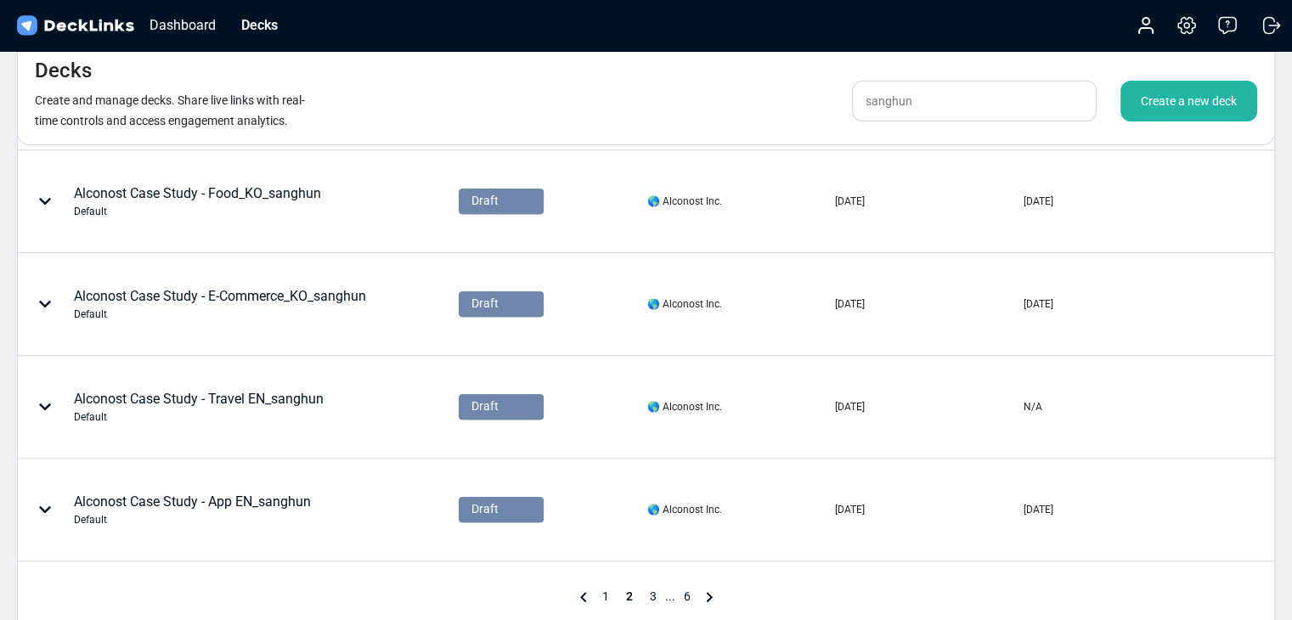
click at [654, 590] on span "3" at bounding box center [653, 597] width 24 height 14
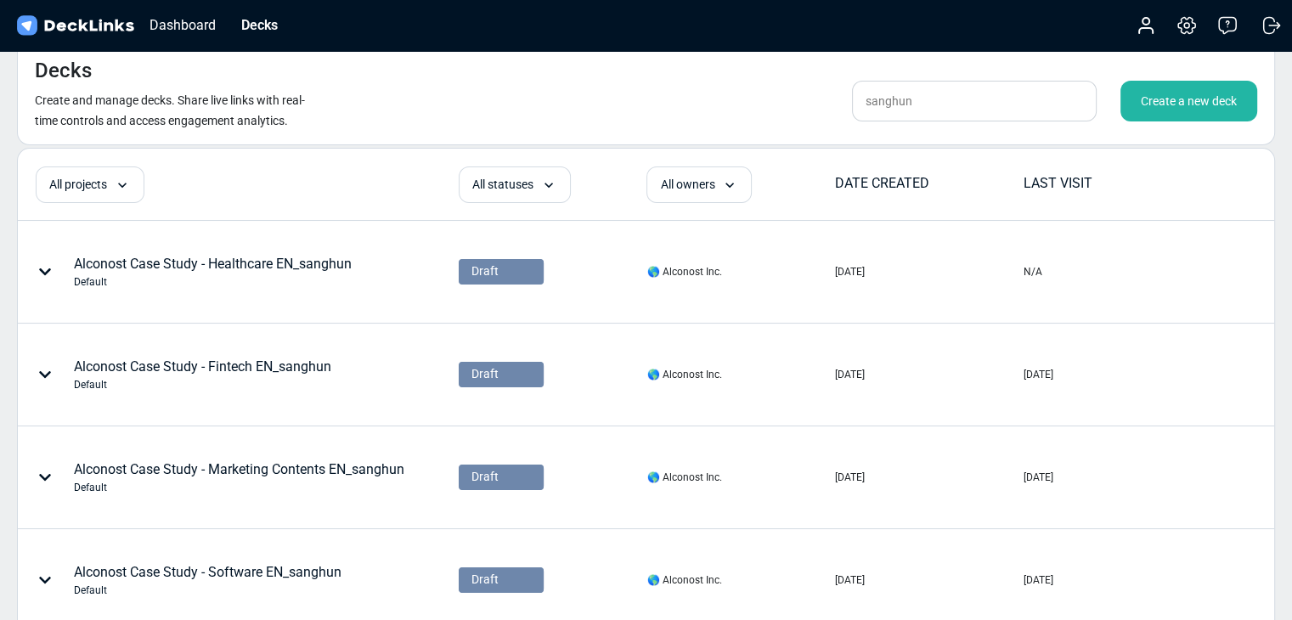
scroll to position [708, 0]
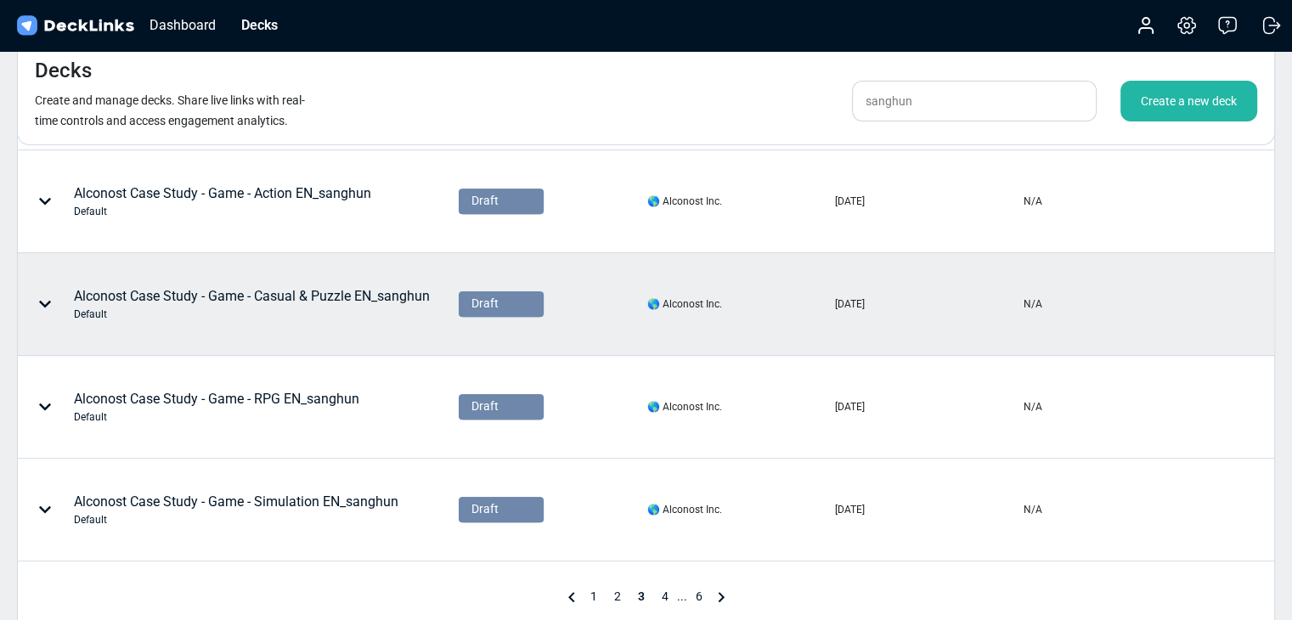
click at [331, 290] on div "Alconost Case Study - Game - Casual & Puzzle EN_sanghun Default" at bounding box center [252, 304] width 356 height 36
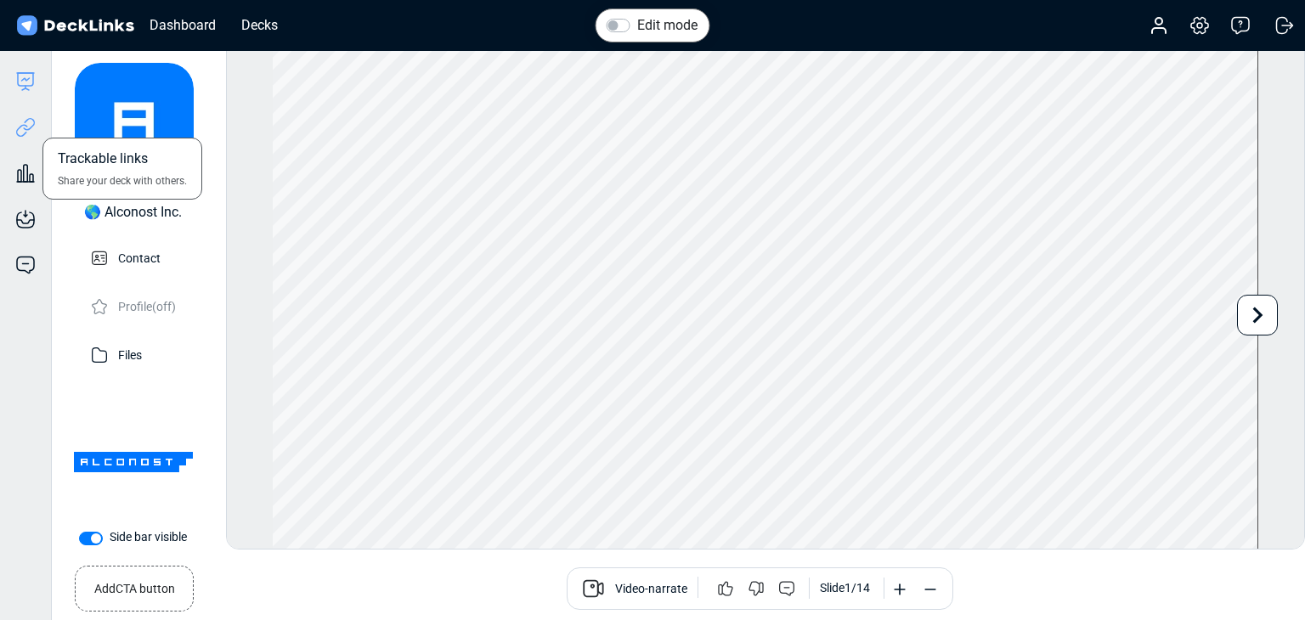
click at [34, 126] on icon at bounding box center [25, 127] width 20 height 20
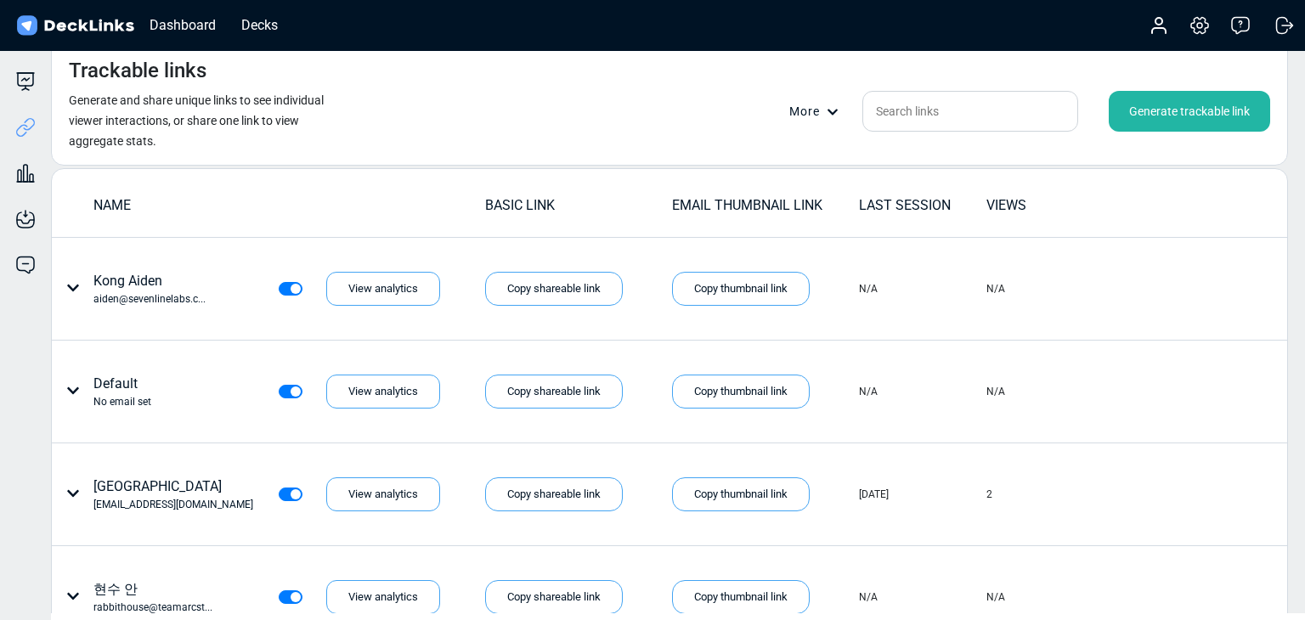
click at [1154, 113] on div "Generate trackable link" at bounding box center [1189, 111] width 161 height 41
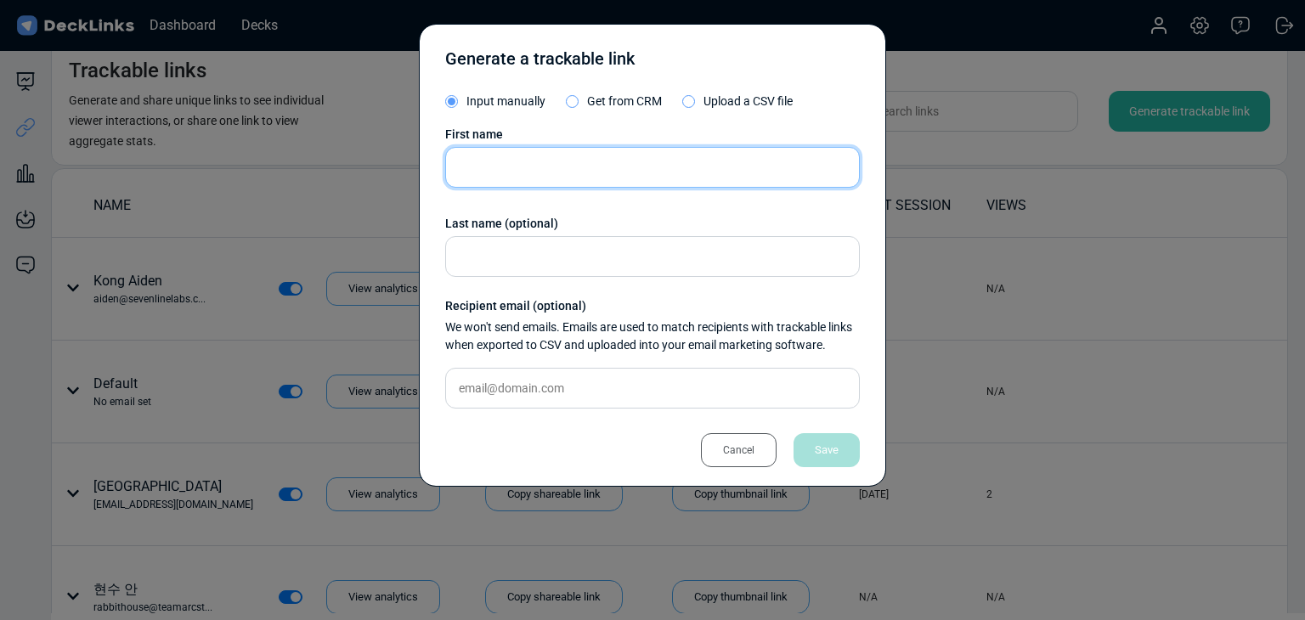
click at [564, 177] on input "text" at bounding box center [652, 167] width 415 height 41
paste input "Sangwoo Ji"
type input "Sangwoo Ji"
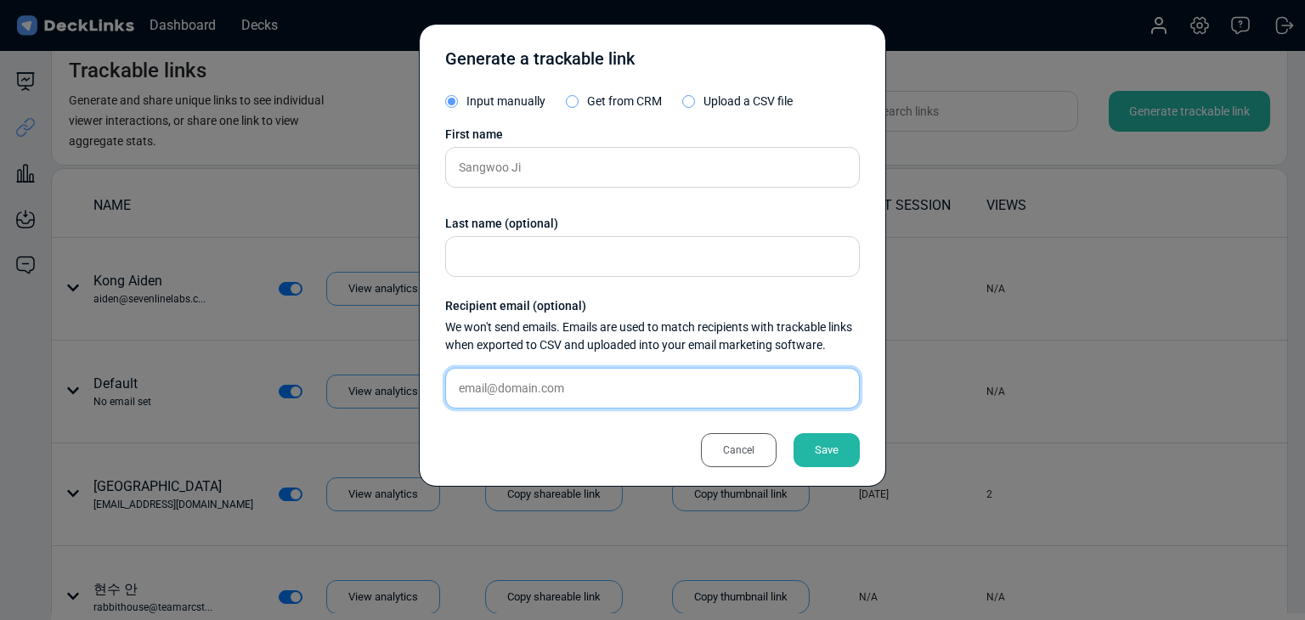
click at [561, 403] on input "text" at bounding box center [652, 388] width 415 height 41
paste input "[EMAIL_ADDRESS][DOMAIN_NAME]"
type input "[EMAIL_ADDRESS][DOMAIN_NAME]"
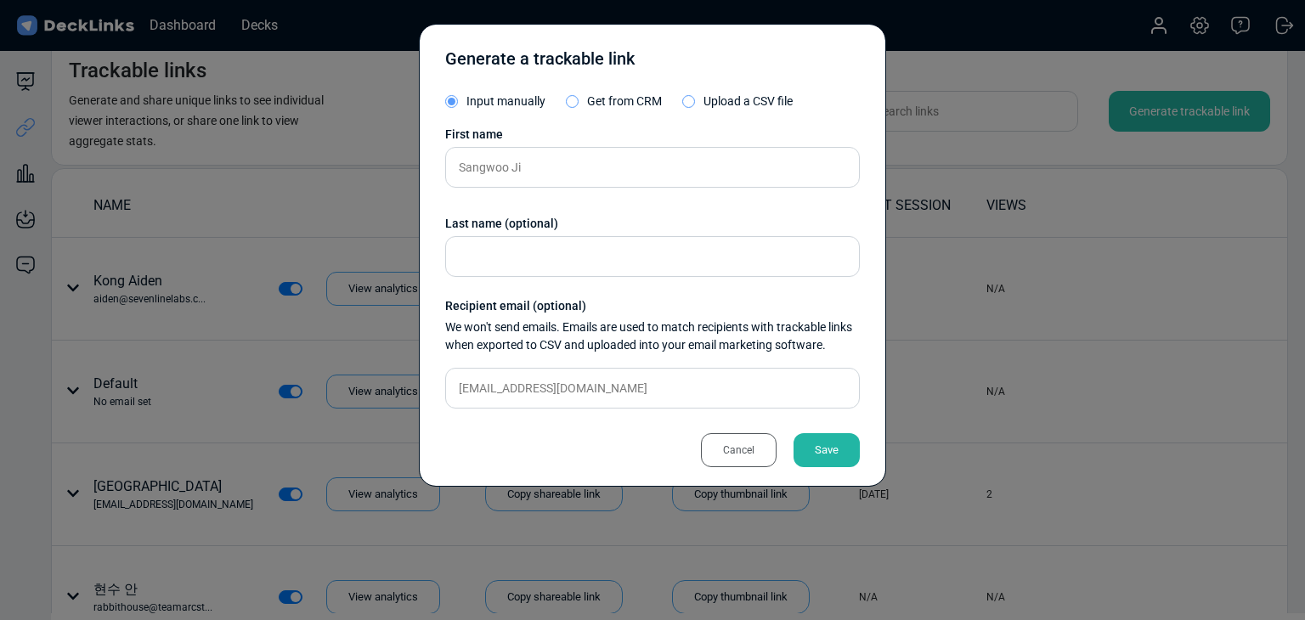
click at [828, 446] on div "Save" at bounding box center [826, 450] width 66 height 34
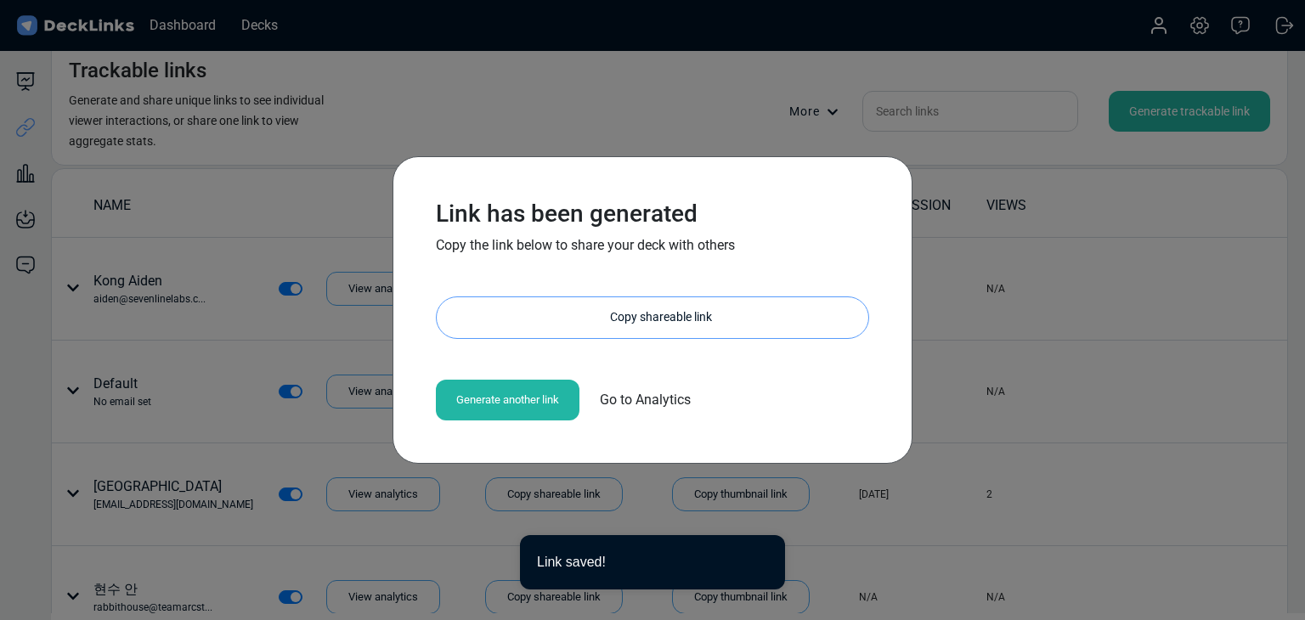
click at [680, 317] on div "Copy shareable link" at bounding box center [661, 317] width 415 height 41
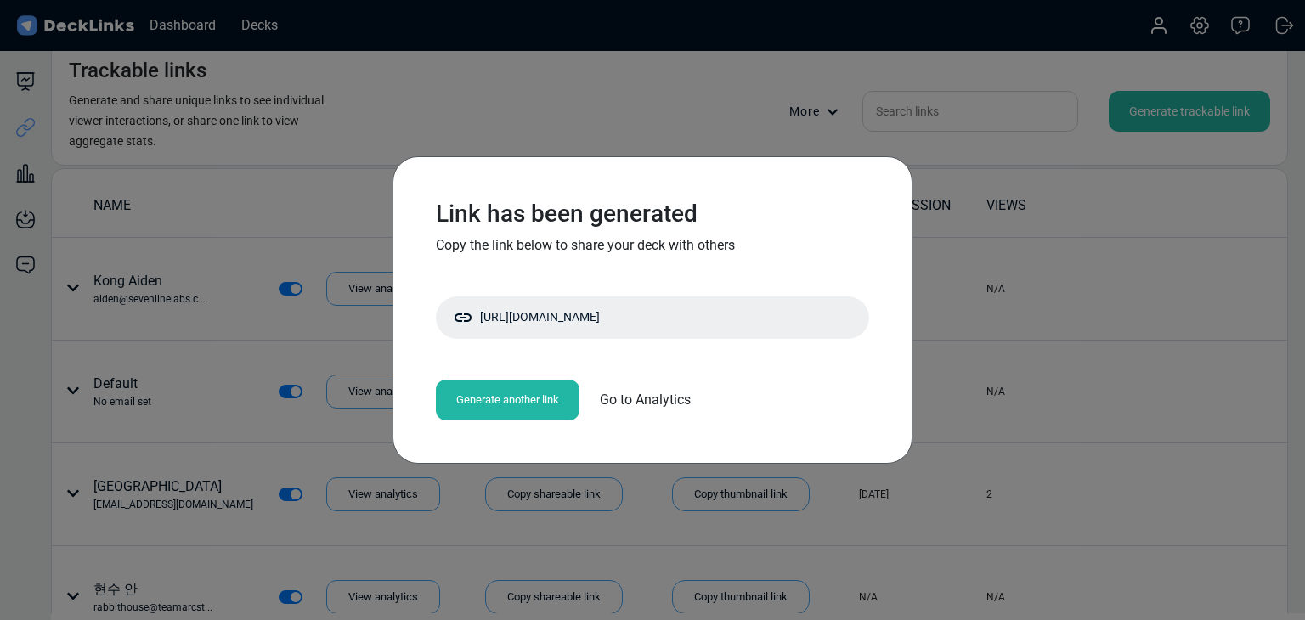
click at [170, 183] on div "Link has been generated Copy the link below to share your deck with others [URL…" at bounding box center [652, 310] width 1305 height 620
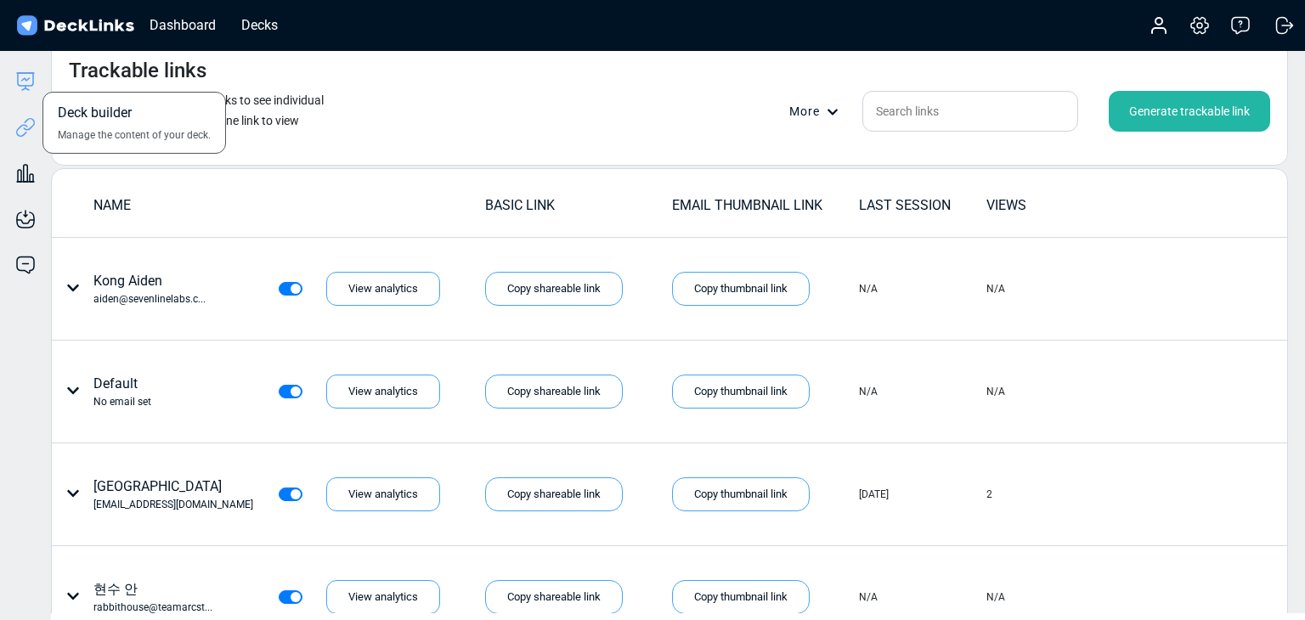
click at [31, 79] on icon at bounding box center [25, 81] width 20 height 20
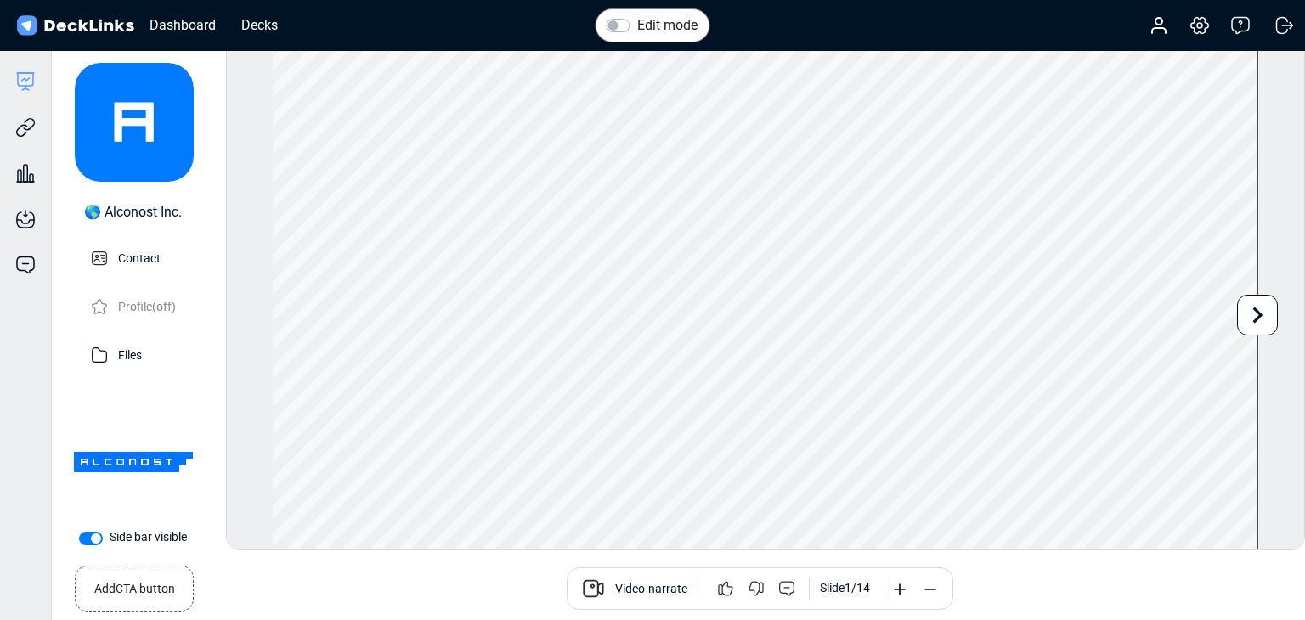
click at [385, 562] on div "Add CTA button Book a call Video-narrate Slide 1 / 14" at bounding box center [666, 588] width 1250 height 64
click at [443, 565] on div "Add CTA button Book a call Video-narrate Slide 1 / 14" at bounding box center [666, 588] width 1250 height 64
click at [27, 133] on icon at bounding box center [25, 127] width 20 height 20
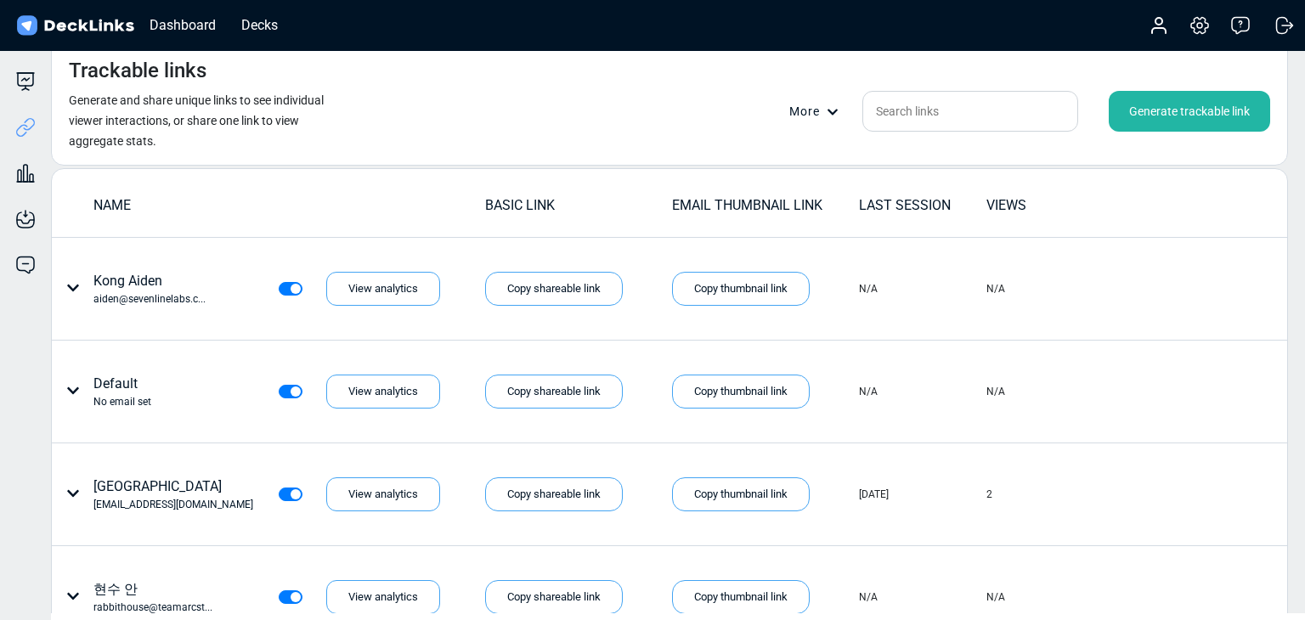
click at [1151, 112] on div "Generate trackable link" at bounding box center [1189, 111] width 161 height 41
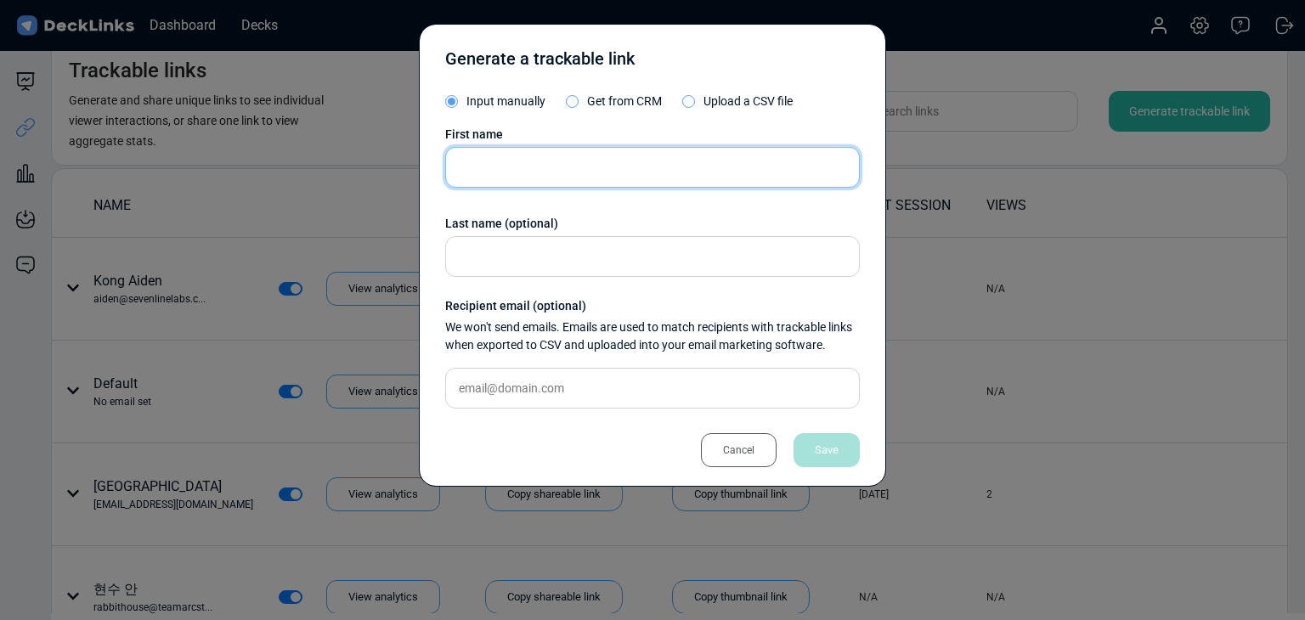
click at [494, 166] on input "text" at bounding box center [652, 167] width 415 height 41
paste input "[PERSON_NAME]([PERSON_NAME])"
type input "[PERSON_NAME]([PERSON_NAME])"
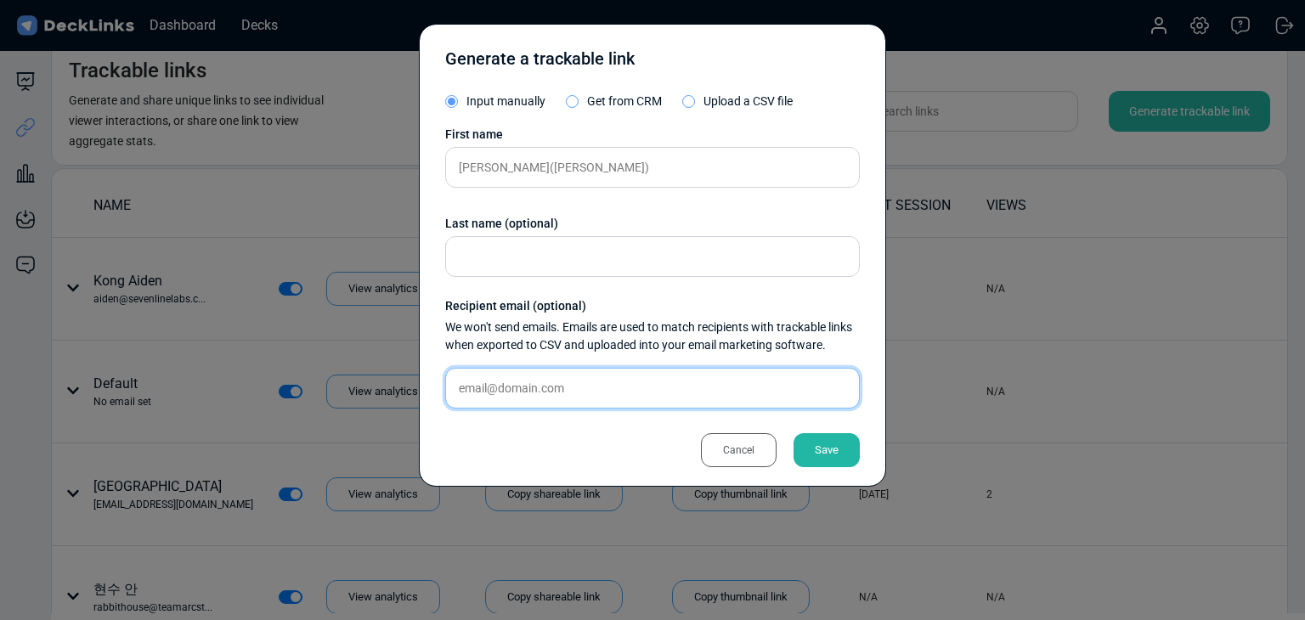
click at [688, 388] on input "text" at bounding box center [652, 388] width 415 height 41
paste input "[EMAIL_ADDRESS][DOMAIN_NAME]"
type input "[EMAIL_ADDRESS][DOMAIN_NAME]"
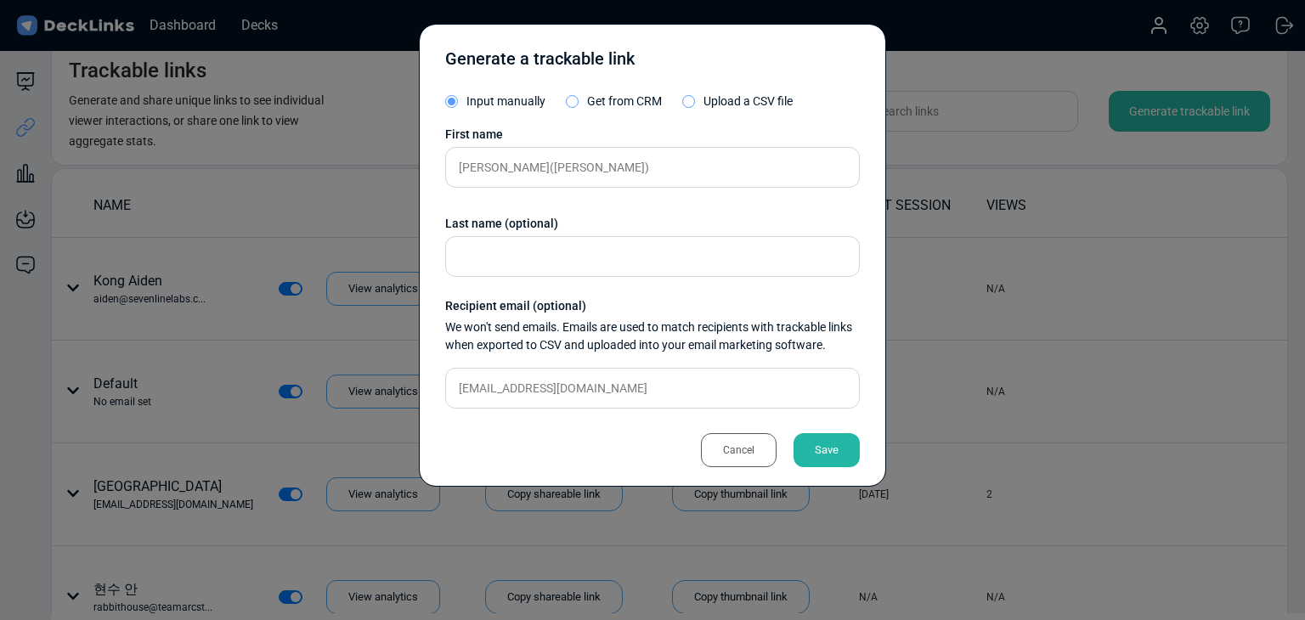
click at [838, 460] on div "Save" at bounding box center [826, 450] width 66 height 34
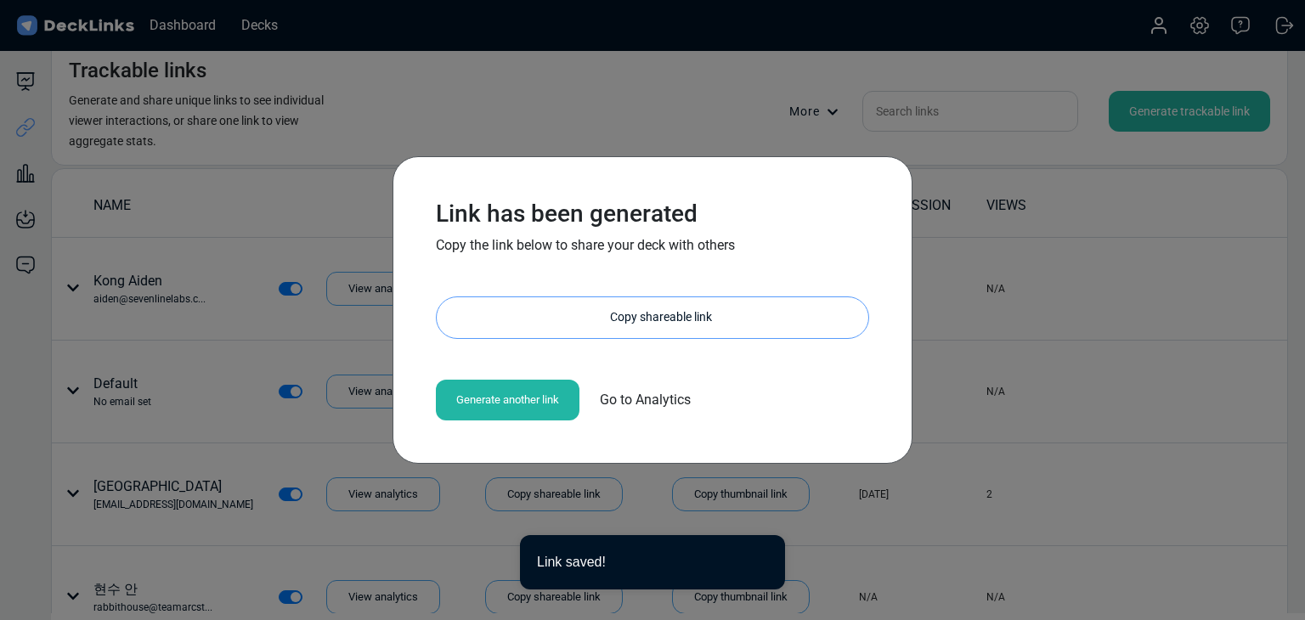
click at [640, 314] on div "Copy shareable link" at bounding box center [661, 317] width 415 height 41
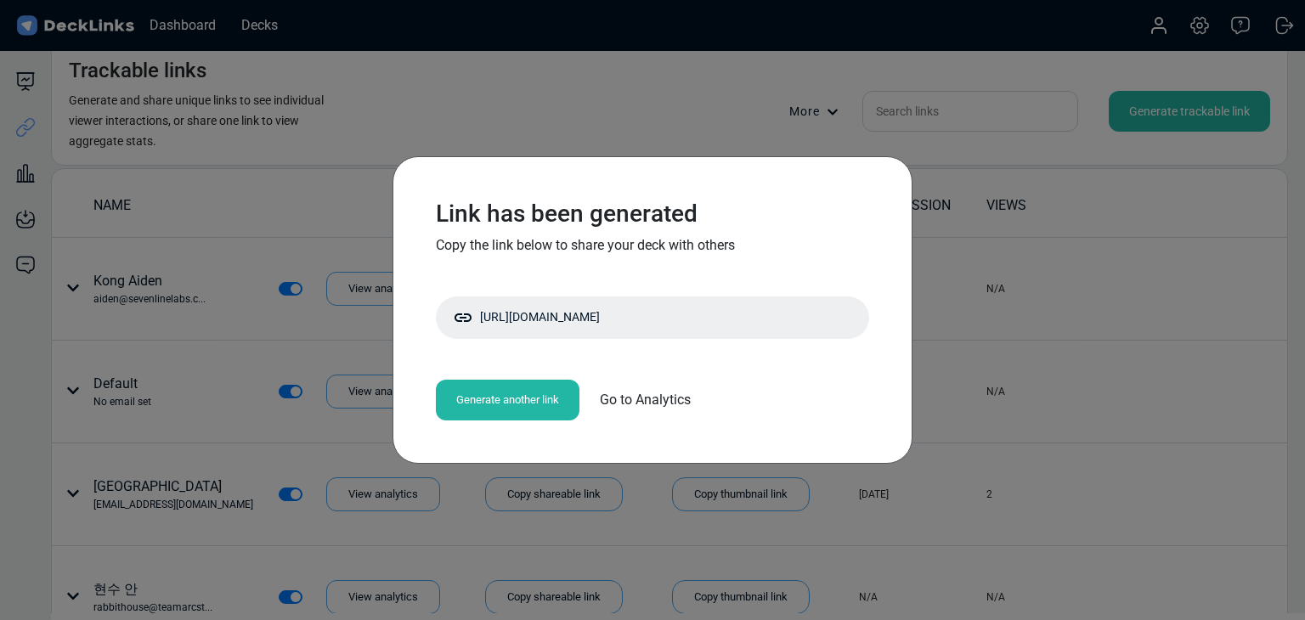
click at [1064, 425] on div "Link has been generated Copy the link below to share your deck with others [URL…" at bounding box center [652, 310] width 1305 height 620
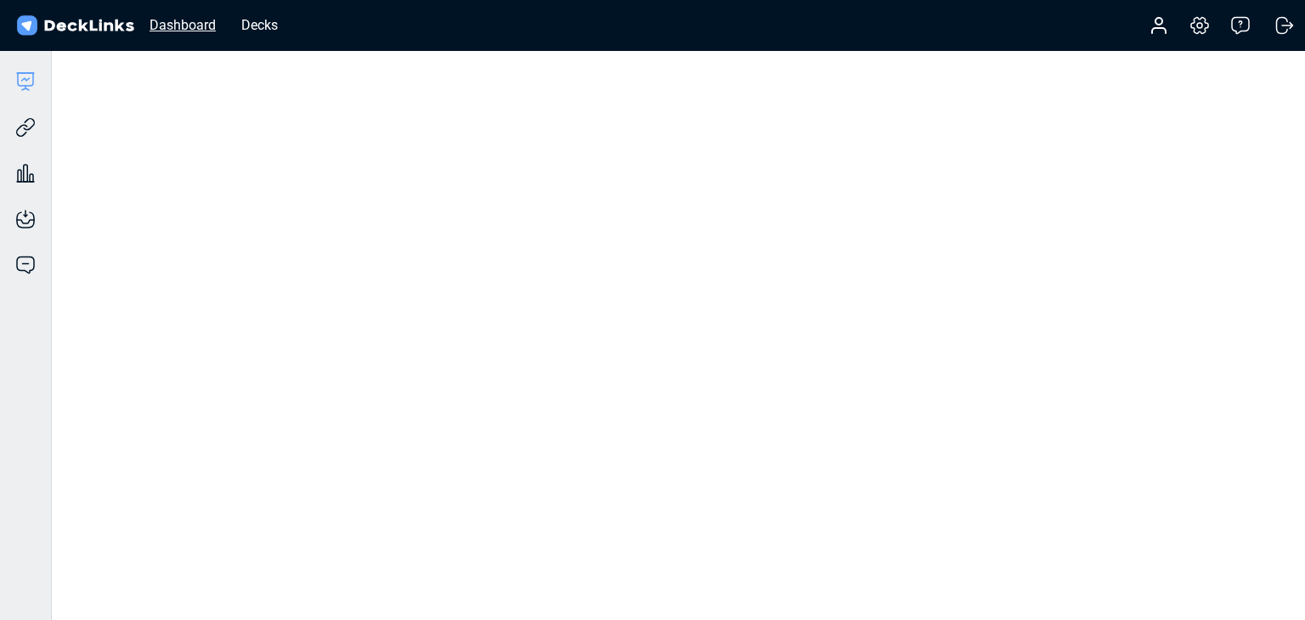
click at [192, 25] on div "Dashboard" at bounding box center [182, 24] width 83 height 21
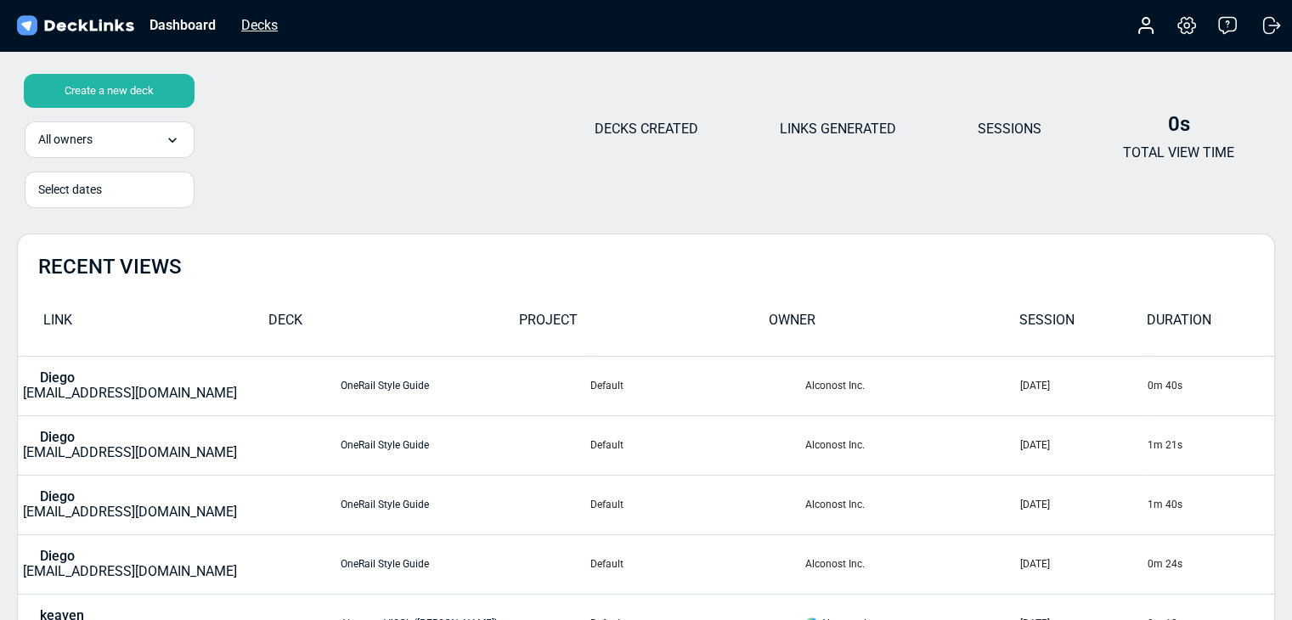
click at [236, 26] on div "Decks" at bounding box center [260, 24] width 54 height 21
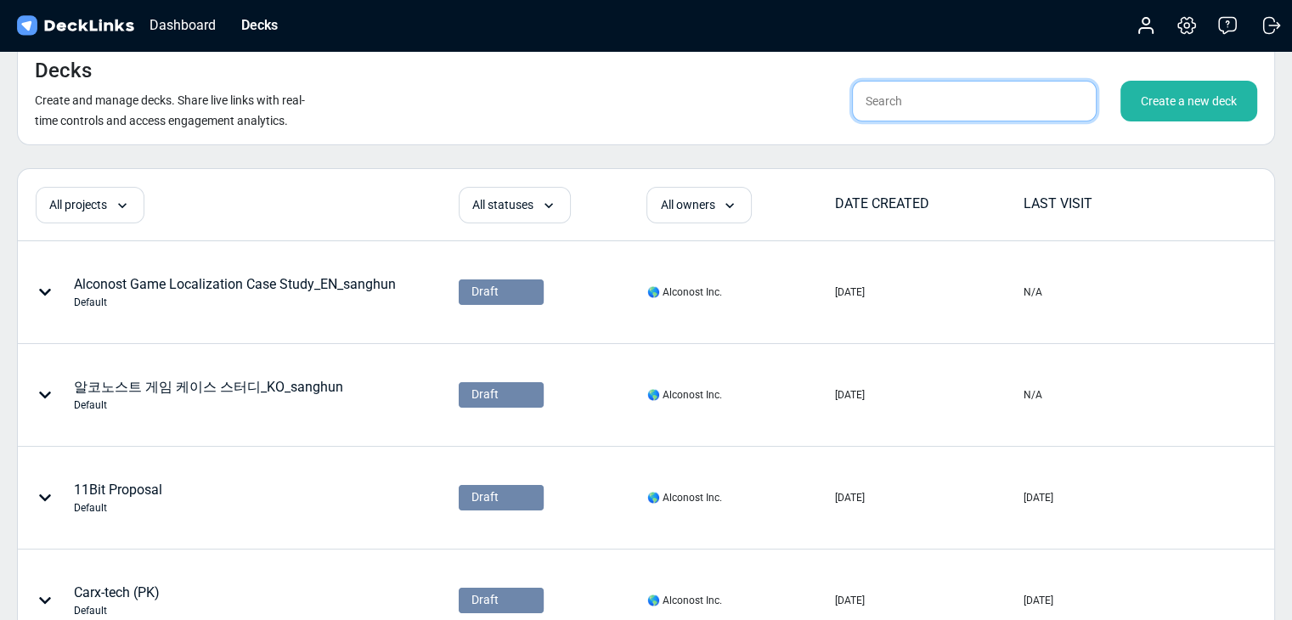
click at [927, 116] on input "text" at bounding box center [974, 101] width 245 height 41
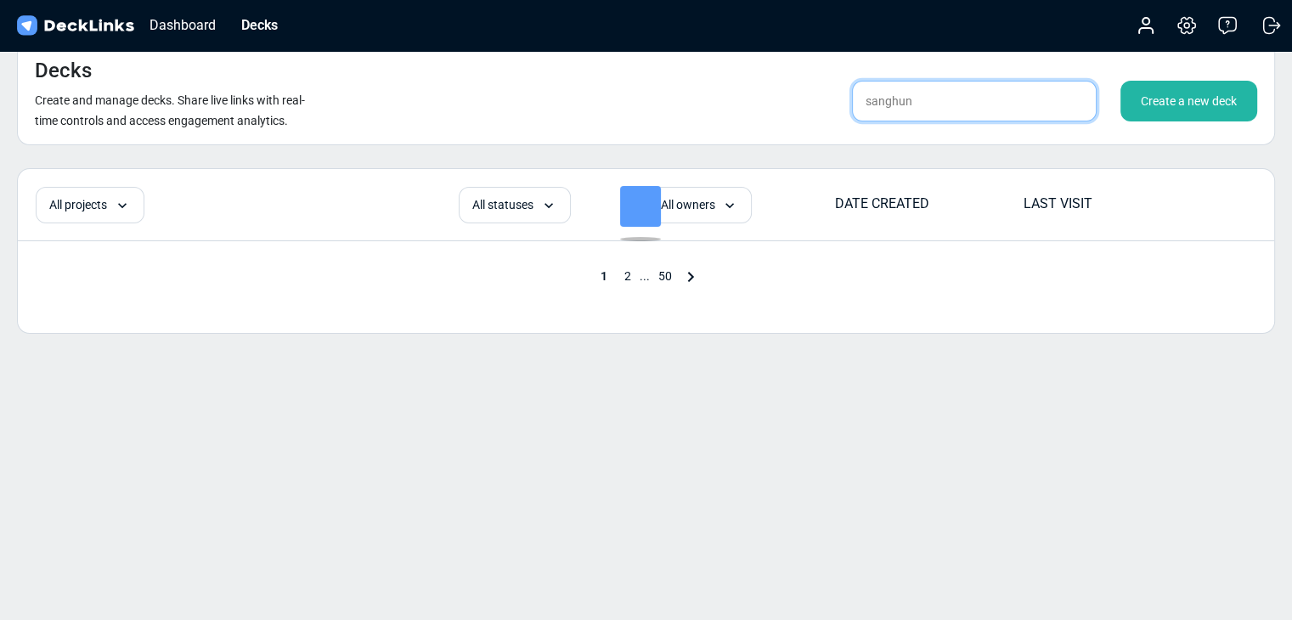
type input "sanghun"
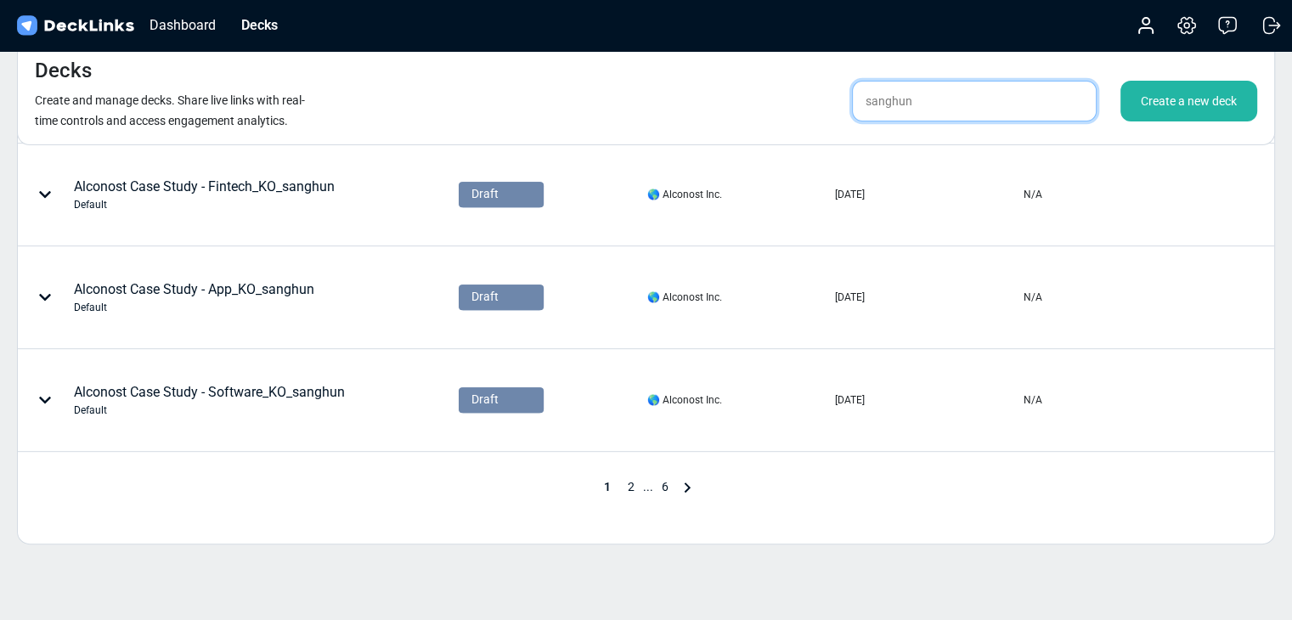
scroll to position [849, 0]
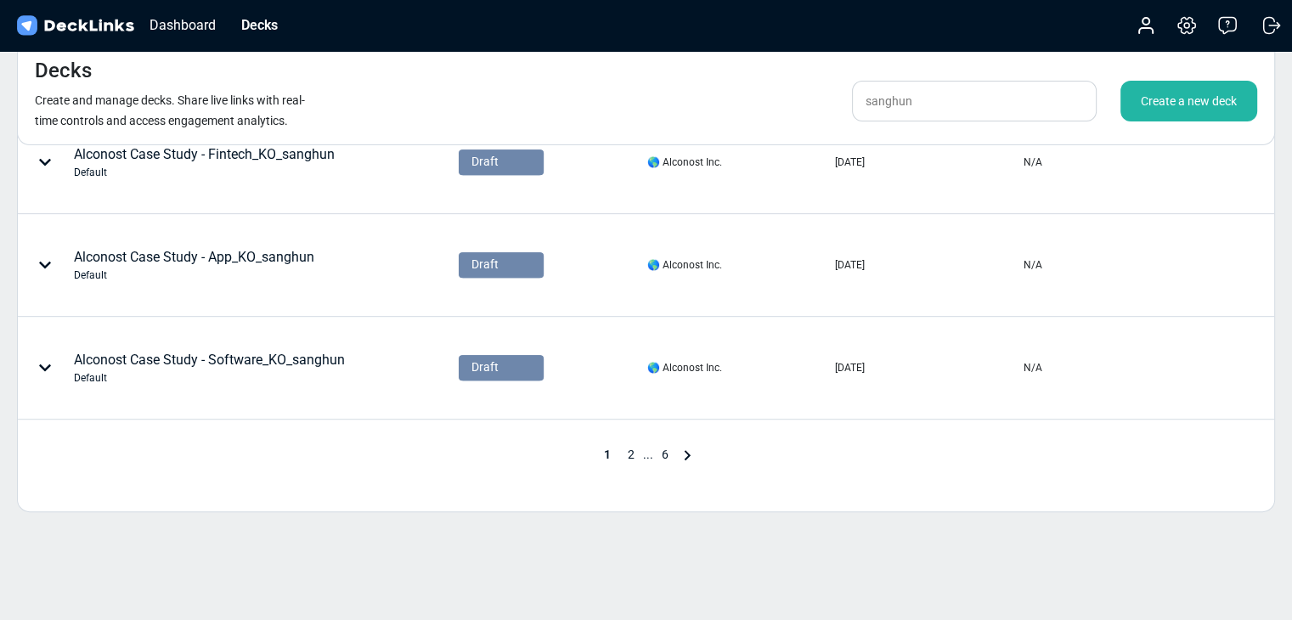
click at [644, 456] on span "..." at bounding box center [648, 455] width 10 height 14
click at [635, 454] on span "2" at bounding box center [631, 455] width 24 height 14
click at [653, 450] on span "3" at bounding box center [653, 455] width 24 height 14
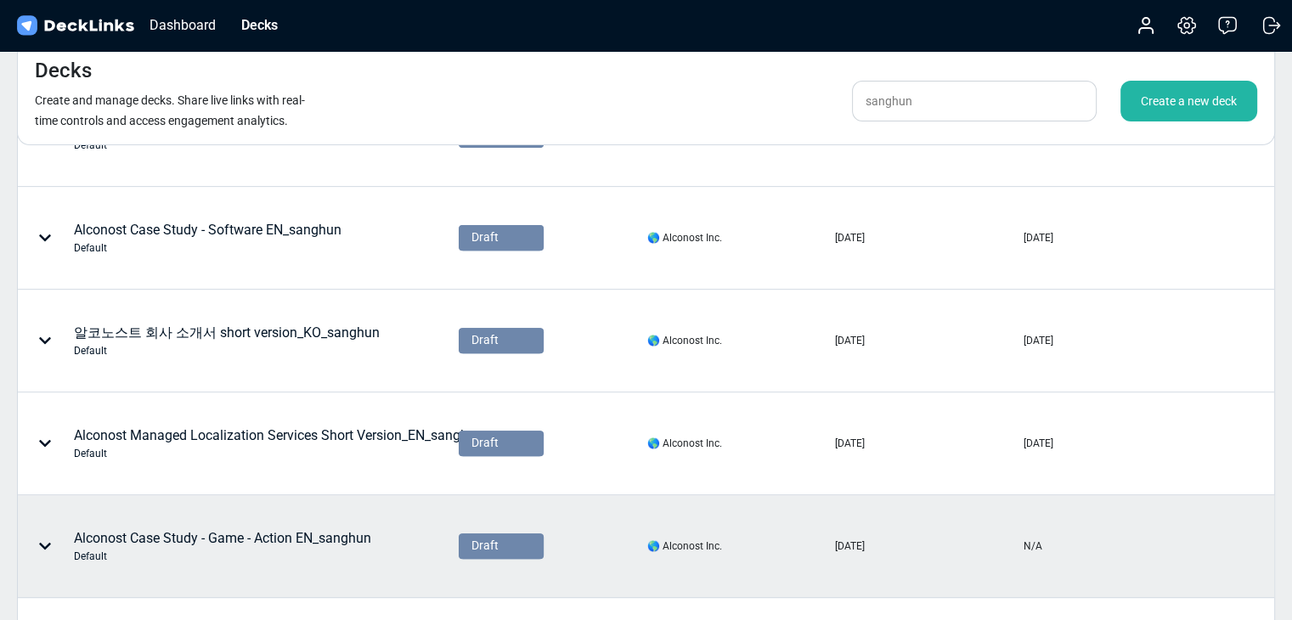
scroll to position [708, 0]
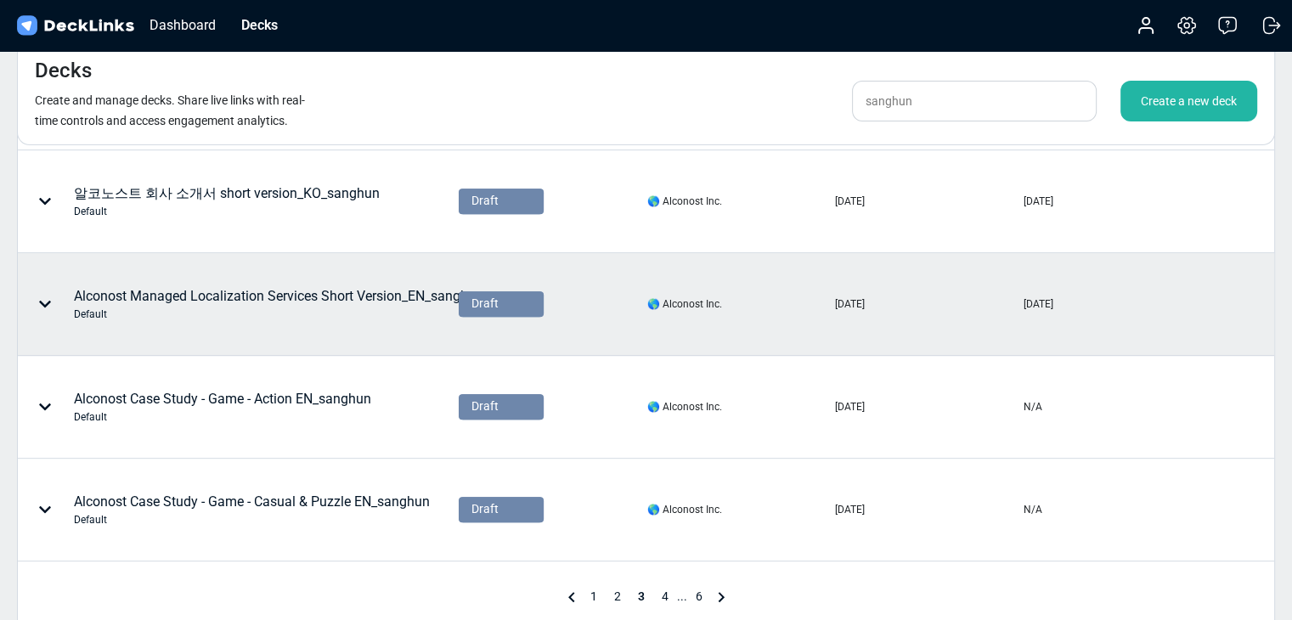
click at [377, 303] on div "Alconost Managed Localization Services Short Version_EN_sanghun Default" at bounding box center [278, 304] width 409 height 36
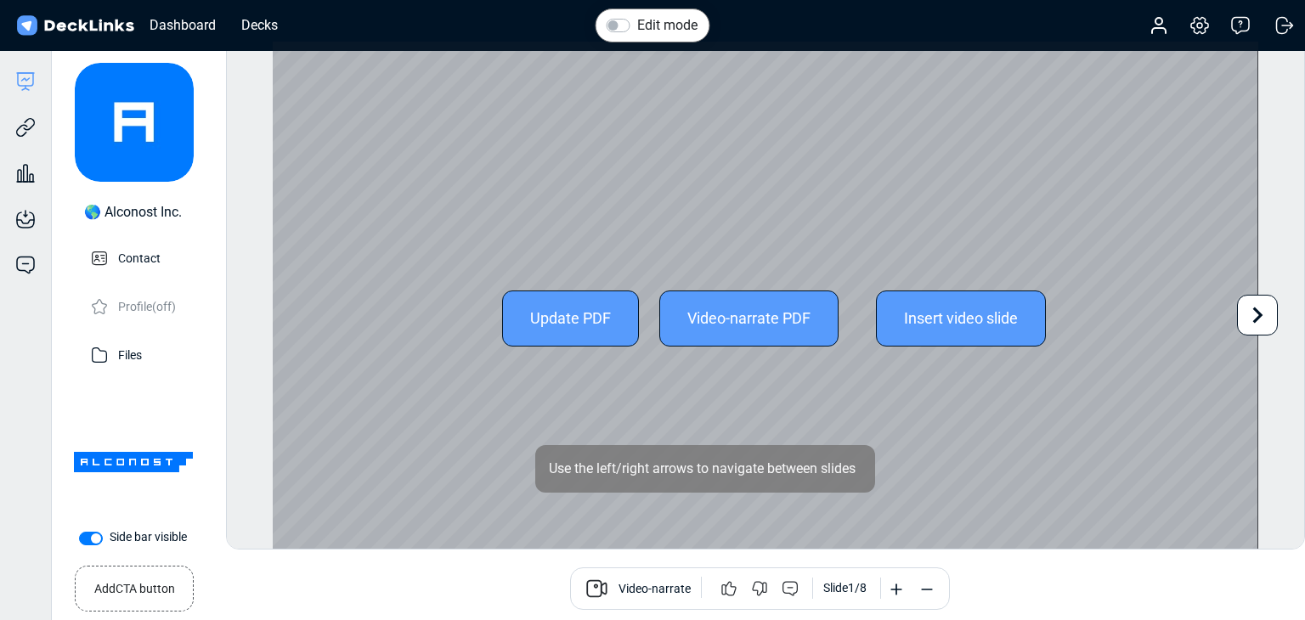
click at [1246, 313] on icon at bounding box center [1257, 315] width 32 height 32
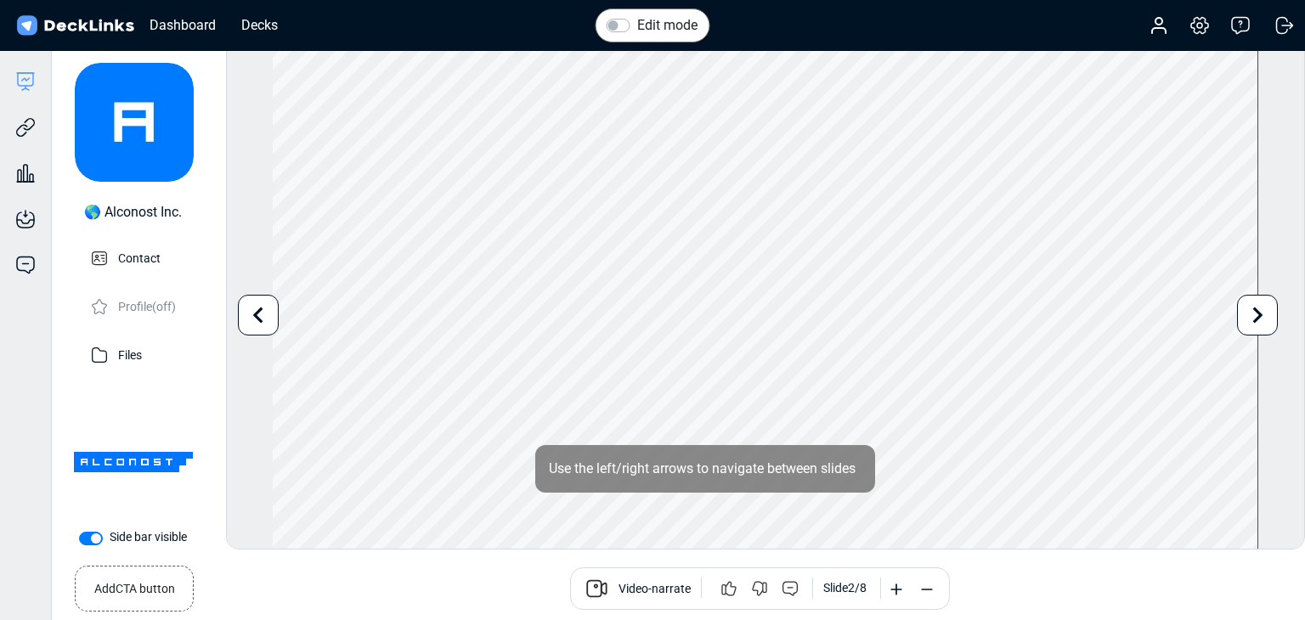
click at [1268, 425] on div "Edit mode Change photo Updating this image will immediately apply to all of you…" at bounding box center [765, 295] width 1079 height 509
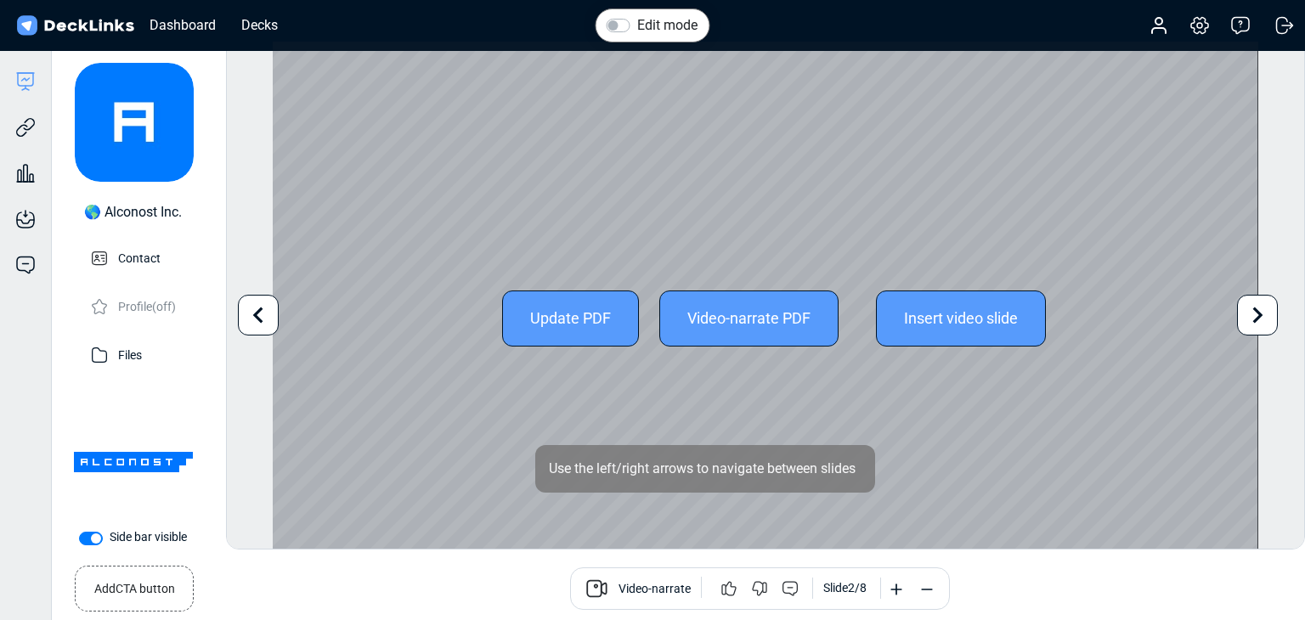
click at [1263, 318] on icon at bounding box center [1257, 315] width 32 height 32
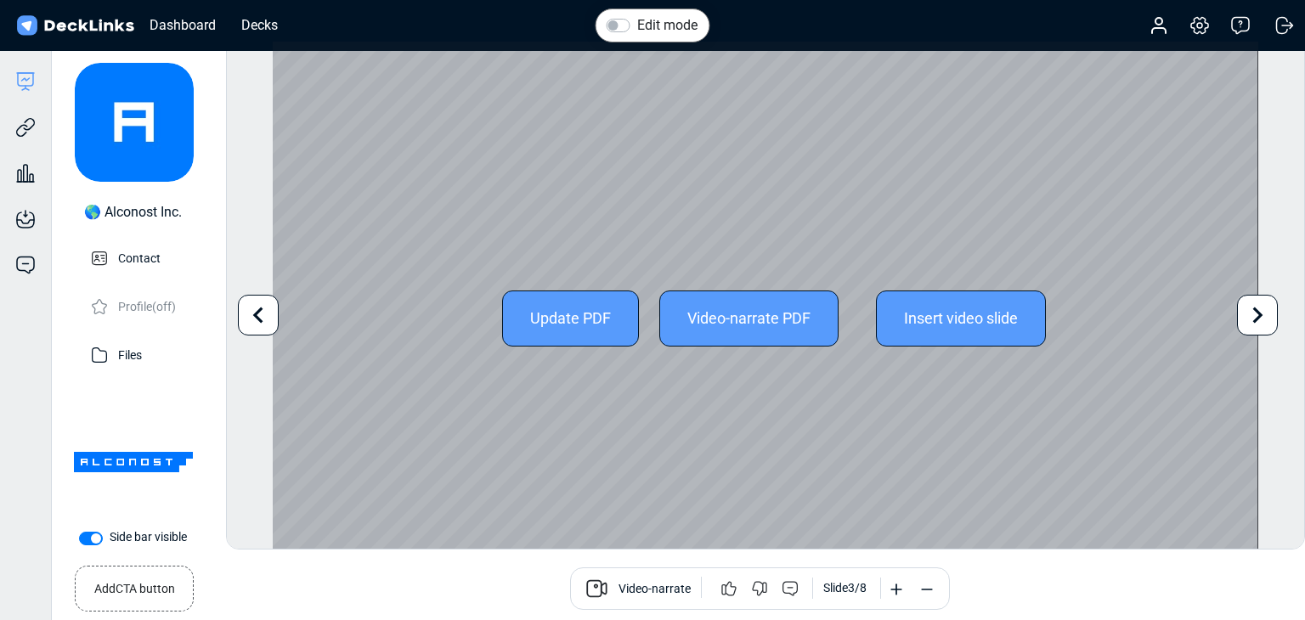
click at [1263, 318] on icon at bounding box center [1257, 315] width 32 height 32
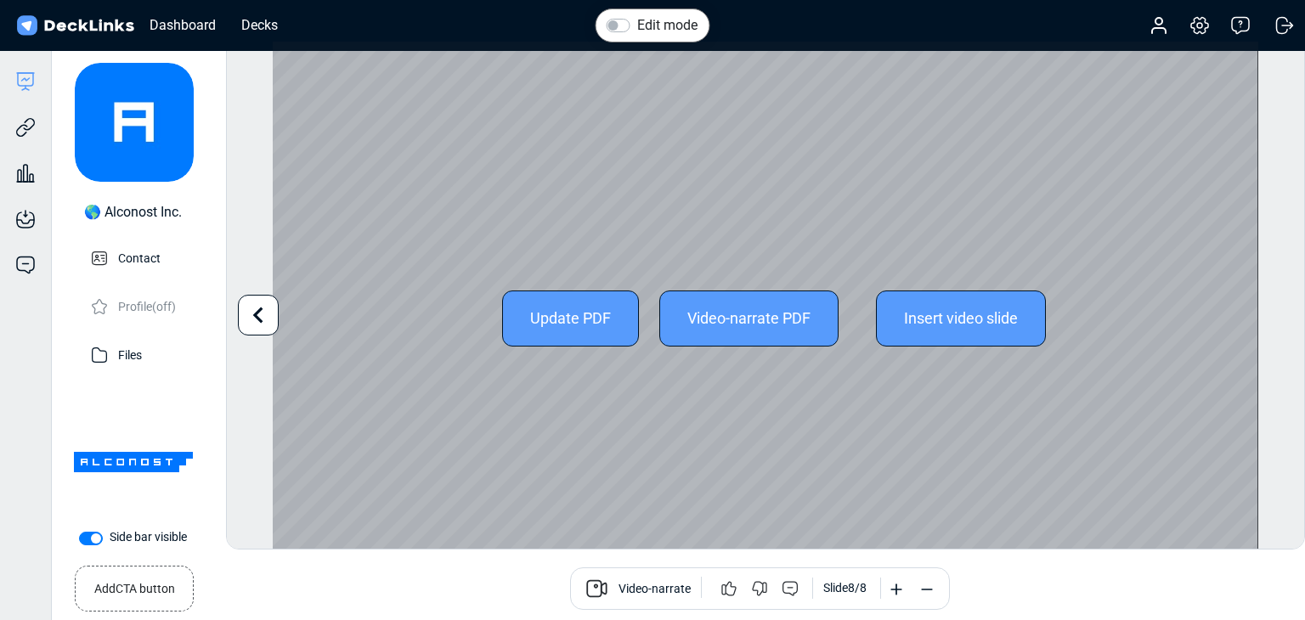
click at [257, 309] on icon at bounding box center [258, 315] width 32 height 32
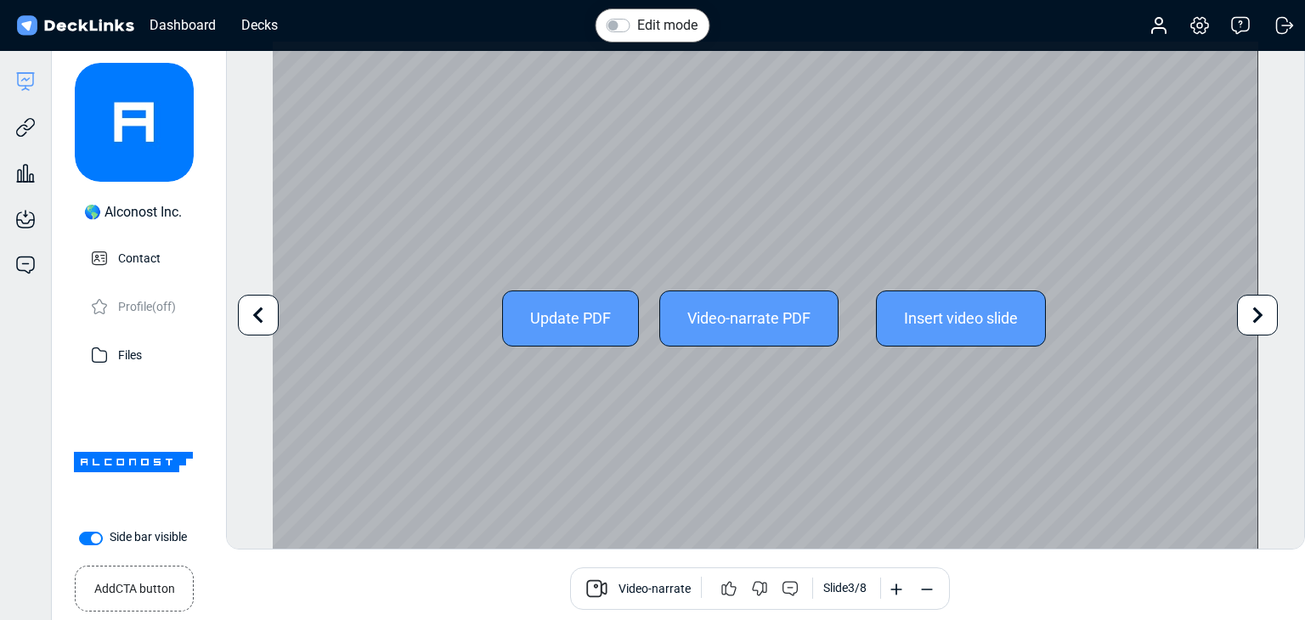
click at [257, 309] on icon at bounding box center [258, 315] width 32 height 32
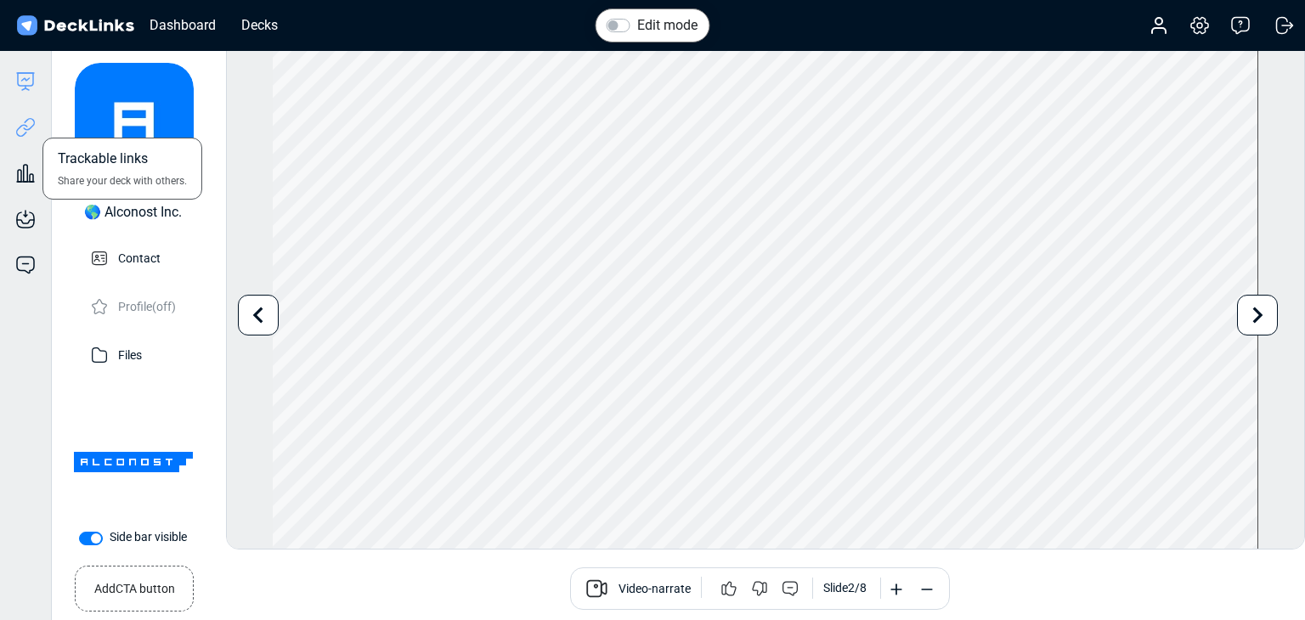
click at [28, 122] on icon at bounding box center [25, 127] width 20 height 20
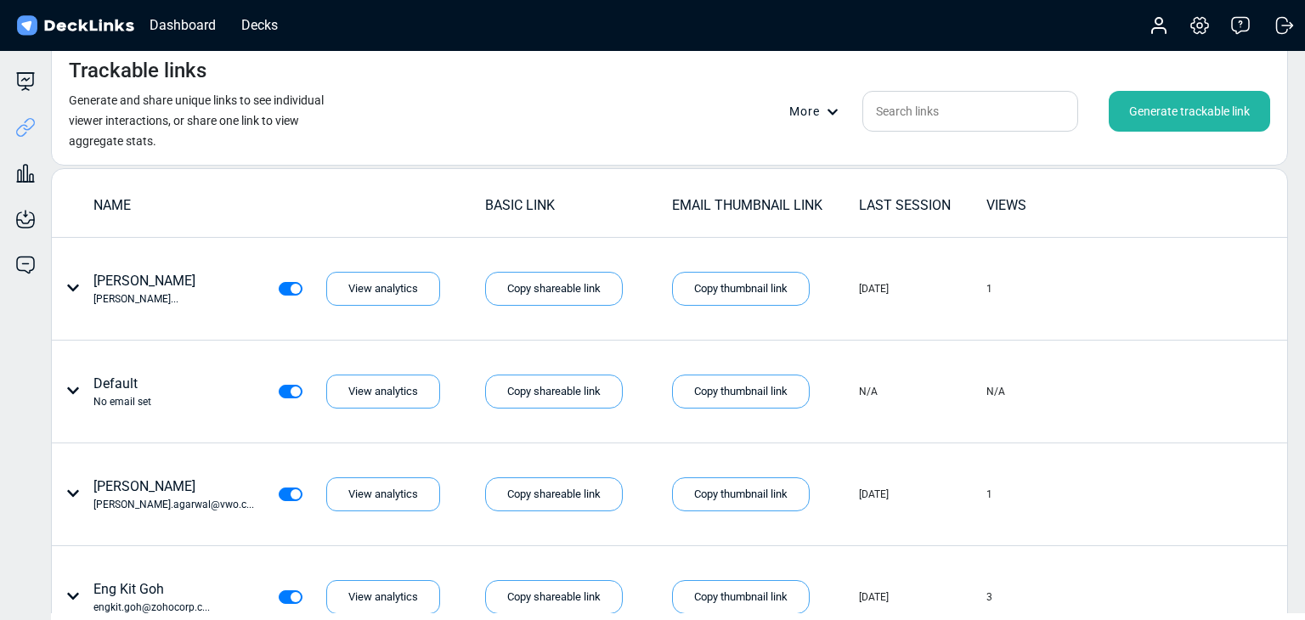
click at [1162, 117] on div "Generate trackable link" at bounding box center [1189, 111] width 161 height 41
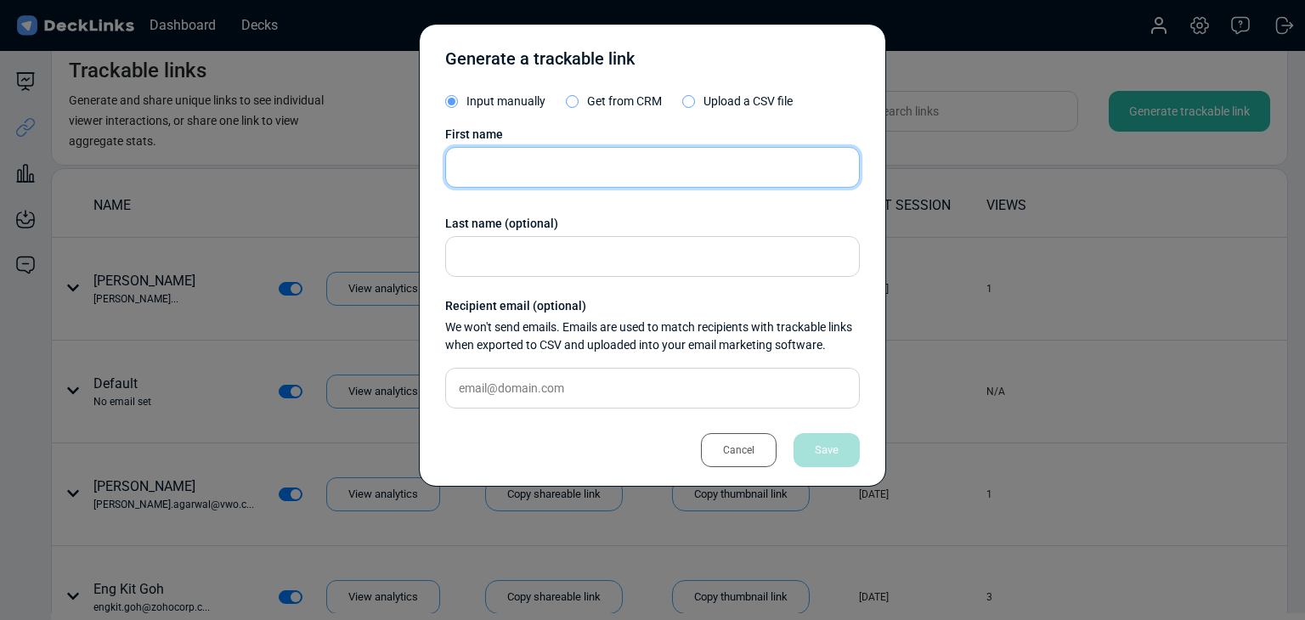
click at [560, 170] on input "text" at bounding box center [652, 167] width 415 height 41
paste input "Xuan Lim"
type input "Xuan Lim"
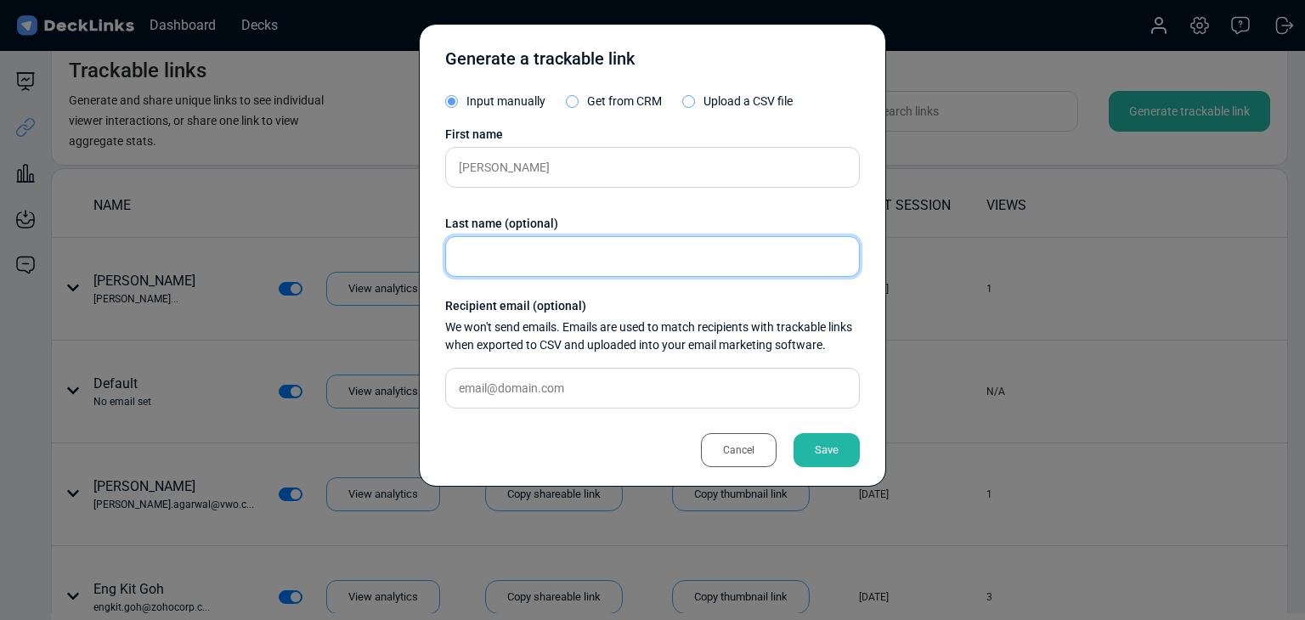
drag, startPoint x: 592, startPoint y: 269, endPoint x: 584, endPoint y: 354, distance: 85.3
click at [592, 270] on input "text" at bounding box center [652, 256] width 415 height 41
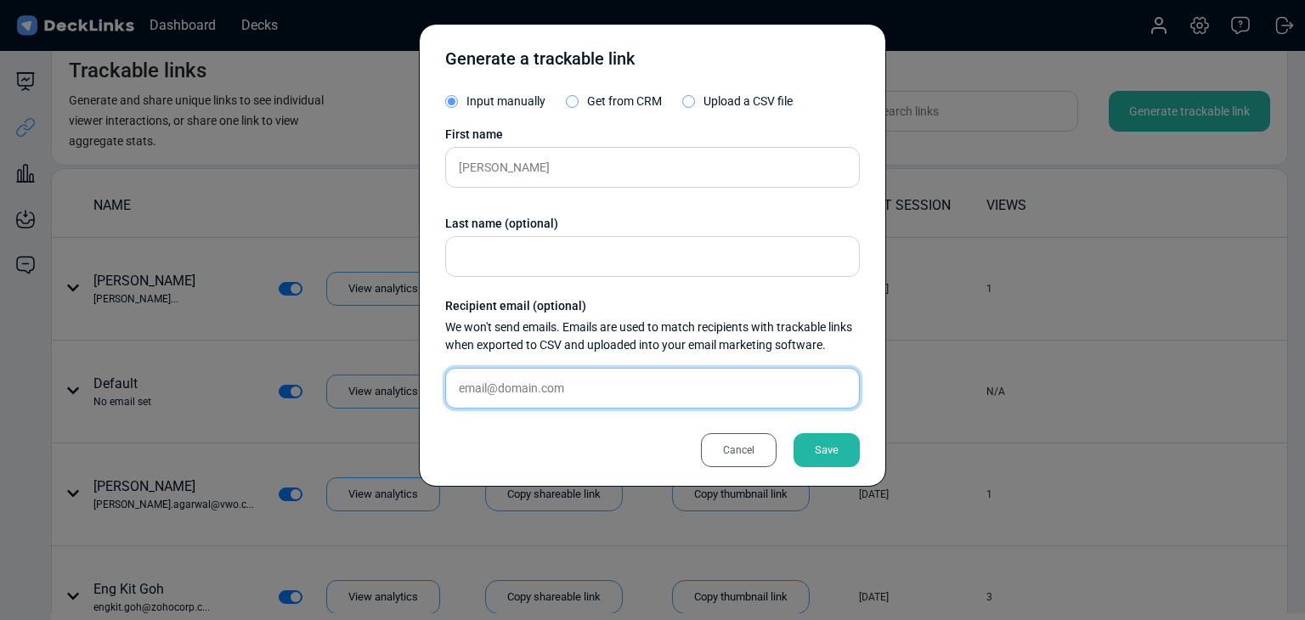
click at [585, 392] on input "text" at bounding box center [652, 388] width 415 height 41
paste input "y-xuan@dxg.jp"
type input "y-xuan@dxg.jp"
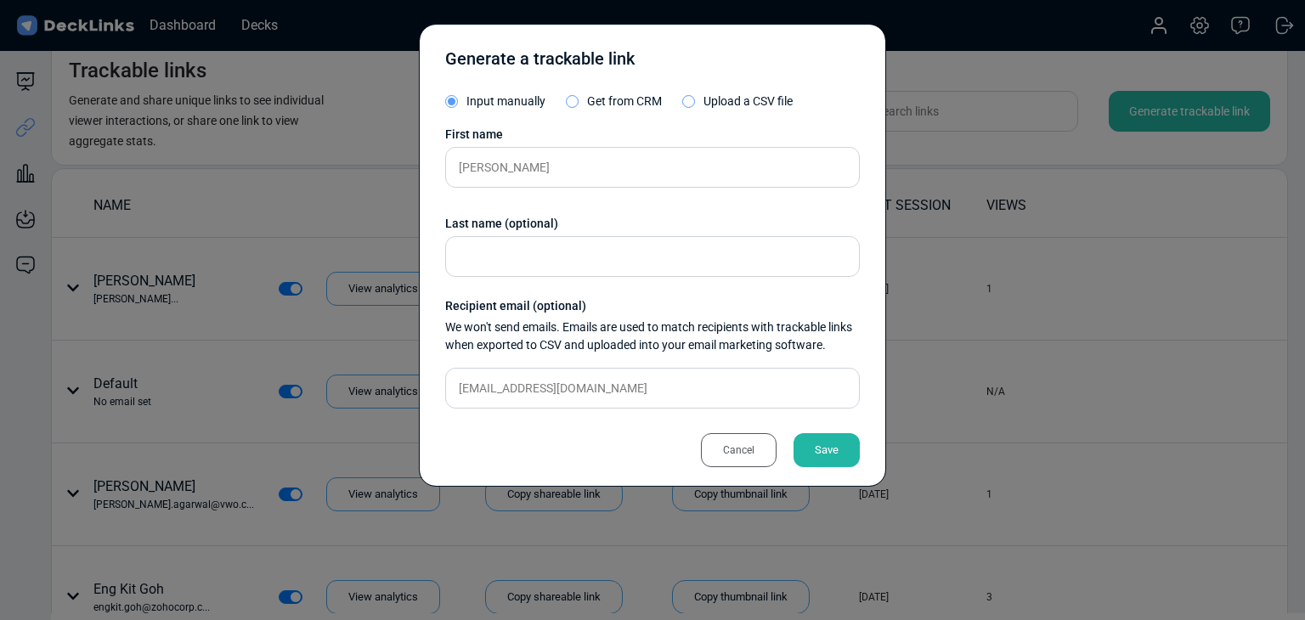
click at [812, 443] on div "Save" at bounding box center [826, 450] width 66 height 34
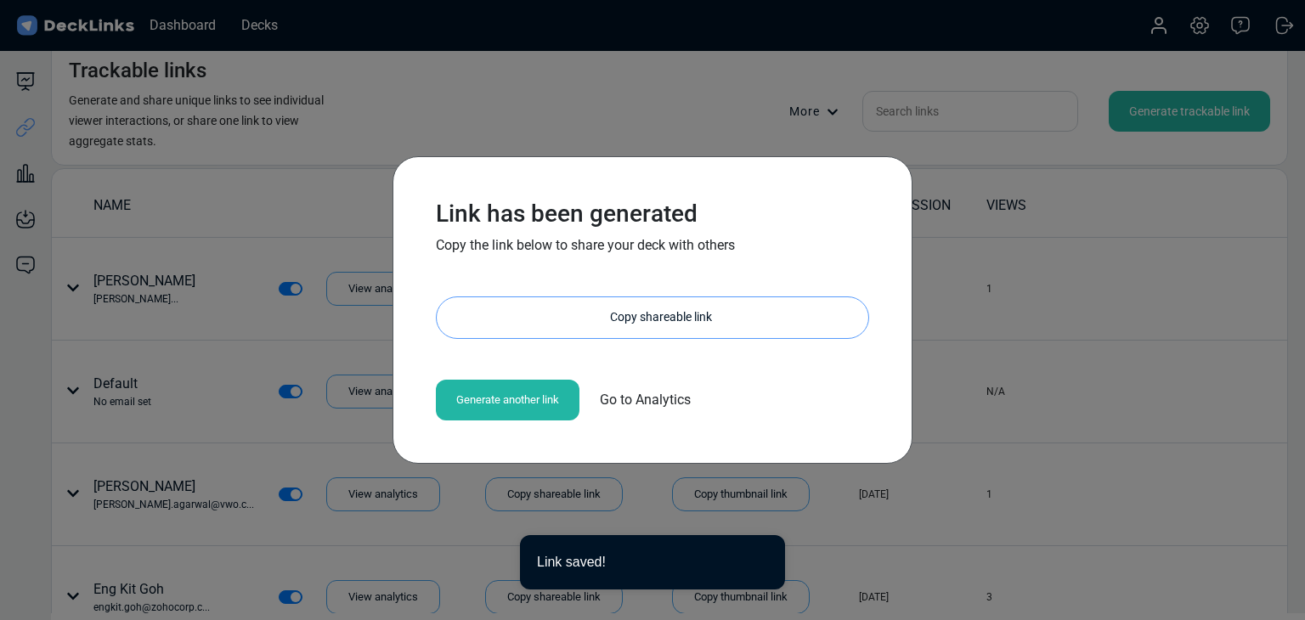
click at [635, 326] on div "Copy shareable link" at bounding box center [661, 317] width 415 height 41
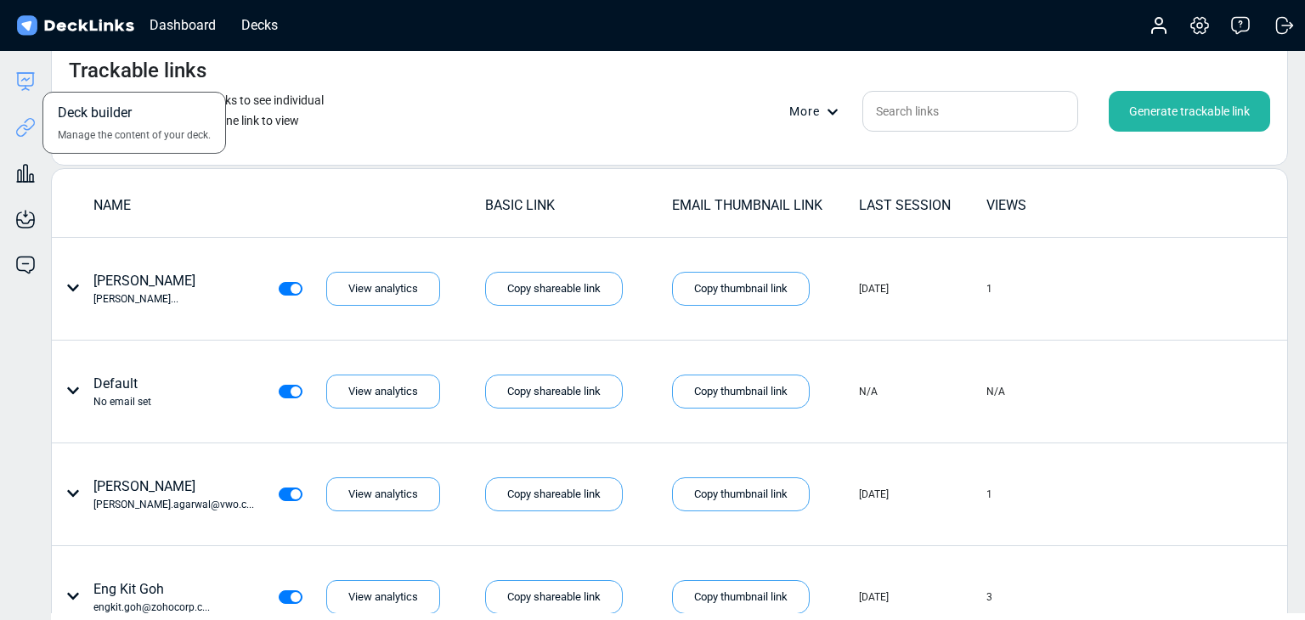
click at [27, 78] on icon at bounding box center [25, 81] width 20 height 20
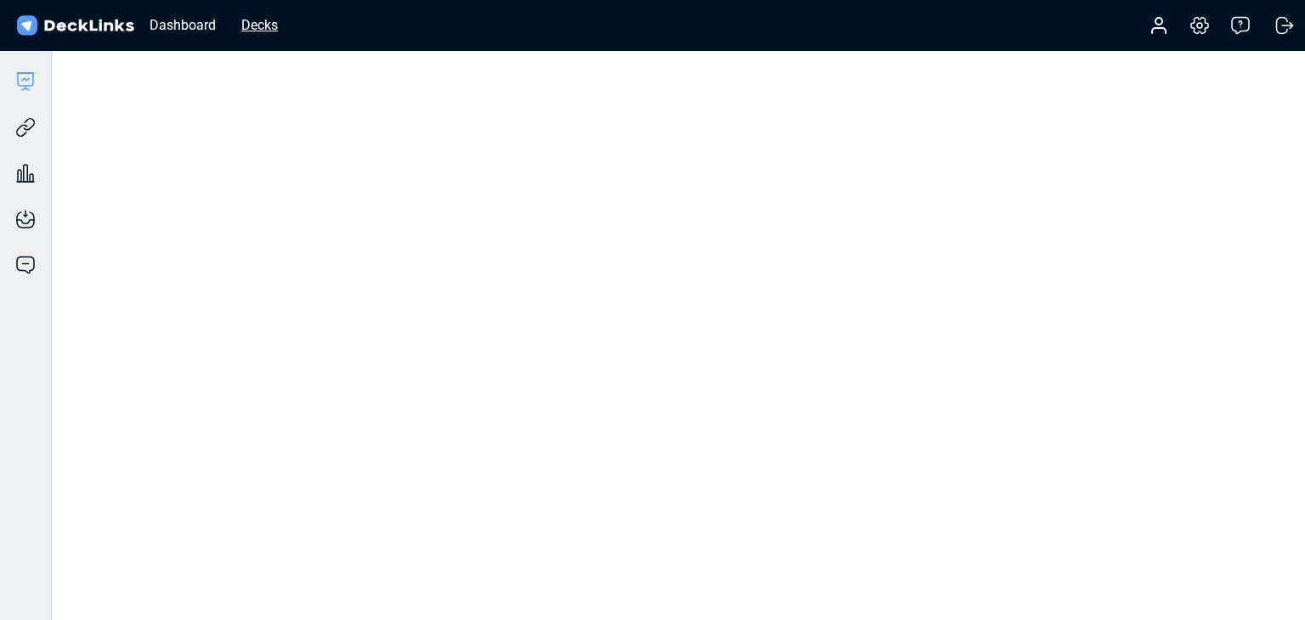
click at [241, 26] on div "Decks" at bounding box center [260, 24] width 54 height 21
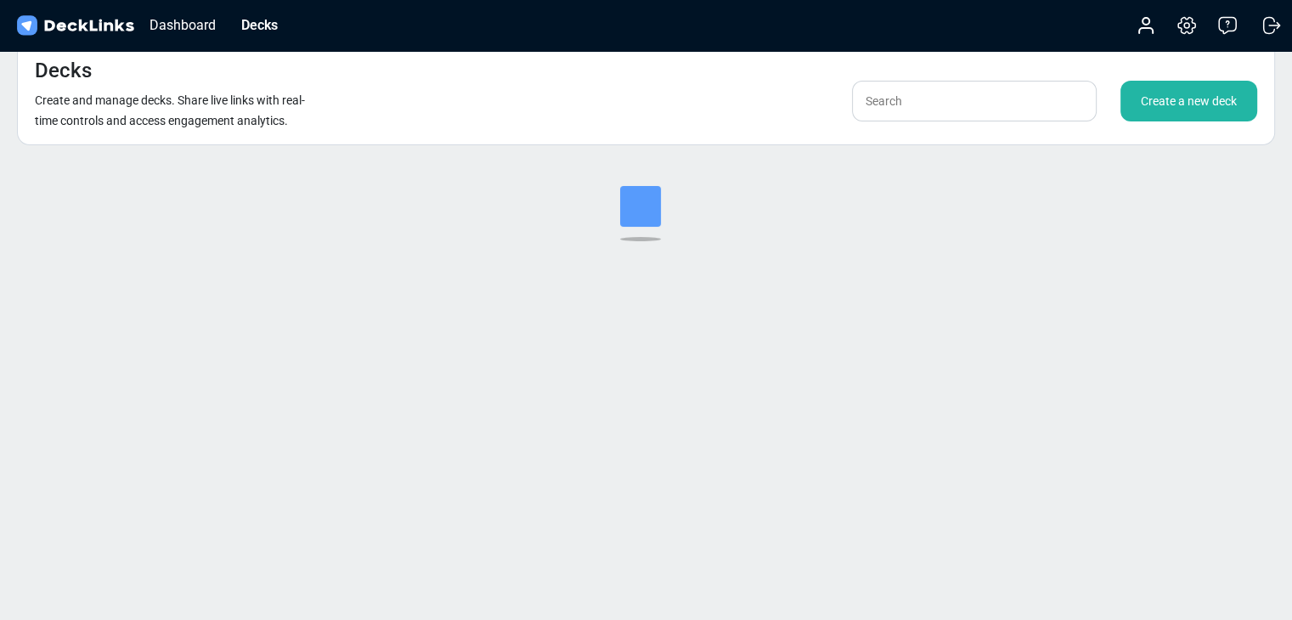
click at [1181, 110] on div "Create a new deck" at bounding box center [1188, 101] width 137 height 41
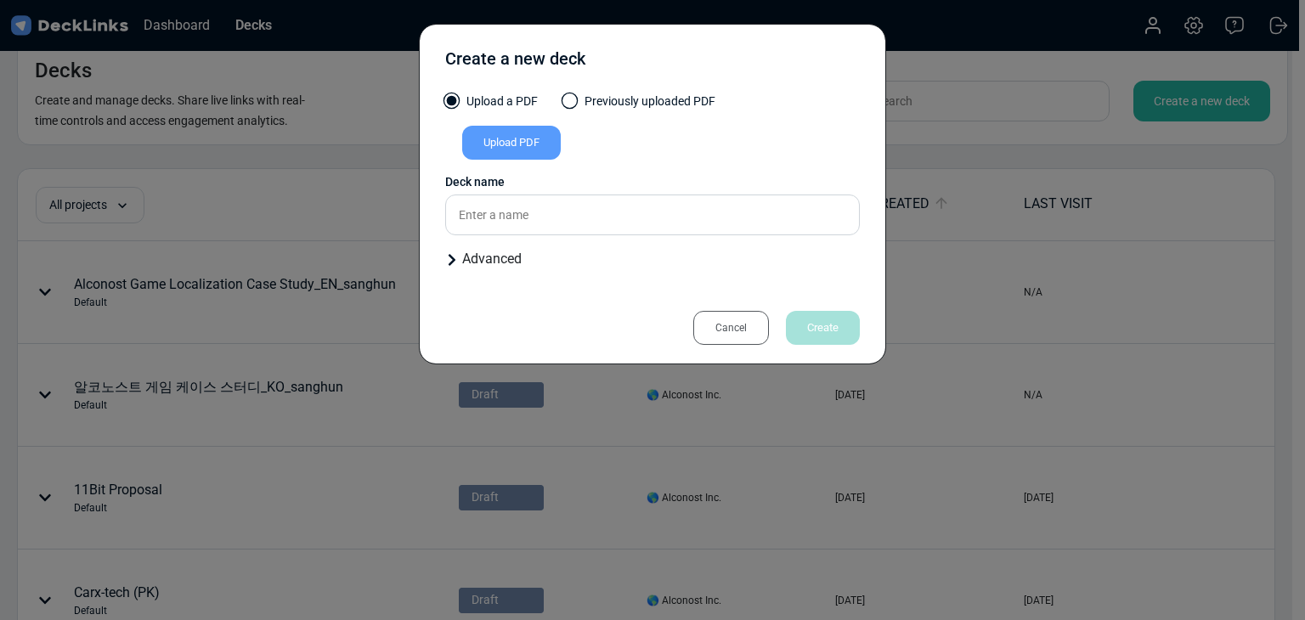
click at [516, 152] on div "Upload PDF" at bounding box center [511, 143] width 99 height 34
click at [0, 0] on input "Upload PDF" at bounding box center [0, 0] width 0 height 0
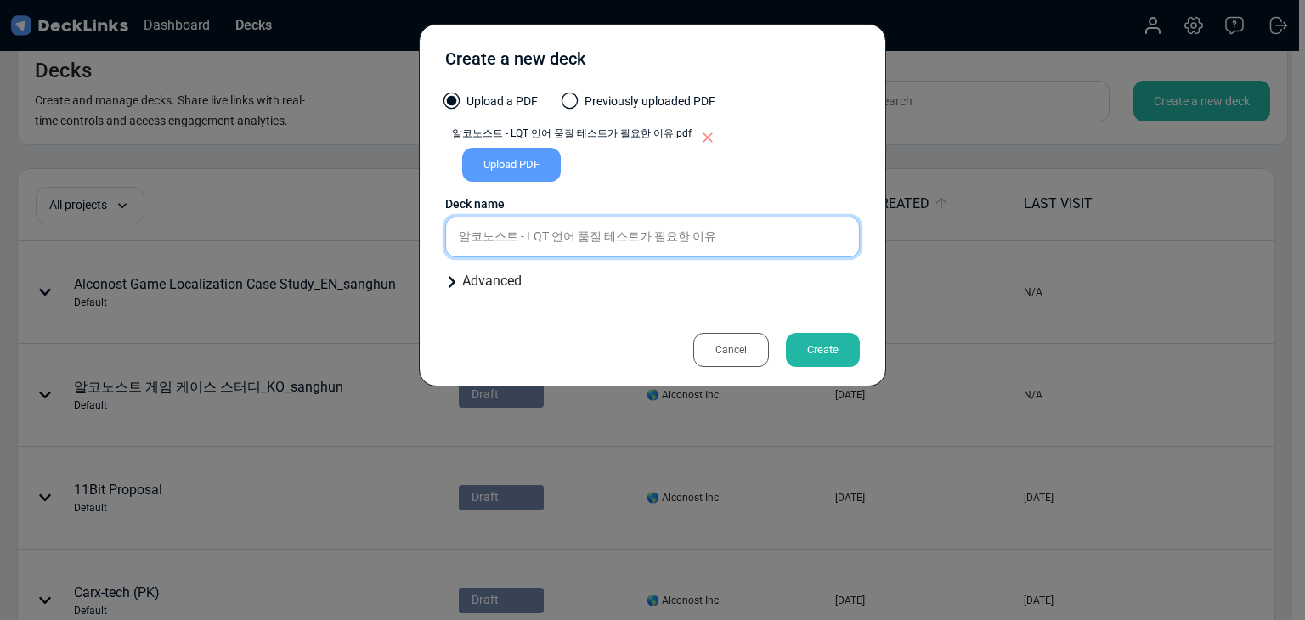
click at [707, 245] on input "알코노스트 - LQT 언어 품질 테스트가 필요한 이유" at bounding box center [652, 237] width 415 height 41
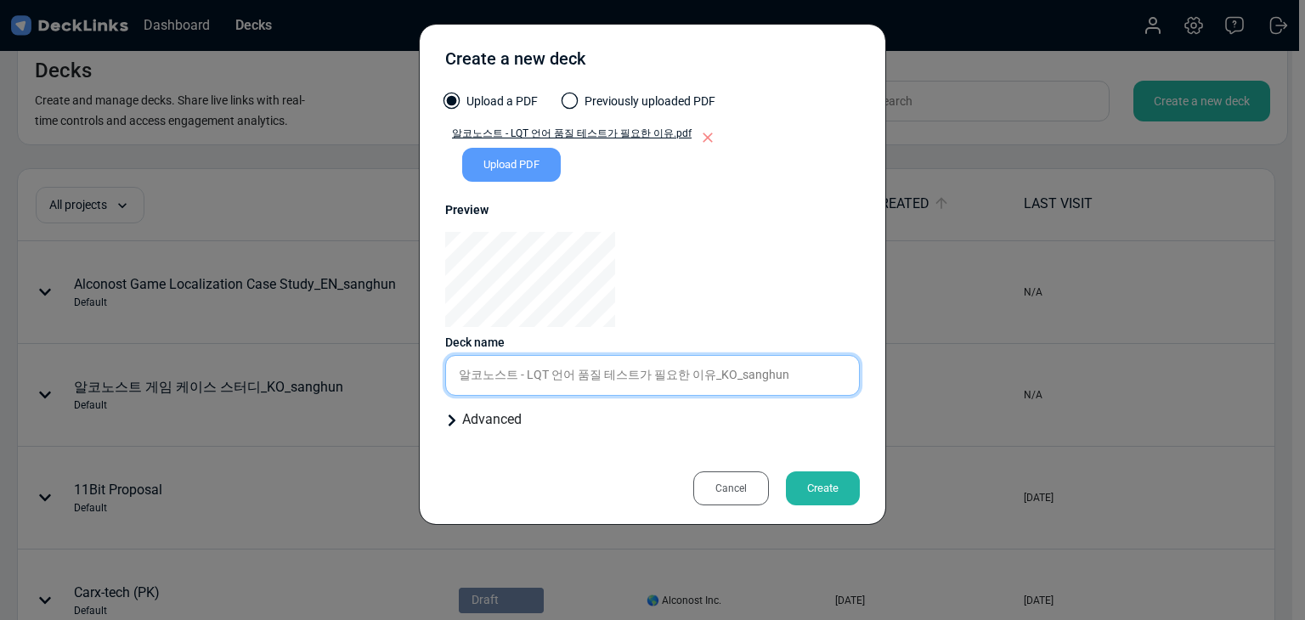
type input "알코노스트 - LQT 언어 품질 테스트가 필요한 이유_KO_sanghun"
click at [804, 481] on div "Create" at bounding box center [823, 488] width 74 height 34
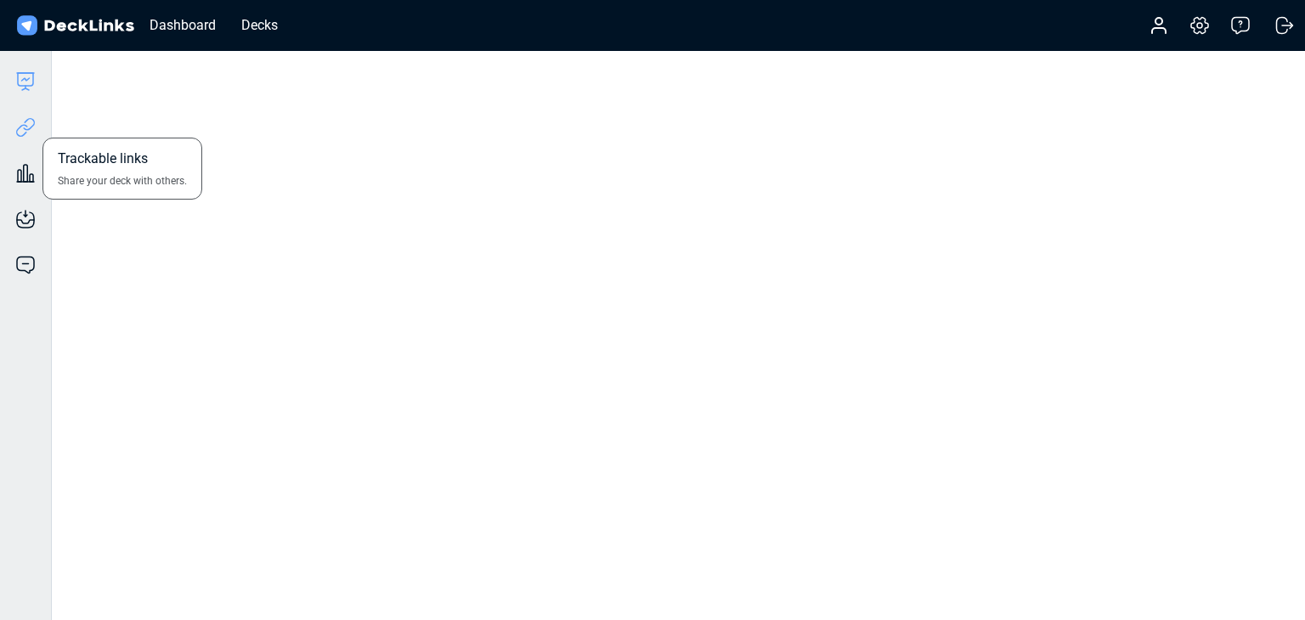
click at [27, 128] on icon at bounding box center [25, 127] width 20 height 20
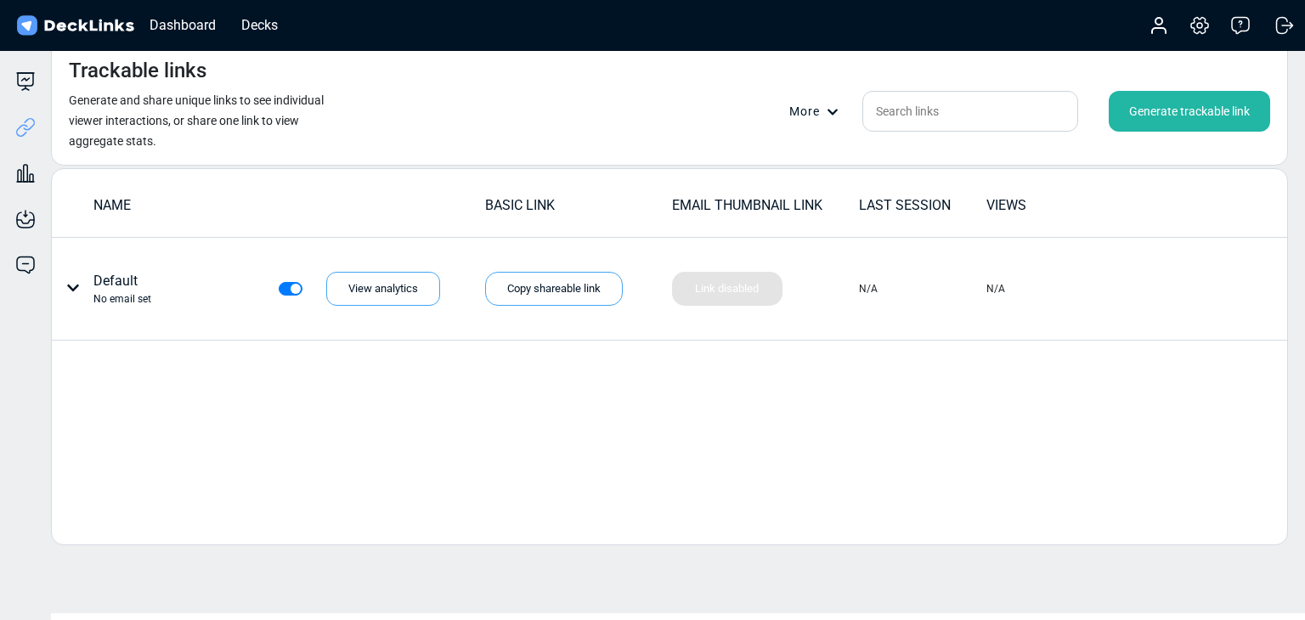
click at [1143, 107] on div "Generate trackable link" at bounding box center [1189, 111] width 161 height 41
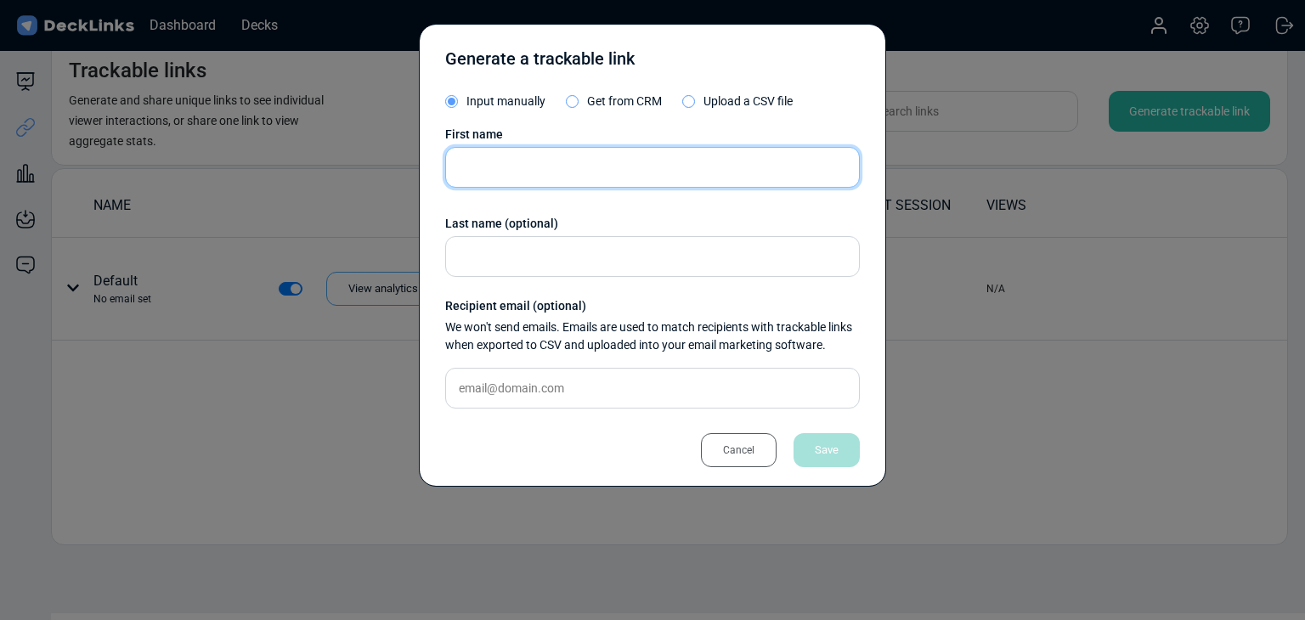
click at [595, 162] on input "text" at bounding box center [652, 167] width 415 height 41
paste input "[PERSON_NAME]([PERSON_NAME])"
type input "[PERSON_NAME]([PERSON_NAME])"
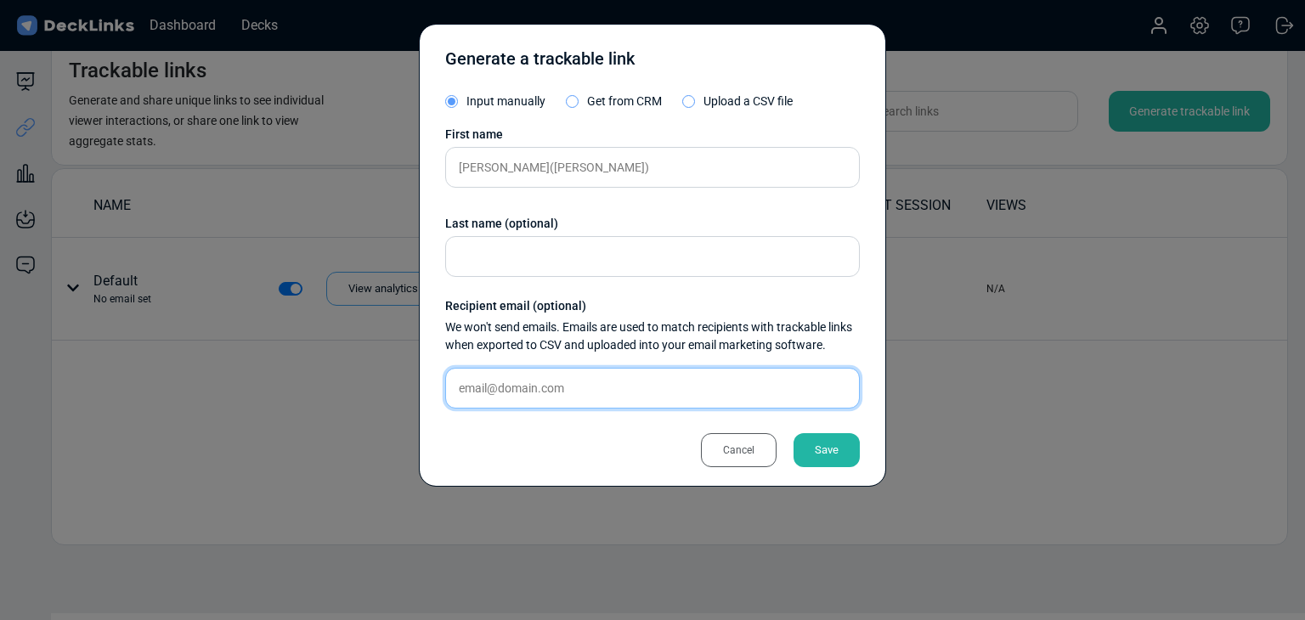
click at [588, 389] on input "text" at bounding box center [652, 388] width 415 height 41
paste input "[EMAIL_ADDRESS][DOMAIN_NAME]"
type input "[EMAIL_ADDRESS][DOMAIN_NAME]"
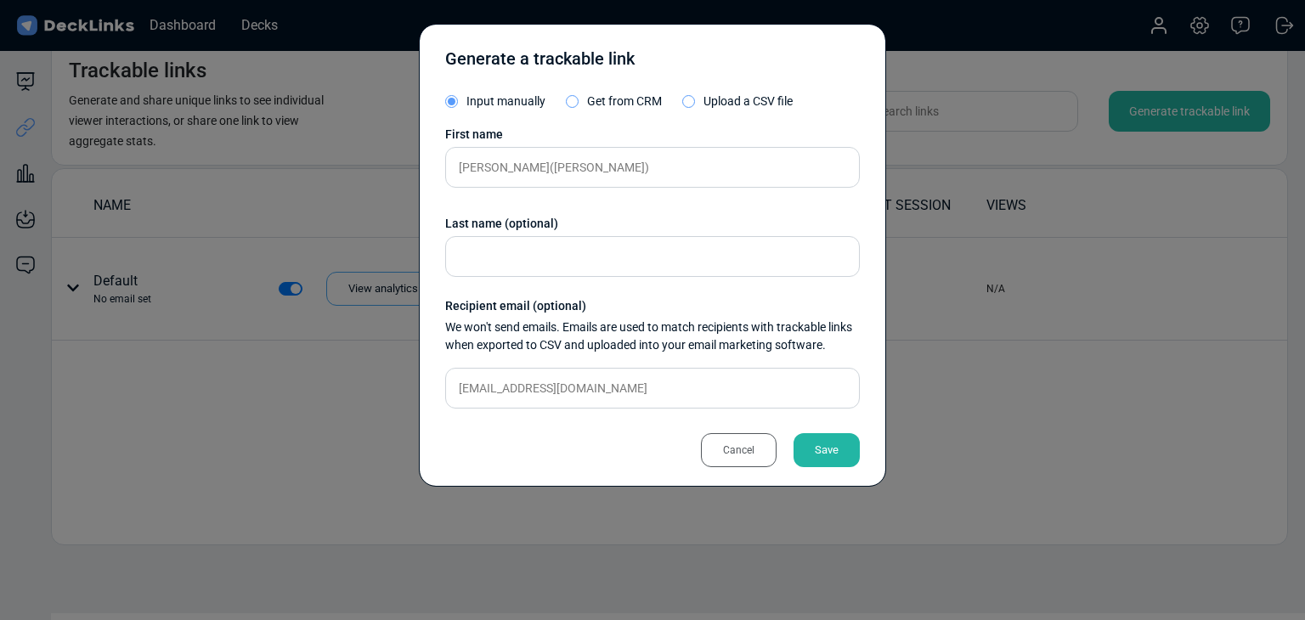
click at [819, 447] on div "Save" at bounding box center [826, 450] width 66 height 34
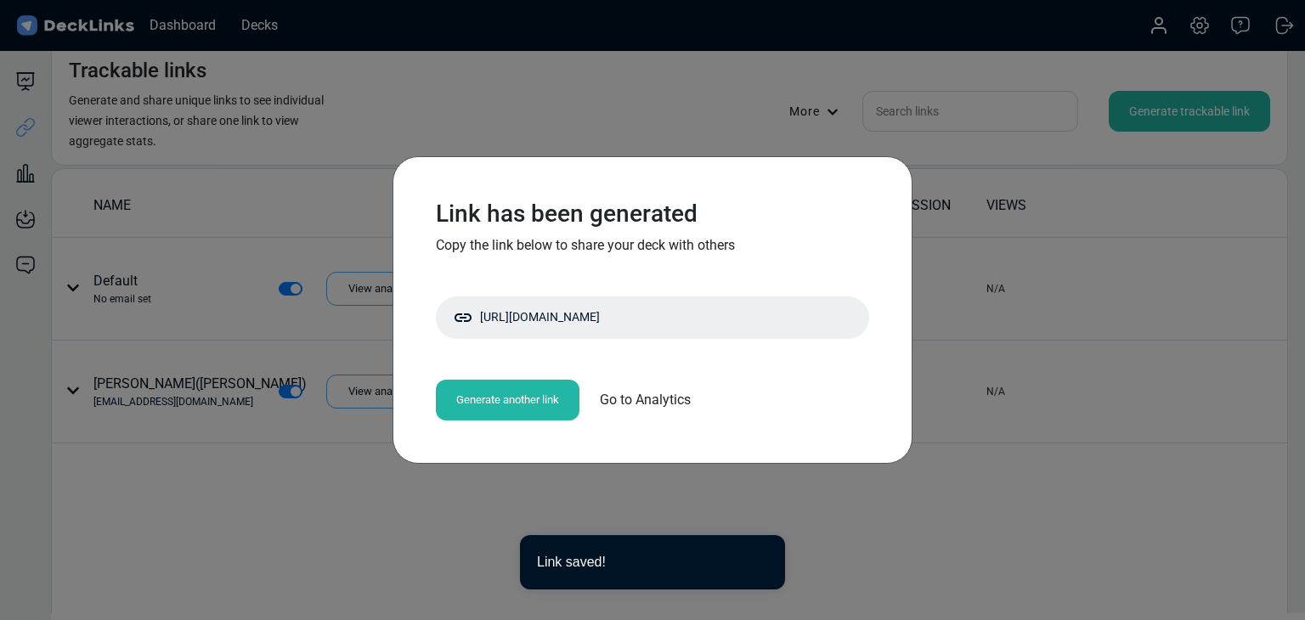
drag, startPoint x: 632, startPoint y: 320, endPoint x: 315, endPoint y: 285, distance: 318.9
click at [0, 0] on div "Copy shareable link" at bounding box center [0, 0] width 0 height 0
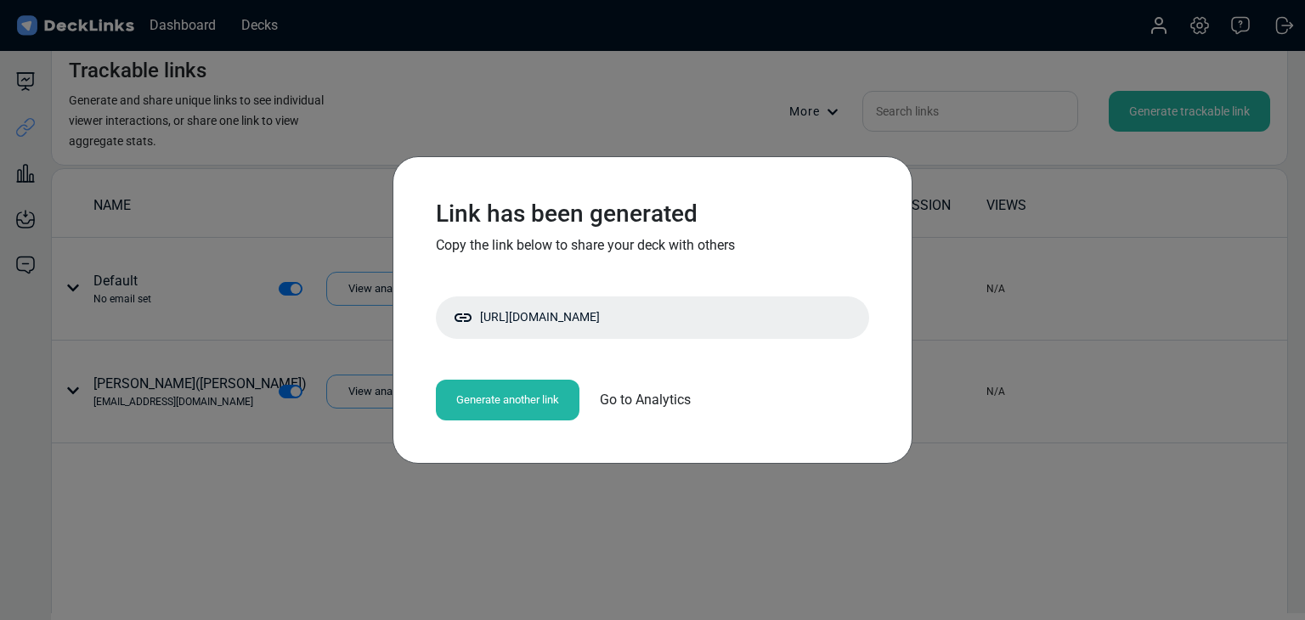
click at [362, 206] on div "Link has been generated Copy the link below to share your deck with others [URL…" at bounding box center [652, 310] width 1305 height 620
